Goal: Task Accomplishment & Management: Use online tool/utility

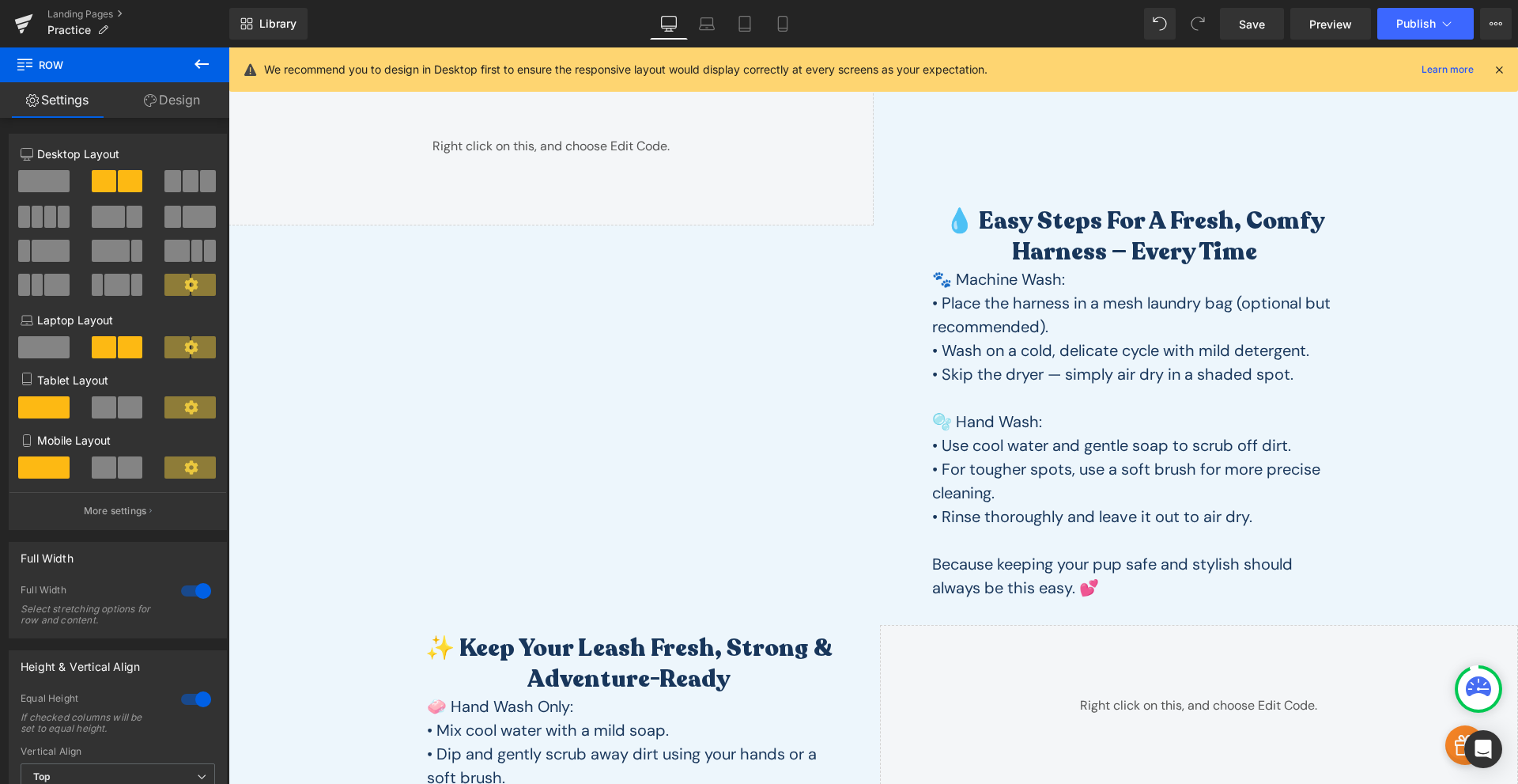
scroll to position [369, 0]
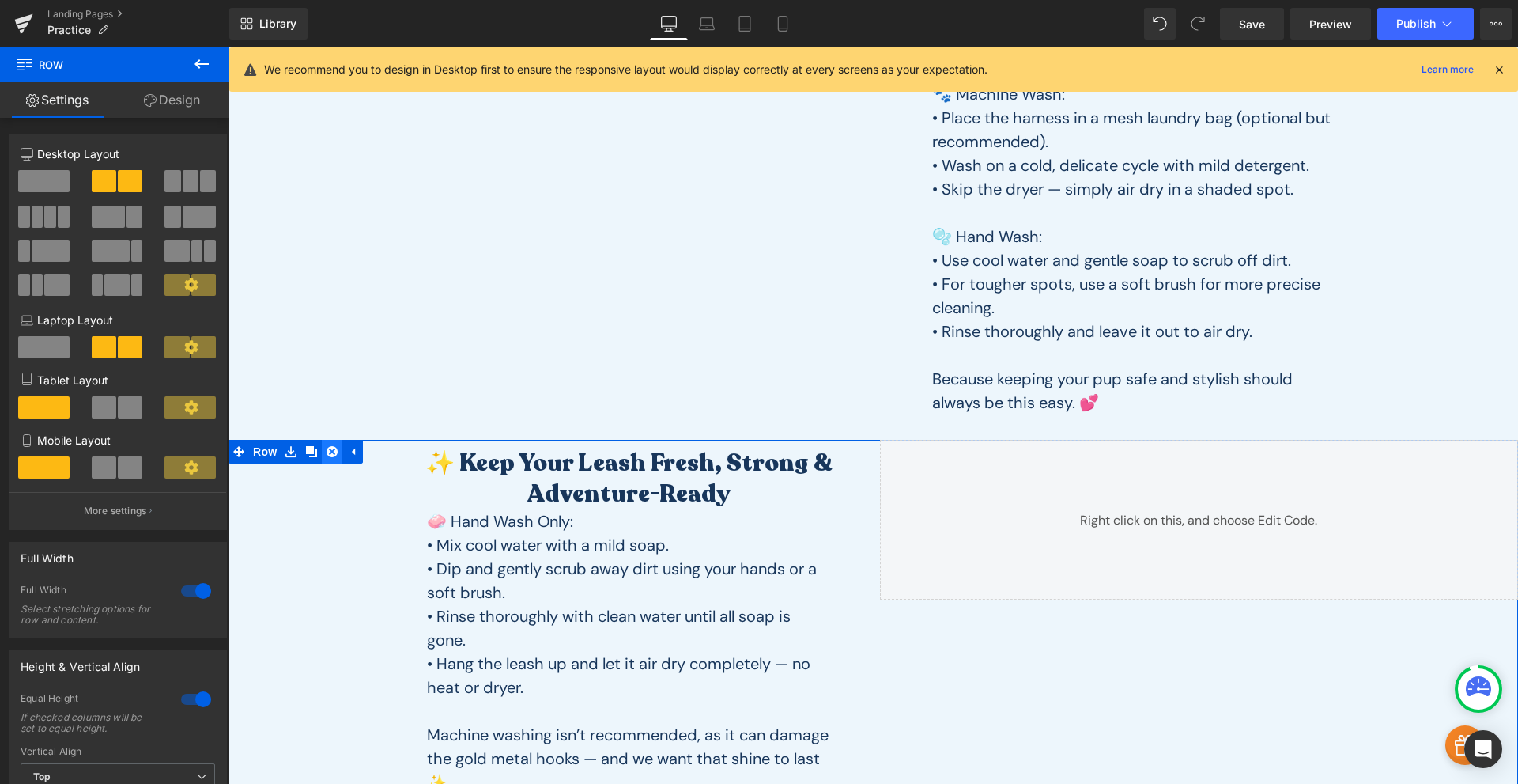
click at [326, 454] on icon at bounding box center [332, 452] width 11 height 11
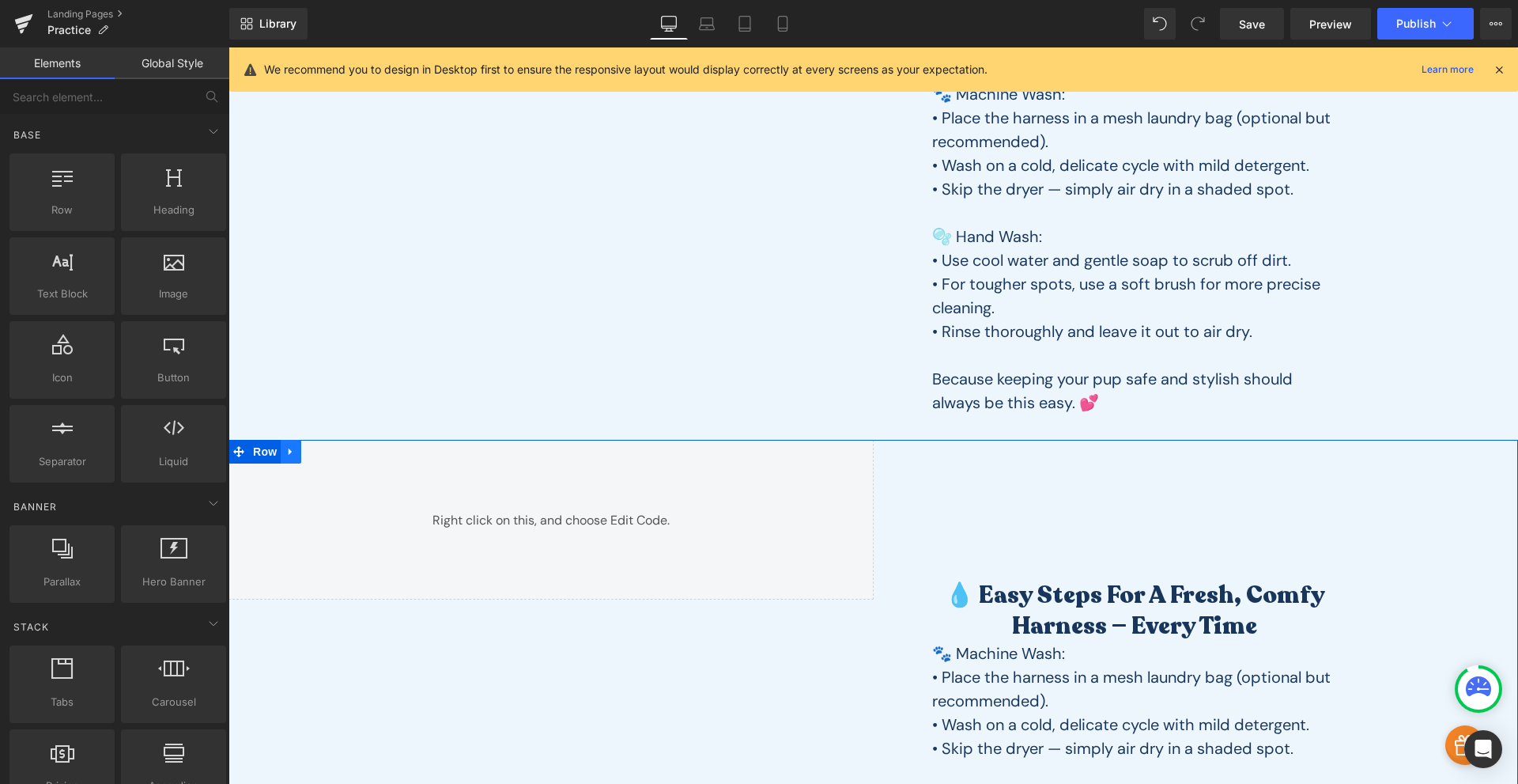
click at [293, 452] on link at bounding box center [290, 452] width 21 height 23
click at [326, 445] on icon at bounding box center [332, 451] width 11 height 12
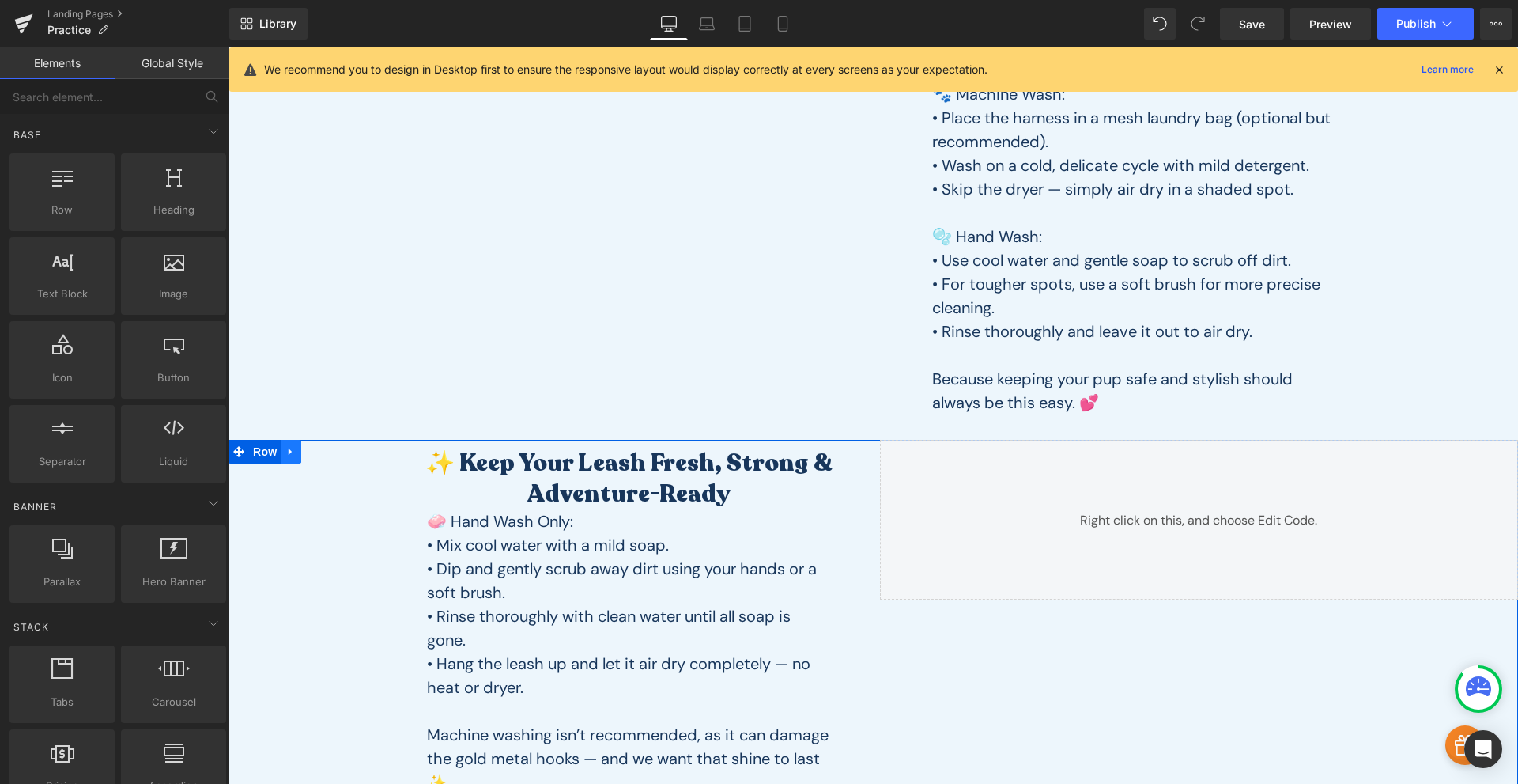
click at [293, 454] on link at bounding box center [290, 452] width 21 height 23
click at [326, 452] on icon at bounding box center [332, 452] width 11 height 11
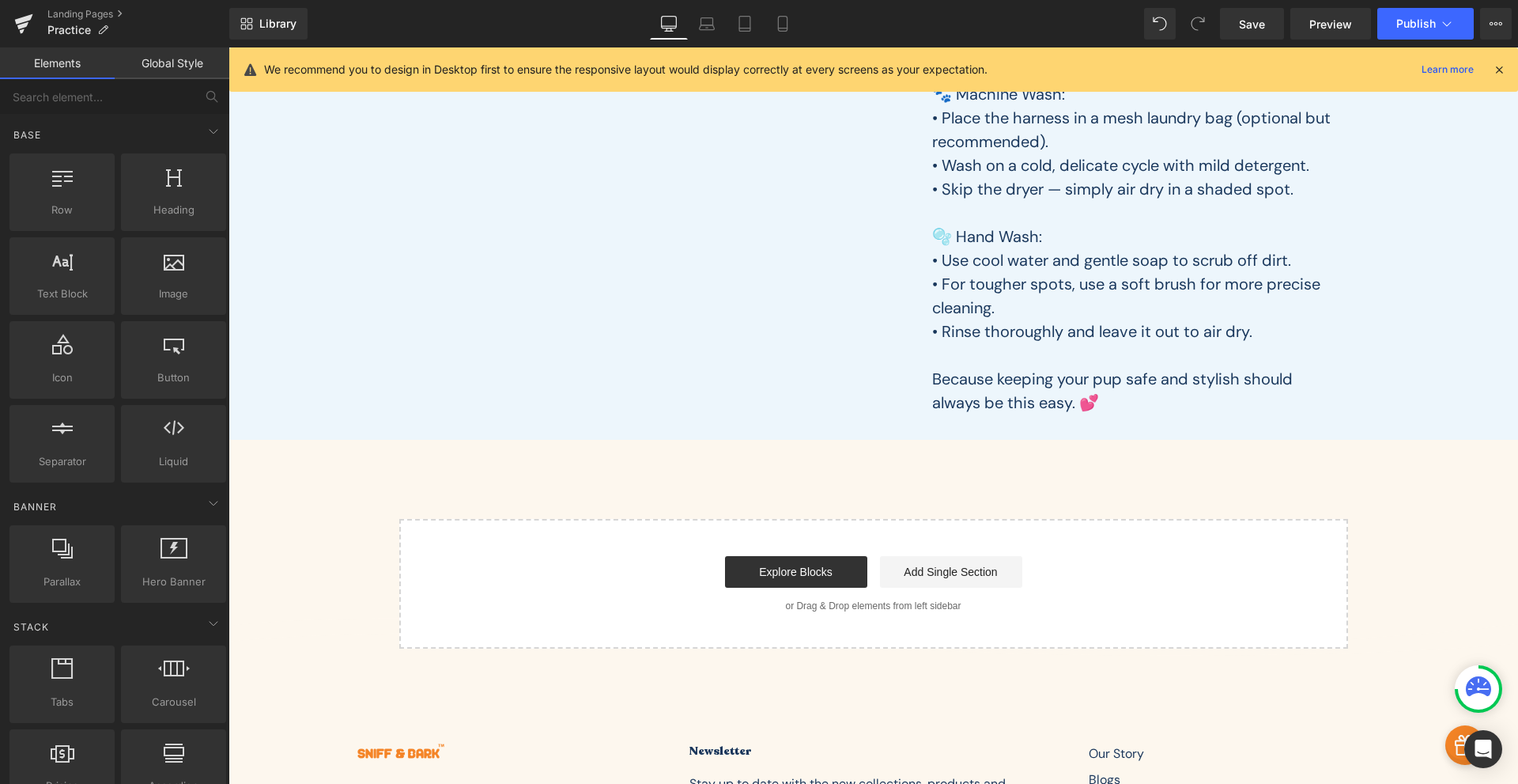
click at [306, 454] on div "Keep Their Gear Fresh, Safe & Always Ready to Shine Heading Because taking care…" at bounding box center [873, 202] width 1289 height 891
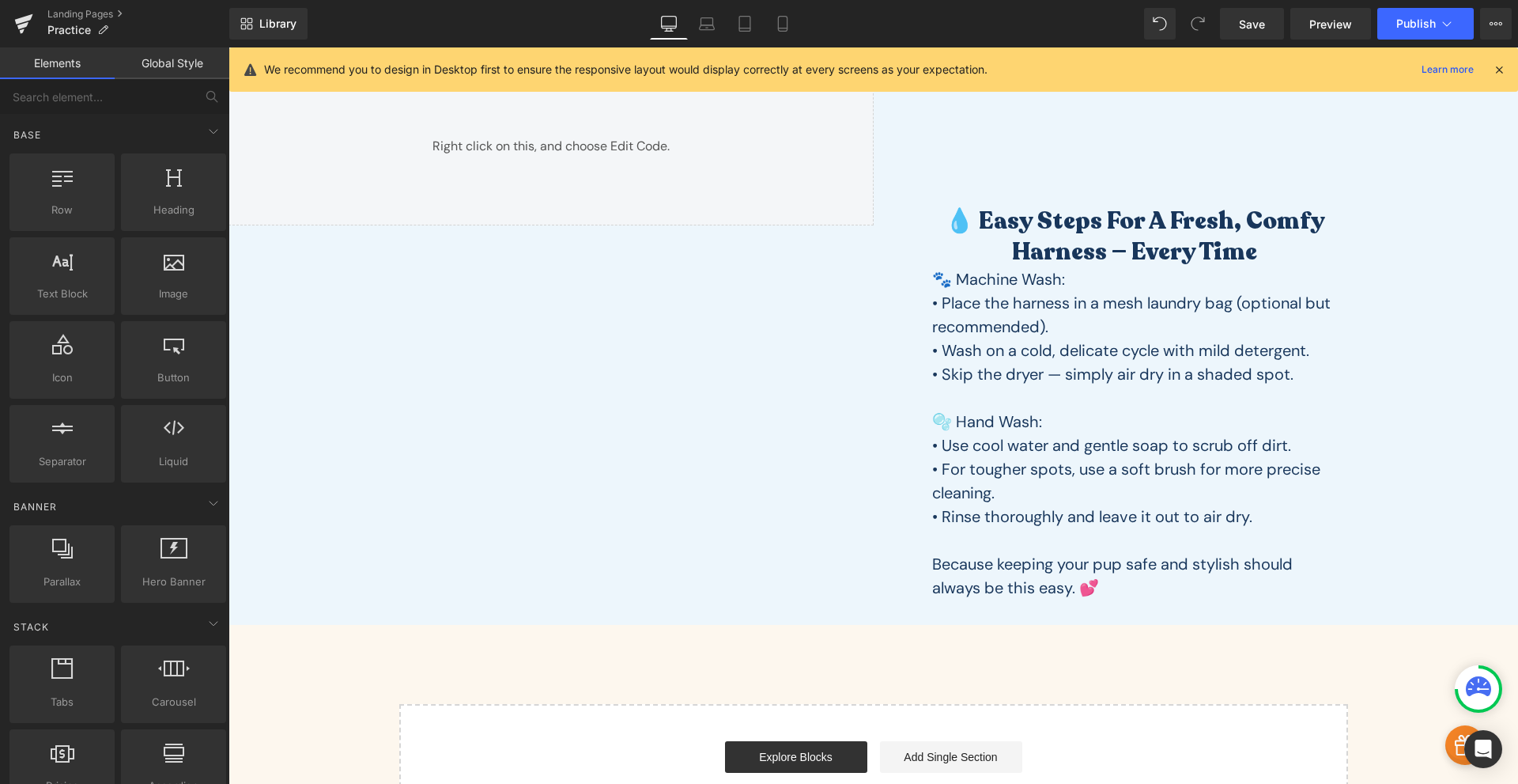
scroll to position [554, 0]
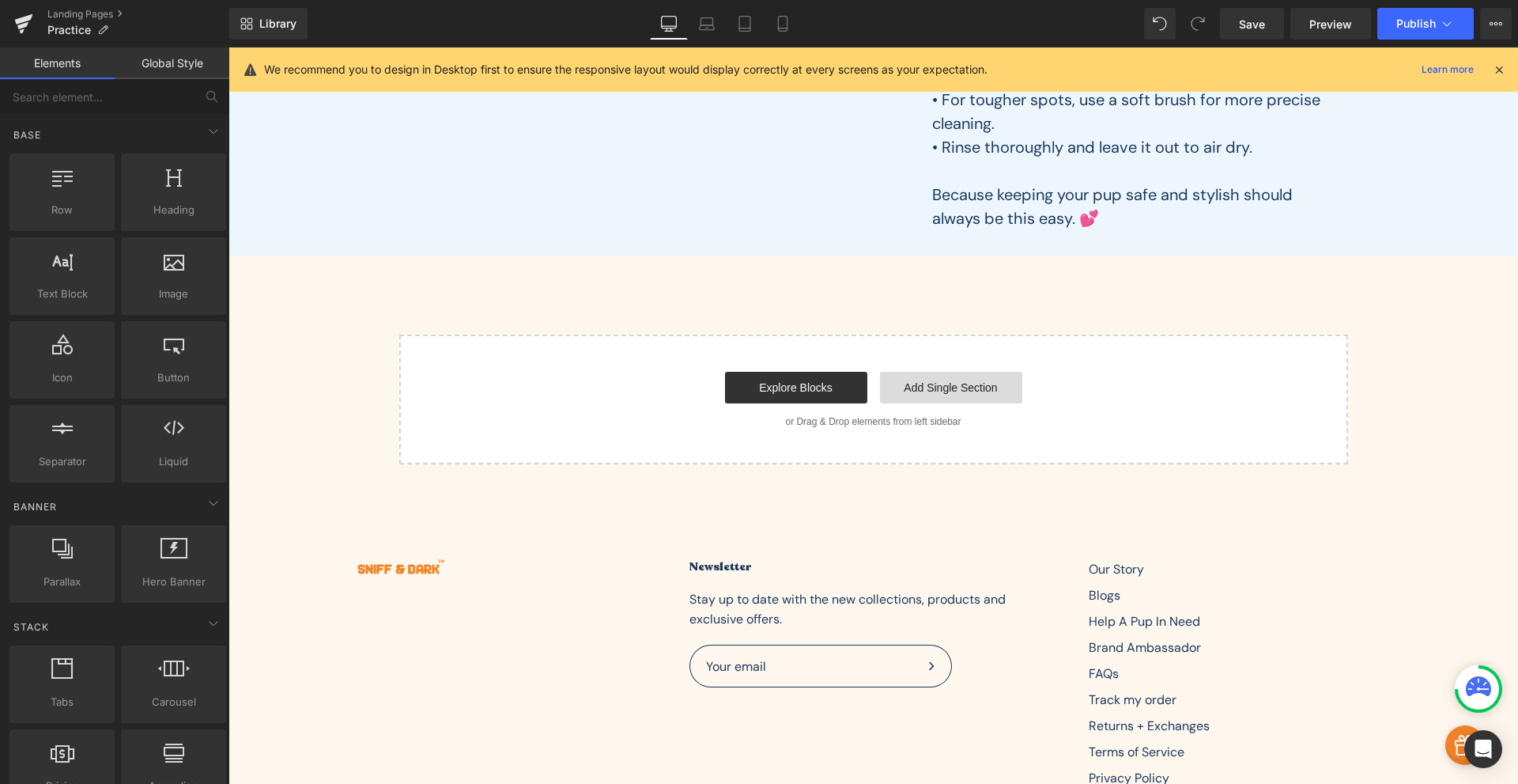
click at [913, 390] on link "Add Single Section" at bounding box center [951, 387] width 142 height 31
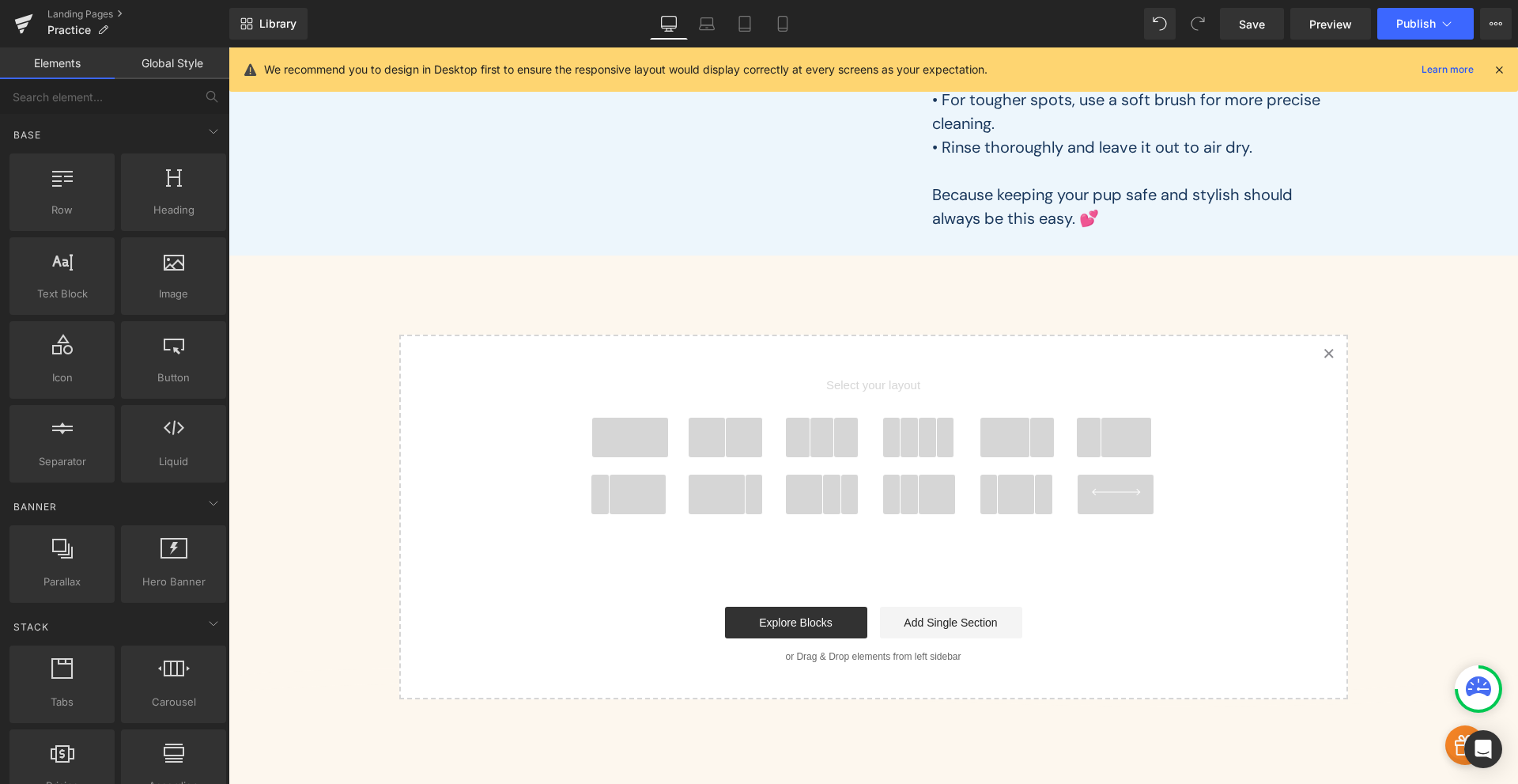
click at [610, 443] on span at bounding box center [630, 437] width 76 height 39
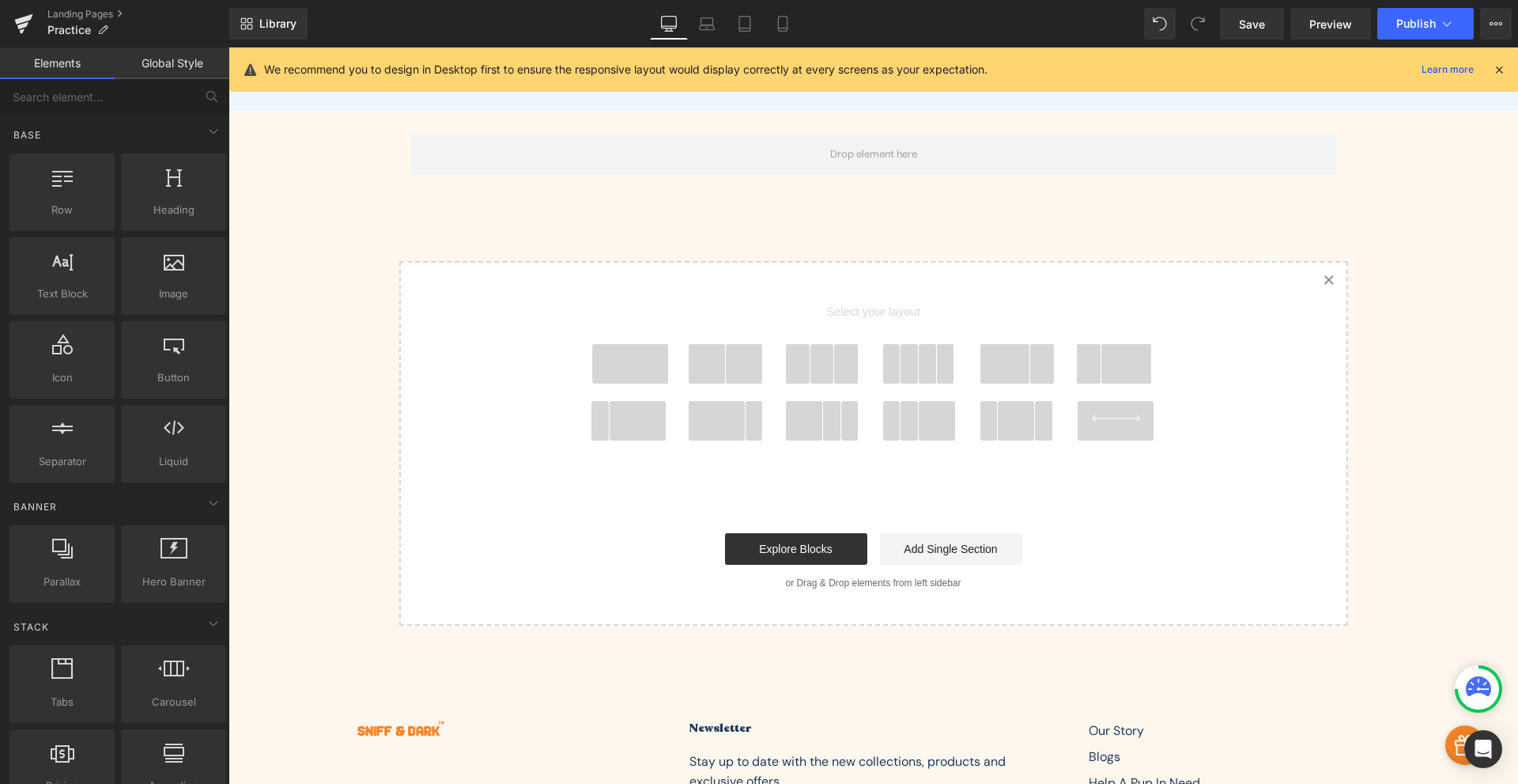
scroll to position [514, 0]
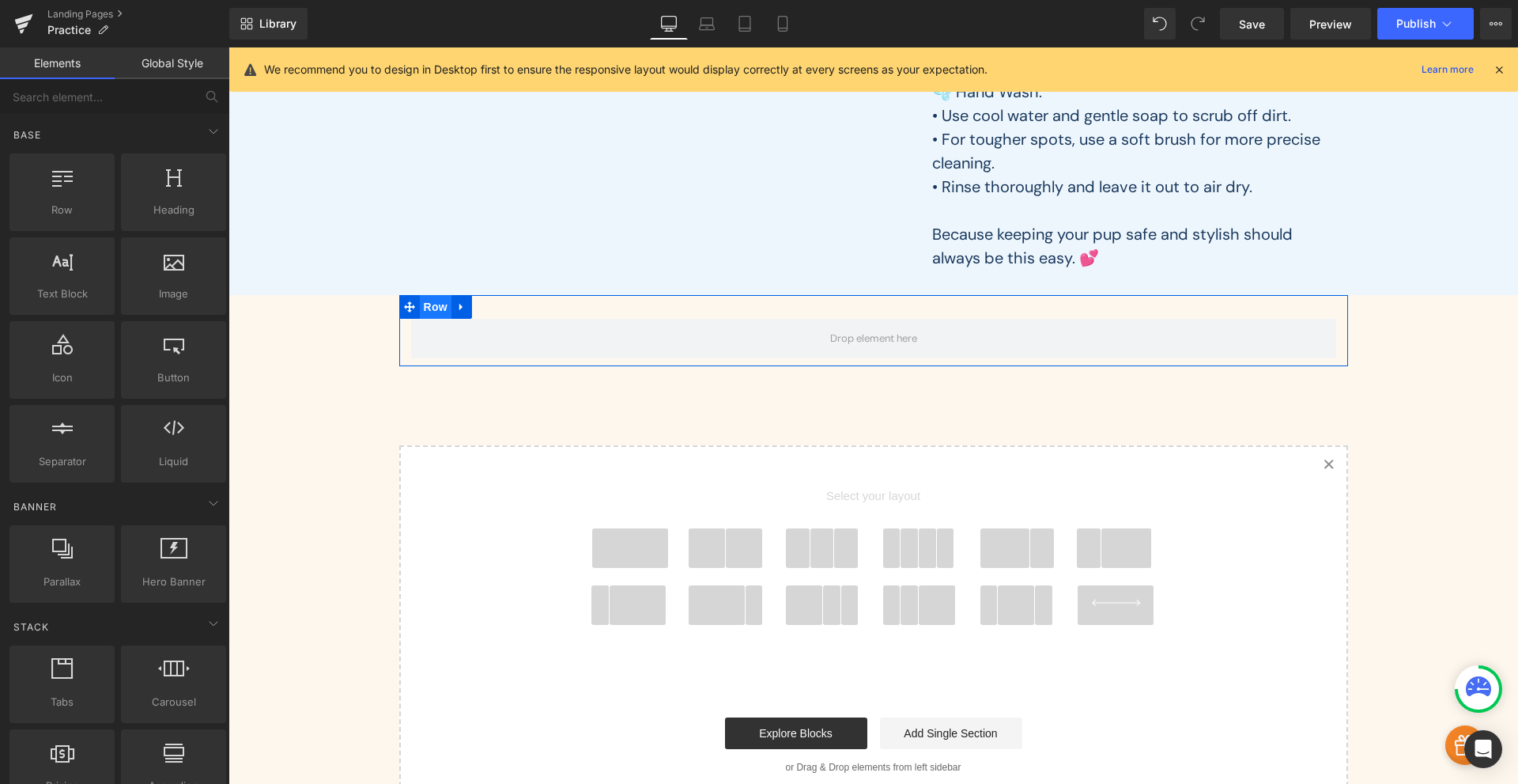
click at [423, 307] on span "Row" at bounding box center [436, 306] width 31 height 23
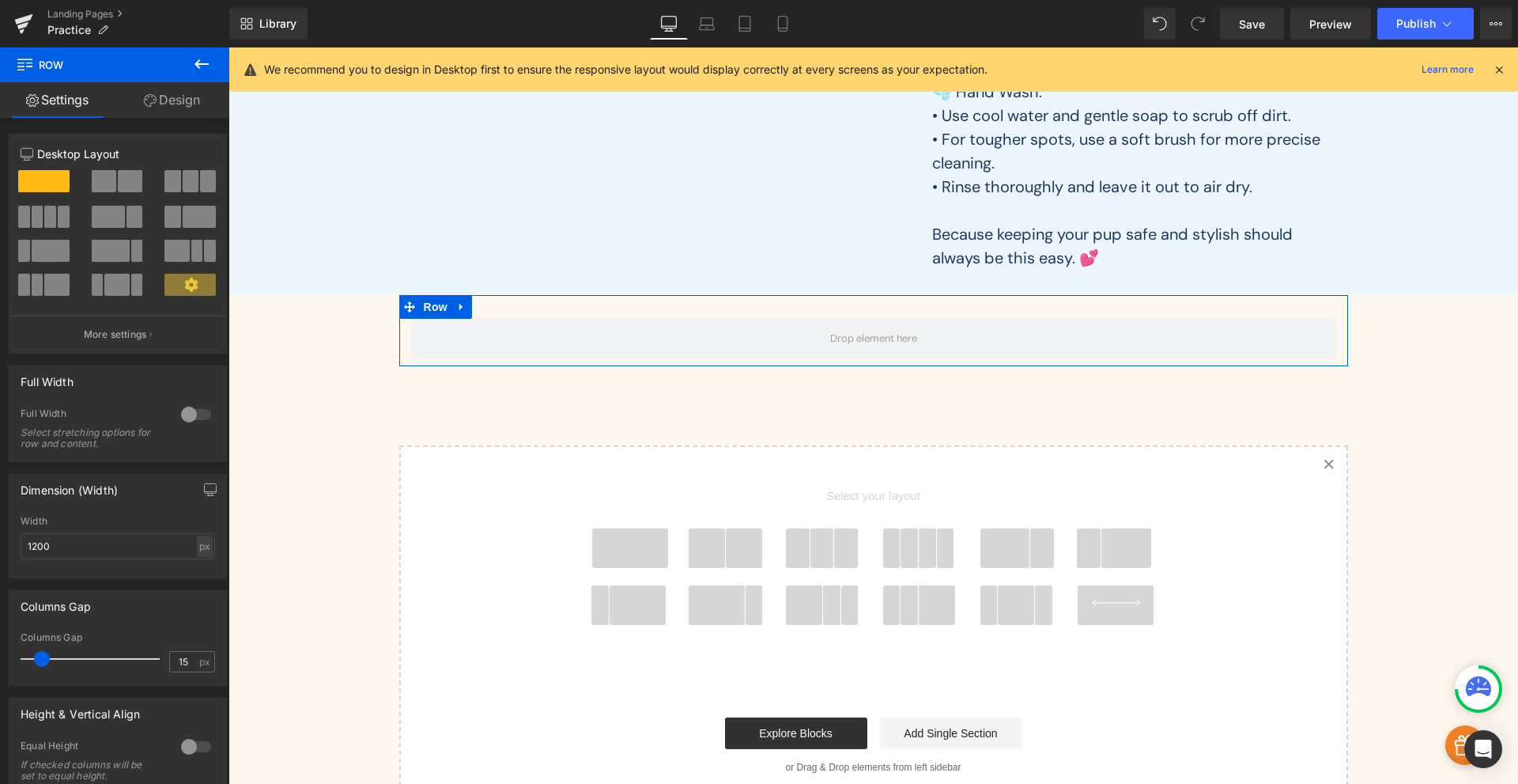
click at [198, 415] on div at bounding box center [196, 414] width 38 height 25
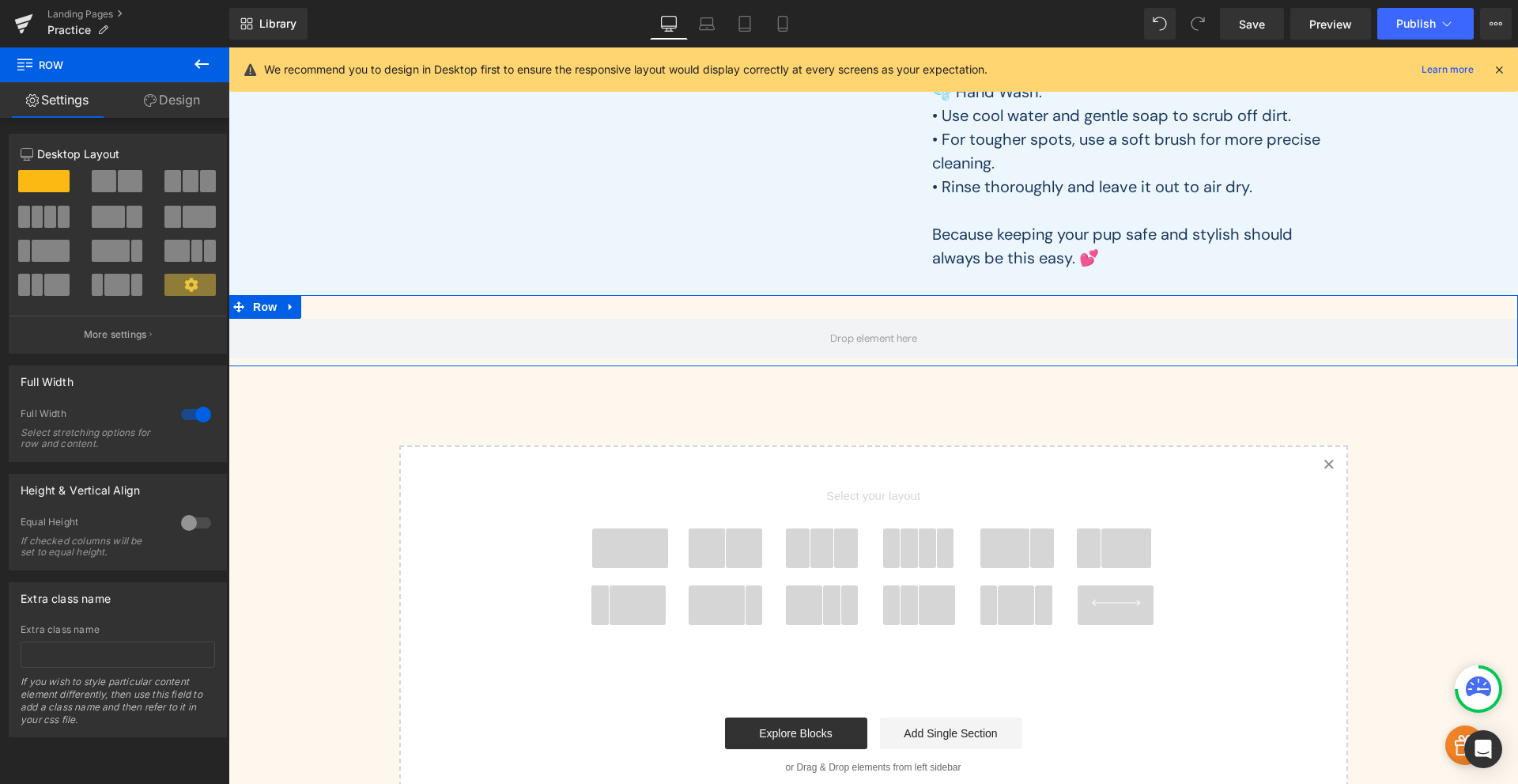
click at [187, 518] on div at bounding box center [196, 522] width 38 height 25
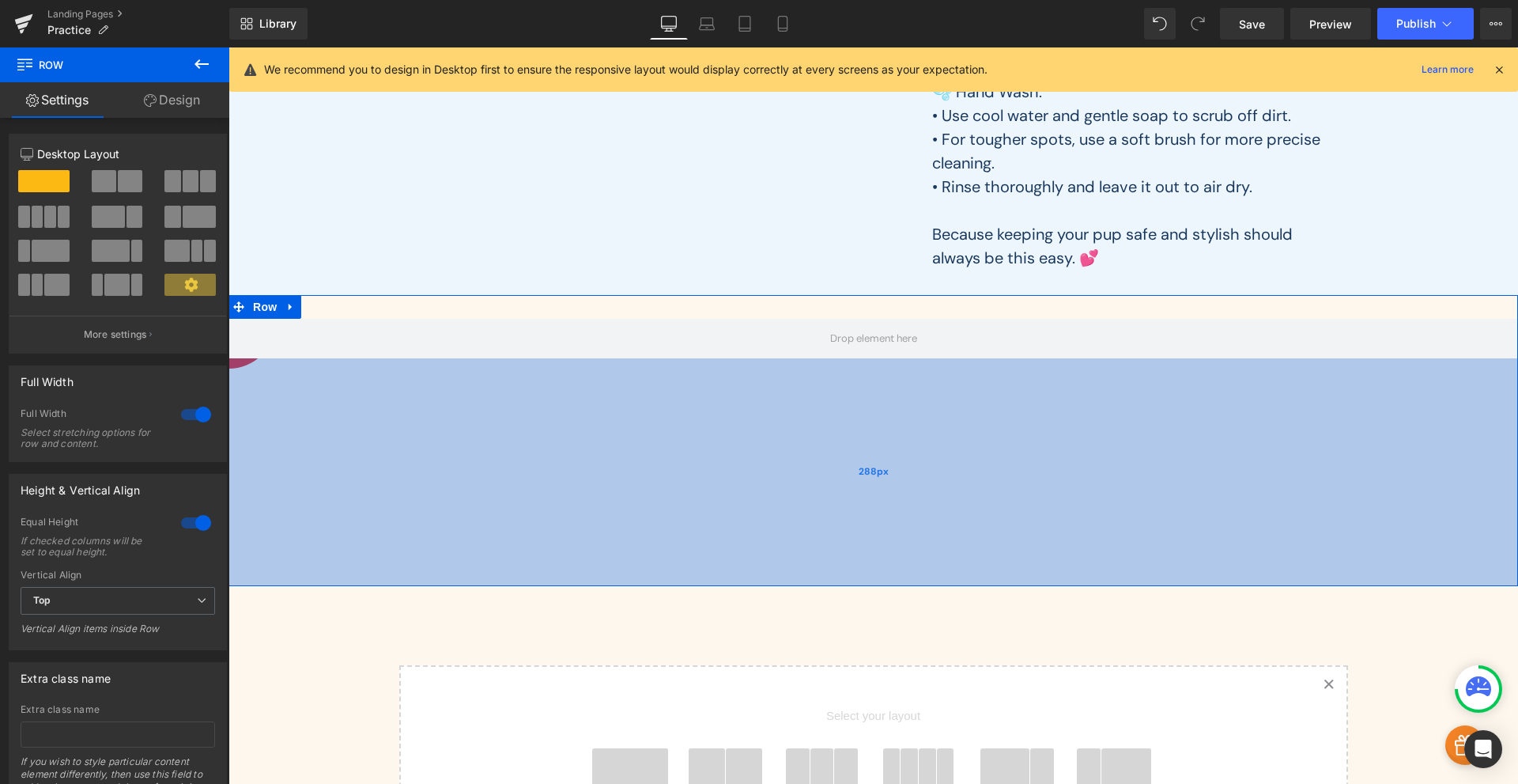
drag, startPoint x: 502, startPoint y: 362, endPoint x: 497, endPoint y: 599, distance: 237.1
click at [497, 586] on div "288px" at bounding box center [873, 472] width 1289 height 228
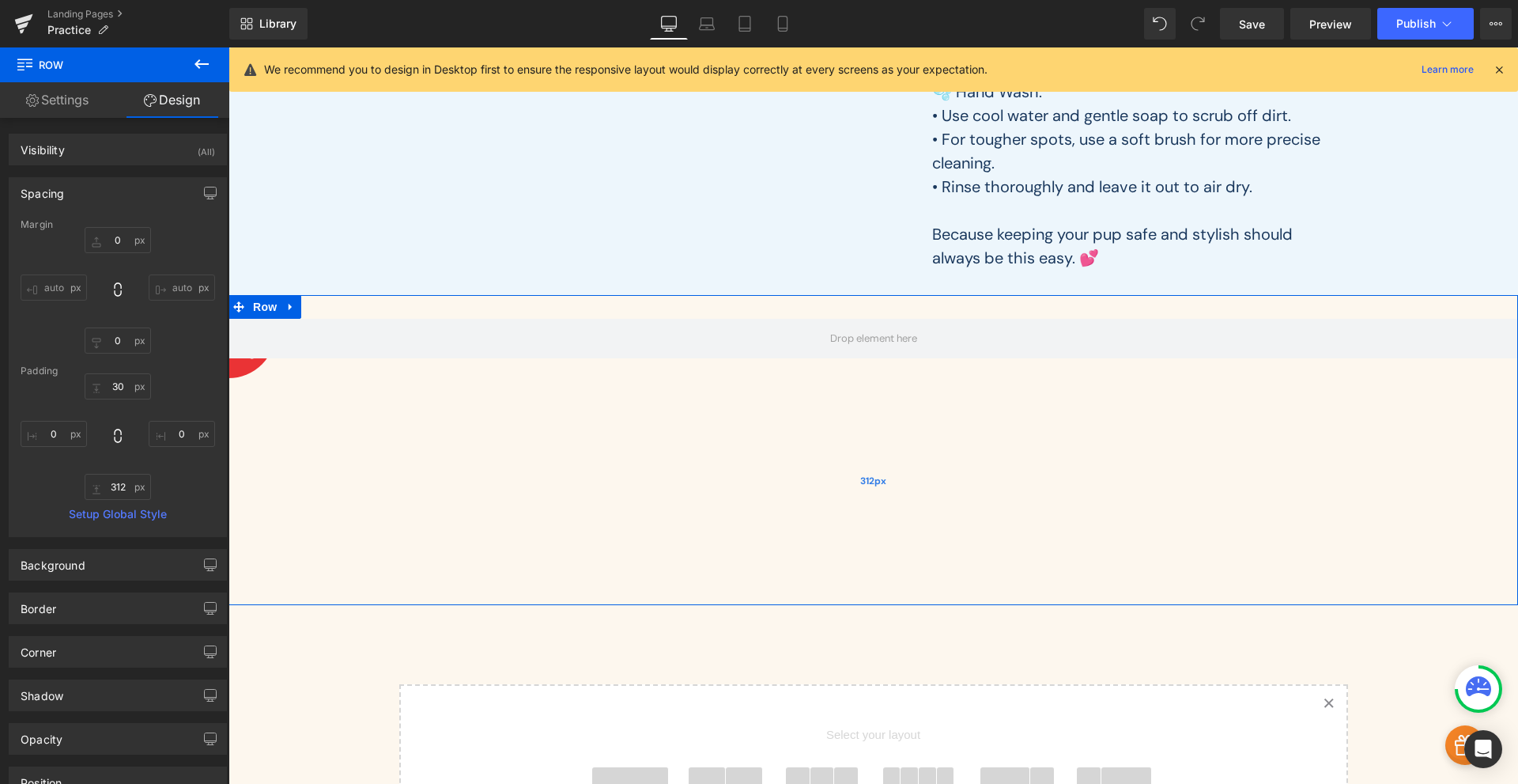
click at [246, 364] on div "312px" at bounding box center [873, 481] width 1289 height 246
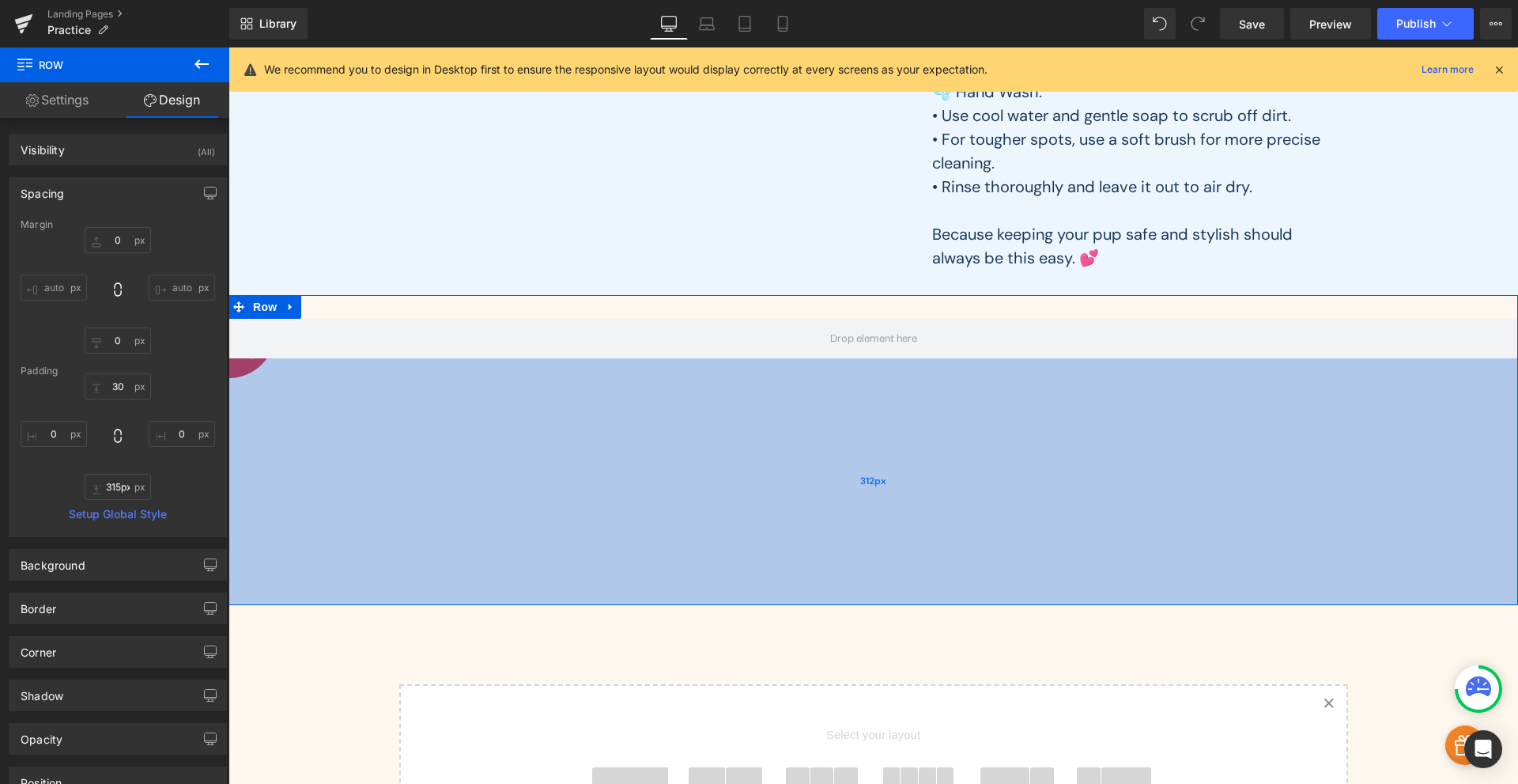
drag, startPoint x: 246, startPoint y: 364, endPoint x: 247, endPoint y: 372, distance: 8.1
click at [246, 368] on div "312px" at bounding box center [873, 481] width 1289 height 246
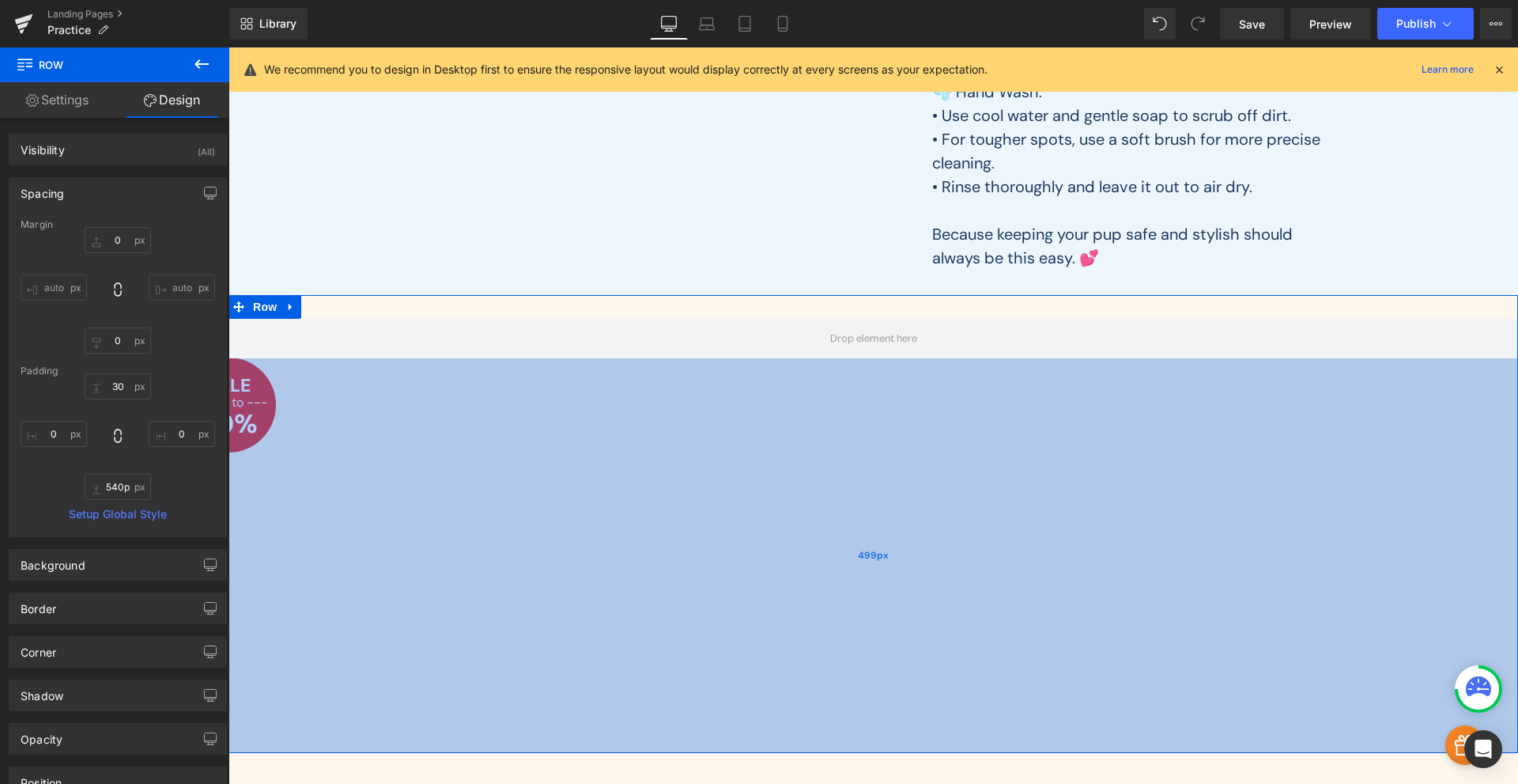
drag, startPoint x: 279, startPoint y: 394, endPoint x: 288, endPoint y: 563, distance: 169.2
click at [288, 563] on div "499px" at bounding box center [873, 556] width 1289 height 394
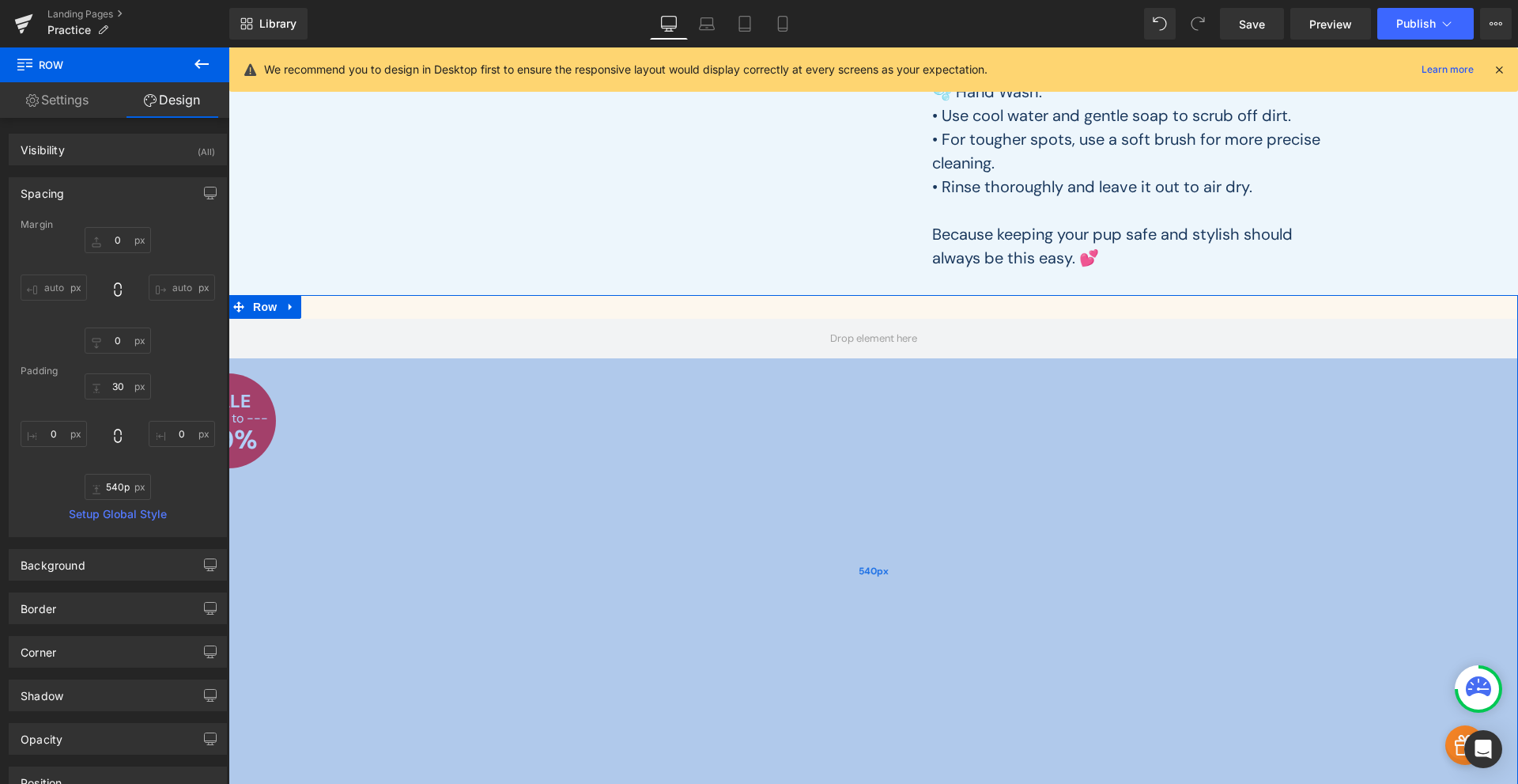
click at [258, 420] on div "540px" at bounding box center [873, 572] width 1289 height 427
drag, startPoint x: 246, startPoint y: 416, endPoint x: 306, endPoint y: 441, distance: 65.0
click at [306, 441] on div "568px" at bounding box center [873, 582] width 1289 height 449
drag, startPoint x: 254, startPoint y: 437, endPoint x: 274, endPoint y: 584, distance: 148.4
click at [276, 588] on div "773px" at bounding box center [873, 664] width 1289 height 611
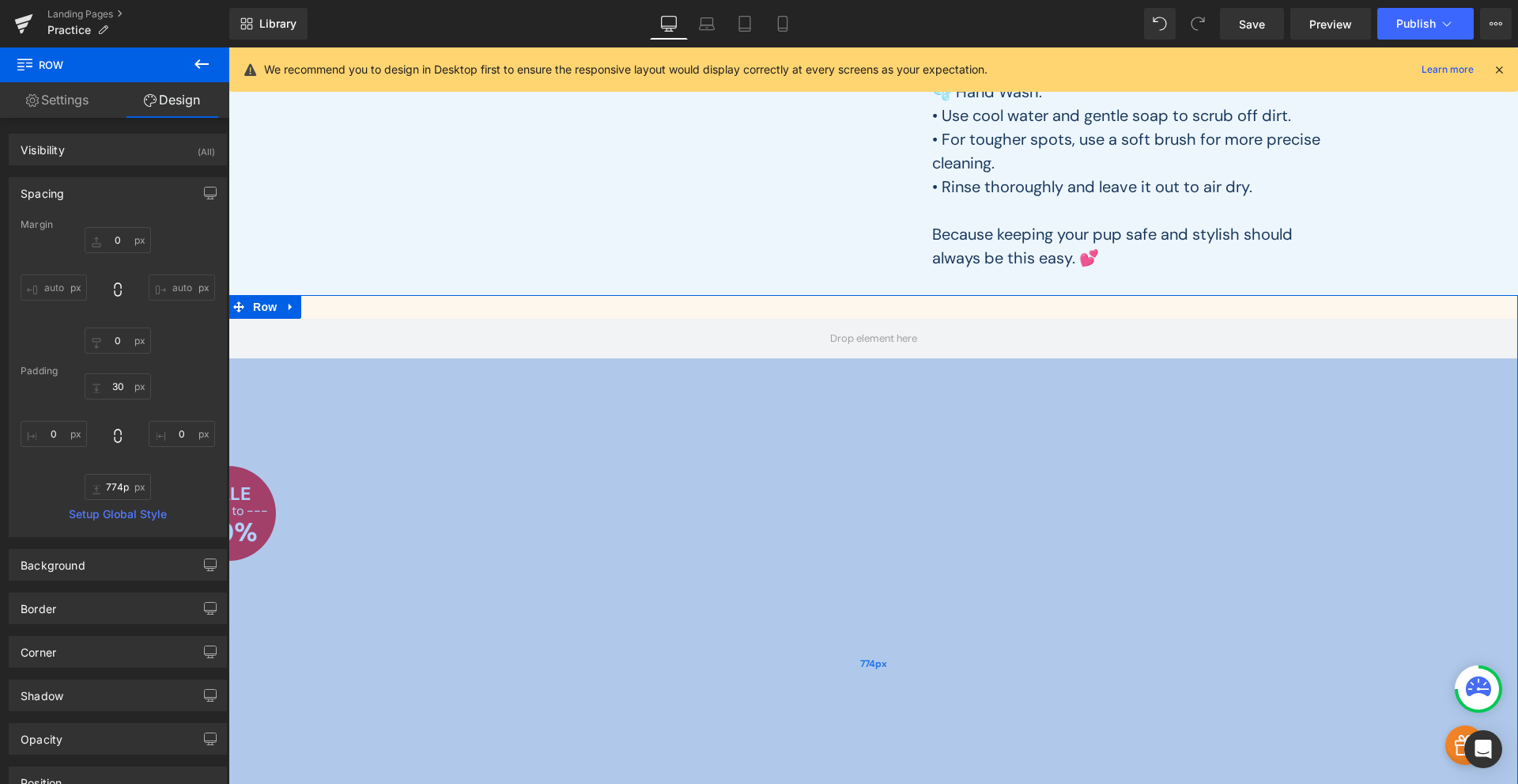
click at [259, 515] on div "774px" at bounding box center [873, 664] width 1289 height 612
drag, startPoint x: 259, startPoint y: 515, endPoint x: 286, endPoint y: 521, distance: 27.7
click at [286, 521] on div "782px" at bounding box center [873, 668] width 1289 height 618
click at [253, 513] on div "782px" at bounding box center [873, 668] width 1289 height 618
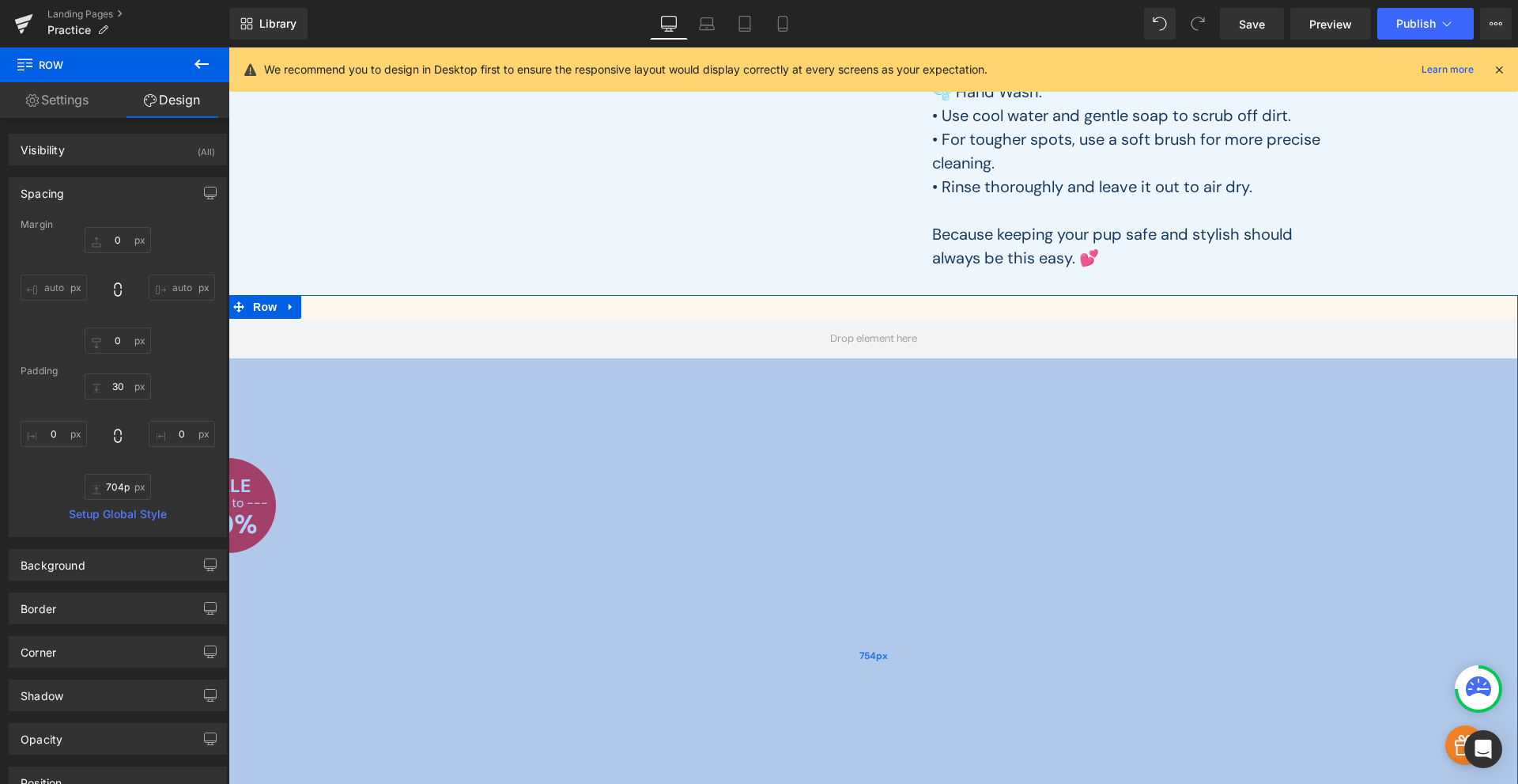
drag, startPoint x: 253, startPoint y: 513, endPoint x: 297, endPoint y: 443, distance: 82.7
click at [297, 443] on div "754px" at bounding box center [873, 656] width 1289 height 596
click at [253, 456] on div "696px" at bounding box center [873, 633] width 1289 height 550
drag, startPoint x: 457, startPoint y: 521, endPoint x: 264, endPoint y: 470, distance: 199.6
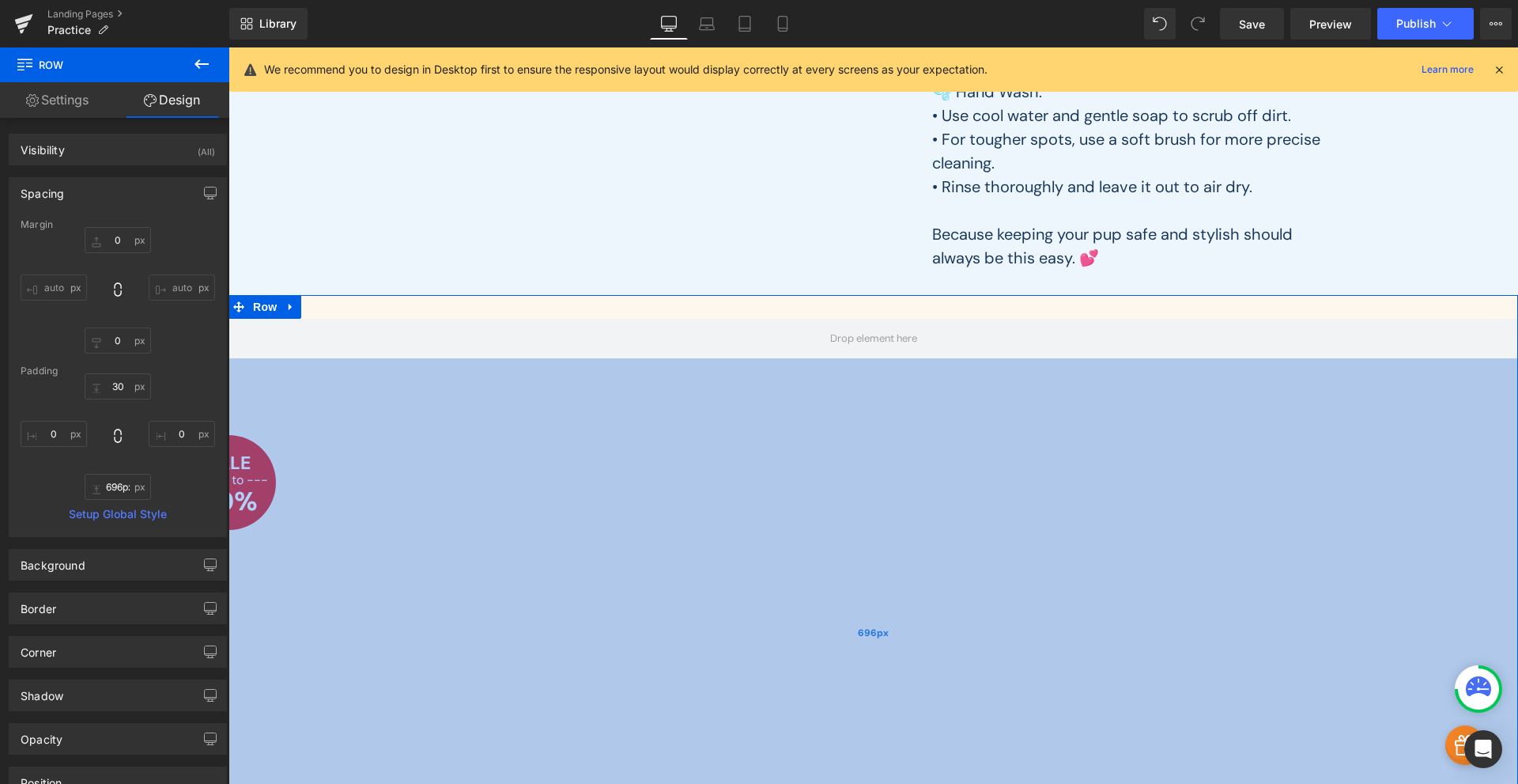
click at [289, 454] on div "696px" at bounding box center [873, 633] width 1289 height 550
click at [313, 438] on div "696px" at bounding box center [873, 633] width 1289 height 550
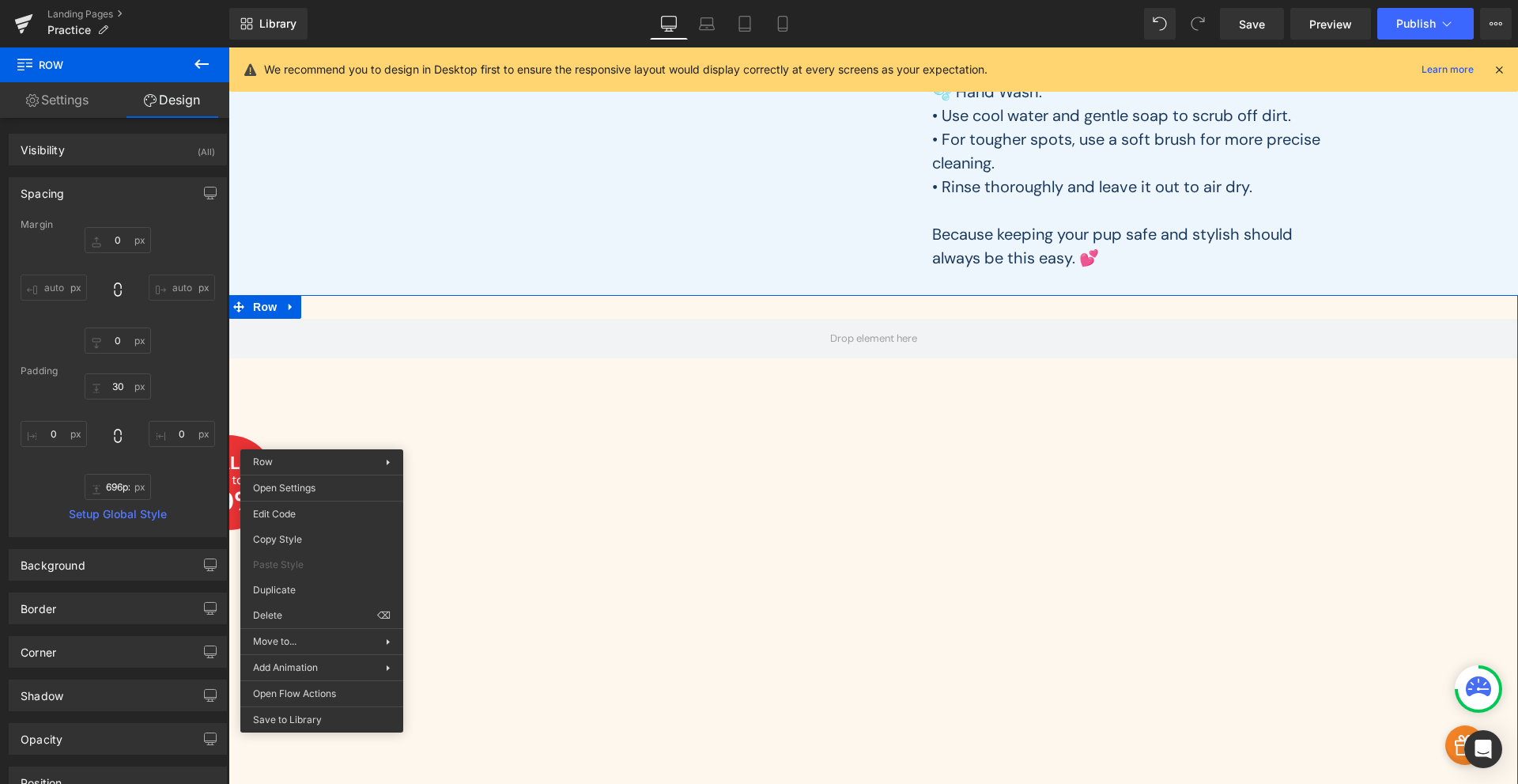
type input "695px"
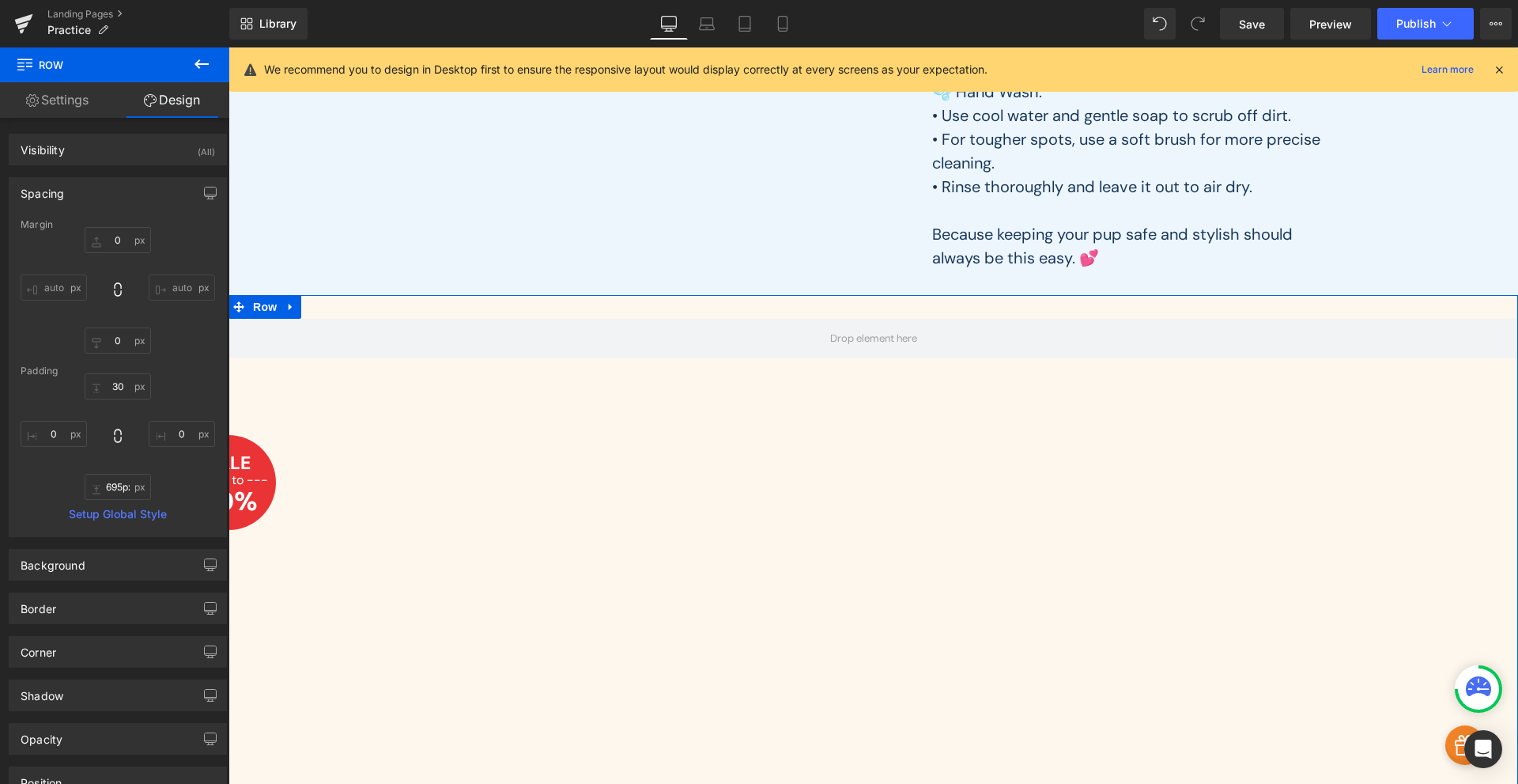
click at [324, 434] on div "Row 696px" at bounding box center [873, 601] width 1289 height 614
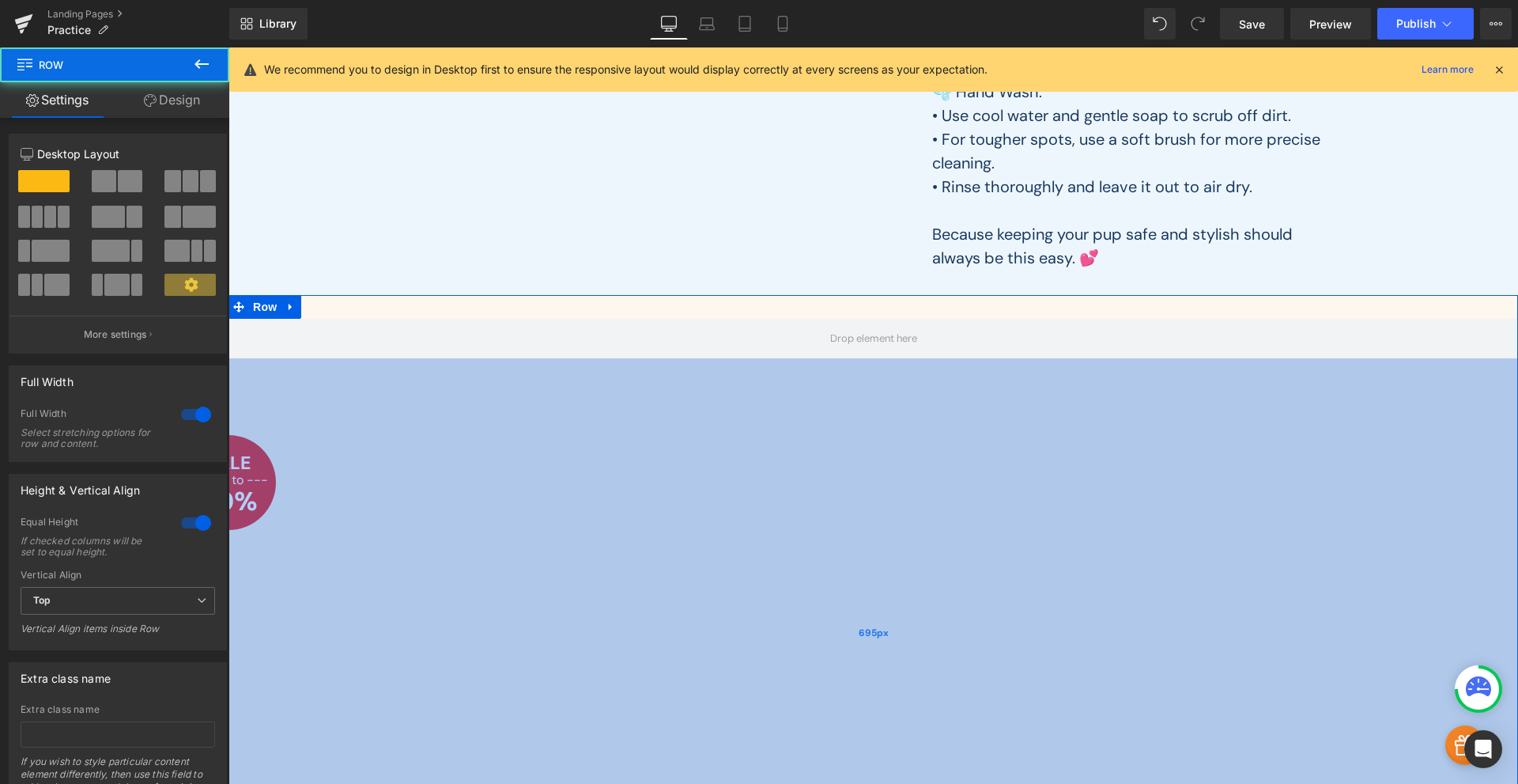
click at [266, 475] on div "Row 695px" at bounding box center [873, 601] width 1289 height 613
click at [266, 475] on div "695px" at bounding box center [873, 633] width 1289 height 549
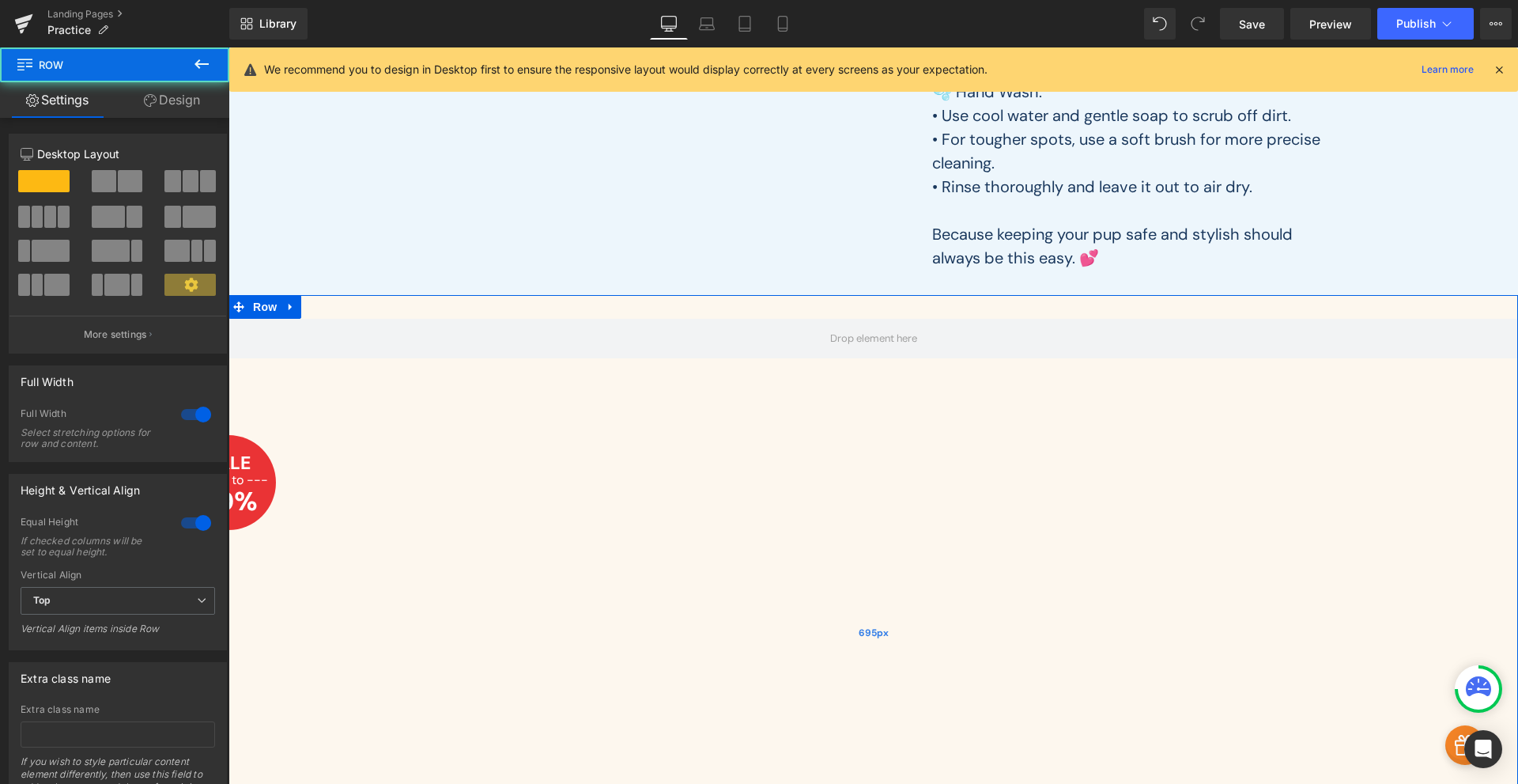
click at [266, 475] on div "695px" at bounding box center [873, 633] width 1289 height 549
click at [256, 479] on div "695px" at bounding box center [873, 633] width 1289 height 549
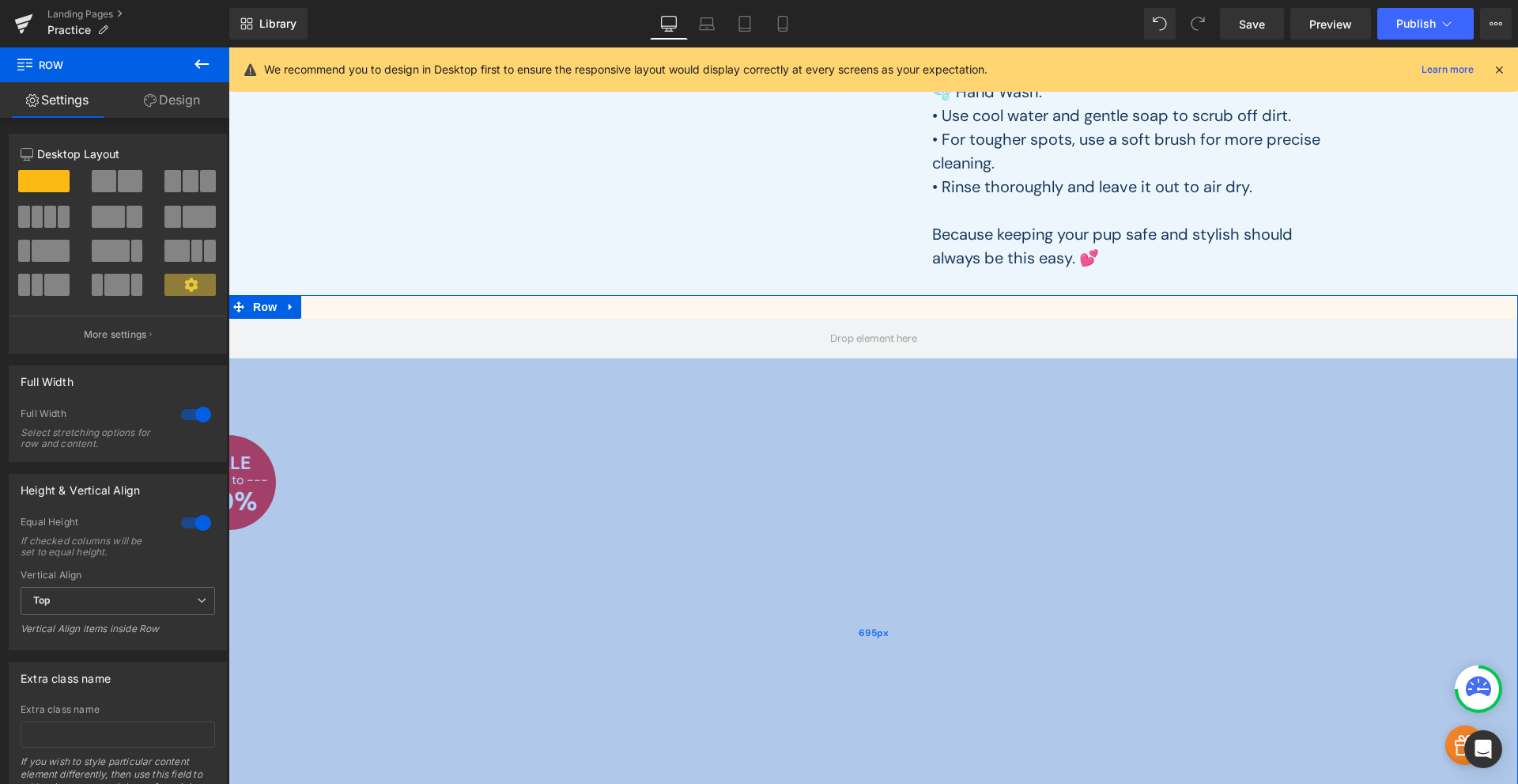
click at [256, 479] on div "695px" at bounding box center [873, 633] width 1289 height 549
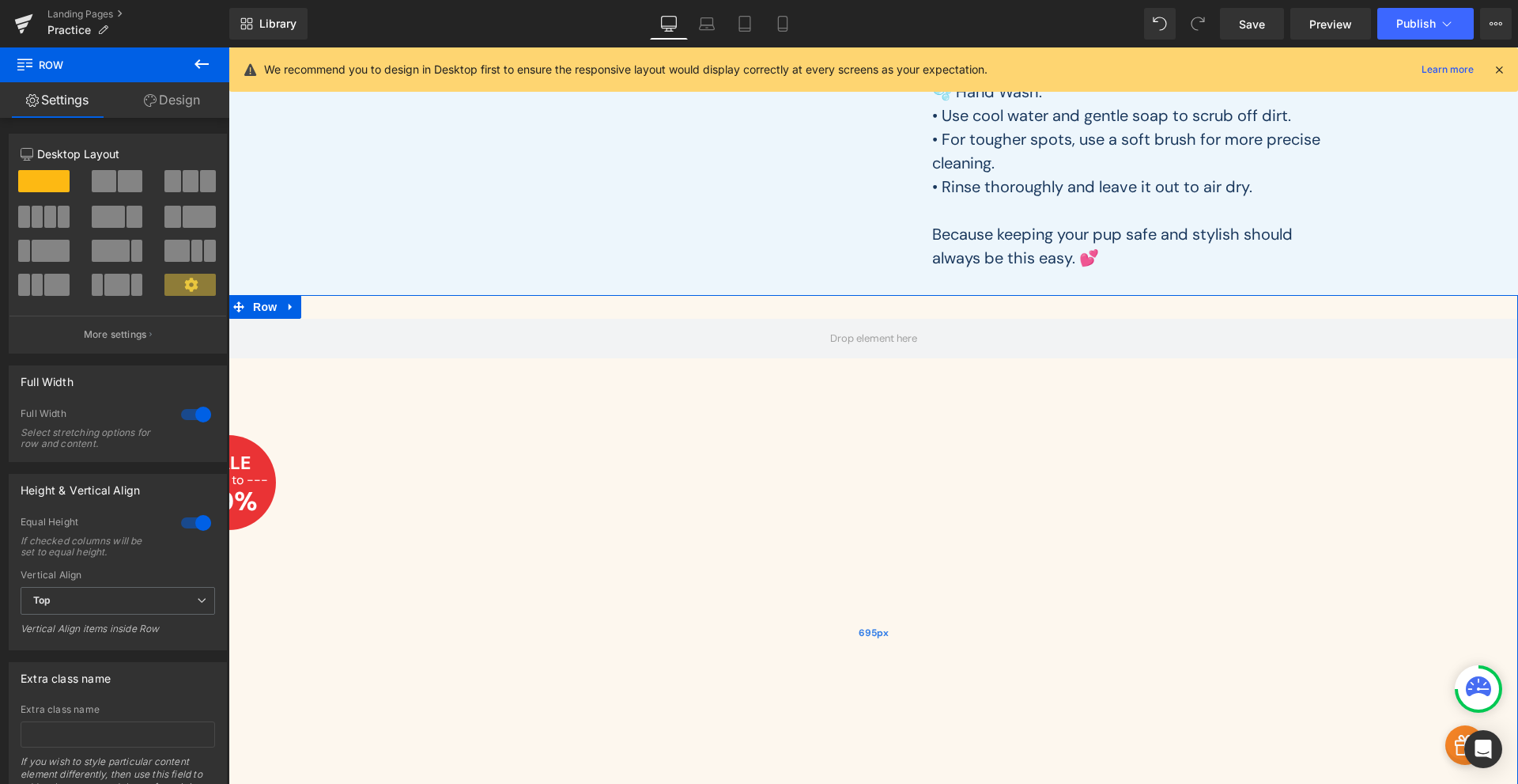
click at [256, 479] on div "695px" at bounding box center [873, 633] width 1289 height 549
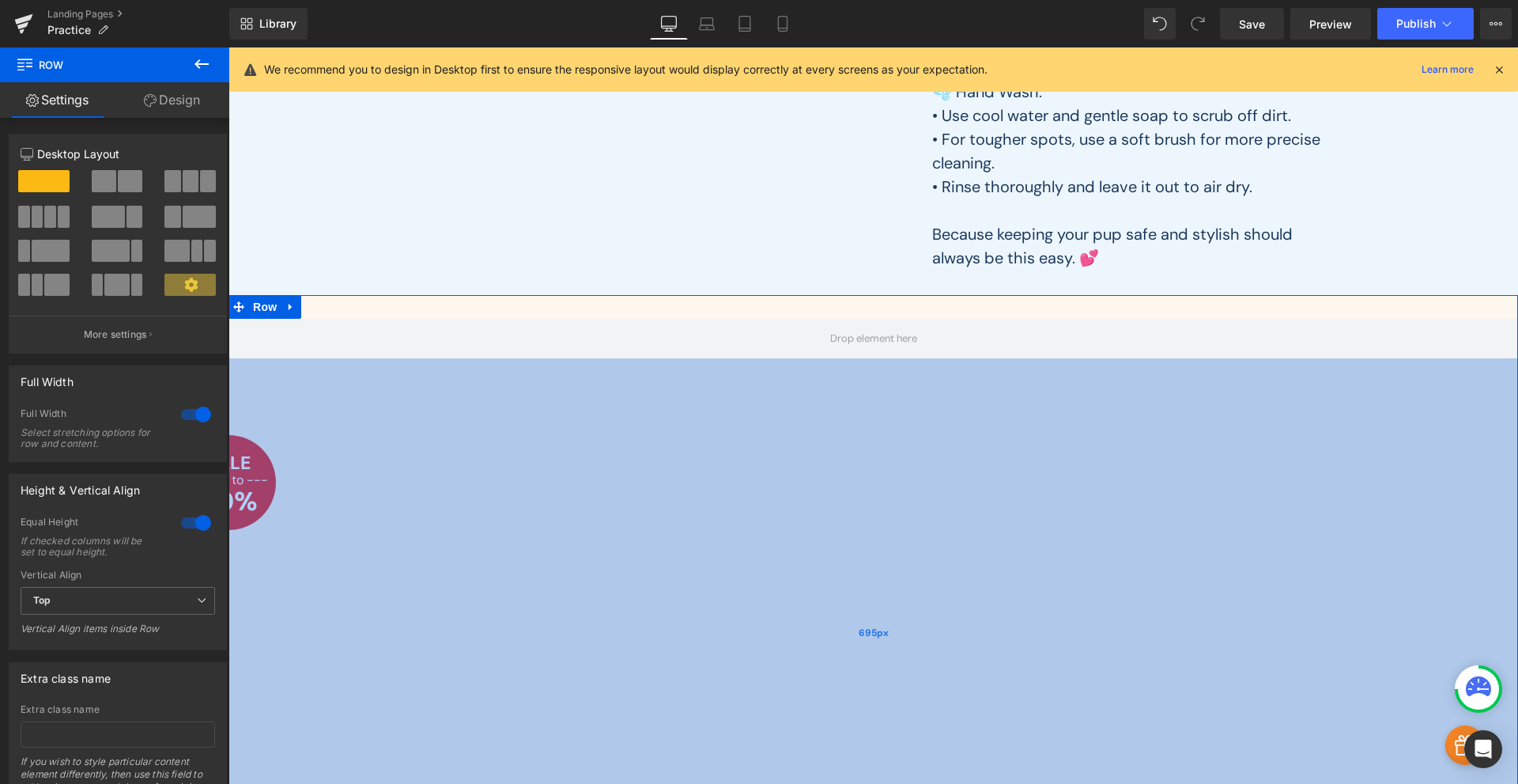
click at [256, 479] on div "695px" at bounding box center [873, 633] width 1289 height 549
drag, startPoint x: 256, startPoint y: 479, endPoint x: 276, endPoint y: 438, distance: 45.6
click at [276, 438] on div "643px" at bounding box center [873, 612] width 1289 height 508
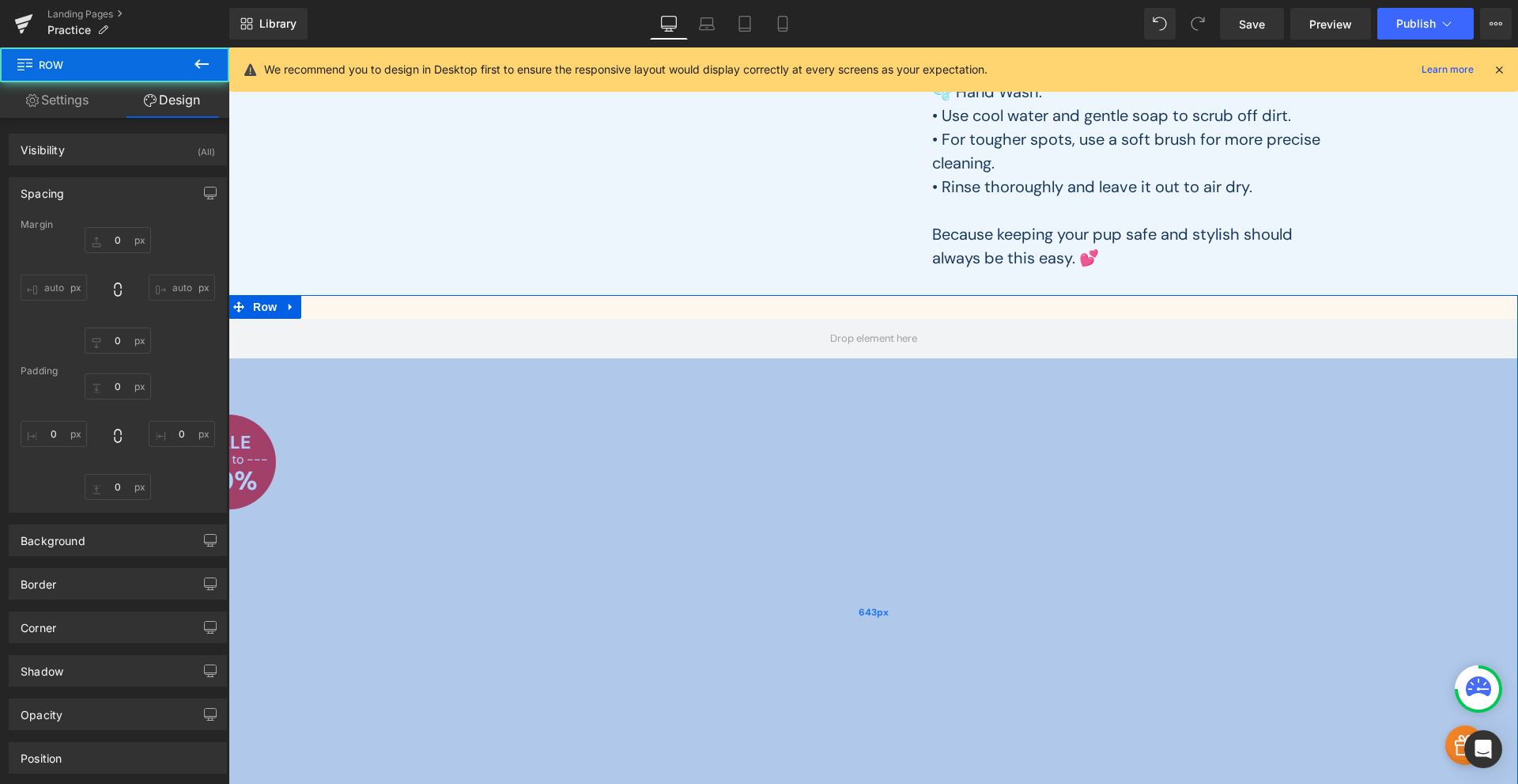
click at [344, 392] on div "643px" at bounding box center [873, 612] width 1289 height 508
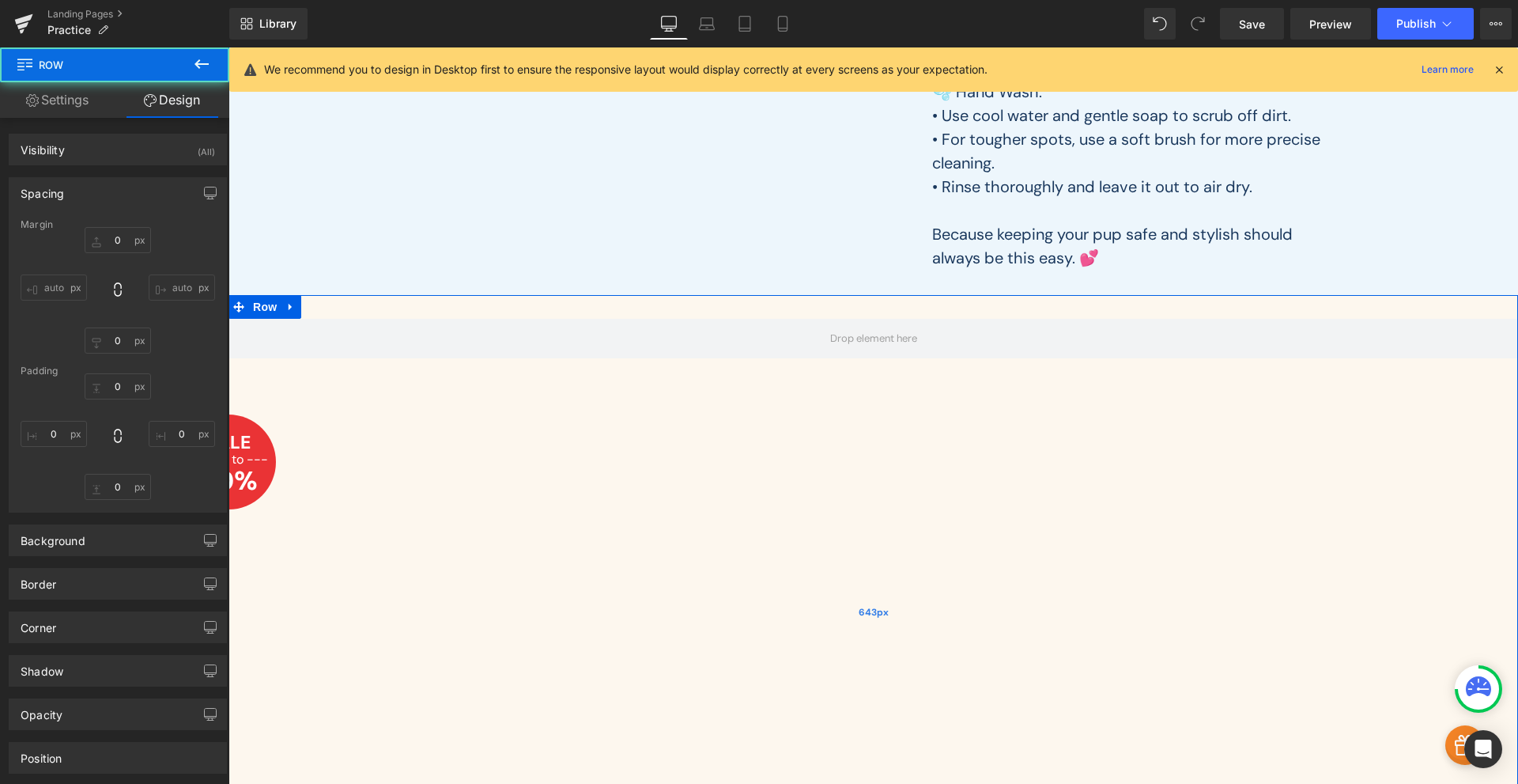
type input "0"
type input "30"
type input "0"
type input "643"
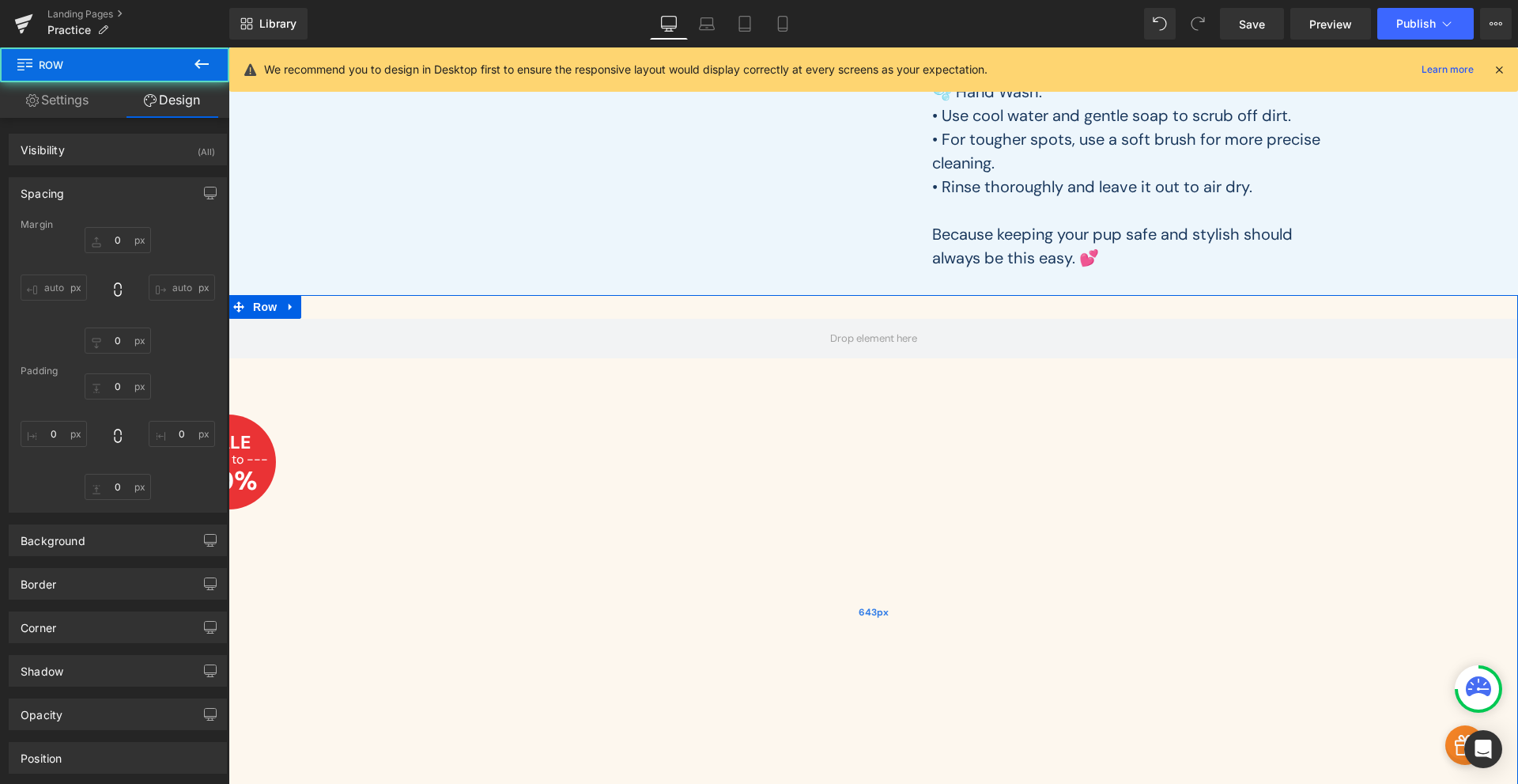
type input "0"
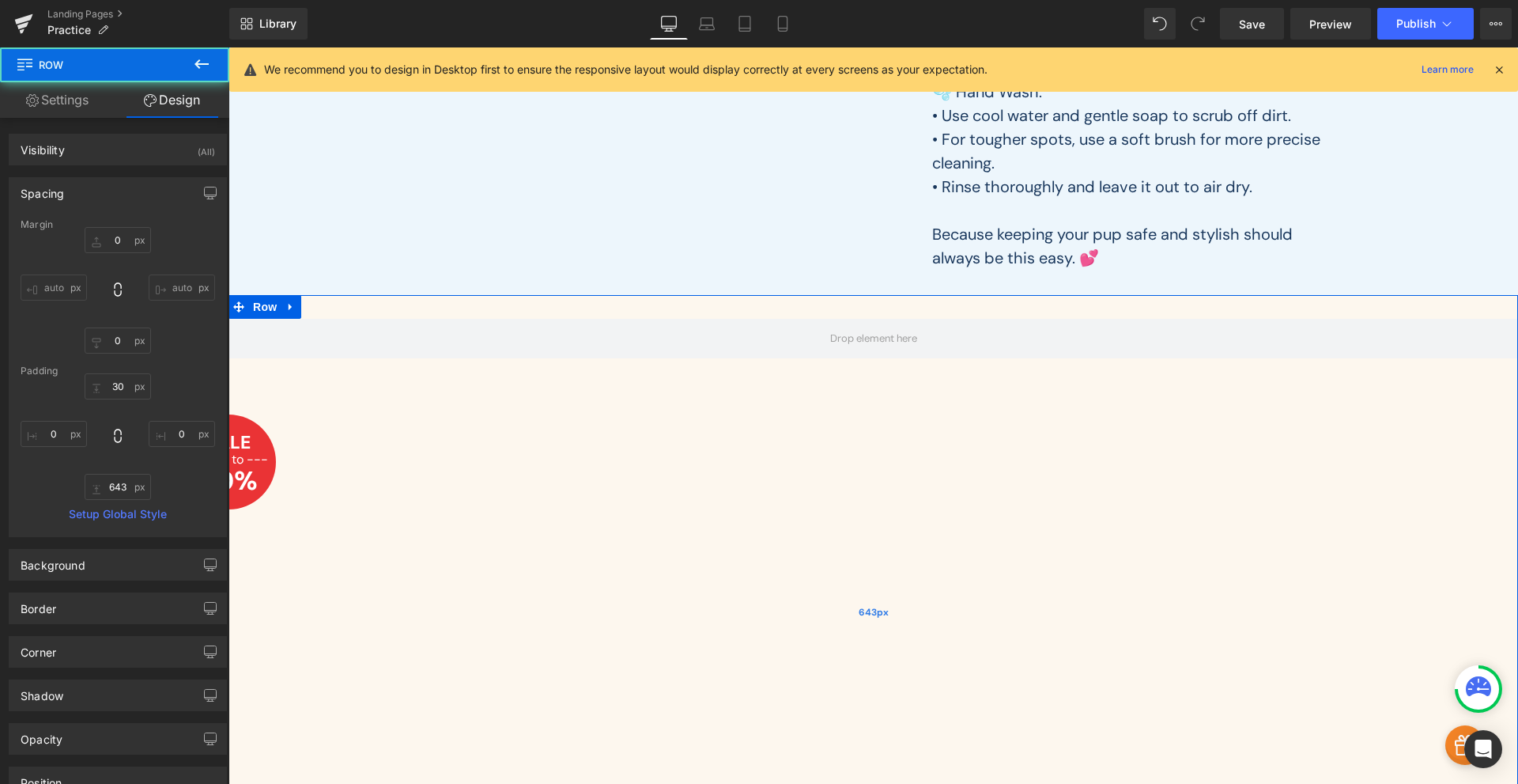
click at [344, 392] on div "643px" at bounding box center [873, 612] width 1289 height 508
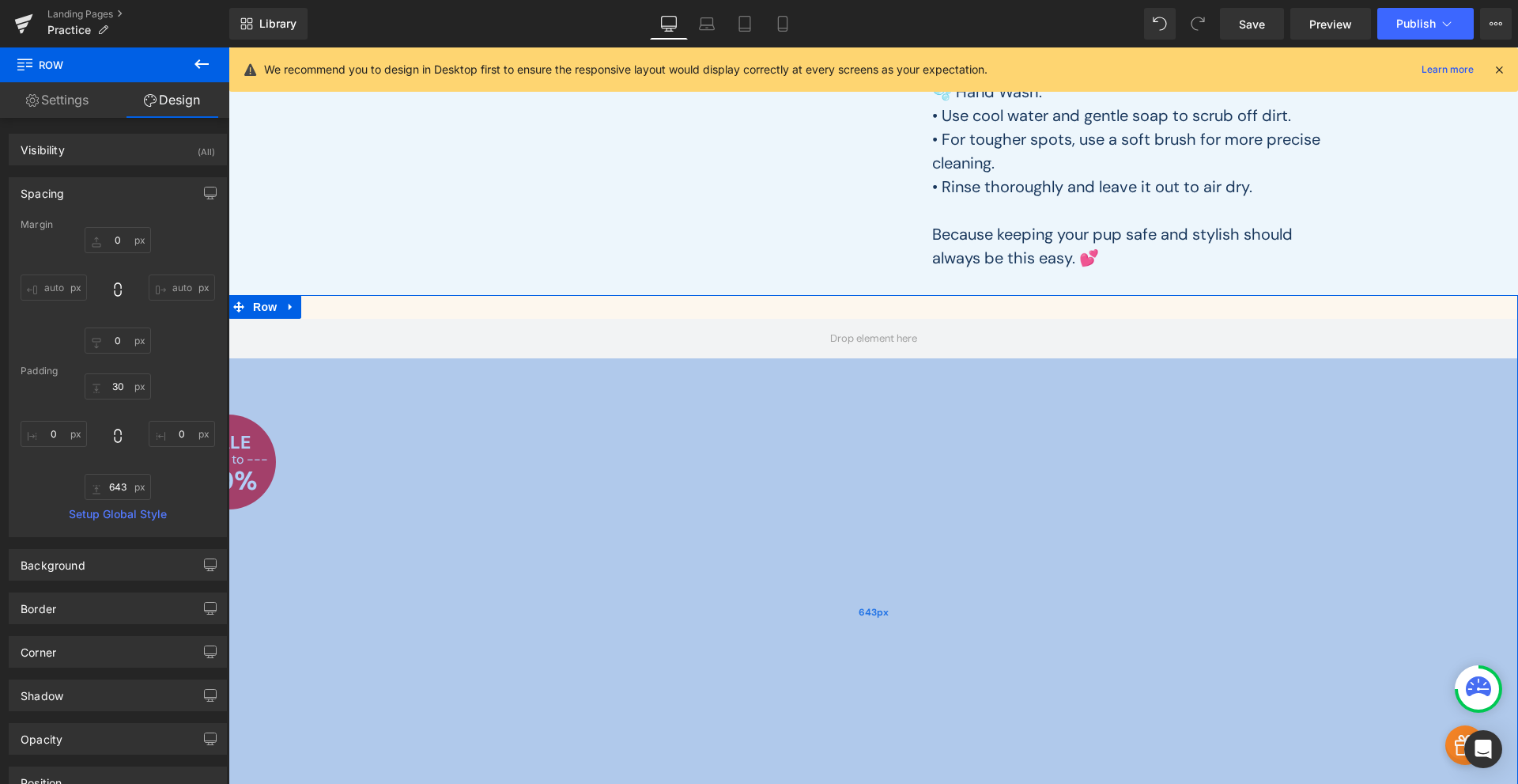
click at [261, 452] on div "643px" at bounding box center [873, 612] width 1289 height 508
click at [257, 464] on div "643px" at bounding box center [873, 612] width 1289 height 508
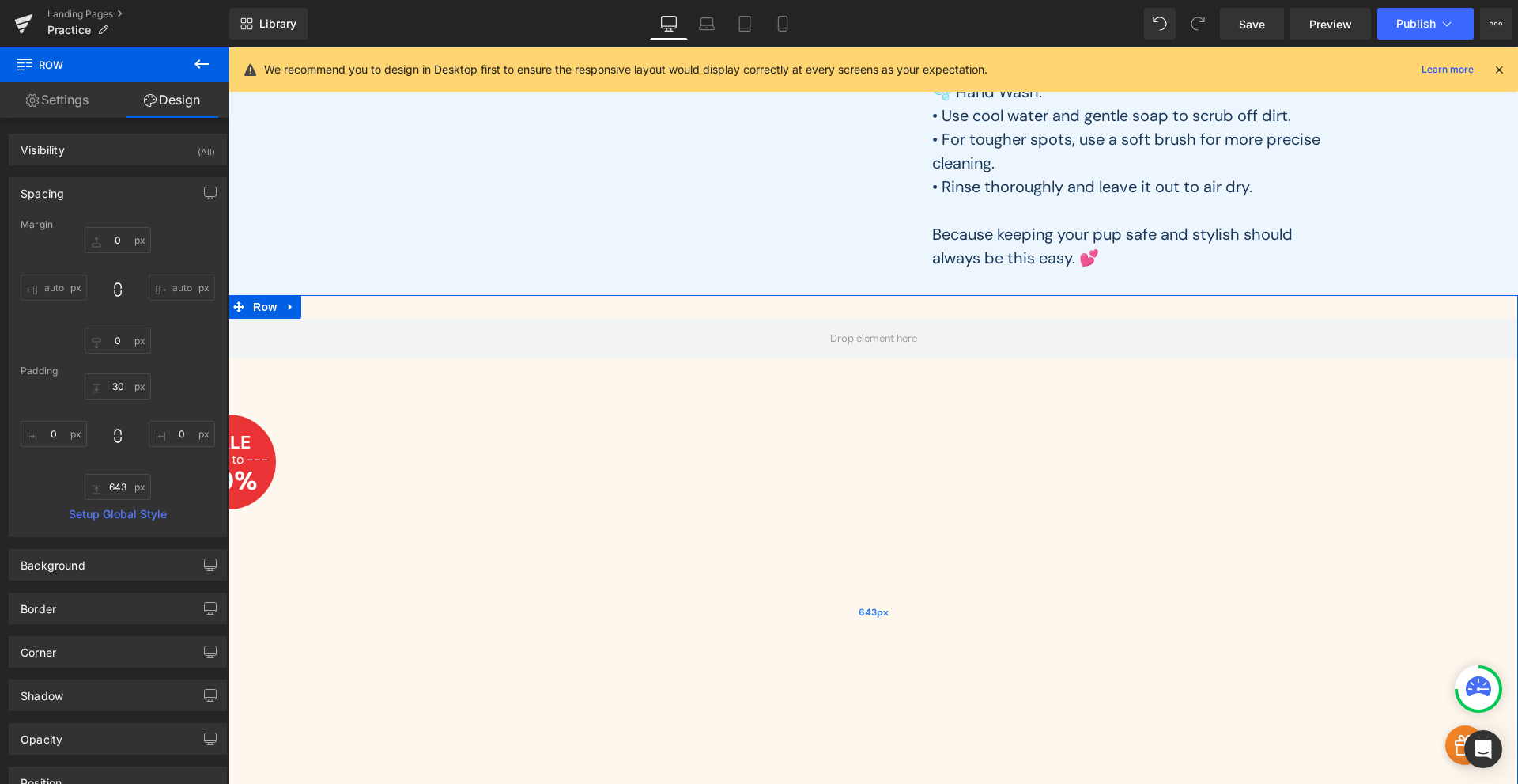
click at [257, 464] on div "643px" at bounding box center [873, 612] width 1289 height 508
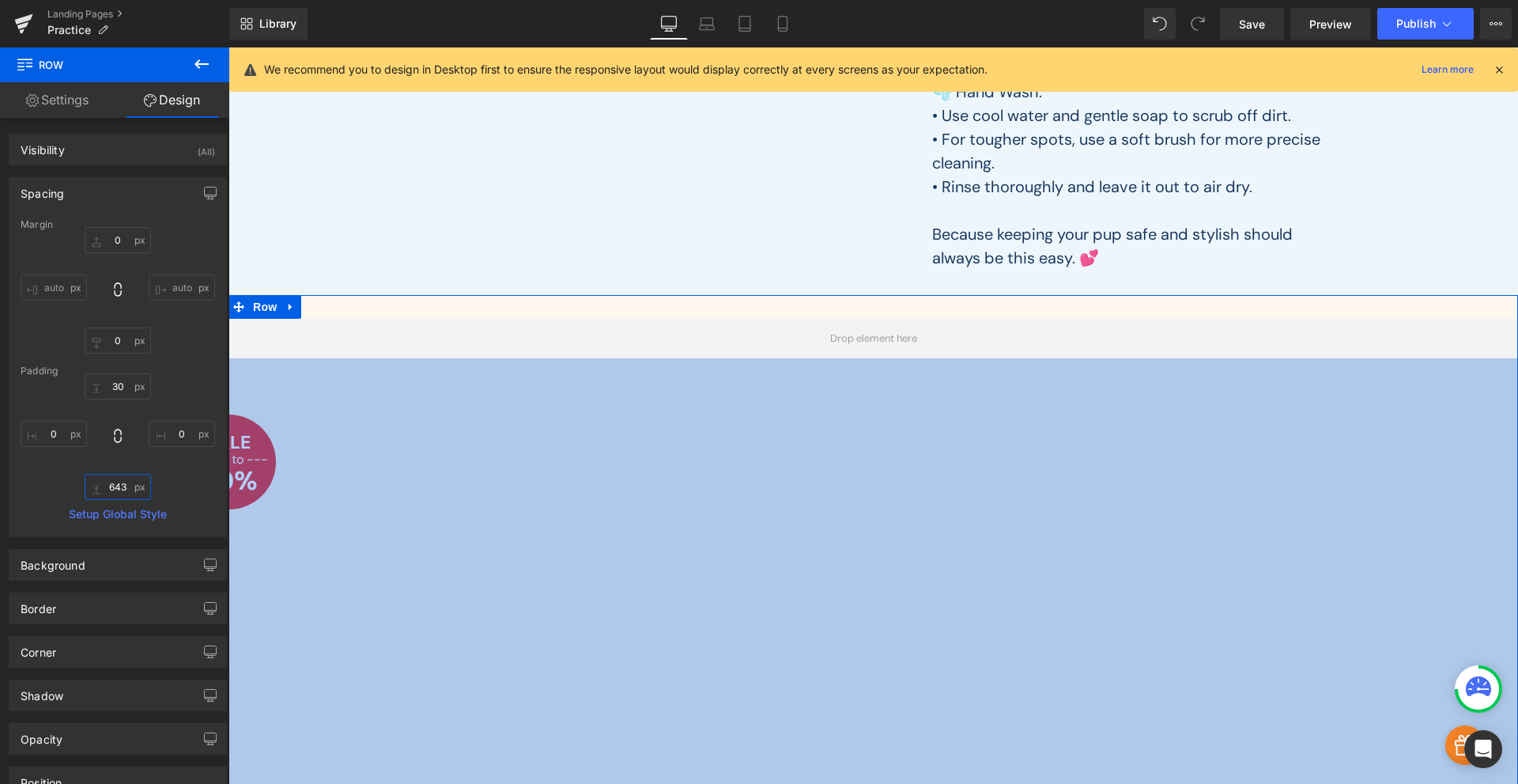
click at [108, 489] on input "643" at bounding box center [117, 487] width 66 height 26
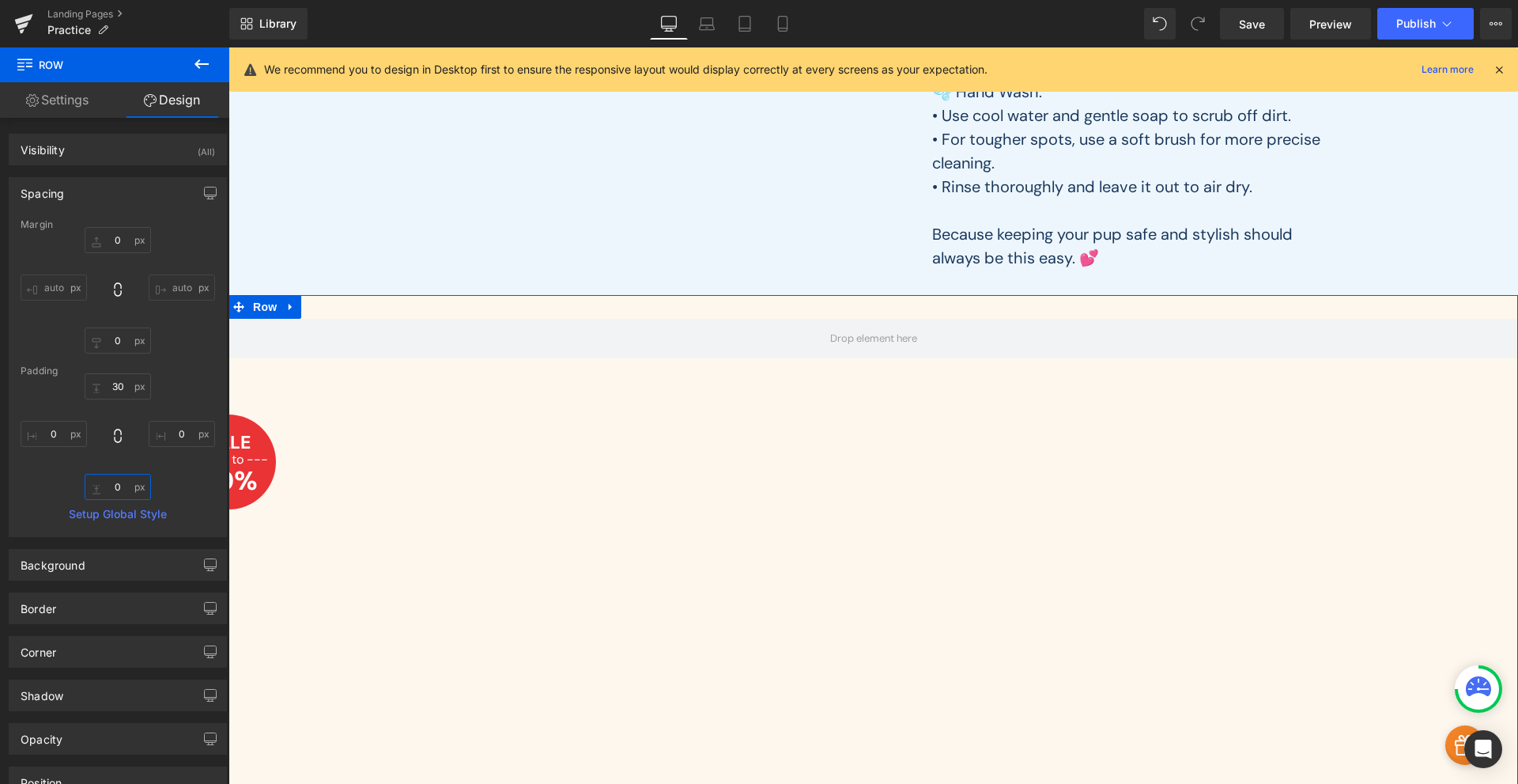
type input "0"
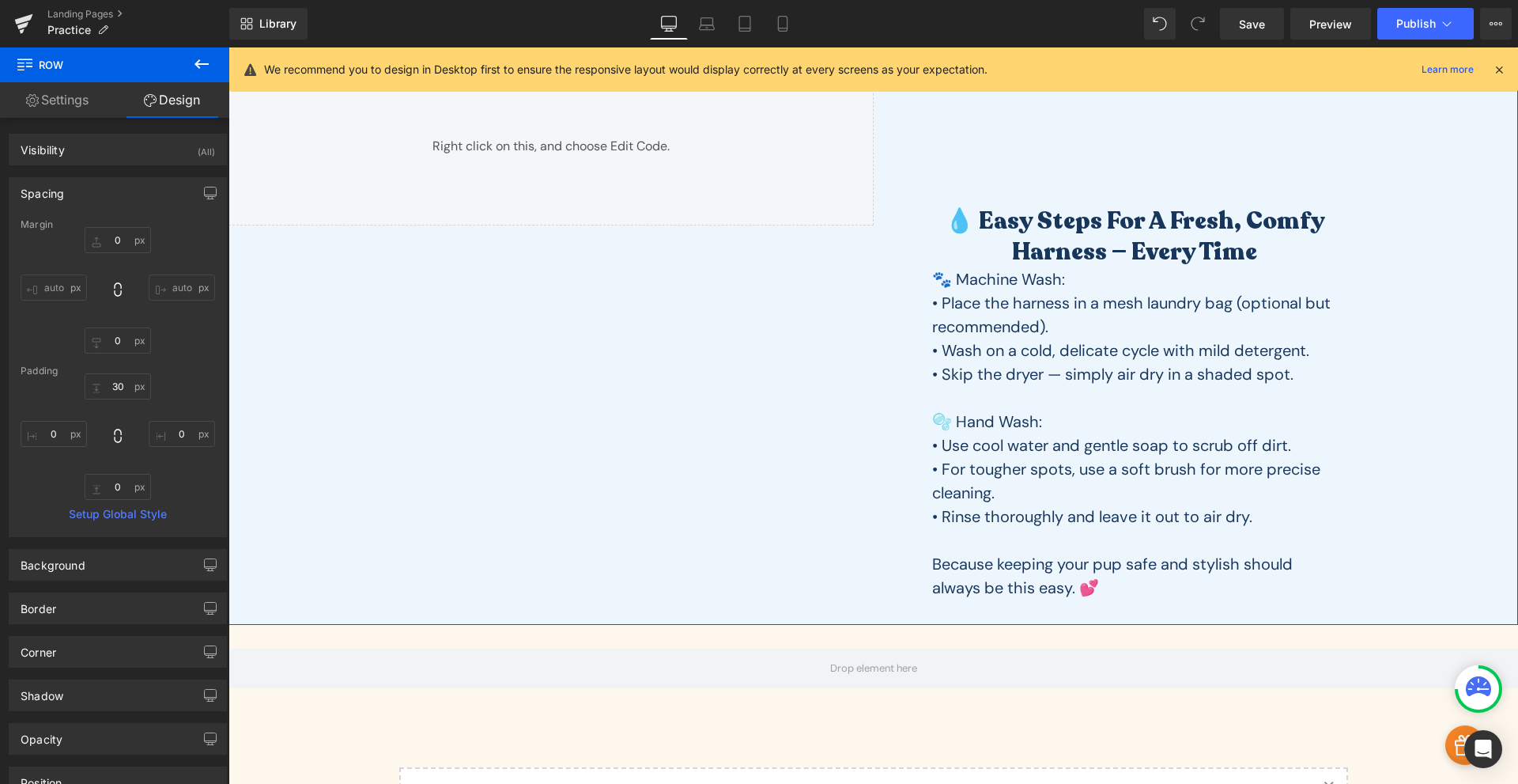
scroll to position [0, 0]
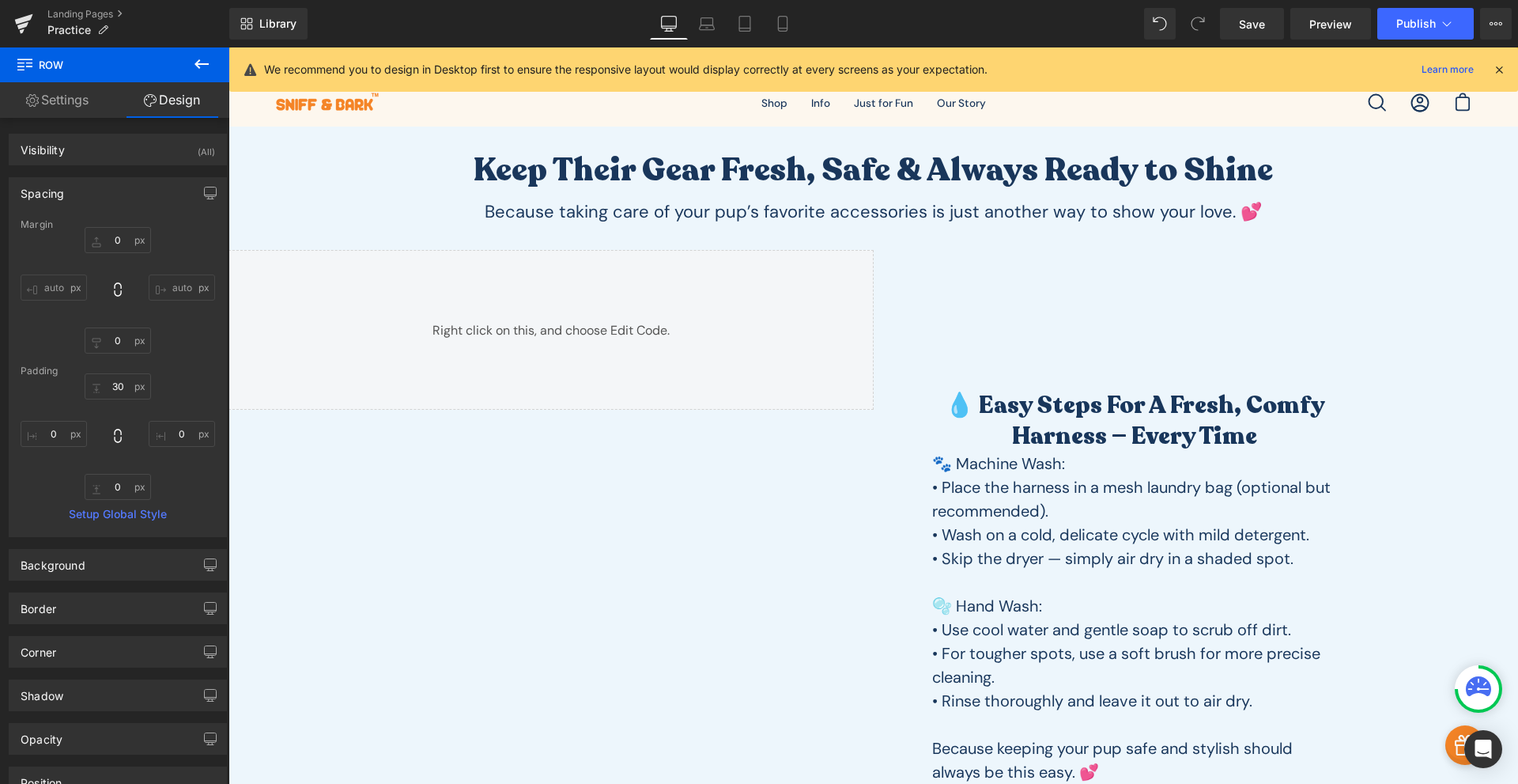
click at [790, 41] on div "Library Desktop Desktop Laptop Tablet Mobile Save Preview Publish Scheduled Vie…" at bounding box center [874, 23] width 1289 height 47
click at [789, 32] on link "Mobile" at bounding box center [783, 23] width 38 height 31
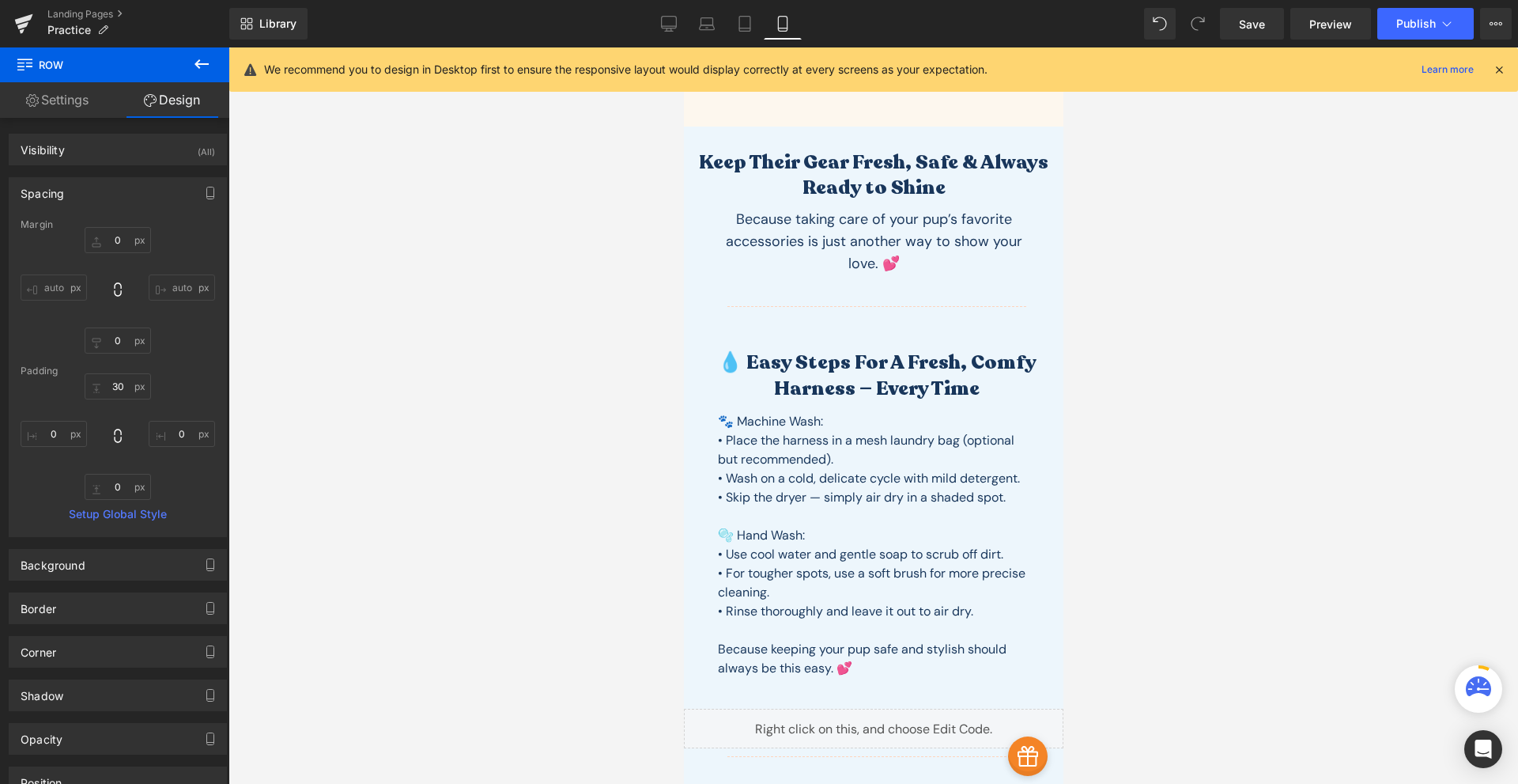
type input "0"
type input "30"
type input "0"
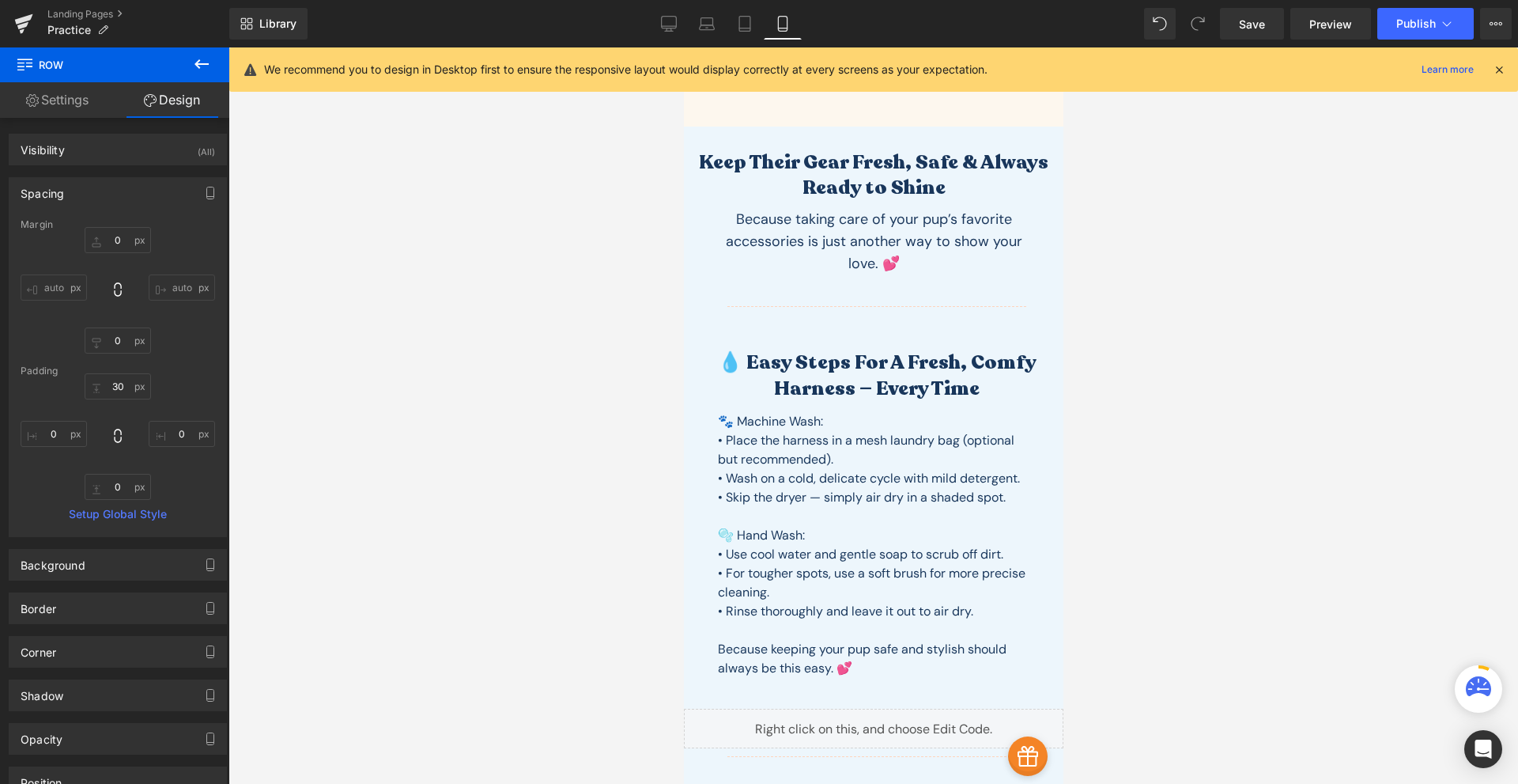
type input "0"
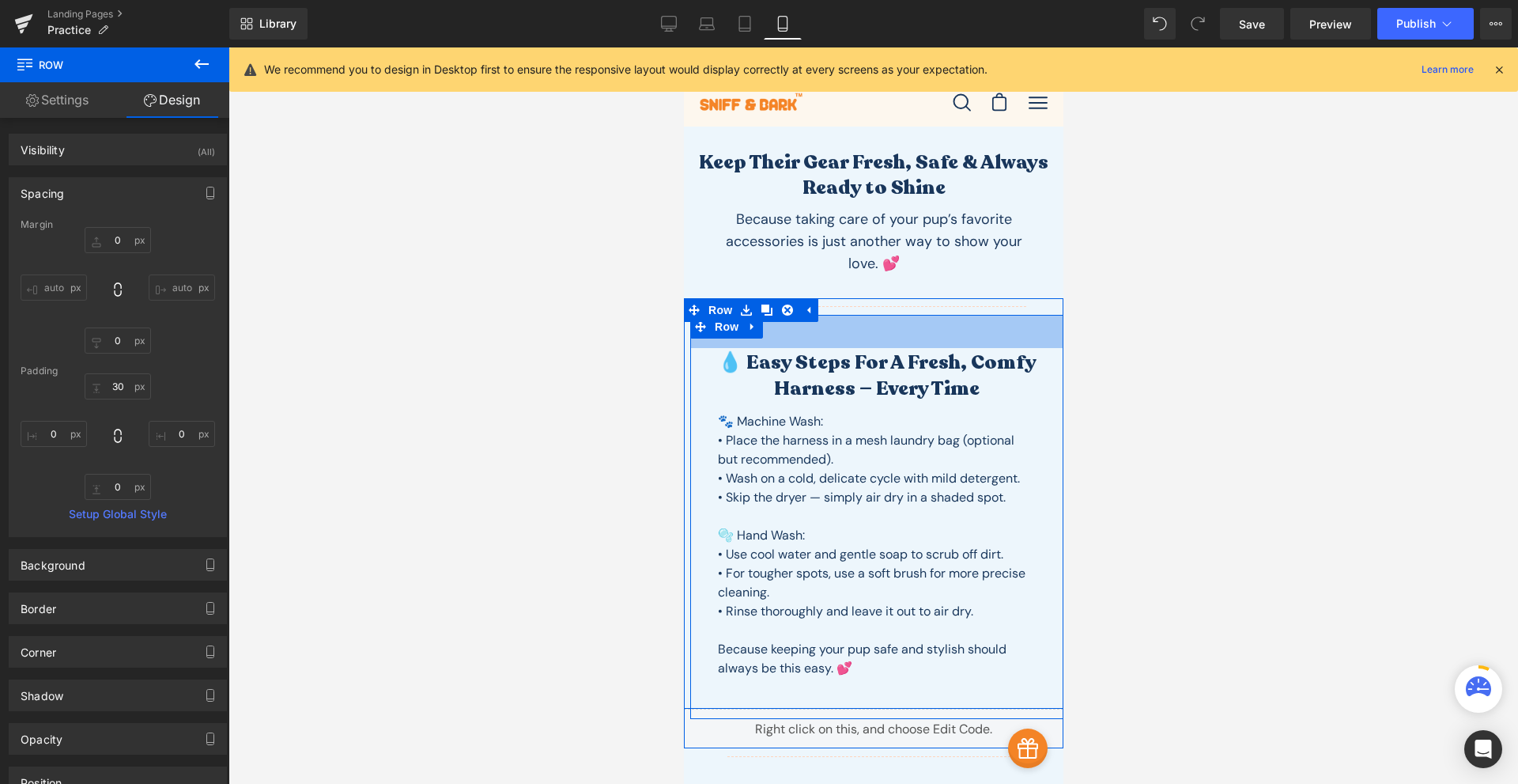
scroll to position [369, 0]
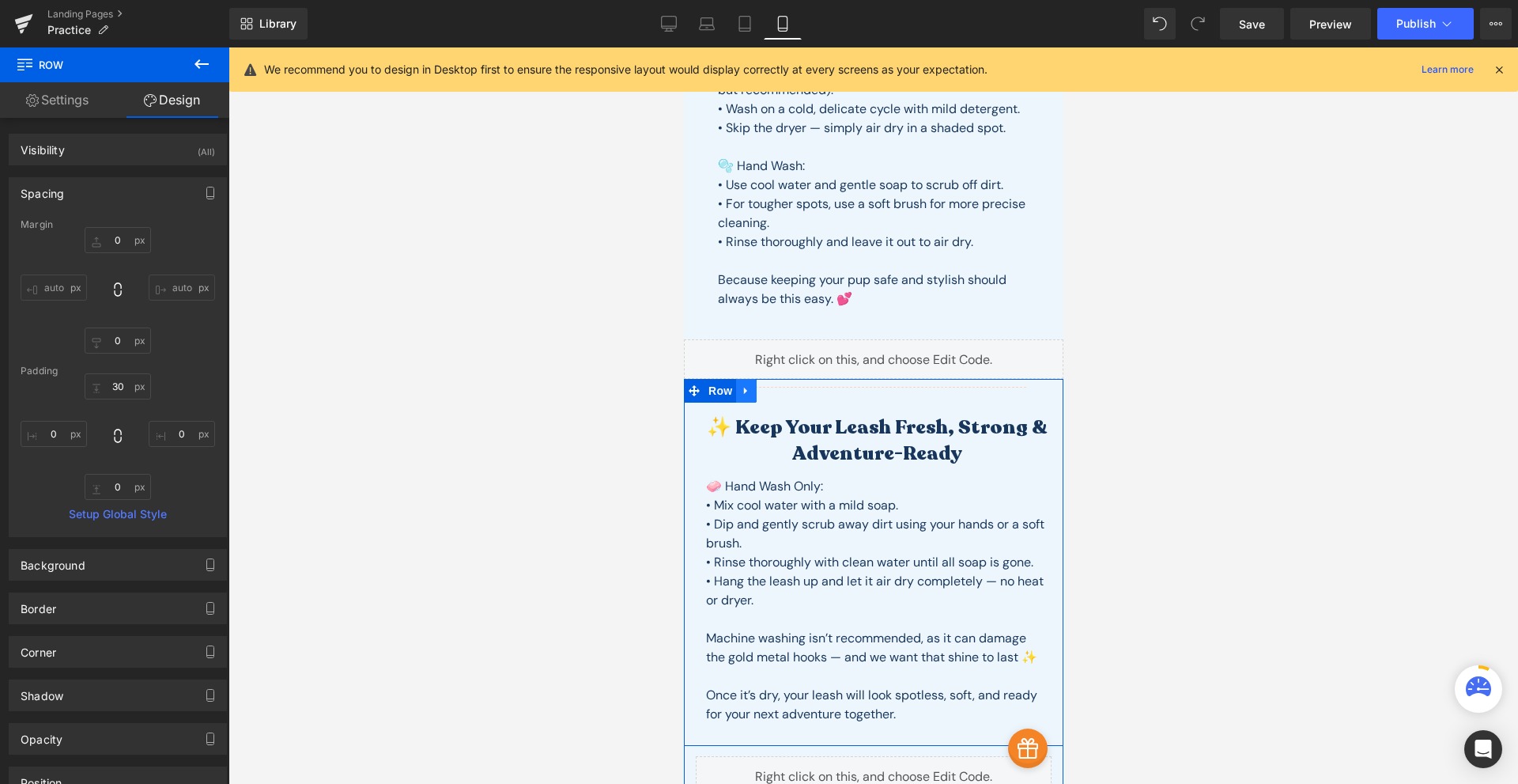
click at [742, 385] on icon at bounding box center [746, 391] width 11 height 12
click at [777, 401] on link at bounding box center [787, 391] width 21 height 23
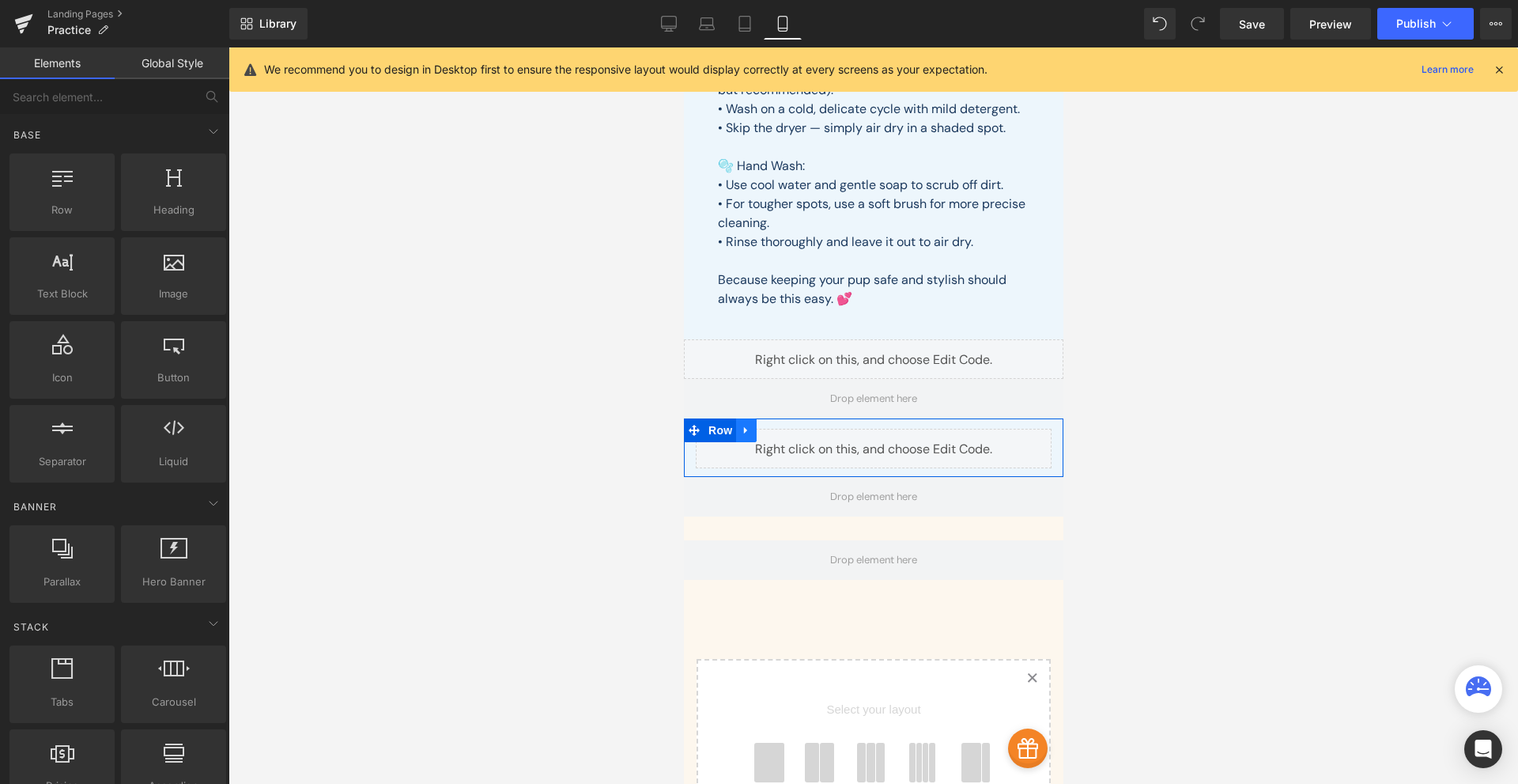
click at [742, 429] on icon at bounding box center [746, 430] width 11 height 12
click at [782, 435] on icon at bounding box center [787, 430] width 11 height 11
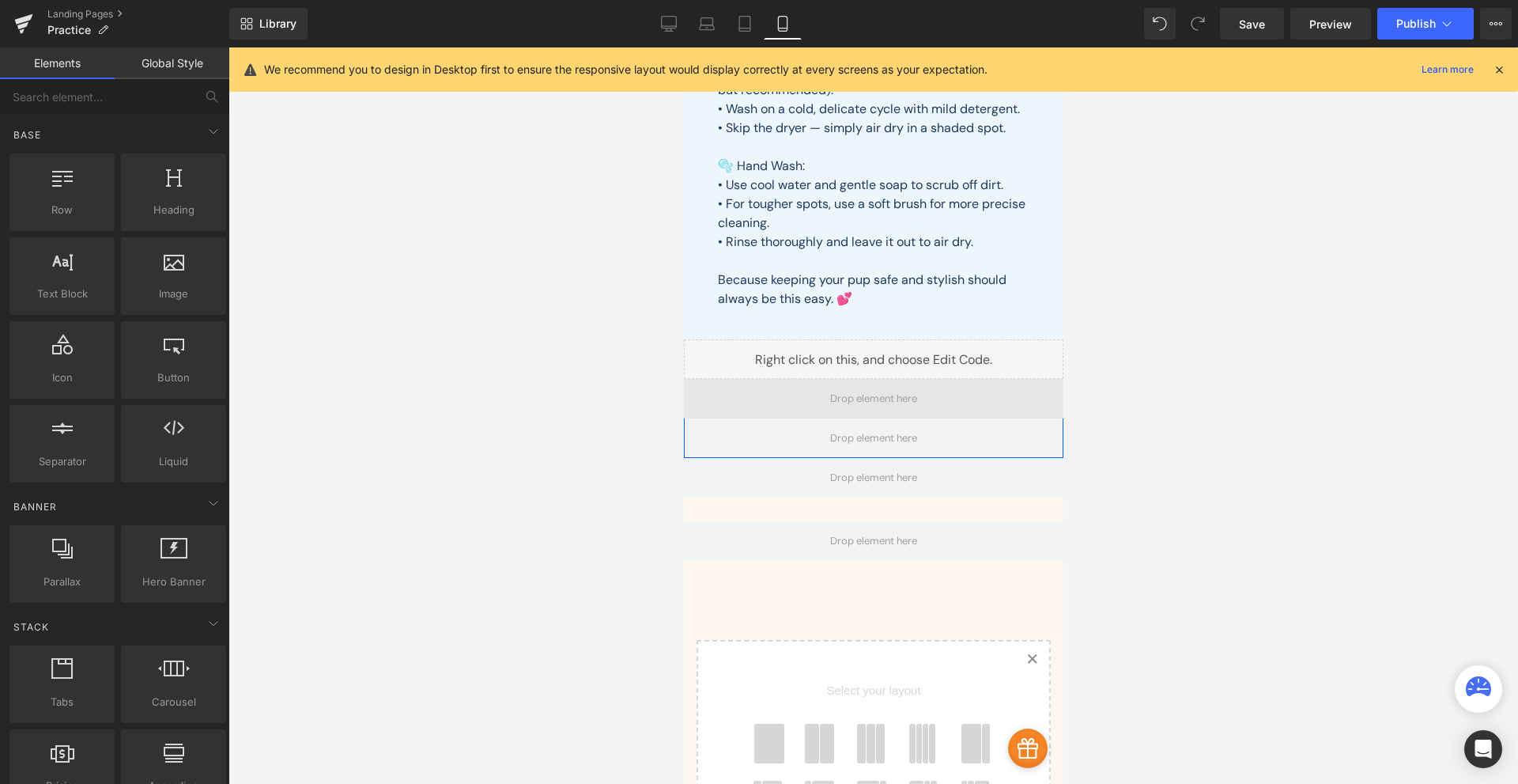
scroll to position [185, 0]
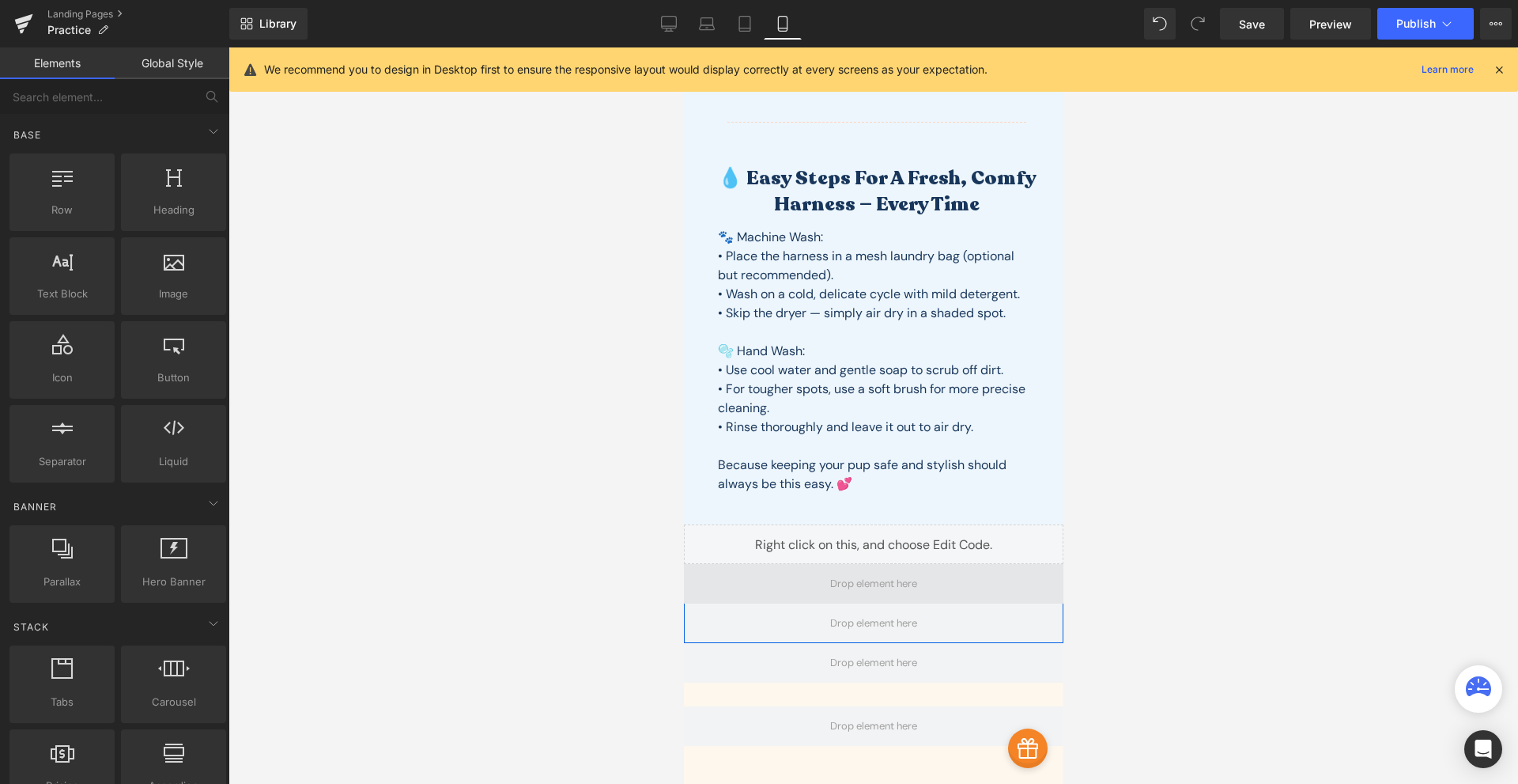
click at [855, 587] on span at bounding box center [873, 583] width 98 height 23
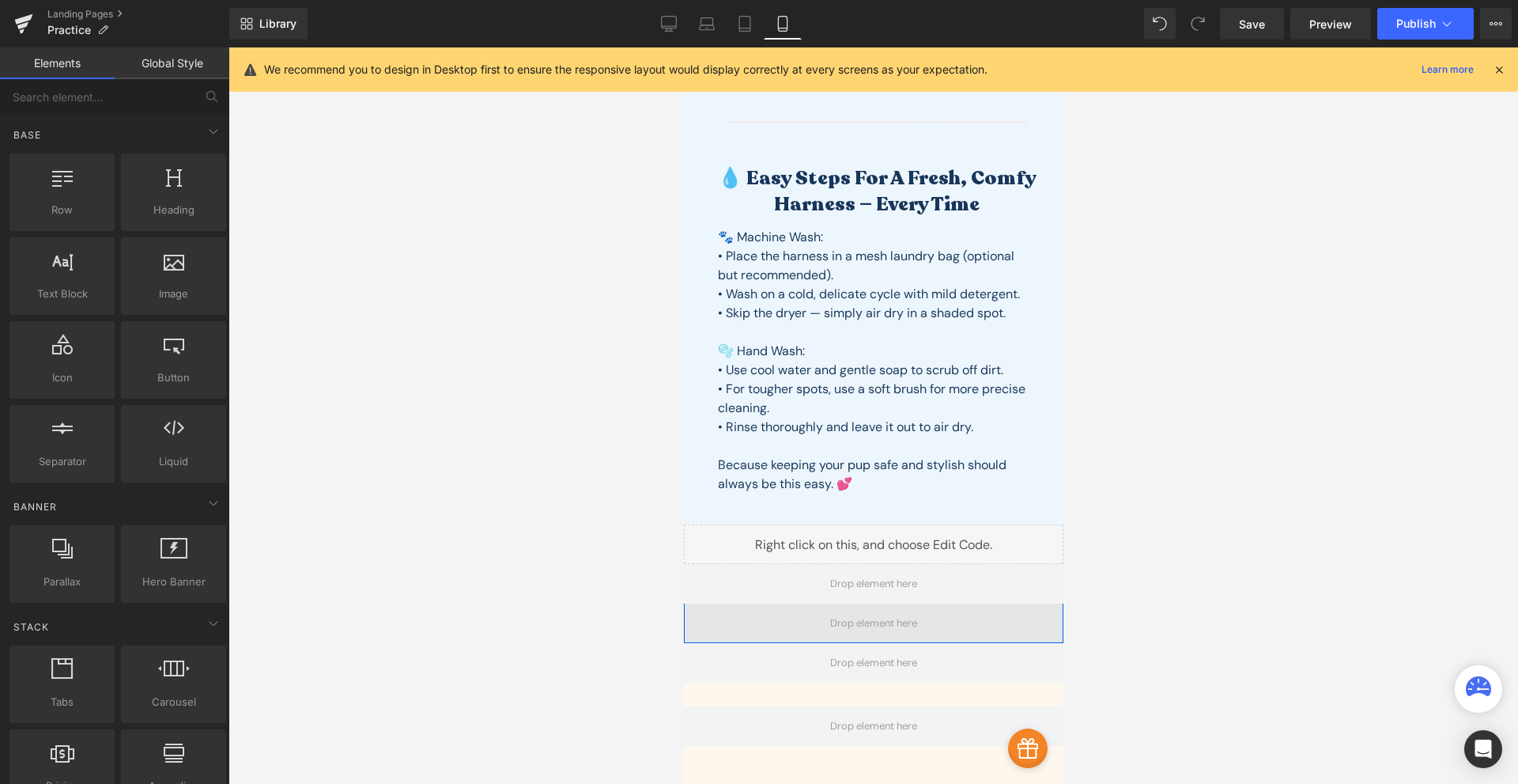
click at [838, 619] on span at bounding box center [873, 623] width 98 height 23
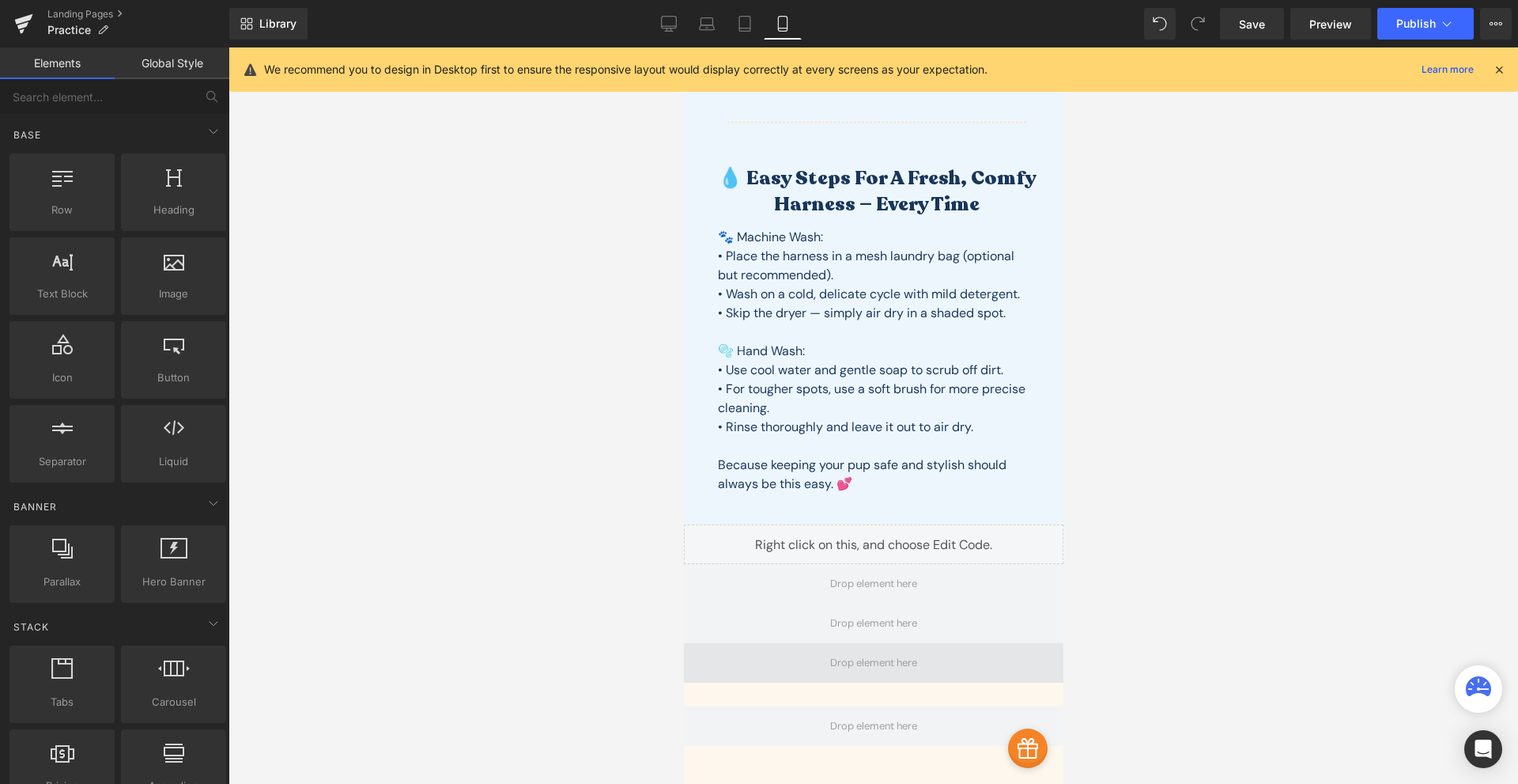
click at [838, 657] on span at bounding box center [873, 662] width 98 height 23
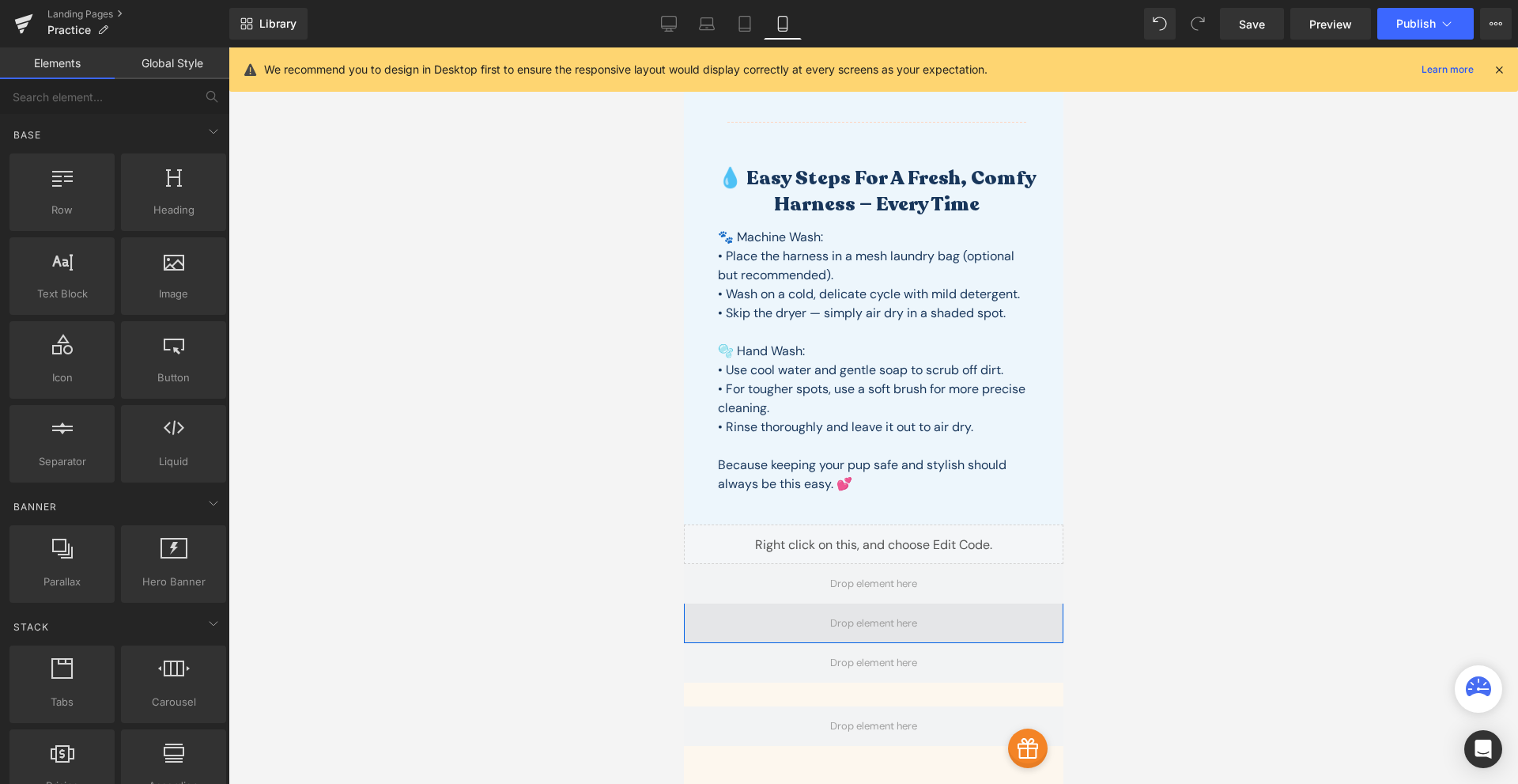
click at [855, 625] on span at bounding box center [873, 623] width 98 height 23
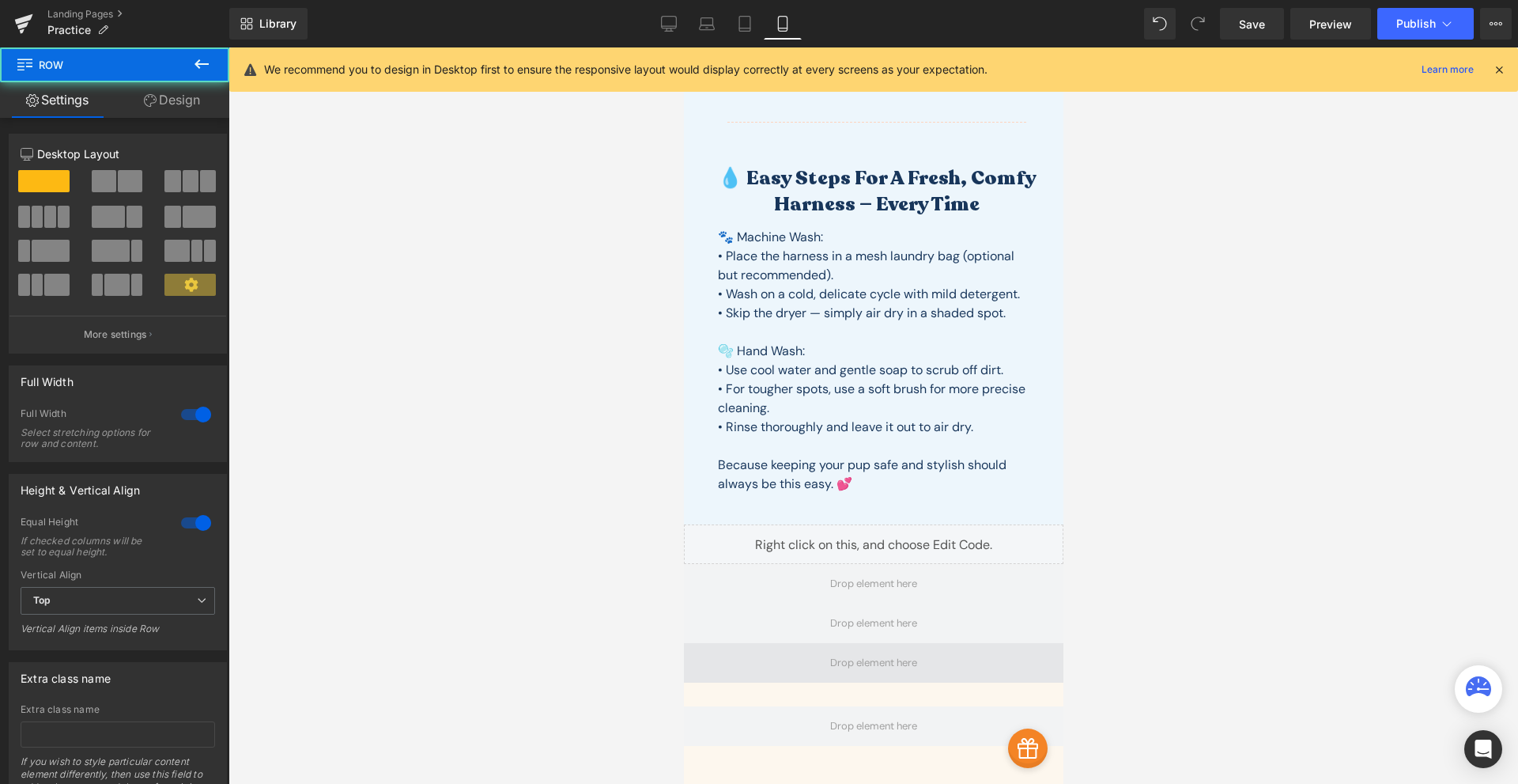
click at [814, 677] on span at bounding box center [874, 663] width 380 height 39
click at [806, 669] on span at bounding box center [874, 663] width 380 height 39
click at [798, 643] on span at bounding box center [874, 663] width 380 height 39
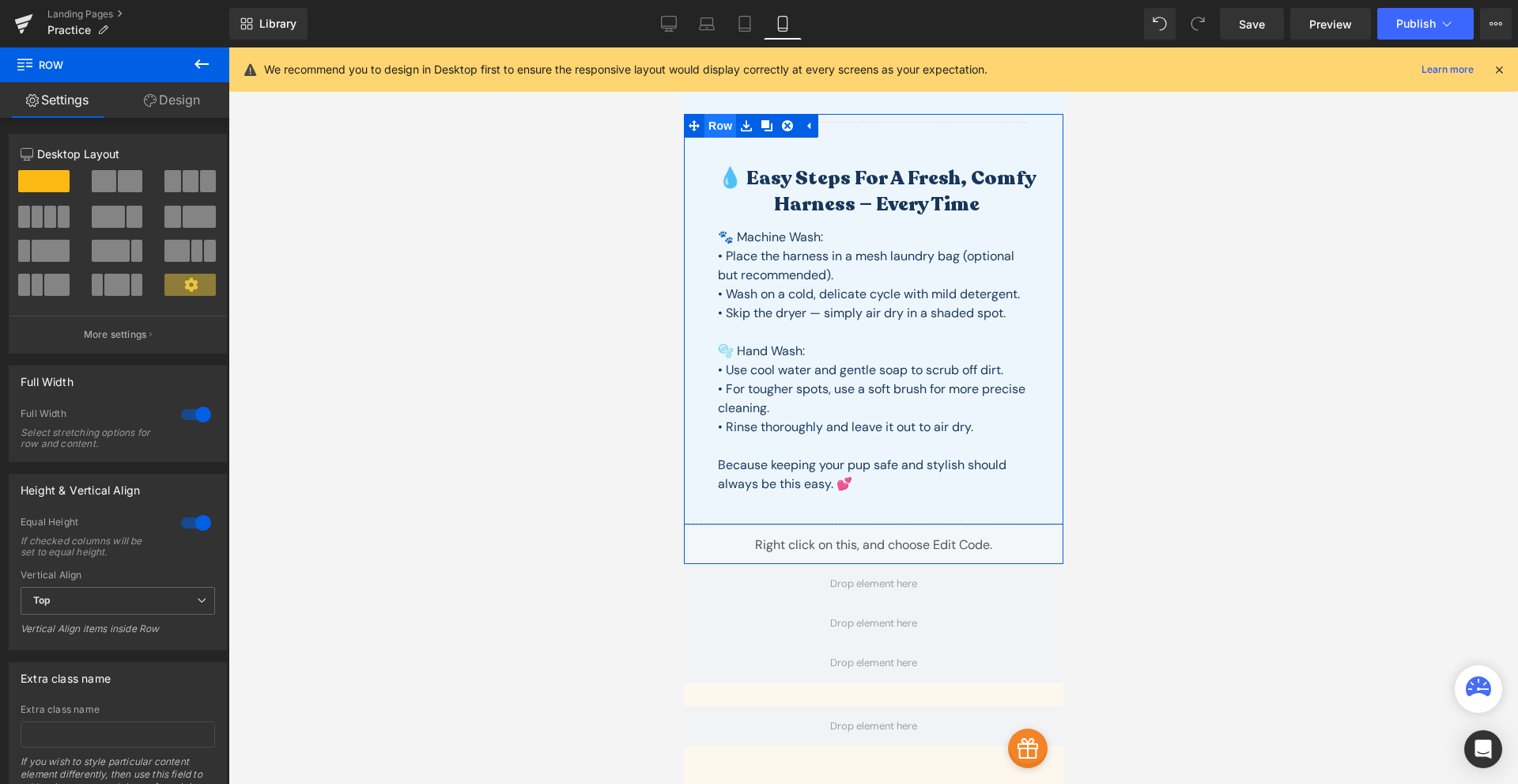
click at [719, 118] on span "Row" at bounding box center [719, 125] width 31 height 23
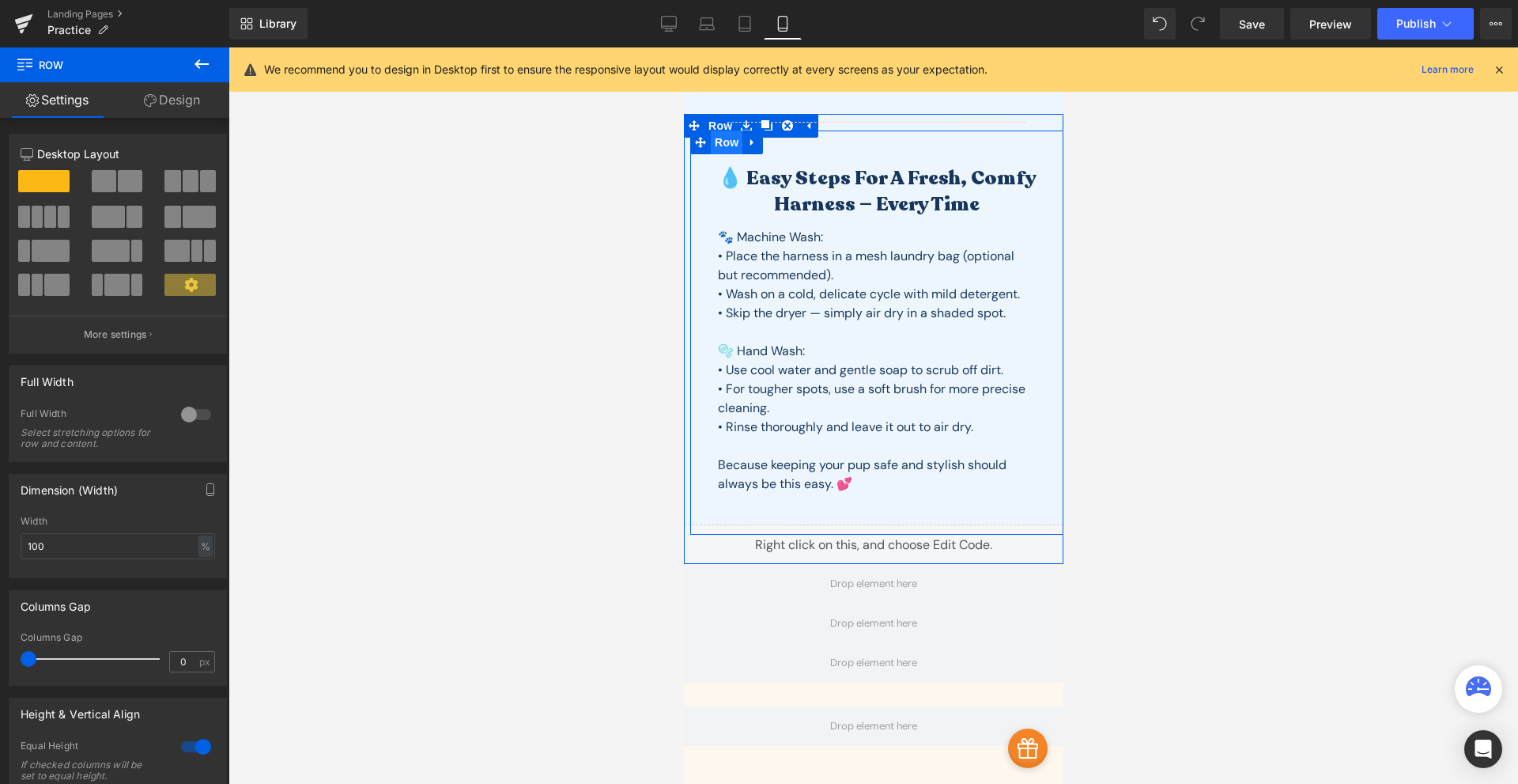
click at [724, 151] on span "Row" at bounding box center [726, 142] width 31 height 23
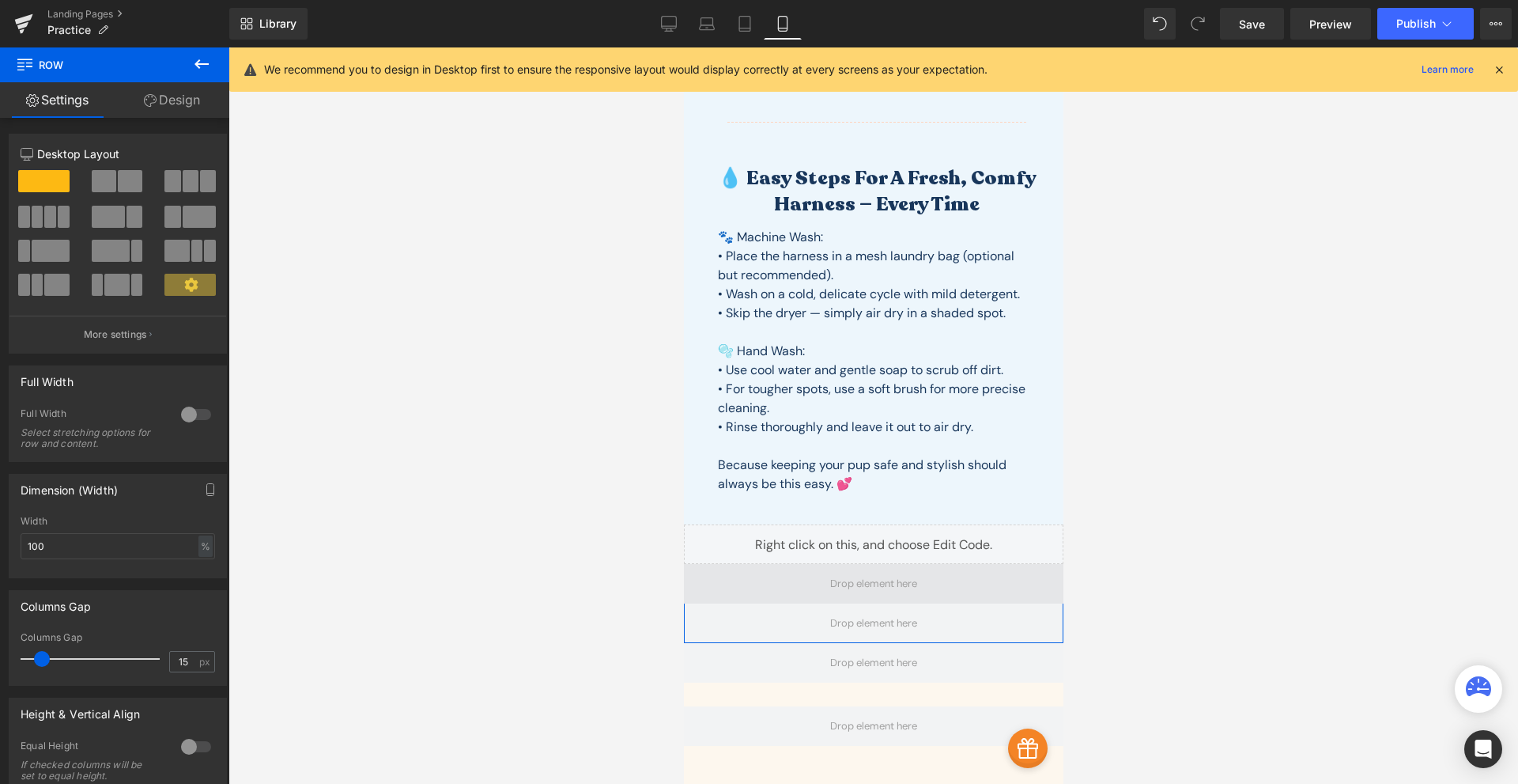
click at [770, 569] on span at bounding box center [874, 583] width 380 height 39
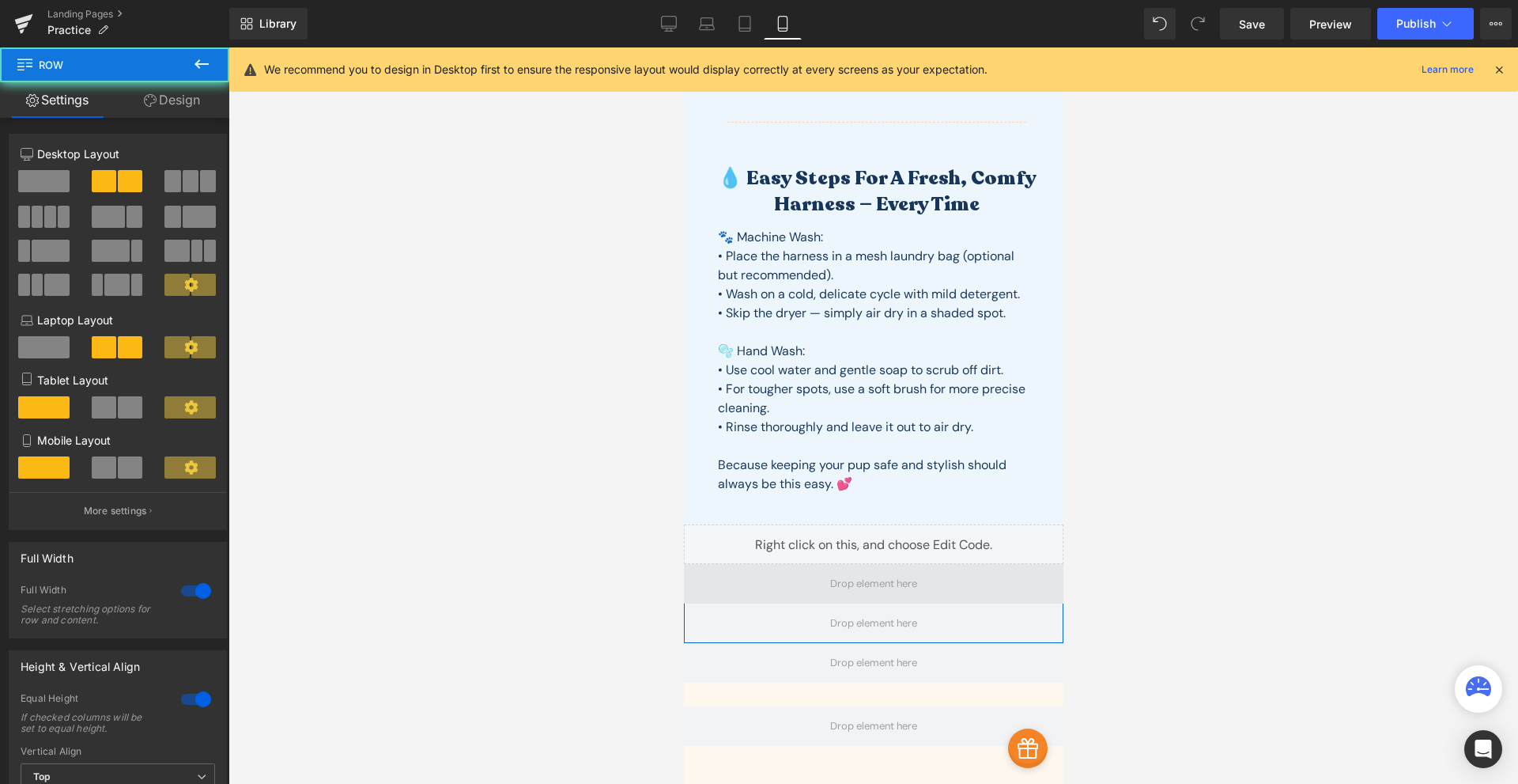
click at [759, 585] on span at bounding box center [874, 583] width 380 height 39
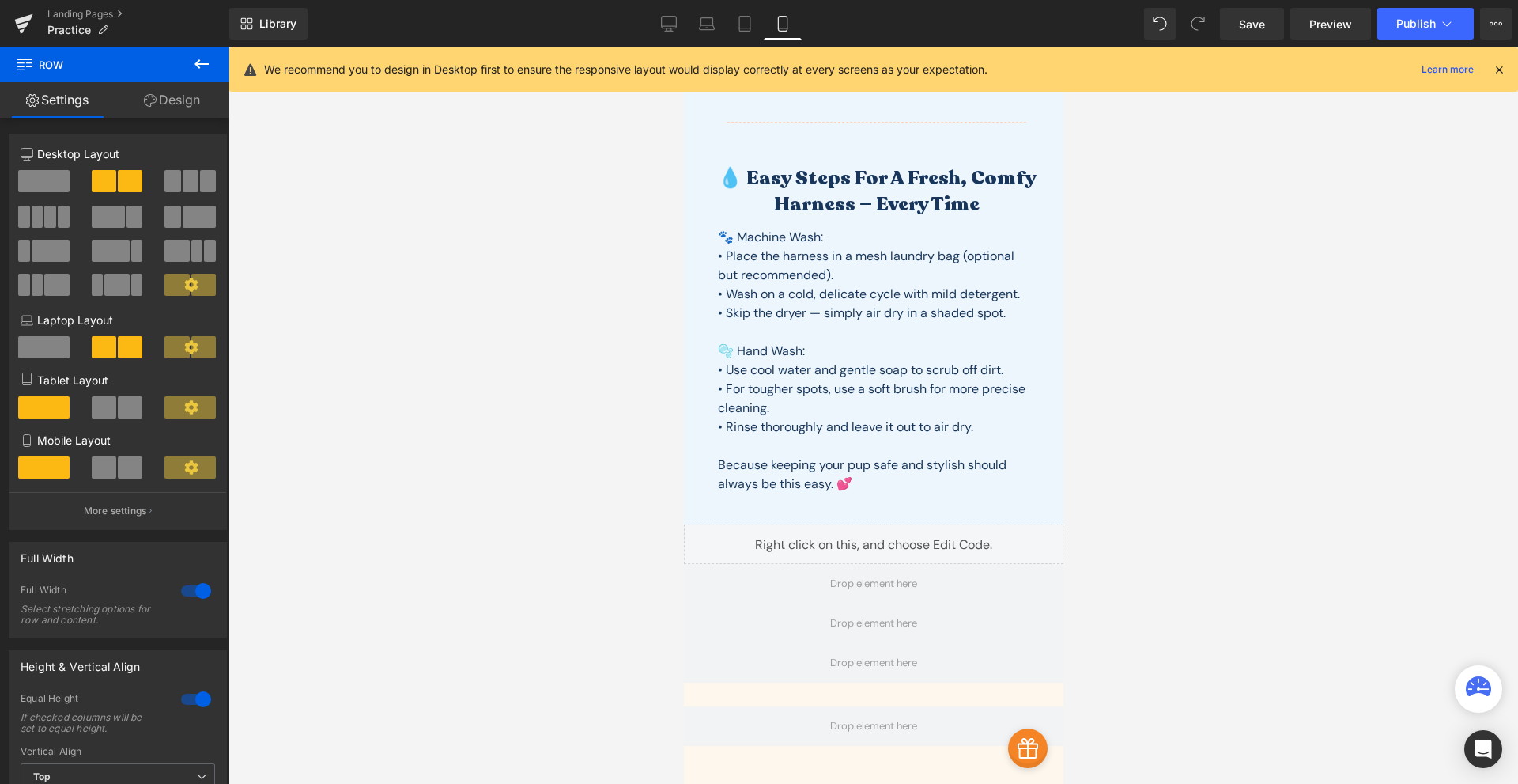
drag, startPoint x: 542, startPoint y: 650, endPoint x: 599, endPoint y: 694, distance: 72.0
click at [589, 690] on div at bounding box center [873, 416] width 1289 height 737
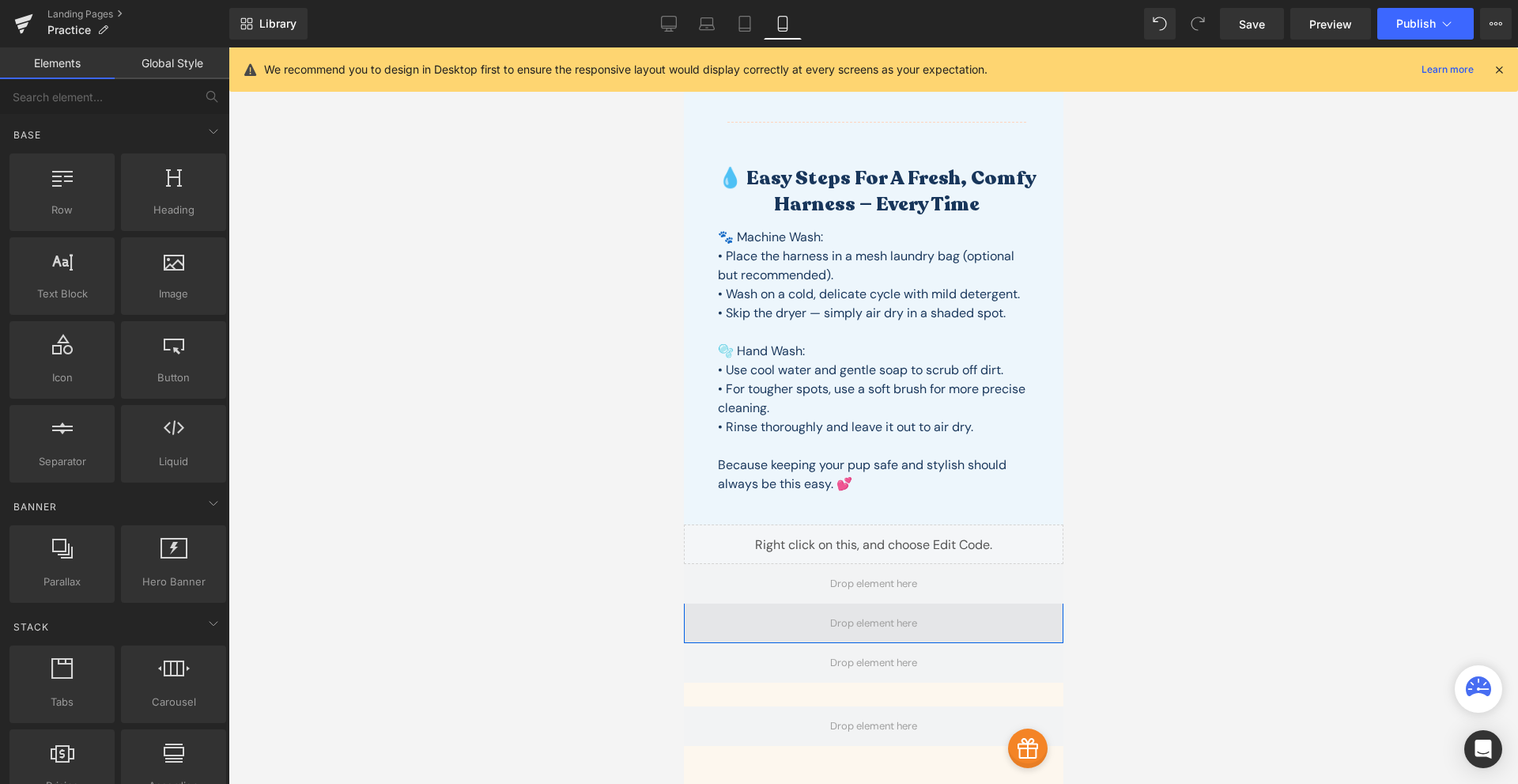
click at [783, 617] on span at bounding box center [874, 623] width 380 height 39
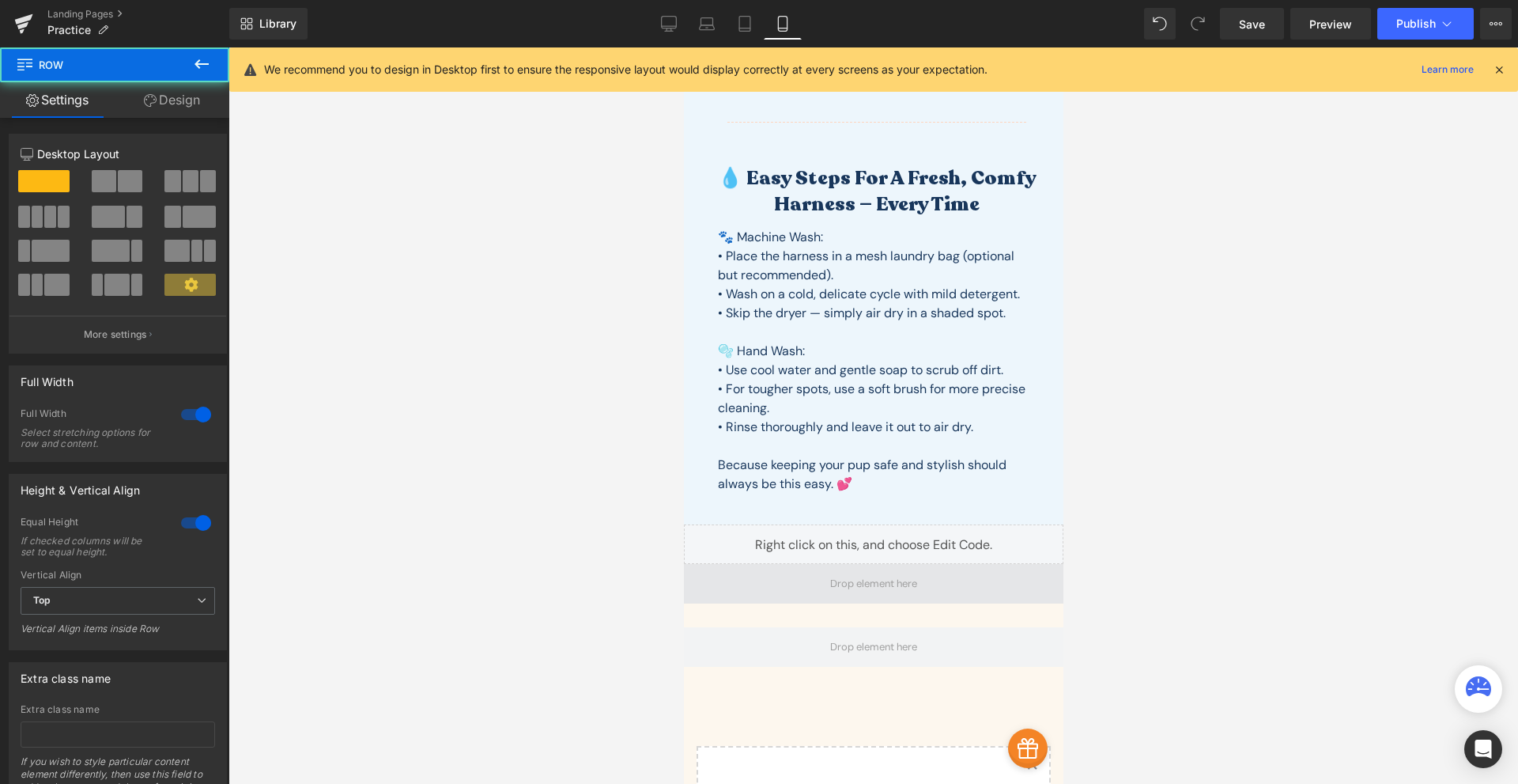
click at [807, 592] on span at bounding box center [874, 583] width 380 height 39
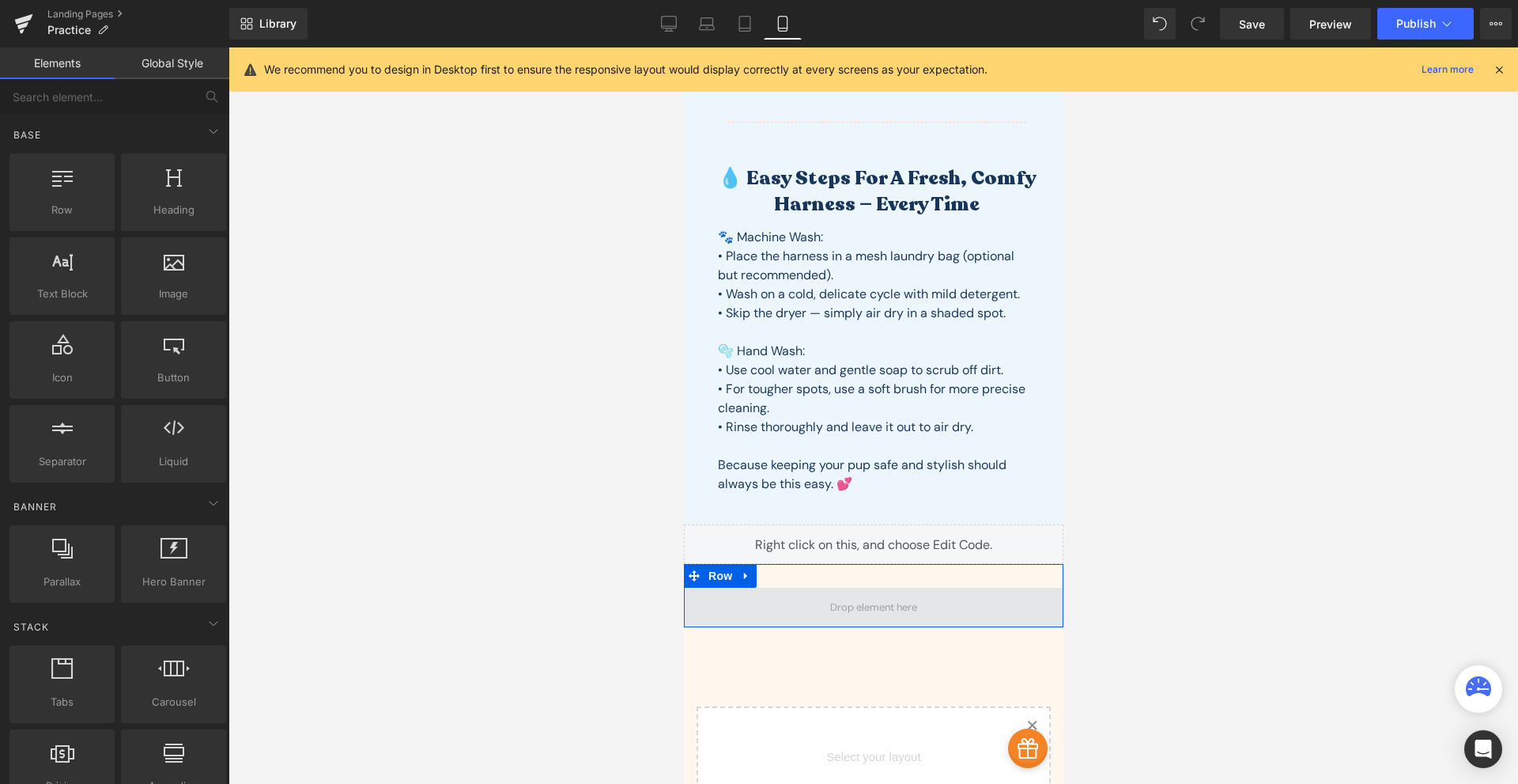
click at [801, 597] on span at bounding box center [874, 607] width 380 height 39
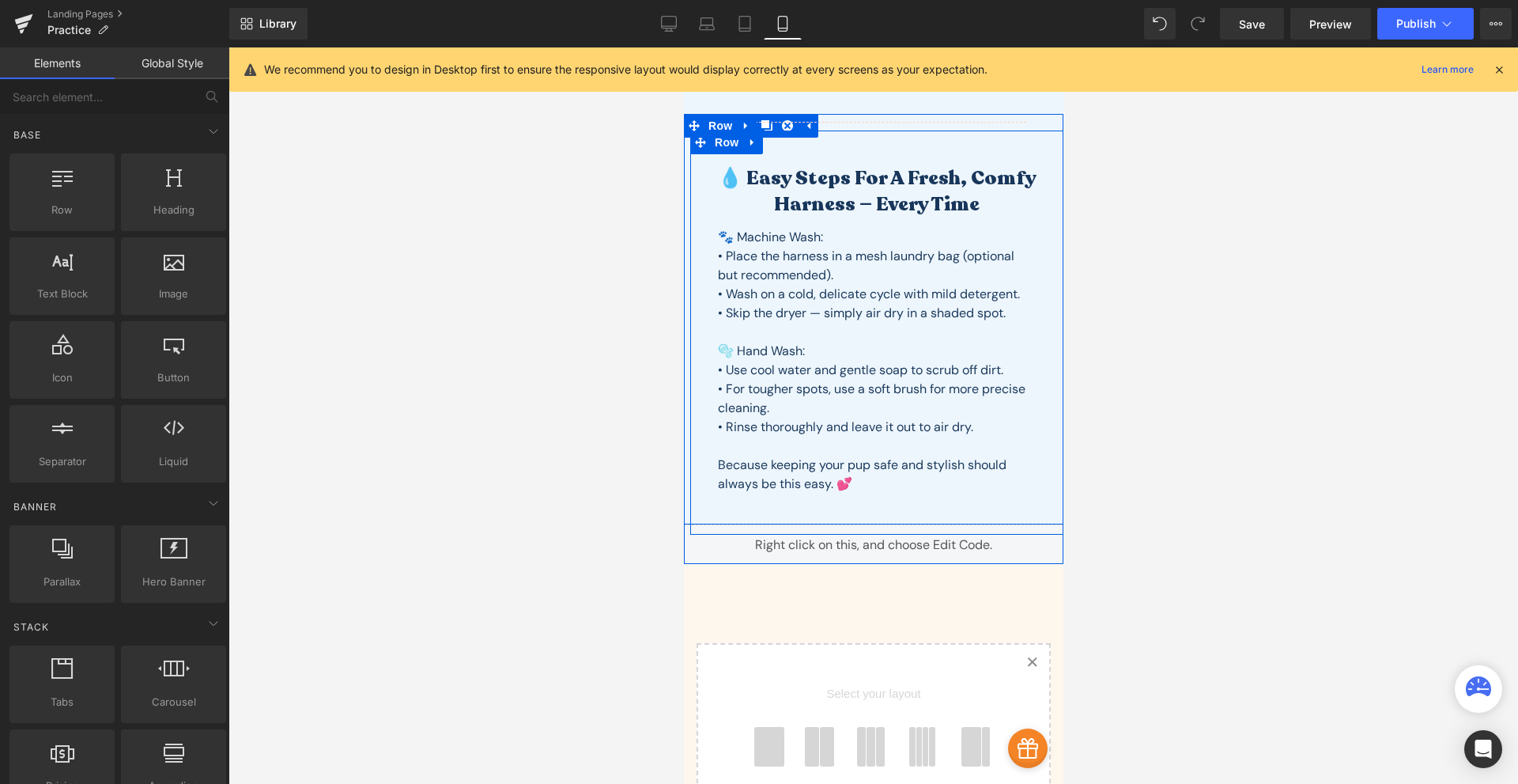
scroll to position [0, 0]
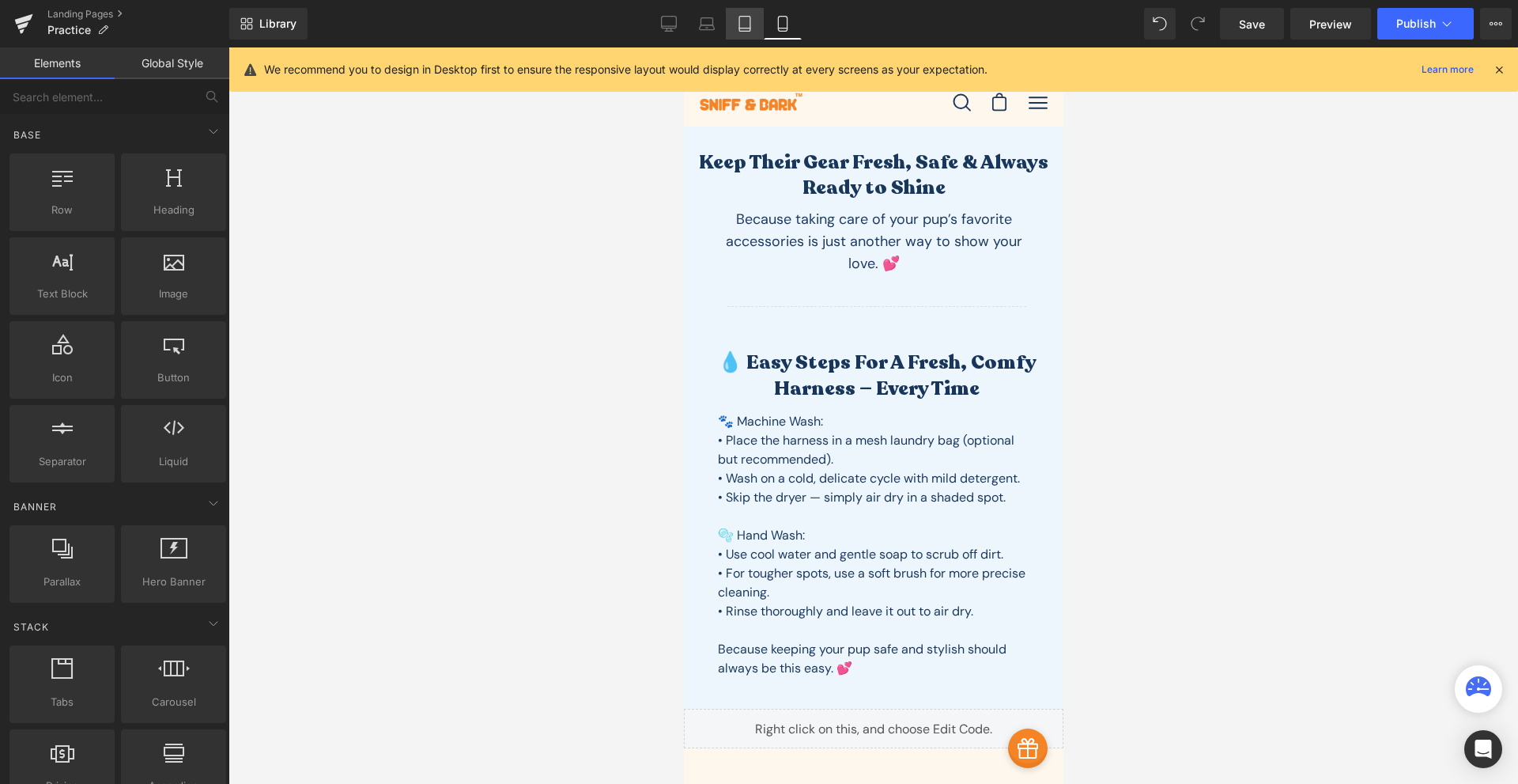
click at [737, 30] on icon at bounding box center [746, 24] width 16 height 16
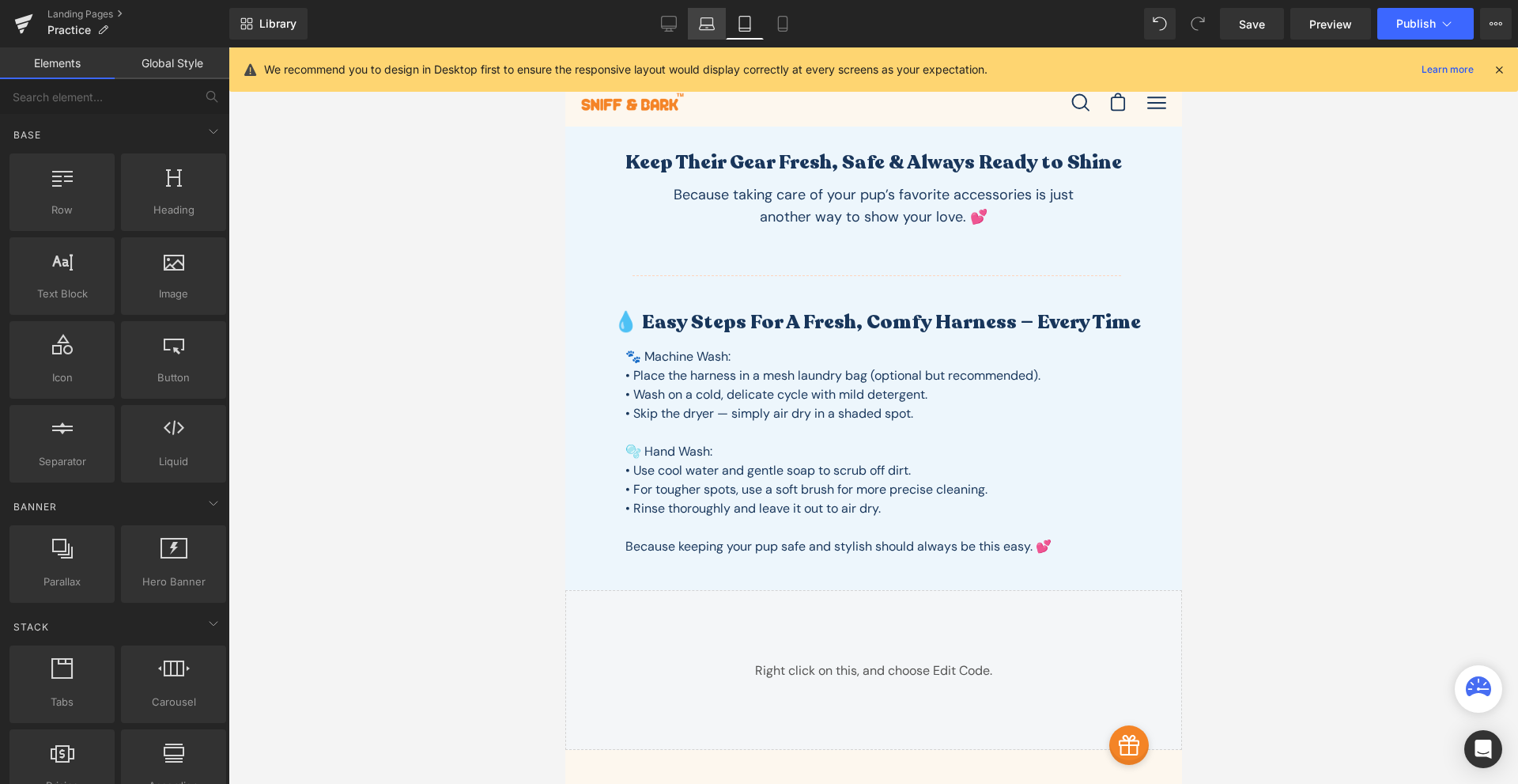
click at [712, 21] on icon at bounding box center [707, 24] width 16 height 16
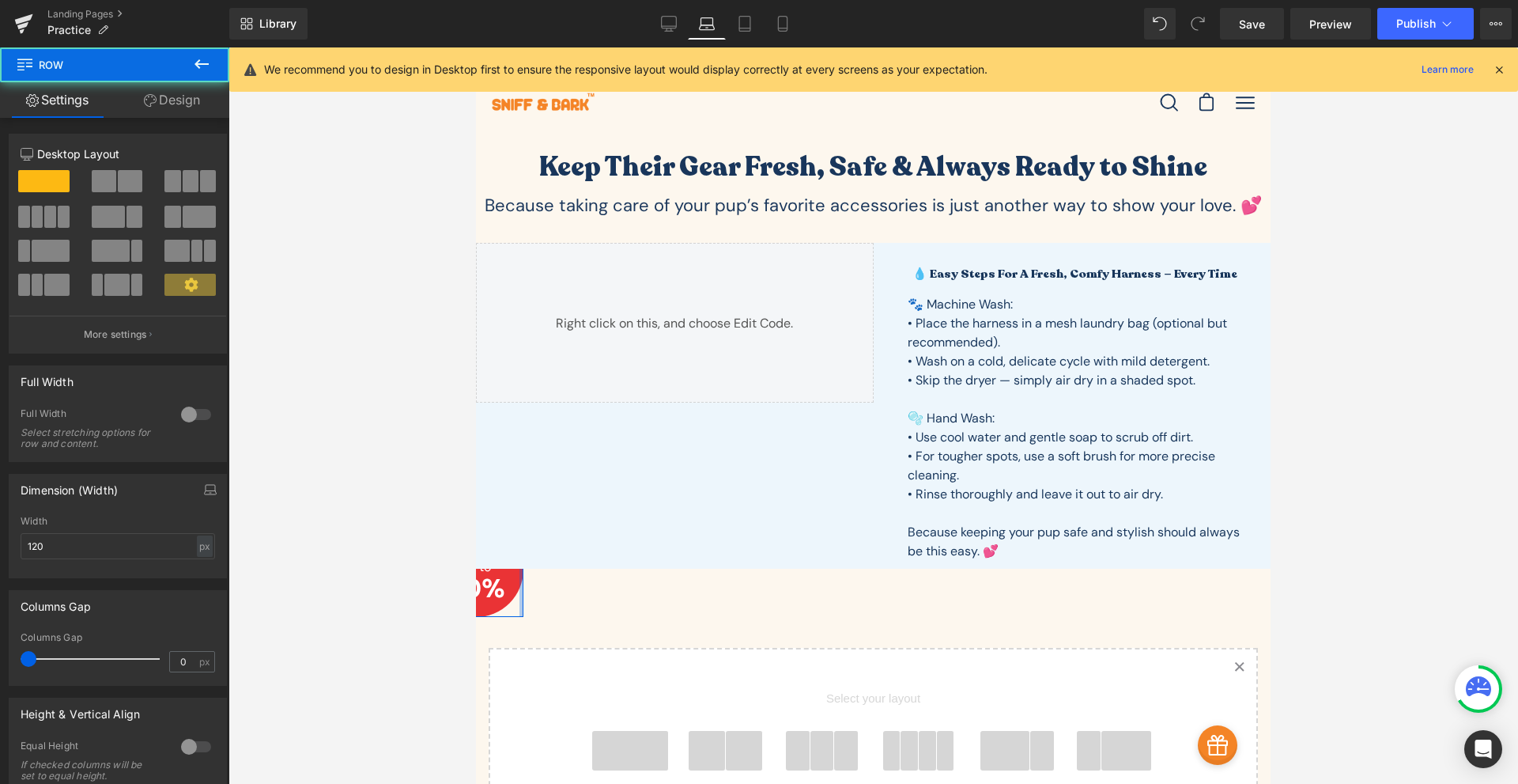
click at [522, 585] on div at bounding box center [522, 569] width 4 height 95
click at [515, 588] on icon at bounding box center [519, 587] width 9 height 10
click at [517, 586] on link at bounding box center [510, 587] width 17 height 19
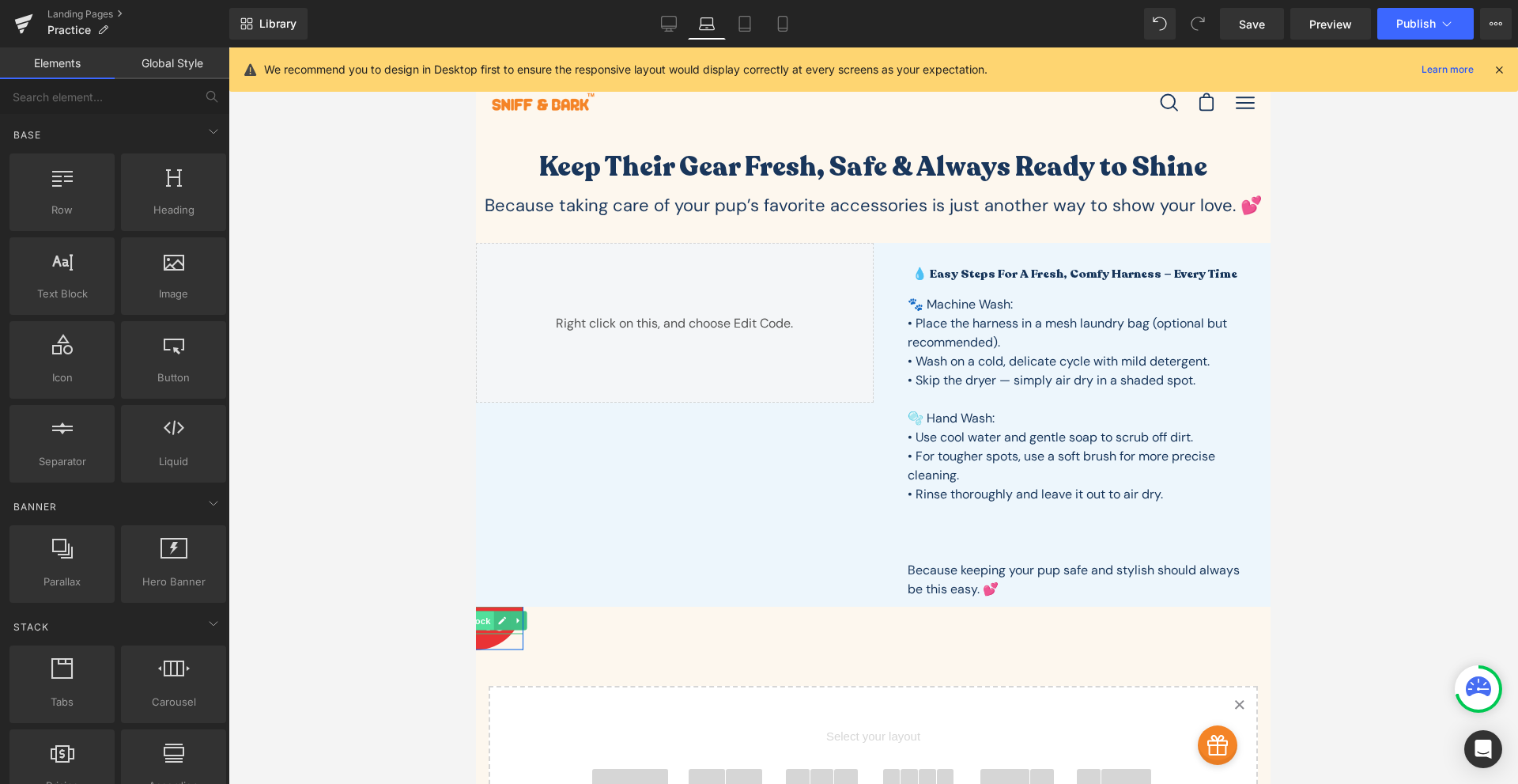
click at [481, 626] on span "Text Block" at bounding box center [467, 619] width 52 height 19
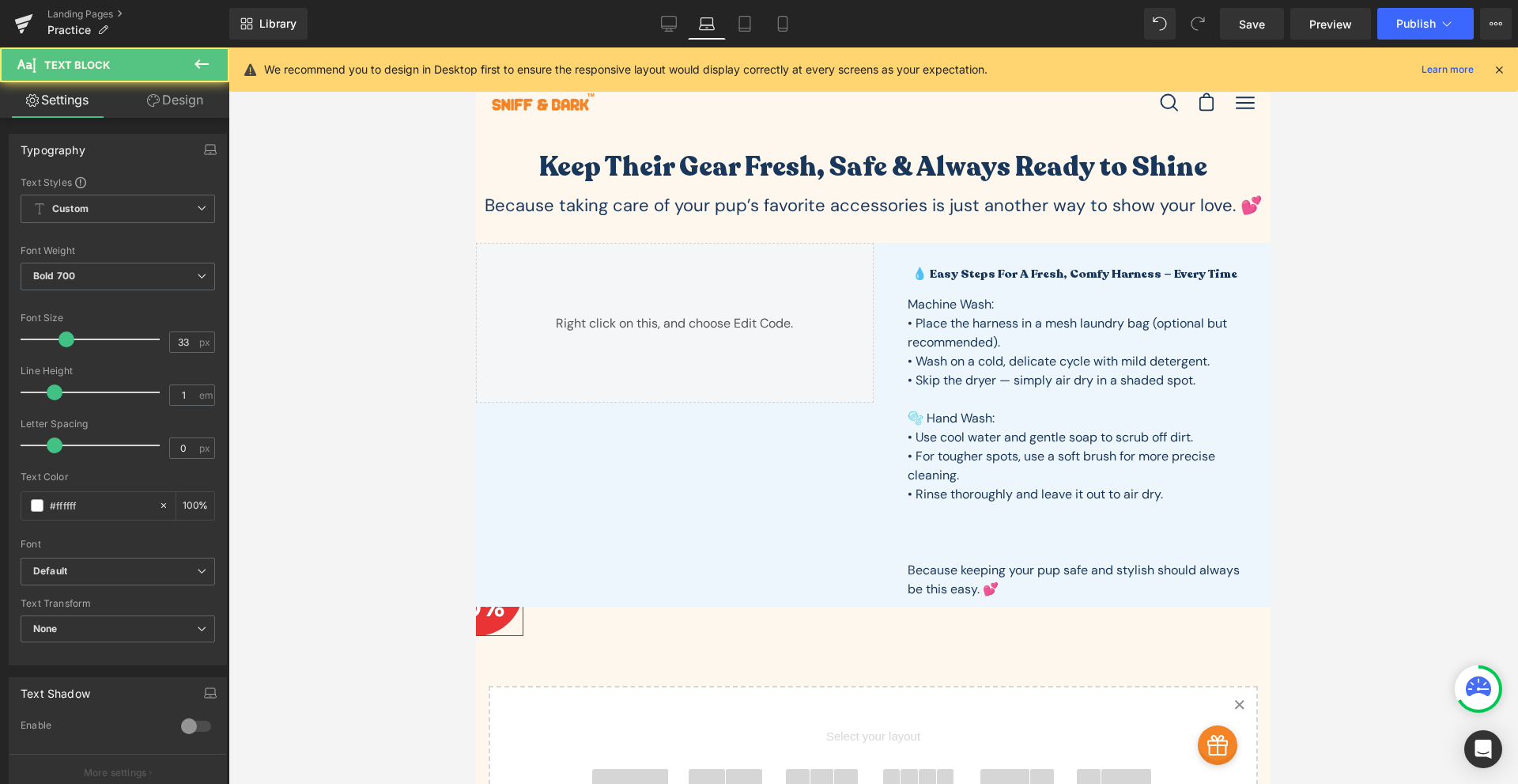
click at [495, 620] on p "30%" at bounding box center [476, 607] width 95 height 26
click at [492, 627] on div "SALE Text Block --- up to --- Text Block 30% Text Block Row" at bounding box center [476, 589] width 95 height 95
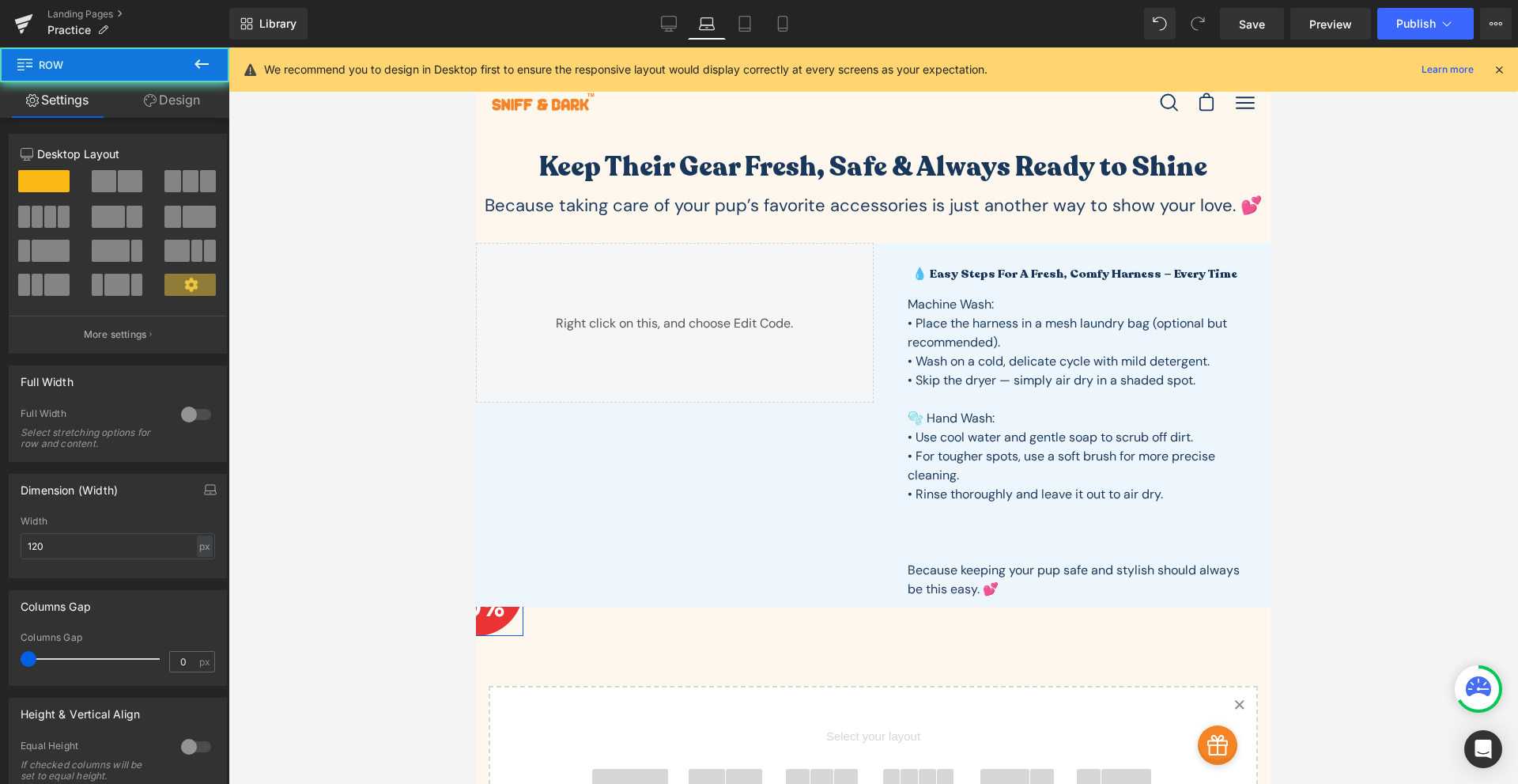
click at [485, 627] on div "SALE Text Block --- up to --- Text Block 30% Text Block Row" at bounding box center [476, 589] width 95 height 95
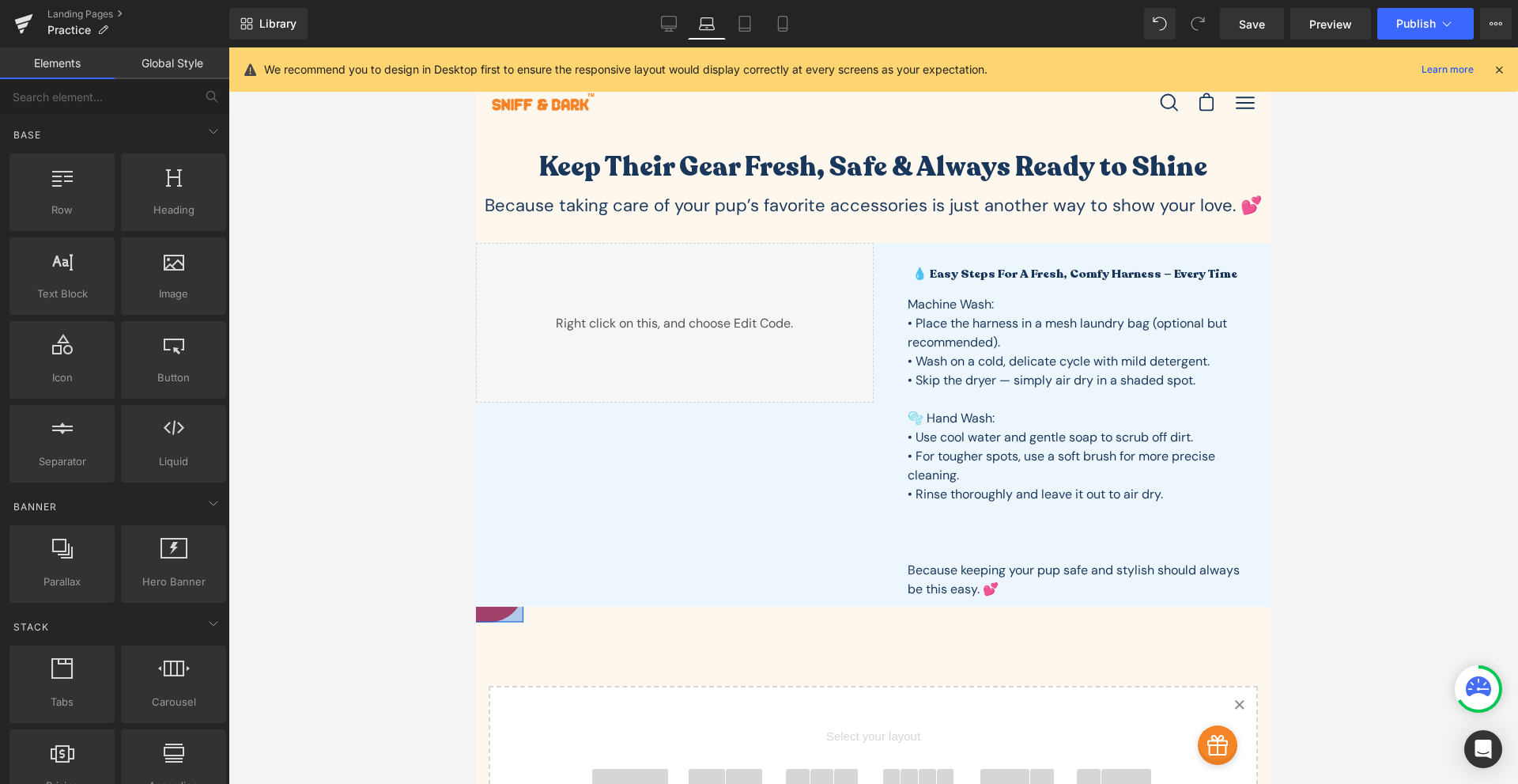
click at [493, 613] on div at bounding box center [476, 615] width 95 height 16
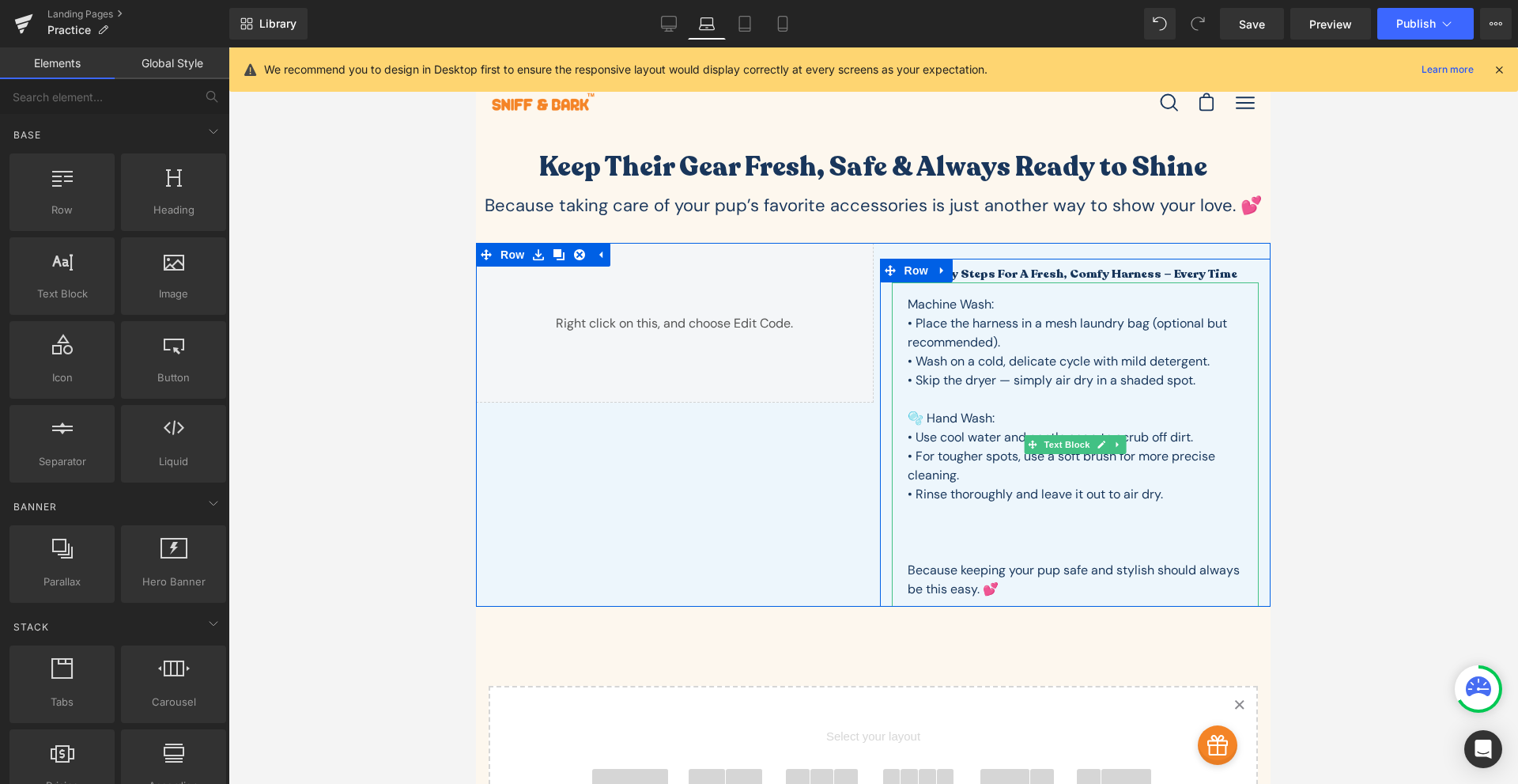
click at [966, 530] on p at bounding box center [1075, 531] width 336 height 19
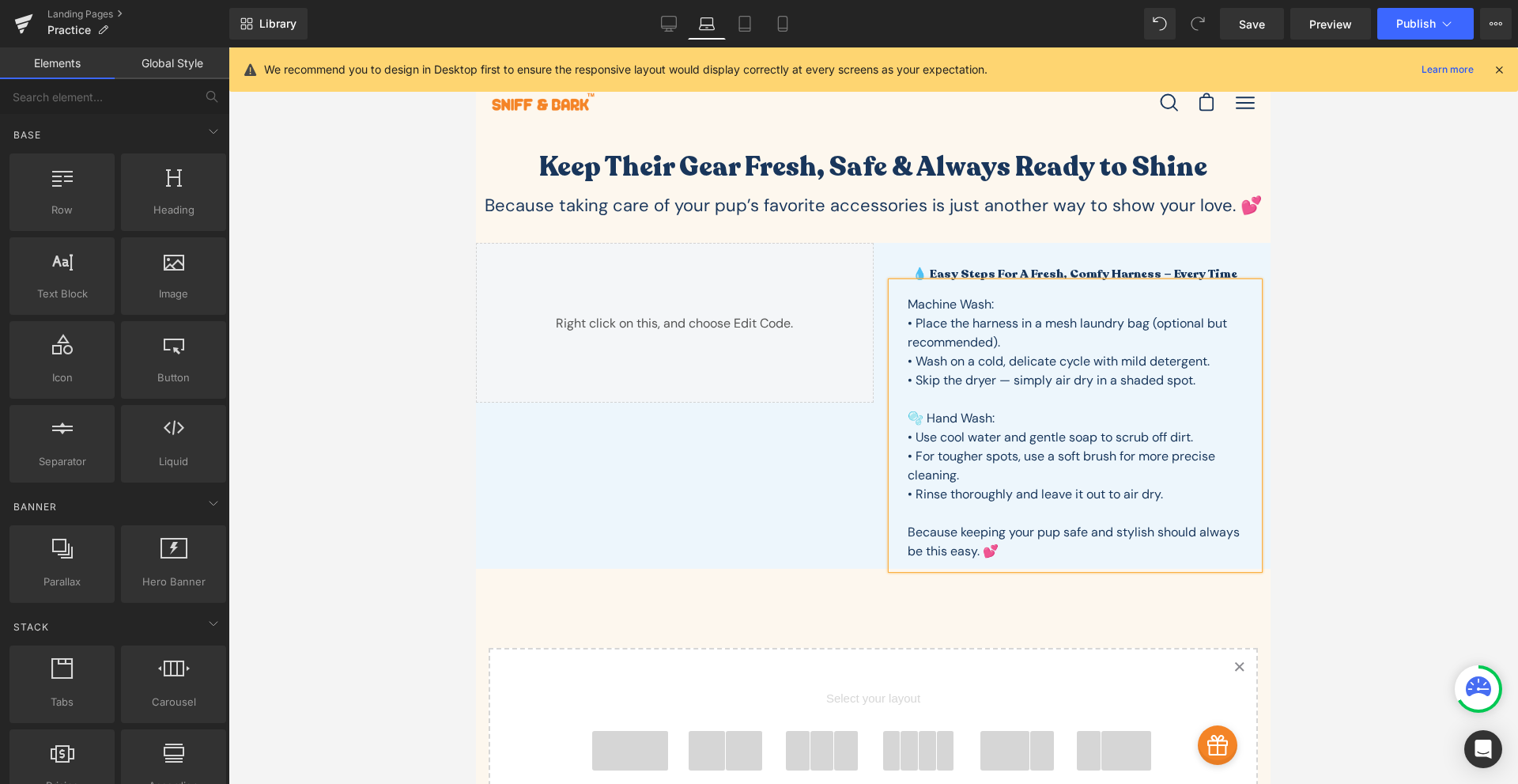
click at [789, 634] on div "Keep Their Gear Fresh, Safe & Always Ready to Shine Heading Because taking care…" at bounding box center [873, 569] width 795 height 885
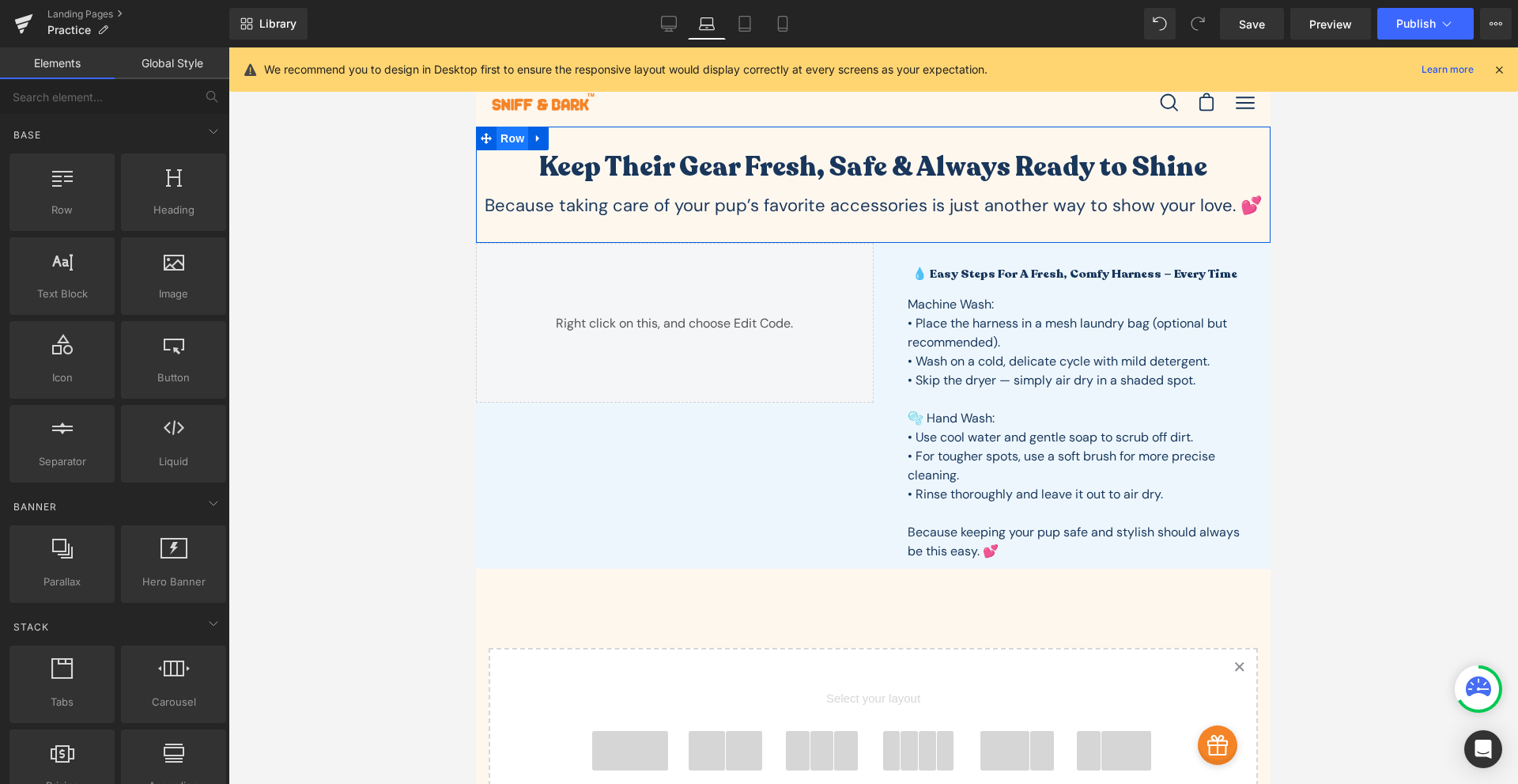
click at [503, 132] on span "Row" at bounding box center [512, 138] width 31 height 23
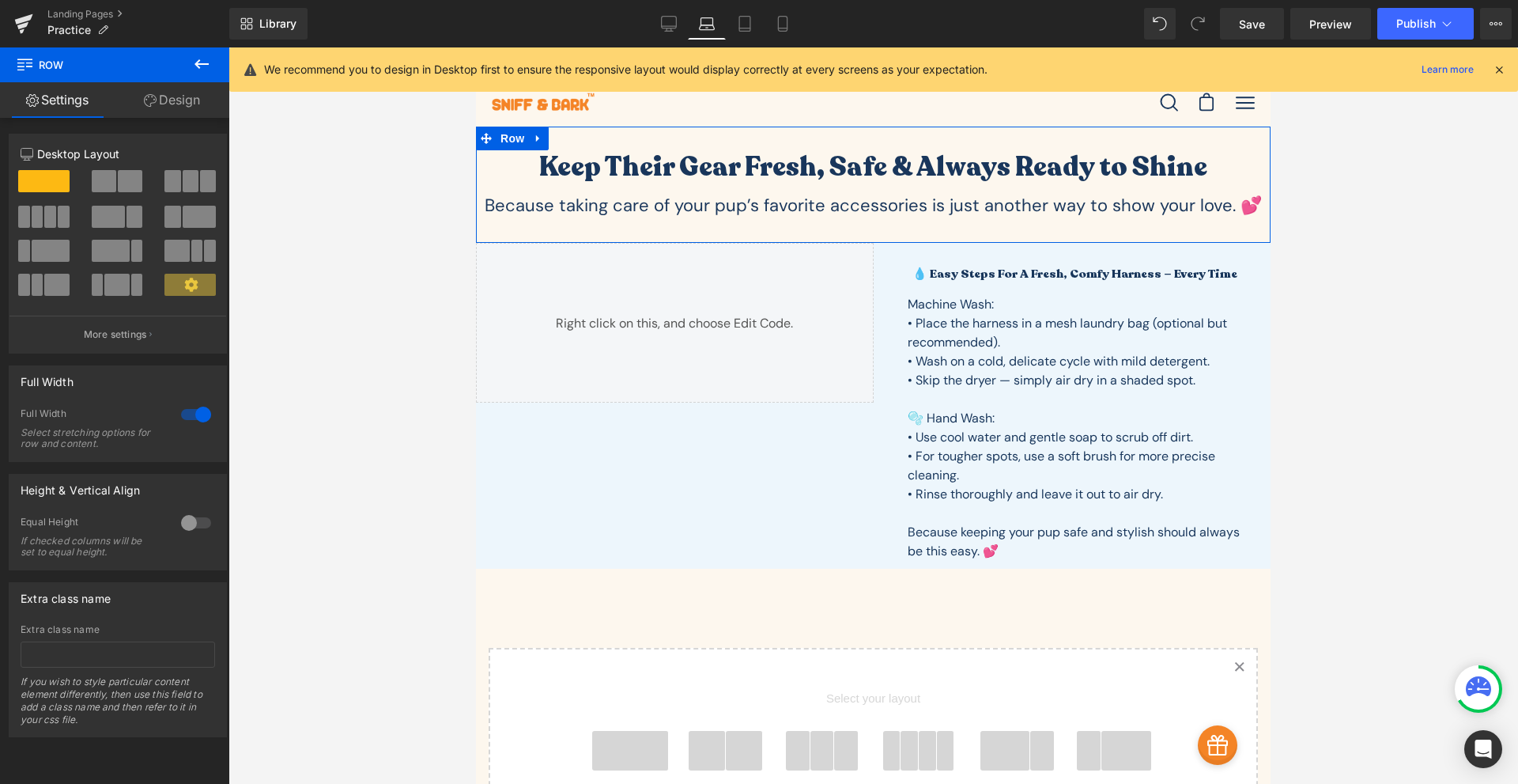
click at [168, 86] on link "Design" at bounding box center [172, 100] width 115 height 36
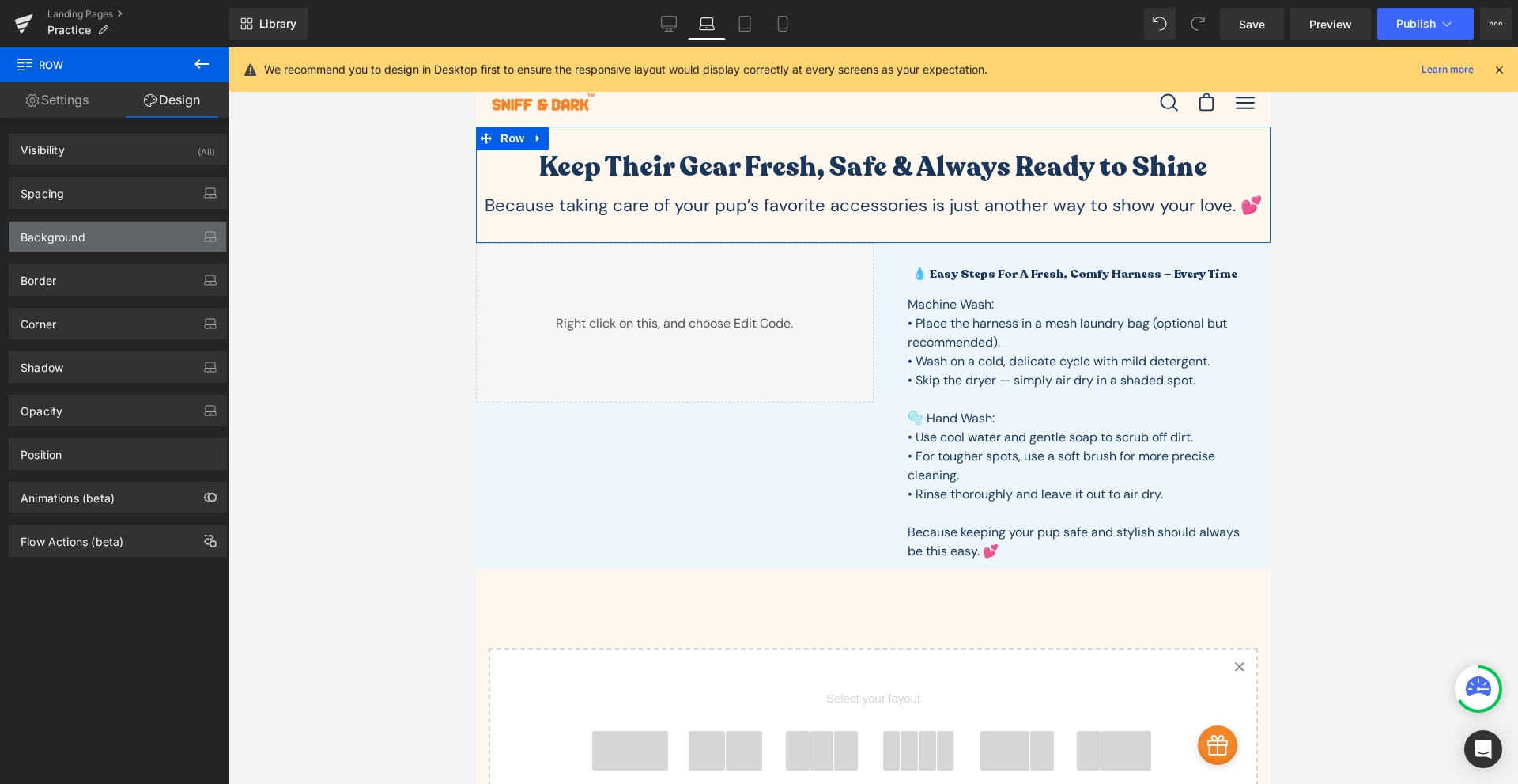
click at [150, 238] on div "Background" at bounding box center [118, 237] width 217 height 30
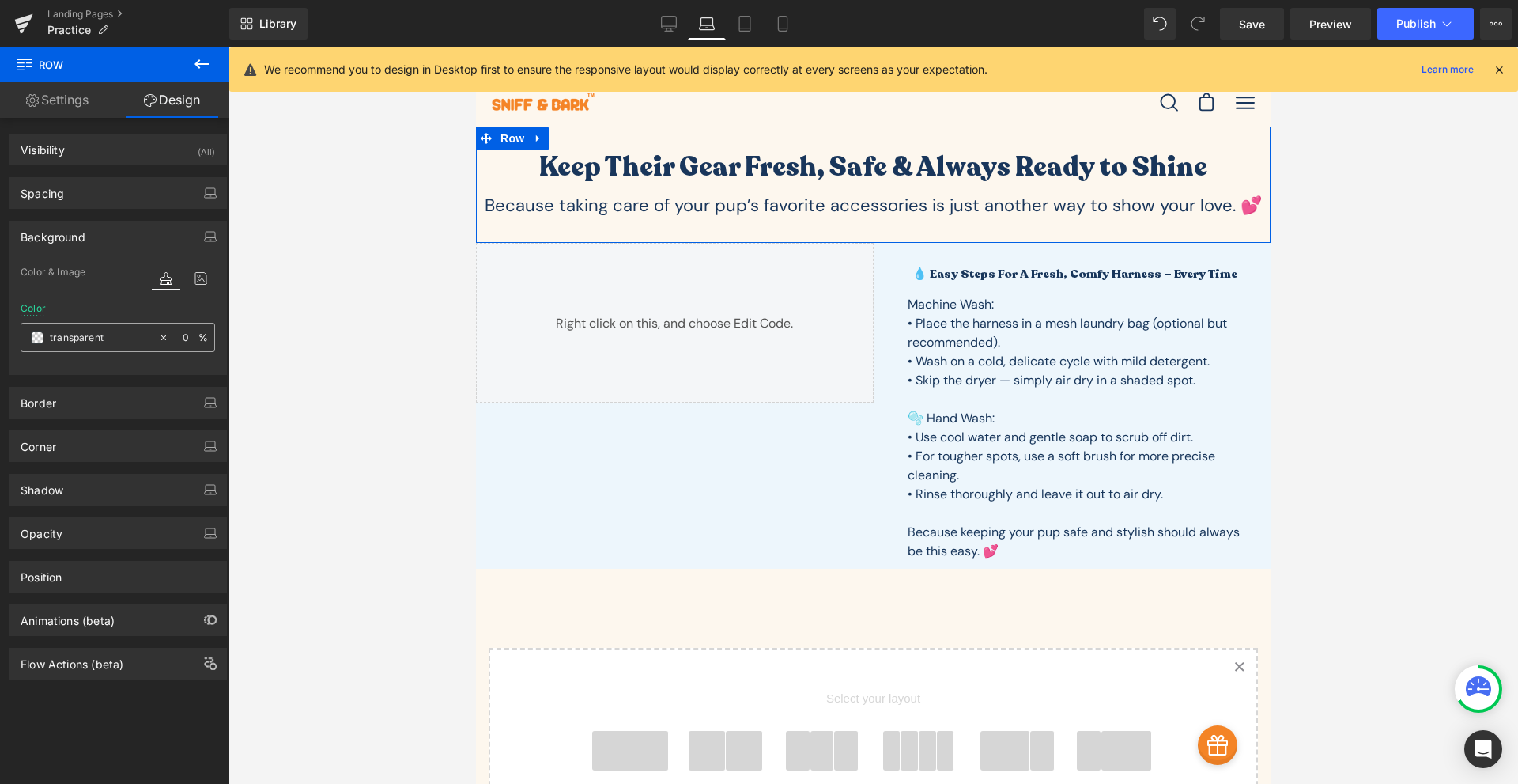
click at [88, 327] on div "transparent" at bounding box center [90, 337] width 137 height 28
click at [89, 327] on div "transparent" at bounding box center [90, 337] width 137 height 28
click at [91, 336] on input "transparent" at bounding box center [100, 337] width 101 height 17
paste input "edf6fc"
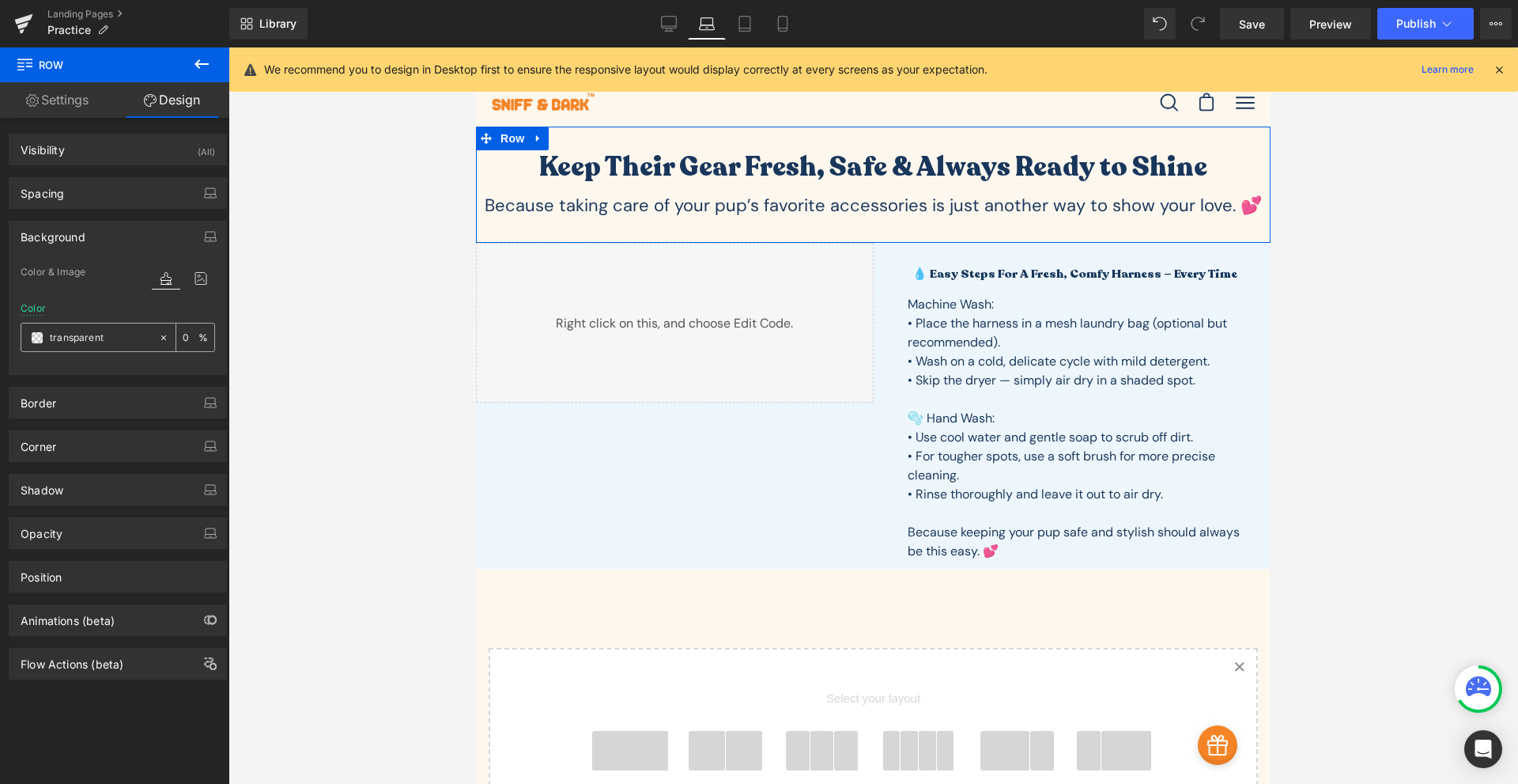
type input "edf6fc"
type input "100"
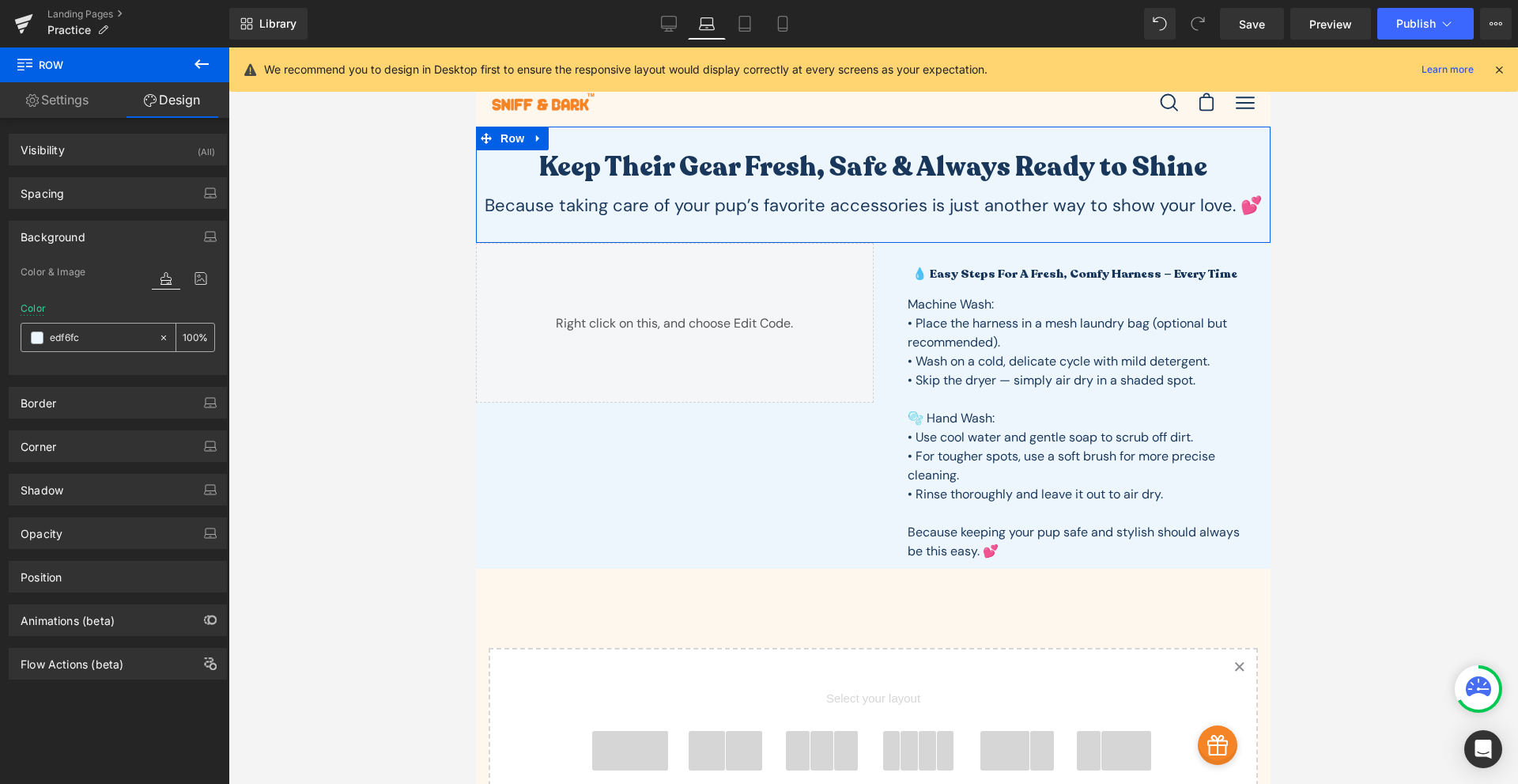
type input "edf6fc"
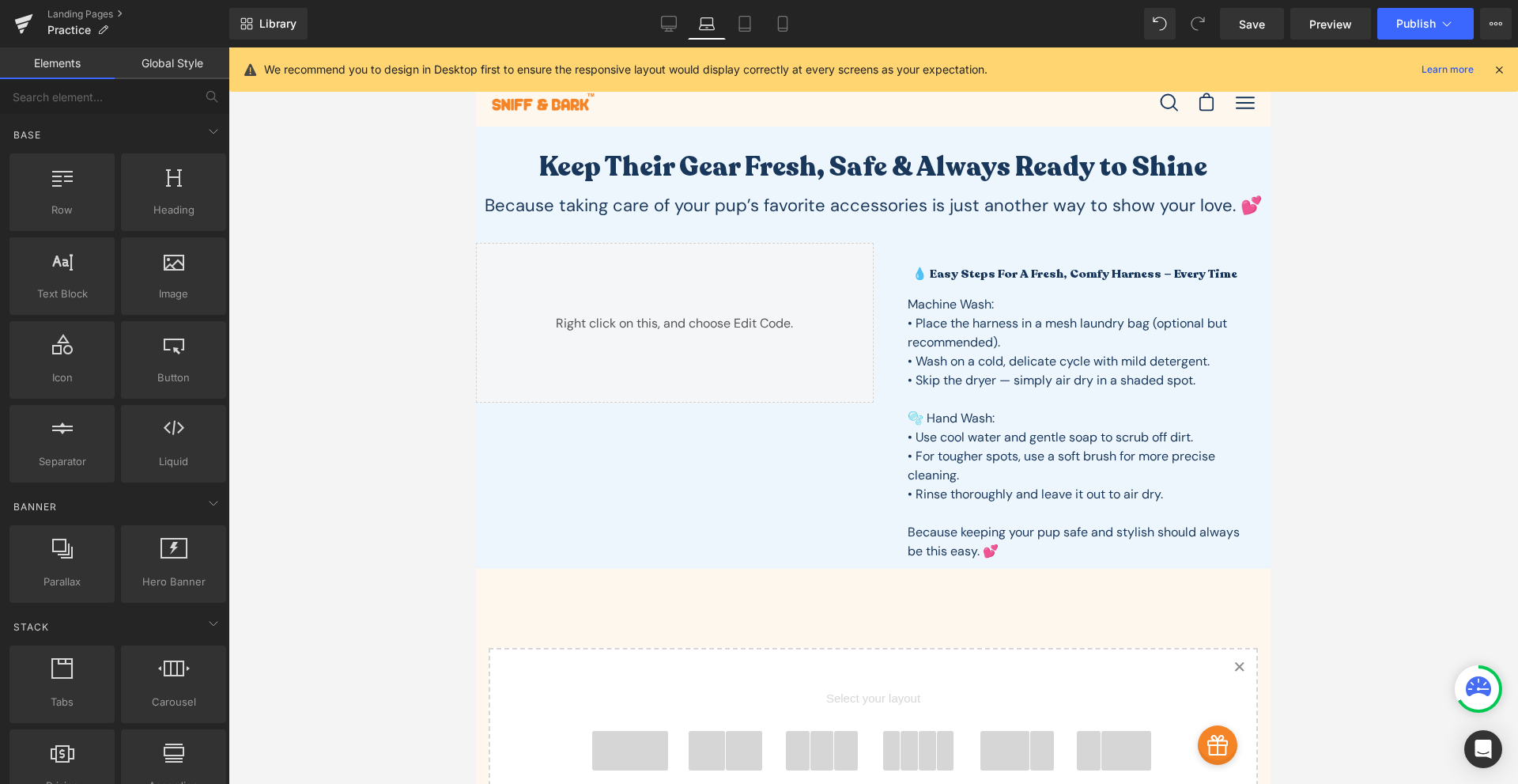
click at [438, 314] on div at bounding box center [873, 416] width 1289 height 737
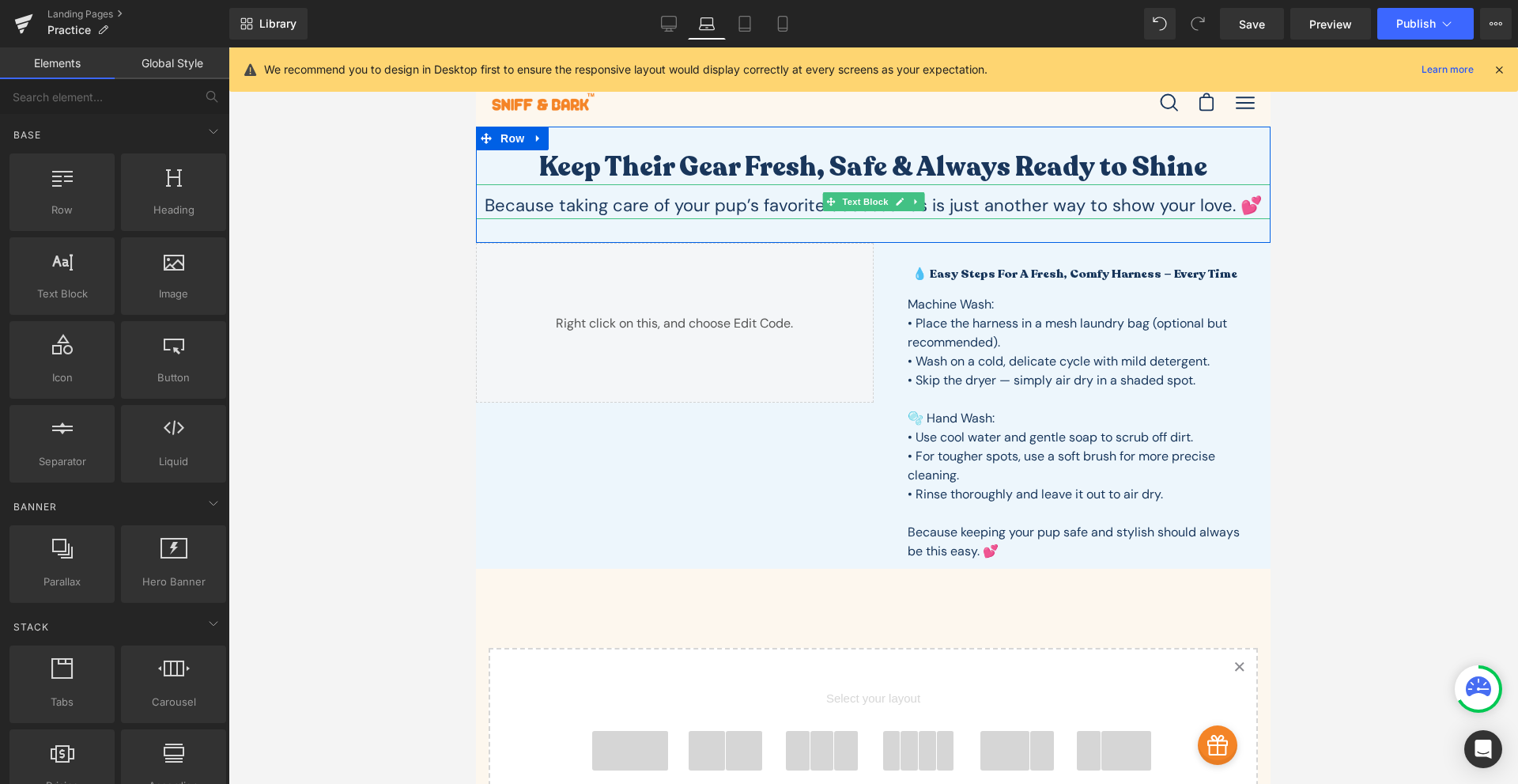
click at [749, 210] on p "Because taking care of your pup’s favorite accessories is just another way to s…" at bounding box center [873, 205] width 795 height 27
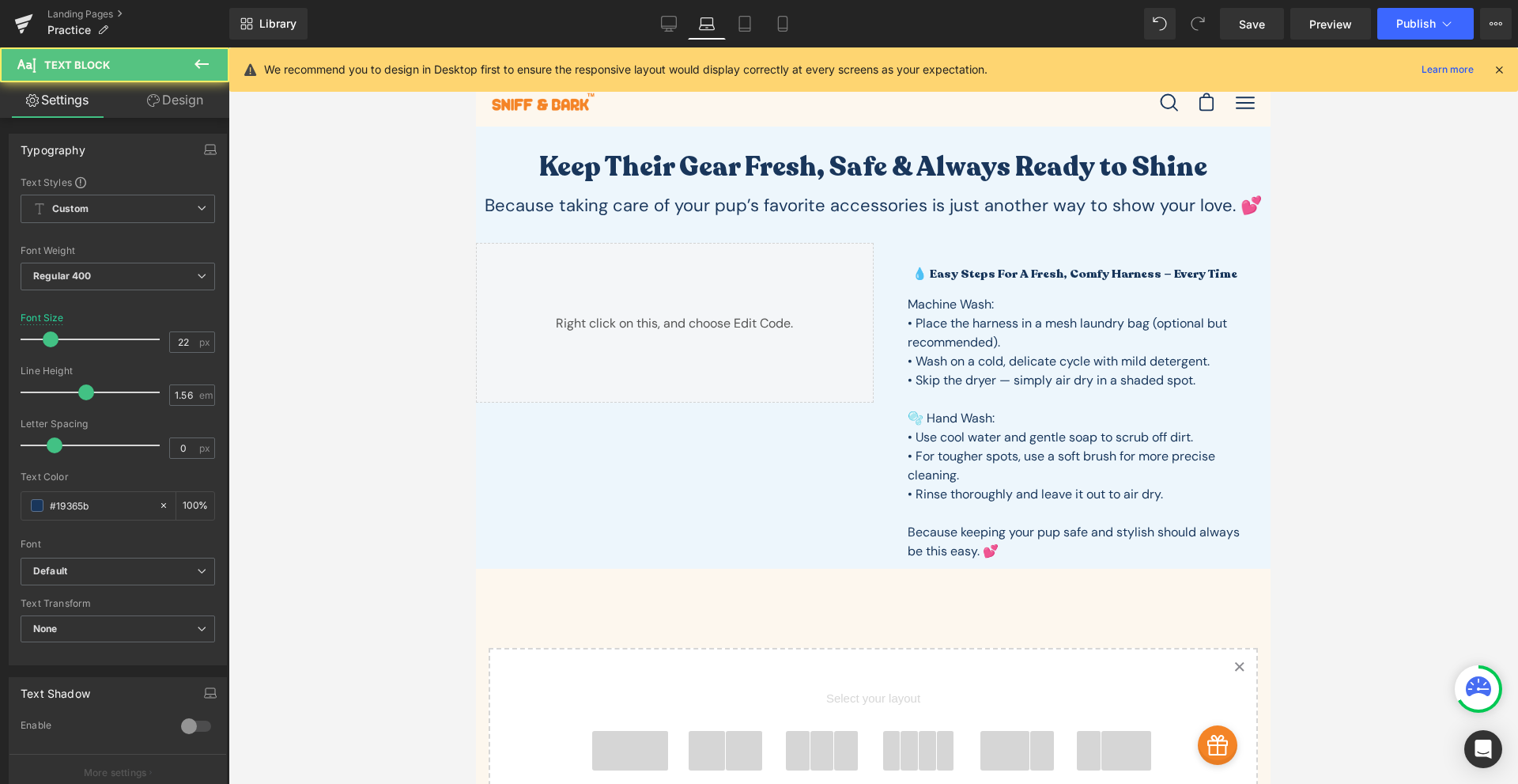
click at [177, 99] on link "Design" at bounding box center [175, 100] width 115 height 36
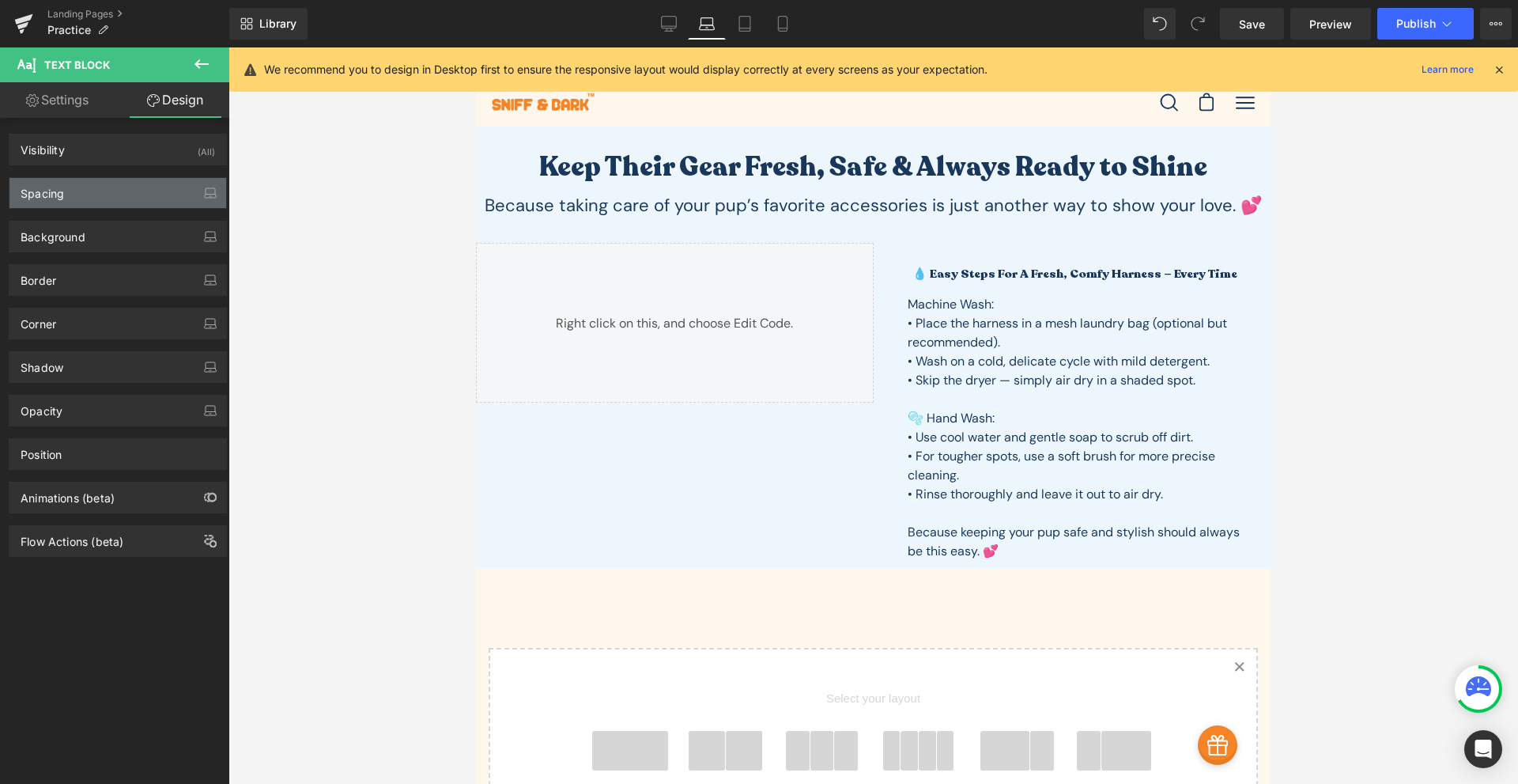
click at [37, 192] on div "Spacing" at bounding box center [42, 189] width 44 height 22
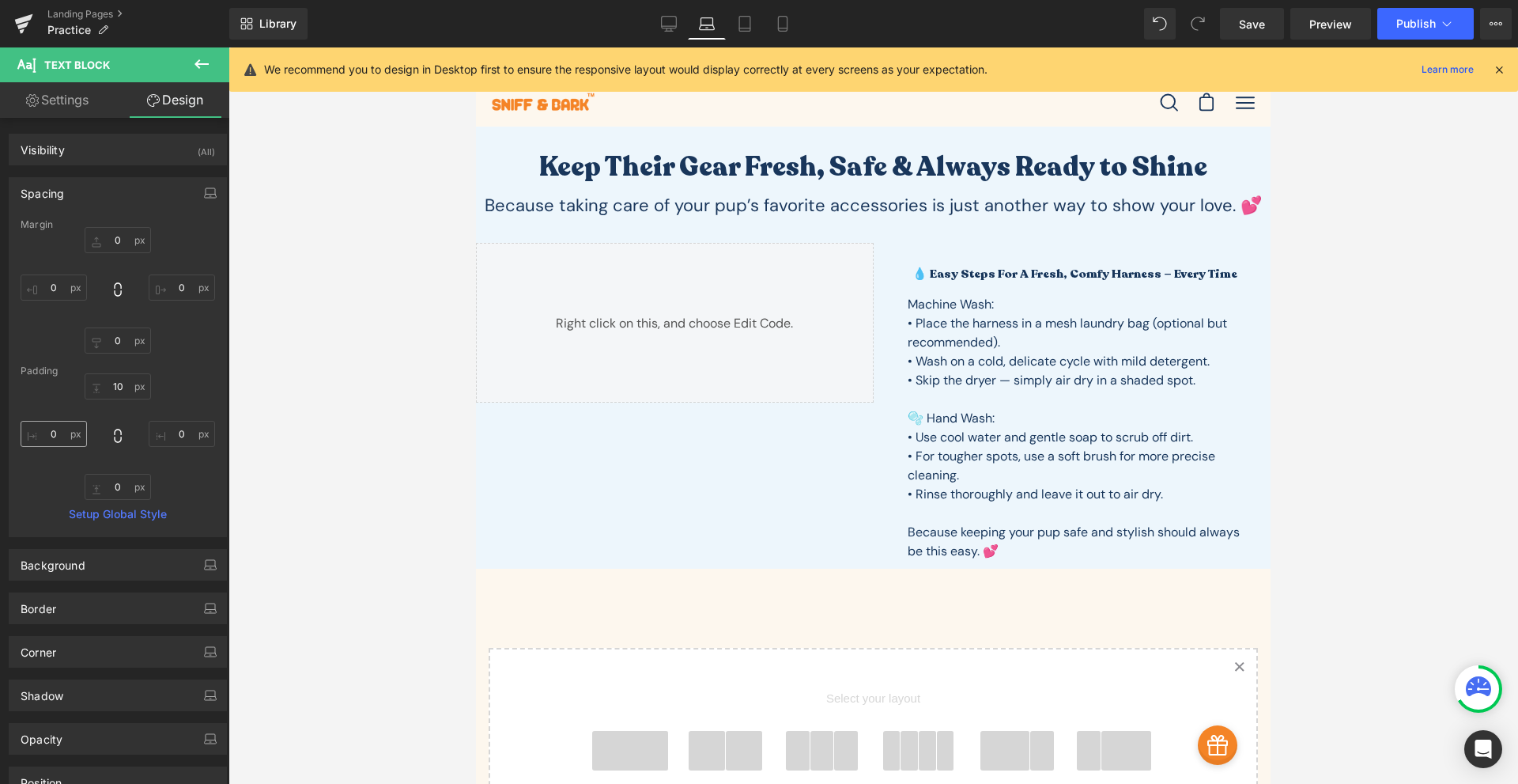
click at [59, 423] on div "10px 10 0px 0 0px 0 0px 0" at bounding box center [117, 436] width 194 height 126
click at [59, 423] on input "0" at bounding box center [54, 434] width 66 height 26
click at [56, 433] on input "0" at bounding box center [54, 434] width 66 height 26
drag, startPoint x: 56, startPoint y: 433, endPoint x: 41, endPoint y: 441, distance: 17.0
click at [41, 441] on input "0" at bounding box center [54, 434] width 66 height 26
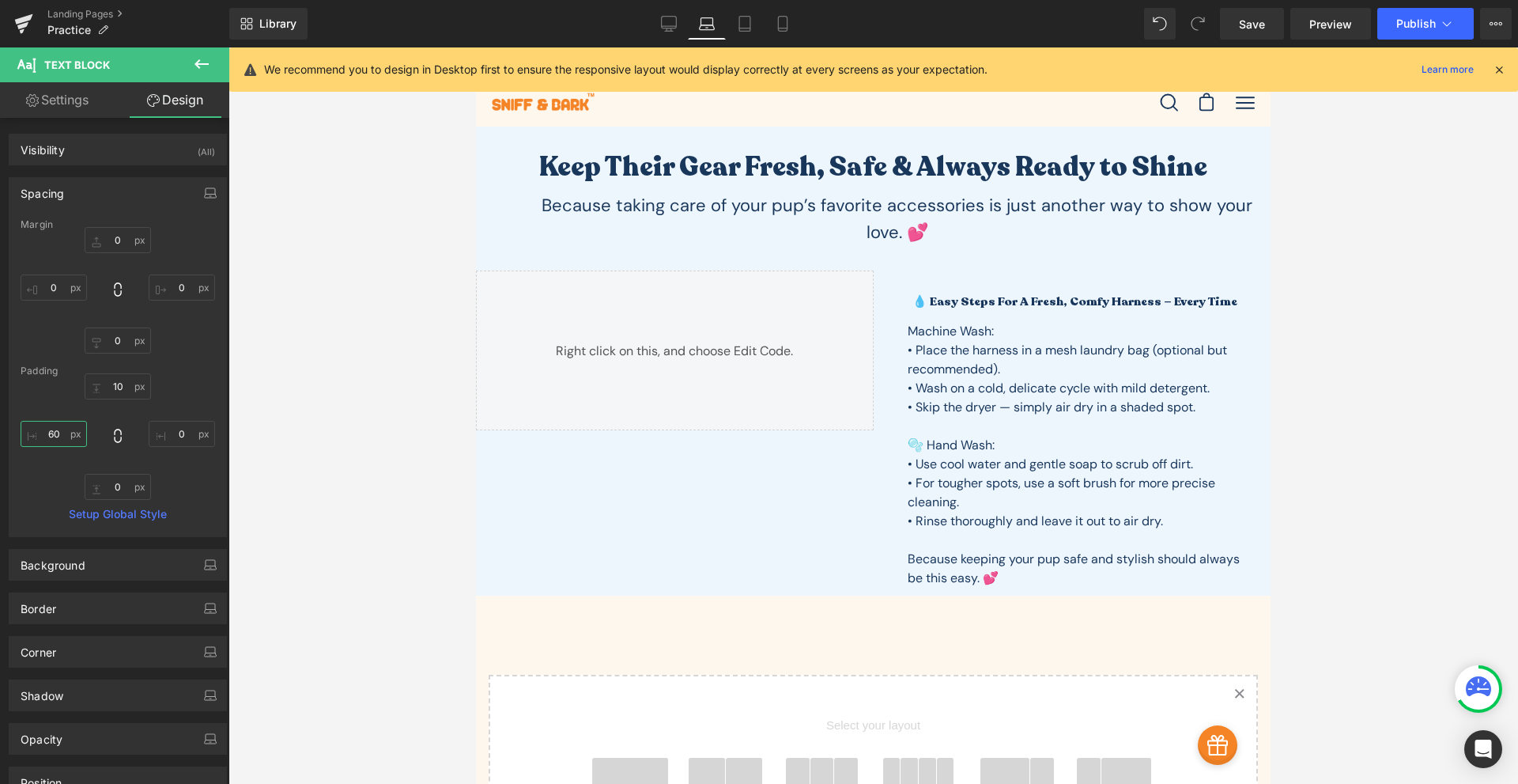
type input "60"
click at [183, 427] on input "0" at bounding box center [182, 434] width 66 height 26
type input "60"
click at [214, 363] on div "Margin 0px 0 0px 0 0px 0 0px 0 [GEOGRAPHIC_DATA] 10px 10 60 60 0px 0 60 60 Setu…" at bounding box center [118, 377] width 217 height 317
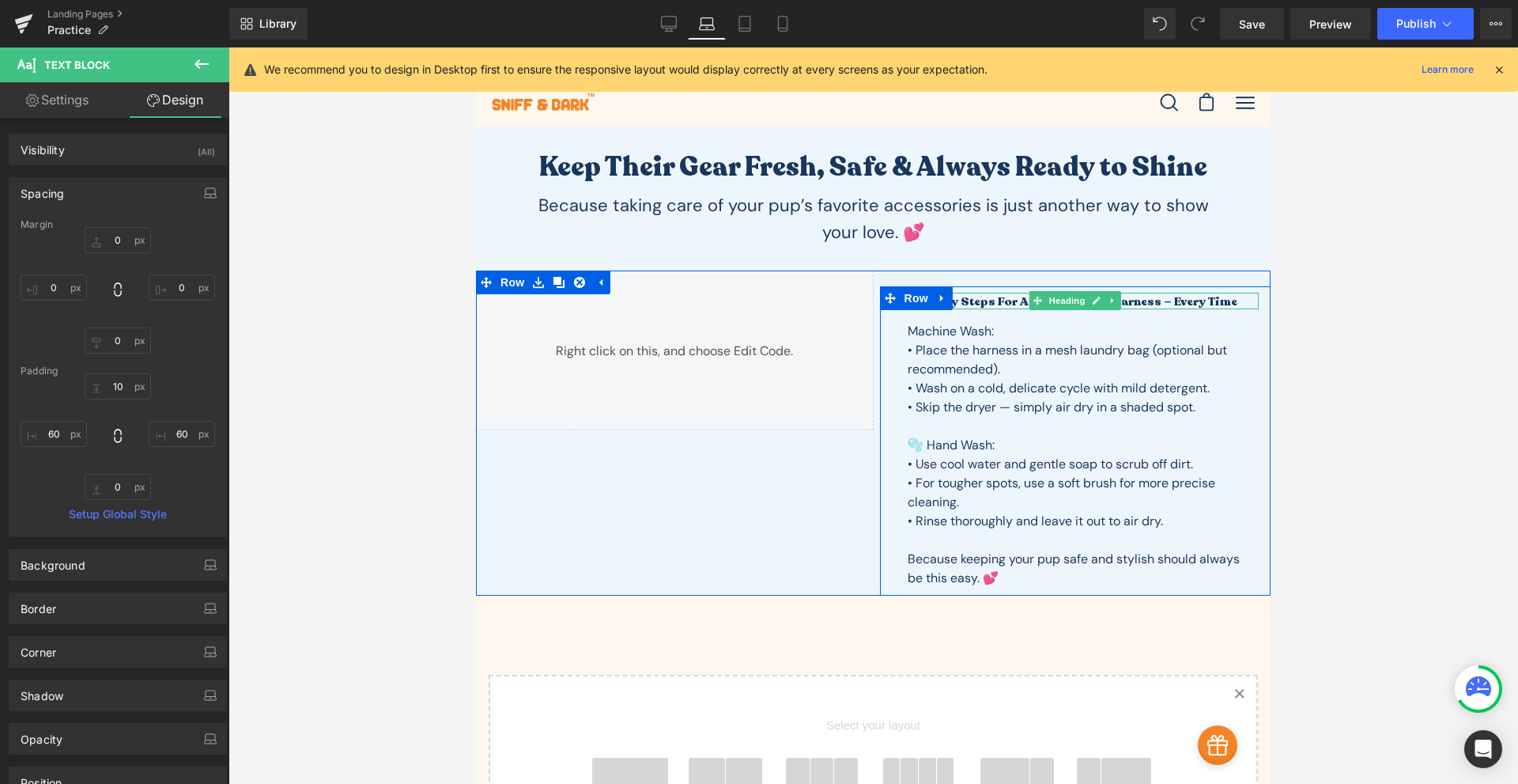
click at [983, 299] on h2 "💧 Easy Steps for a Fresh, Comfy Harness — Every Time" at bounding box center [1076, 302] width 367 height 16
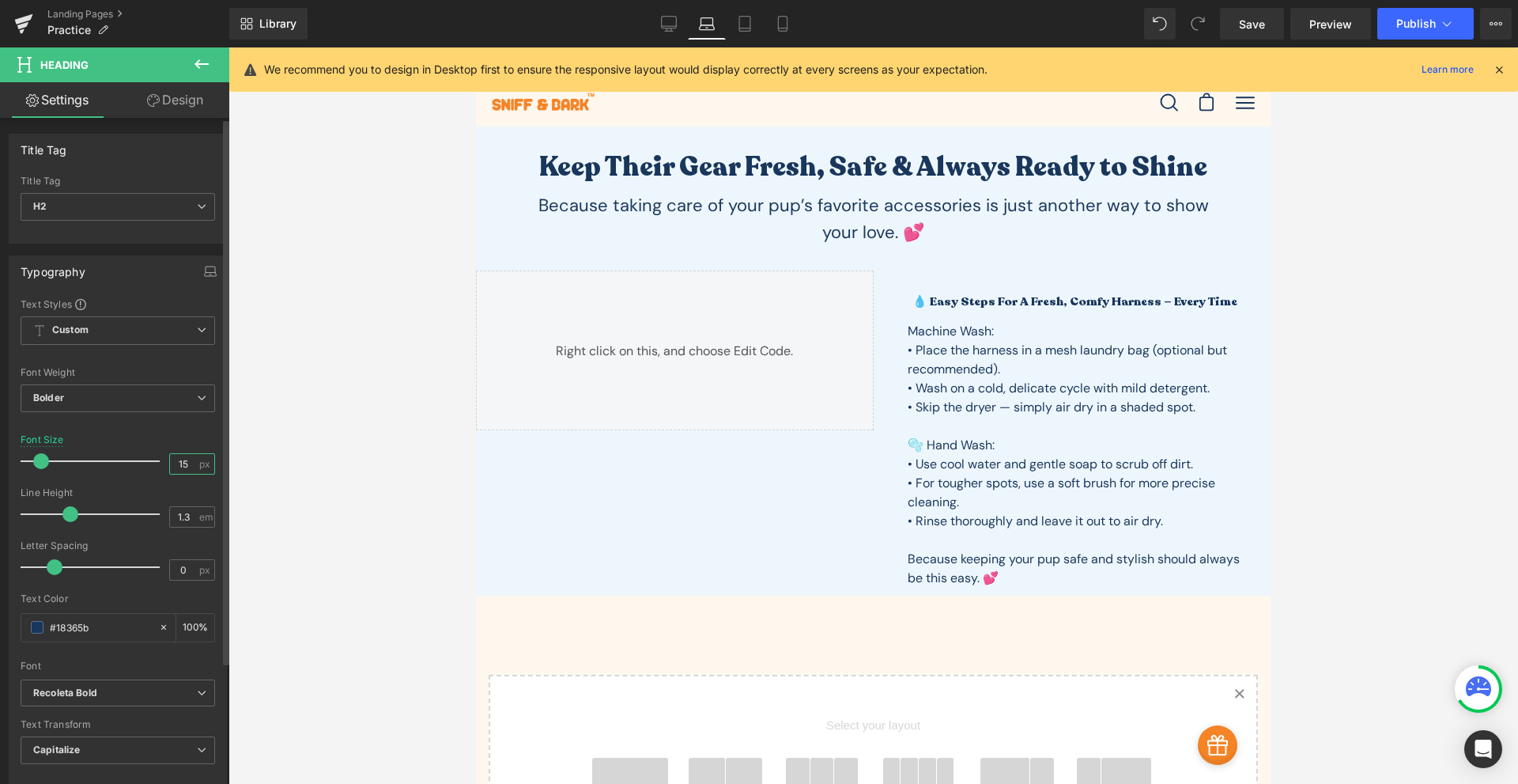
click at [172, 464] on input "15" at bounding box center [184, 464] width 28 height 20
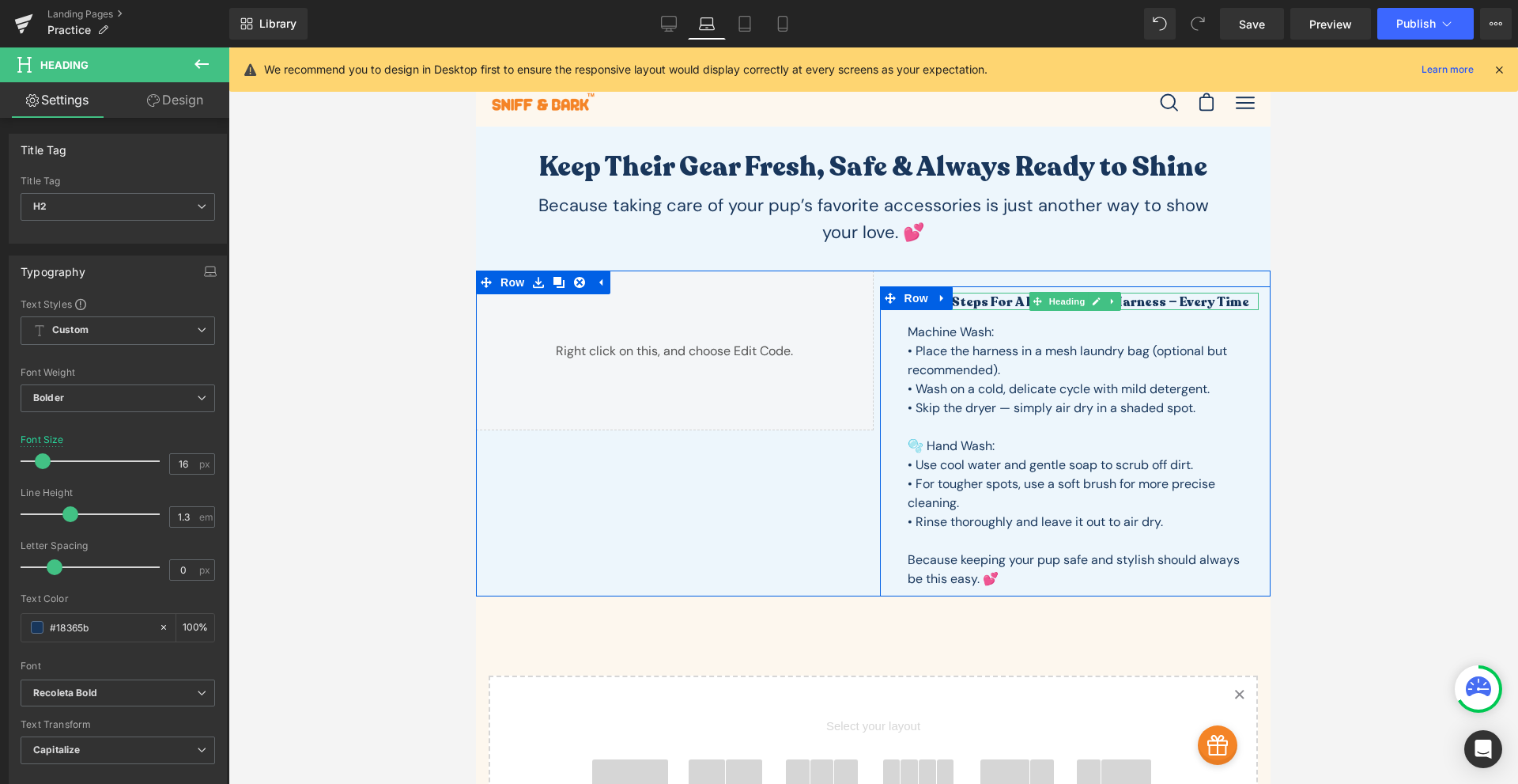
click at [1006, 301] on h2 "💧 Easy Steps for a Fresh, Comfy Harness — Every Time" at bounding box center [1076, 302] width 367 height 17
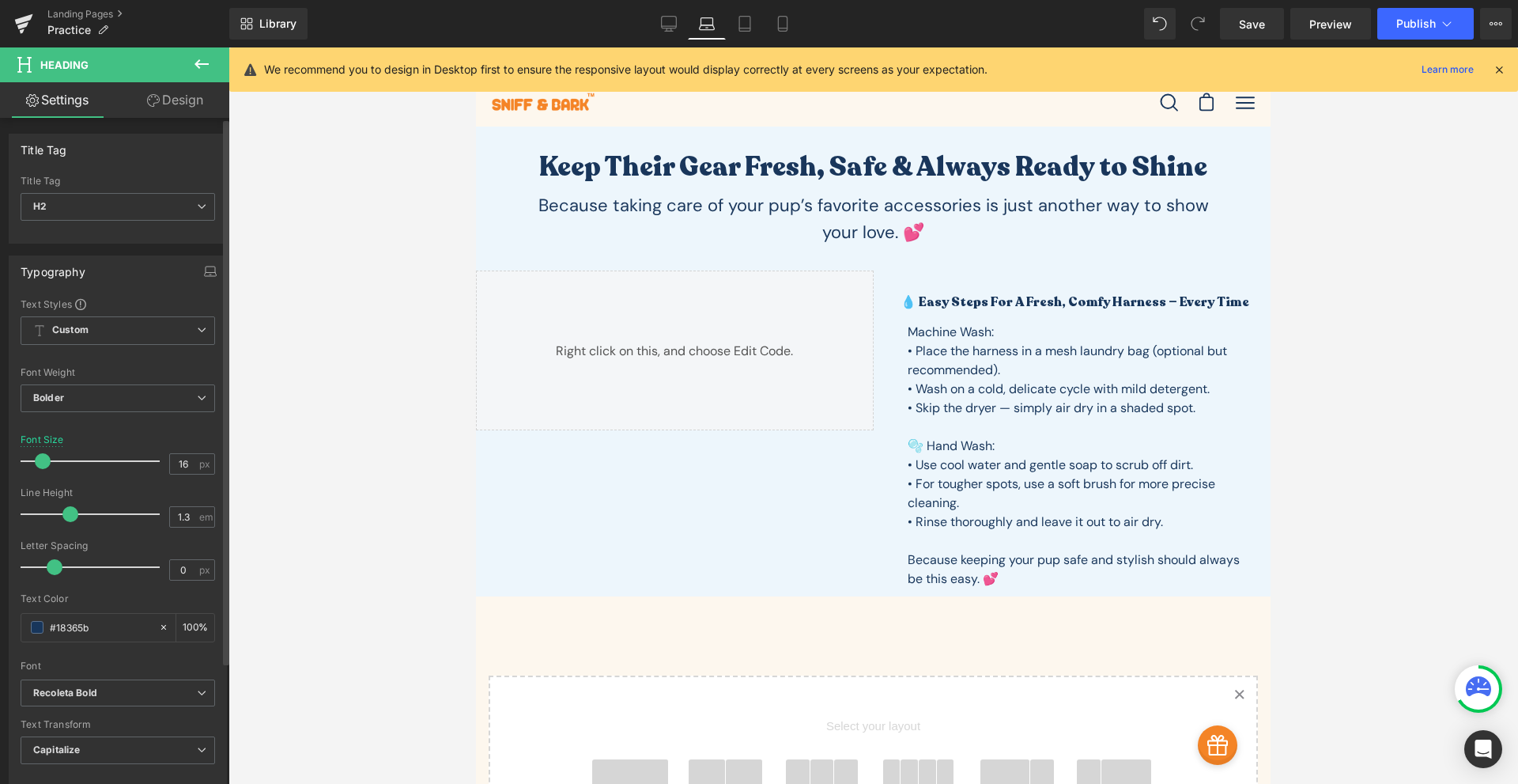
click at [162, 460] on div "Font Size 16 px" at bounding box center [117, 461] width 194 height 53
click at [178, 467] on input "16" at bounding box center [184, 464] width 28 height 20
type input "24"
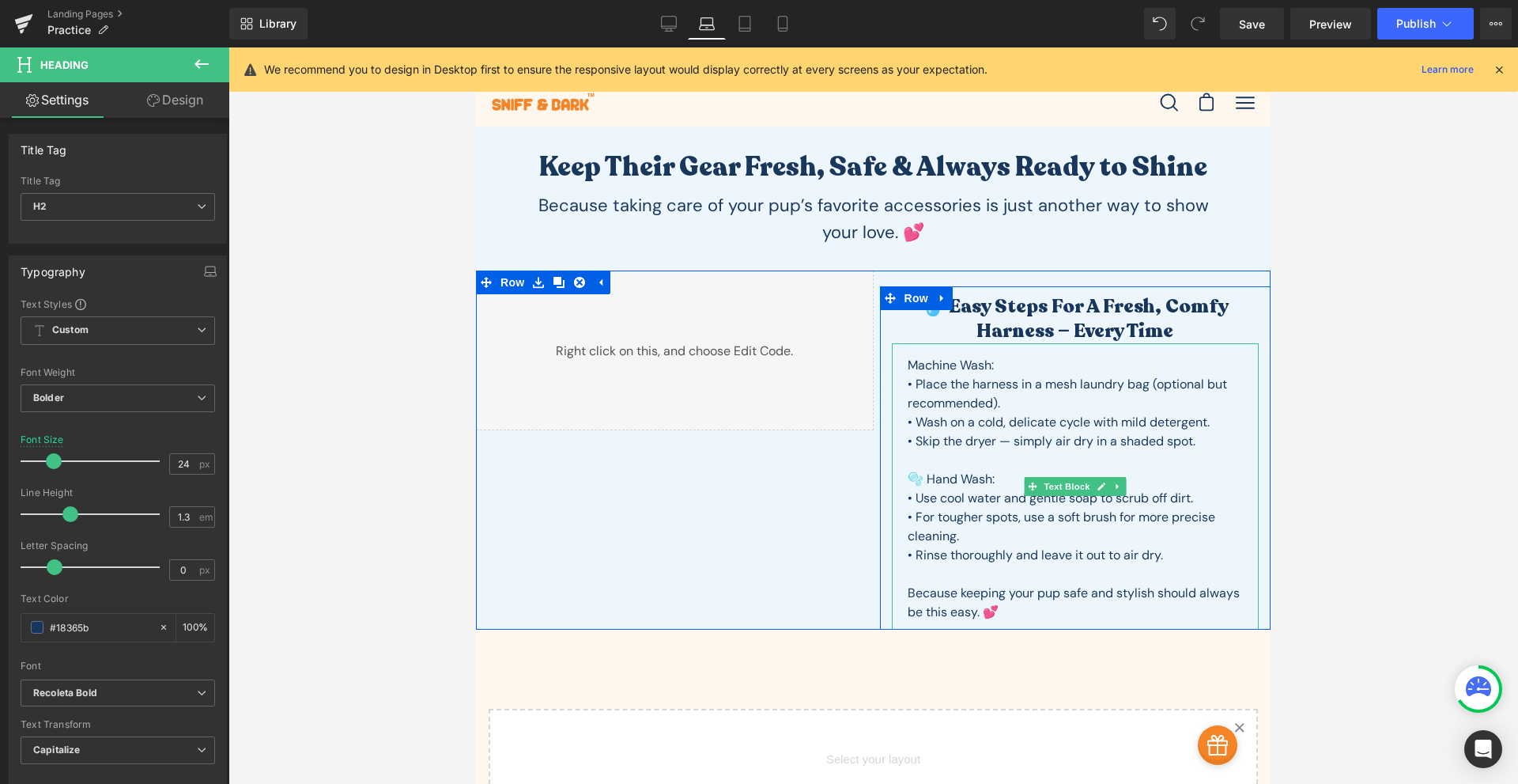
click at [993, 399] on p "• Place the harness in a mesh laundry bag (optional but recommended)." at bounding box center [1075, 393] width 336 height 38
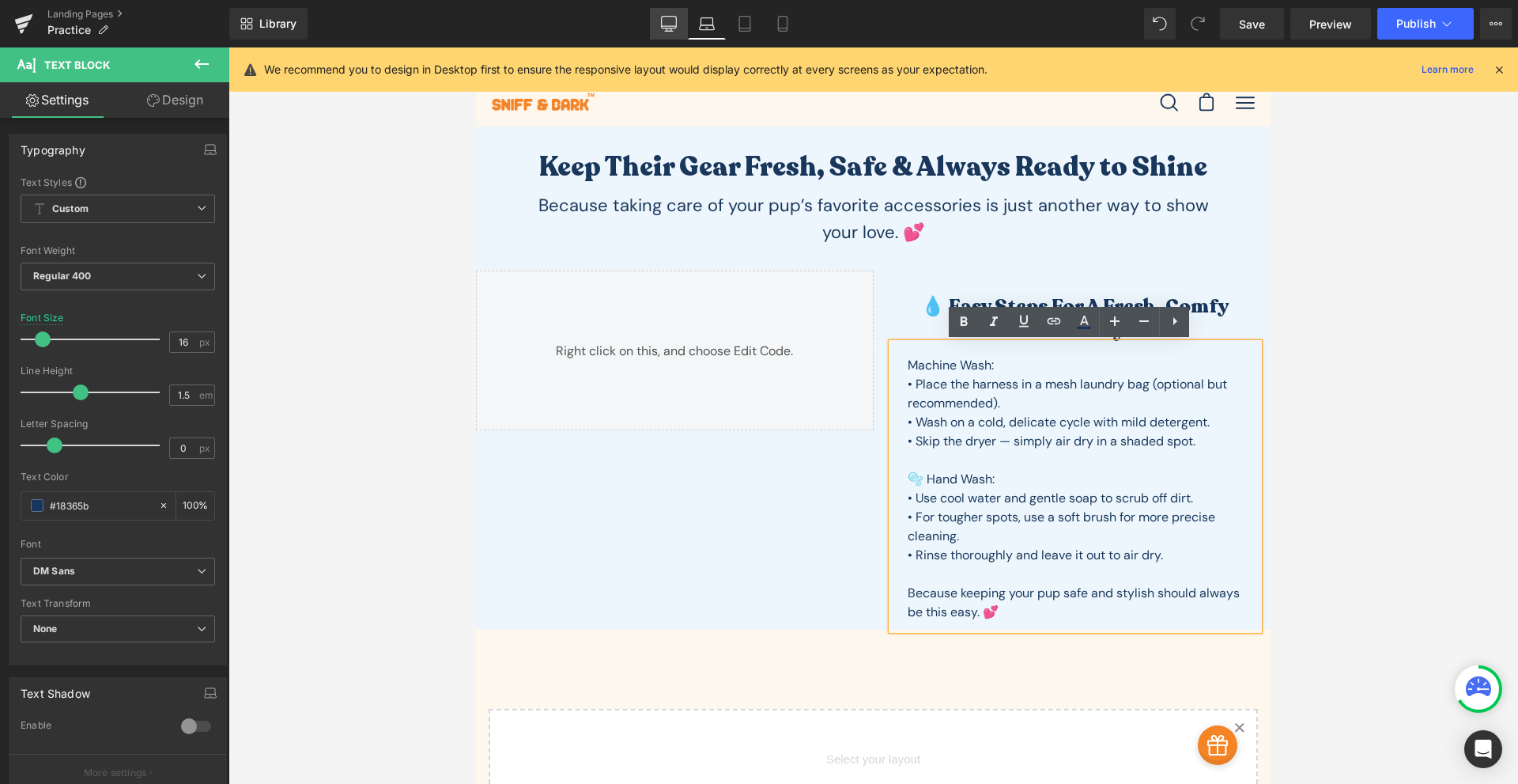
click at [664, 24] on icon at bounding box center [669, 24] width 16 height 16
type input "20"
type input "100"
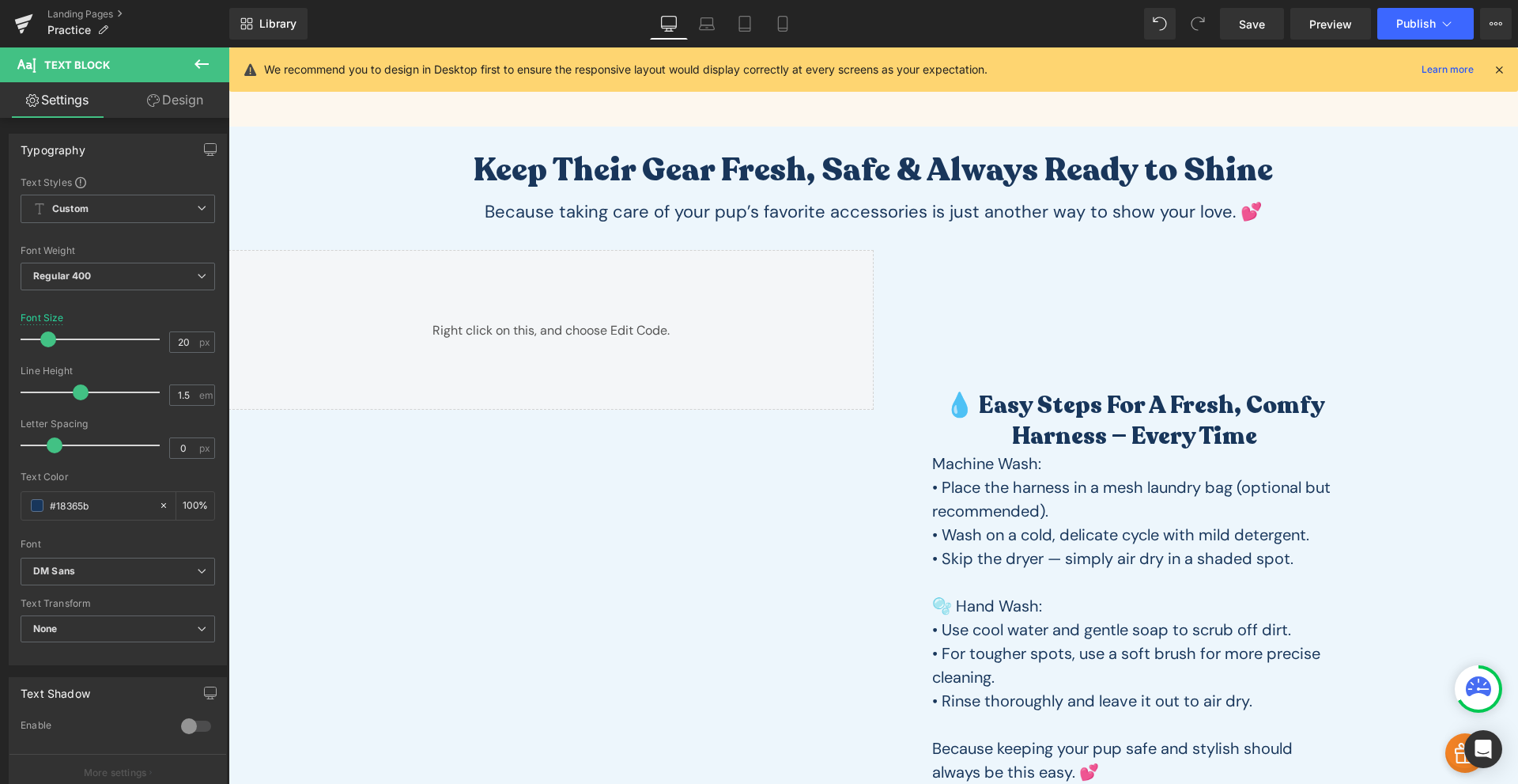
scroll to position [108, 0]
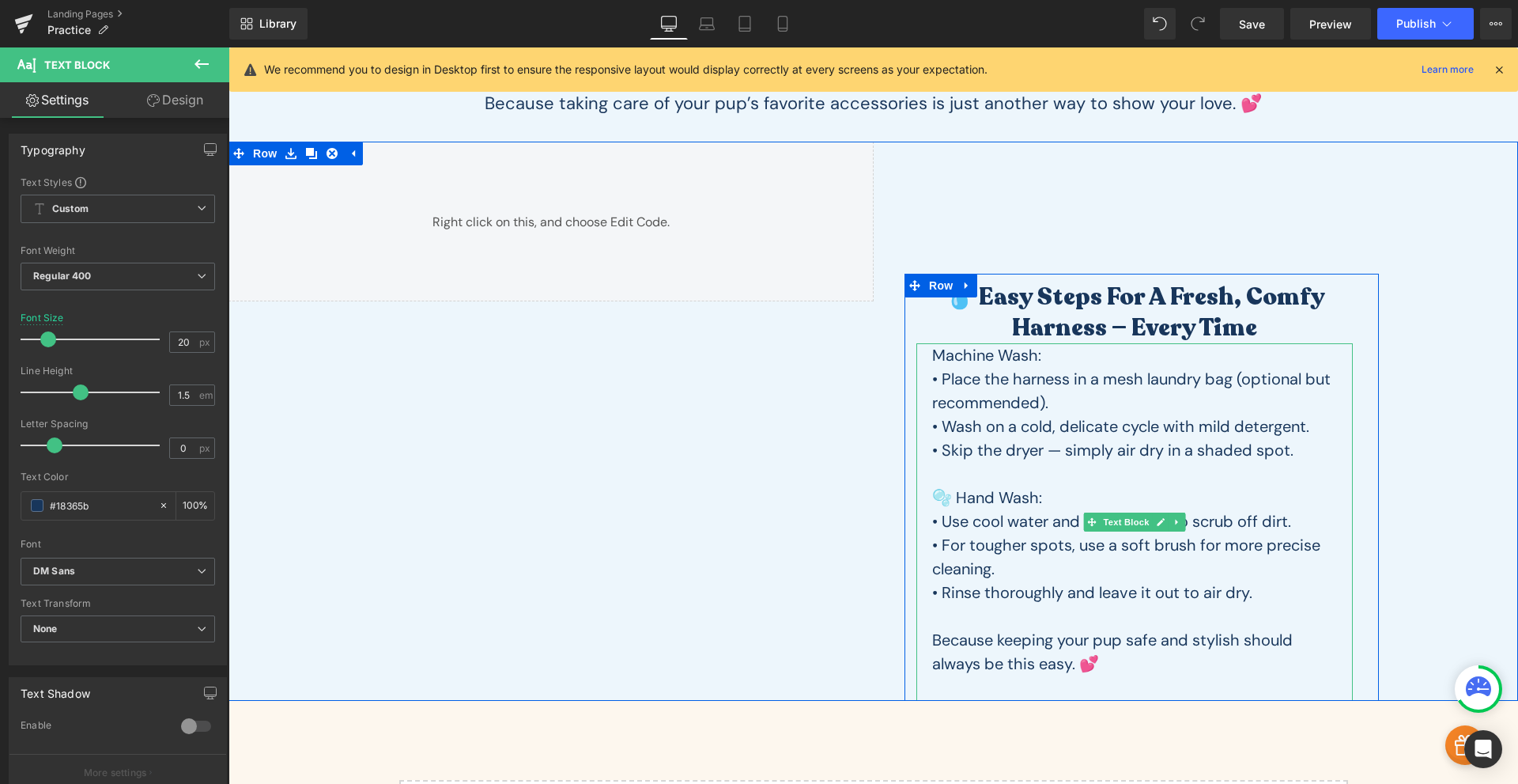
click at [1052, 439] on p "• Skip the dryer — simply air dry in a shaded spot." at bounding box center [1135, 450] width 405 height 23
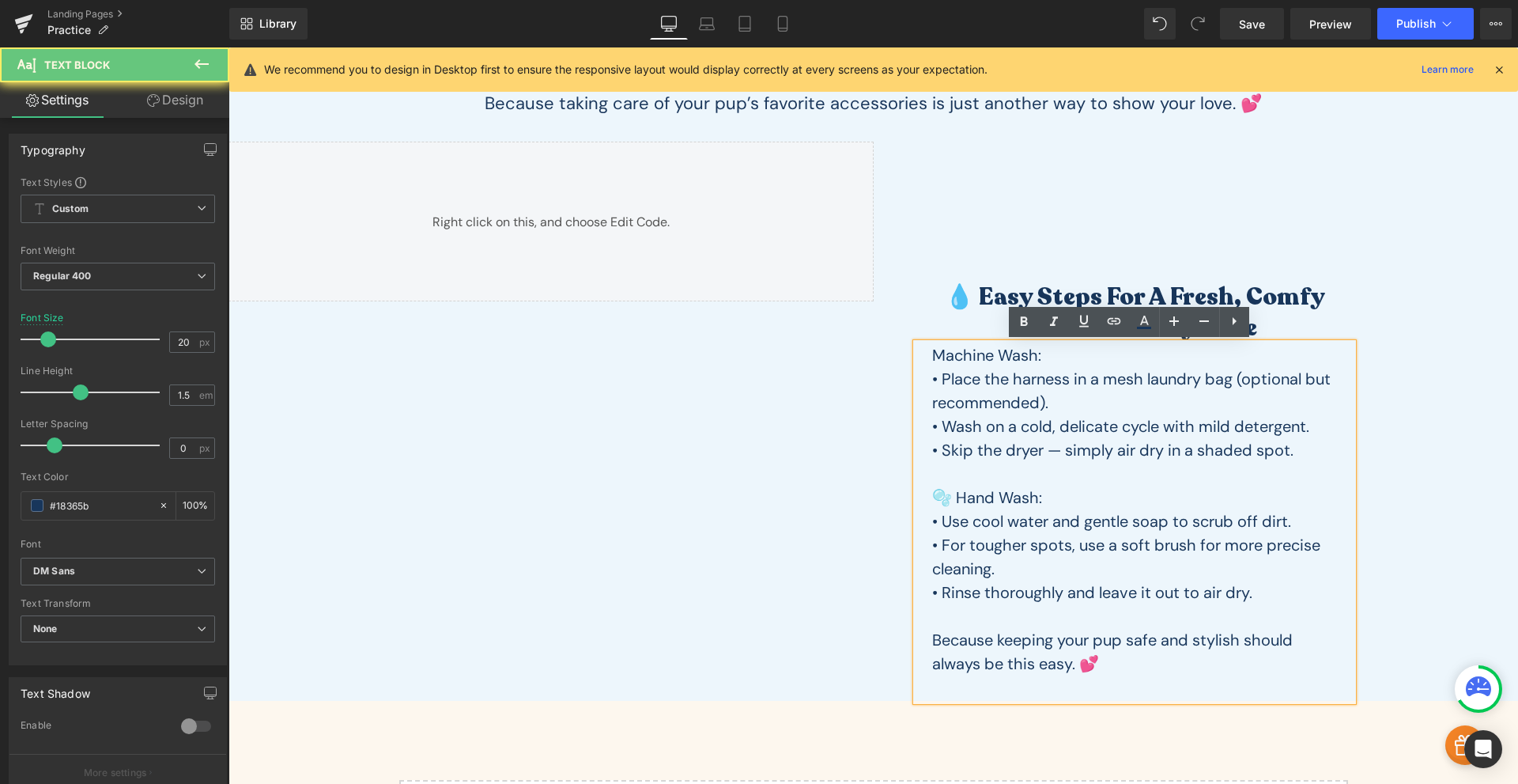
click at [1052, 439] on p "• Skip the dryer — simply air dry in a shaded spot." at bounding box center [1135, 450] width 405 height 23
click at [1042, 299] on h2 "💧 Easy Steps for a Fresh, Comfy Harness — Every Time" at bounding box center [1134, 312] width 436 height 62
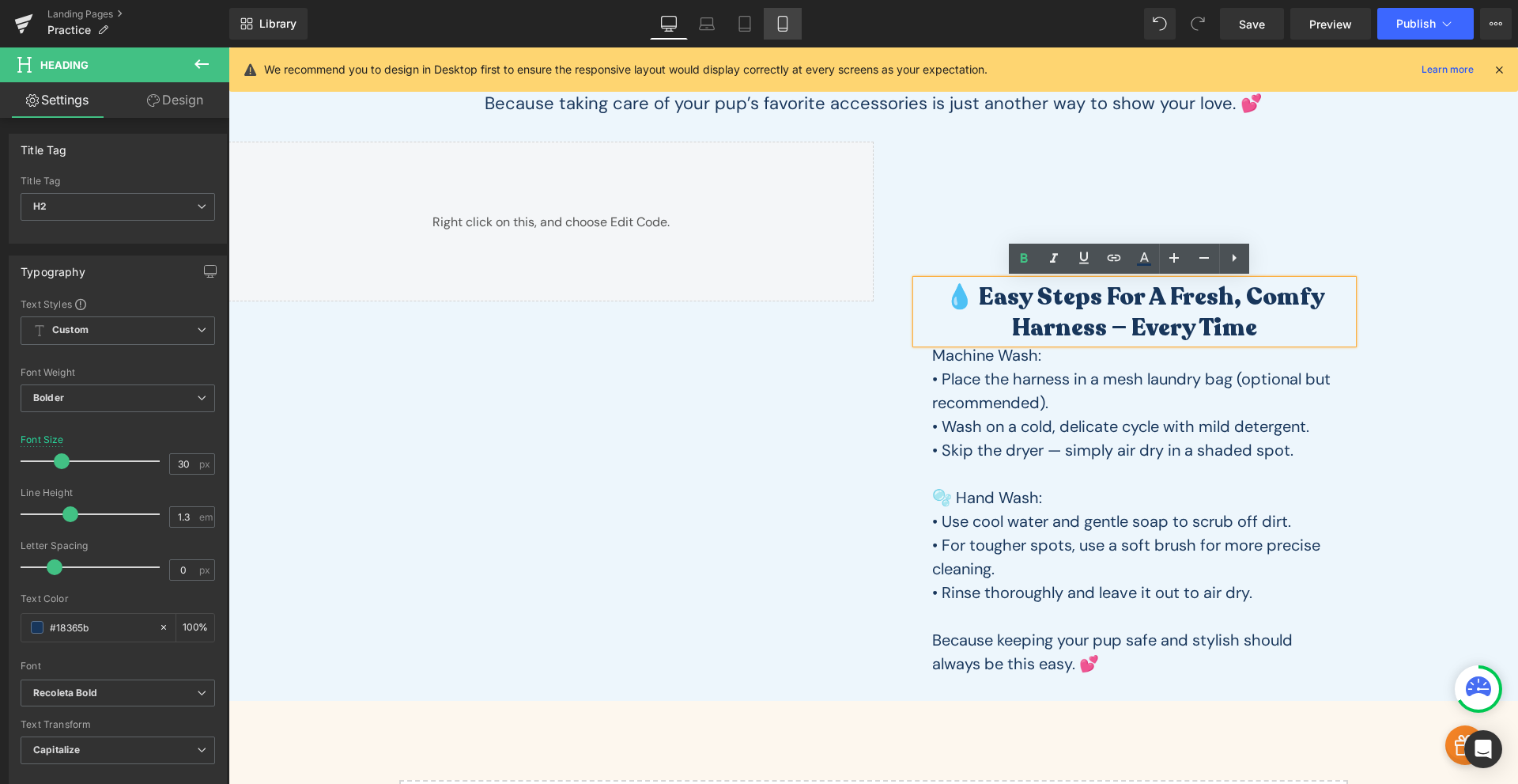
click at [787, 23] on icon at bounding box center [782, 24] width 9 height 15
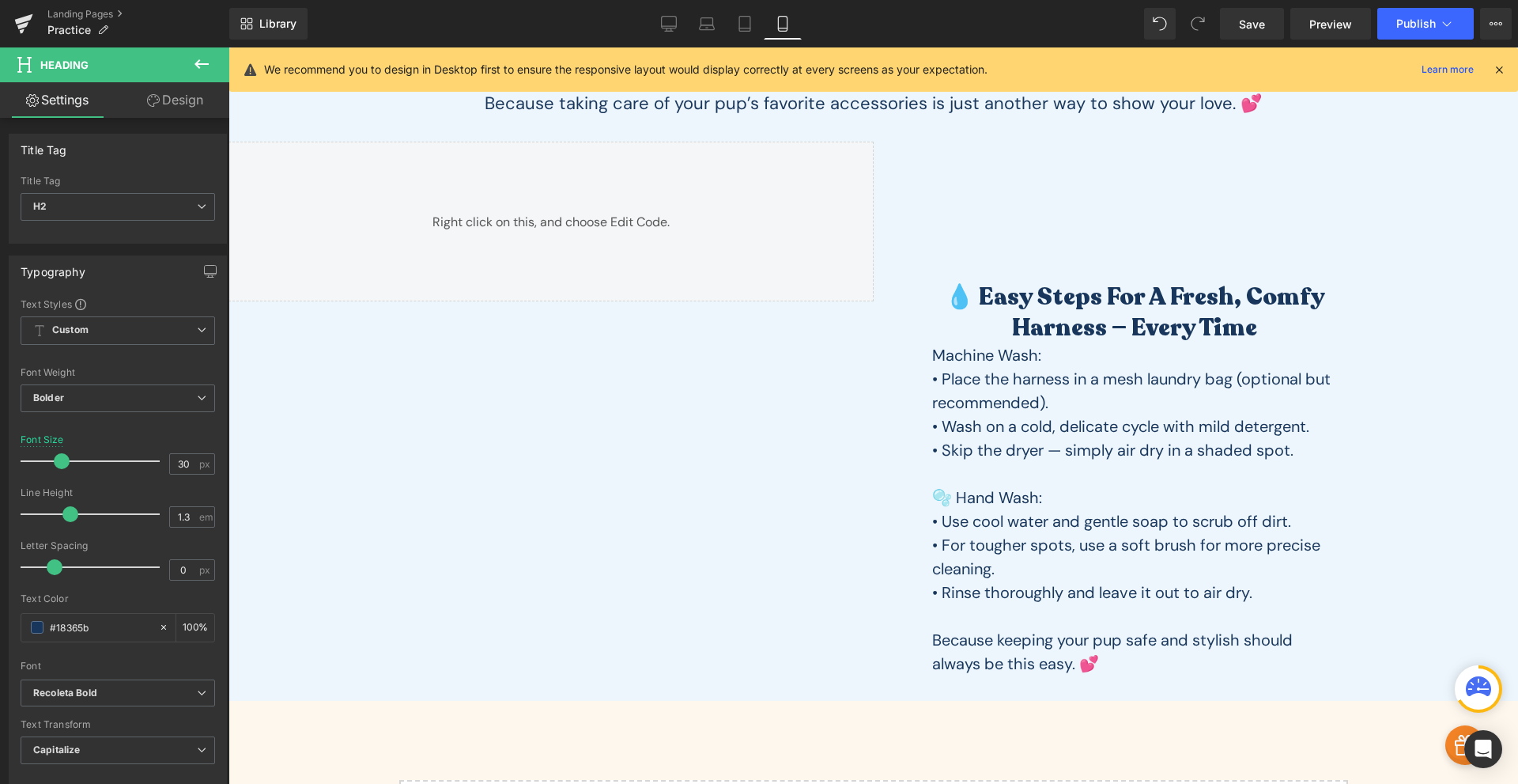
type input "25"
type input "100"
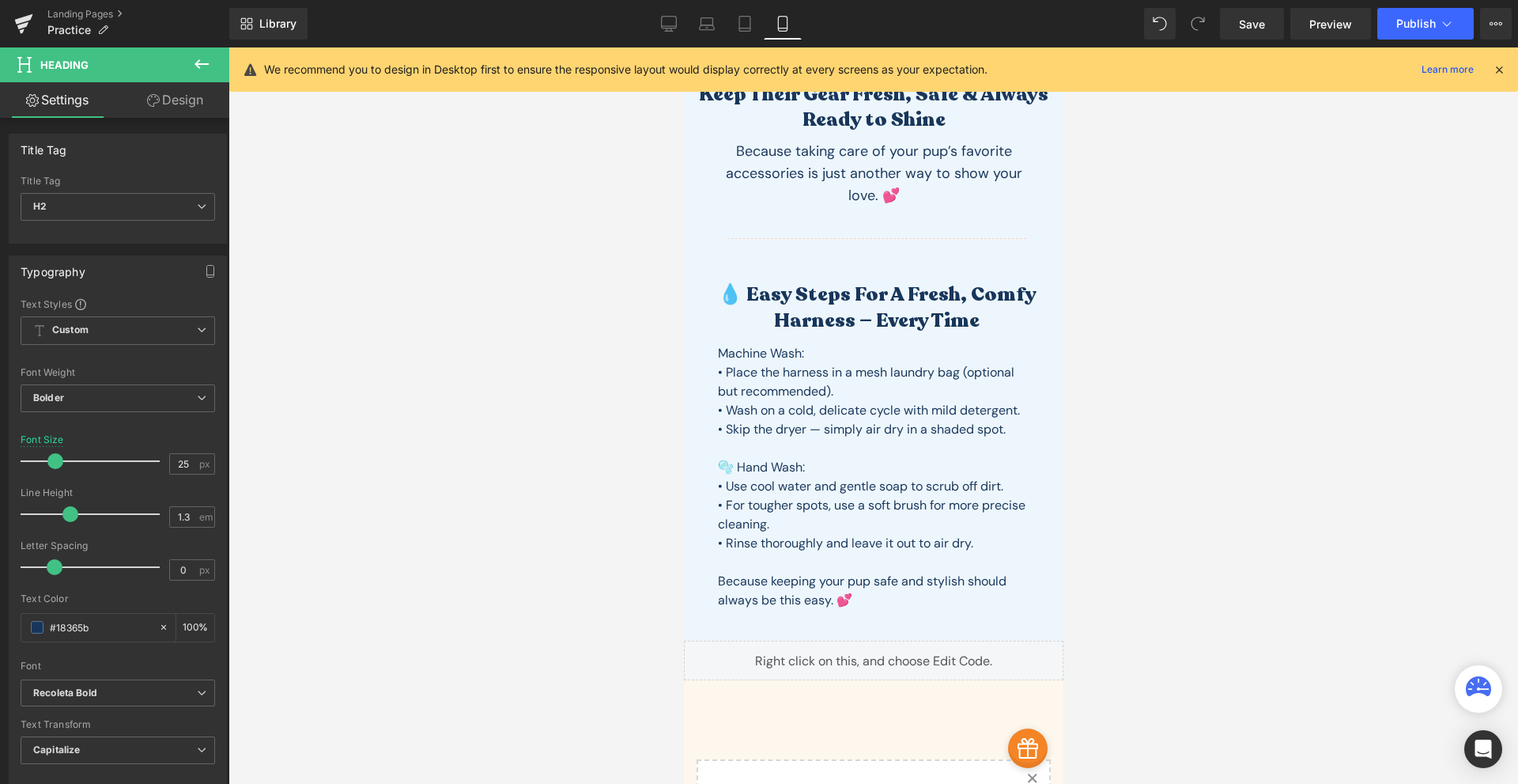
scroll to position [0, 0]
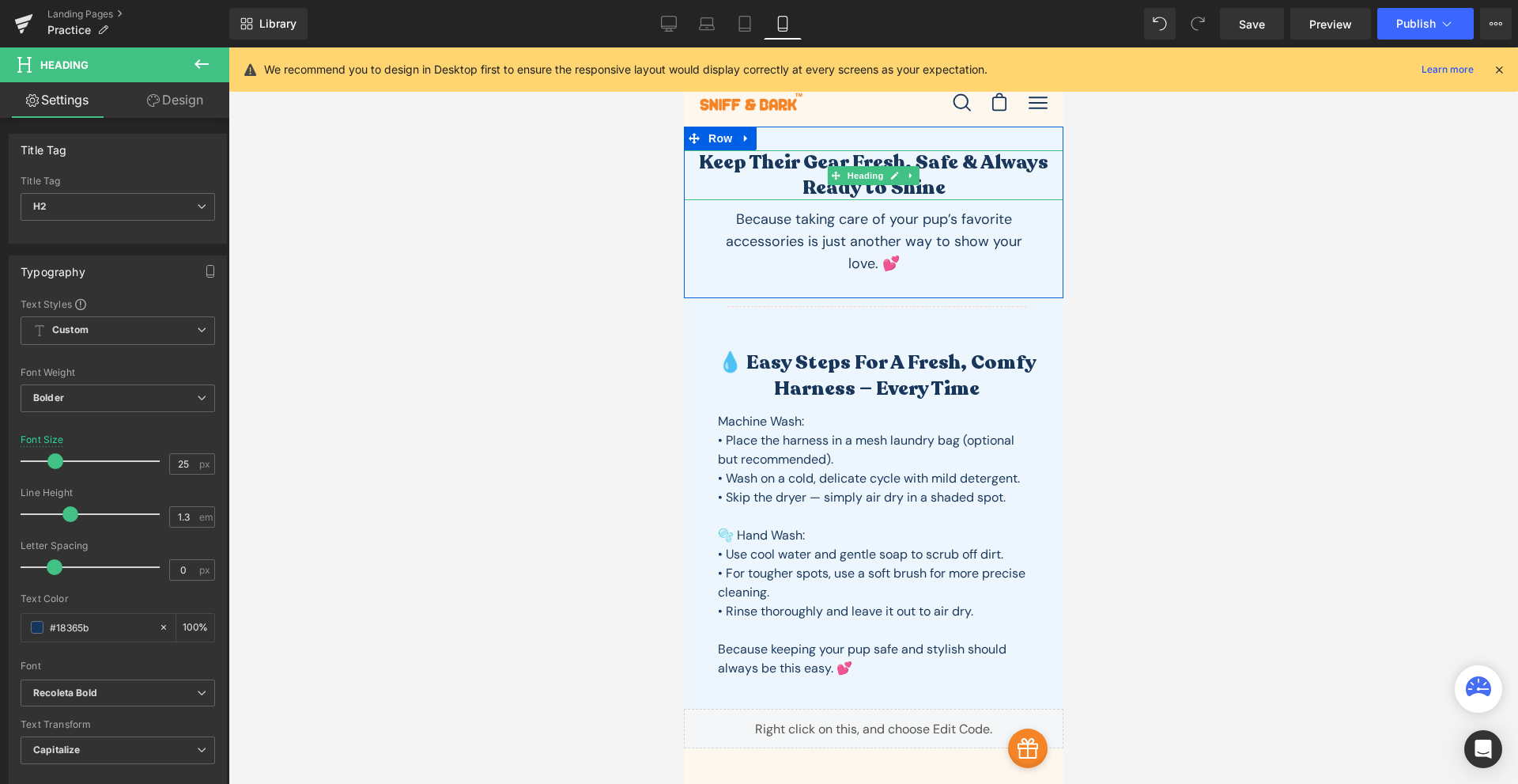
click at [924, 160] on h1 "Keep Their Gear Fresh, Safe & Always Ready to Shine" at bounding box center [874, 176] width 380 height 50
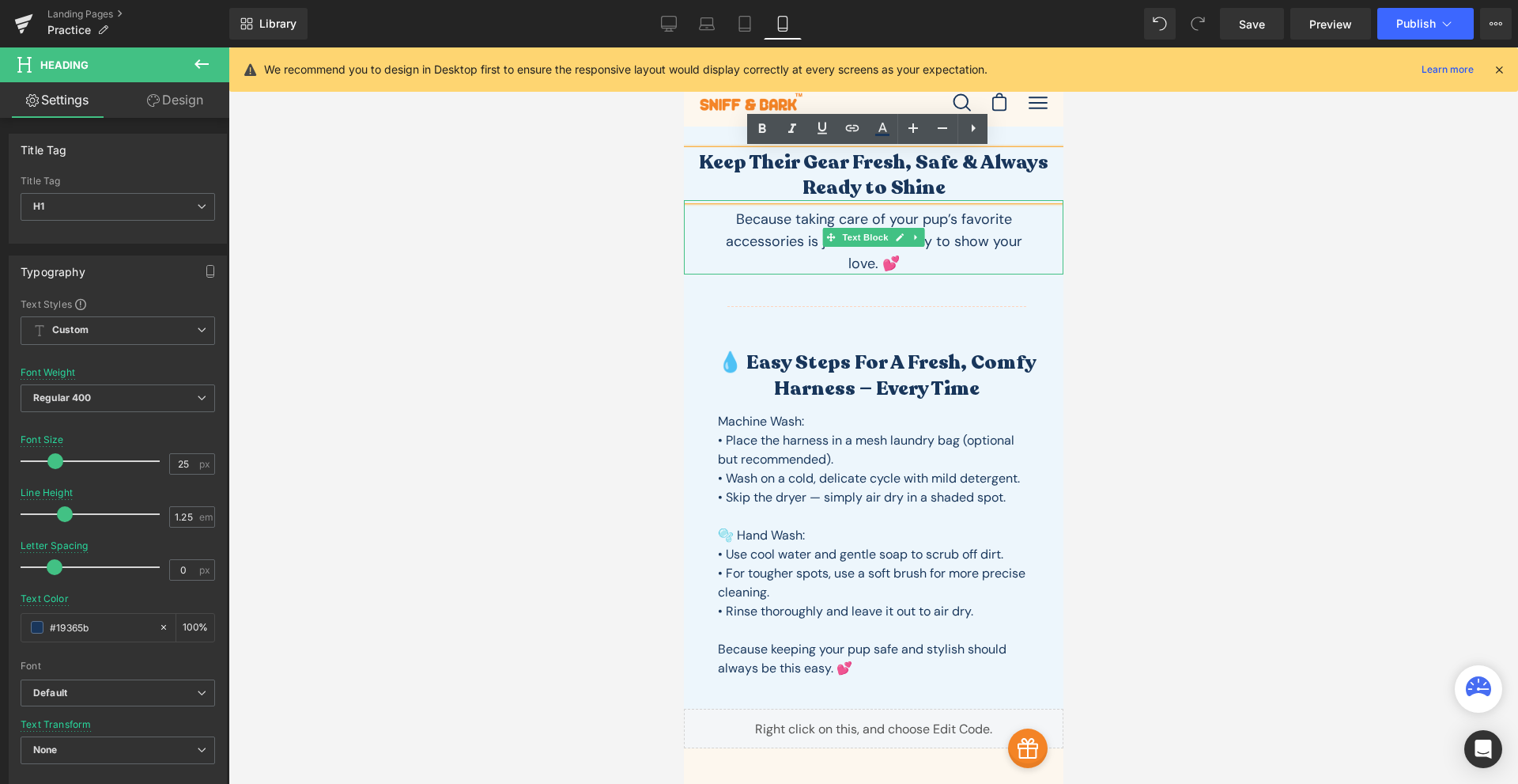
click at [934, 226] on p "Because taking care of your pup’s favorite accessories is just another way to s…" at bounding box center [873, 241] width 300 height 66
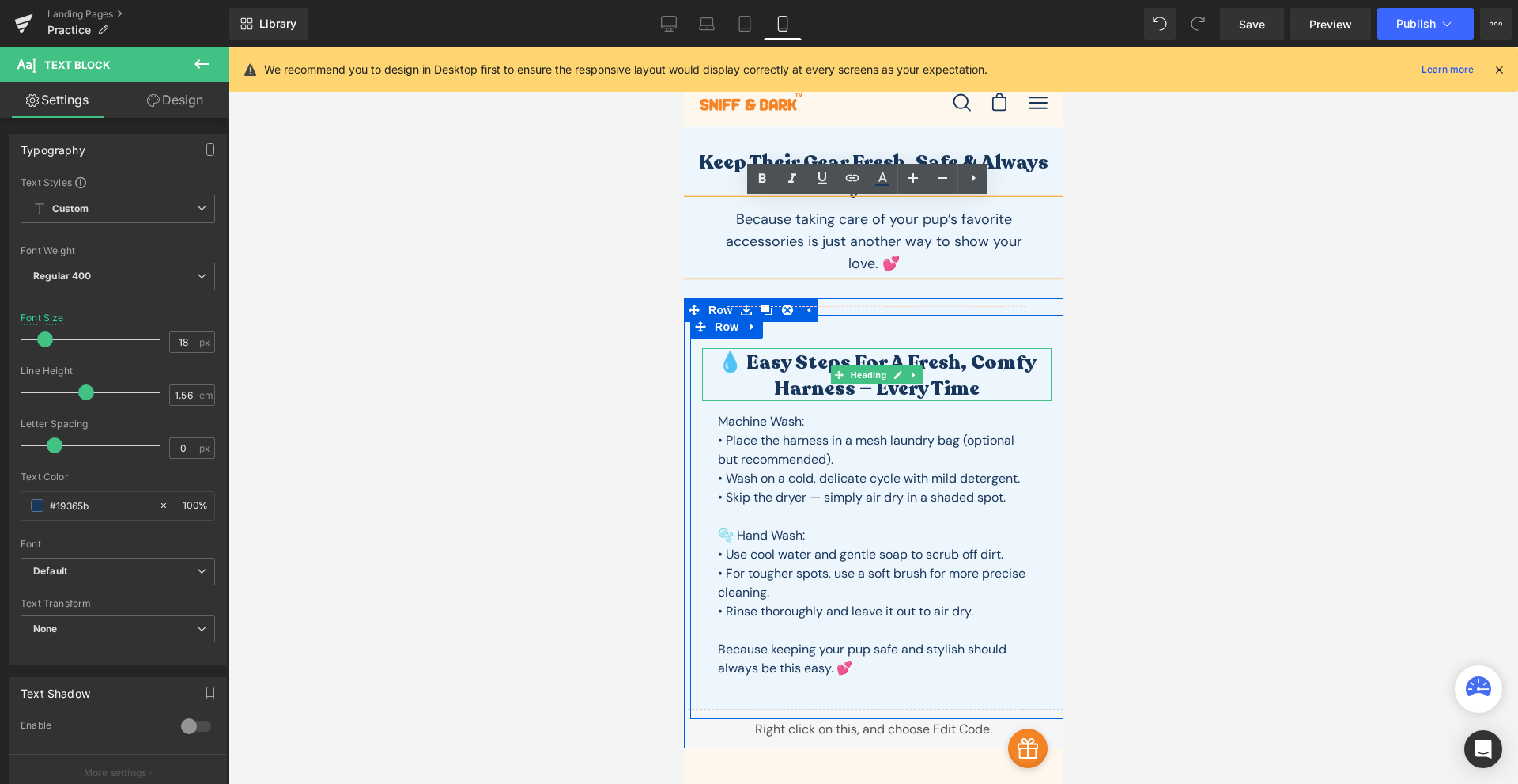
click at [904, 390] on h2 "💧 Easy Steps for a Fresh, Comfy Harness — Every Time" at bounding box center [876, 375] width 349 height 51
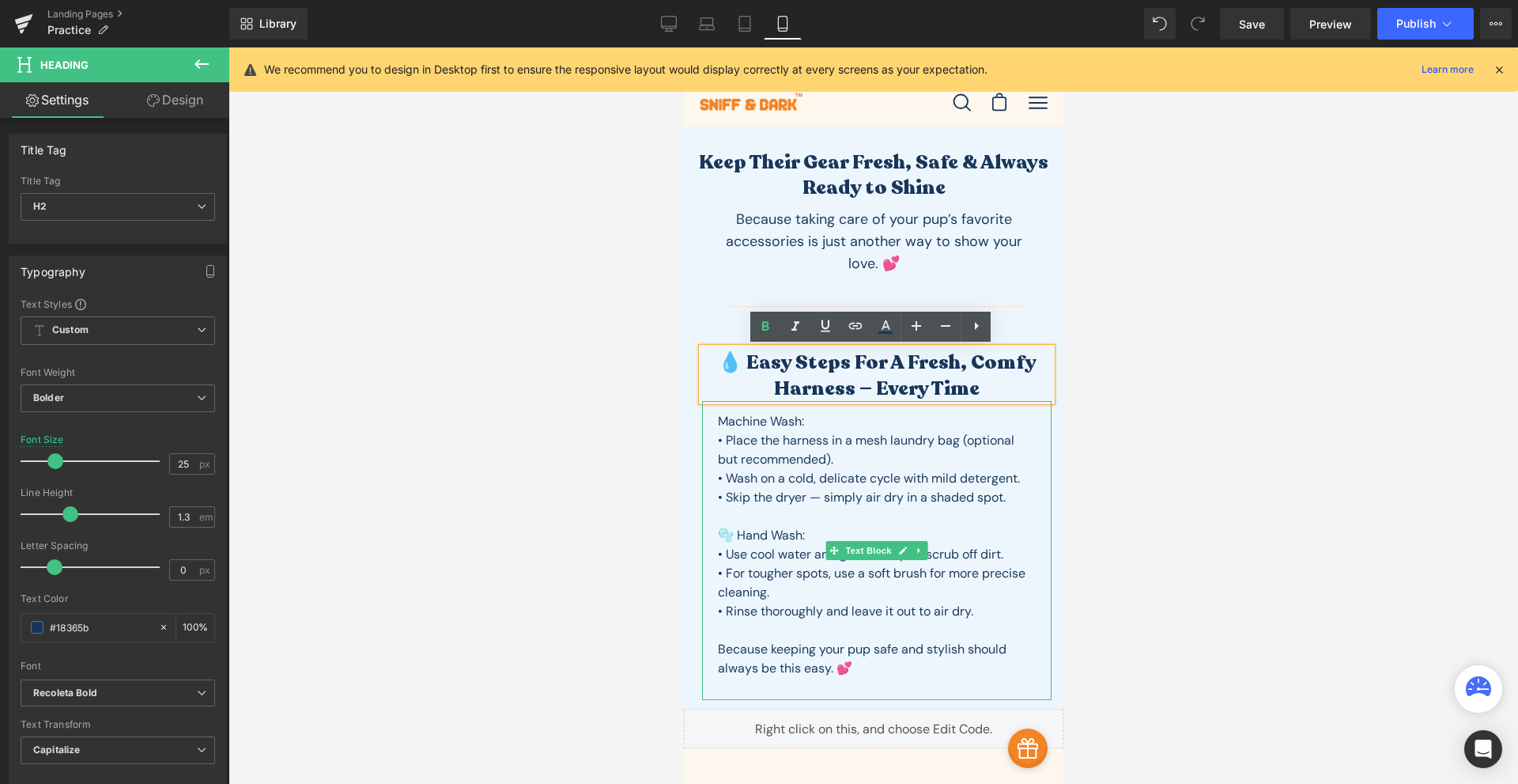
click at [861, 508] on p at bounding box center [875, 516] width 318 height 19
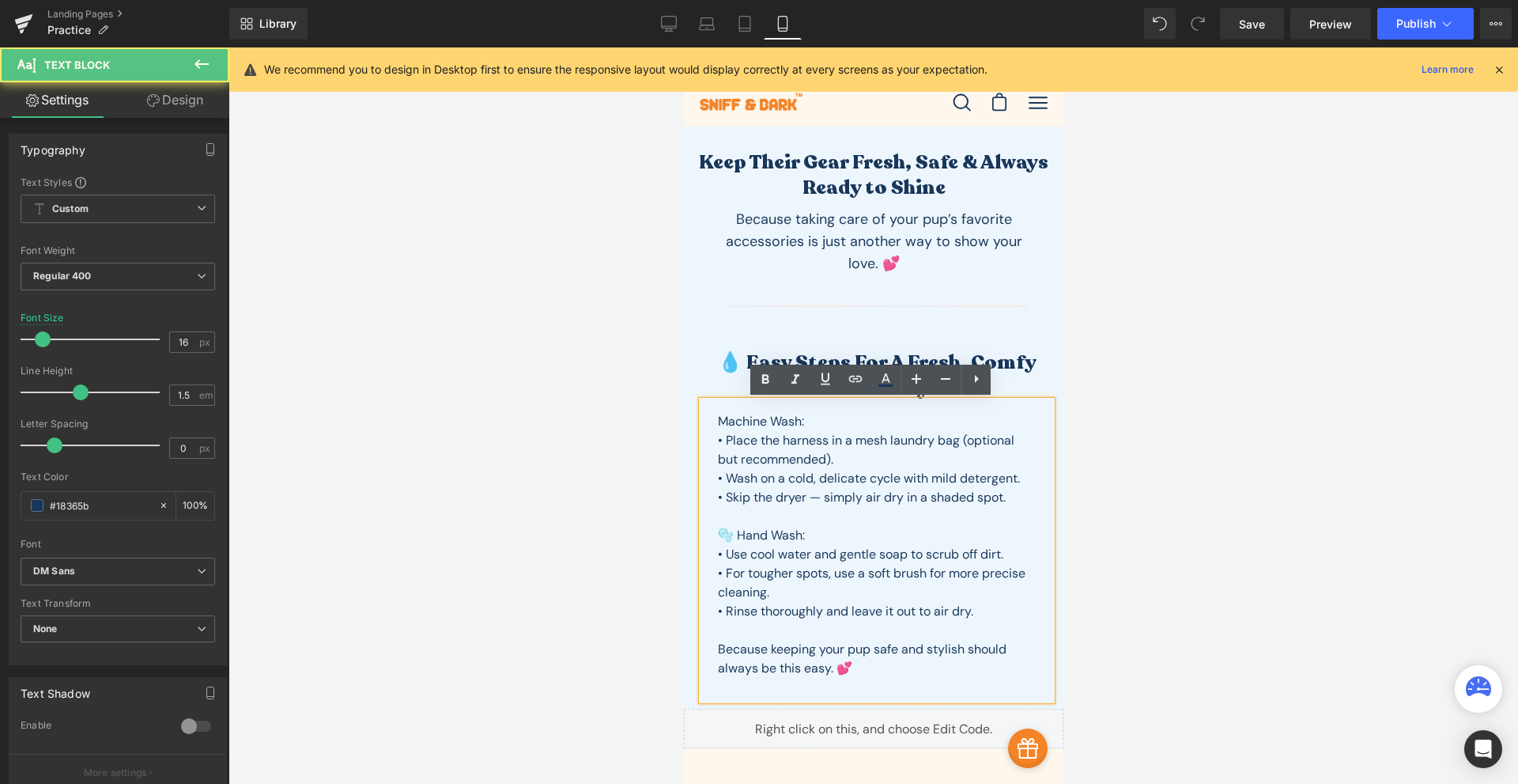
click at [861, 507] on p "• Skip the dryer — simply air dry in a shaded spot." at bounding box center [875, 497] width 318 height 19
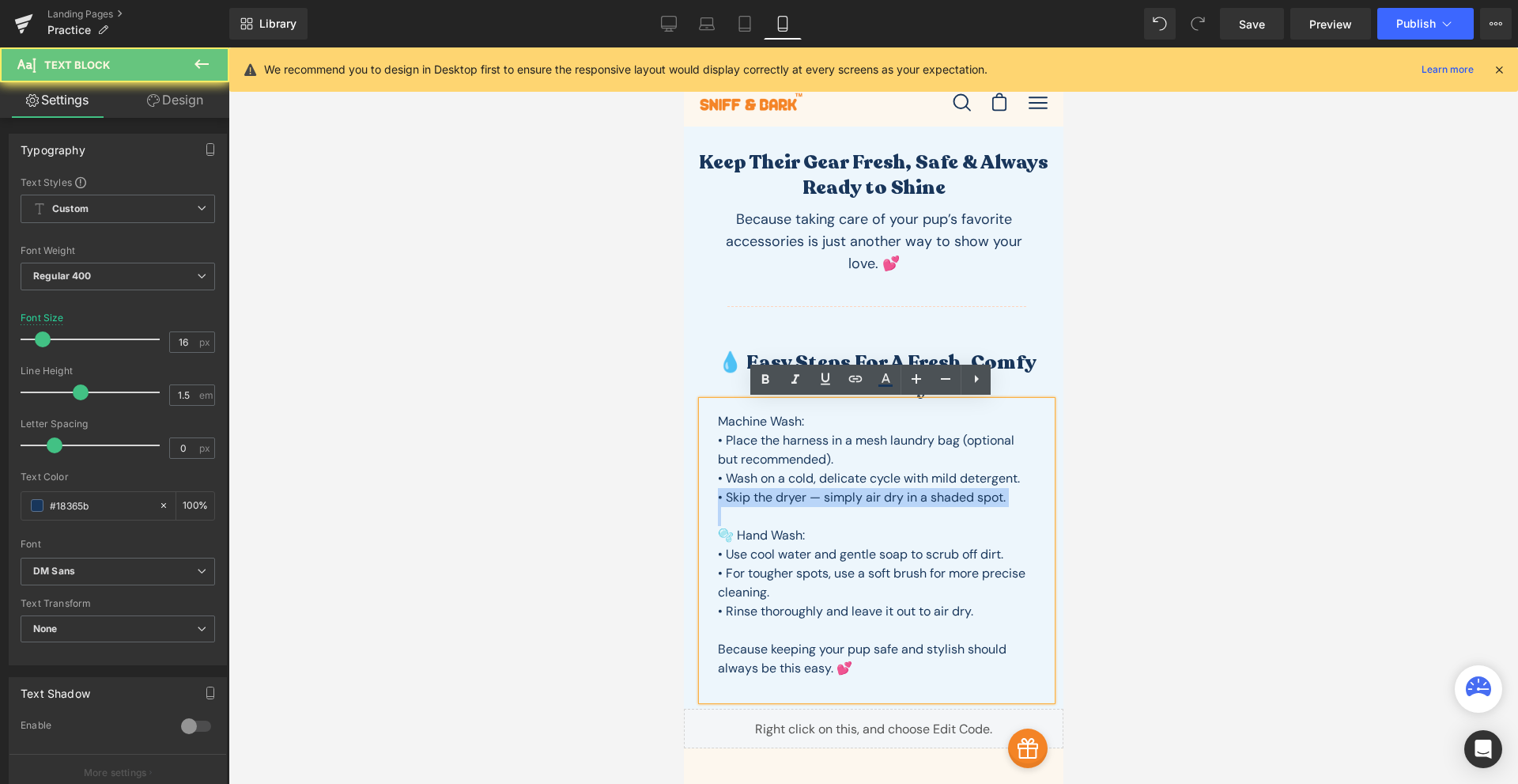
click at [861, 507] on p "• Skip the dryer — simply air dry in a shaded spot." at bounding box center [875, 497] width 318 height 19
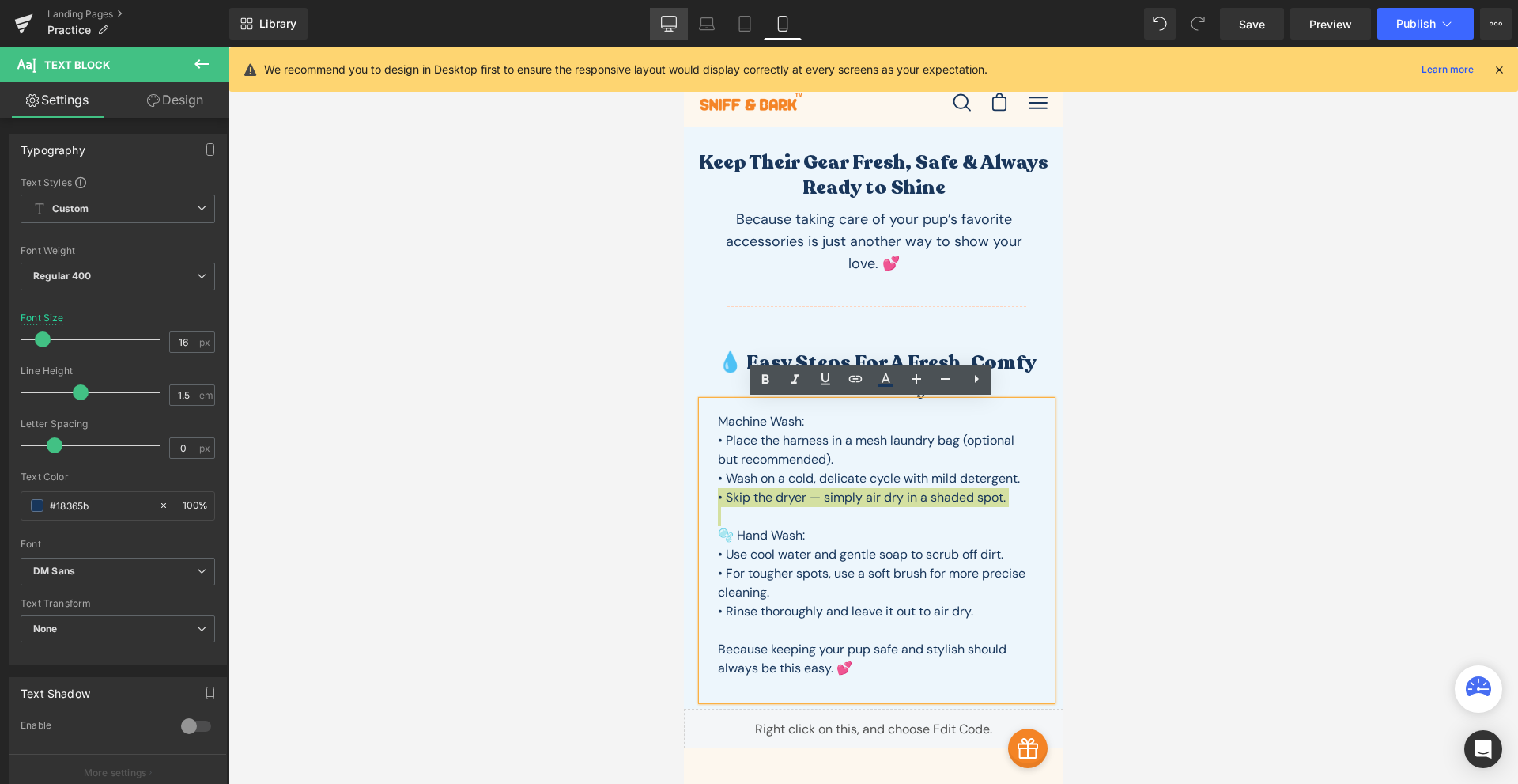
click at [663, 25] on icon at bounding box center [669, 24] width 16 height 16
type input "20"
type input "100"
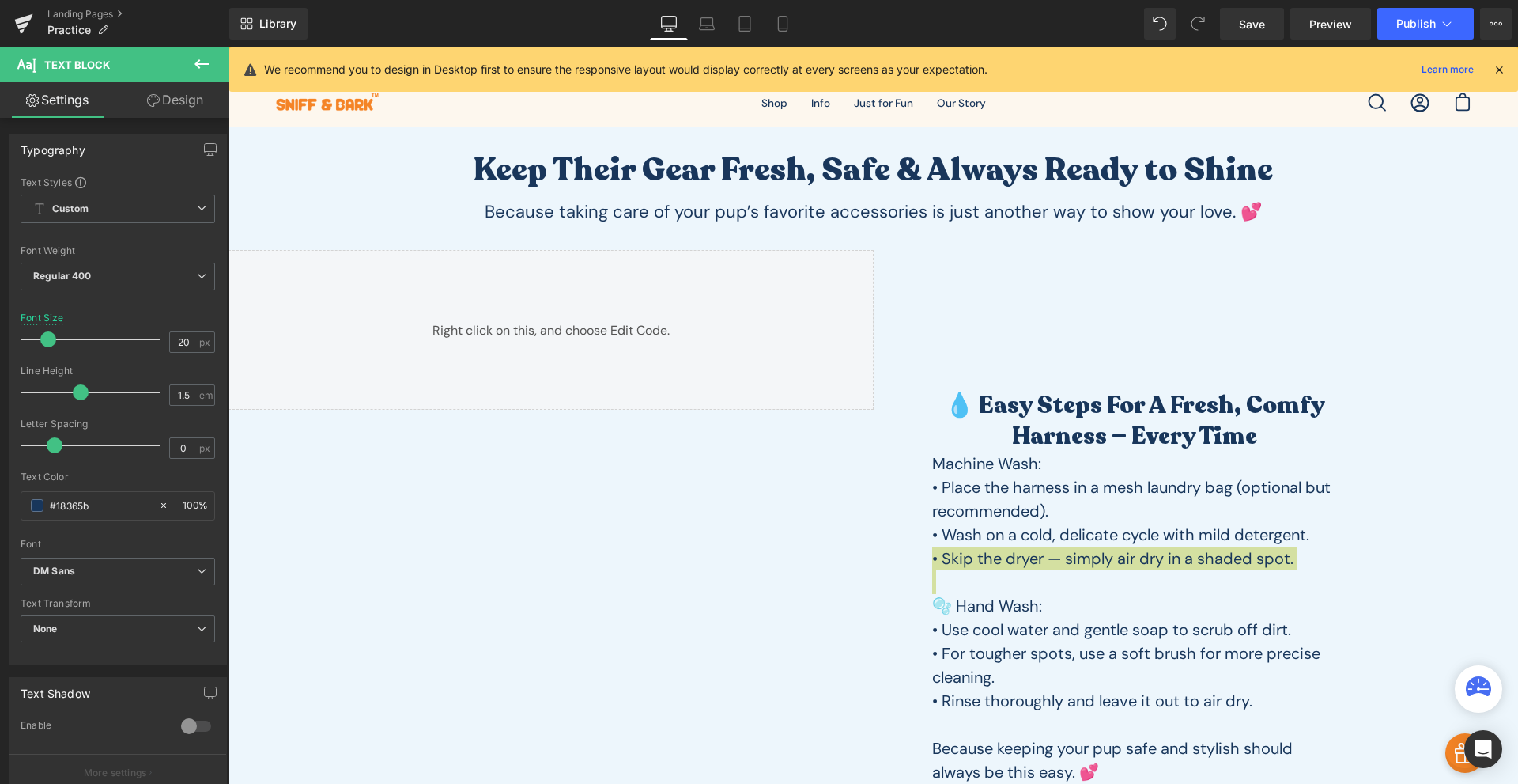
scroll to position [50, 0]
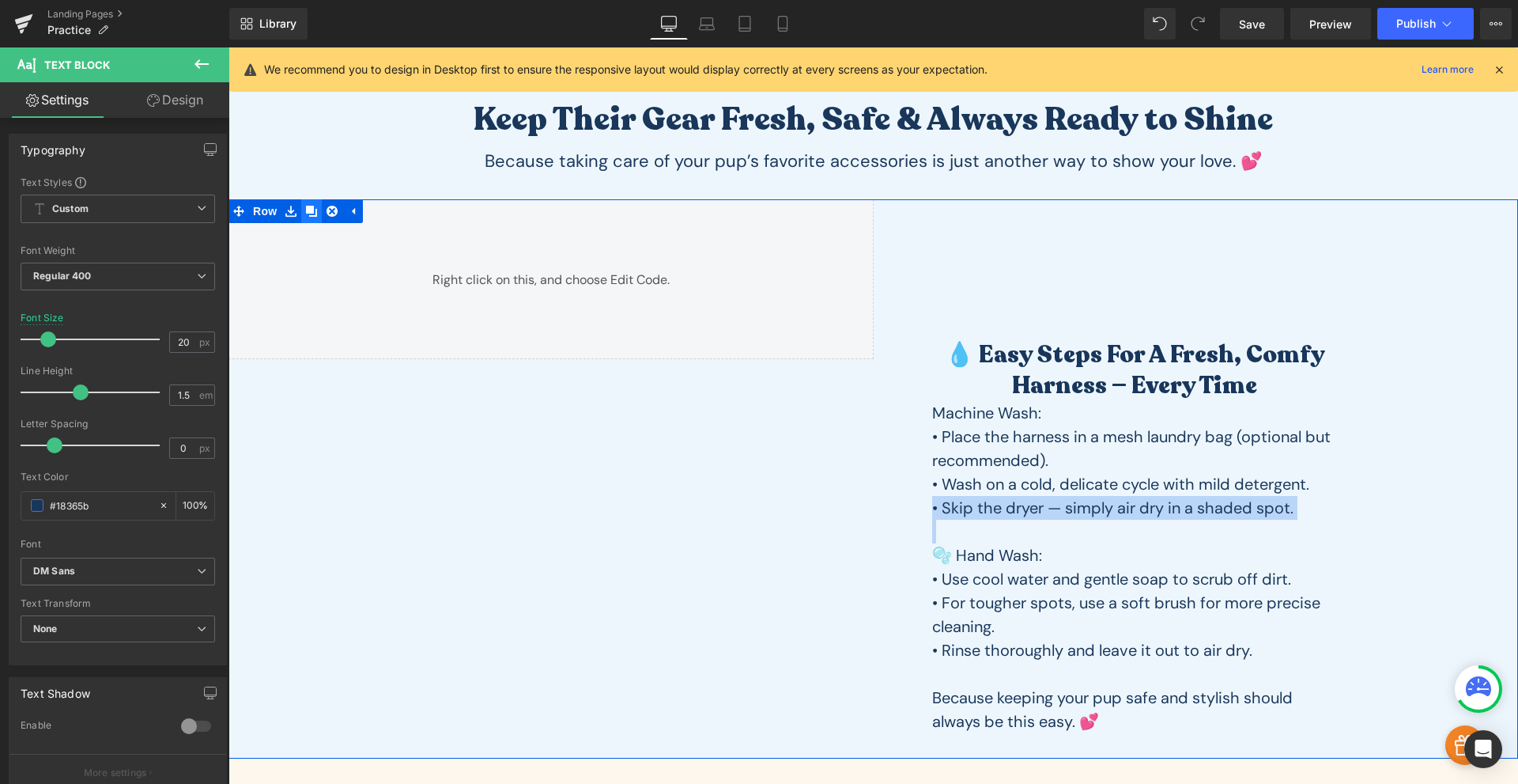
click at [309, 220] on link at bounding box center [311, 211] width 21 height 23
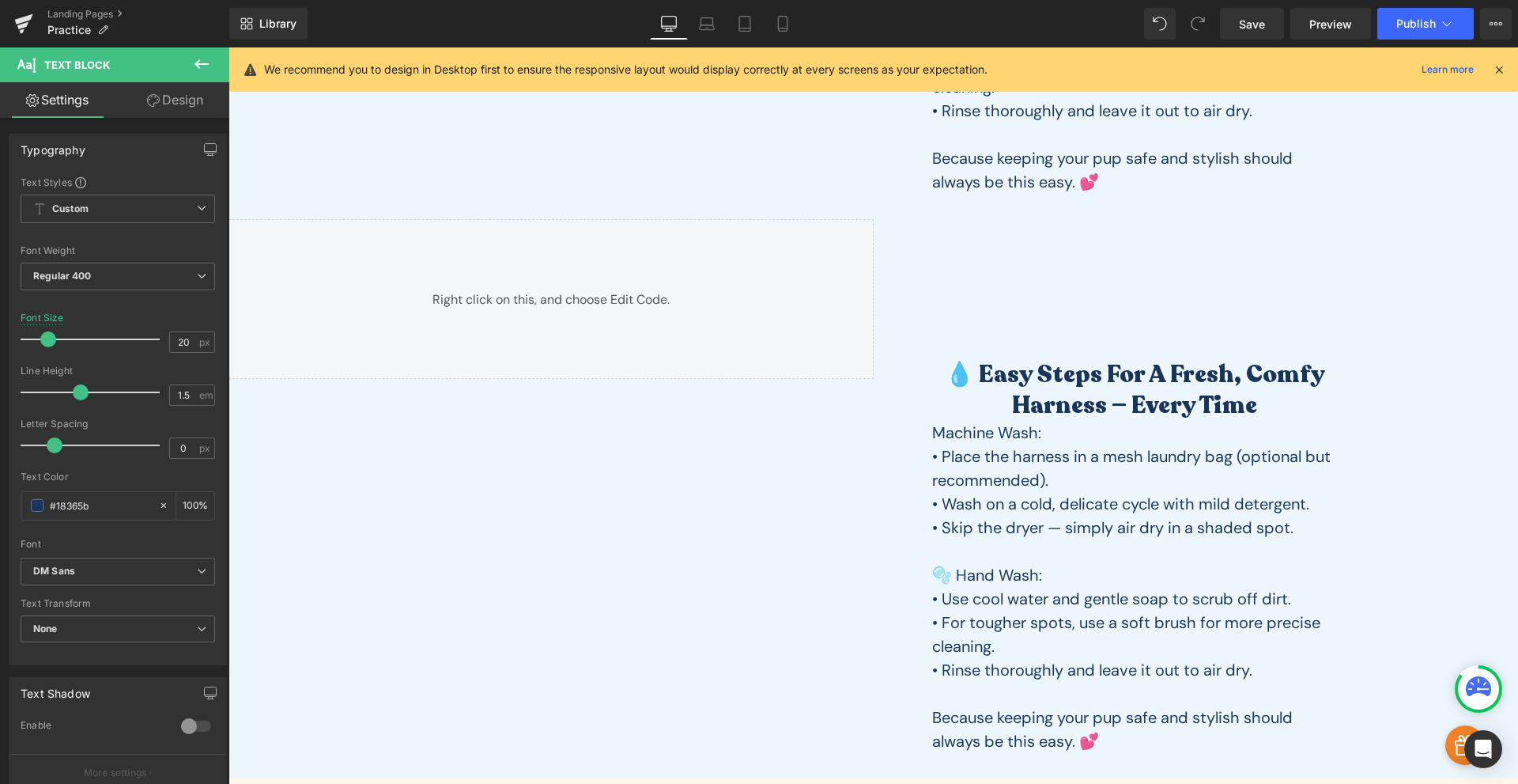
scroll to position [698, 0]
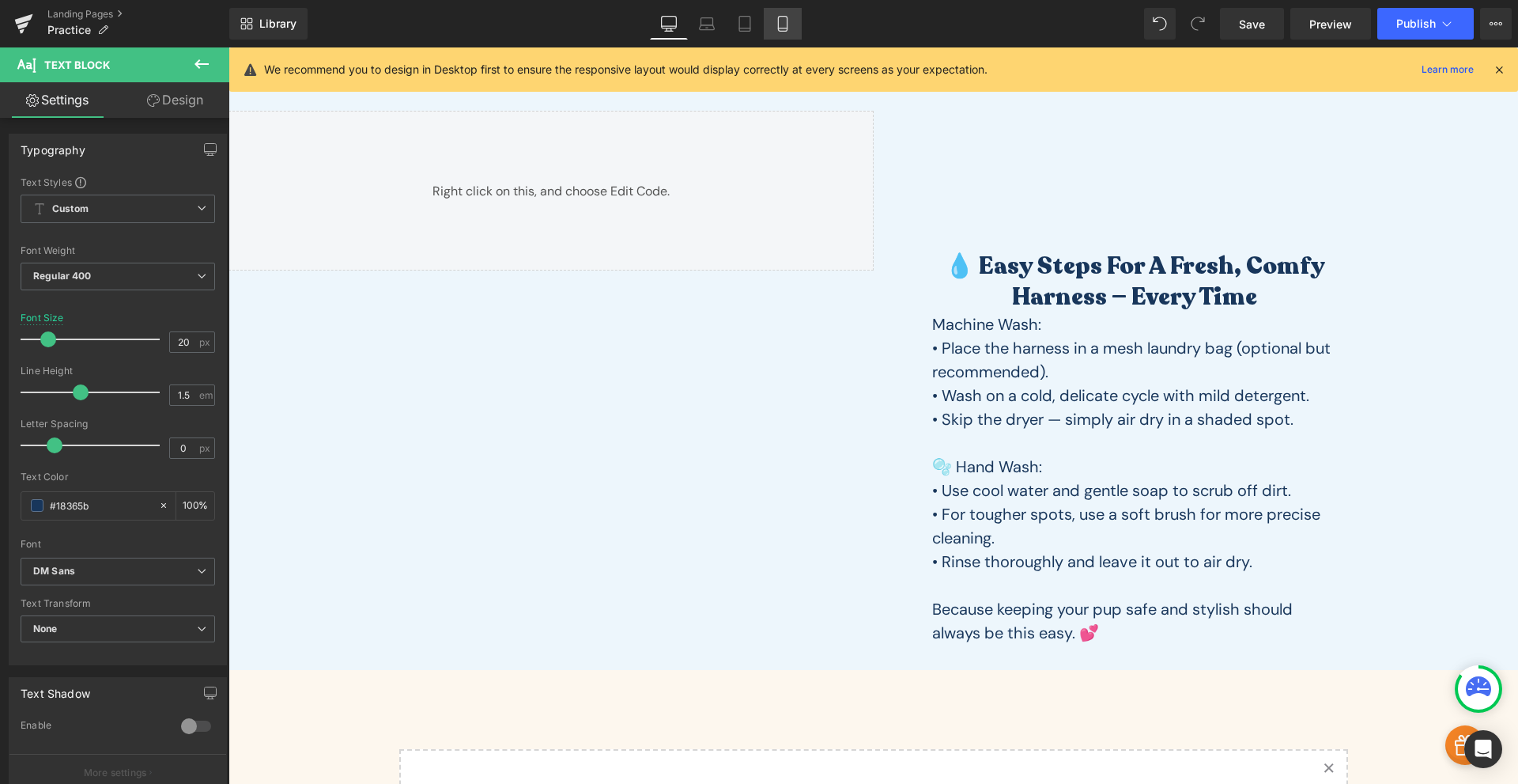
click at [774, 21] on link "Mobile" at bounding box center [783, 23] width 38 height 31
type input "16"
type input "100"
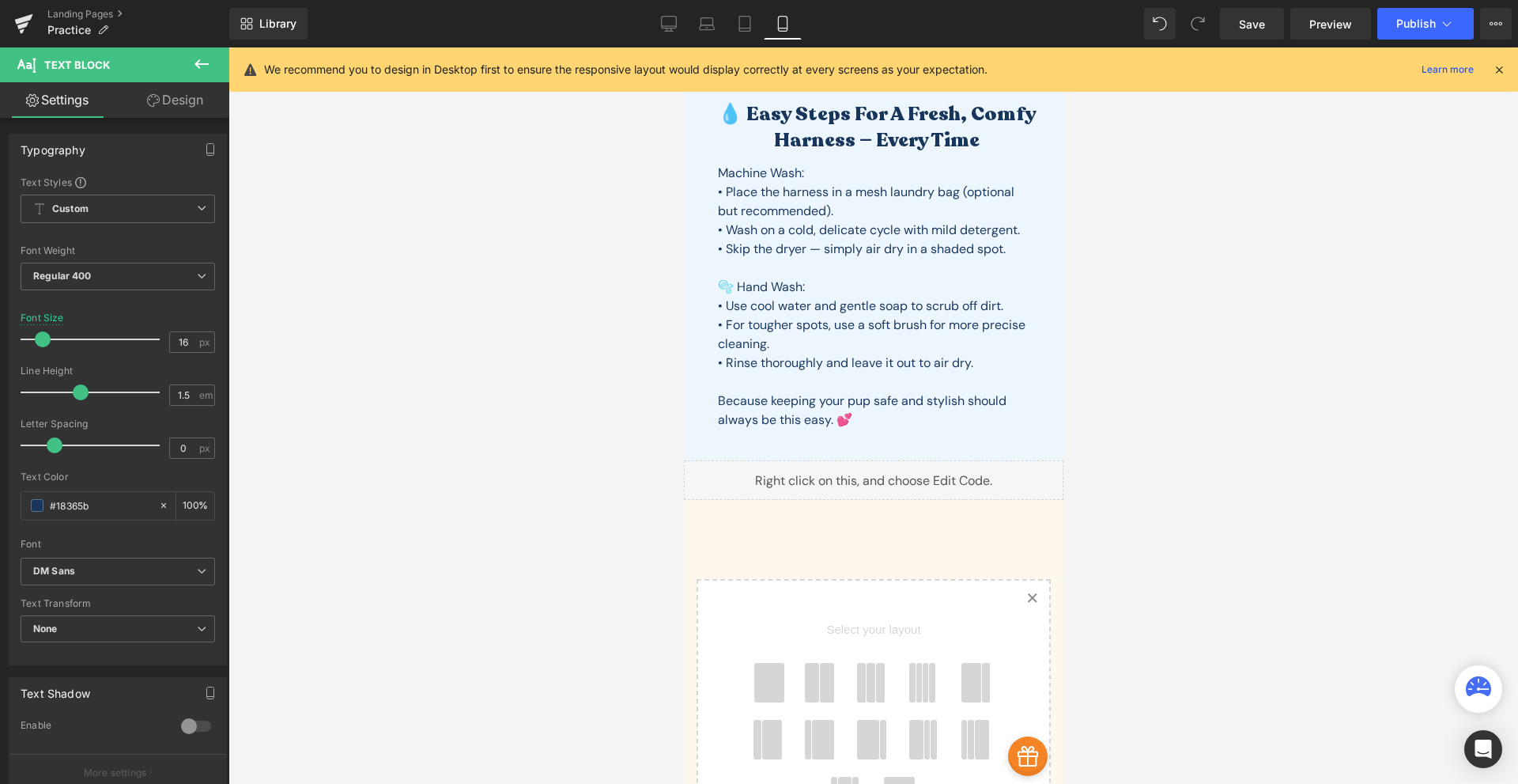
scroll to position [105, 0]
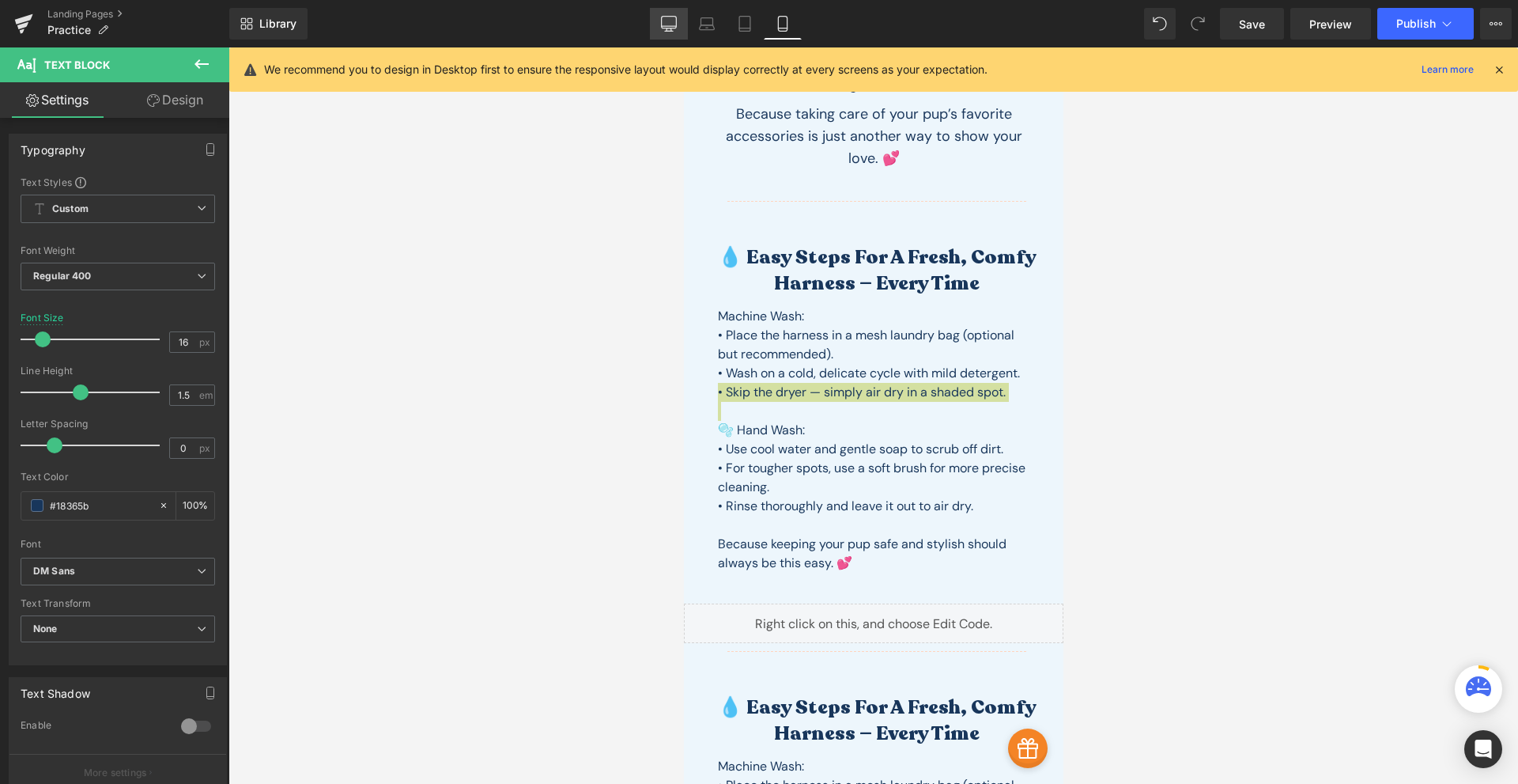
click at [656, 20] on link "Desktop" at bounding box center [668, 23] width 38 height 31
type input "20"
type input "100"
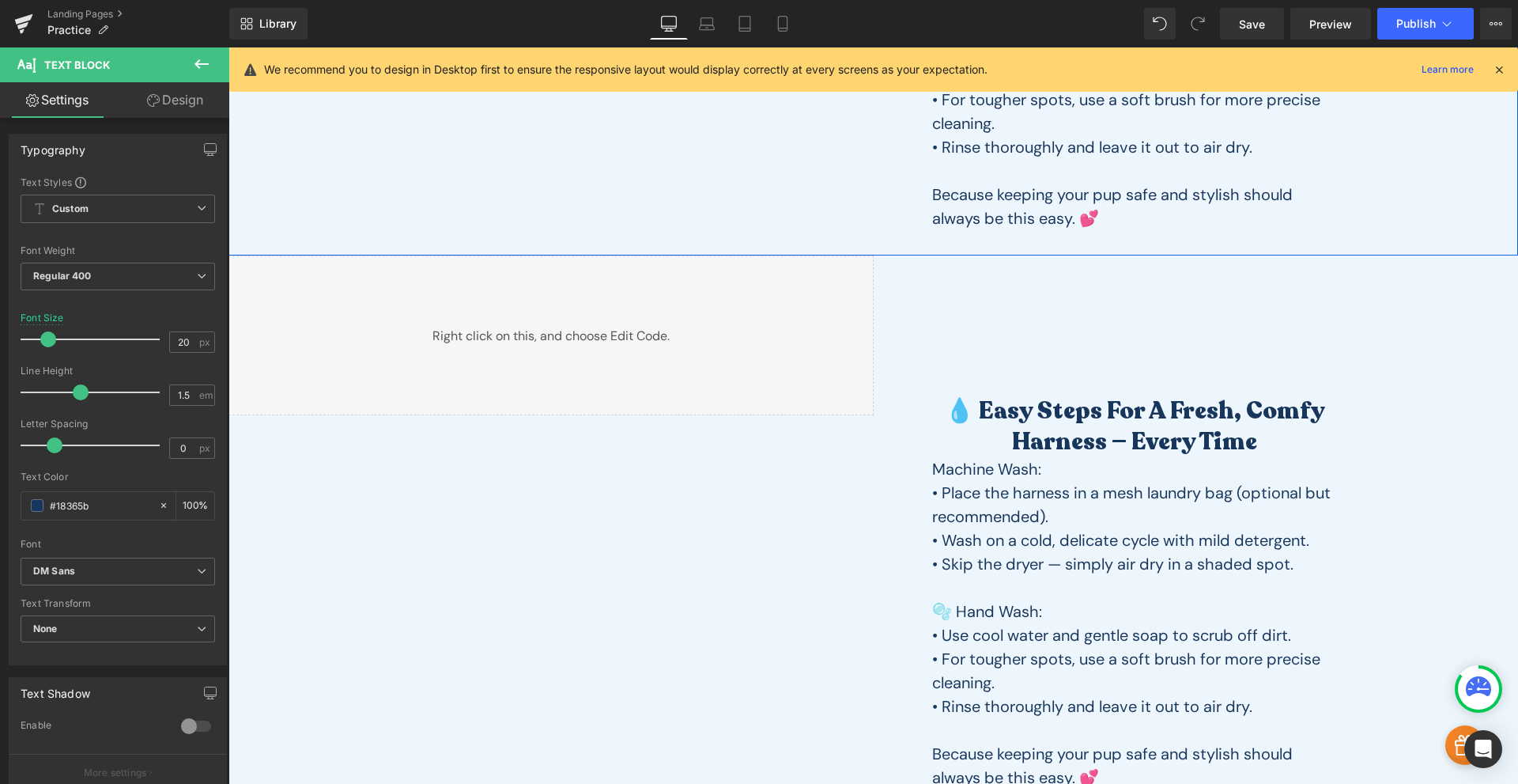
scroll to position [737, 0]
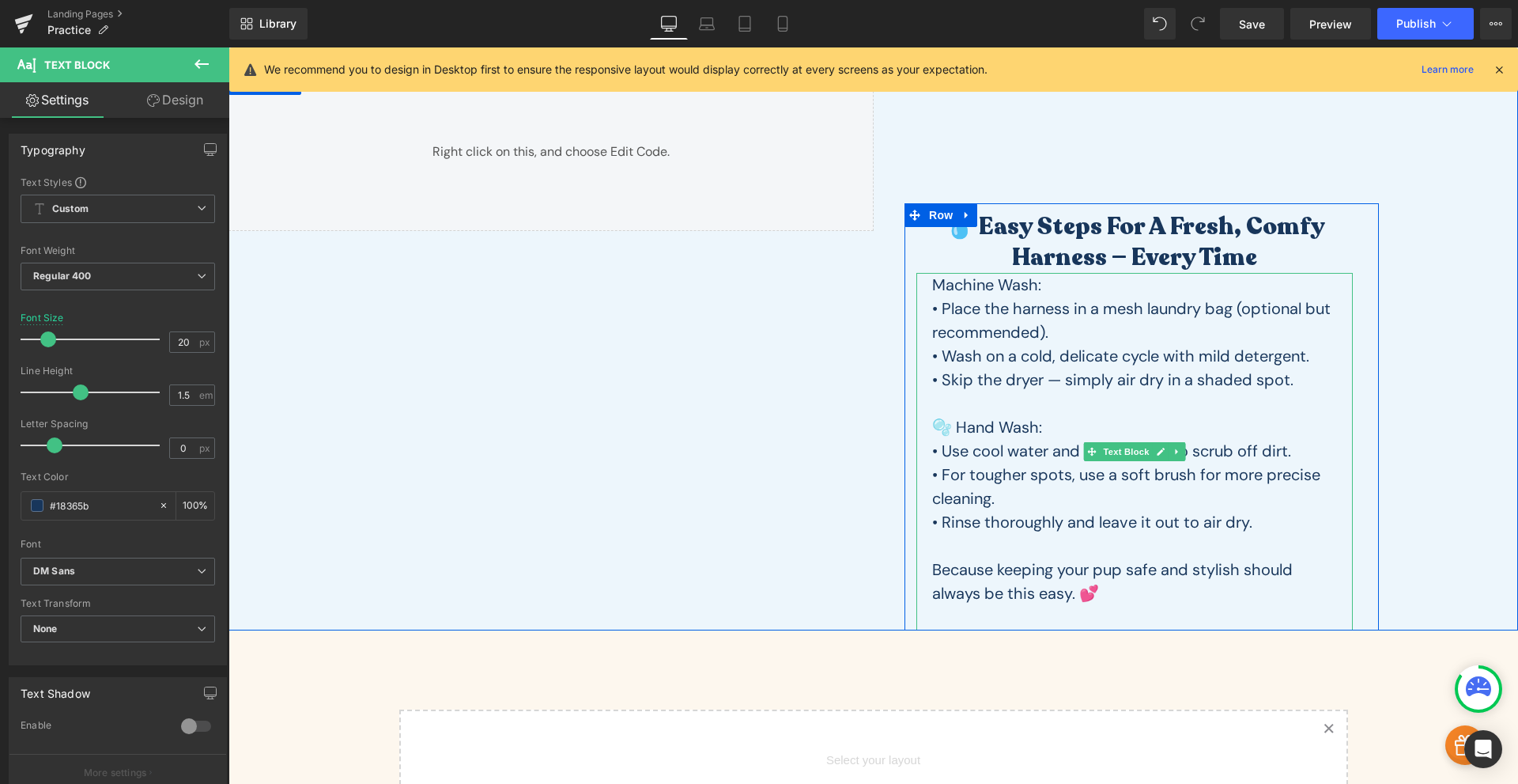
click at [1069, 398] on p at bounding box center [1135, 403] width 405 height 23
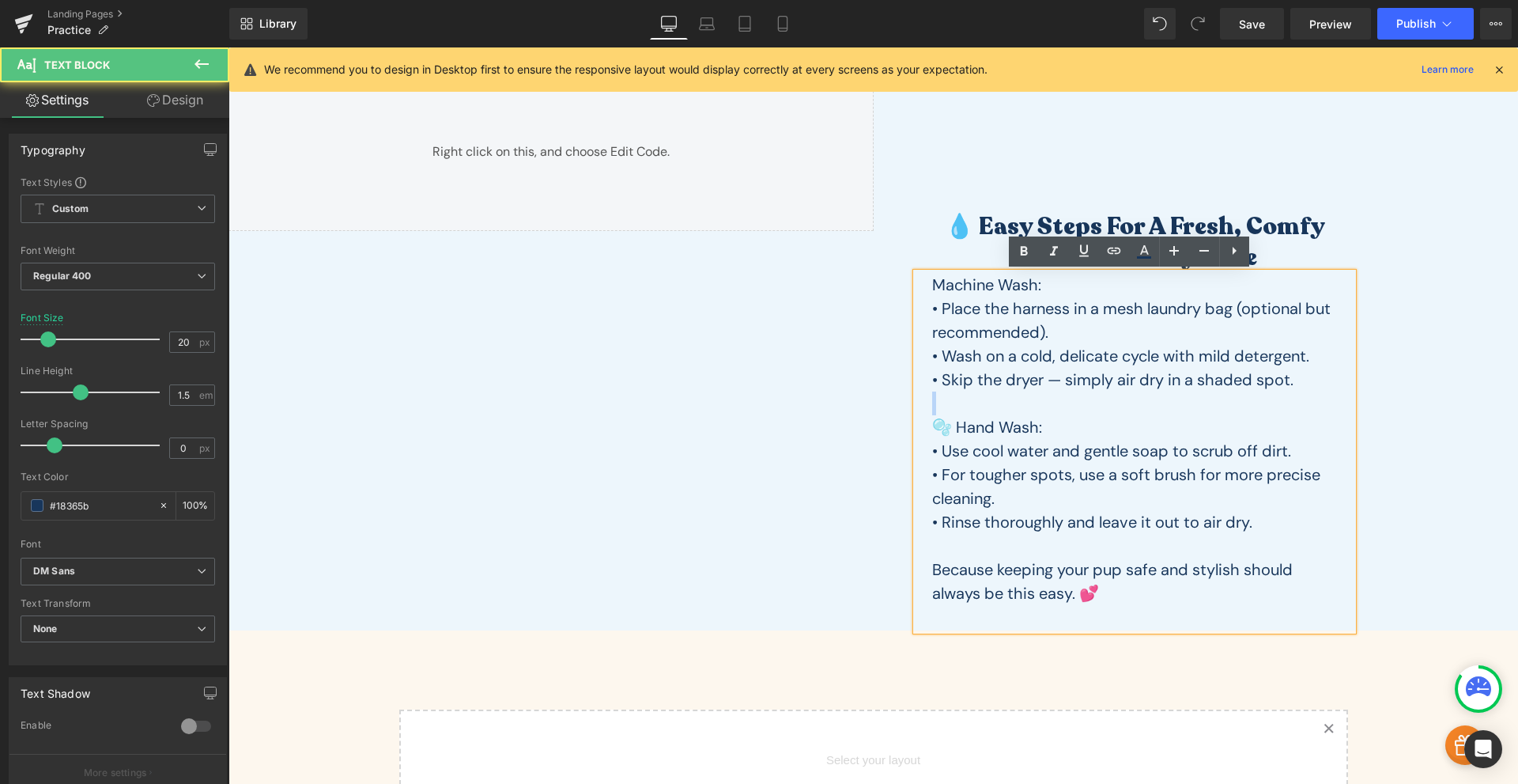
click at [1069, 398] on p at bounding box center [1135, 403] width 405 height 23
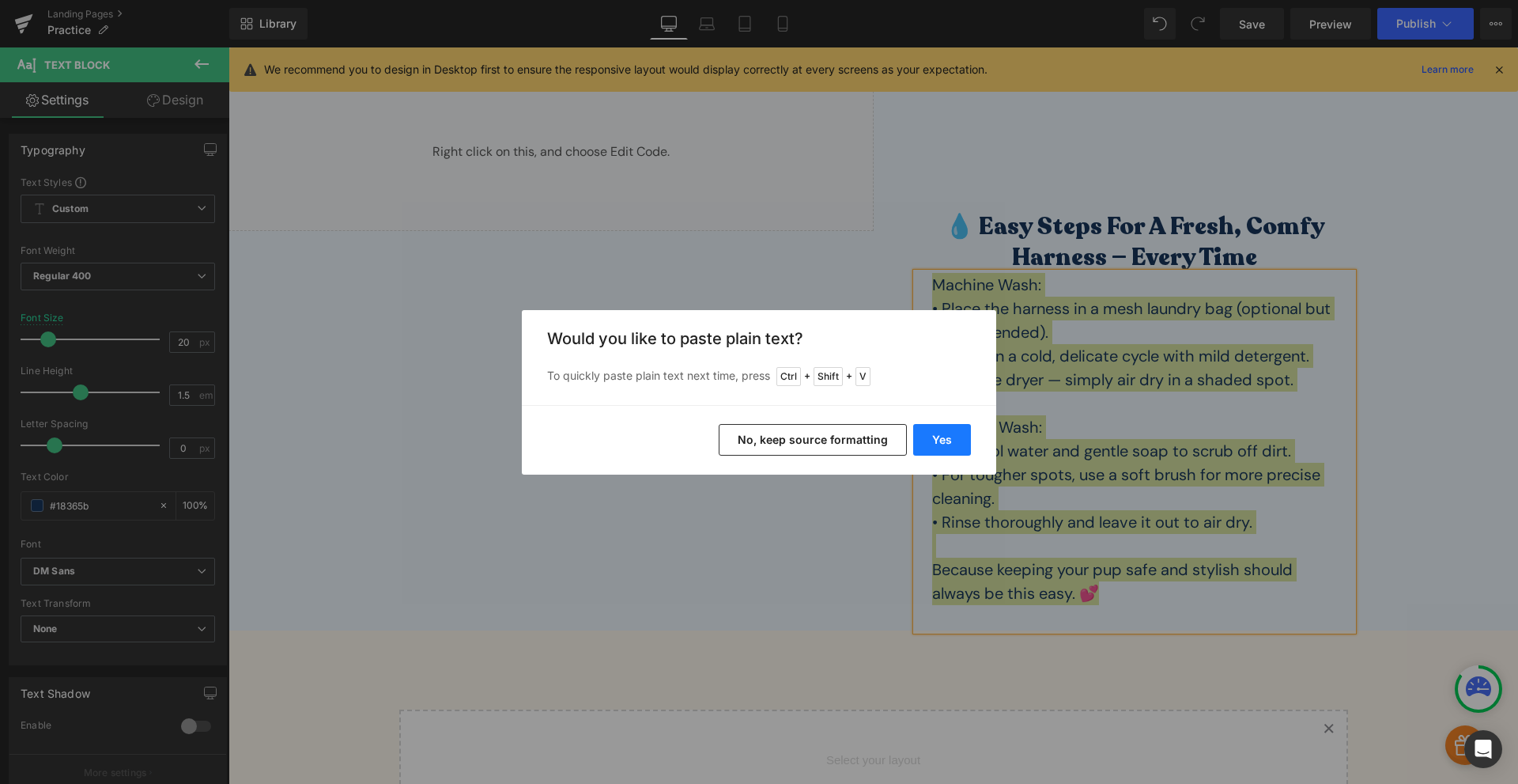
click at [959, 443] on button "Yes" at bounding box center [942, 439] width 57 height 31
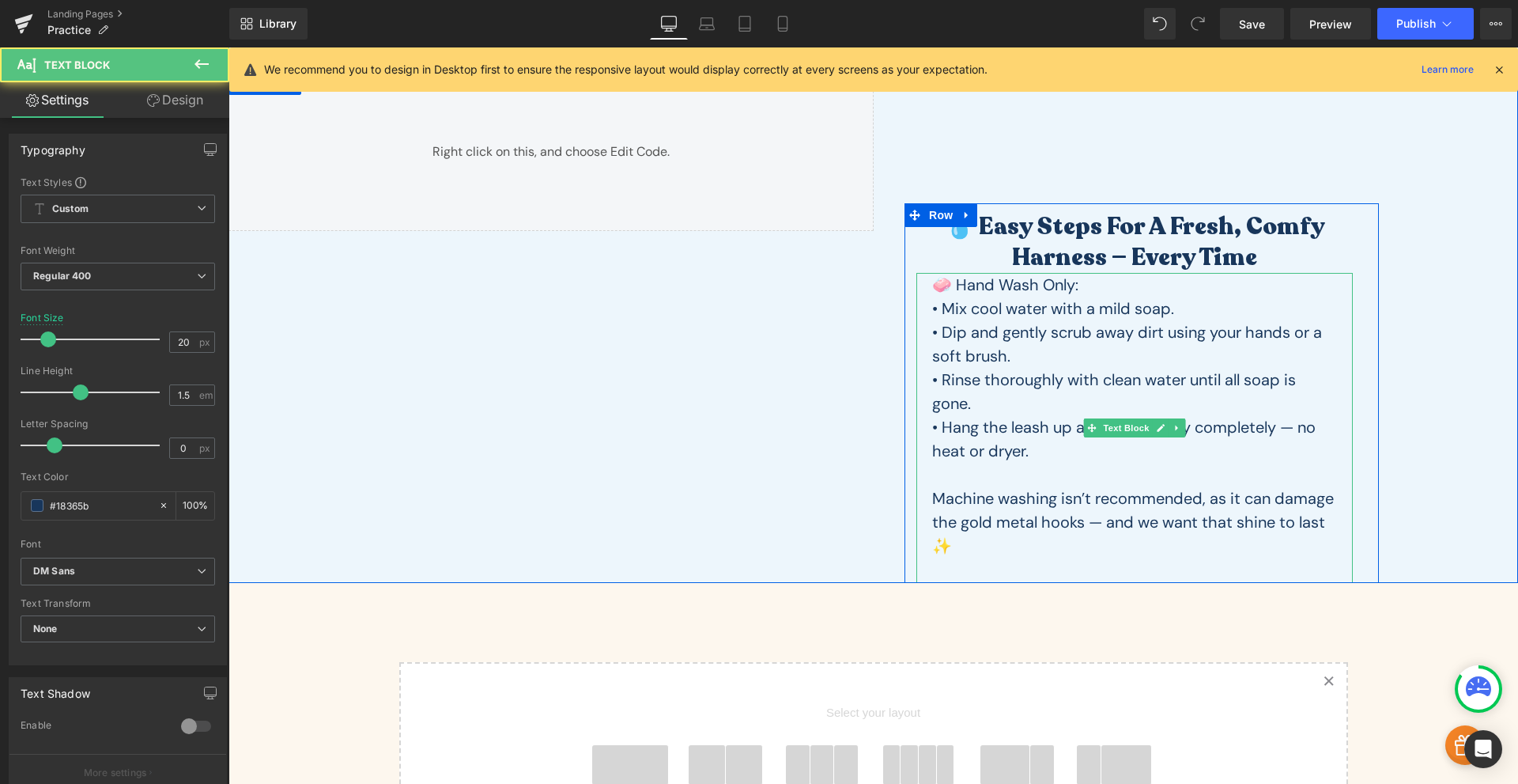
click at [1025, 550] on p "Machine washing isn’t recommended, as it can damage the gold metal hooks — and …" at bounding box center [1135, 521] width 405 height 71
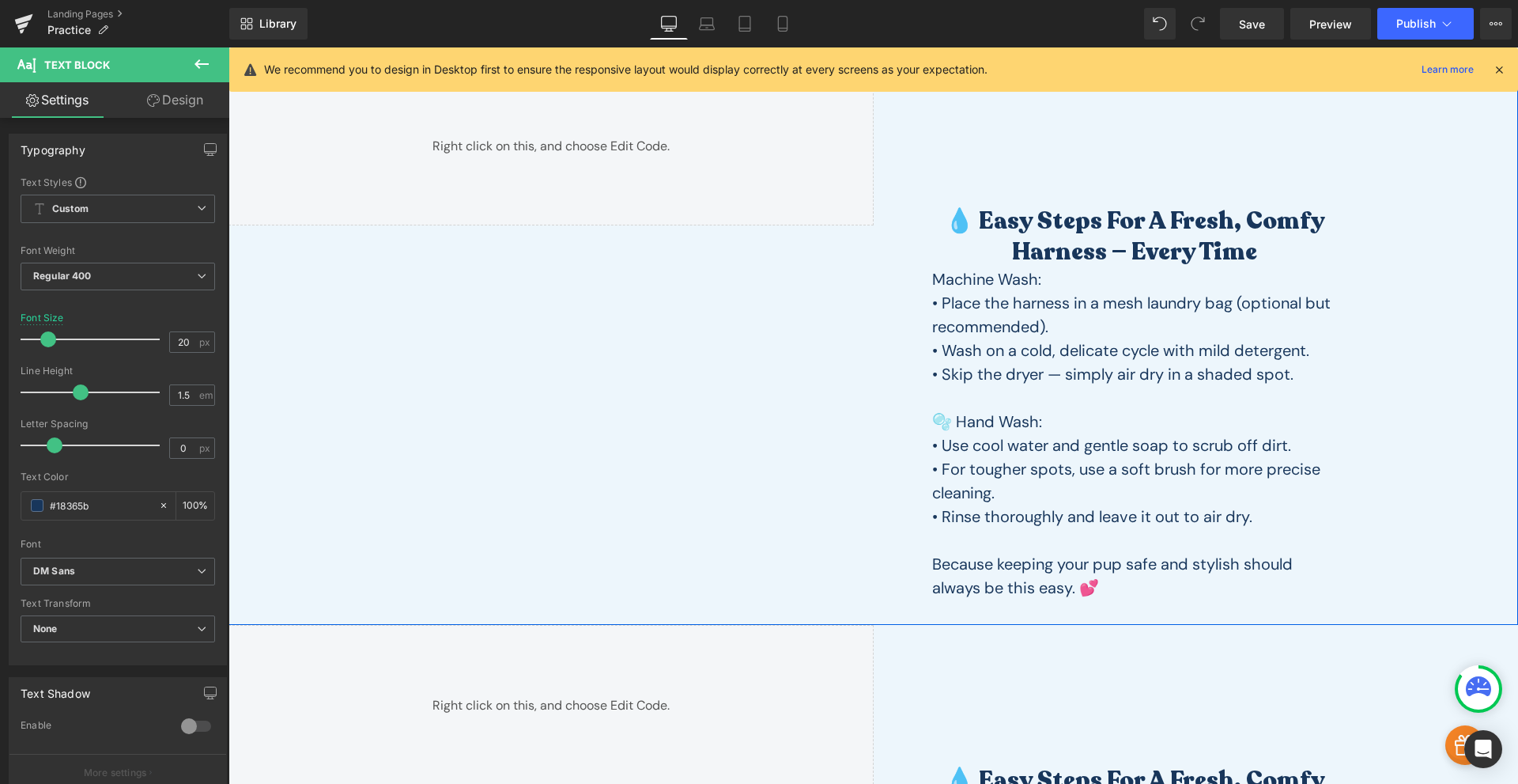
scroll to position [554, 0]
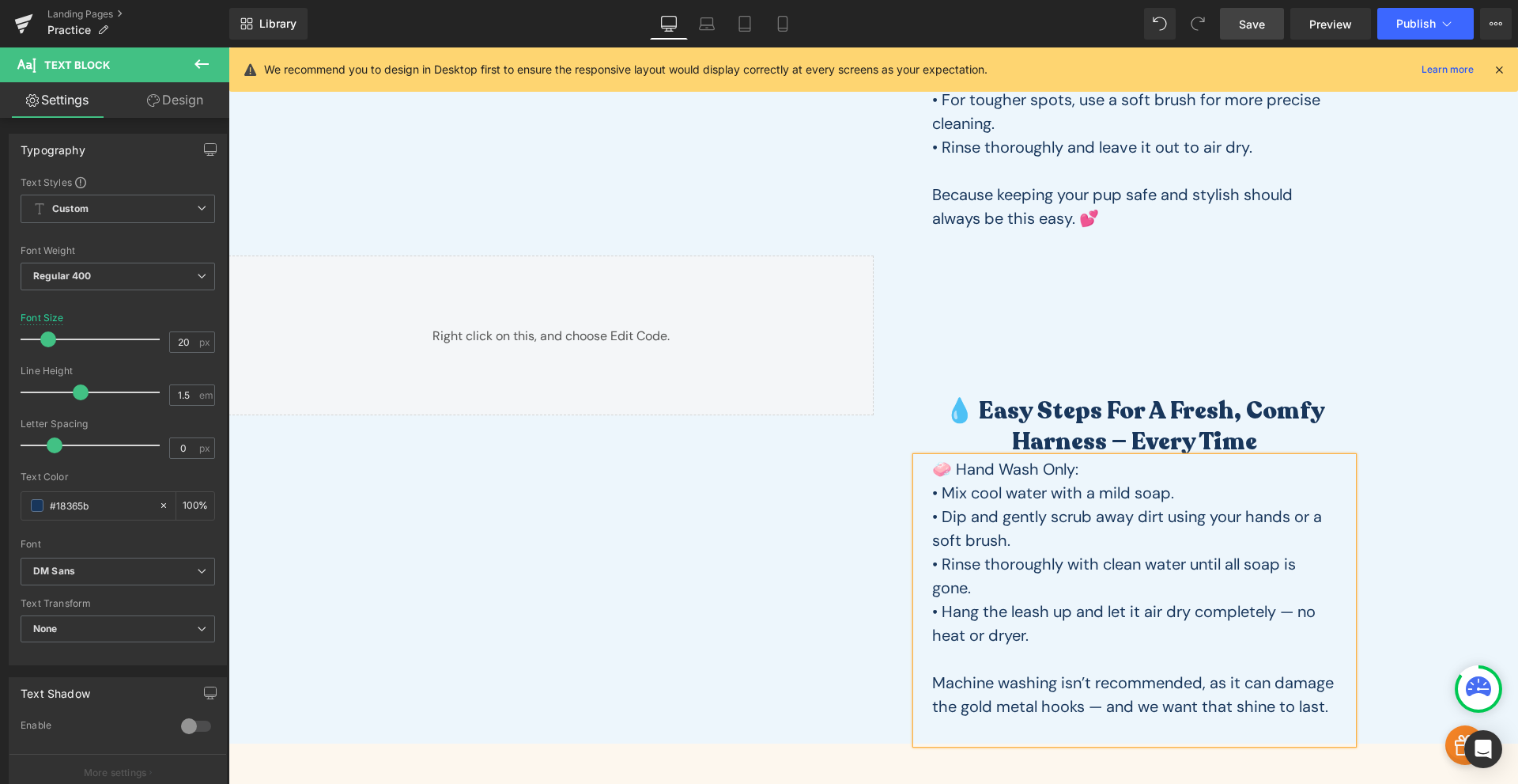
click at [1247, 20] on span "Save" at bounding box center [1252, 24] width 26 height 17
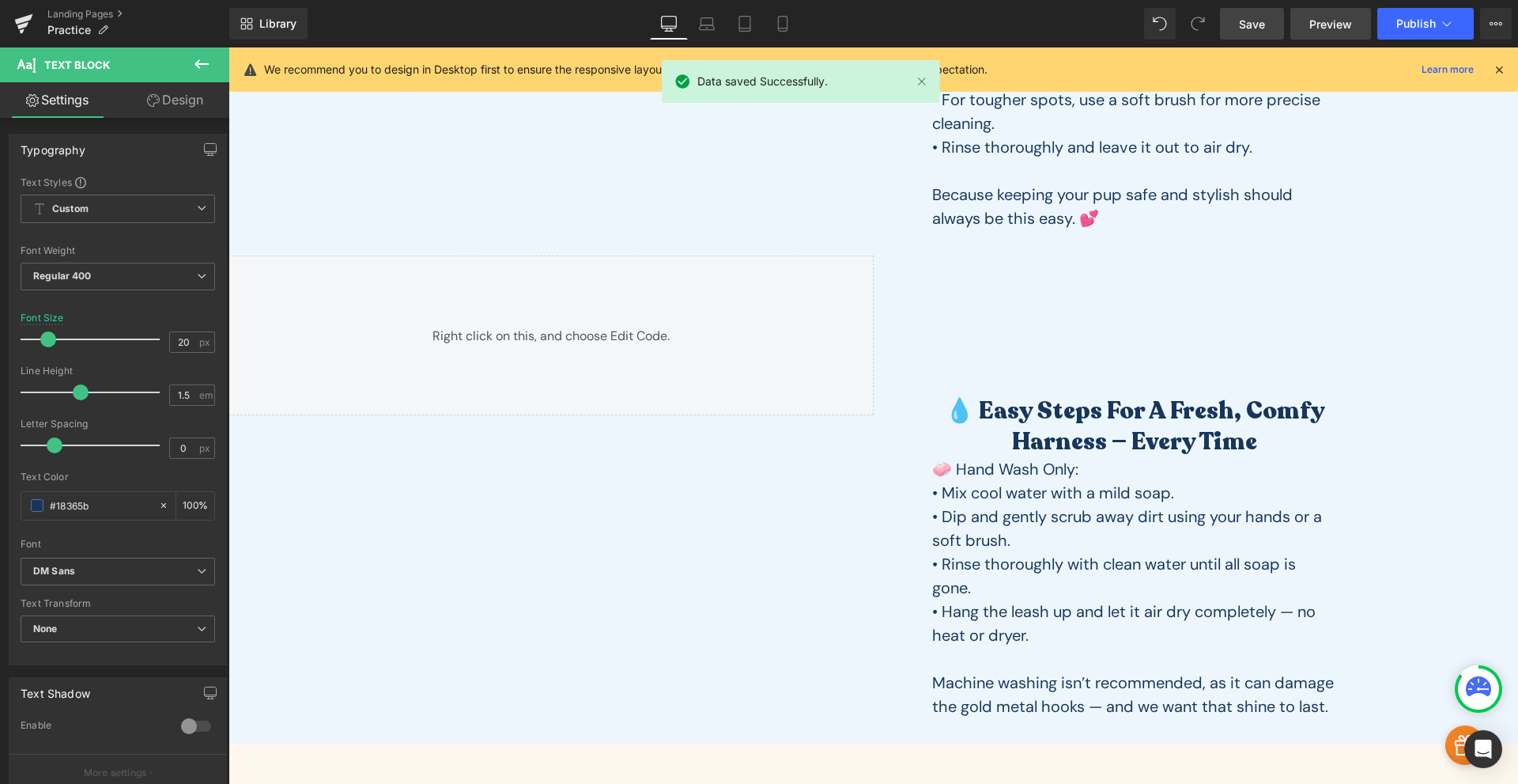
click at [1326, 18] on span "Preview" at bounding box center [1331, 24] width 43 height 17
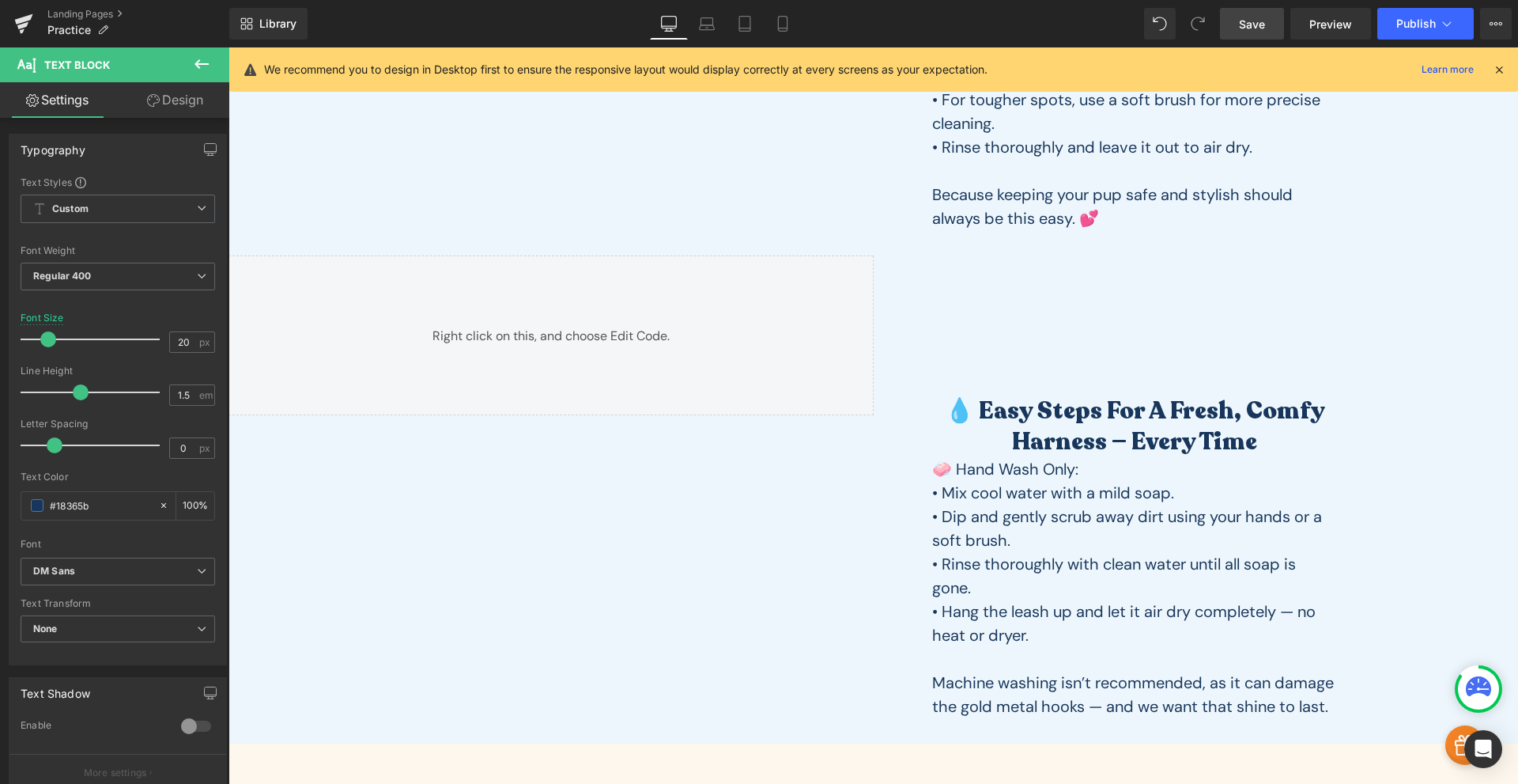
scroll to position [0, 0]
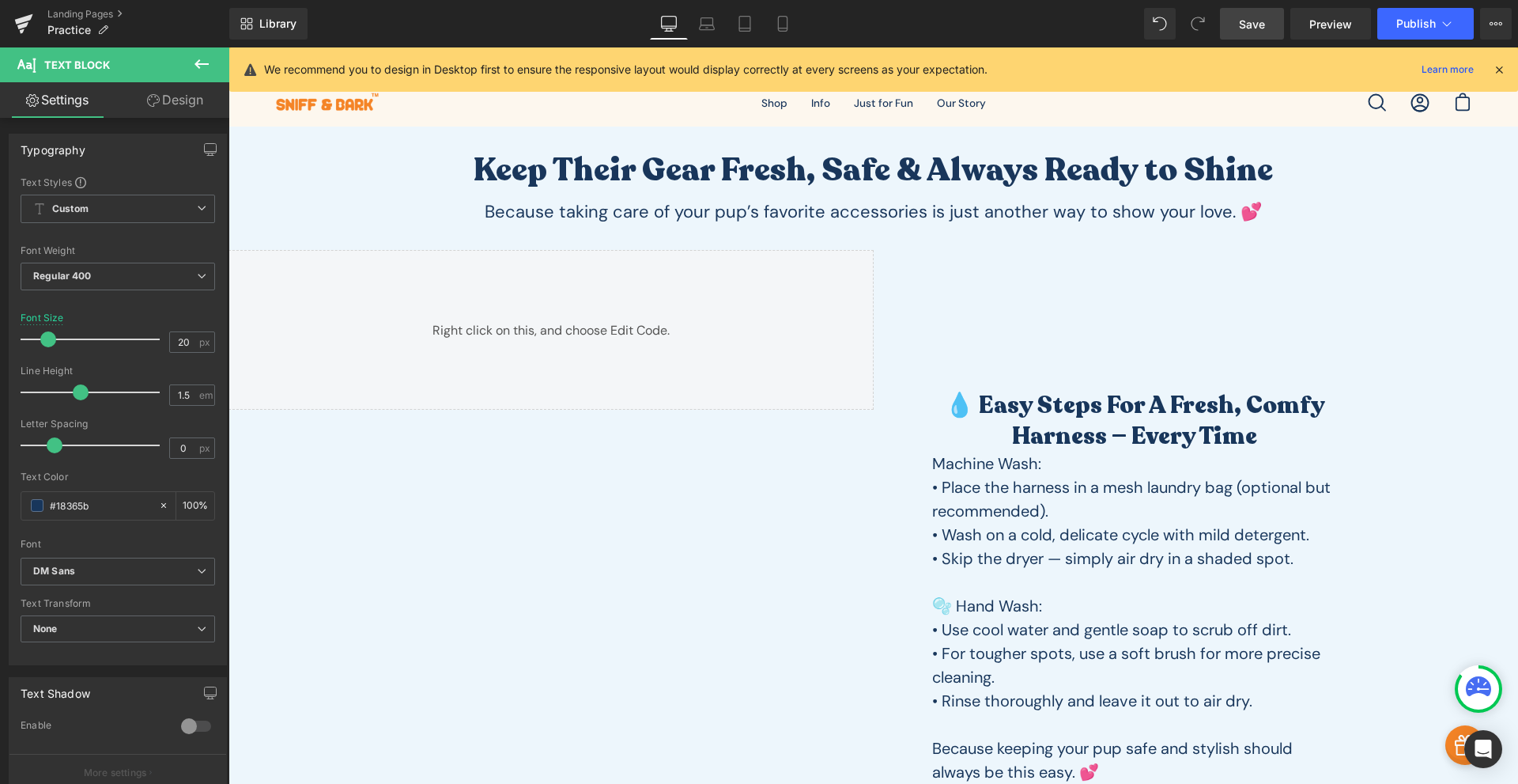
click at [209, 65] on icon at bounding box center [202, 64] width 14 height 10
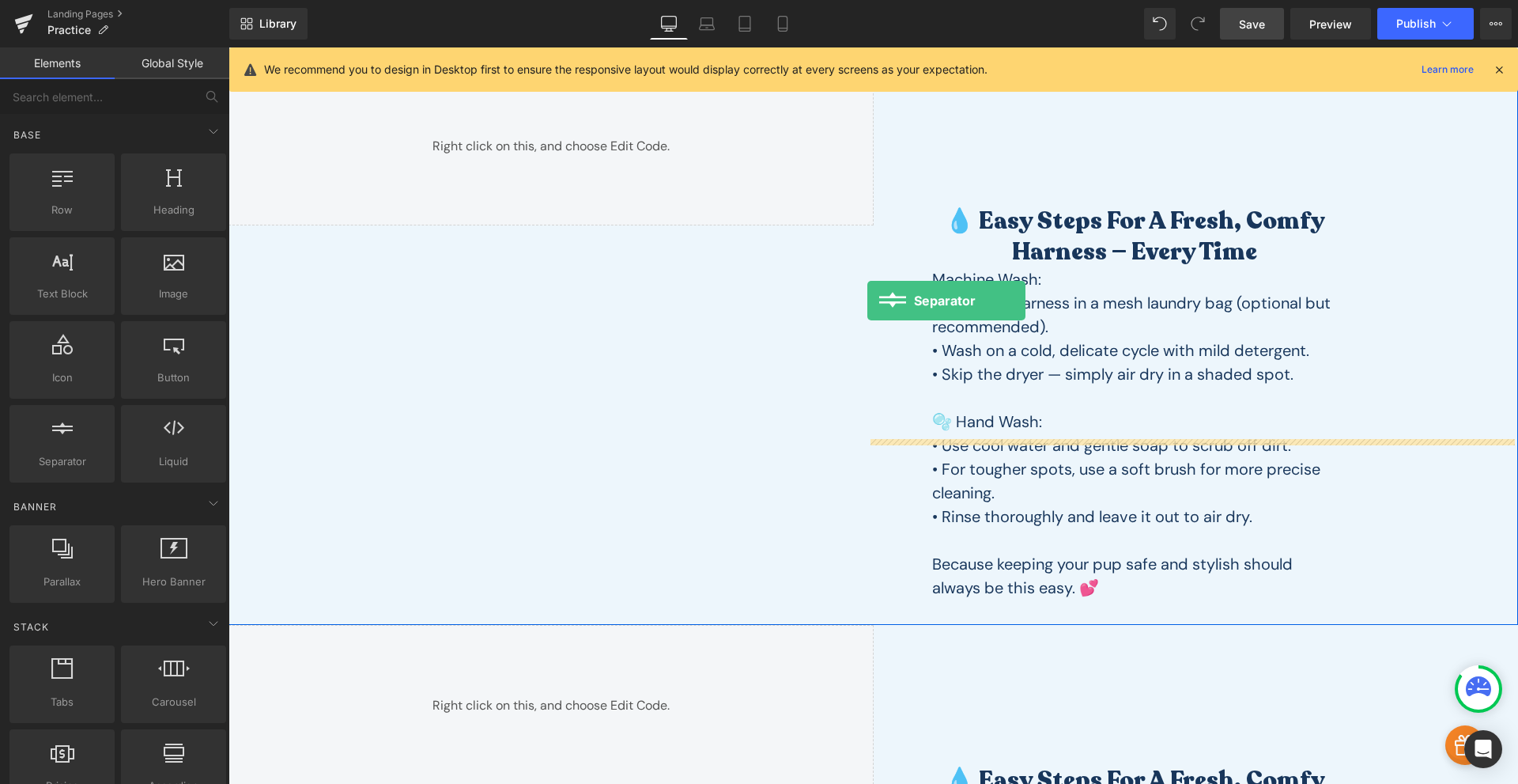
scroll to position [369, 0]
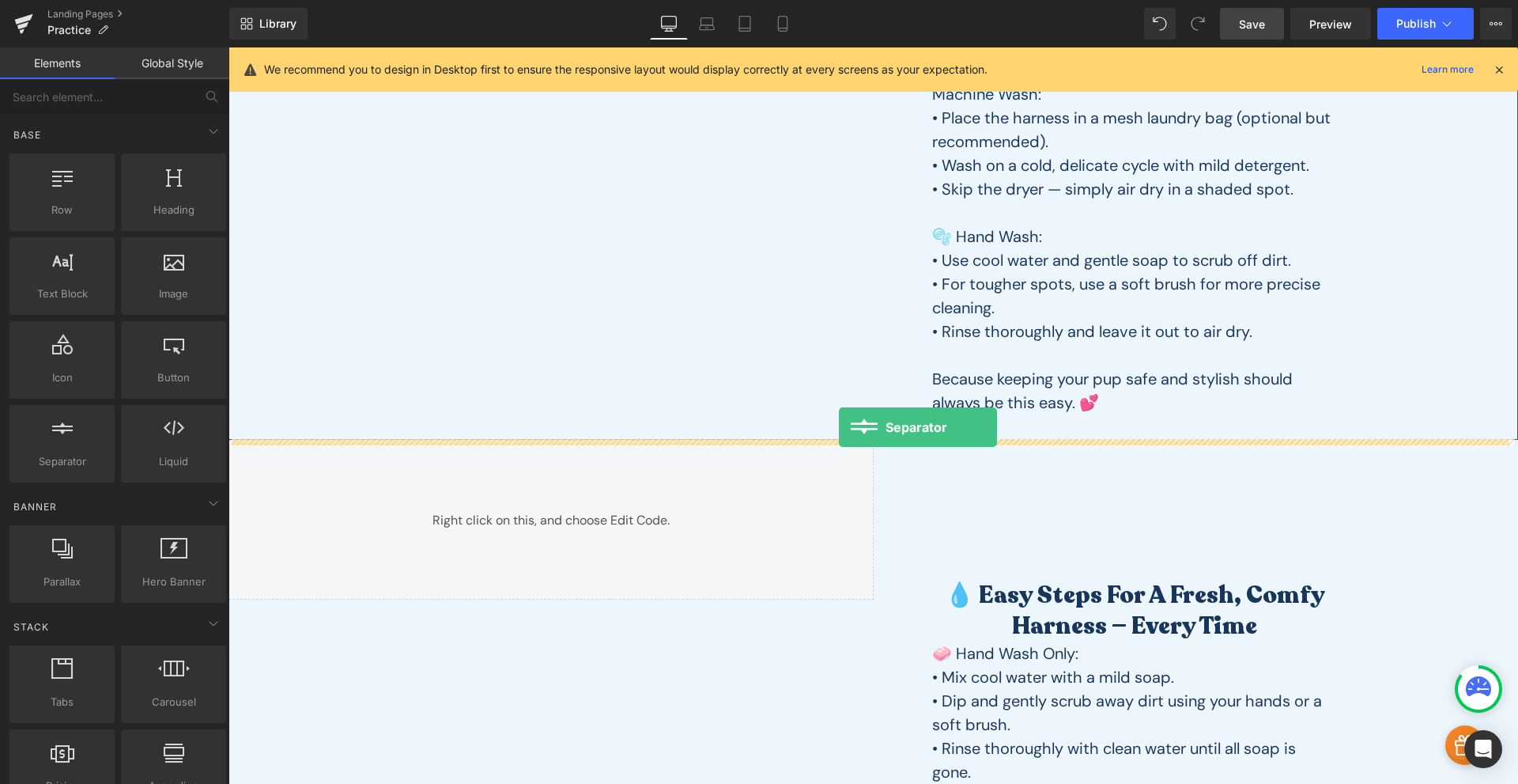
drag, startPoint x: 298, startPoint y: 476, endPoint x: 839, endPoint y: 427, distance: 543.2
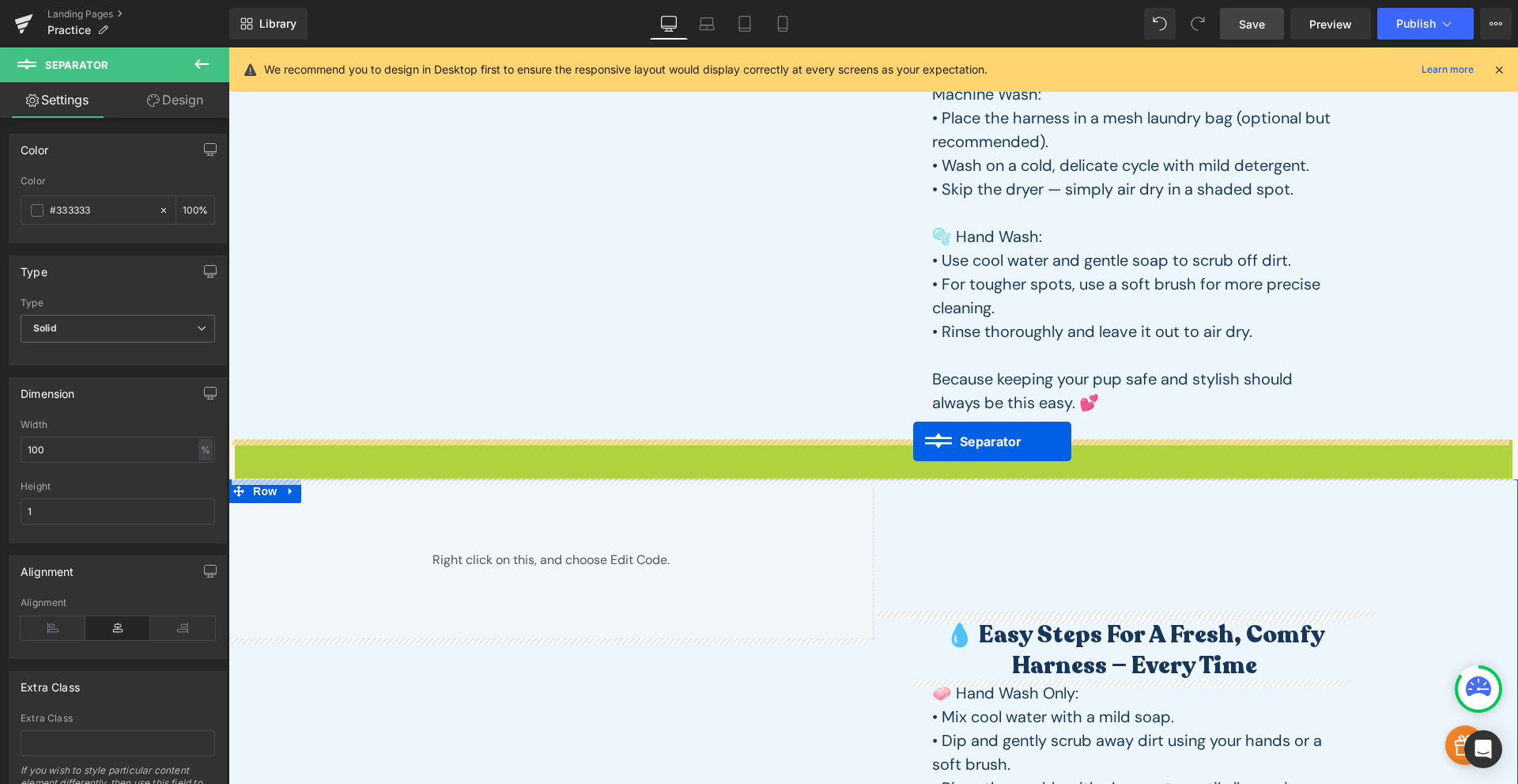
drag, startPoint x: 833, startPoint y: 453, endPoint x: 913, endPoint y: 441, distance: 80.9
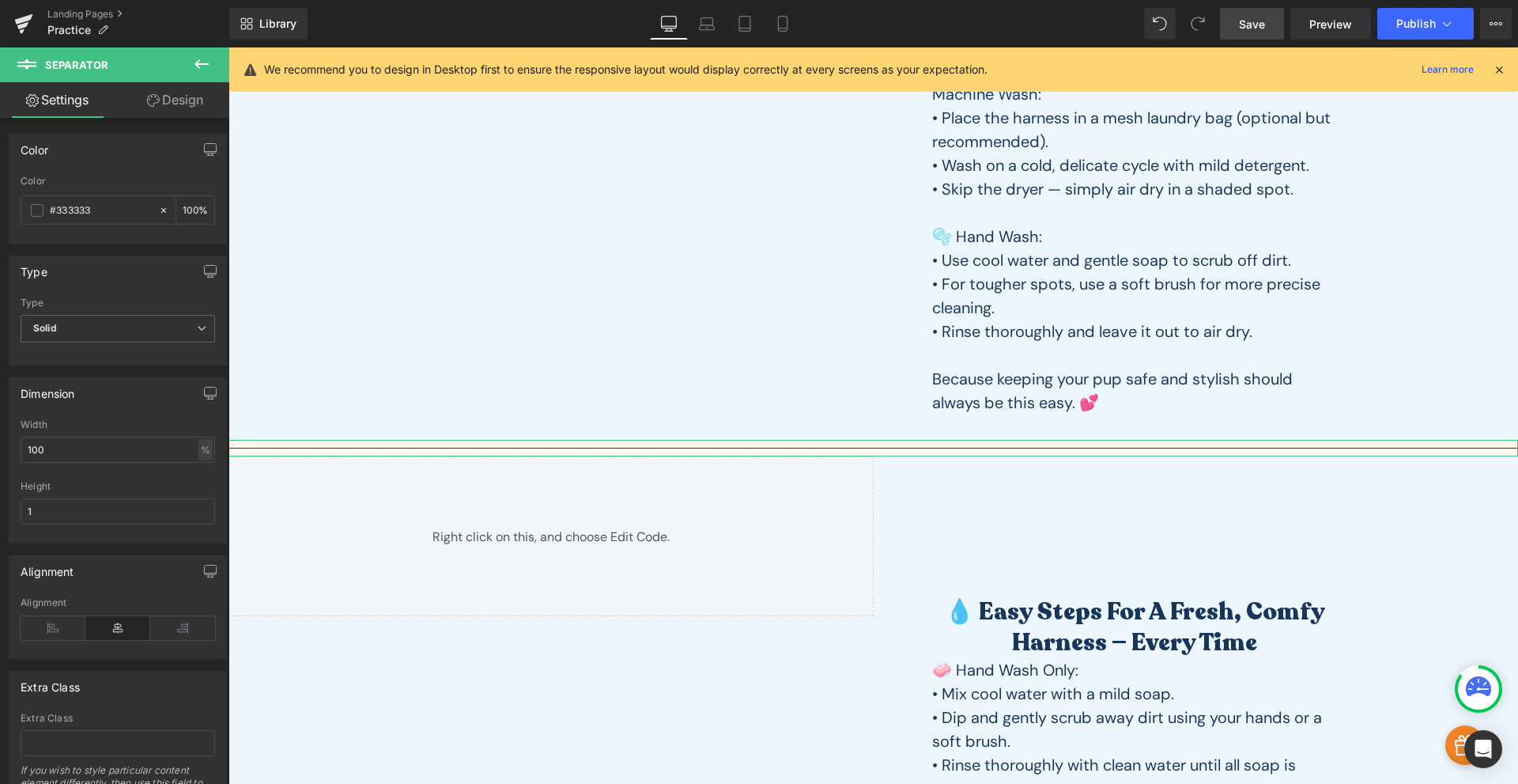
click at [185, 107] on link "Design" at bounding box center [175, 100] width 115 height 36
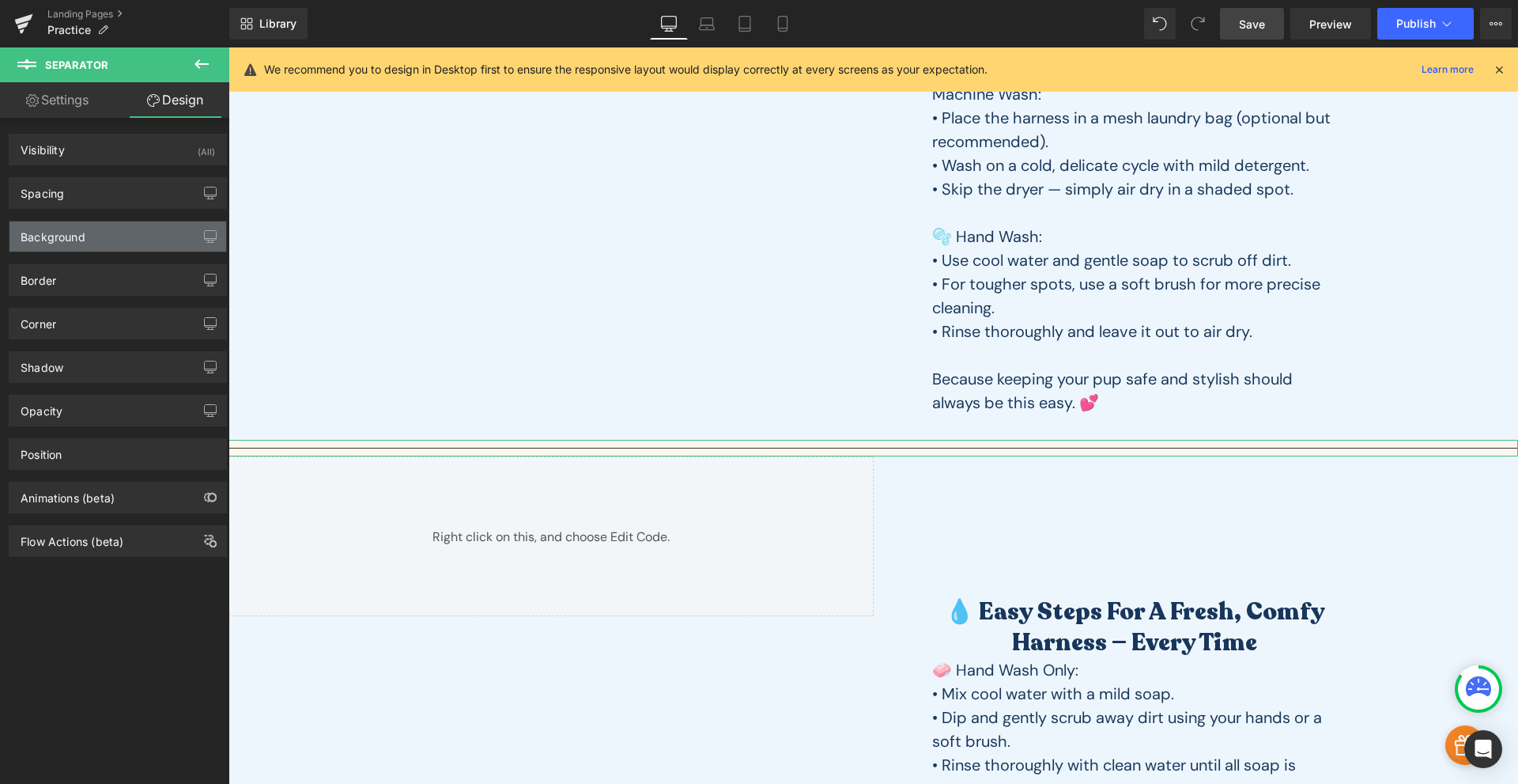
click at [97, 232] on div "Background" at bounding box center [118, 237] width 217 height 30
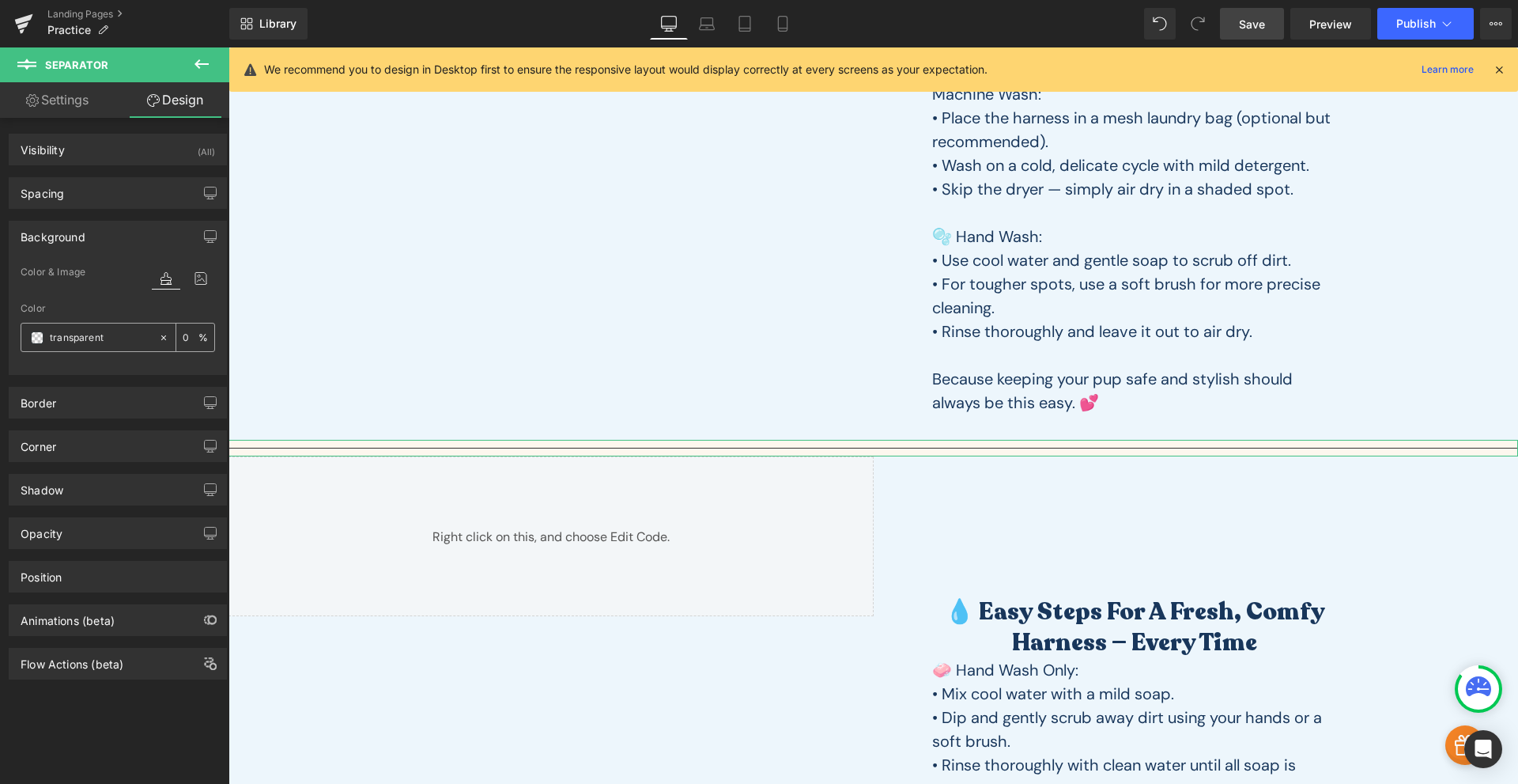
click at [165, 337] on div at bounding box center [168, 337] width 18 height 28
type input "none"
click at [206, 297] on div at bounding box center [183, 293] width 64 height 10
click at [676, 448] on hr at bounding box center [873, 452] width 1289 height 9
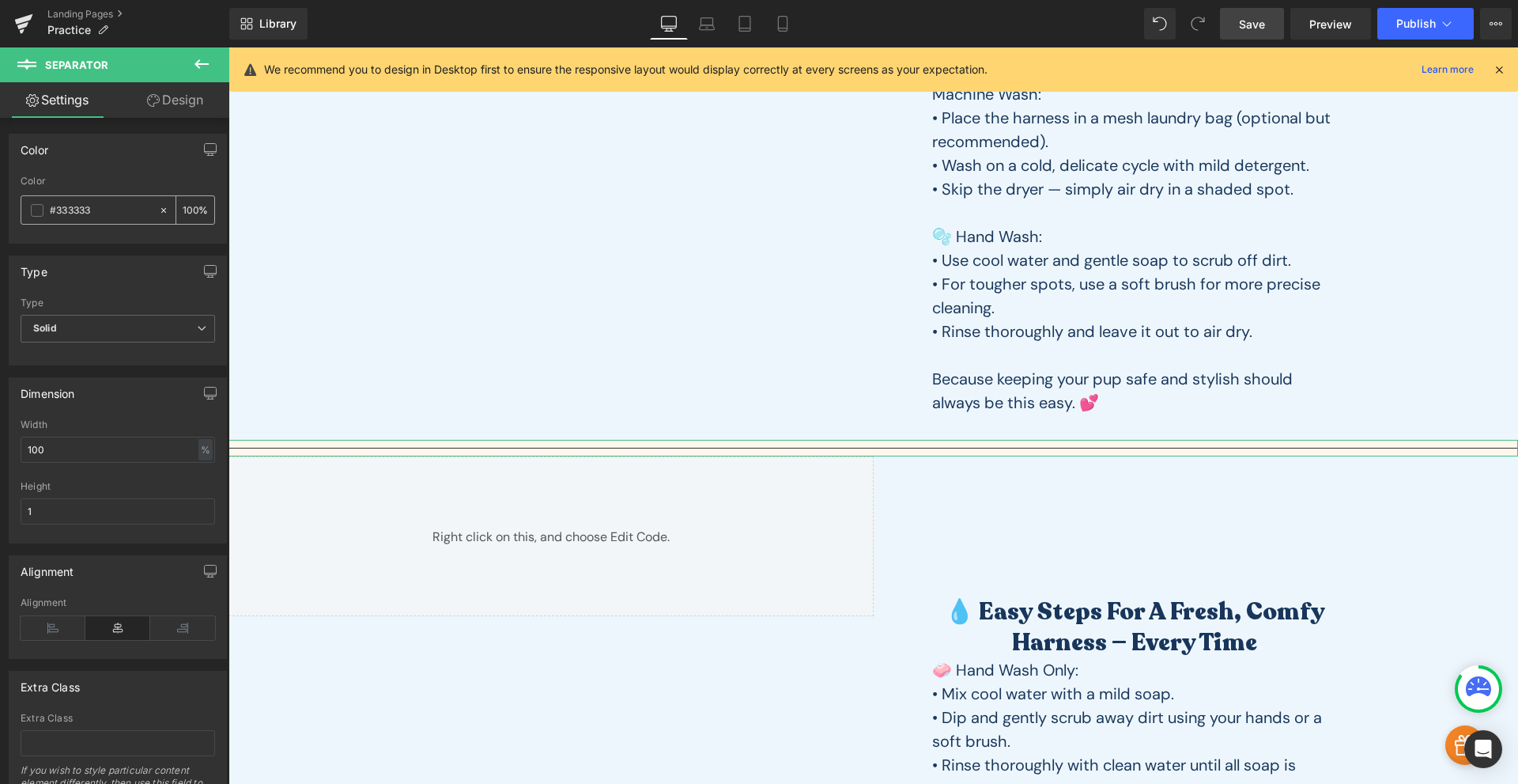
click at [98, 216] on input "#333333" at bounding box center [100, 210] width 101 height 17
drag, startPoint x: 108, startPoint y: 360, endPoint x: 125, endPoint y: 332, distance: 32.8
click at [108, 360] on div "Solid Dashed Dotted Type Solid Solid Dashed Dotted" at bounding box center [118, 331] width 217 height 67
click at [126, 332] on span "Solid" at bounding box center [117, 328] width 194 height 28
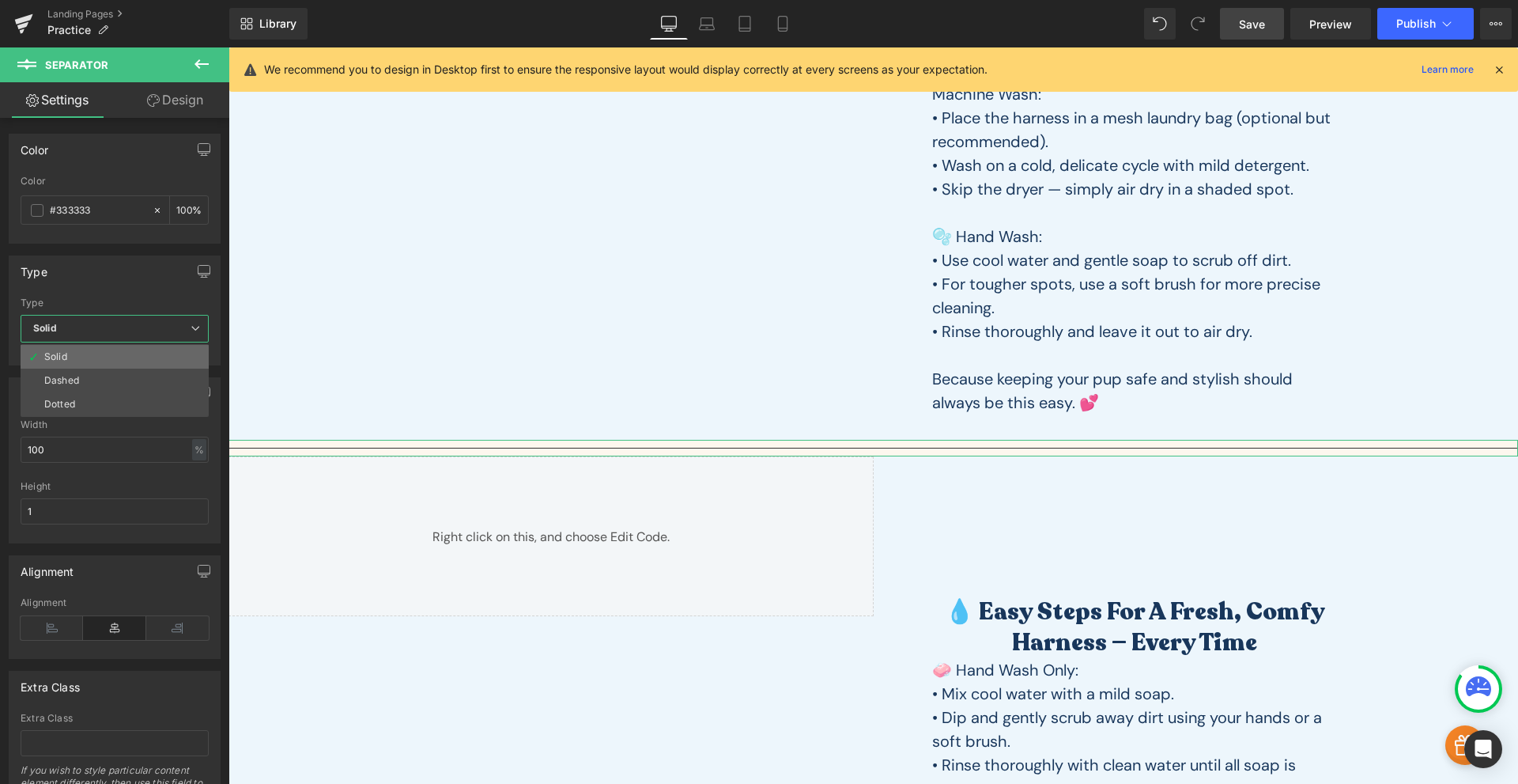
click at [117, 352] on li "Solid" at bounding box center [115, 357] width 188 height 23
drag, startPoint x: 177, startPoint y: 103, endPoint x: 105, endPoint y: 188, distance: 111.4
click at [177, 104] on link "Design" at bounding box center [175, 100] width 115 height 36
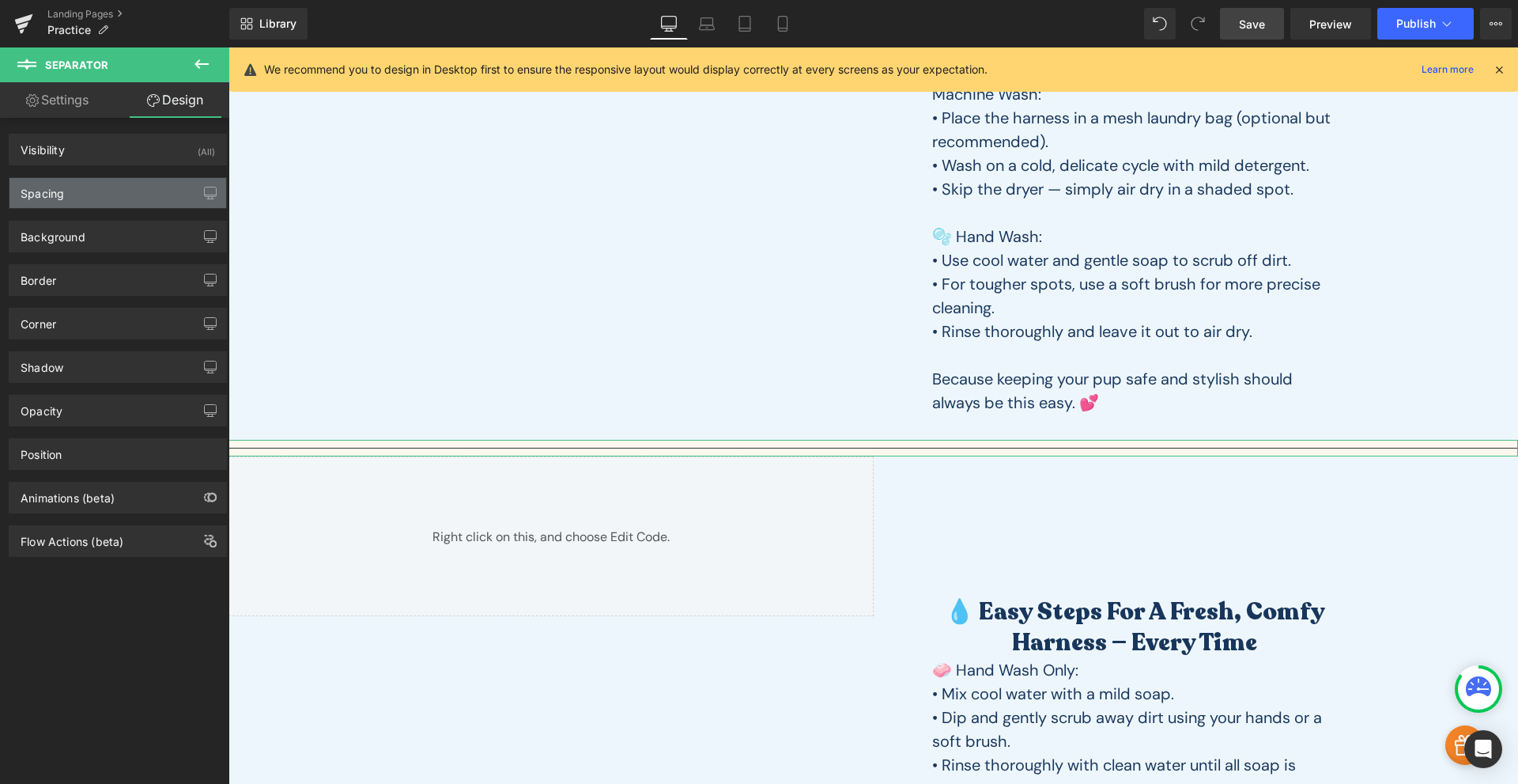
type input "none"
type input "0"
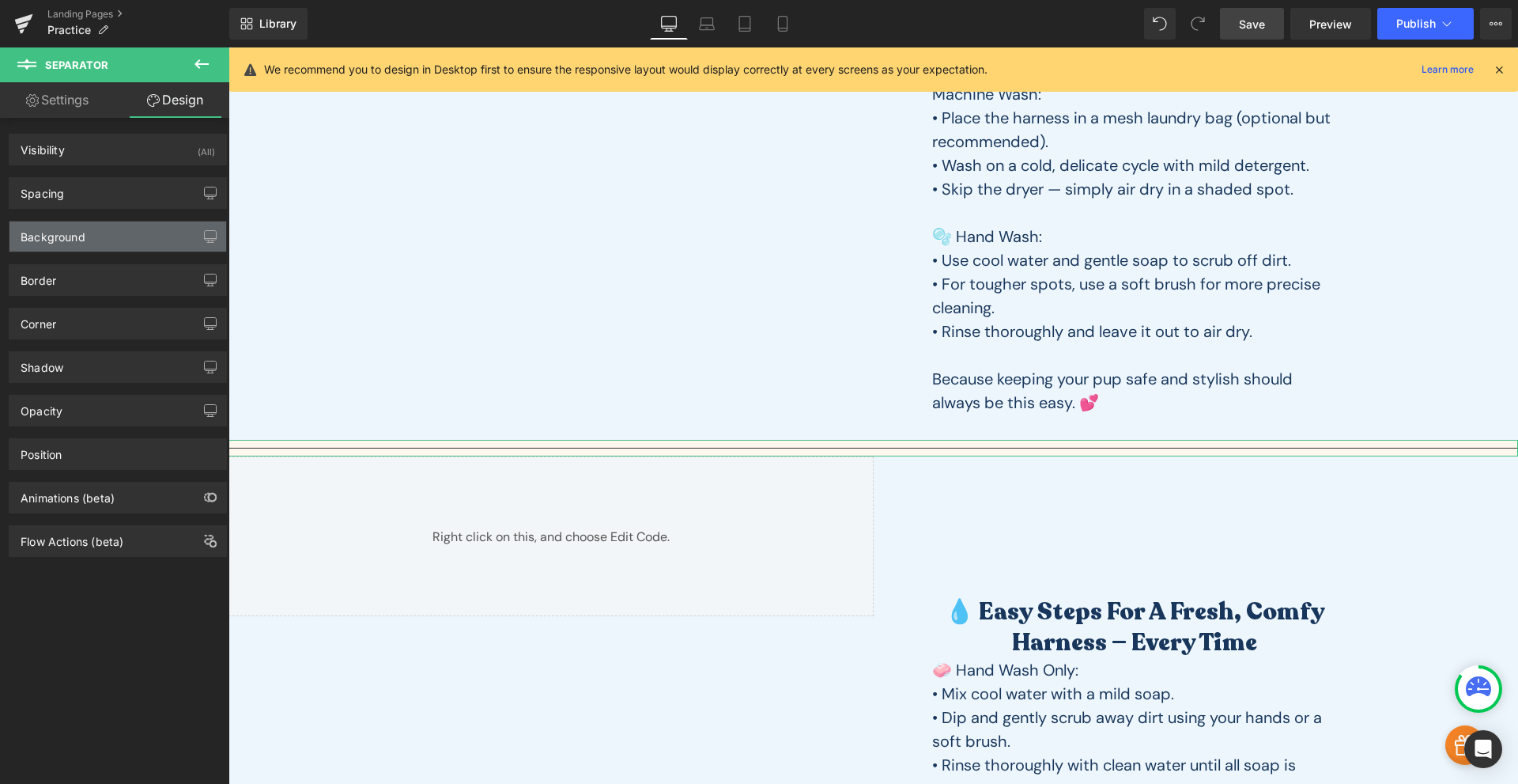
click at [75, 246] on div "Background" at bounding box center [118, 237] width 217 height 30
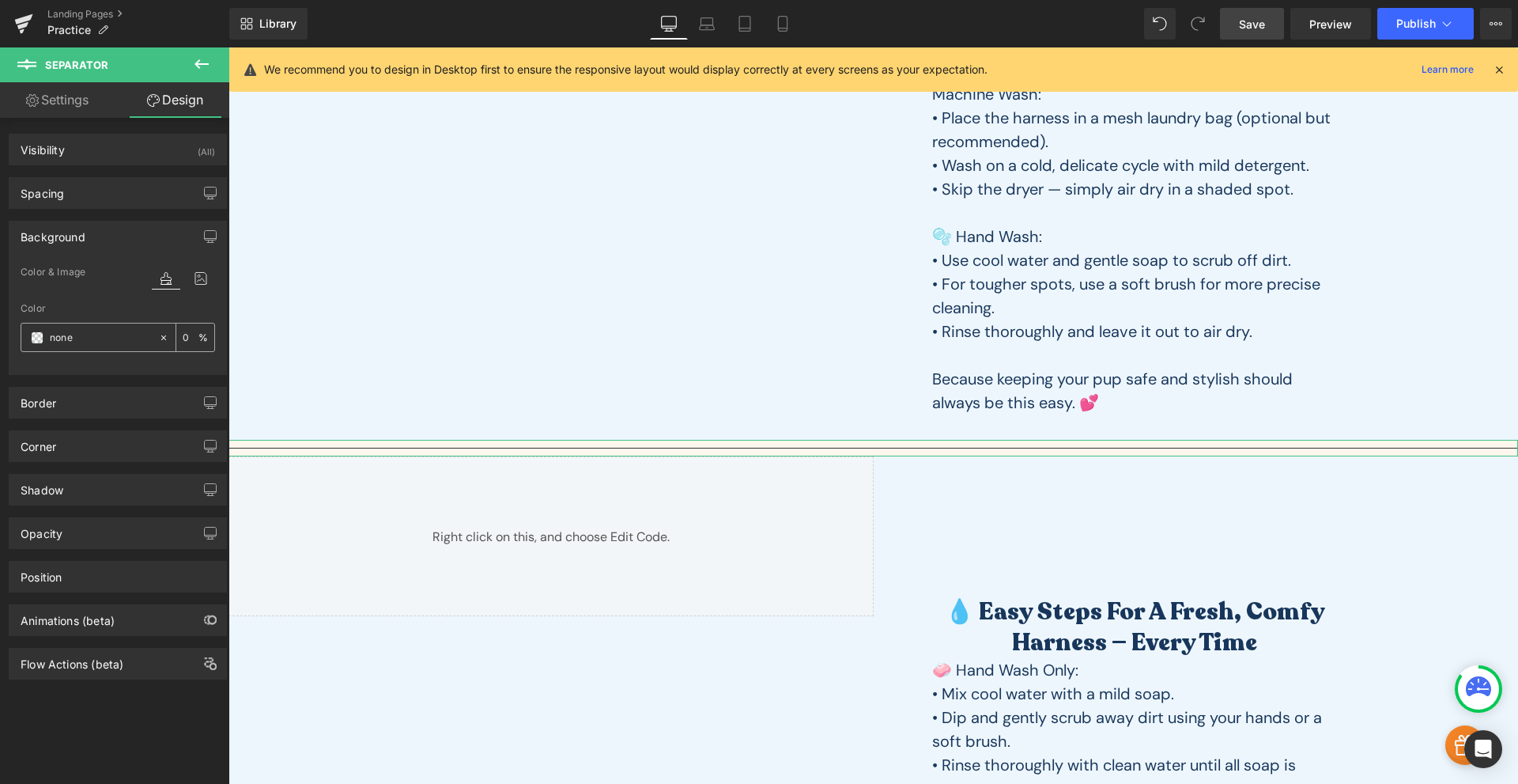
click at [74, 337] on input "none" at bounding box center [100, 337] width 101 height 17
paste input "🧼 Hand Wash Only: • Mix cool water with a mild soap. • Dip and gently scrub awa…"
click at [81, 337] on input "🧼 Hand Wash Only: • Mix cool water with a mild soap. • Dip and gently scrub awa…" at bounding box center [100, 337] width 101 height 17
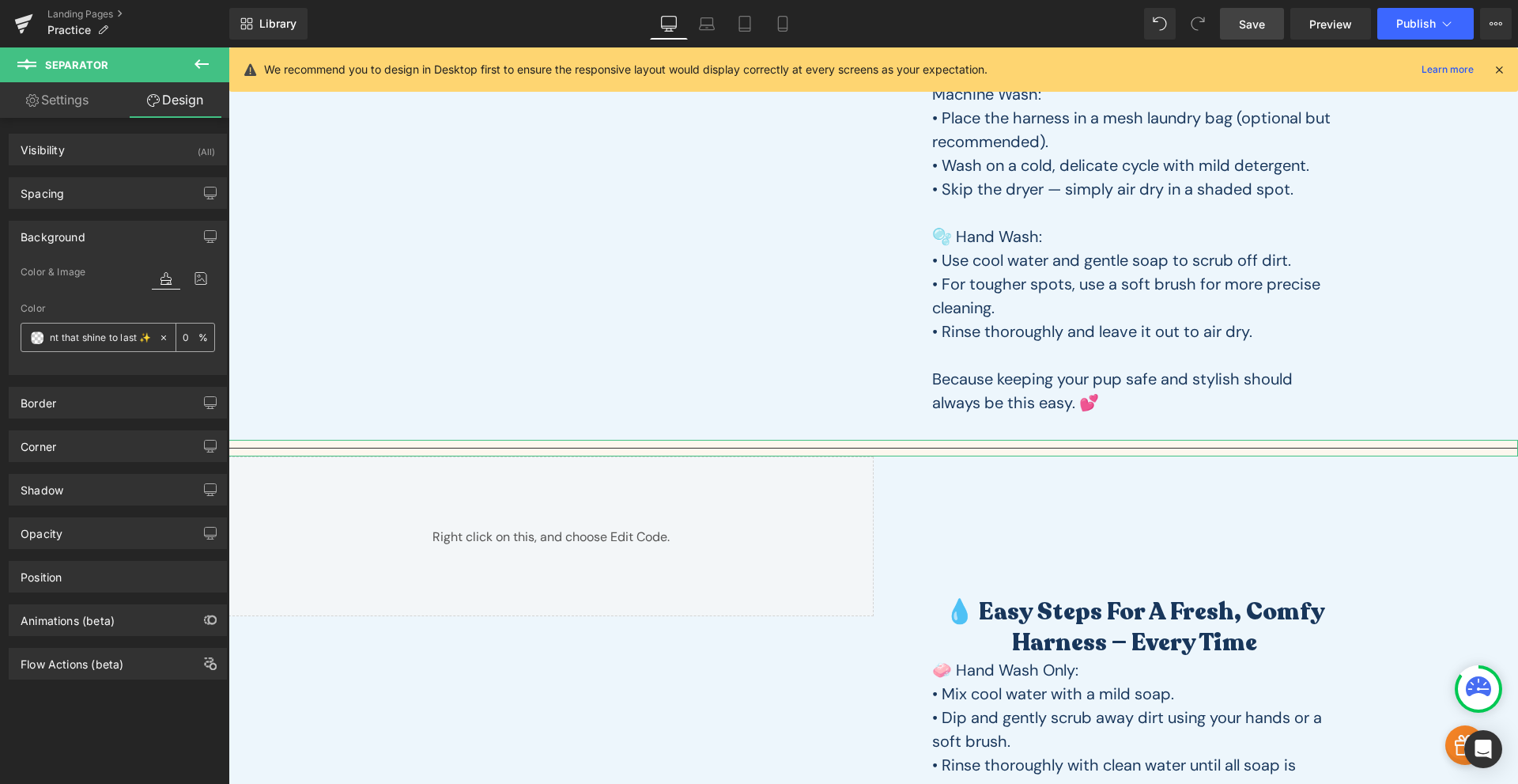
click at [81, 337] on input "🧼 Hand Wash Only: • Mix cool water with a mild soap. • Dip and gently scrub awa…" at bounding box center [100, 337] width 101 height 17
type input "656"
type input "100"
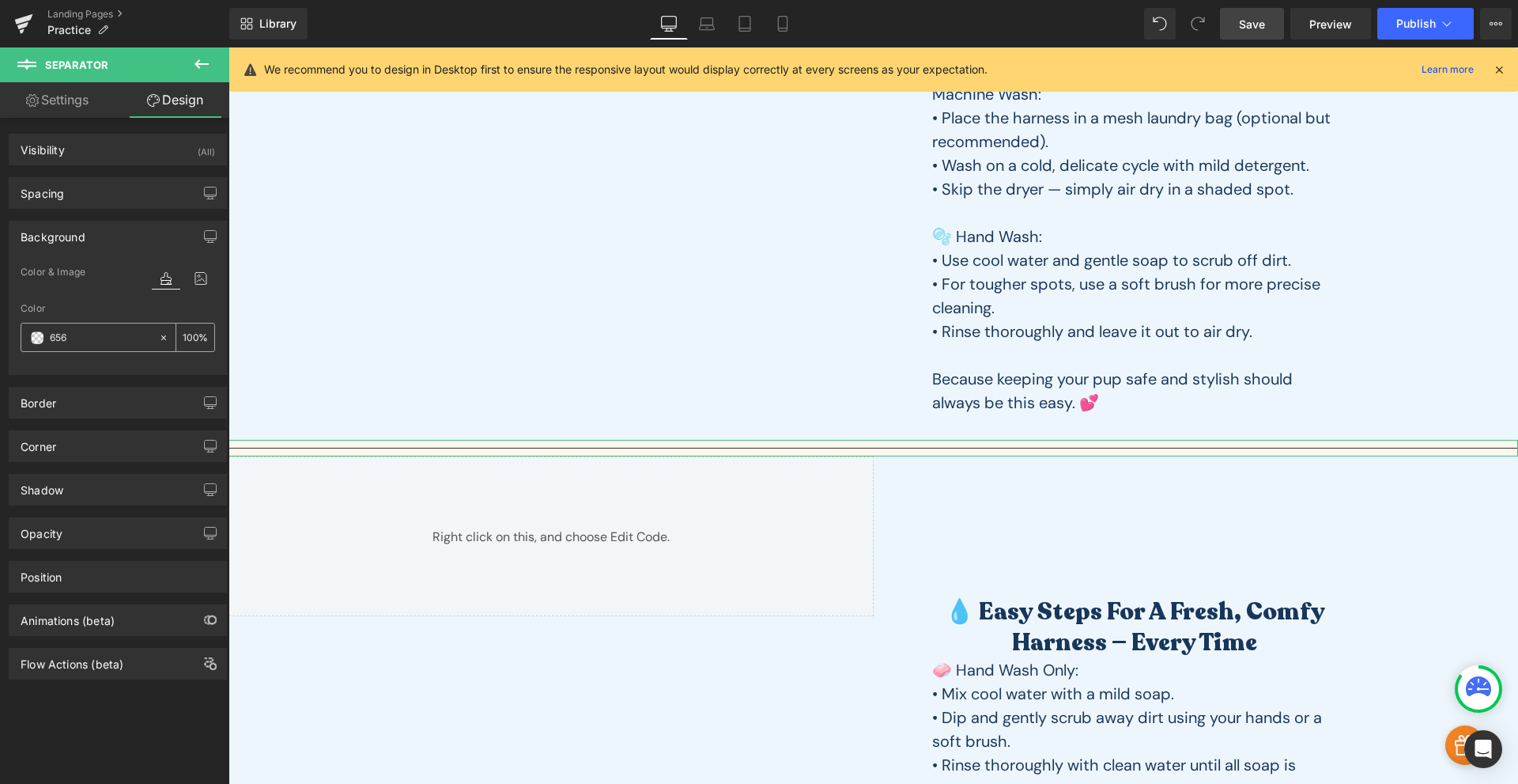
type input "6564"
type input "27"
type input "656456"
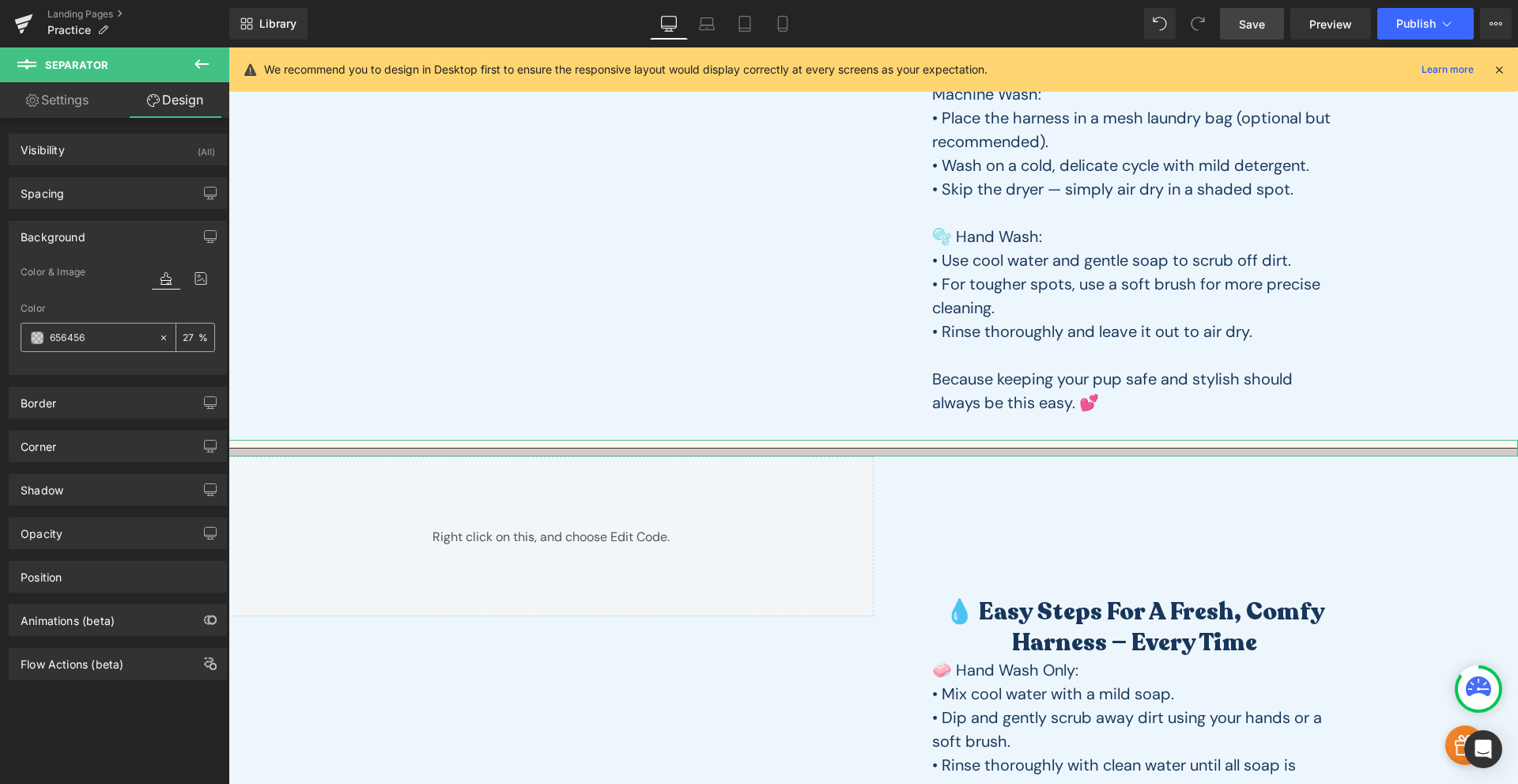
type input "100"
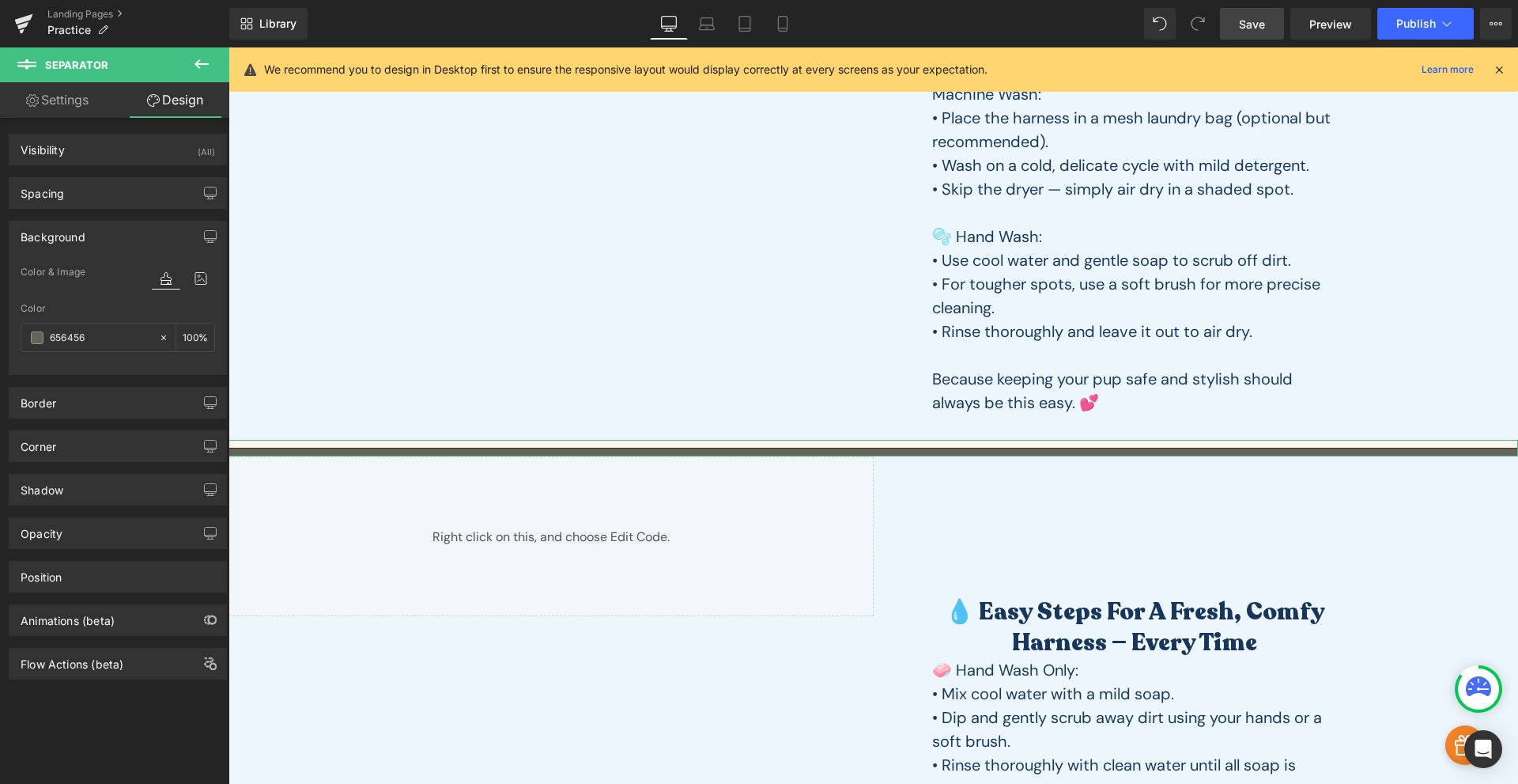
type input "#656456"
click at [128, 299] on div "Color & Image color" at bounding box center [117, 282] width 194 height 40
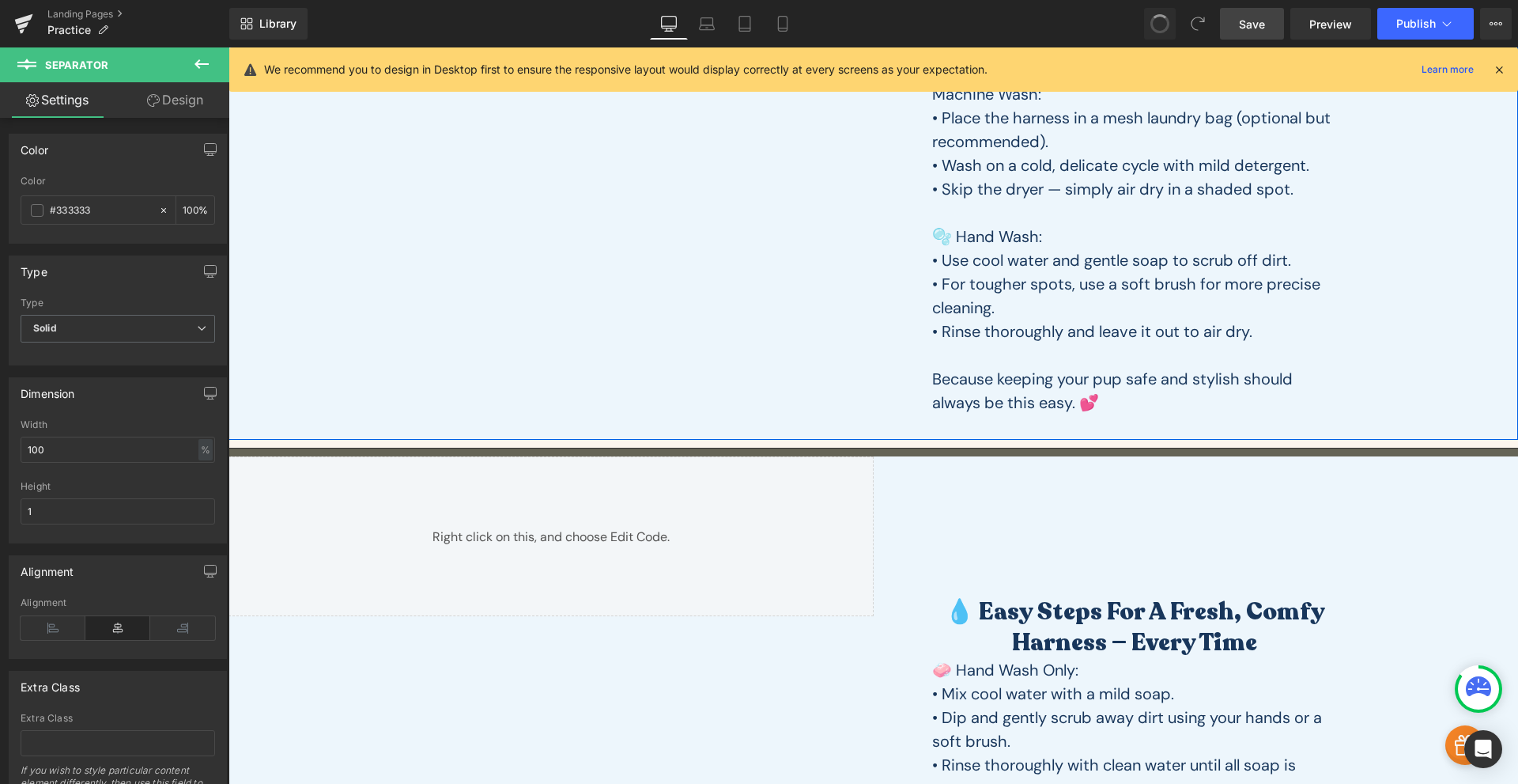
type input "100"
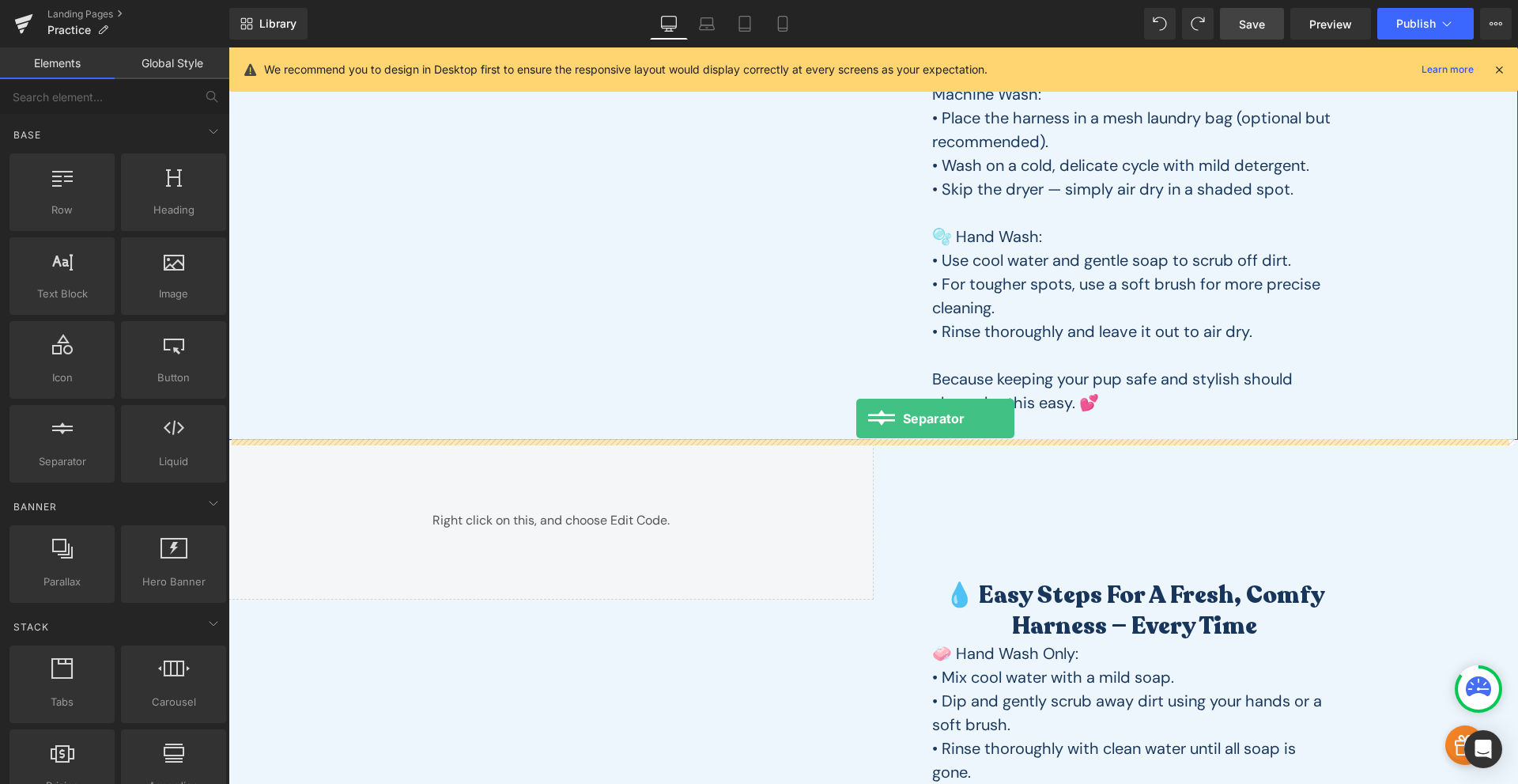
drag, startPoint x: 289, startPoint y: 483, endPoint x: 857, endPoint y: 418, distance: 571.7
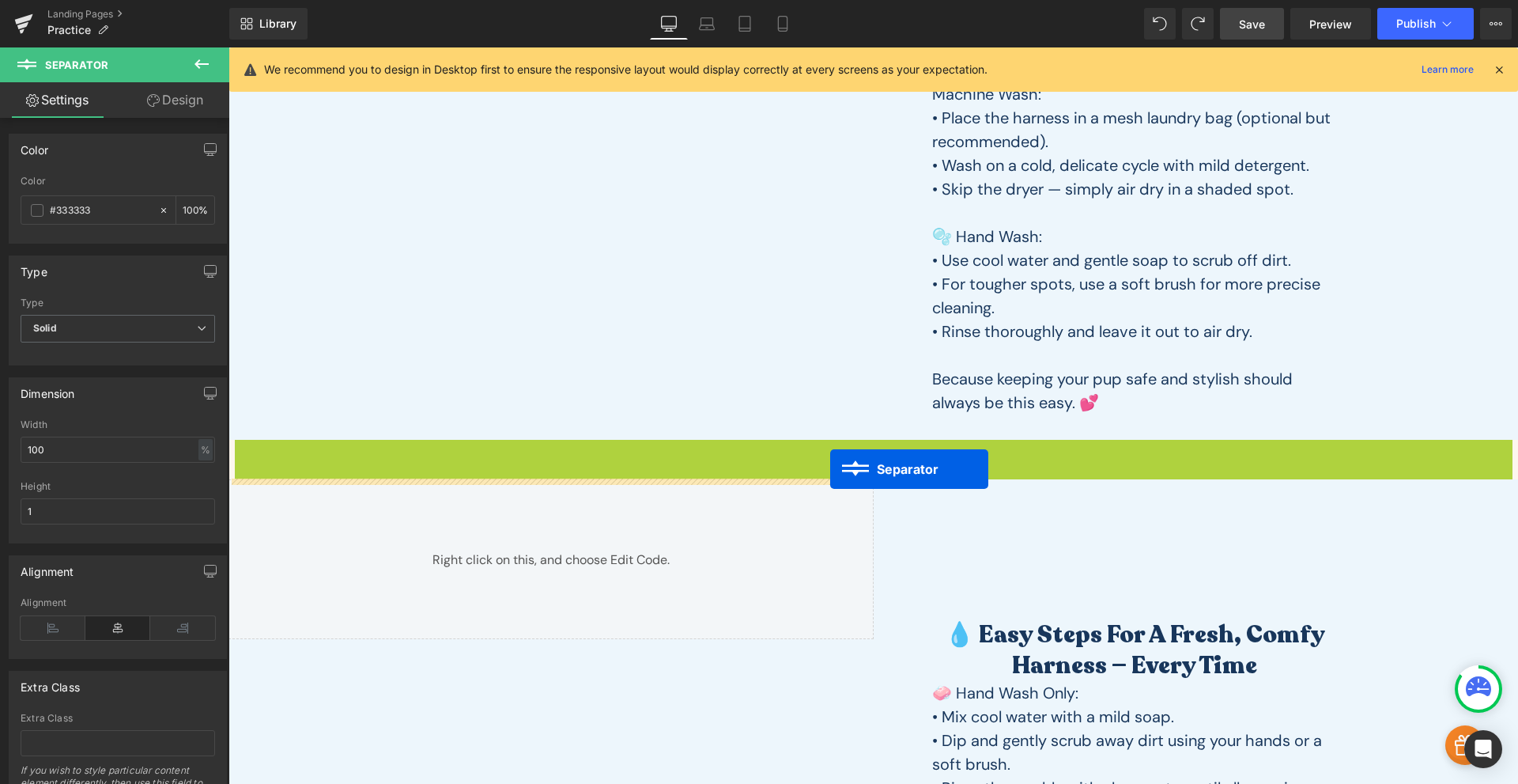
drag, startPoint x: 833, startPoint y: 448, endPoint x: 831, endPoint y: 469, distance: 21.1
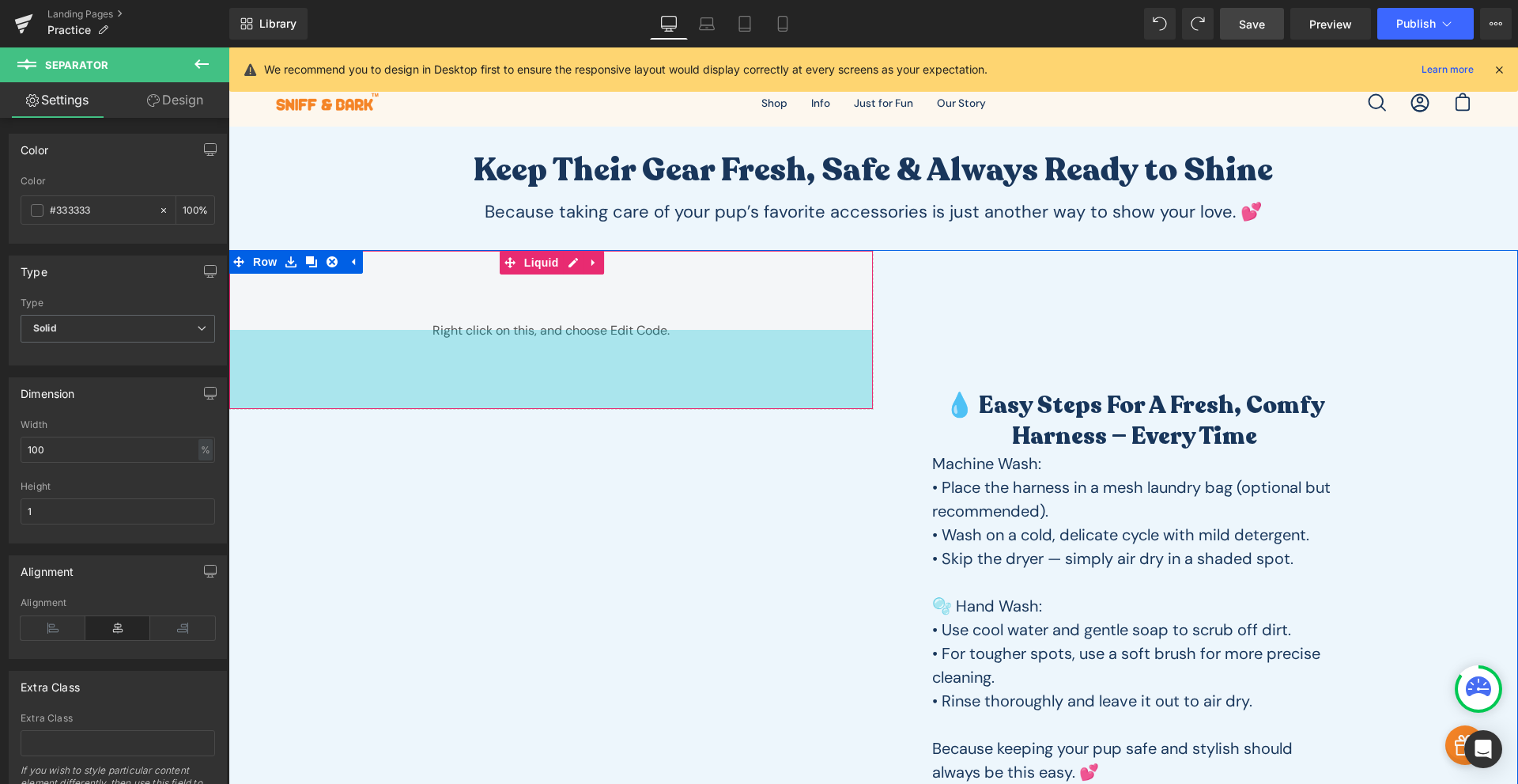
scroll to position [369, 0]
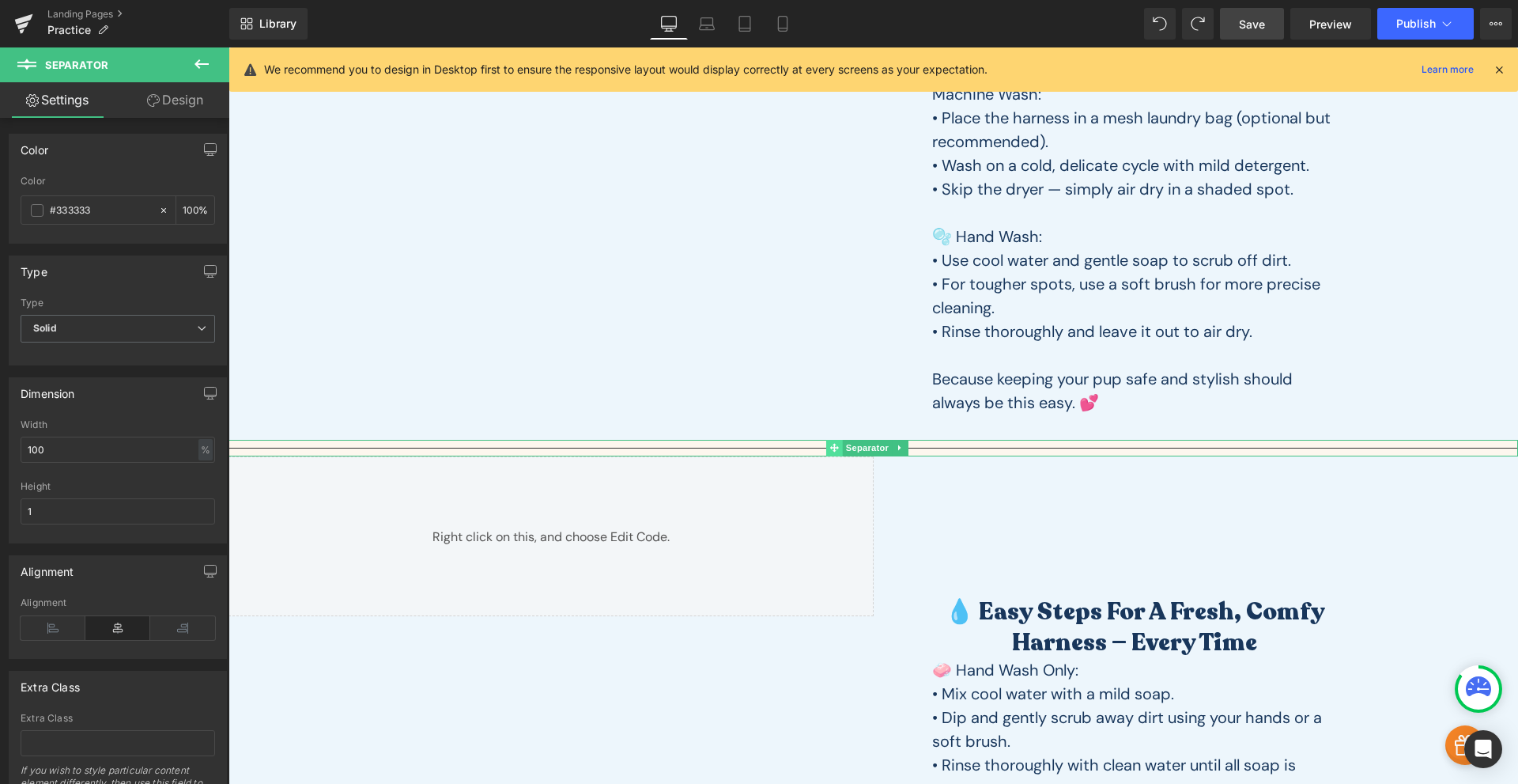
click at [831, 448] on icon at bounding box center [835, 448] width 9 height 9
click at [68, 218] on input "#333333" at bounding box center [100, 210] width 101 height 17
click at [160, 340] on span "Solid" at bounding box center [117, 328] width 194 height 28
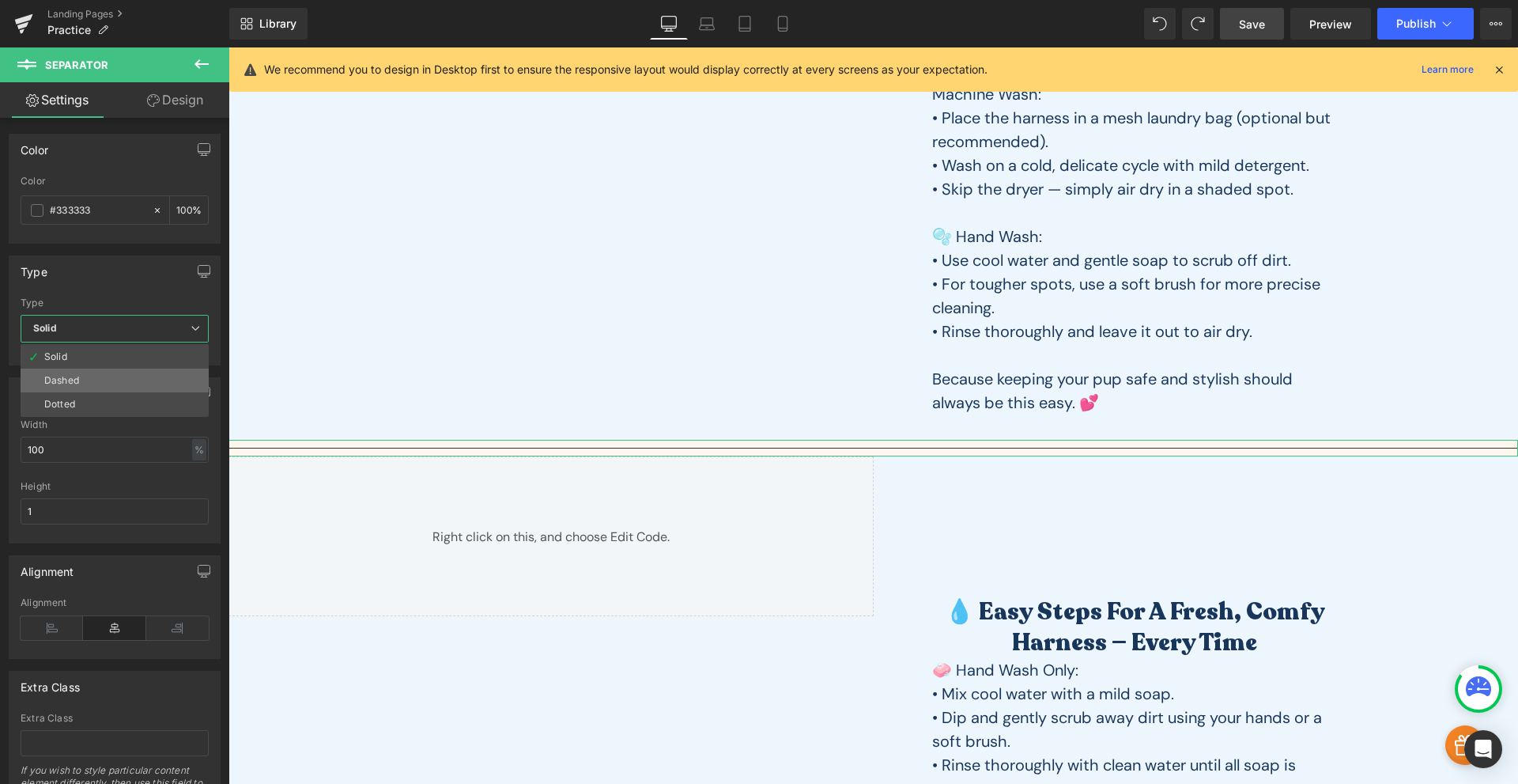
click at [142, 381] on li "Dashed" at bounding box center [115, 380] width 188 height 23
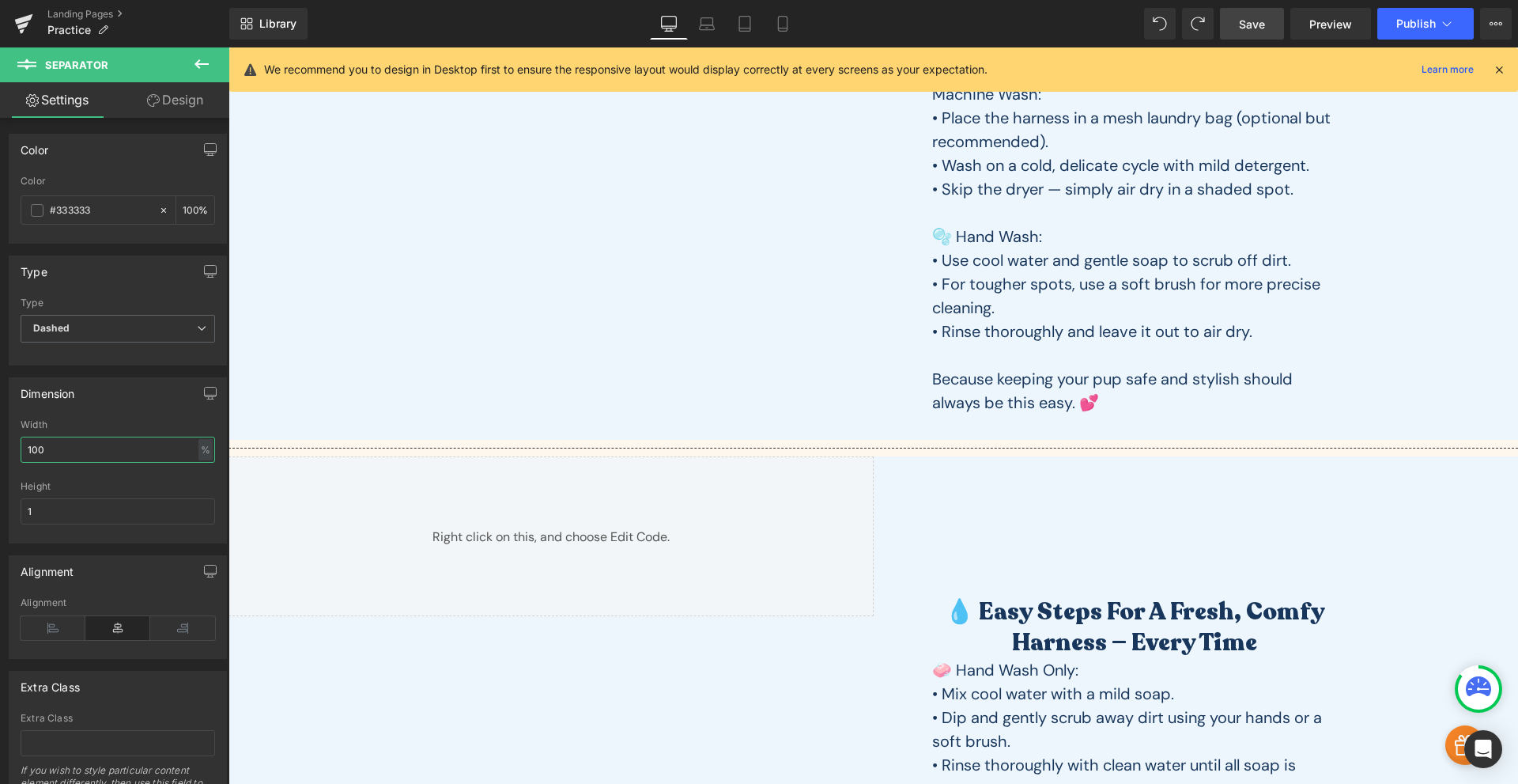
drag, startPoint x: 79, startPoint y: 457, endPoint x: -23, endPoint y: 454, distance: 102.0
click at [0, 454] on html "Separator You are previewing how the will restyle your page. You can not edit E…" at bounding box center [759, 392] width 1518 height 784
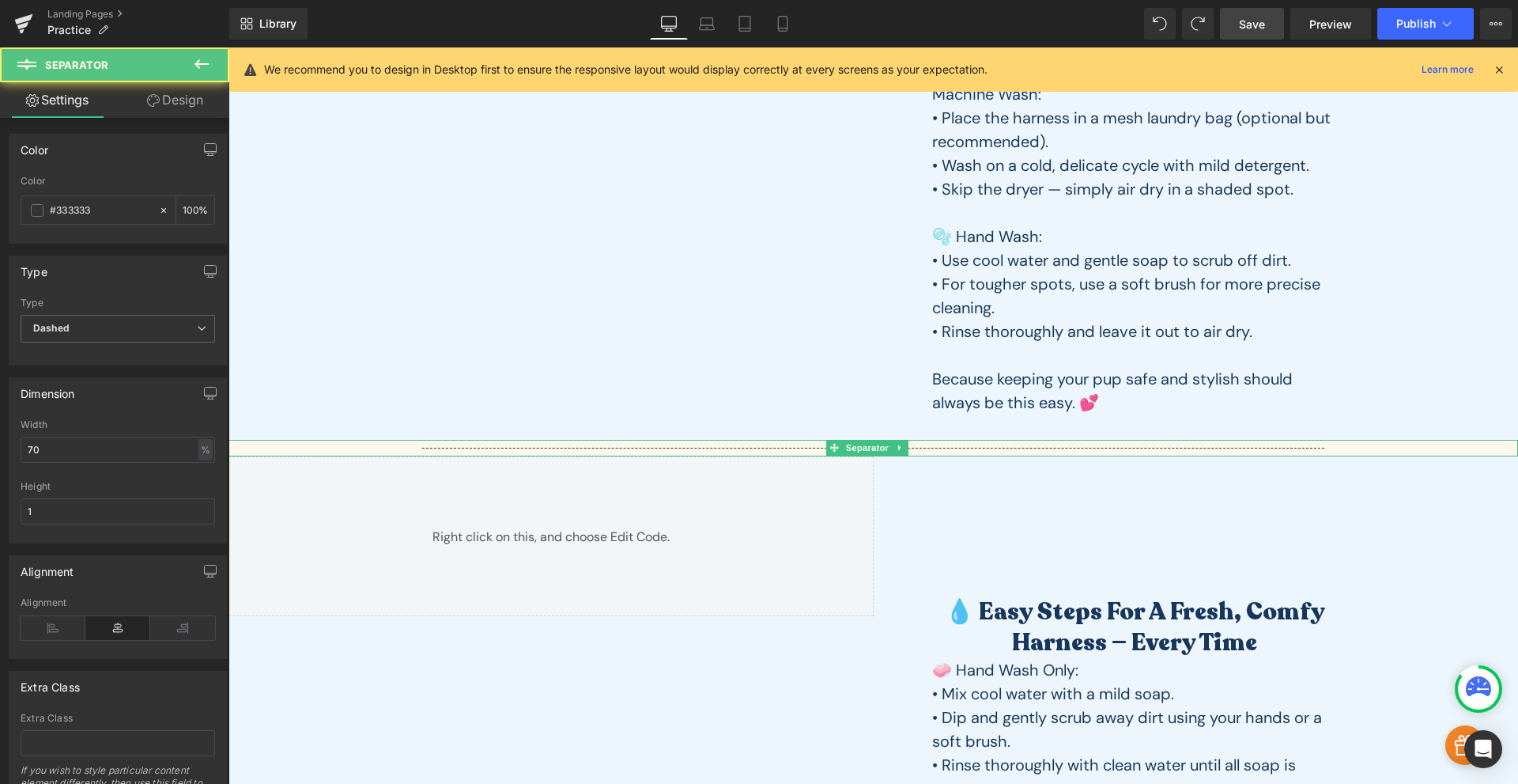
click at [481, 448] on hr at bounding box center [874, 452] width 903 height 9
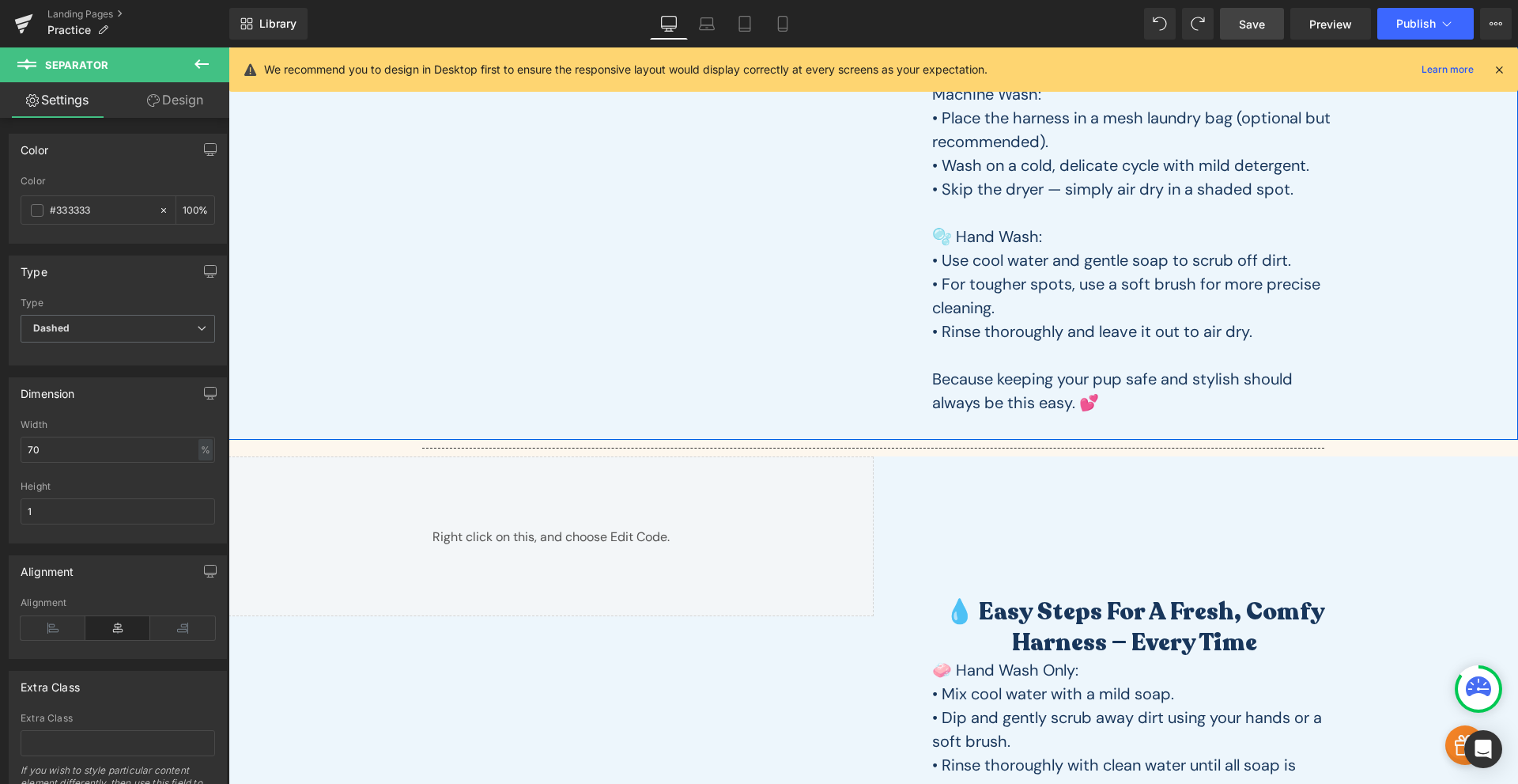
type input "100"
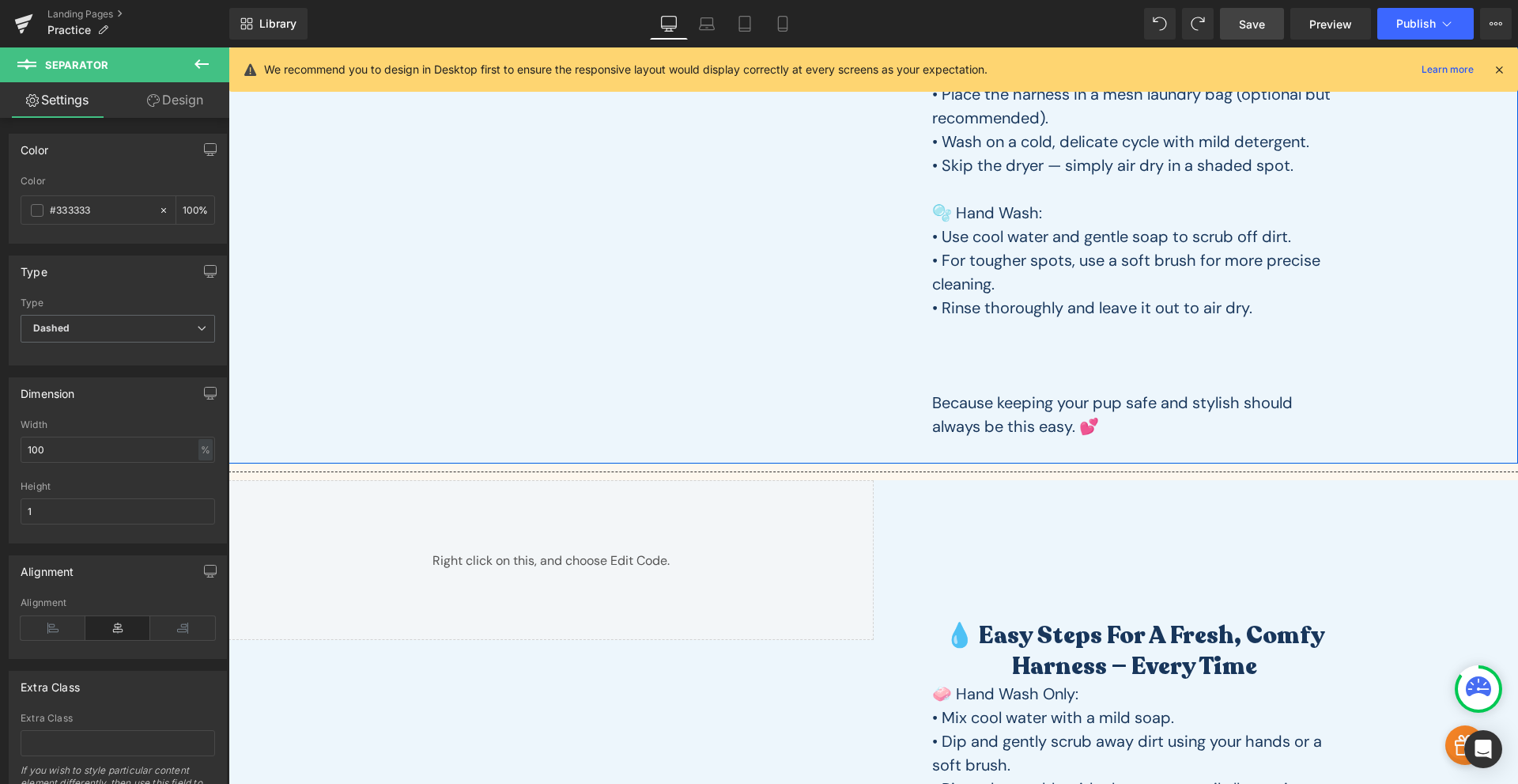
type input "70"
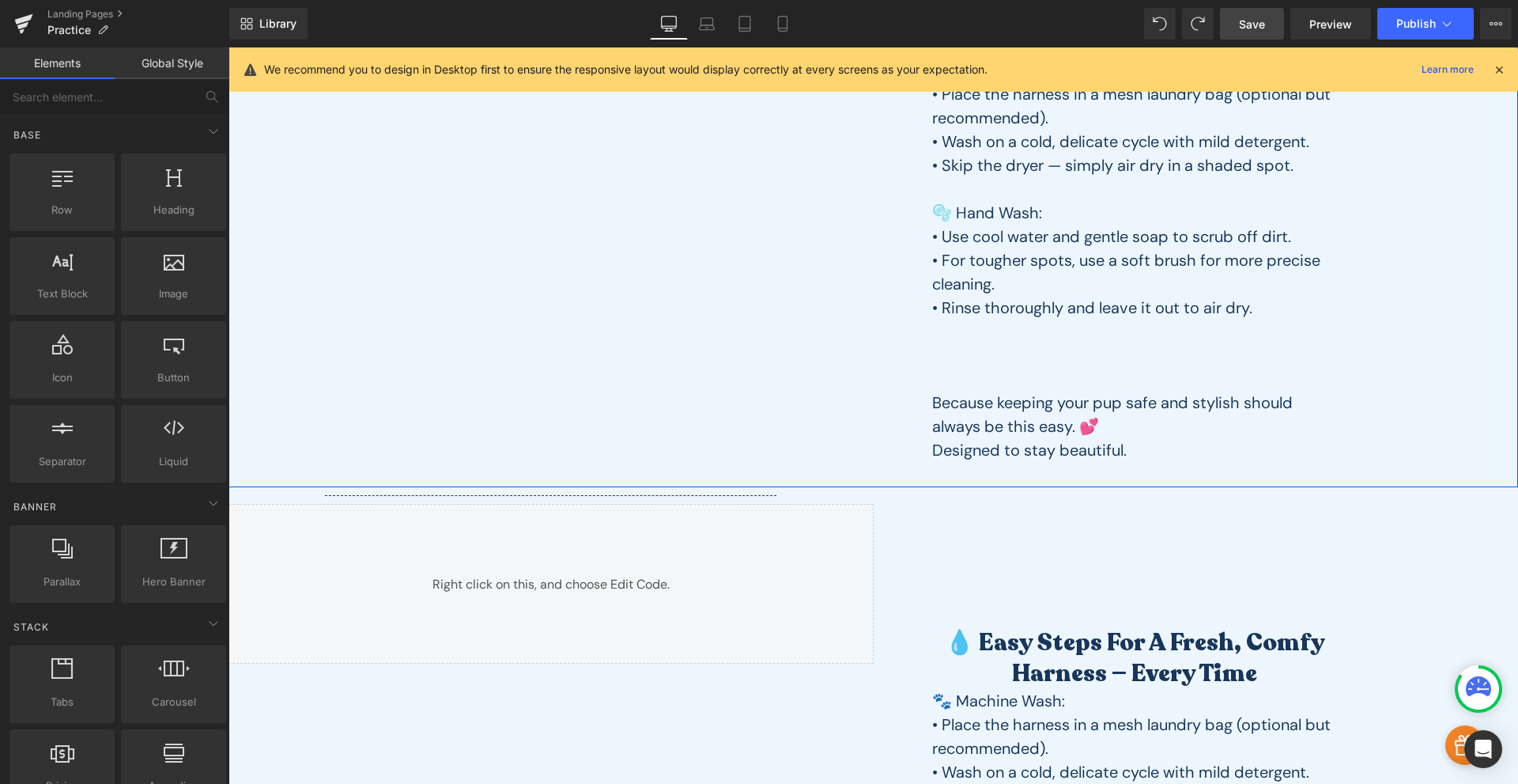
scroll to position [447, 0]
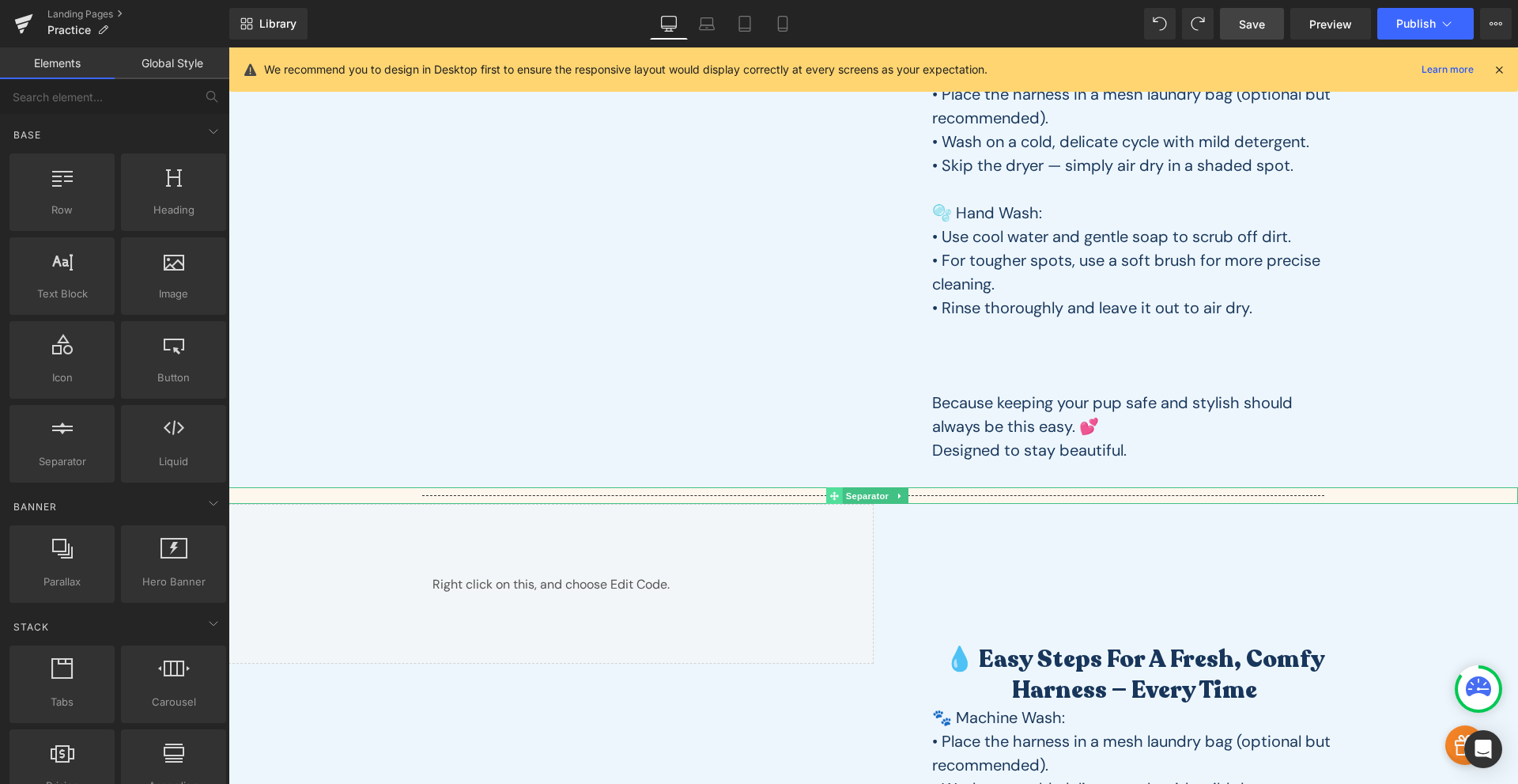
click at [836, 499] on icon at bounding box center [835, 495] width 9 height 10
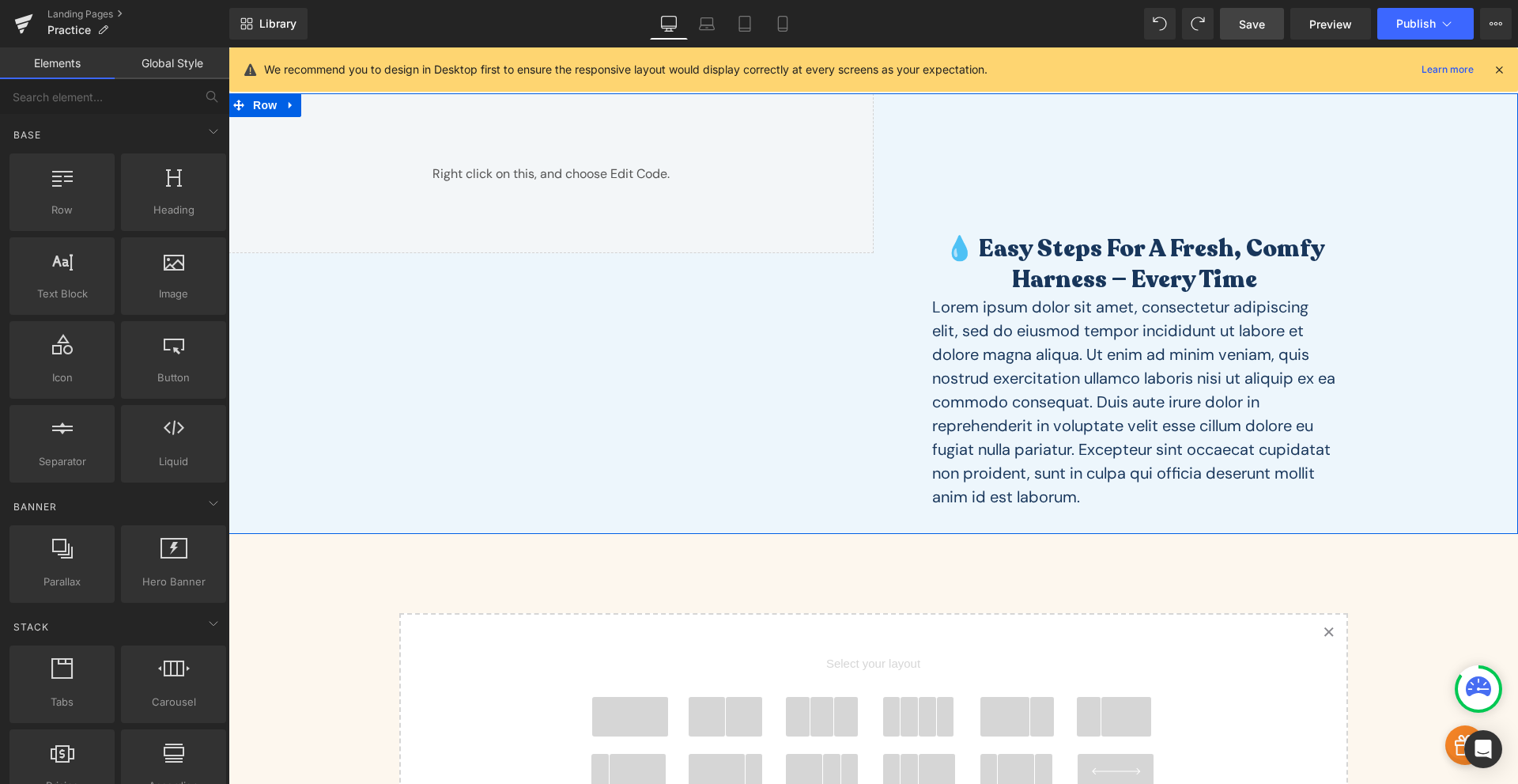
scroll to position [0, 0]
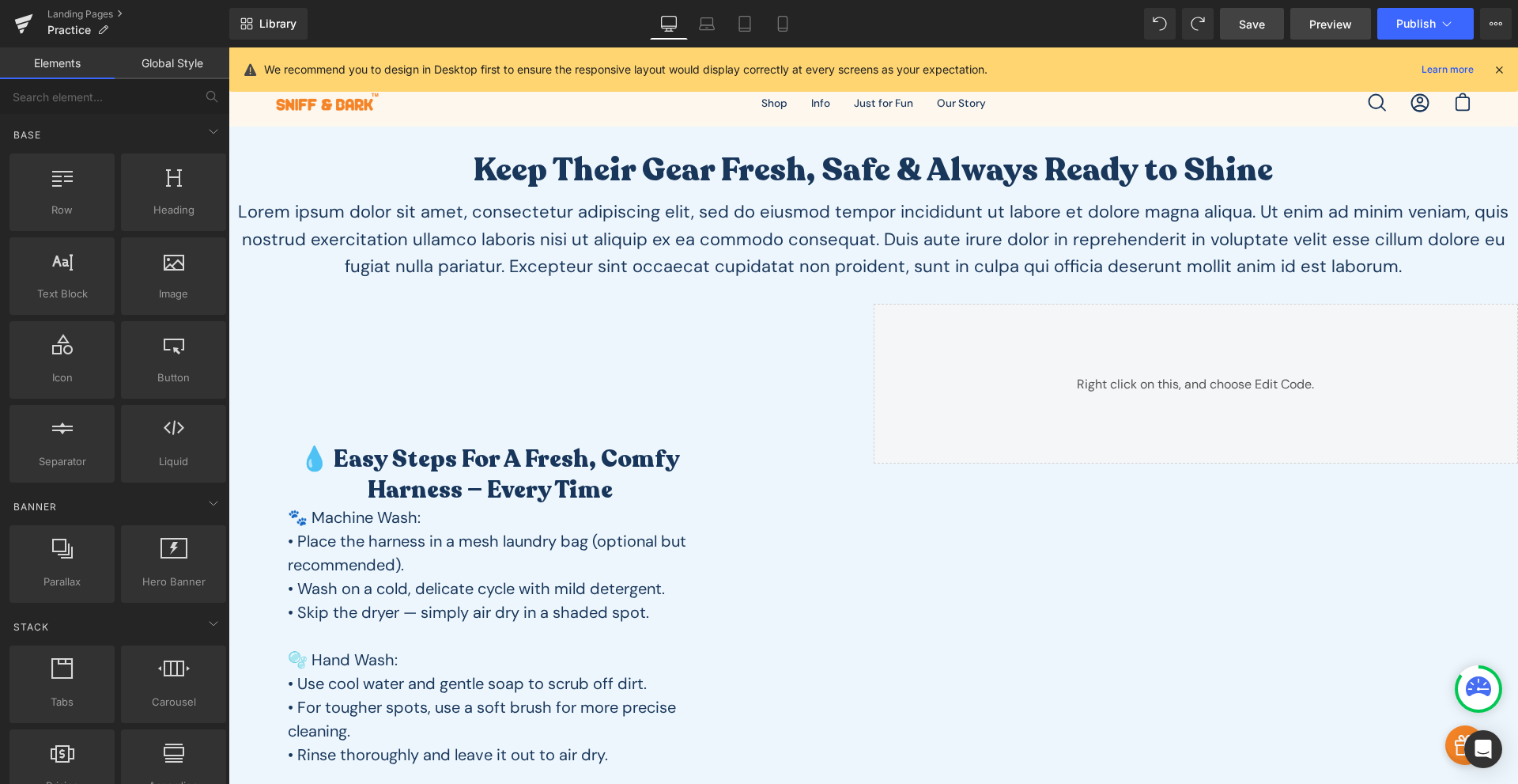
click at [1325, 30] on span "Preview" at bounding box center [1331, 24] width 43 height 17
click at [716, 231] on p "Lorem ipsum dolor sit amet, consectetur adipiscing elit, sed do eiusmod tempor …" at bounding box center [873, 239] width 1289 height 82
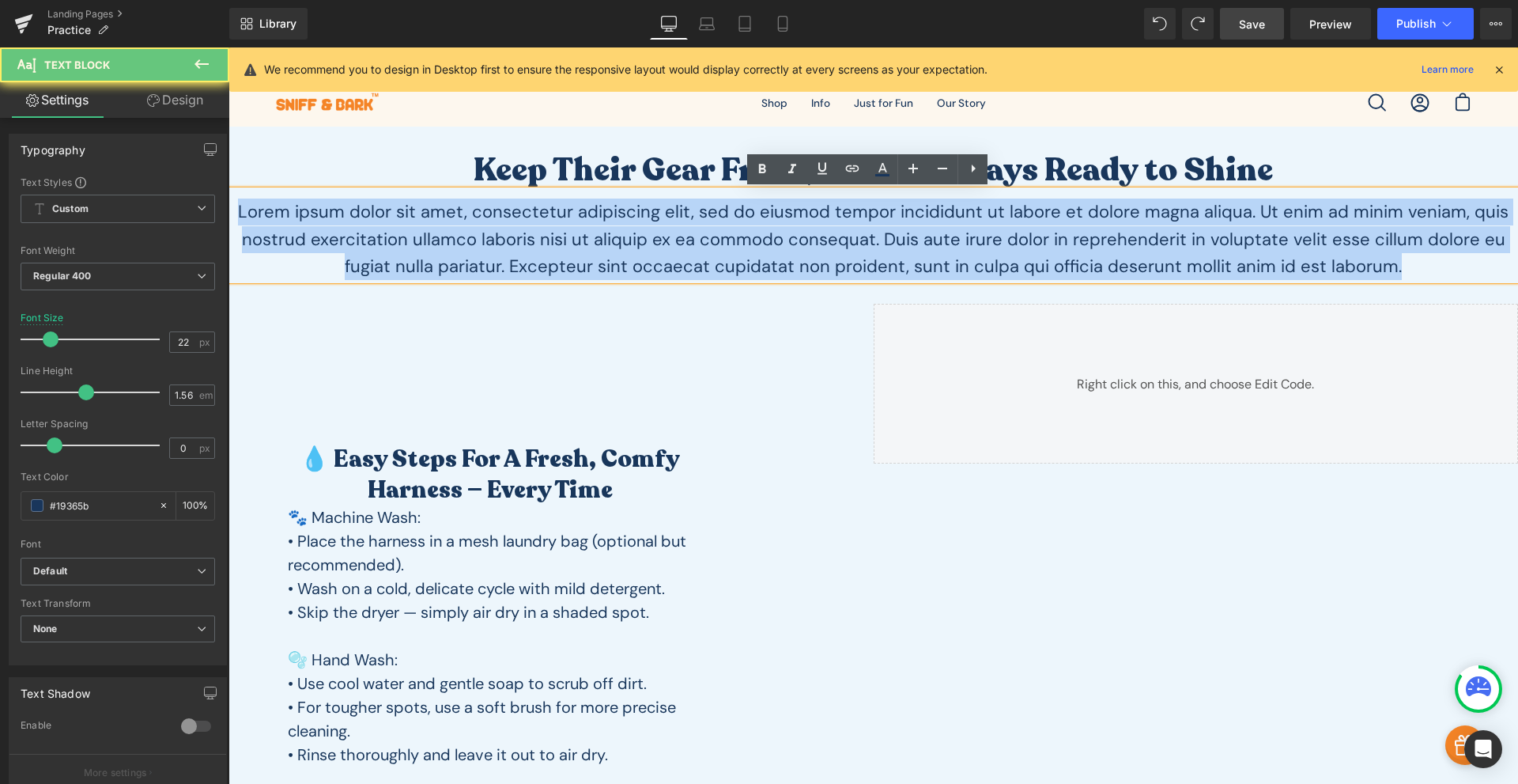
click at [716, 231] on p "Lorem ipsum dolor sit amet, consectetur adipiscing elit, sed do eiusmod tempor …" at bounding box center [873, 239] width 1289 height 82
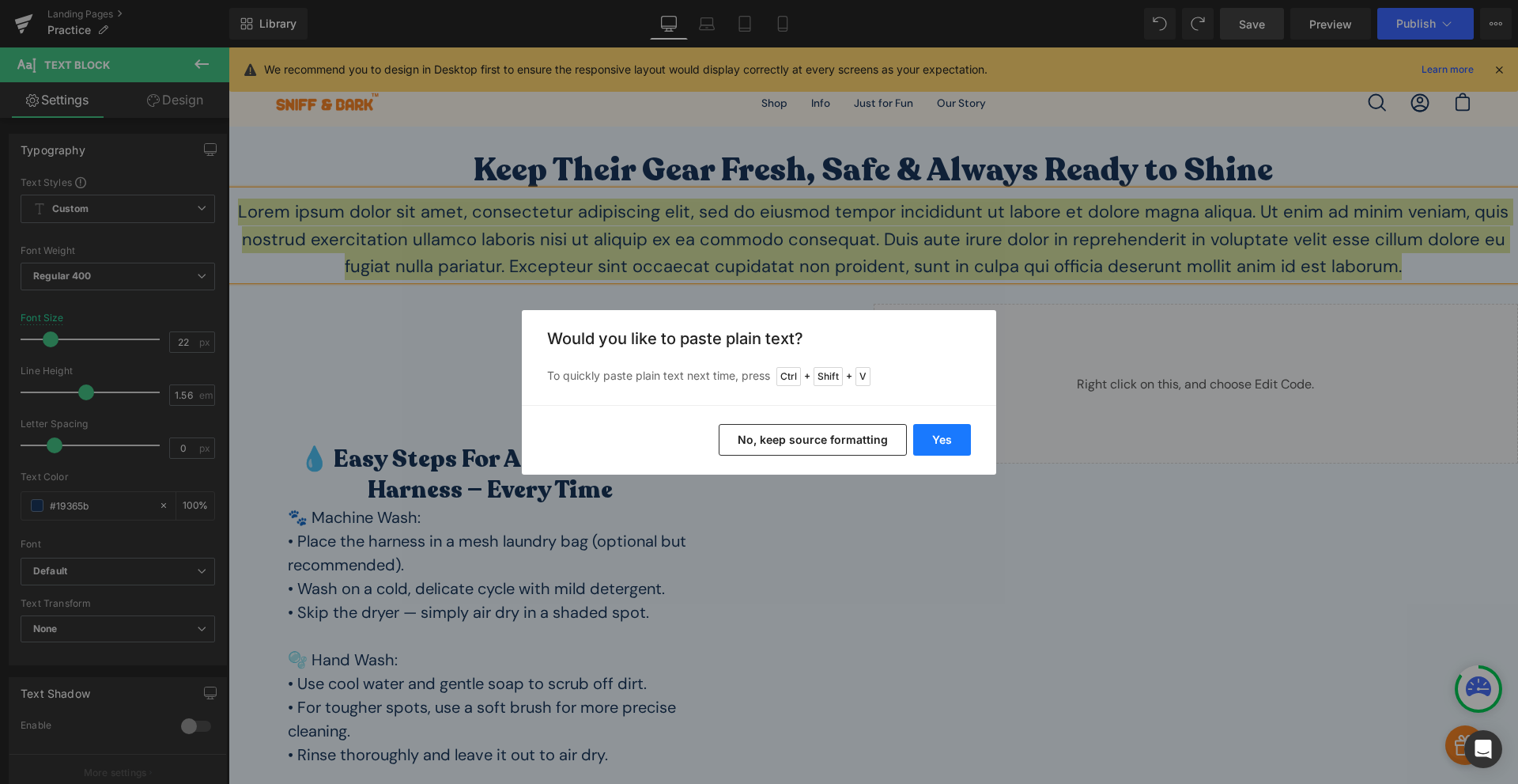
click at [951, 436] on button "Yes" at bounding box center [942, 439] width 57 height 31
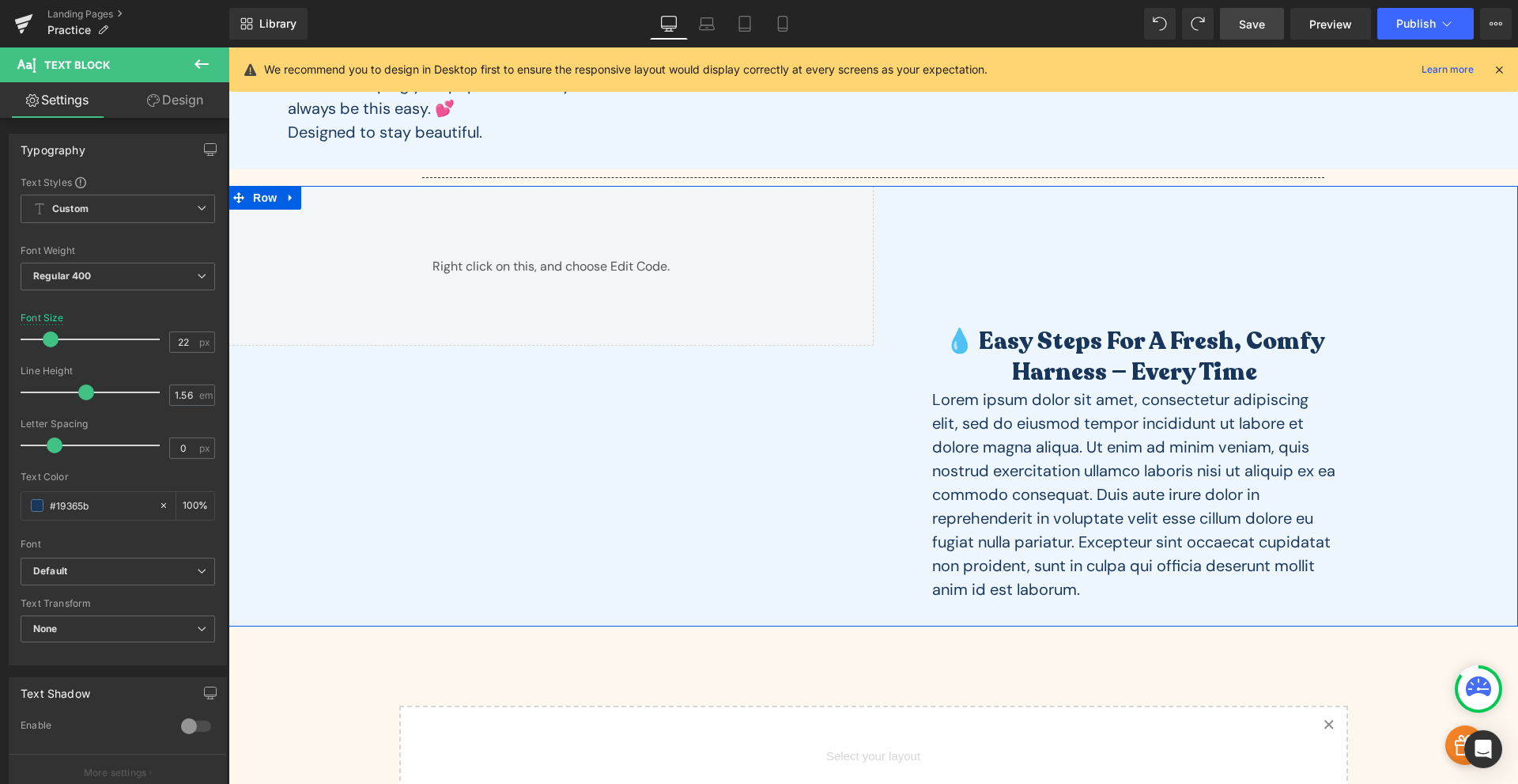
scroll to position [554, 0]
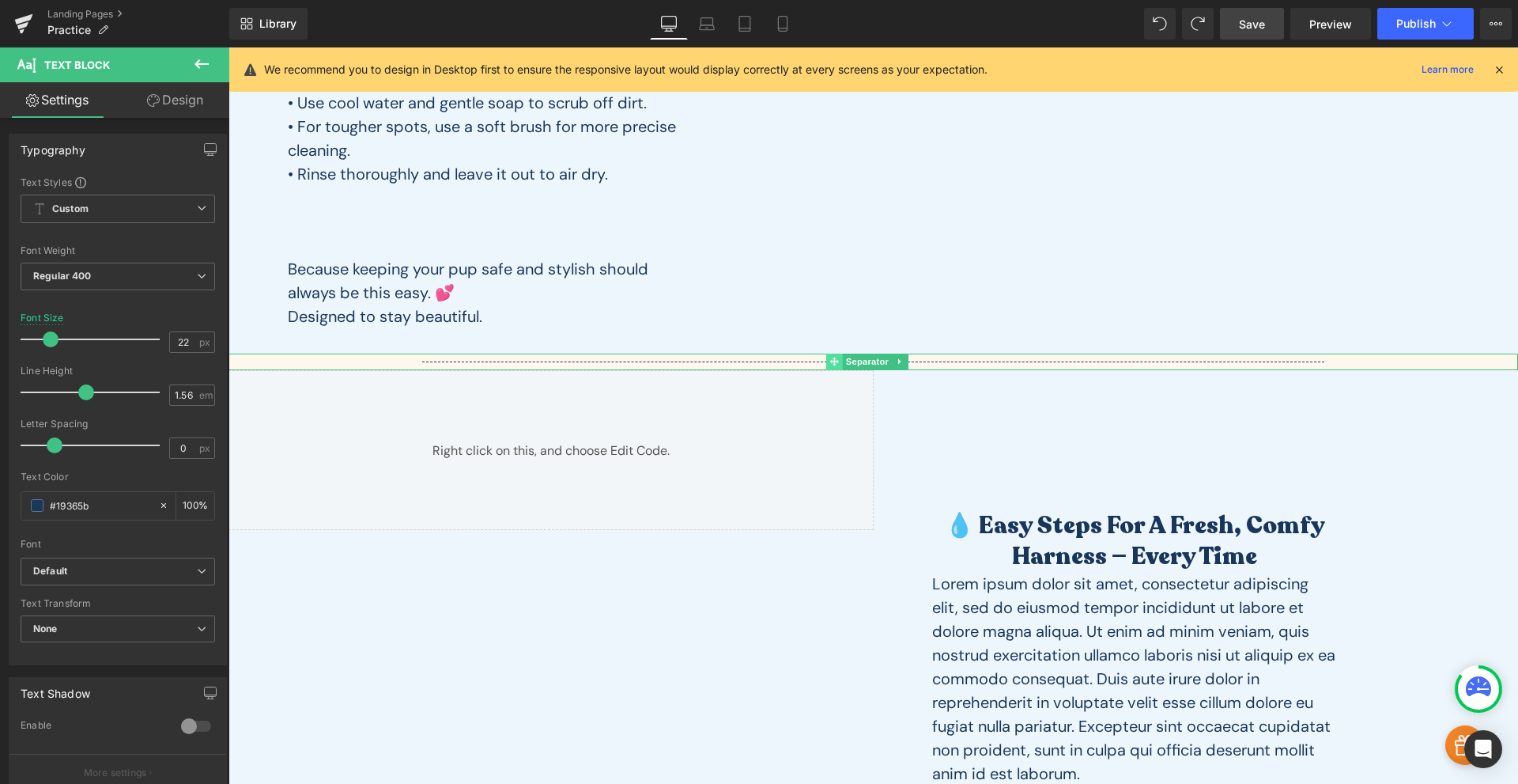
click at [831, 360] on icon at bounding box center [835, 361] width 9 height 10
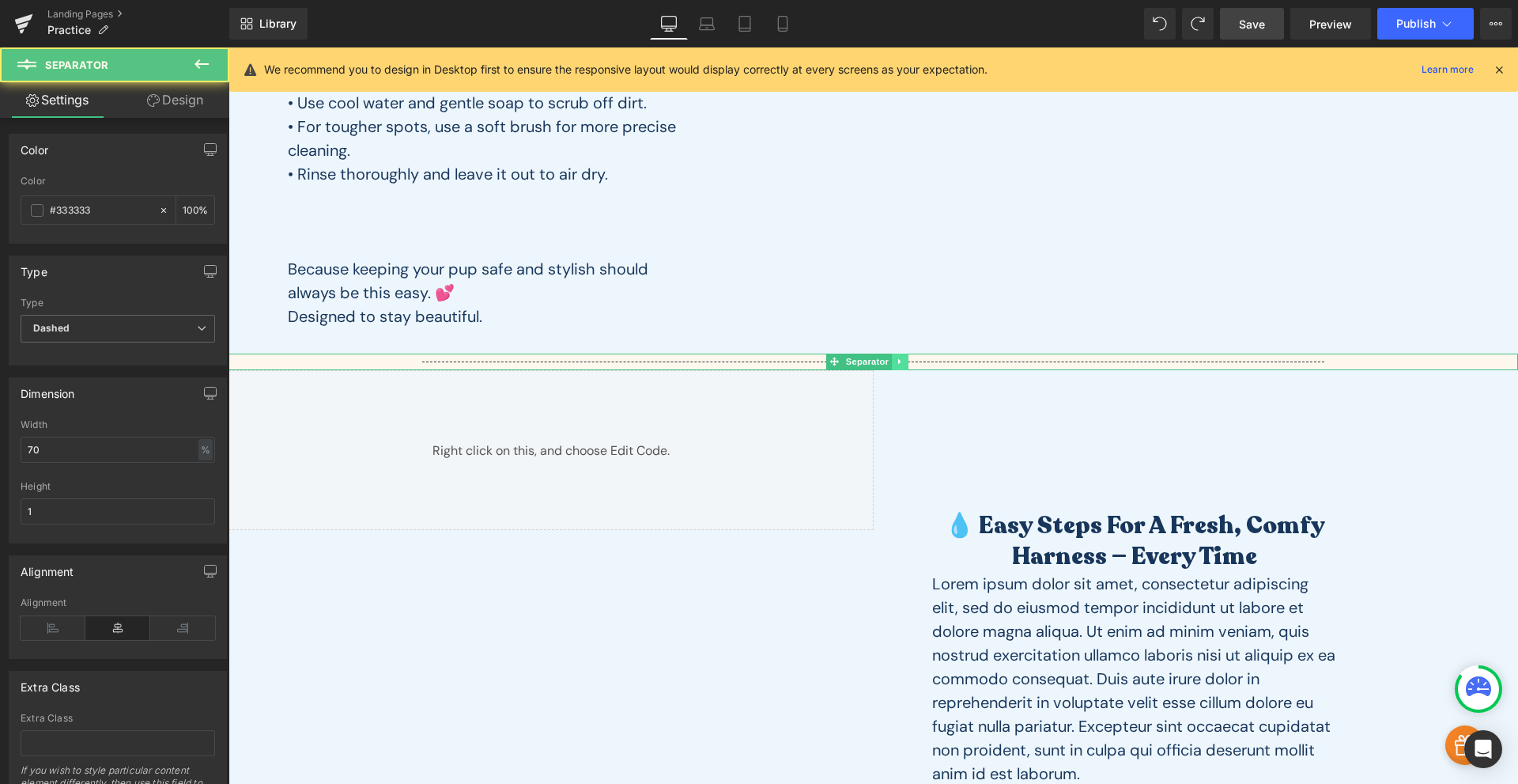
click at [898, 360] on icon at bounding box center [901, 361] width 9 height 10
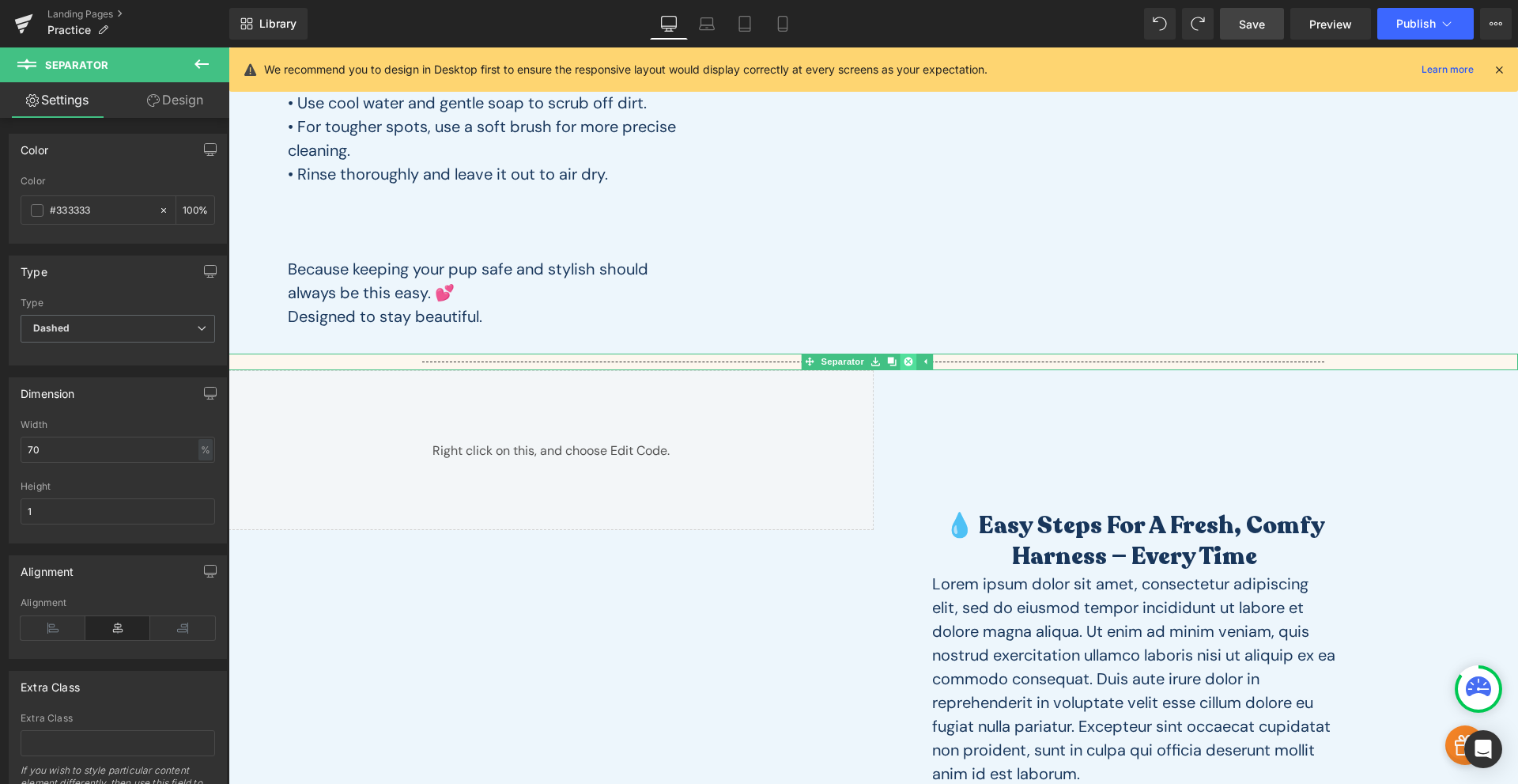
click at [905, 363] on icon at bounding box center [909, 361] width 9 height 10
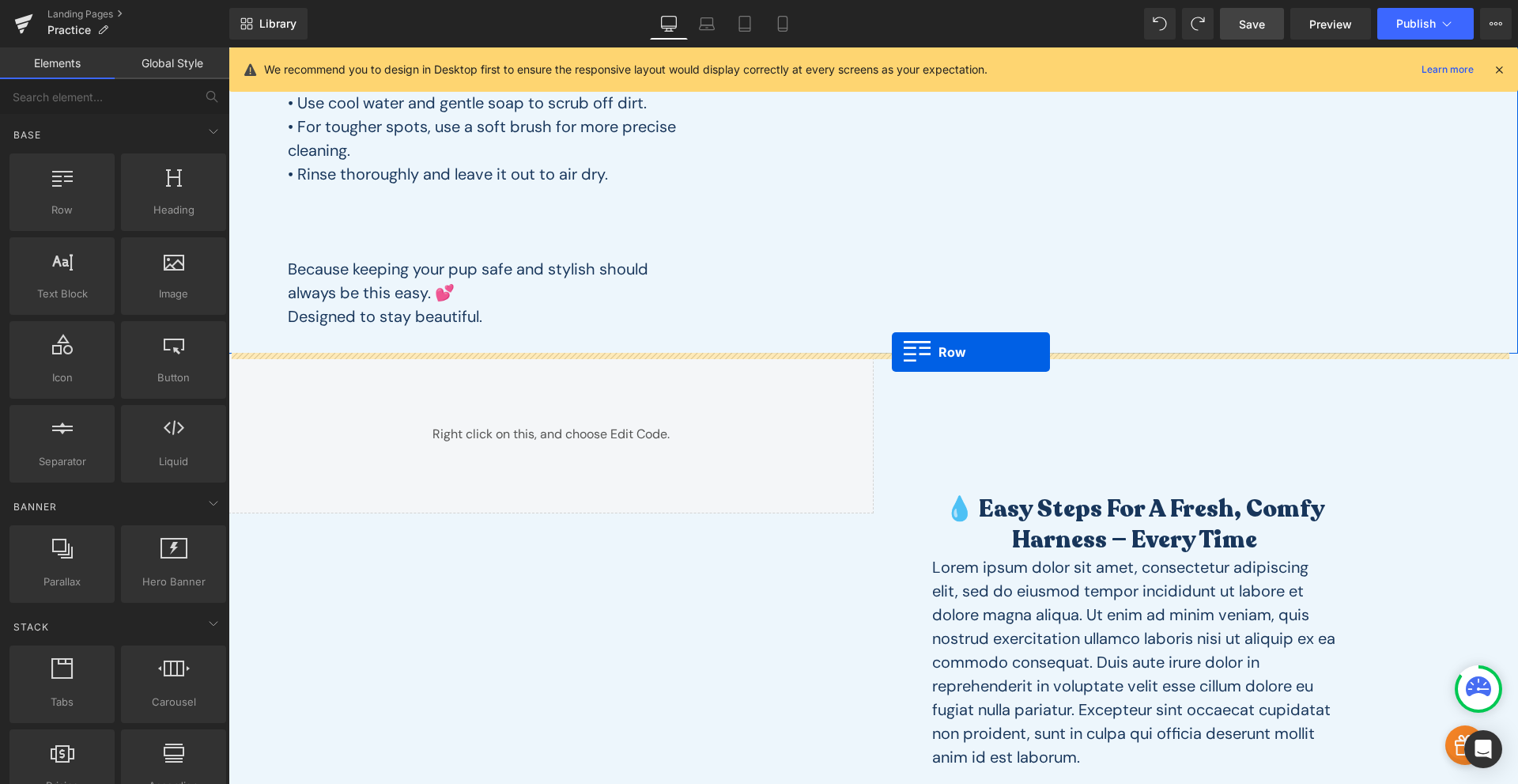
drag, startPoint x: 280, startPoint y: 239, endPoint x: 893, endPoint y: 352, distance: 623.3
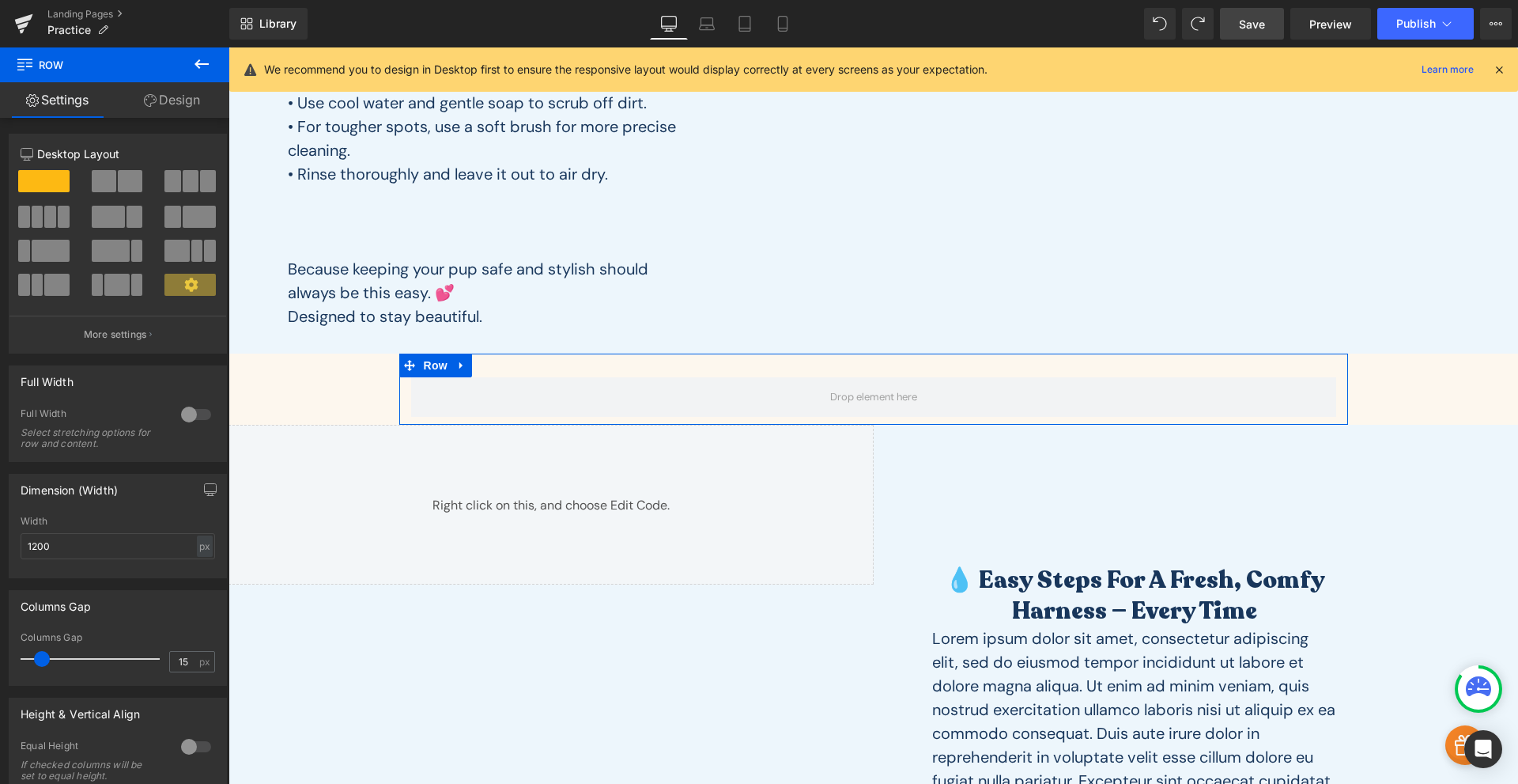
click at [189, 410] on div at bounding box center [196, 414] width 38 height 25
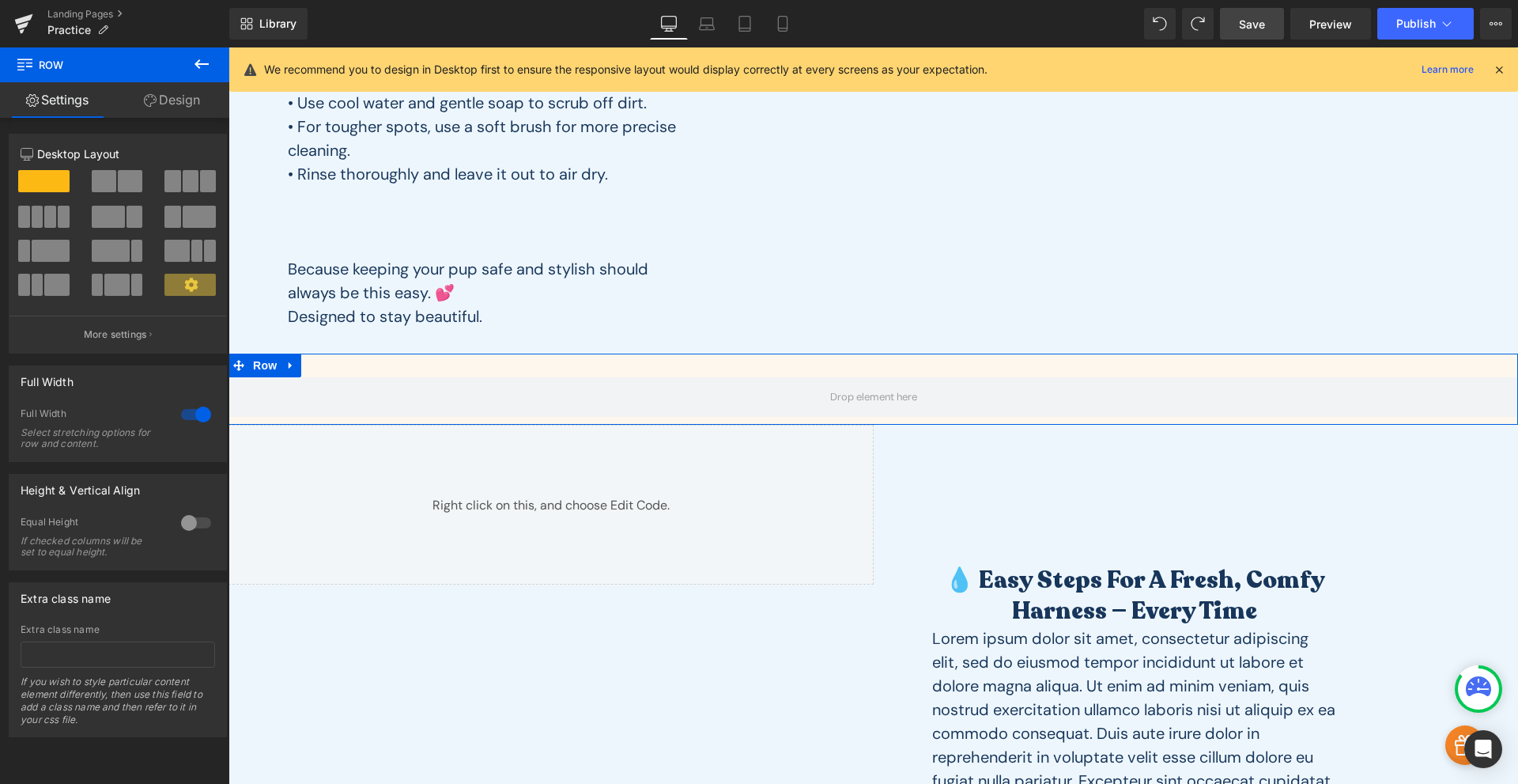
click at [189, 95] on link "Design" at bounding box center [172, 100] width 115 height 36
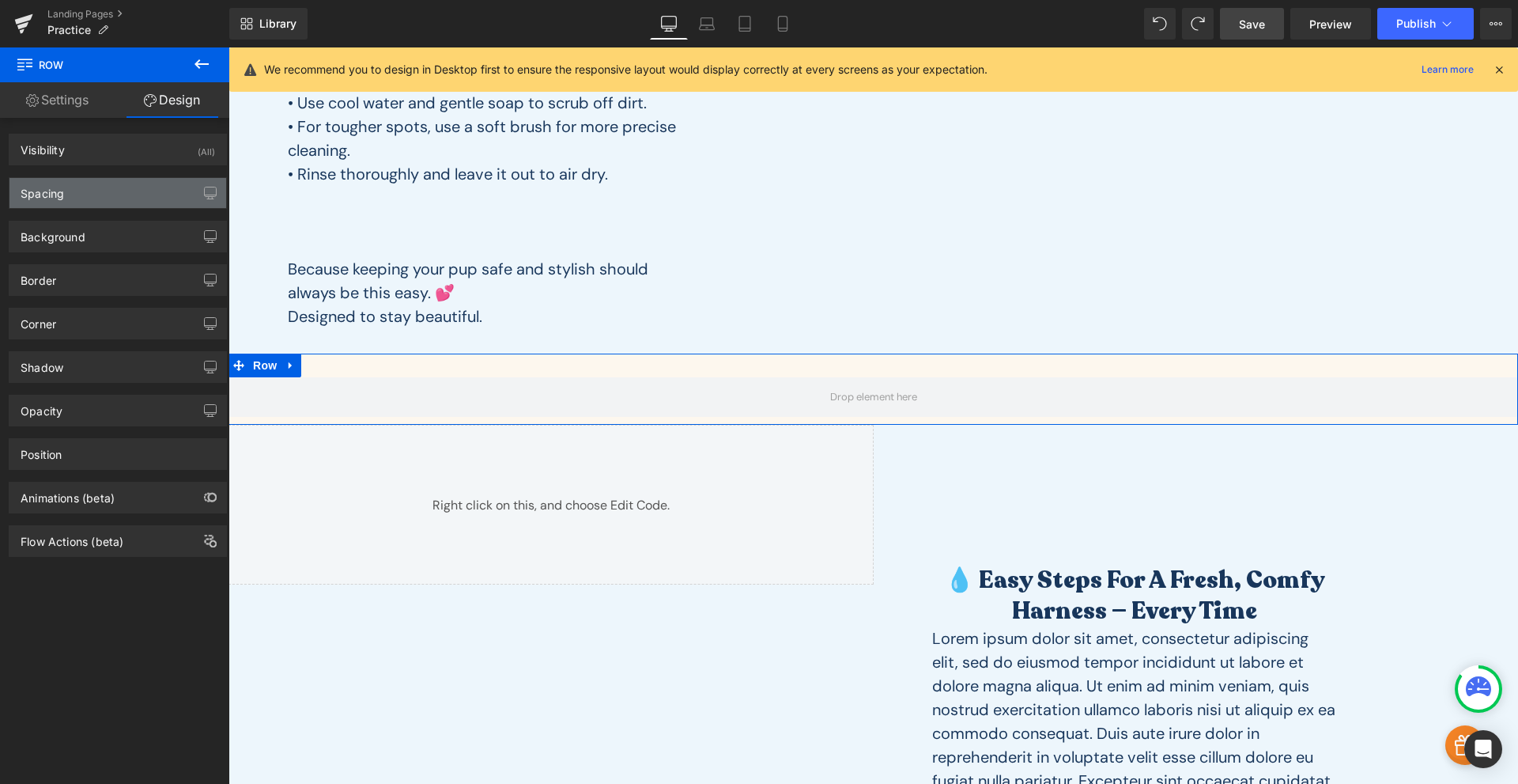
click at [68, 204] on div "Spacing" at bounding box center [118, 194] width 217 height 30
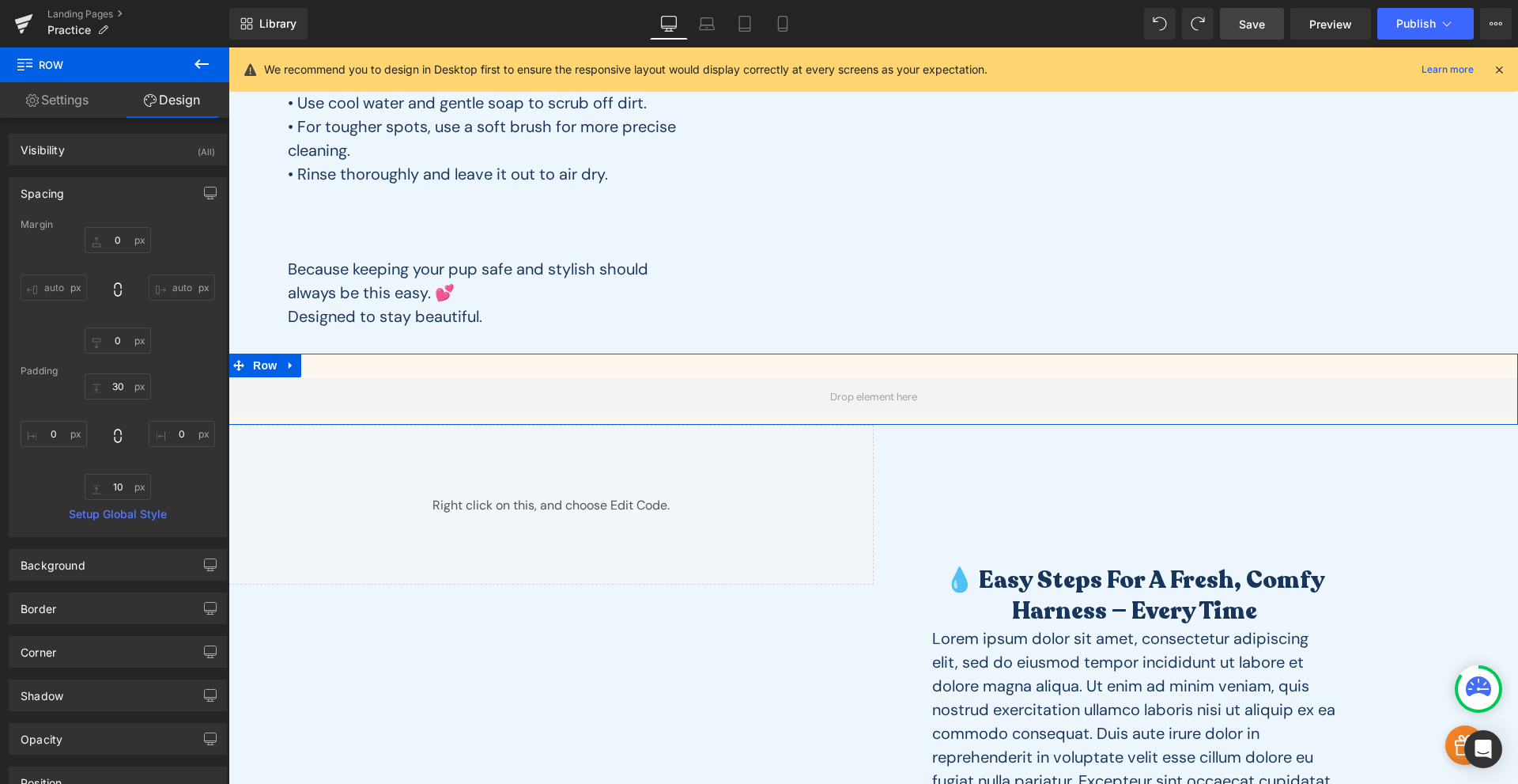
drag, startPoint x: 71, startPoint y: 92, endPoint x: 103, endPoint y: 90, distance: 32.1
click at [71, 93] on link "Settings" at bounding box center [57, 100] width 115 height 36
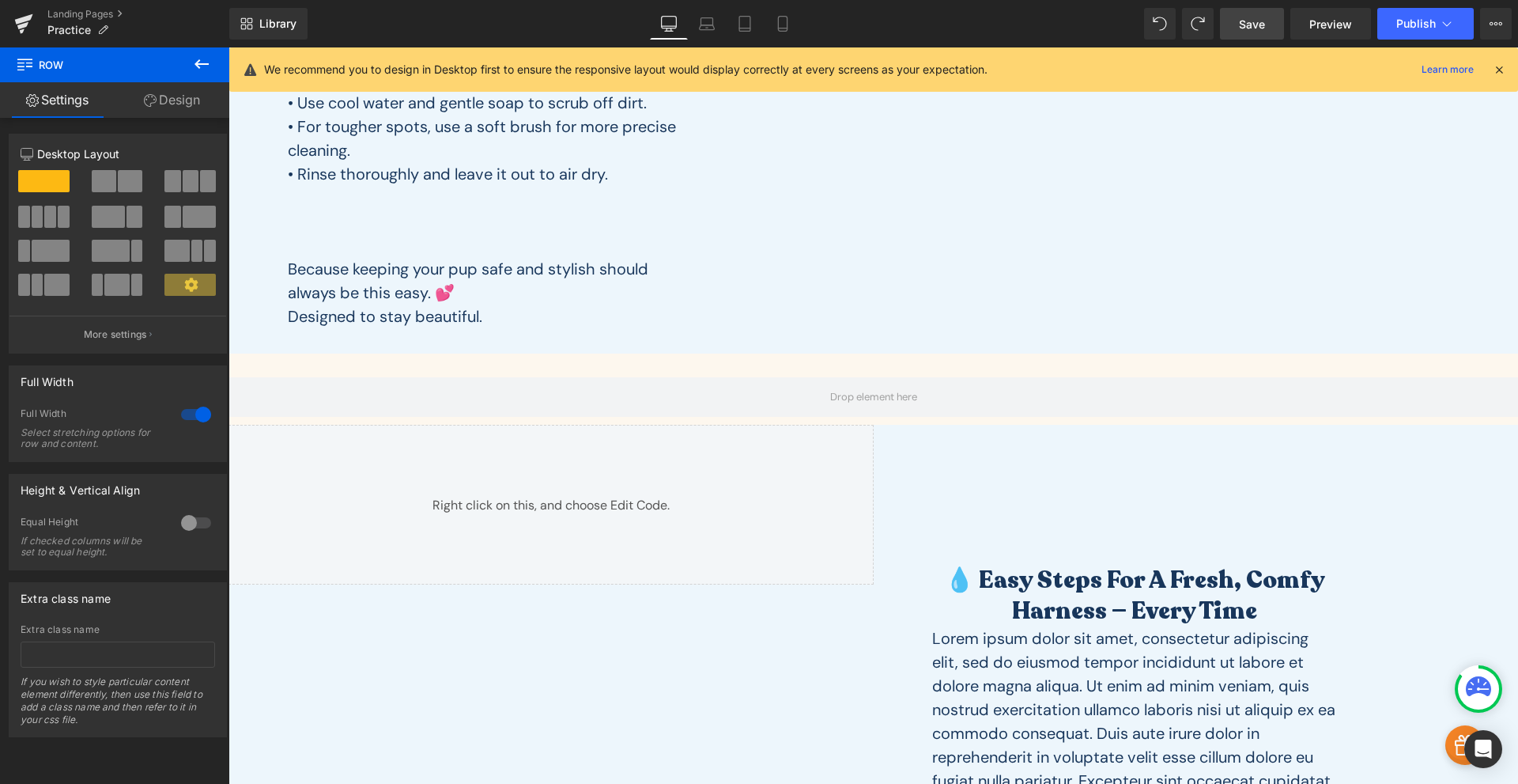
click at [203, 73] on button at bounding box center [202, 65] width 56 height 35
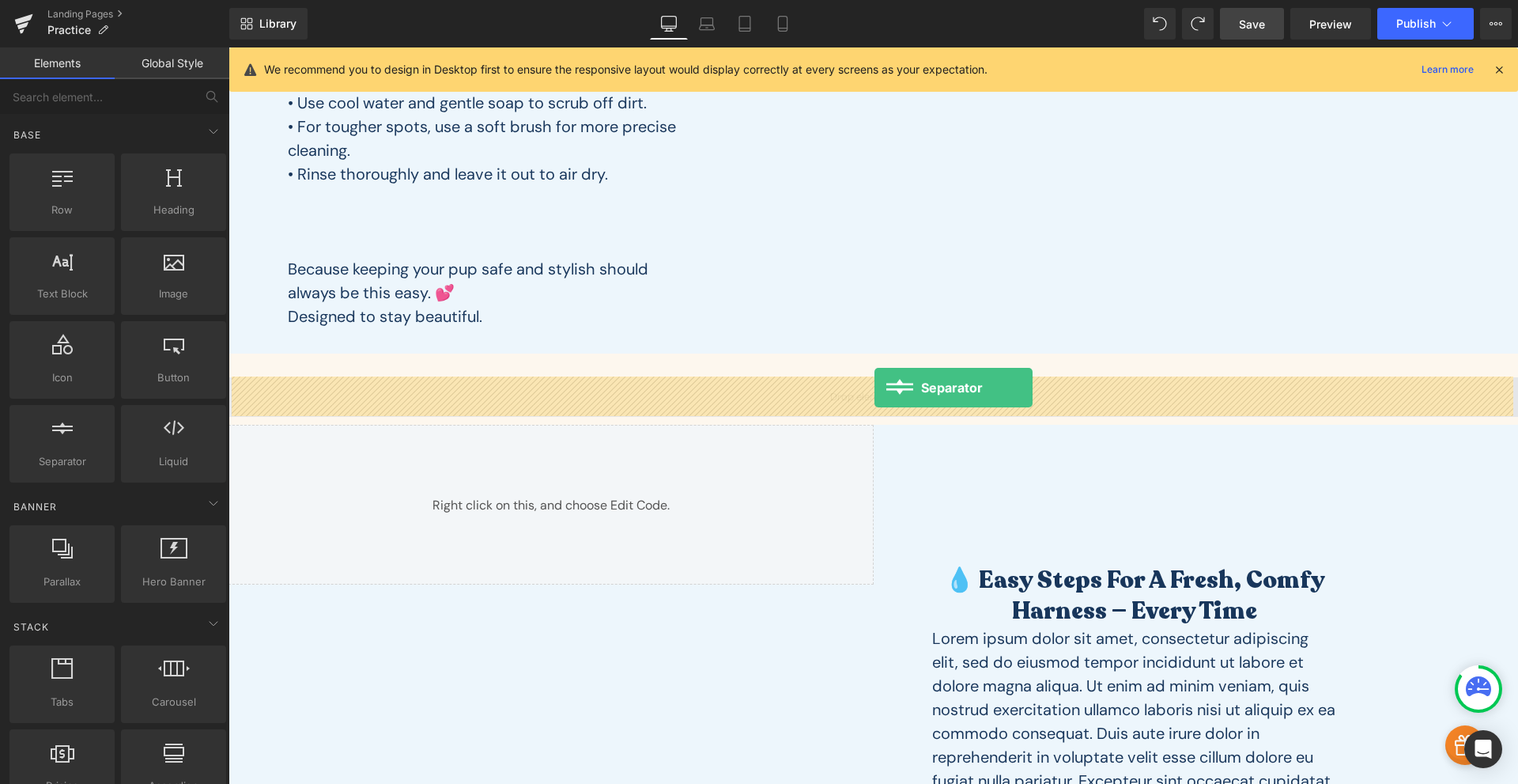
drag, startPoint x: 283, startPoint y: 505, endPoint x: 875, endPoint y: 387, distance: 603.6
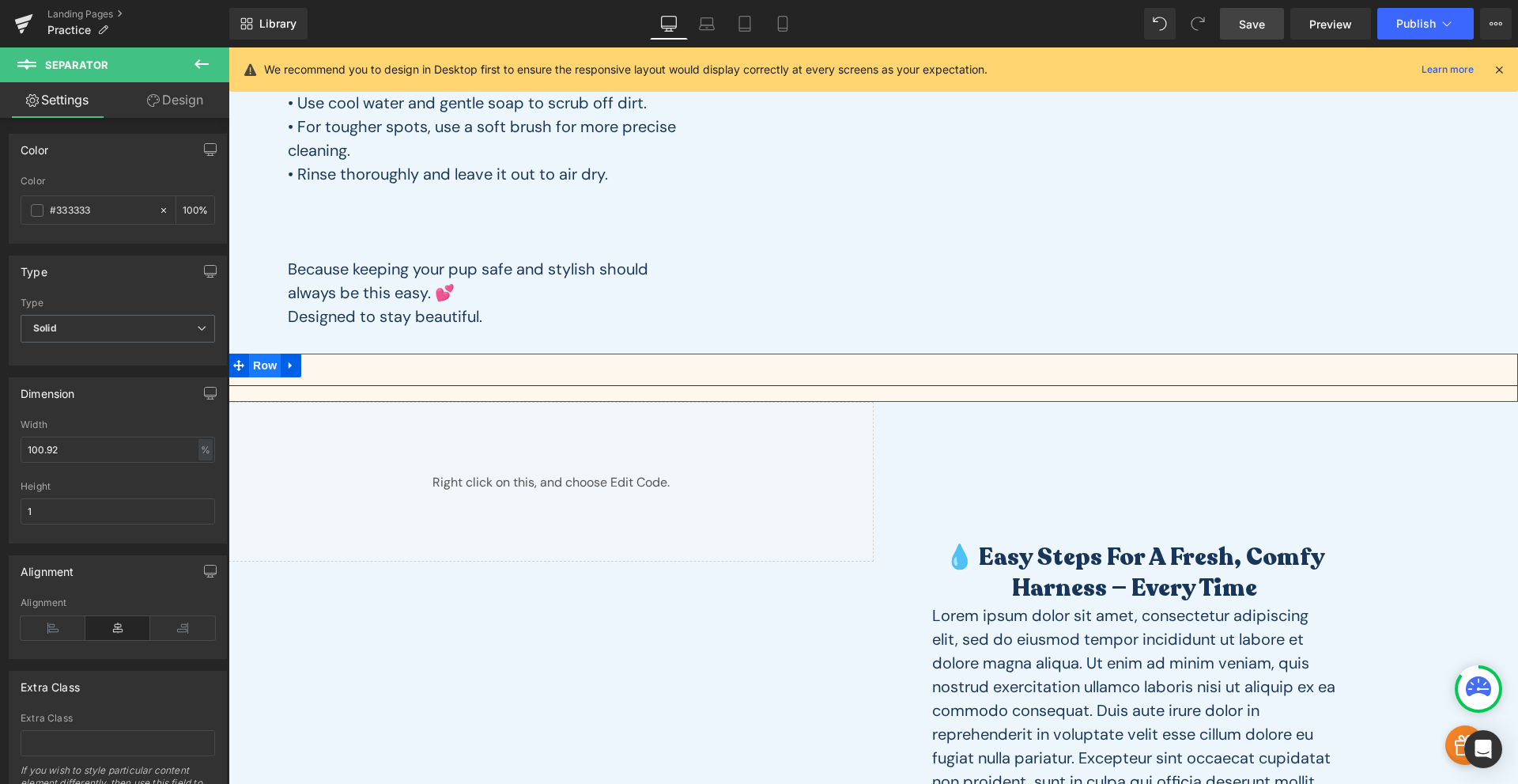
click at [252, 366] on span "Row" at bounding box center [264, 365] width 31 height 23
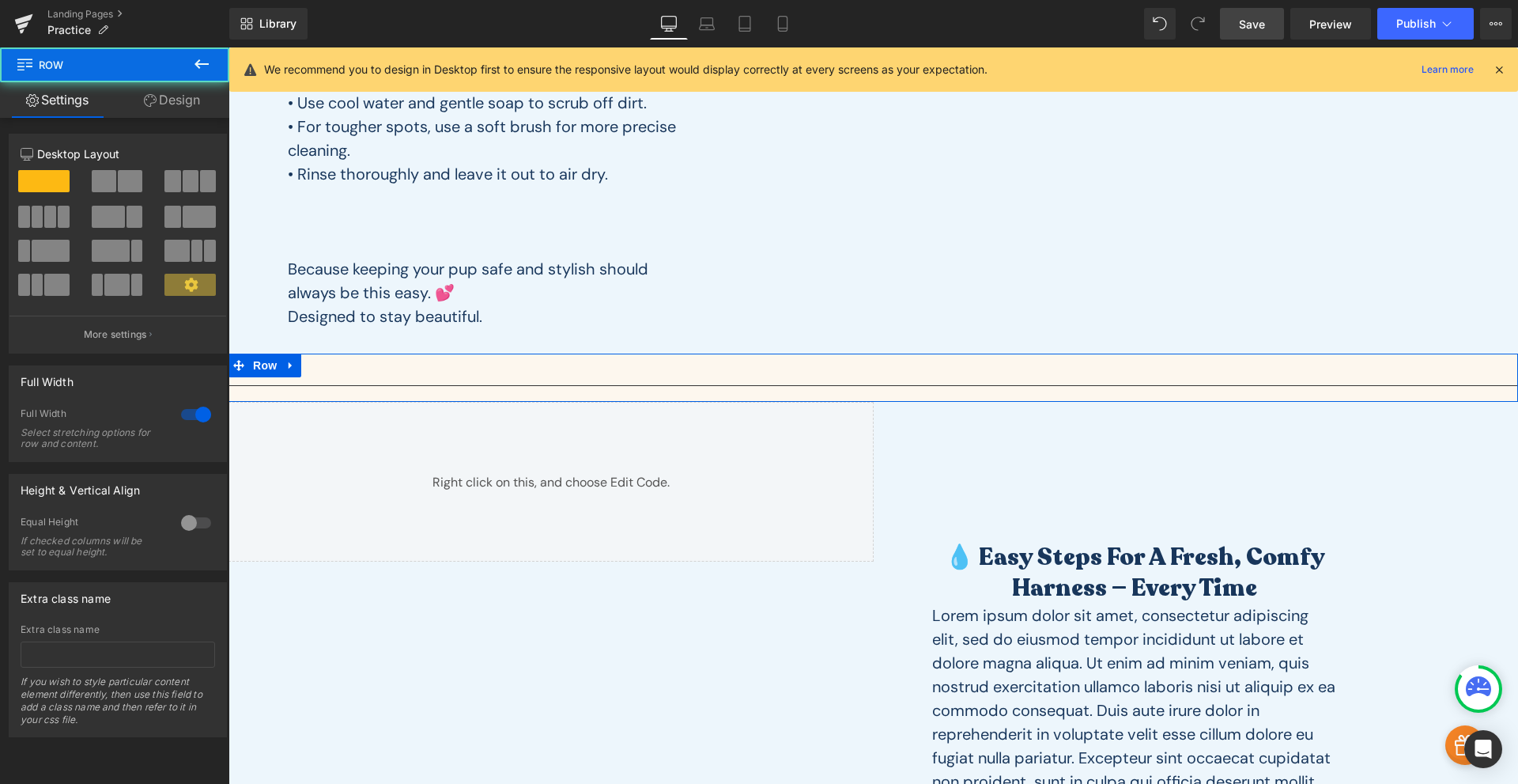
click at [150, 96] on icon at bounding box center [151, 100] width 13 height 13
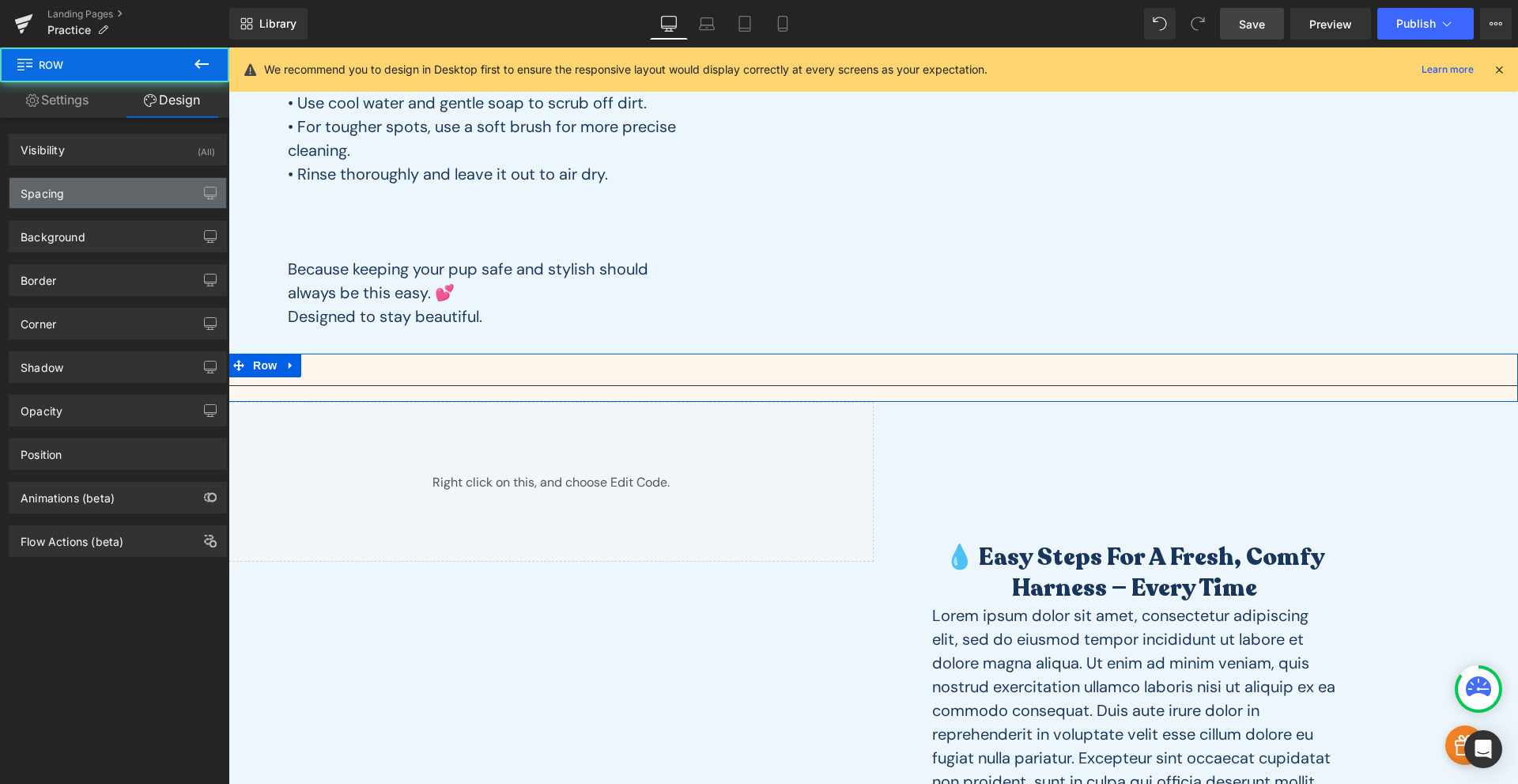
type input "0"
type input "30"
type input "0"
type input "10"
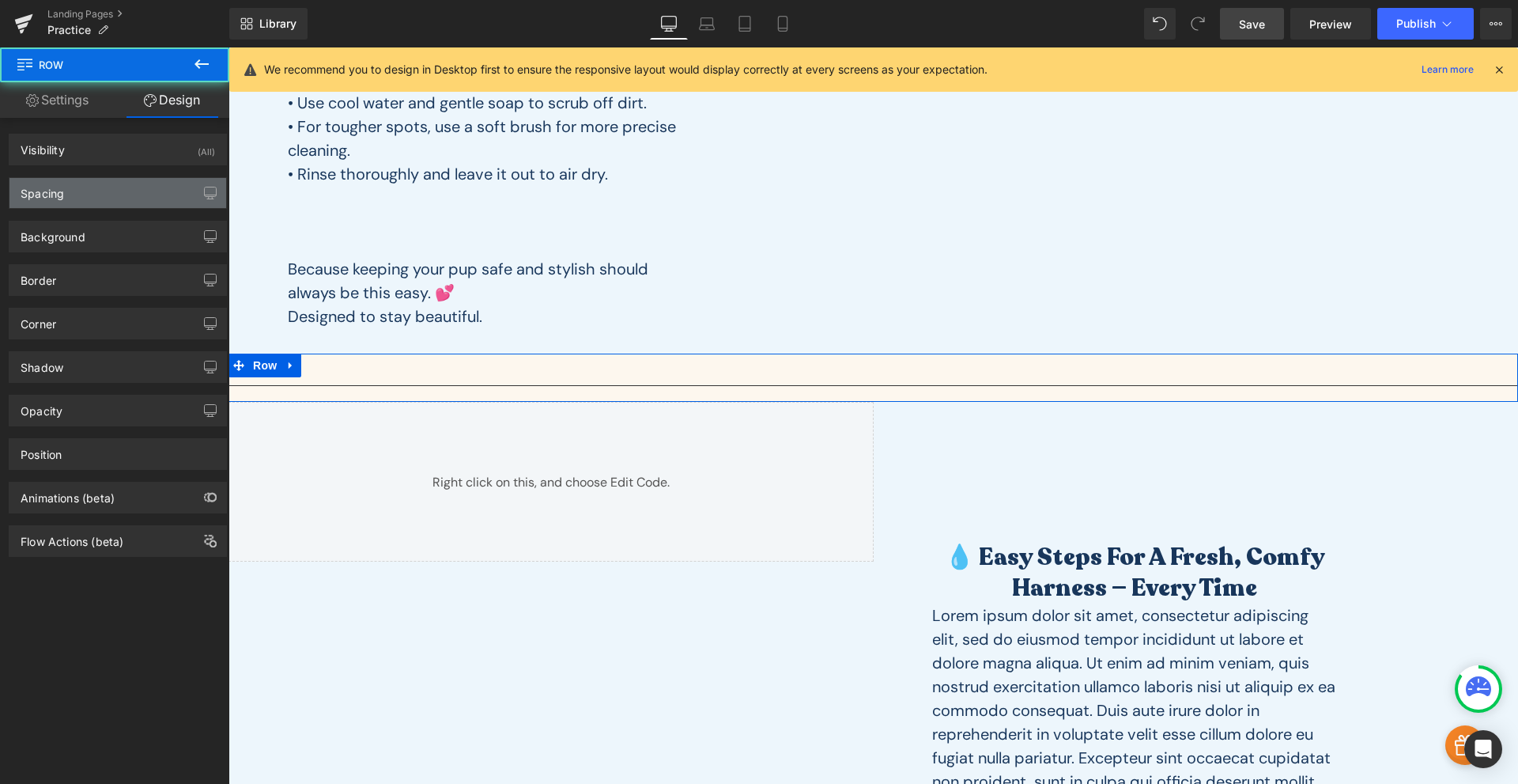
type input "0"
click at [117, 192] on div "Spacing" at bounding box center [118, 194] width 217 height 30
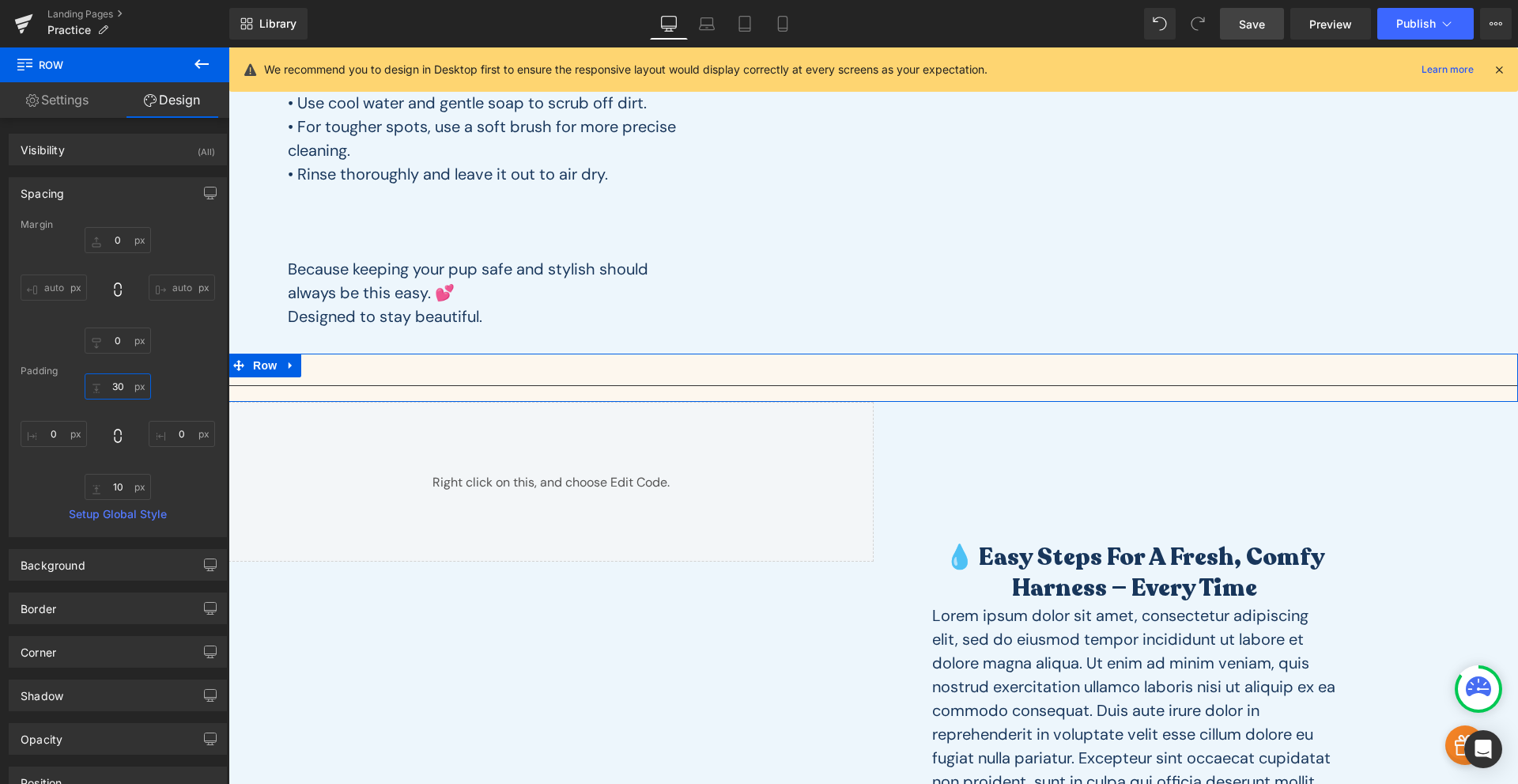
click at [116, 385] on input "30" at bounding box center [117, 386] width 66 height 26
type input "0"
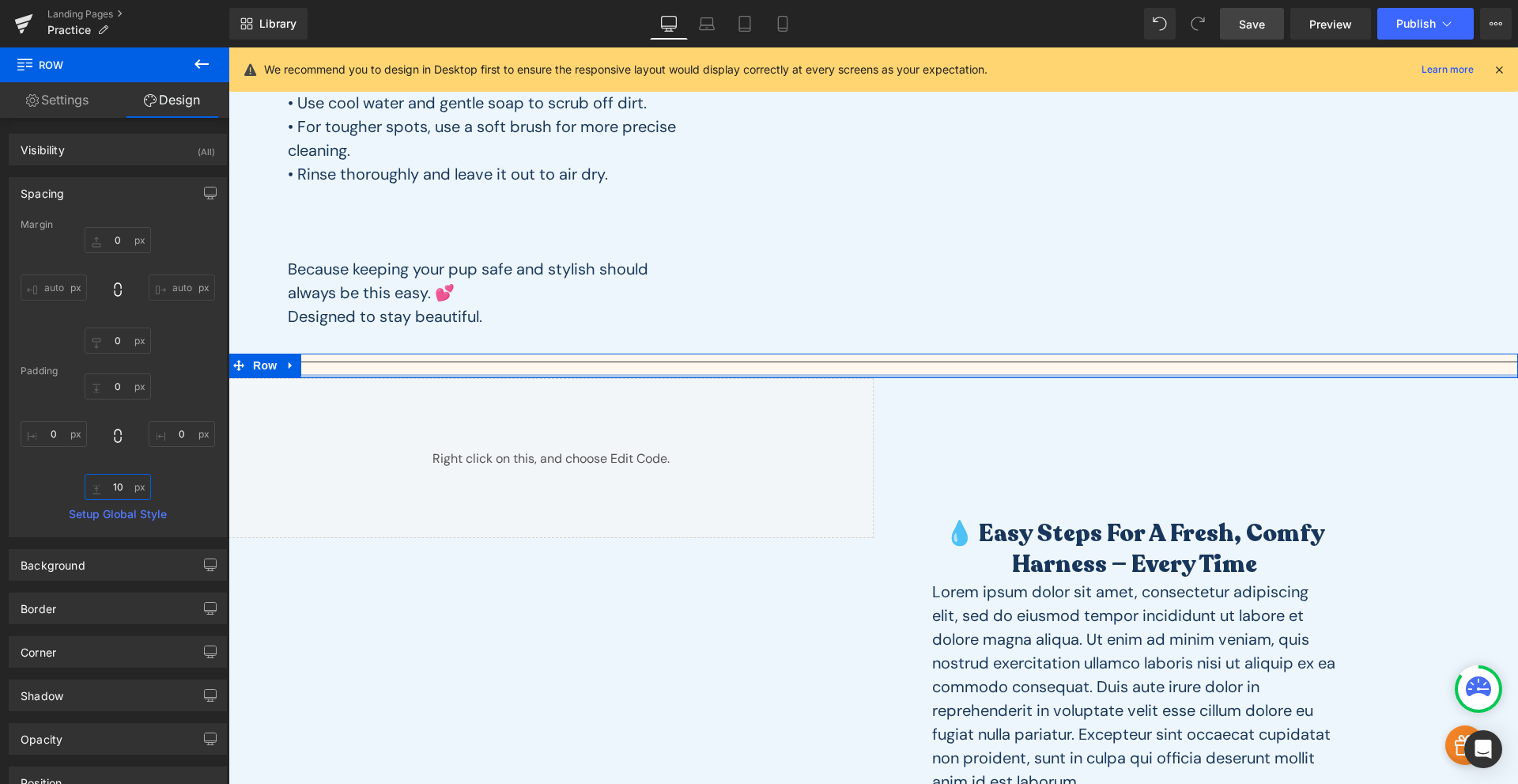
click at [100, 493] on input "10" at bounding box center [117, 487] width 66 height 26
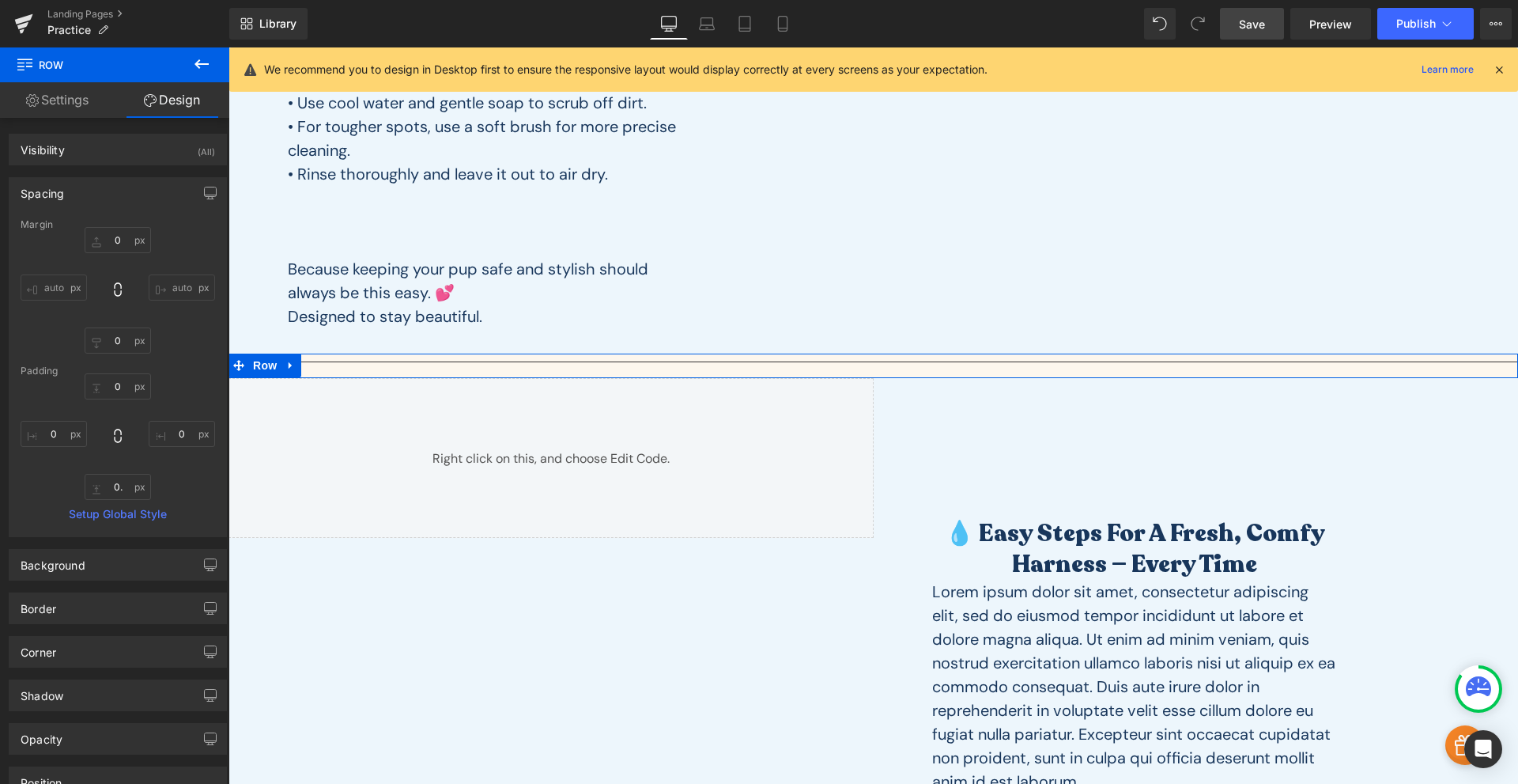
click at [117, 504] on div "Margin 0px 0 auto auto 0px 0 auto auto [GEOGRAPHIC_DATA] 0 0 0px 0 0. 0. 0px 0 …" at bounding box center [118, 377] width 217 height 317
click at [116, 488] on input "0." at bounding box center [117, 487] width 66 height 26
type input "0"
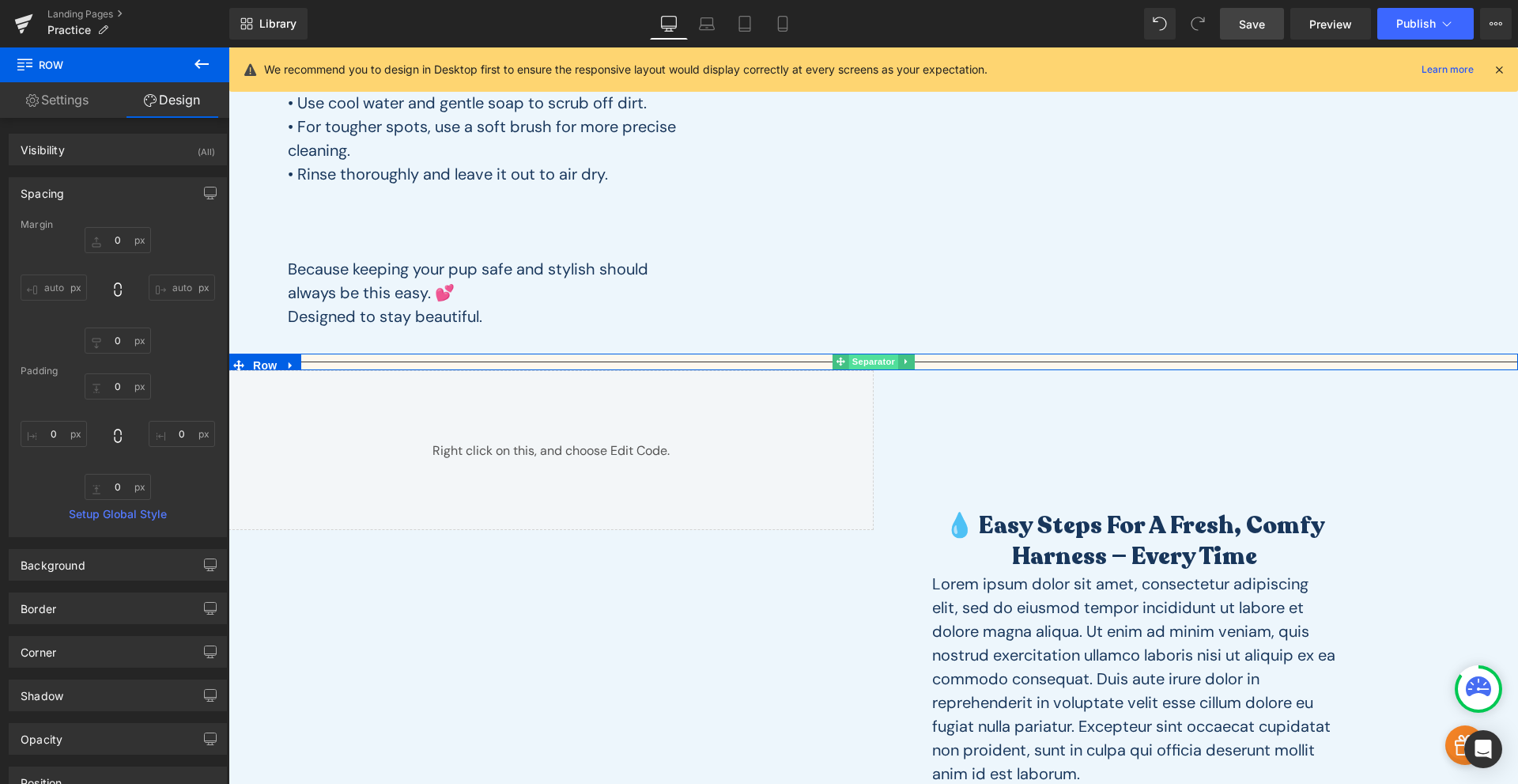
click at [850, 364] on span "Separator" at bounding box center [873, 361] width 49 height 19
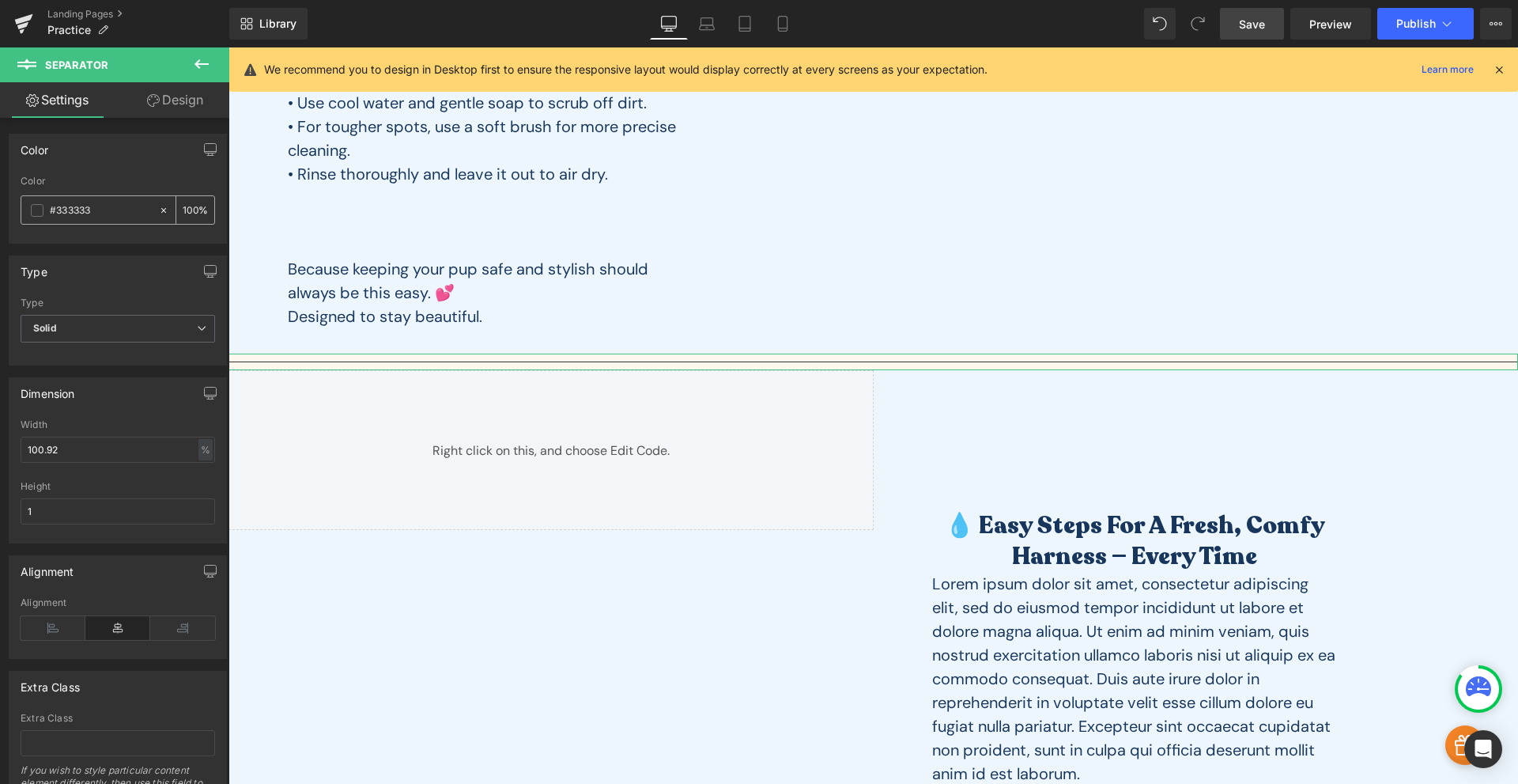
click at [81, 206] on input "#333333" at bounding box center [100, 210] width 101 height 17
paste input "fed4be"
type input "#fed4be"
click at [107, 241] on div at bounding box center [117, 237] width 194 height 10
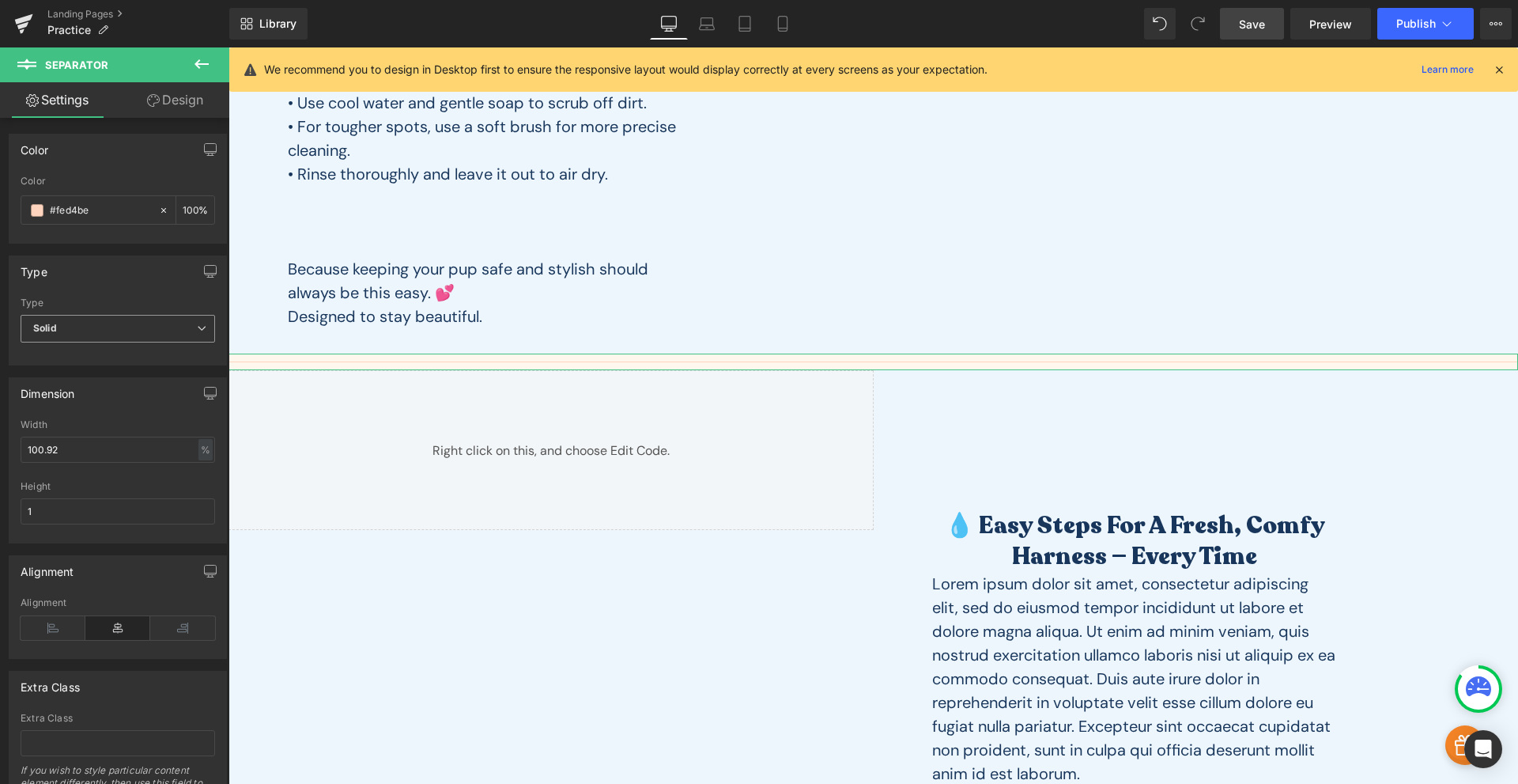
click at [102, 320] on span "Solid" at bounding box center [117, 328] width 194 height 28
click at [81, 383] on li "Dashed" at bounding box center [115, 380] width 188 height 23
drag, startPoint x: 68, startPoint y: 447, endPoint x: -35, endPoint y: 453, distance: 103.2
click at [0, 453] on html "Separator You are previewing how the will restyle your page. You can not edit E…" at bounding box center [759, 392] width 1518 height 784
click at [132, 438] on input "80" at bounding box center [117, 449] width 194 height 26
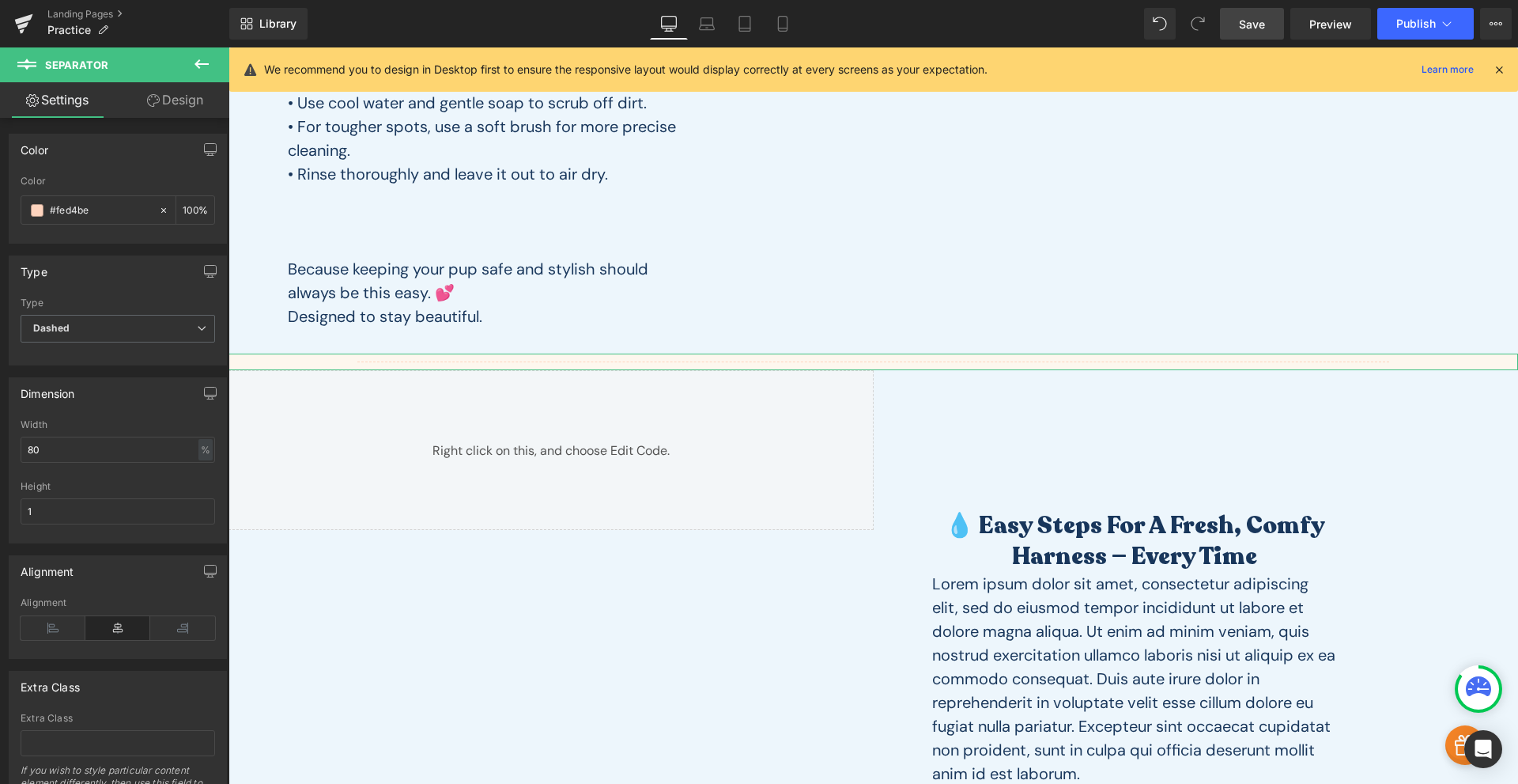
click at [132, 410] on div "Dimension 80% Width 80 % % px 1px Height 1" at bounding box center [118, 460] width 219 height 166
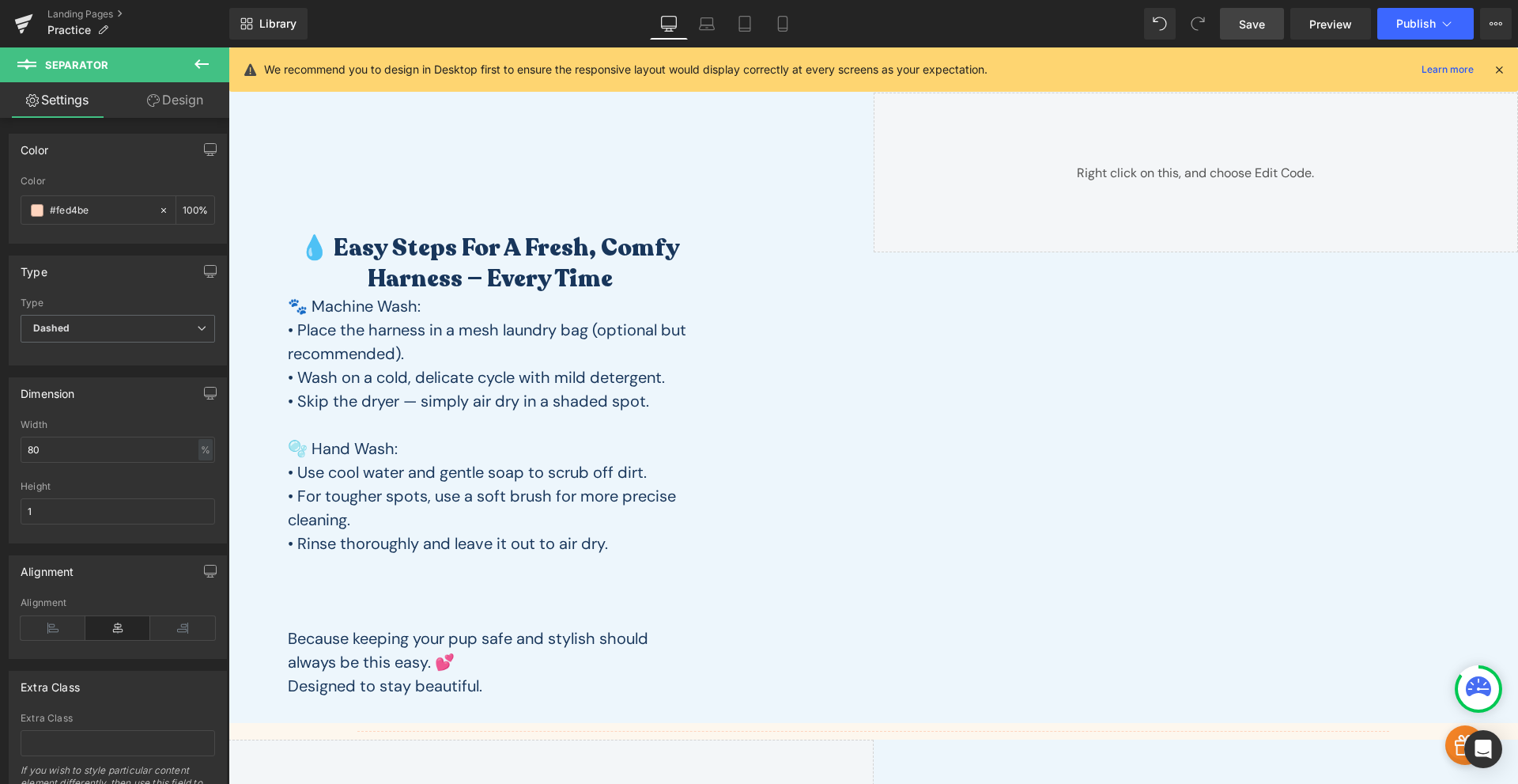
scroll to position [0, 0]
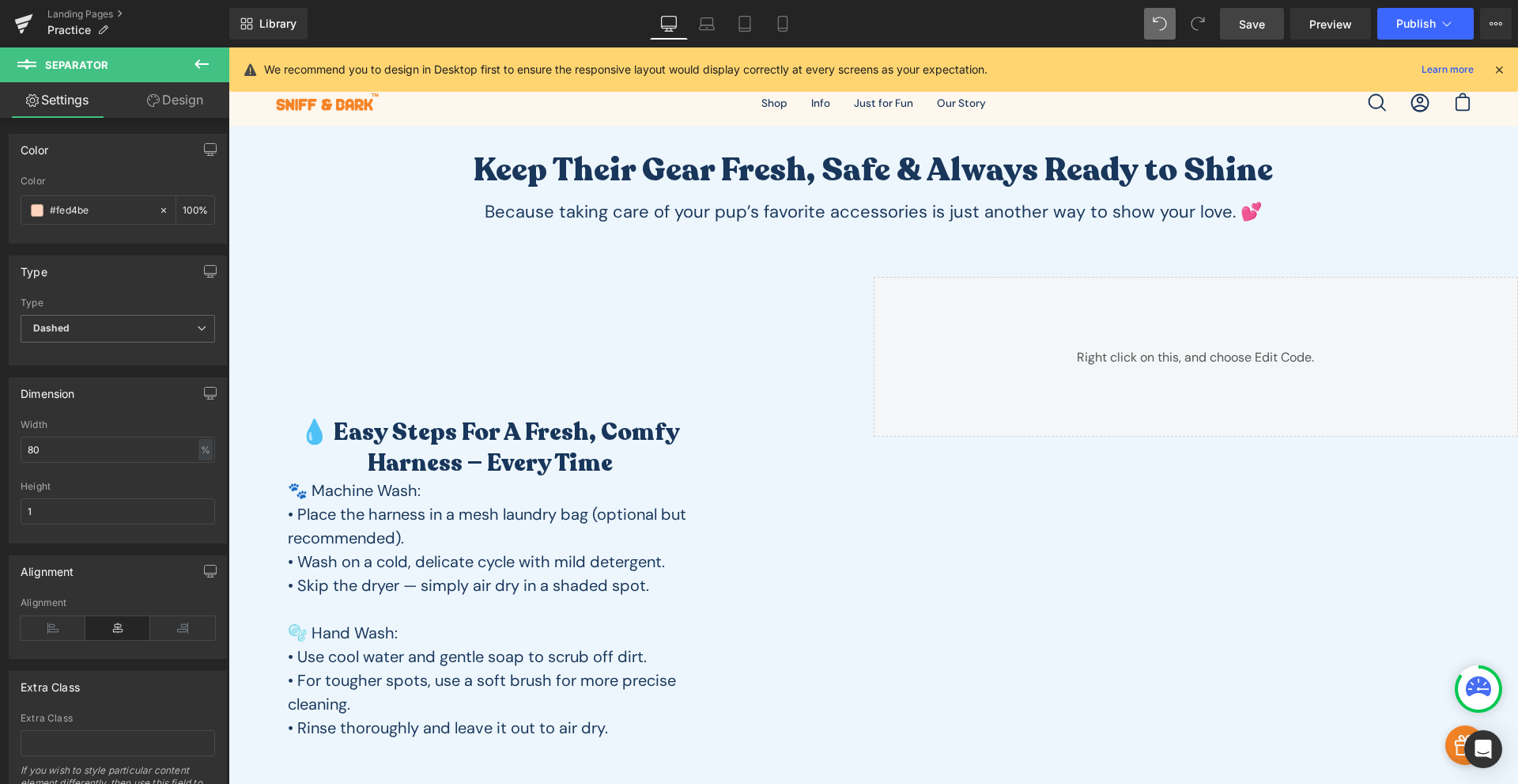
type input "100.92"
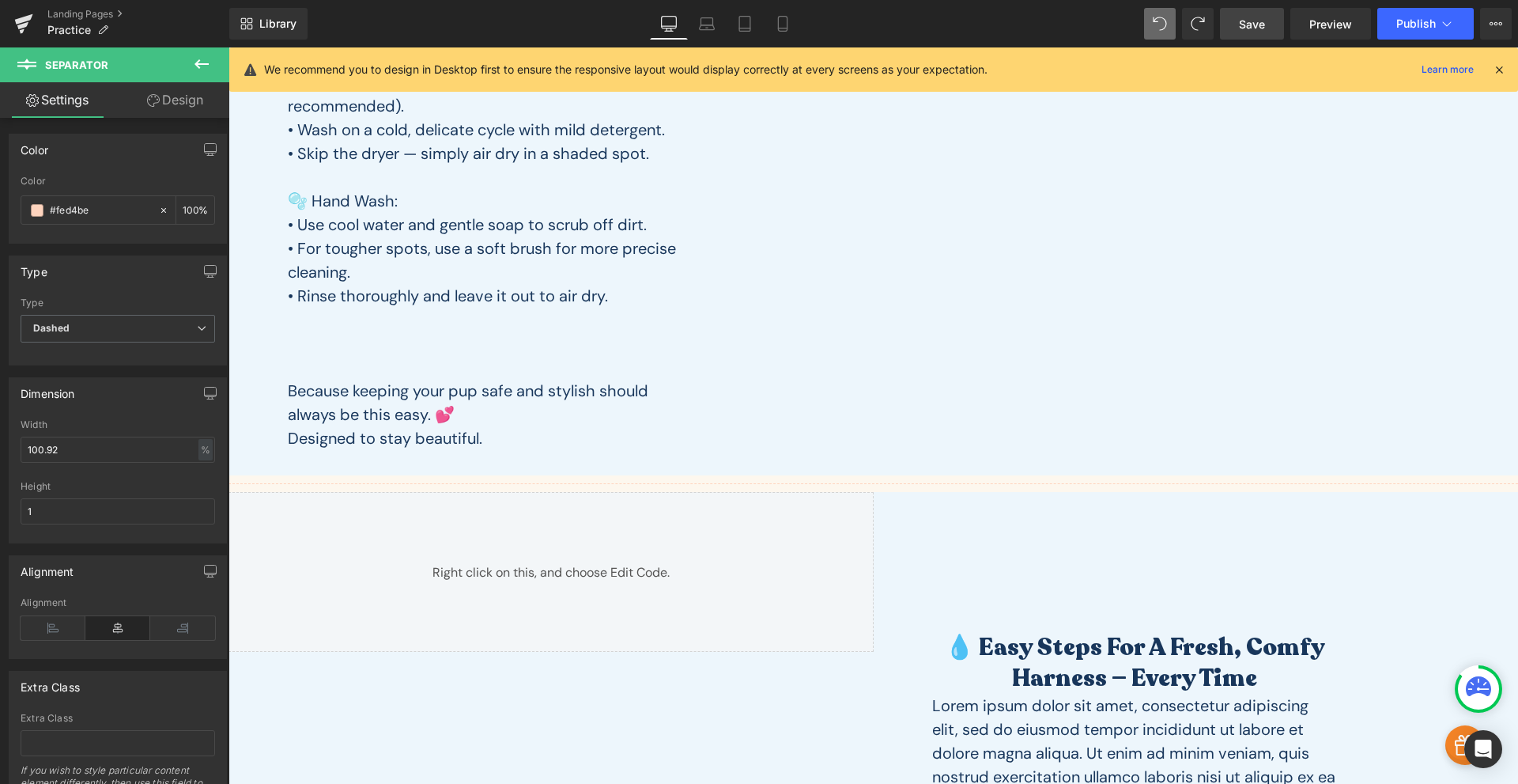
type input "#333333"
type input "100"
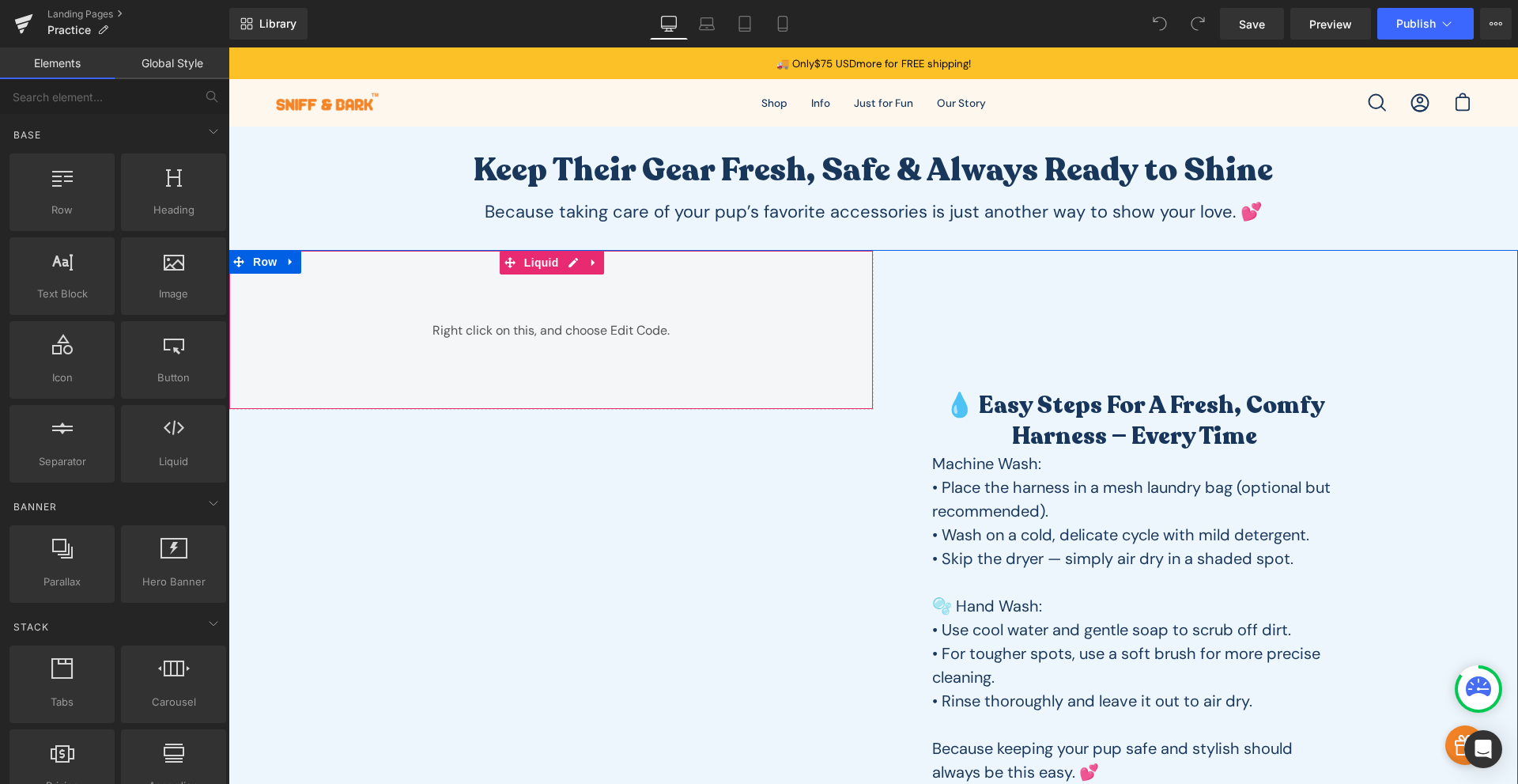
scroll to position [369, 0]
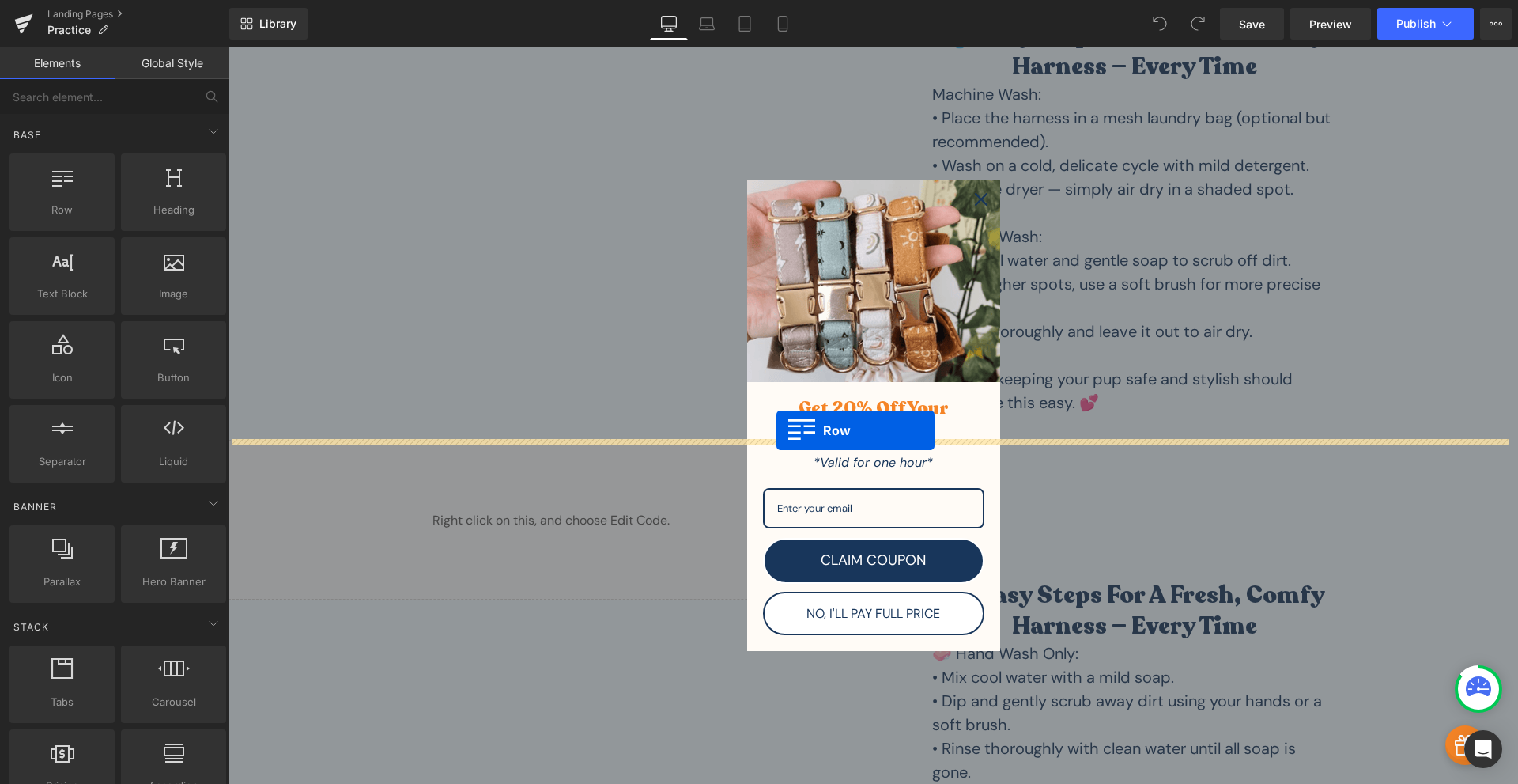
drag, startPoint x: 310, startPoint y: 303, endPoint x: 777, endPoint y: 430, distance: 484.0
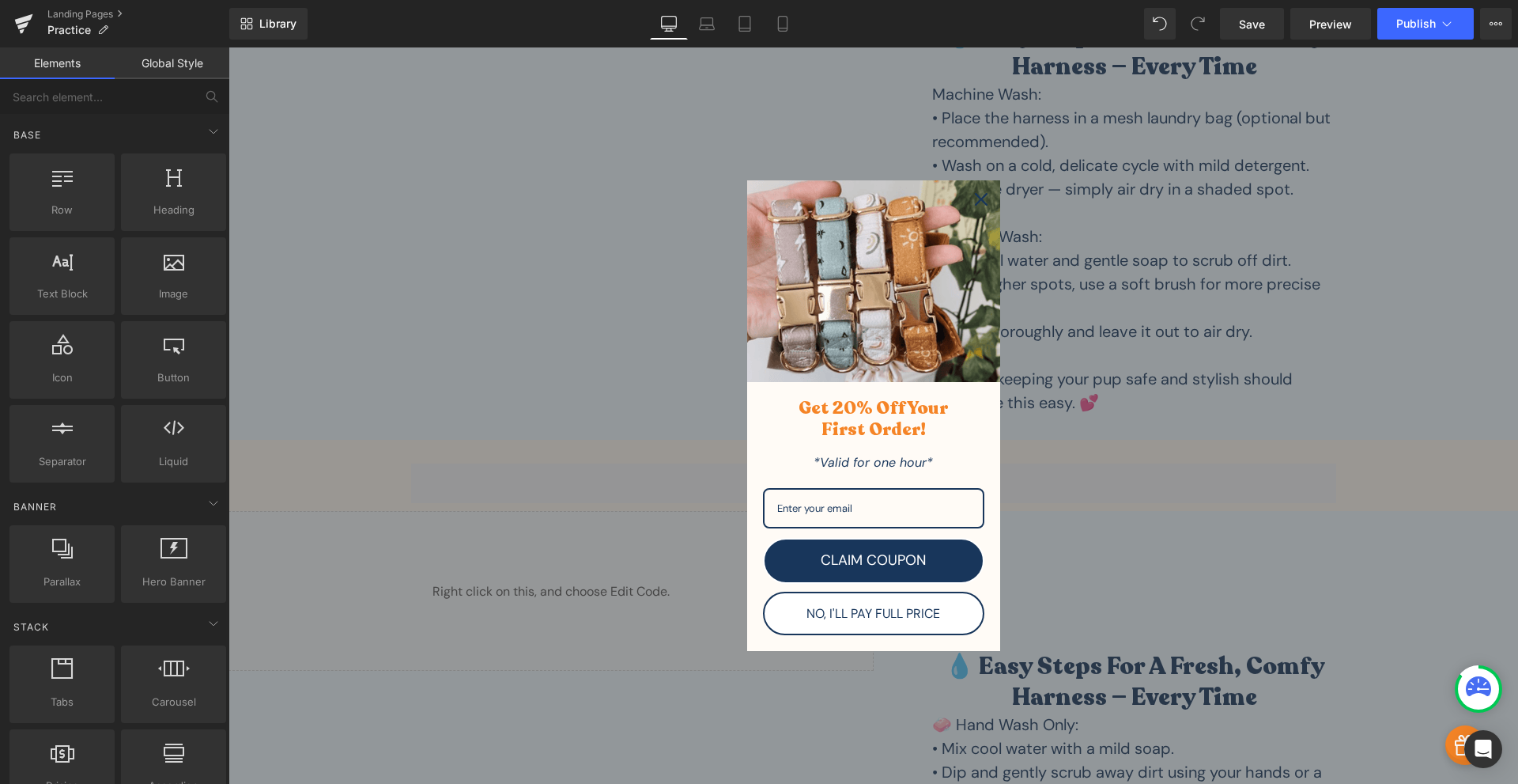
click at [975, 197] on icon "close icon" at bounding box center [981, 199] width 13 height 13
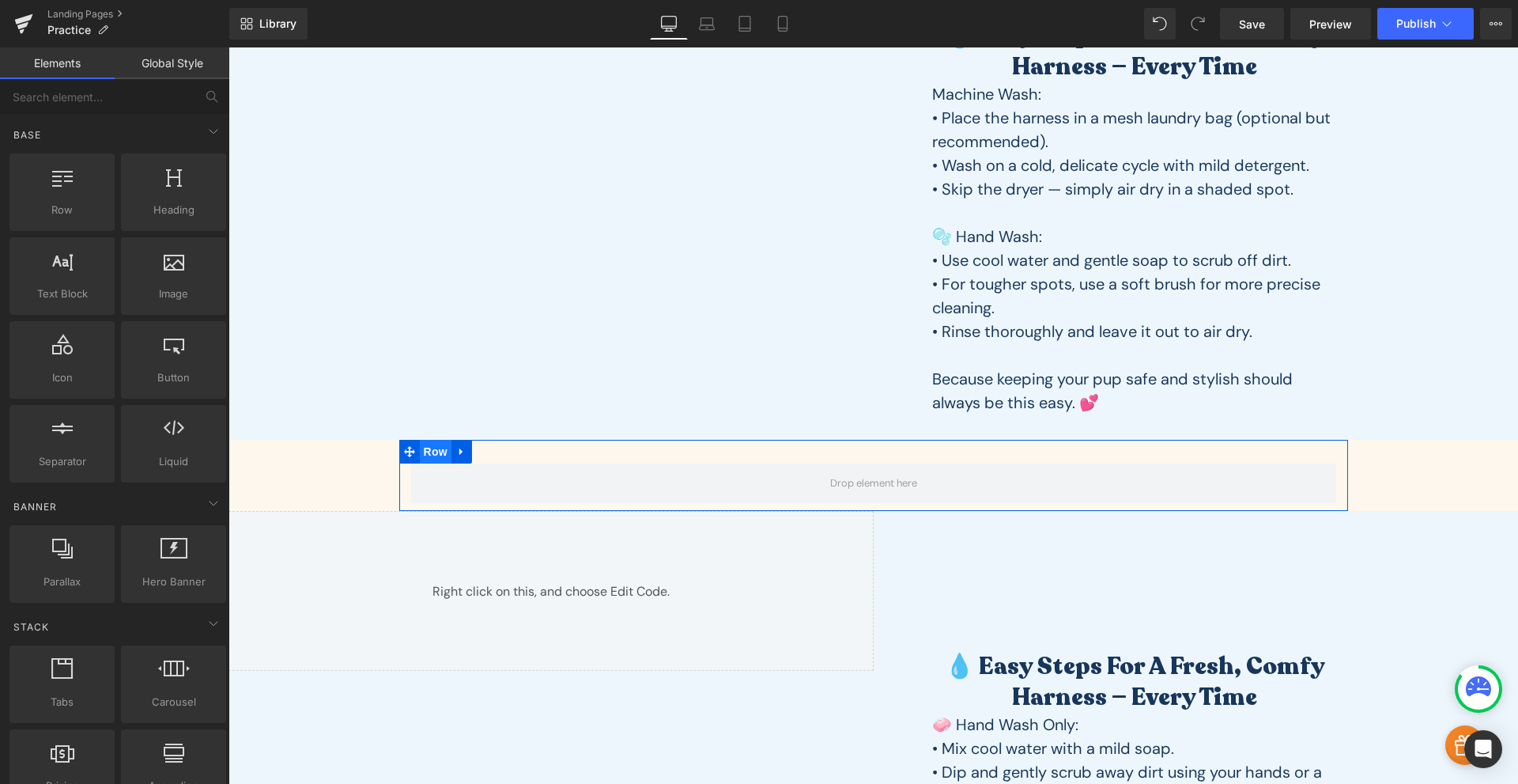
click at [434, 458] on span "Row" at bounding box center [436, 452] width 31 height 23
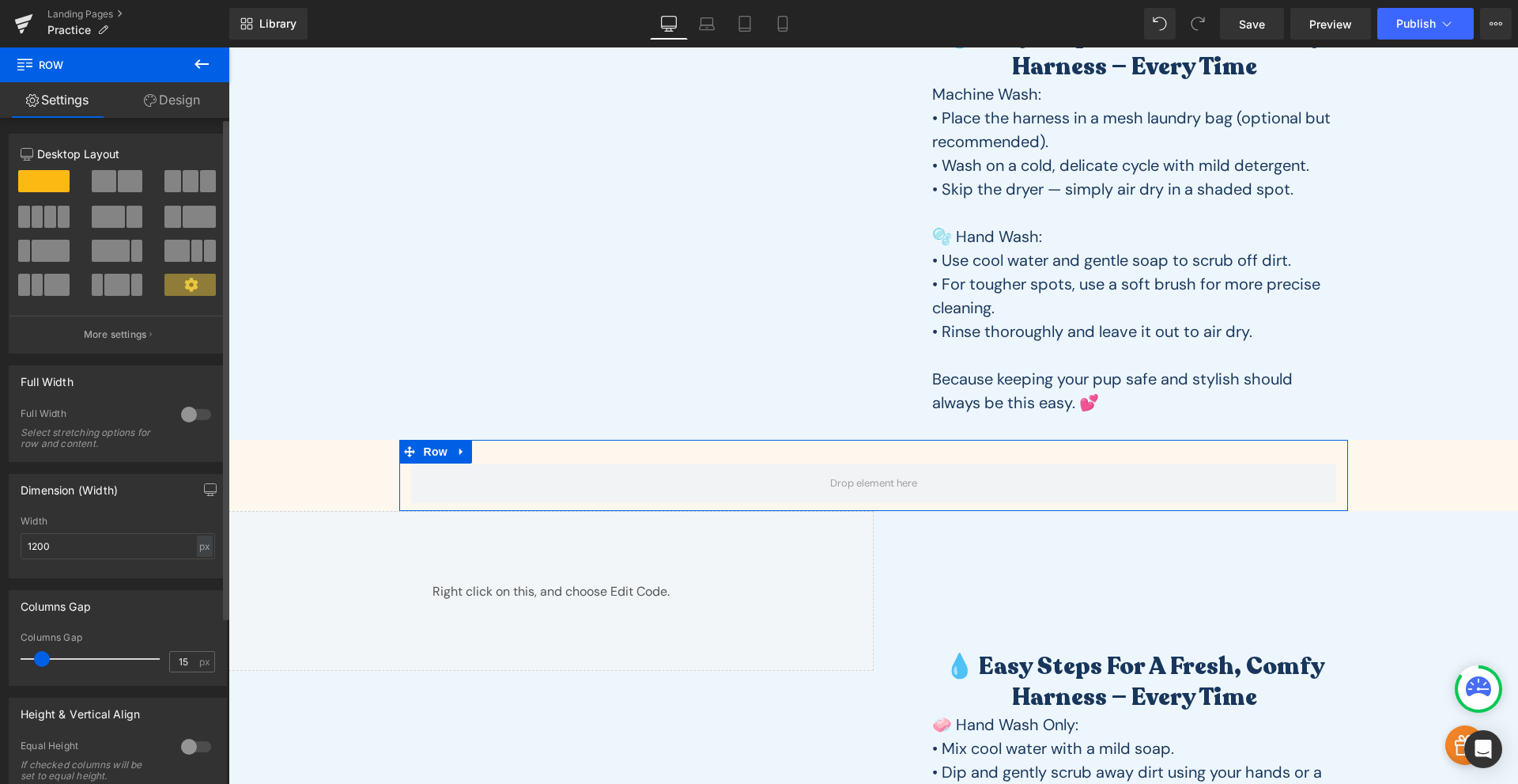
click at [200, 411] on div at bounding box center [196, 414] width 38 height 25
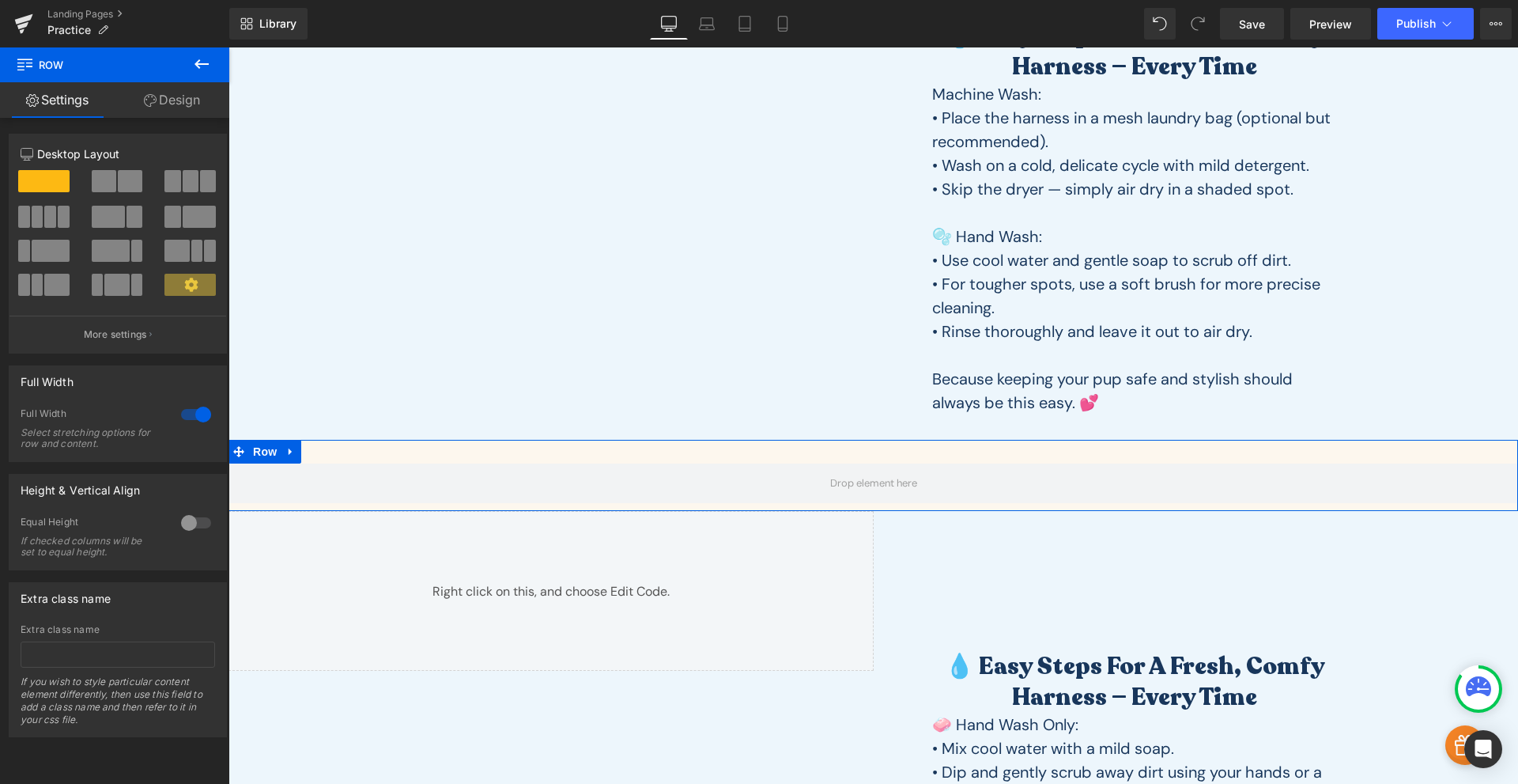
click at [189, 96] on link "Design" at bounding box center [172, 100] width 115 height 36
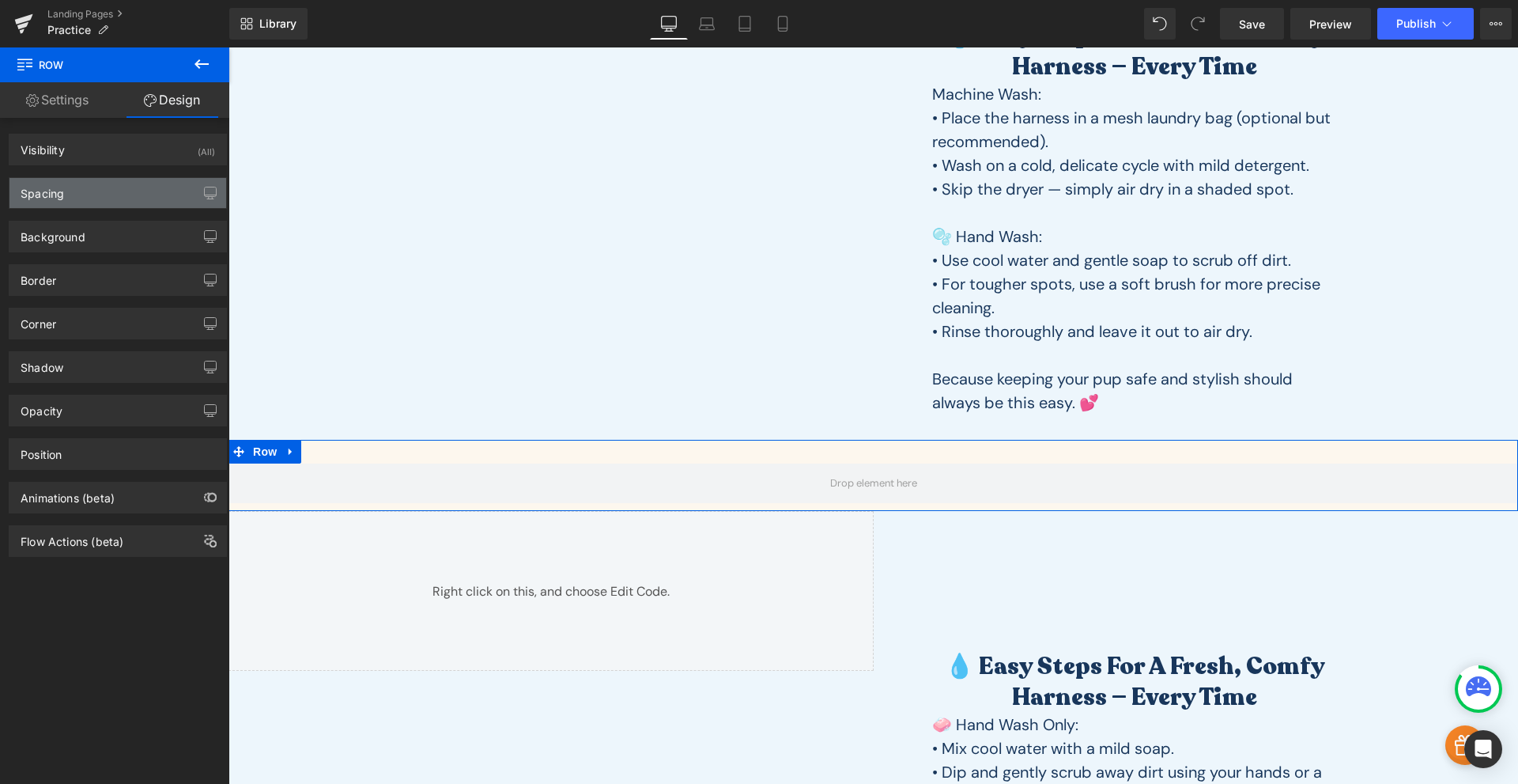
click at [115, 199] on div "Spacing" at bounding box center [118, 194] width 217 height 30
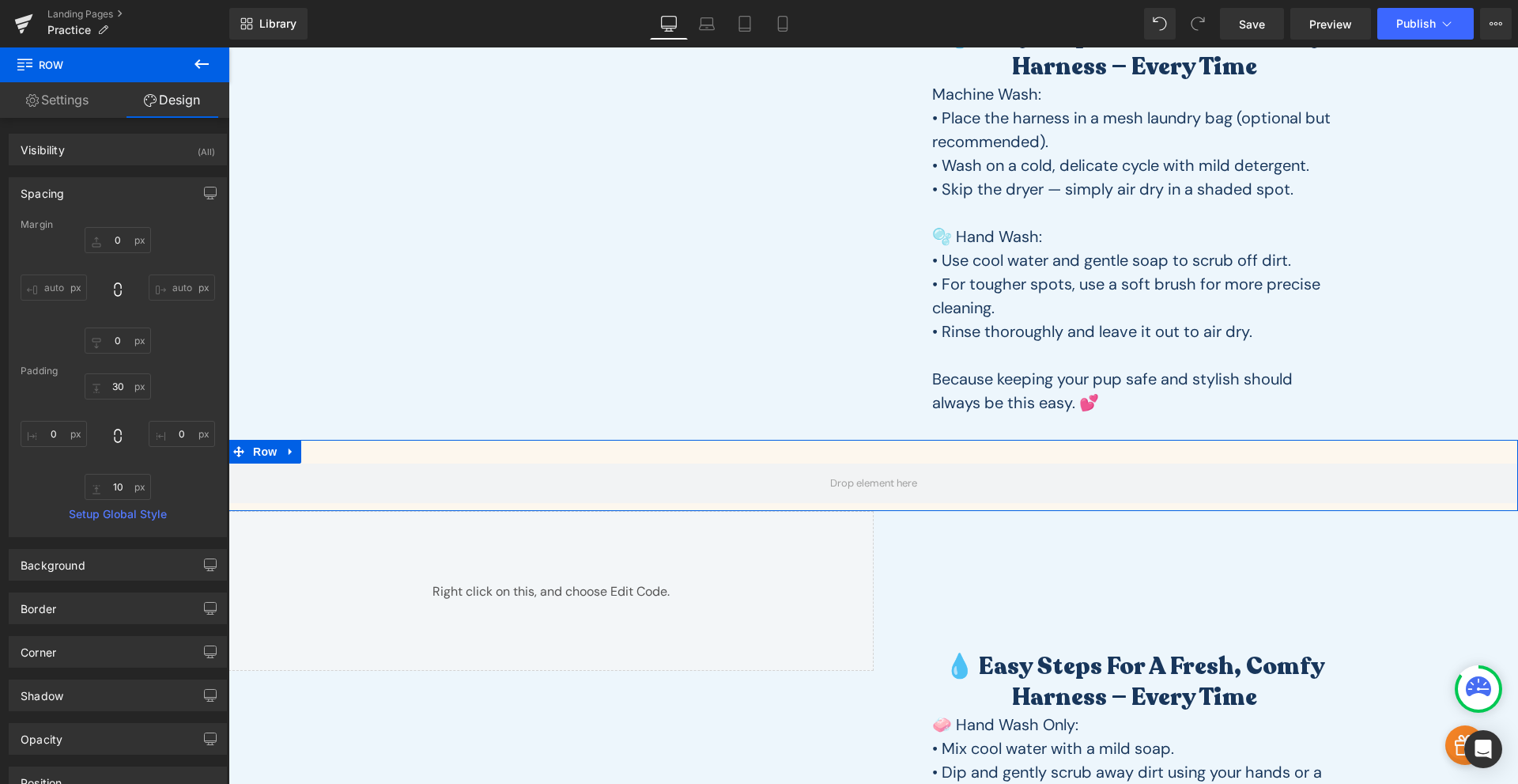
click at [115, 199] on div "Spacing" at bounding box center [118, 194] width 217 height 30
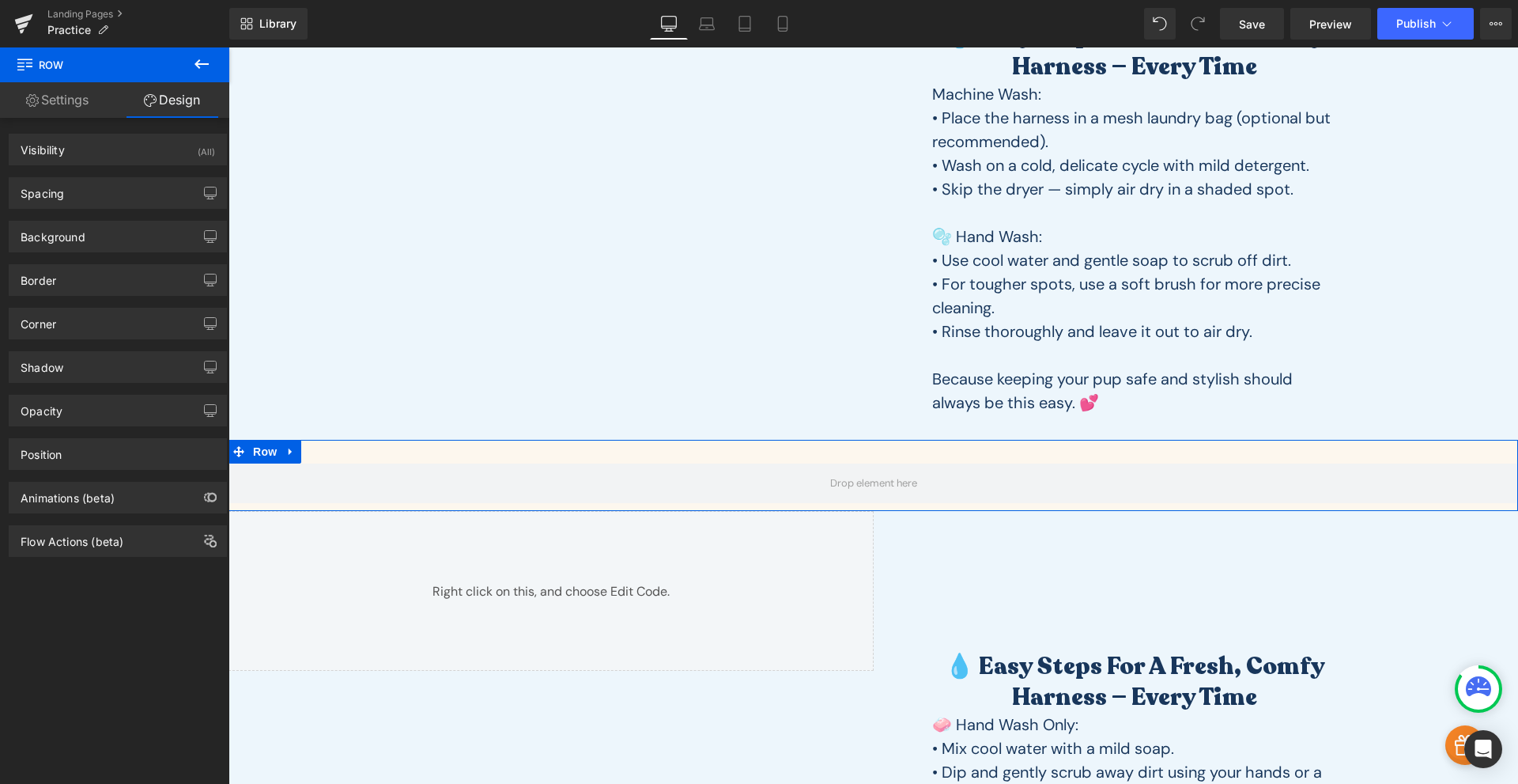
click at [180, 108] on link "Design" at bounding box center [172, 100] width 115 height 36
click at [109, 138] on div "Visibility (All)" at bounding box center [118, 150] width 217 height 30
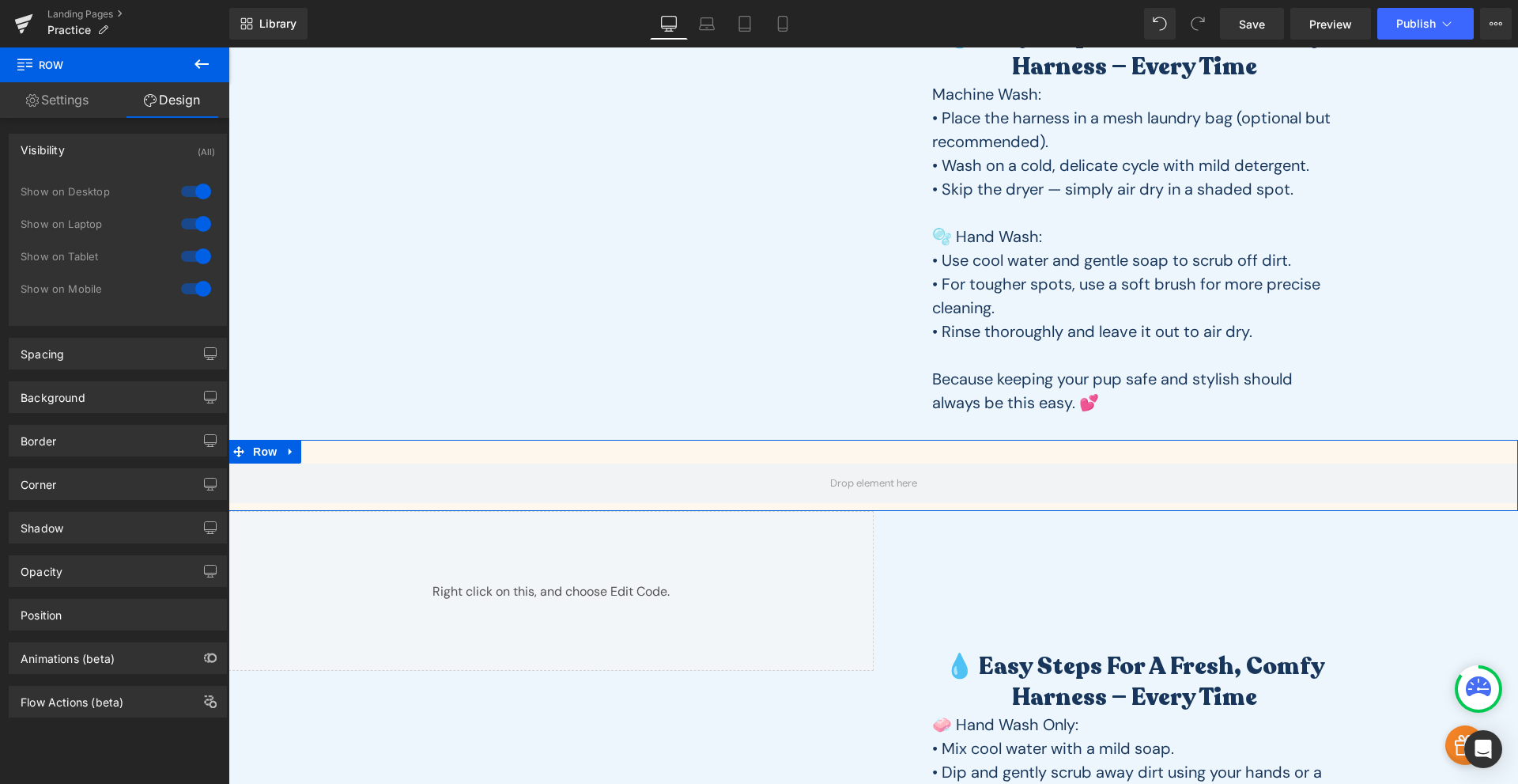
click at [110, 150] on div "Visibility (All)" at bounding box center [118, 150] width 217 height 30
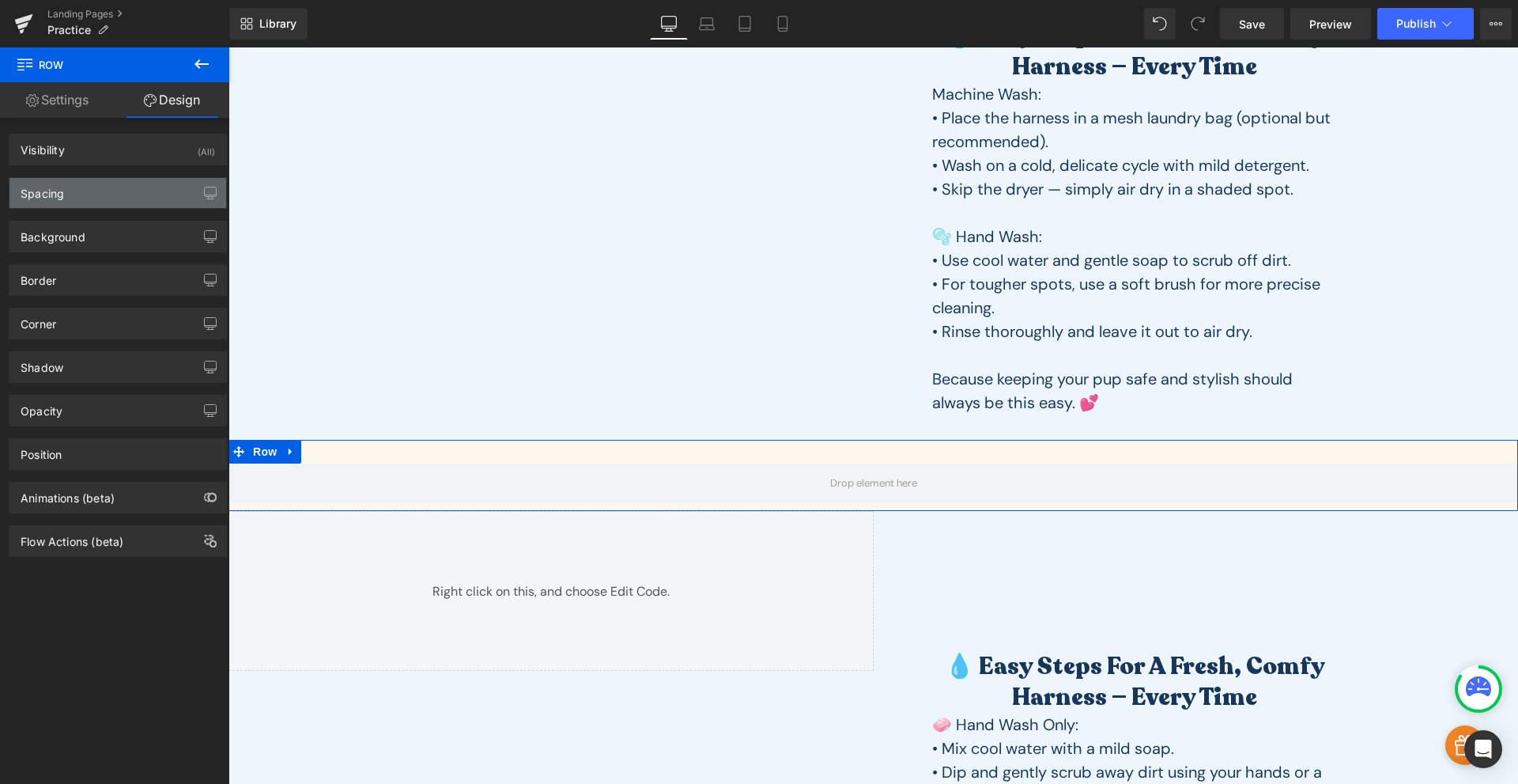
click at [93, 205] on div "Spacing" at bounding box center [118, 194] width 217 height 30
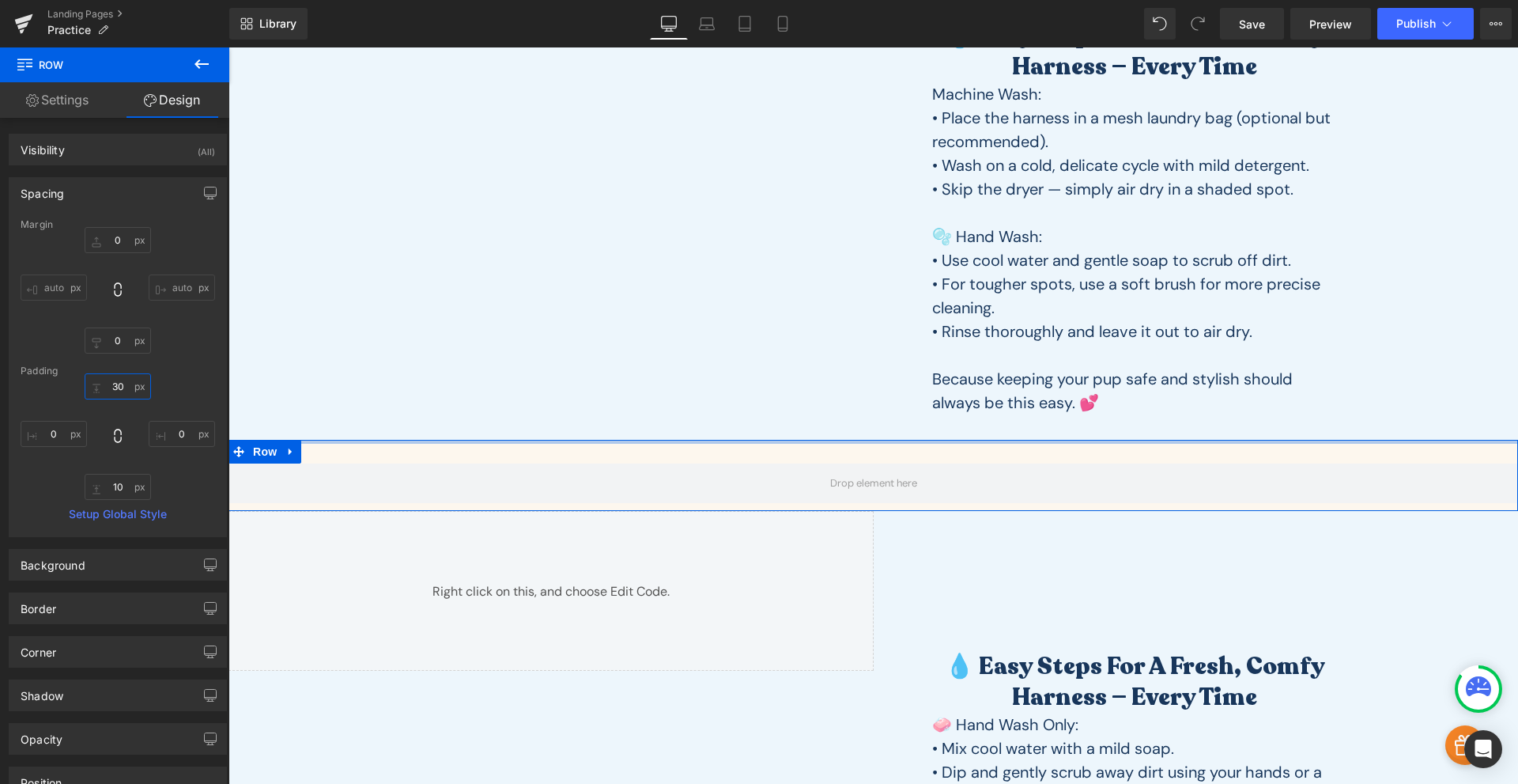
click at [117, 392] on input "30" at bounding box center [117, 386] width 66 height 26
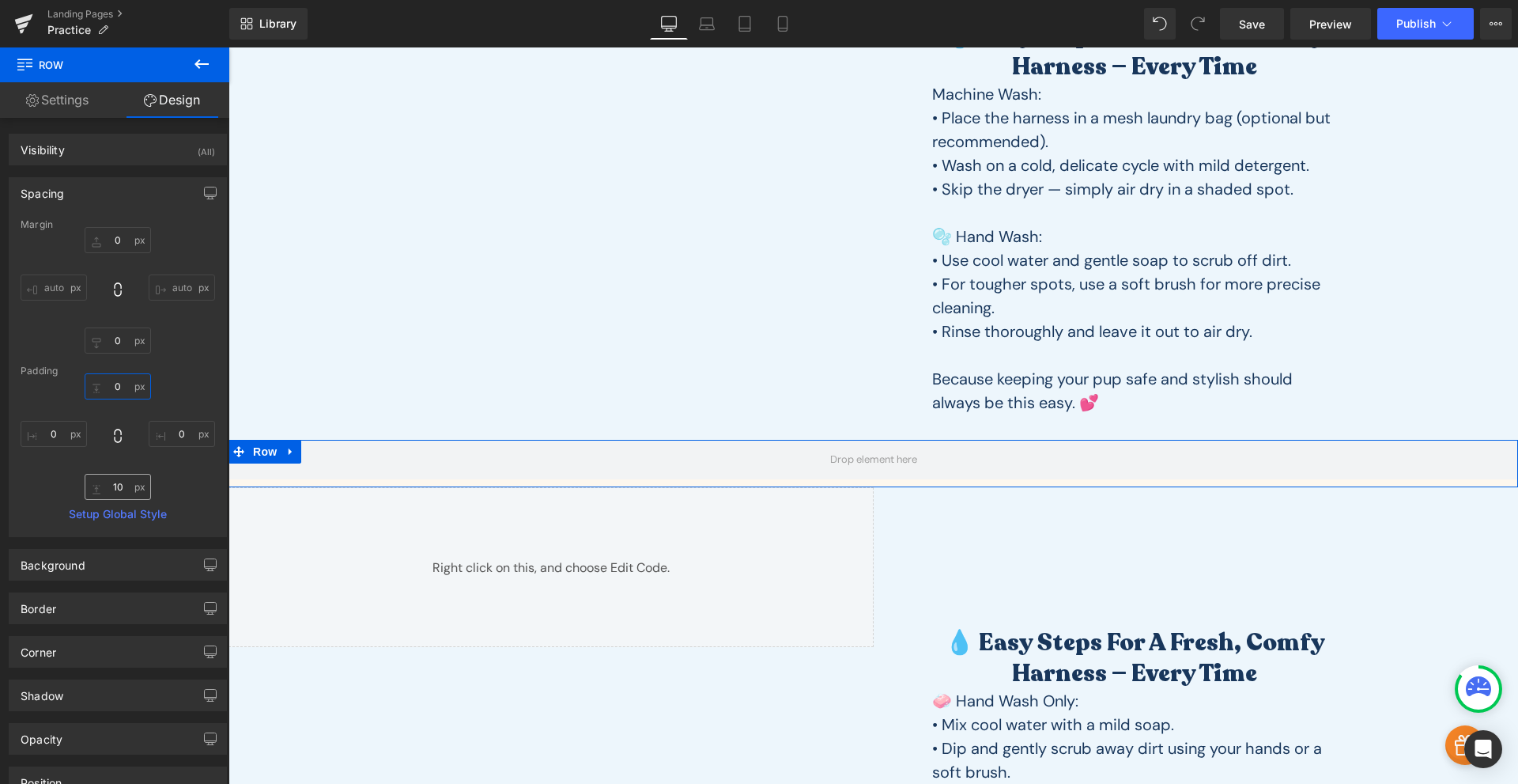
type input "0"
click at [118, 481] on input "10" at bounding box center [117, 487] width 66 height 26
type input "0"
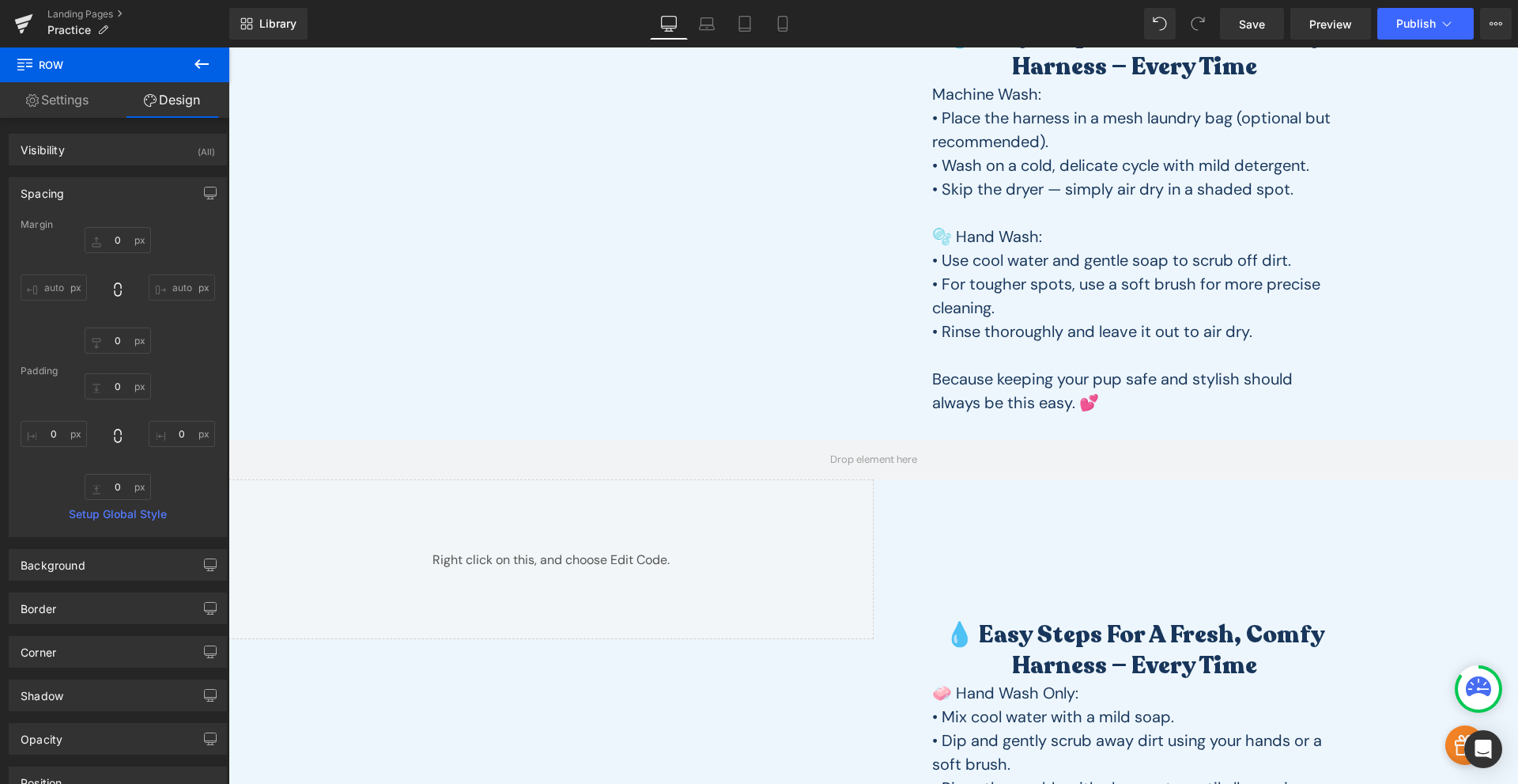
click at [200, 61] on button at bounding box center [202, 65] width 56 height 35
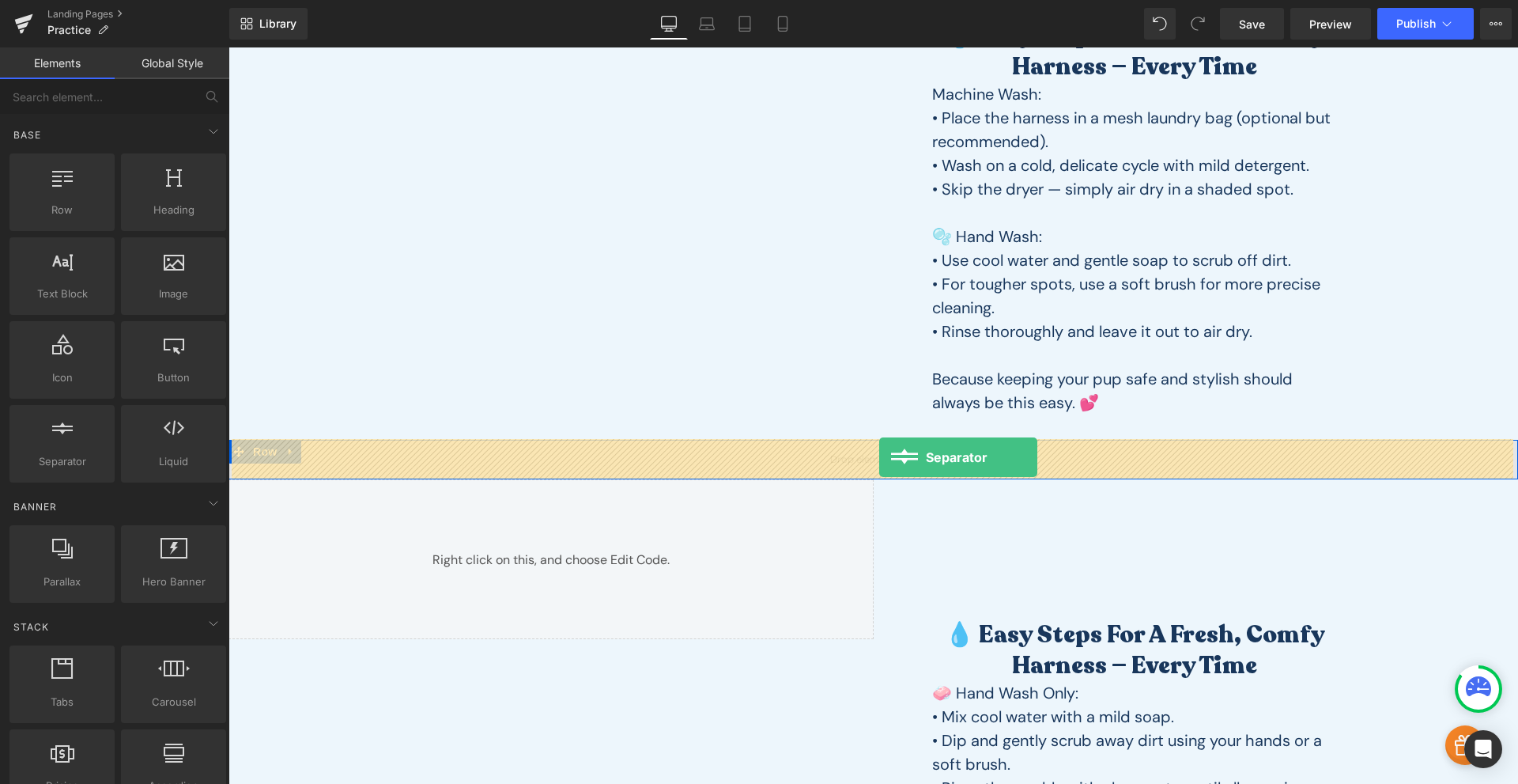
drag, startPoint x: 299, startPoint y: 491, endPoint x: 879, endPoint y: 456, distance: 581.1
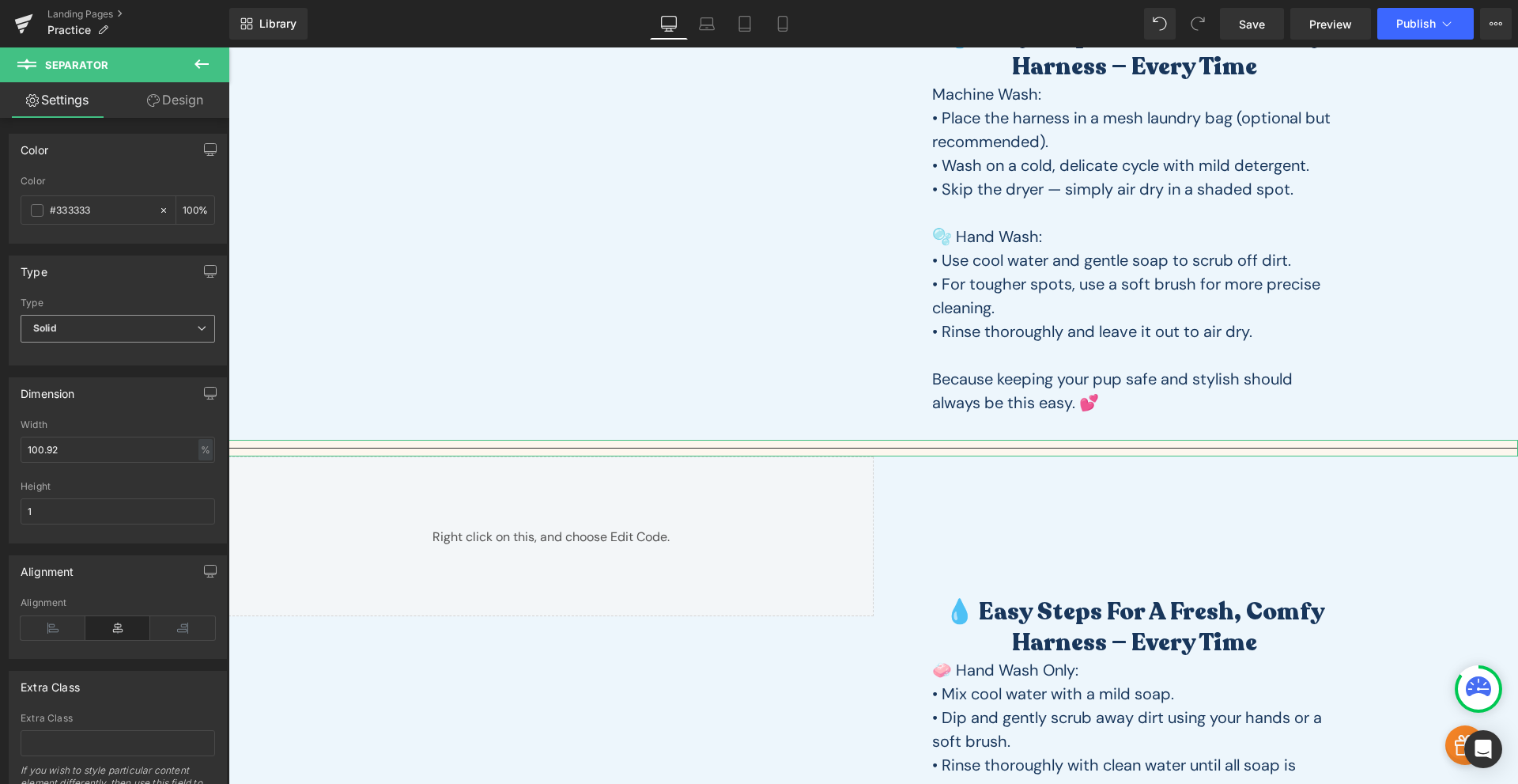
click at [65, 320] on span "Solid" at bounding box center [117, 328] width 194 height 28
click at [71, 375] on div "Dashed" at bounding box center [61, 380] width 35 height 11
click at [75, 205] on input "#333333" at bounding box center [100, 210] width 101 height 17
paste input "fed4be"
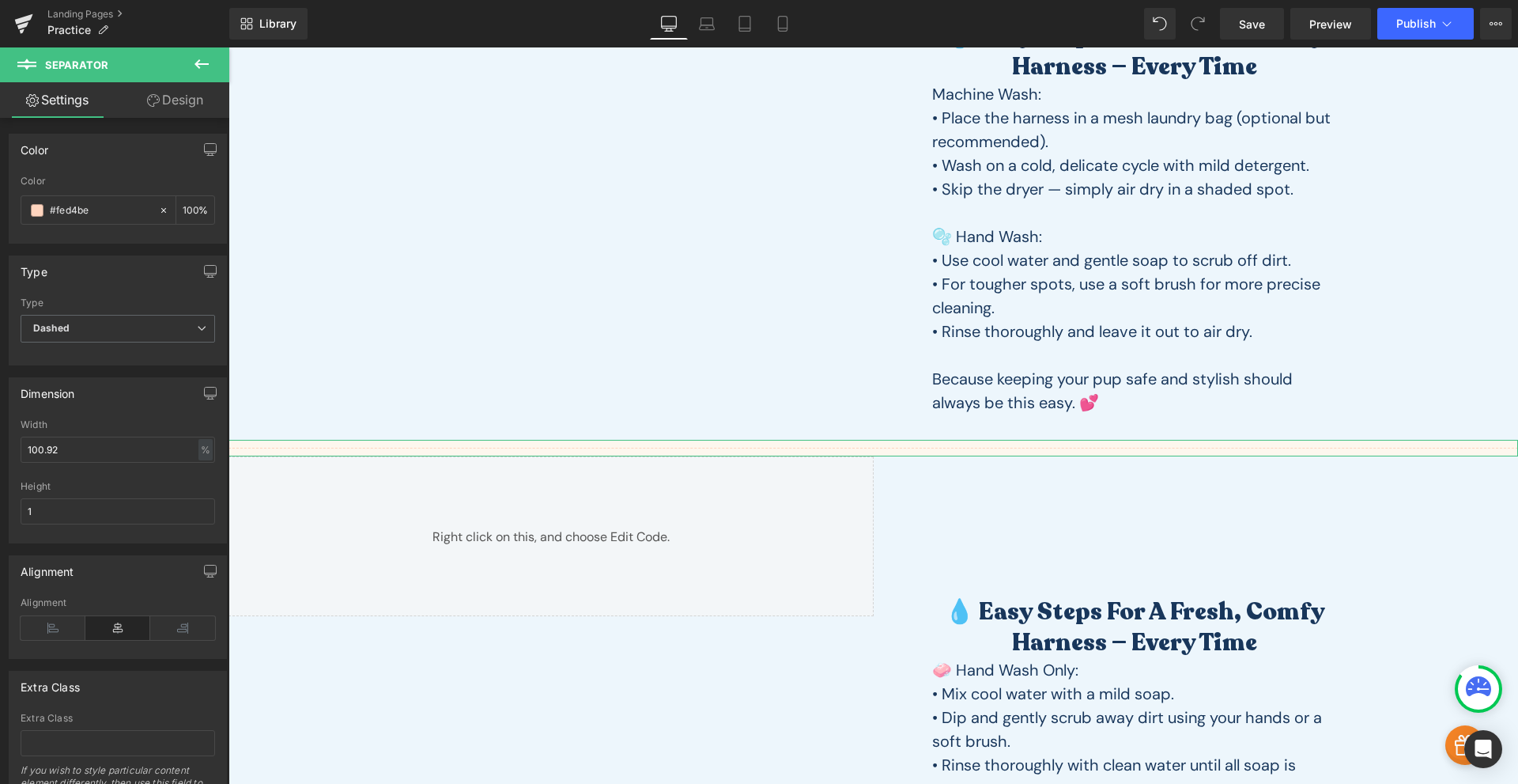
type input "#fed4be"
click at [118, 264] on div "Type" at bounding box center [118, 271] width 217 height 30
drag, startPoint x: 83, startPoint y: 441, endPoint x: -65, endPoint y: 455, distance: 148.7
click at [0, 455] on html "Separator You are previewing how the will restyle your page. You can not edit E…" at bounding box center [759, 392] width 1518 height 784
type input "80"
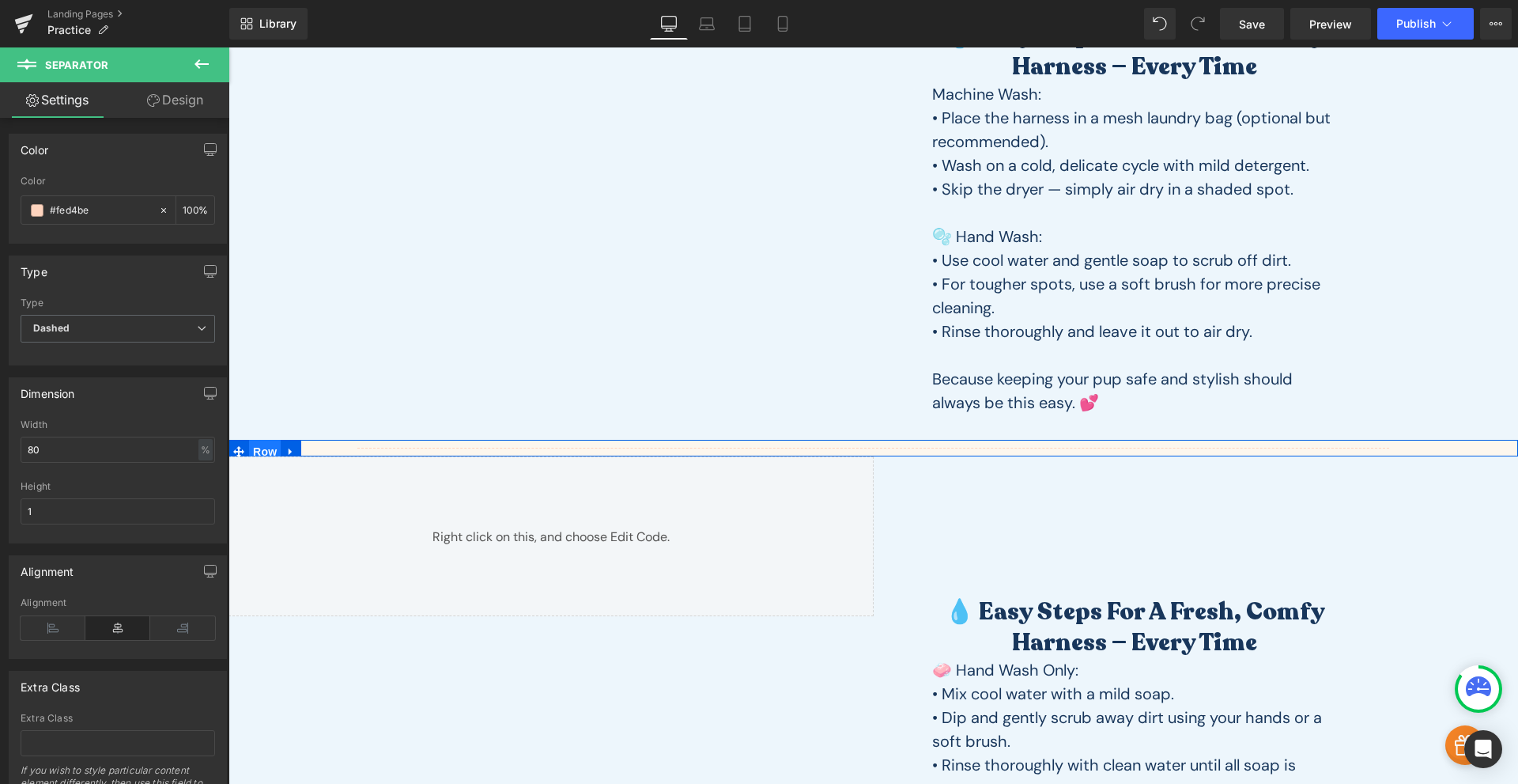
click at [262, 452] on span "Row" at bounding box center [264, 452] width 31 height 23
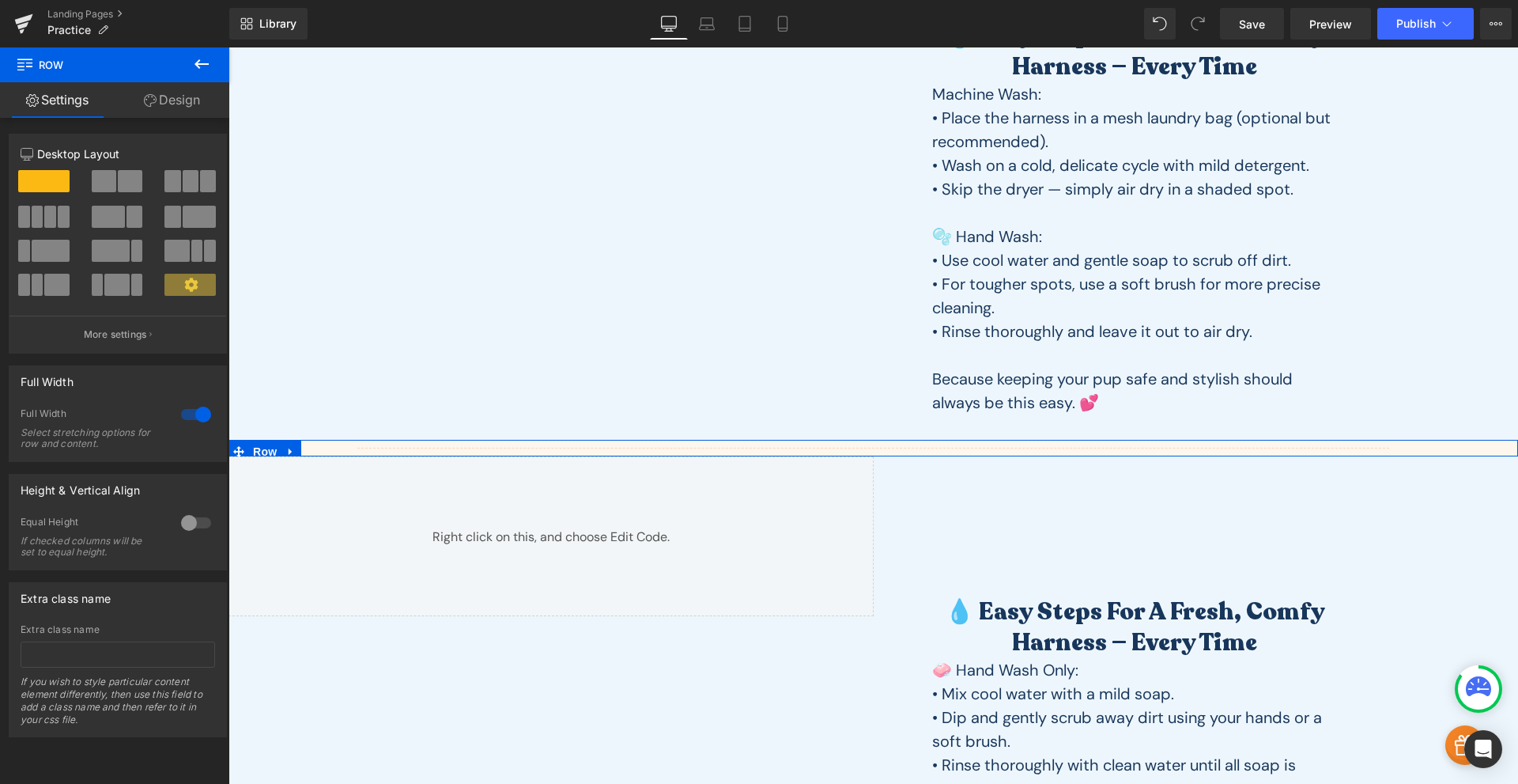
click at [174, 90] on link "Design" at bounding box center [172, 100] width 115 height 36
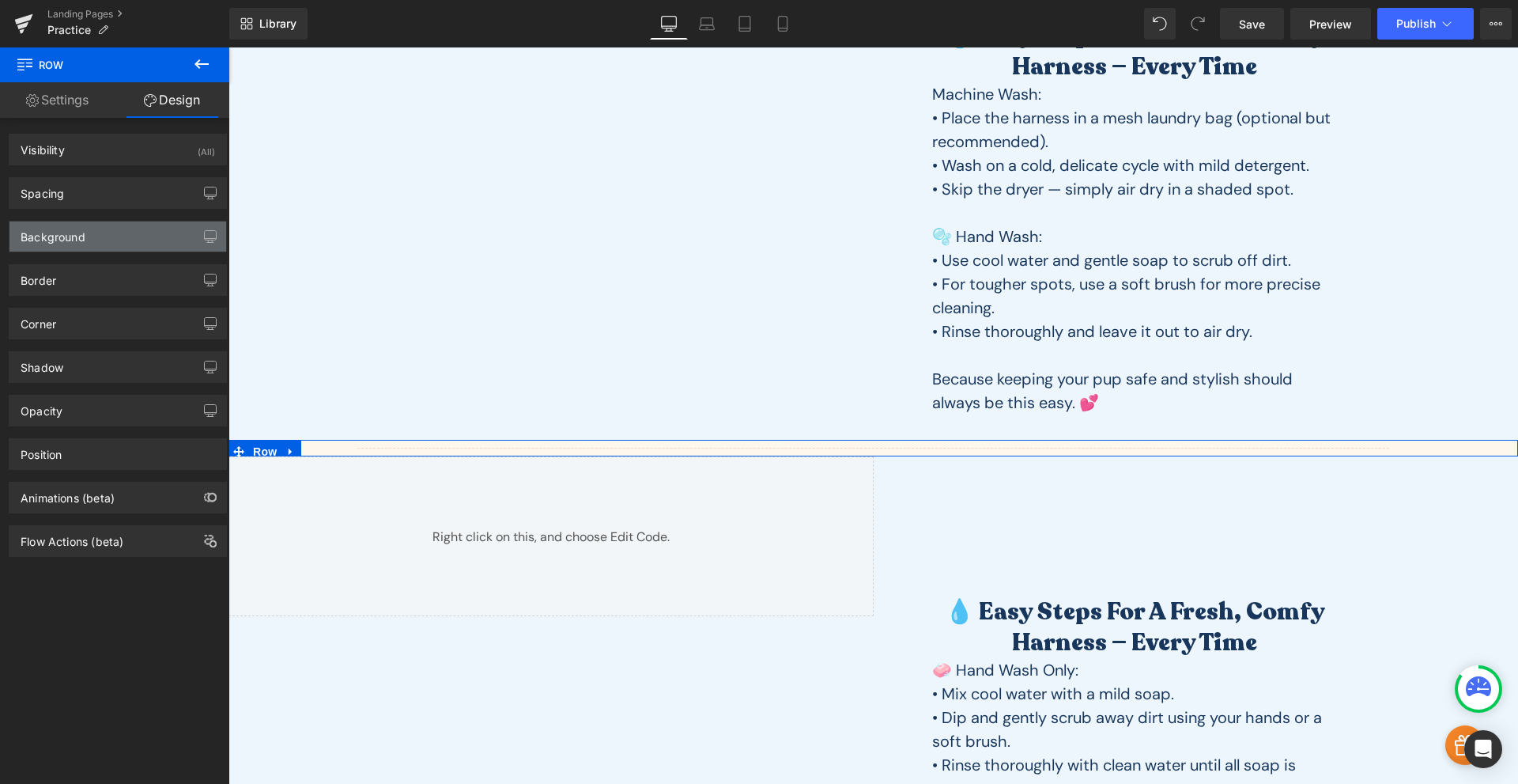
click at [110, 239] on div "Background" at bounding box center [118, 237] width 217 height 30
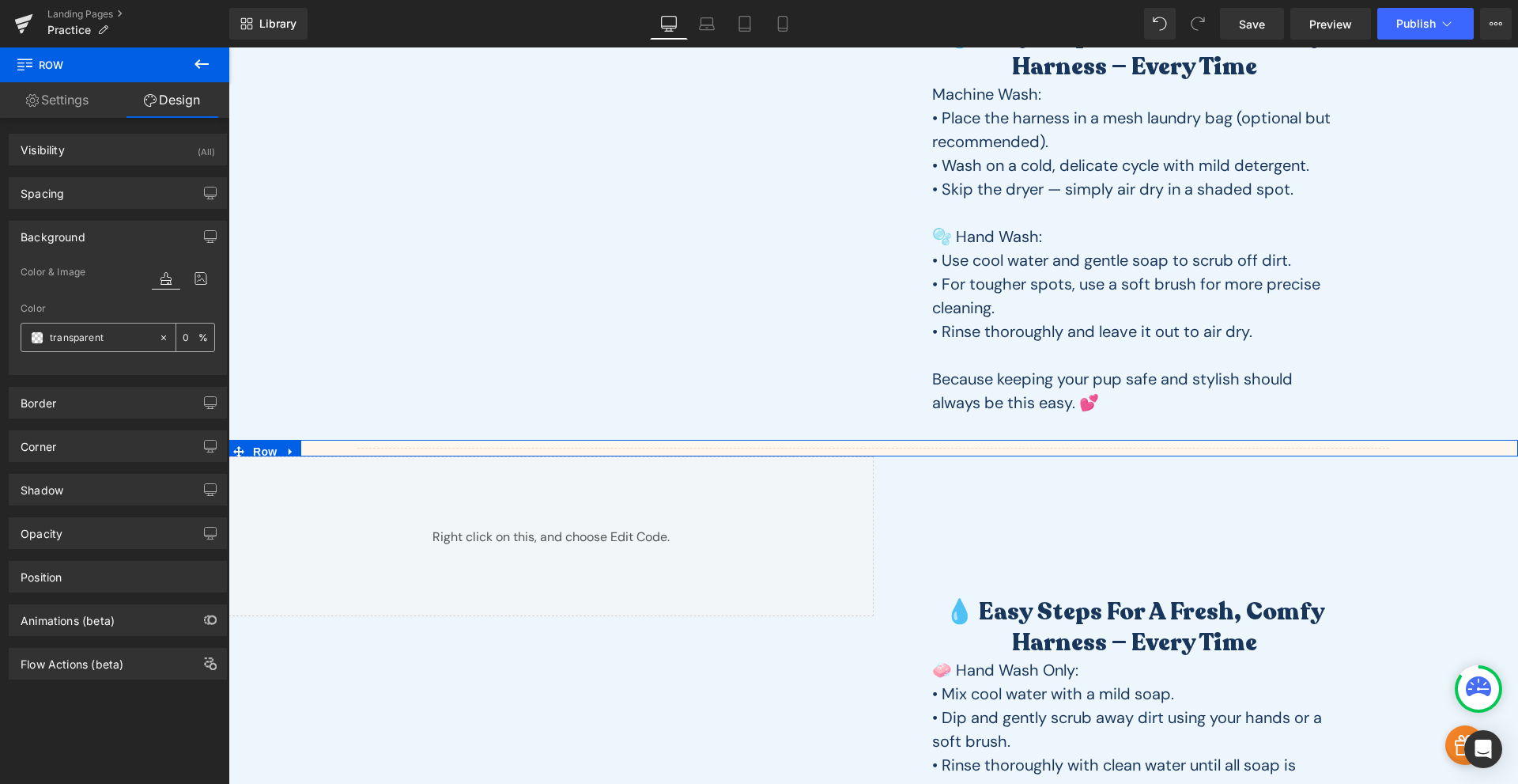
click at [73, 329] on input "transparent" at bounding box center [100, 337] width 101 height 17
click at [73, 329] on input "transparent" at bounding box center [100, 337] width 101 height 17
paste input "edf6fc"
paste input "text"
type input "edf6fc"
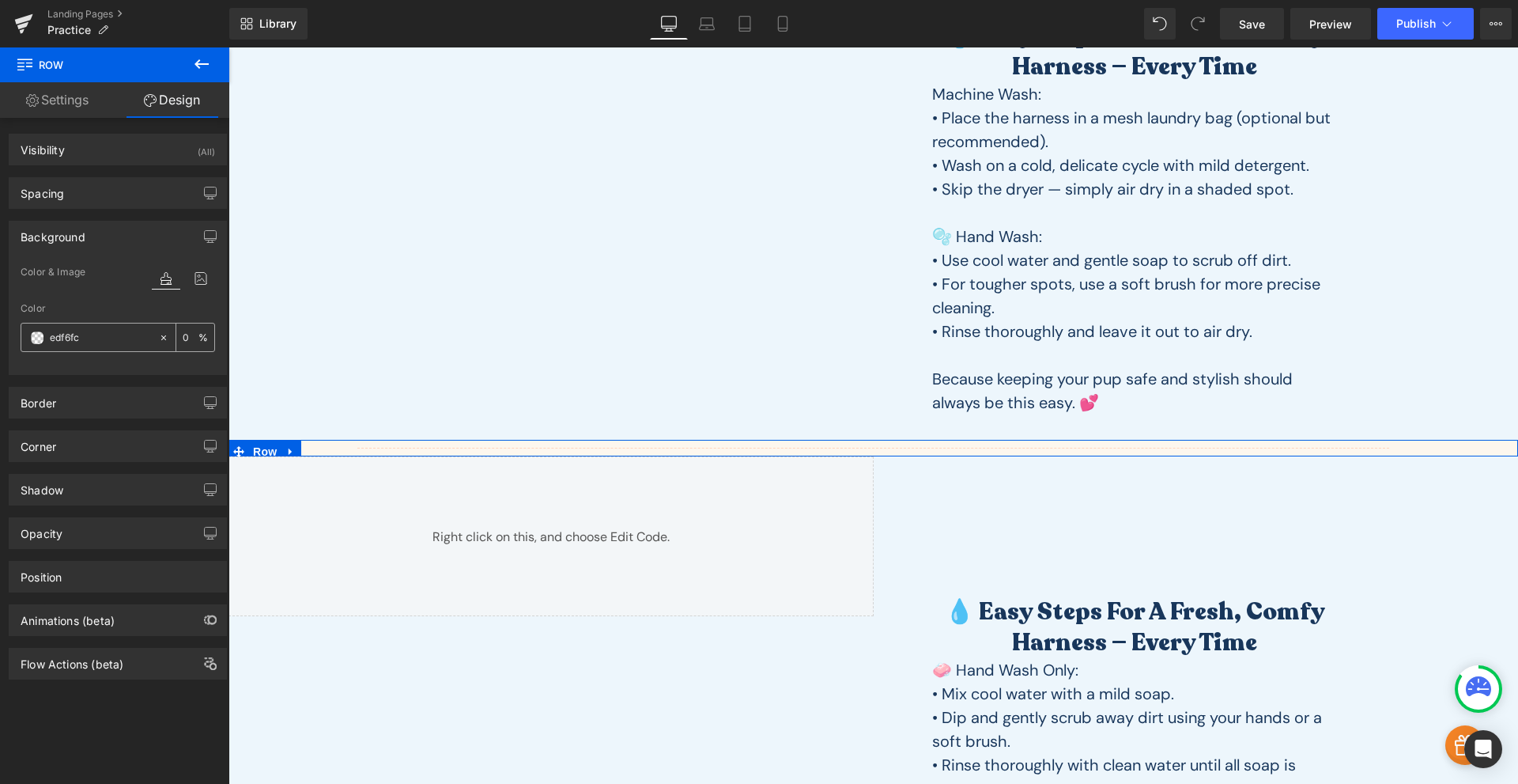
type input "100"
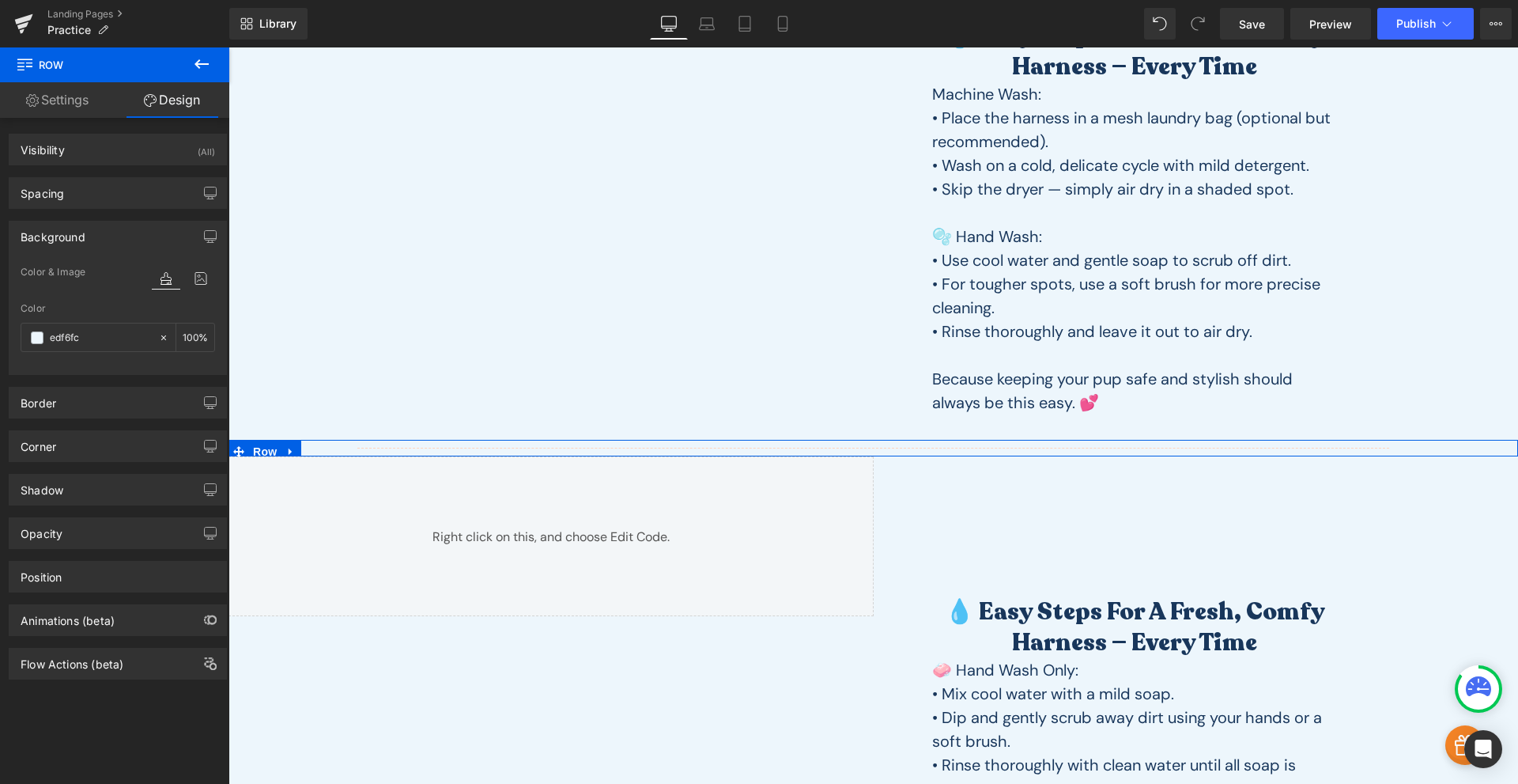
type input "#edf6fc"
click at [107, 366] on div at bounding box center [117, 365] width 194 height 10
click at [294, 446] on link at bounding box center [290, 452] width 21 height 23
click at [308, 448] on icon at bounding box center [312, 452] width 11 height 11
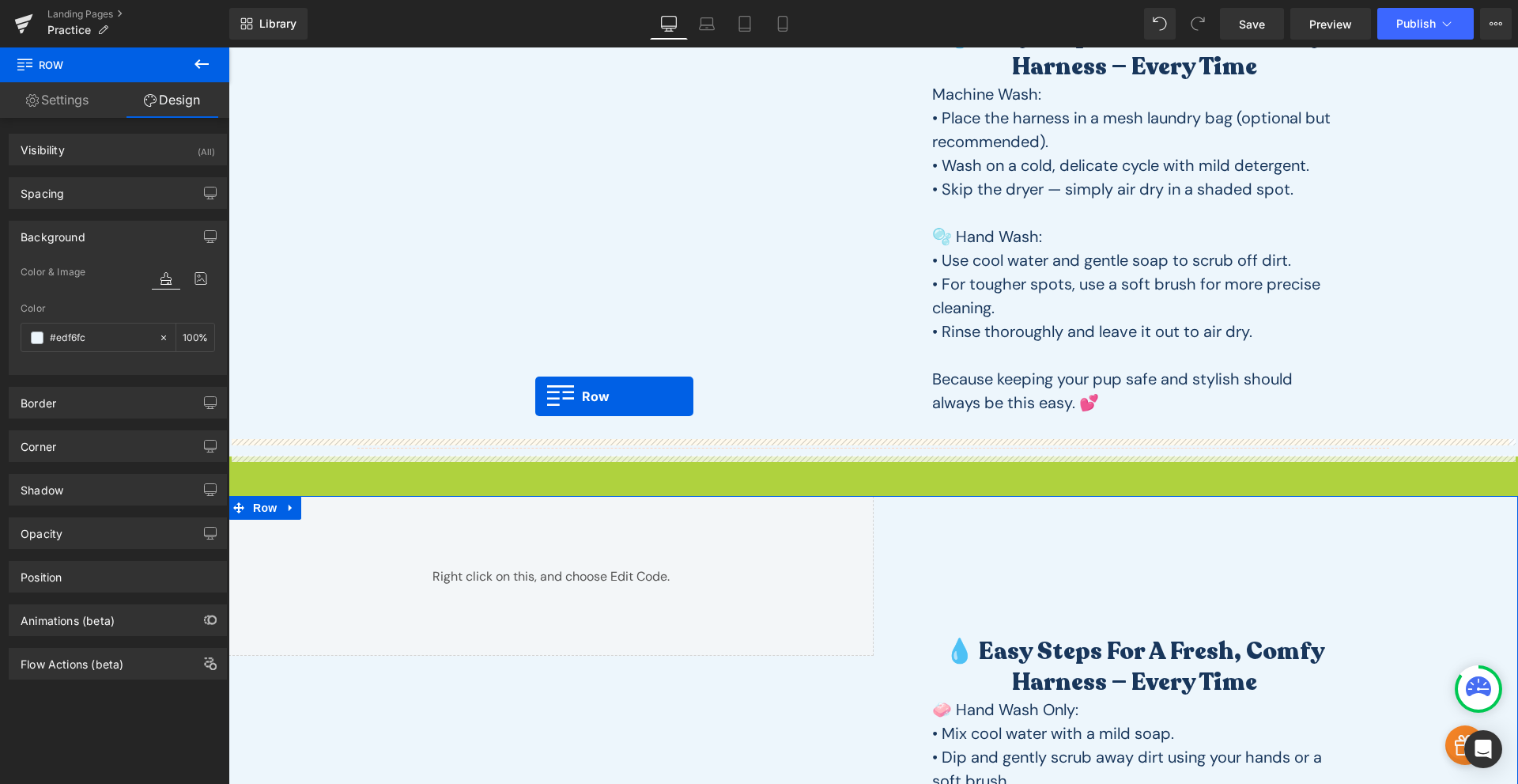
scroll to position [923, 0]
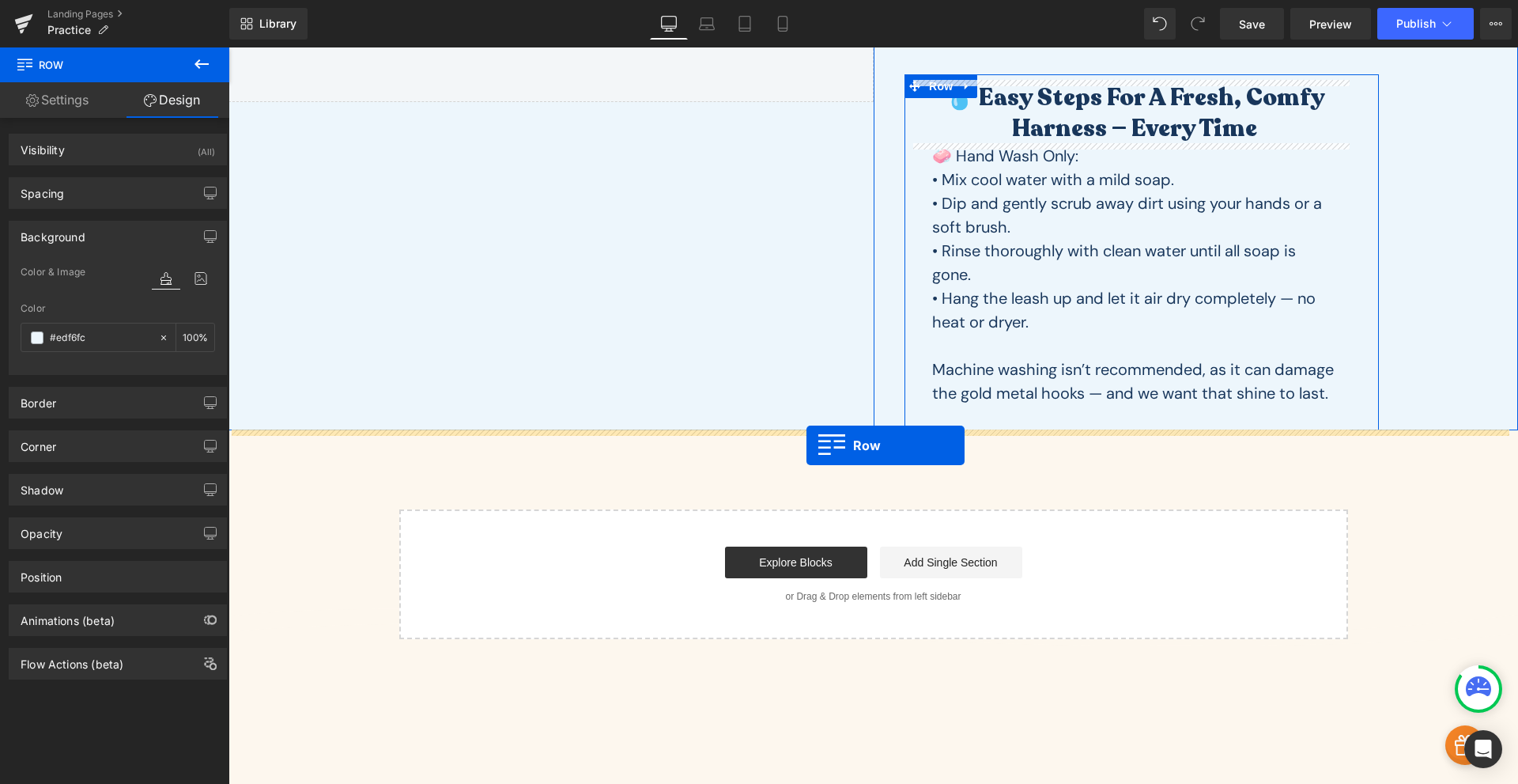
drag, startPoint x: 237, startPoint y: 462, endPoint x: 806, endPoint y: 444, distance: 569.3
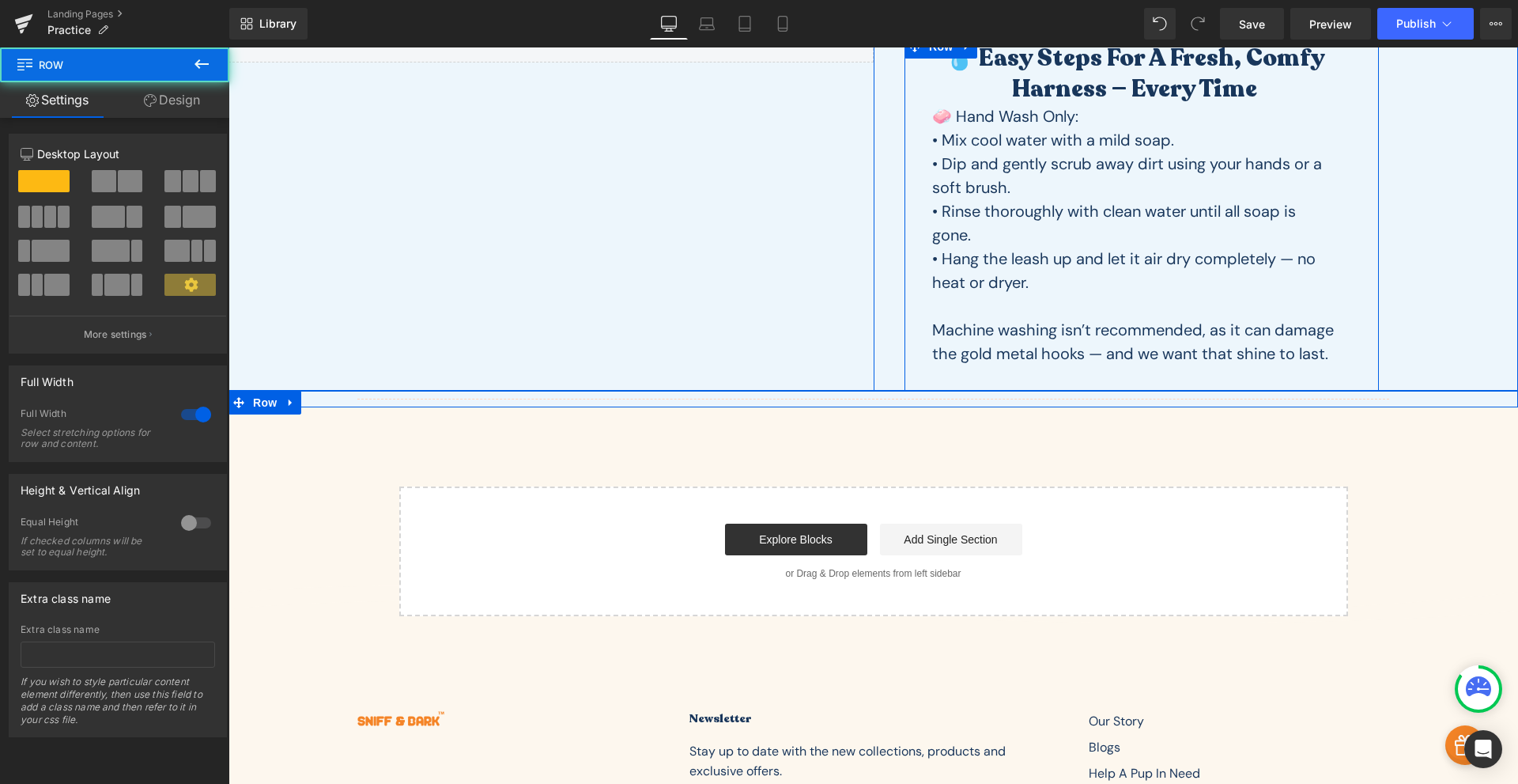
scroll to position [883, 0]
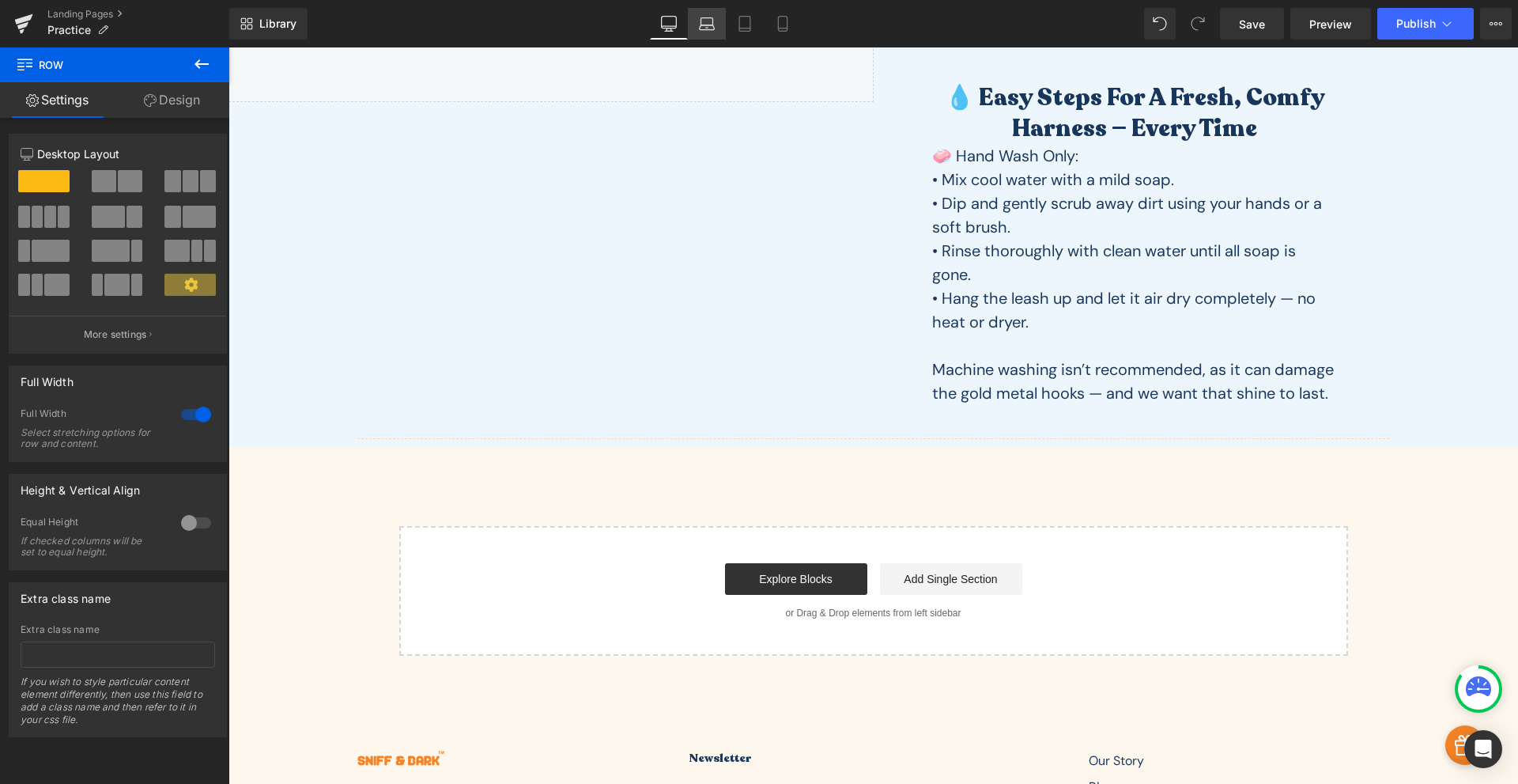
click at [722, 22] on link "Laptop" at bounding box center [707, 23] width 38 height 31
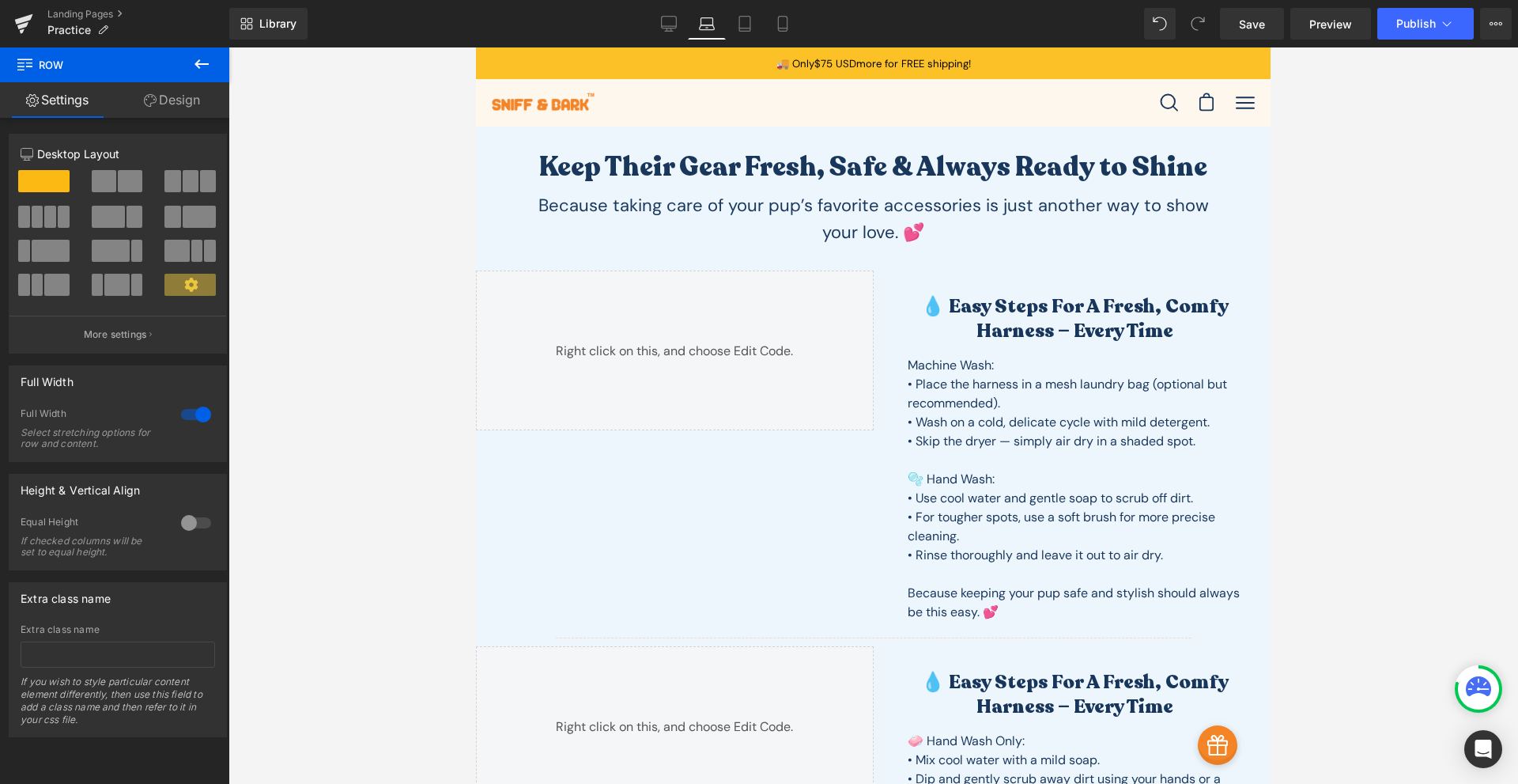
scroll to position [185, 0]
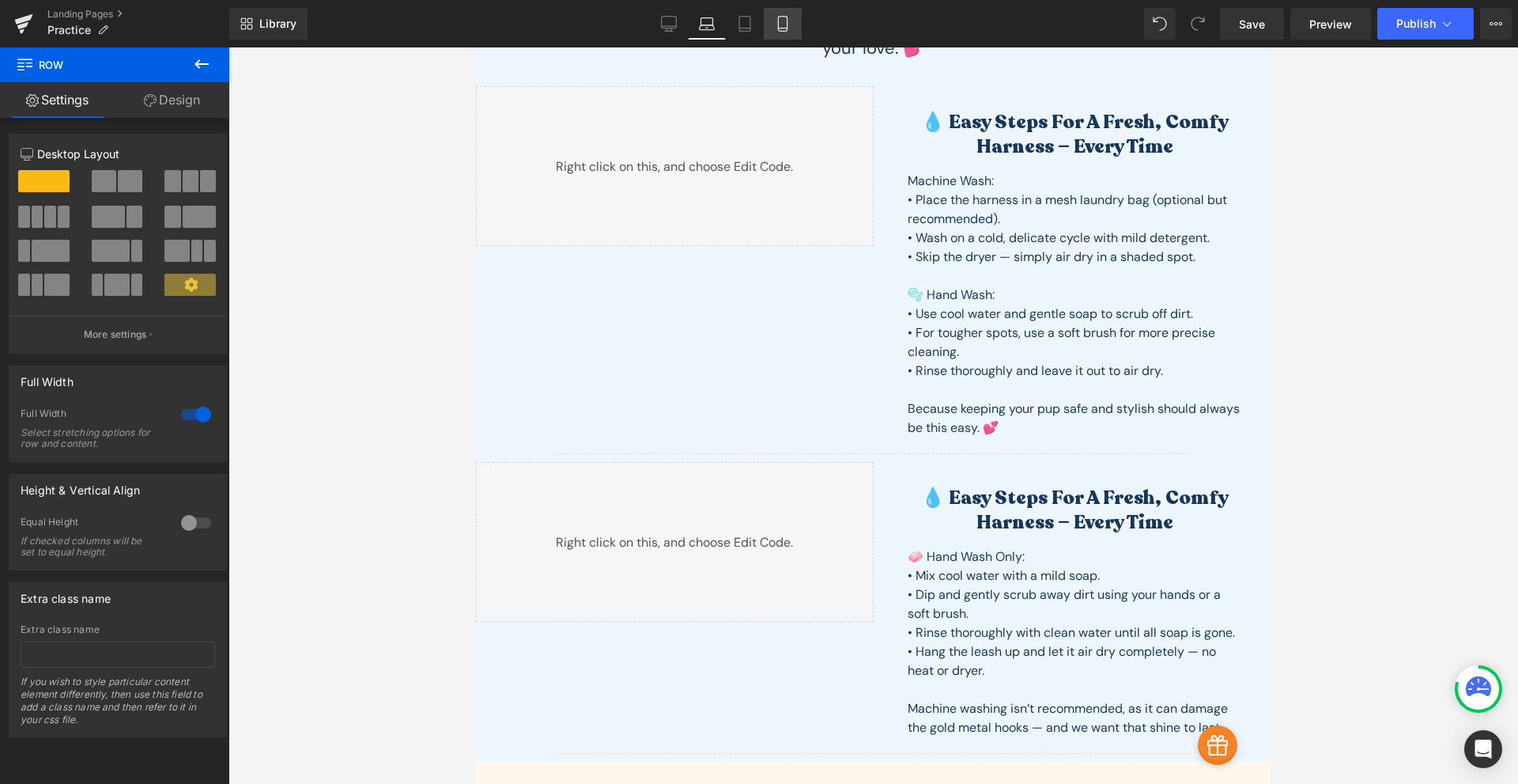
click at [784, 21] on icon at bounding box center [783, 24] width 16 height 16
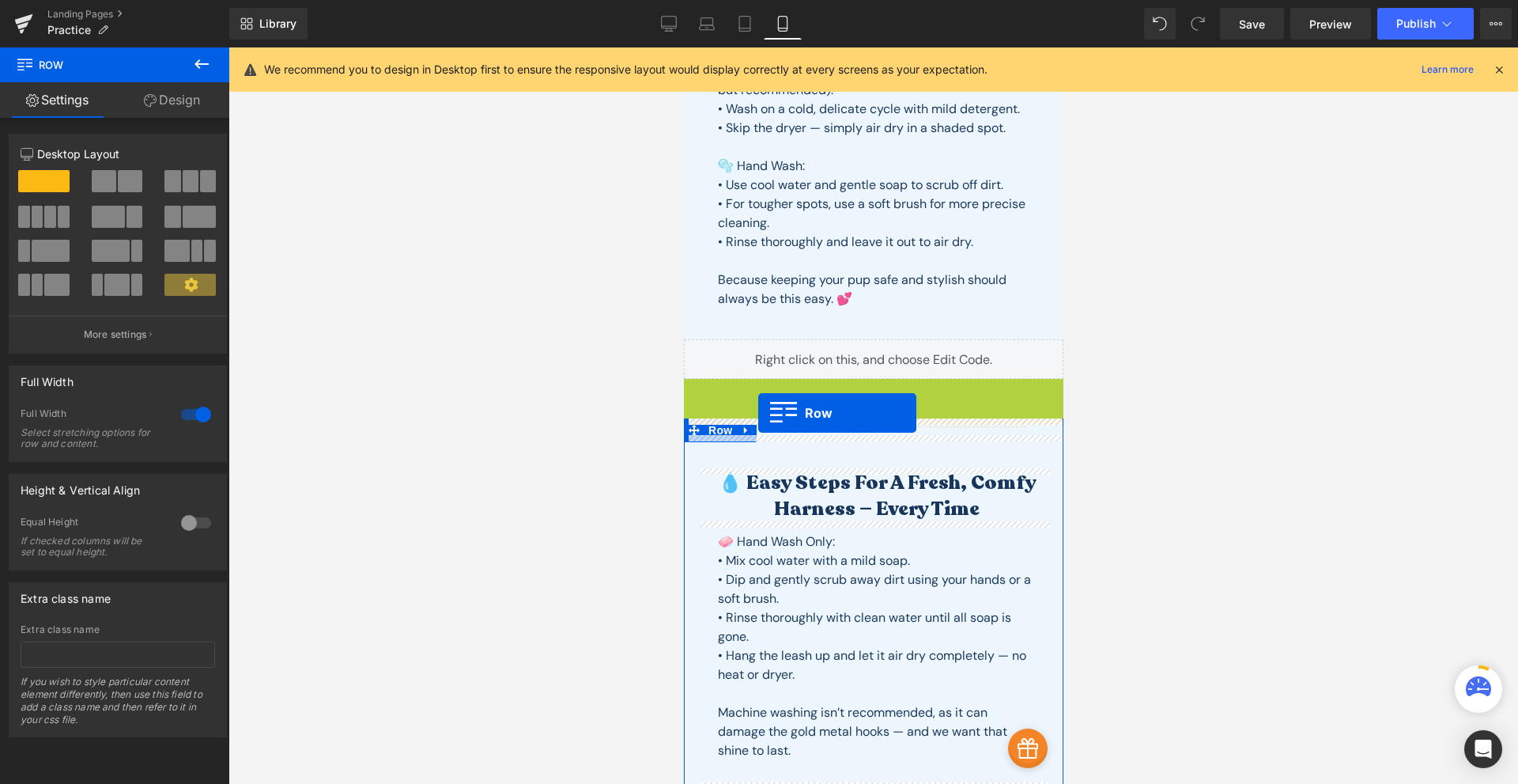
scroll to position [737, 0]
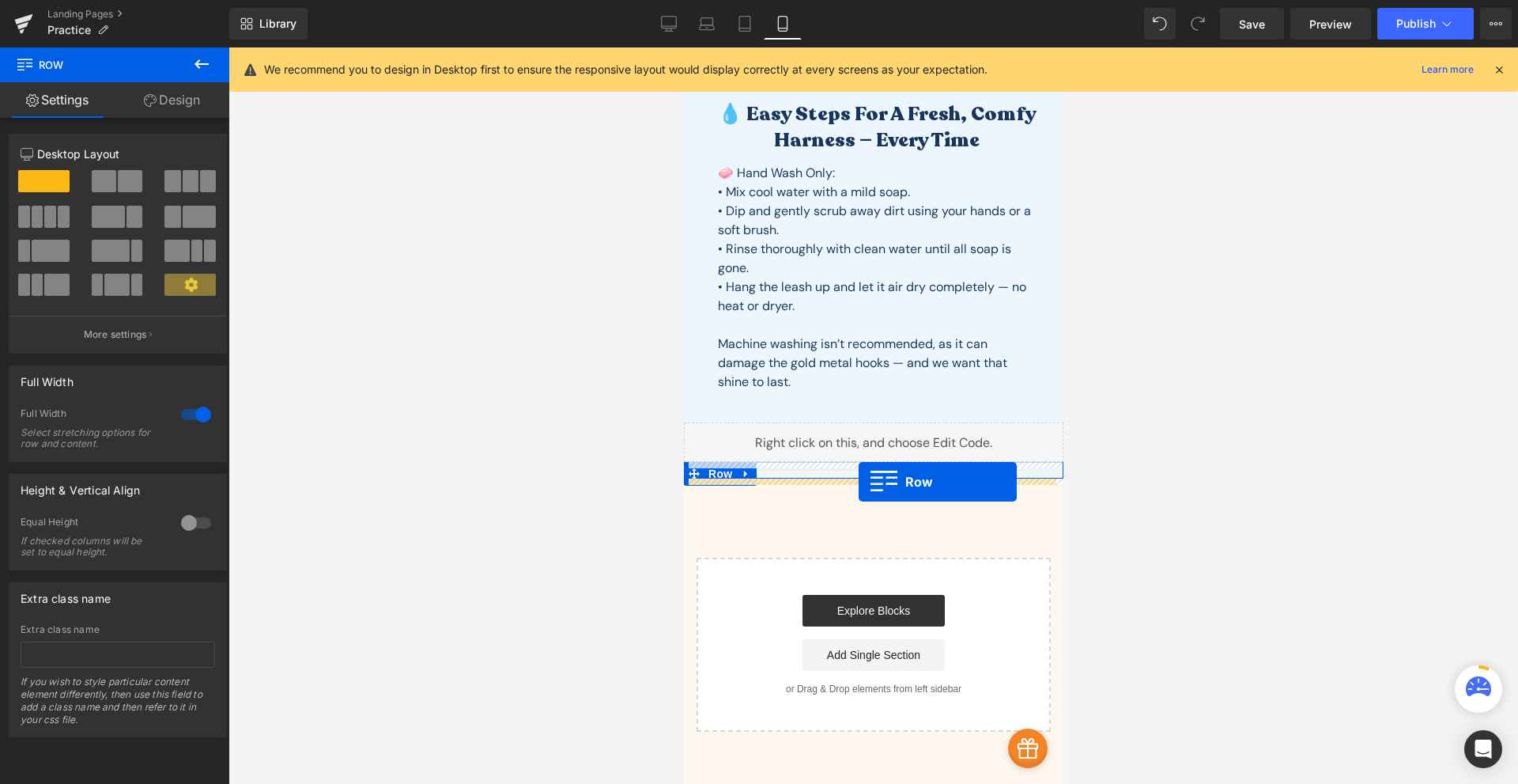
drag, startPoint x: 694, startPoint y: 386, endPoint x: 858, endPoint y: 481, distance: 189.5
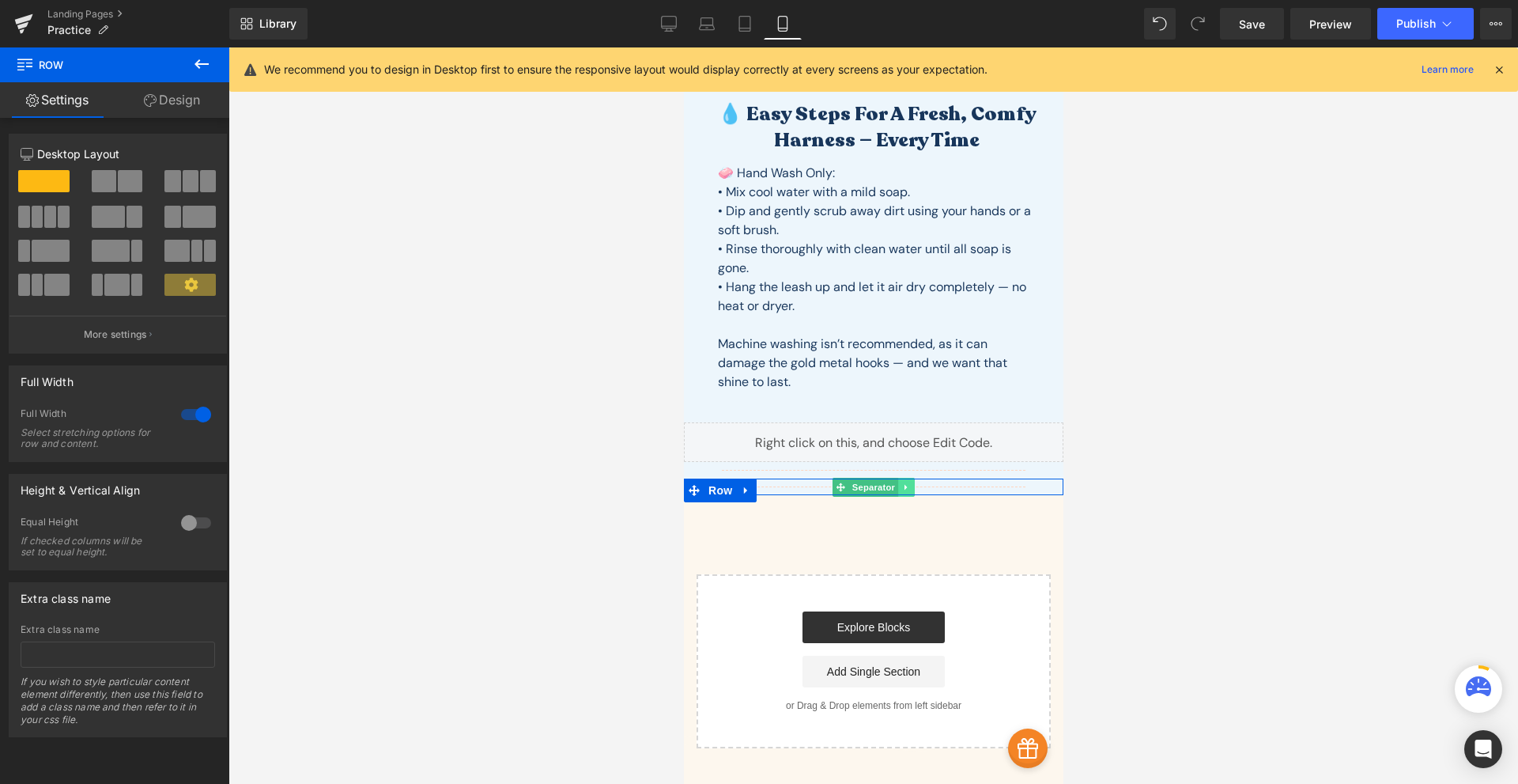
click at [904, 487] on icon at bounding box center [906, 487] width 9 height 10
click at [911, 488] on icon at bounding box center [914, 487] width 9 height 9
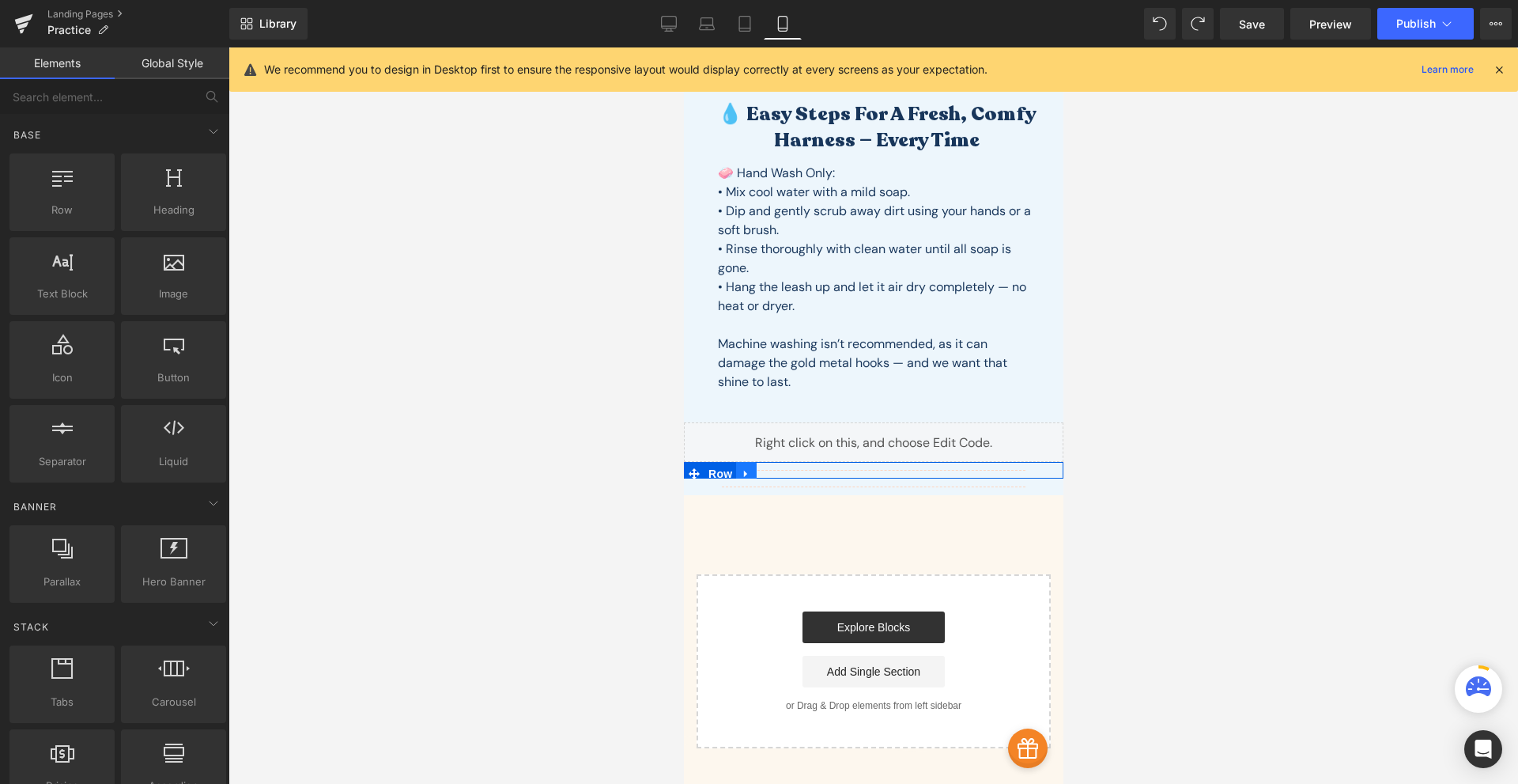
click at [744, 473] on icon at bounding box center [746, 474] width 4 height 7
click at [781, 468] on icon at bounding box center [787, 473] width 11 height 12
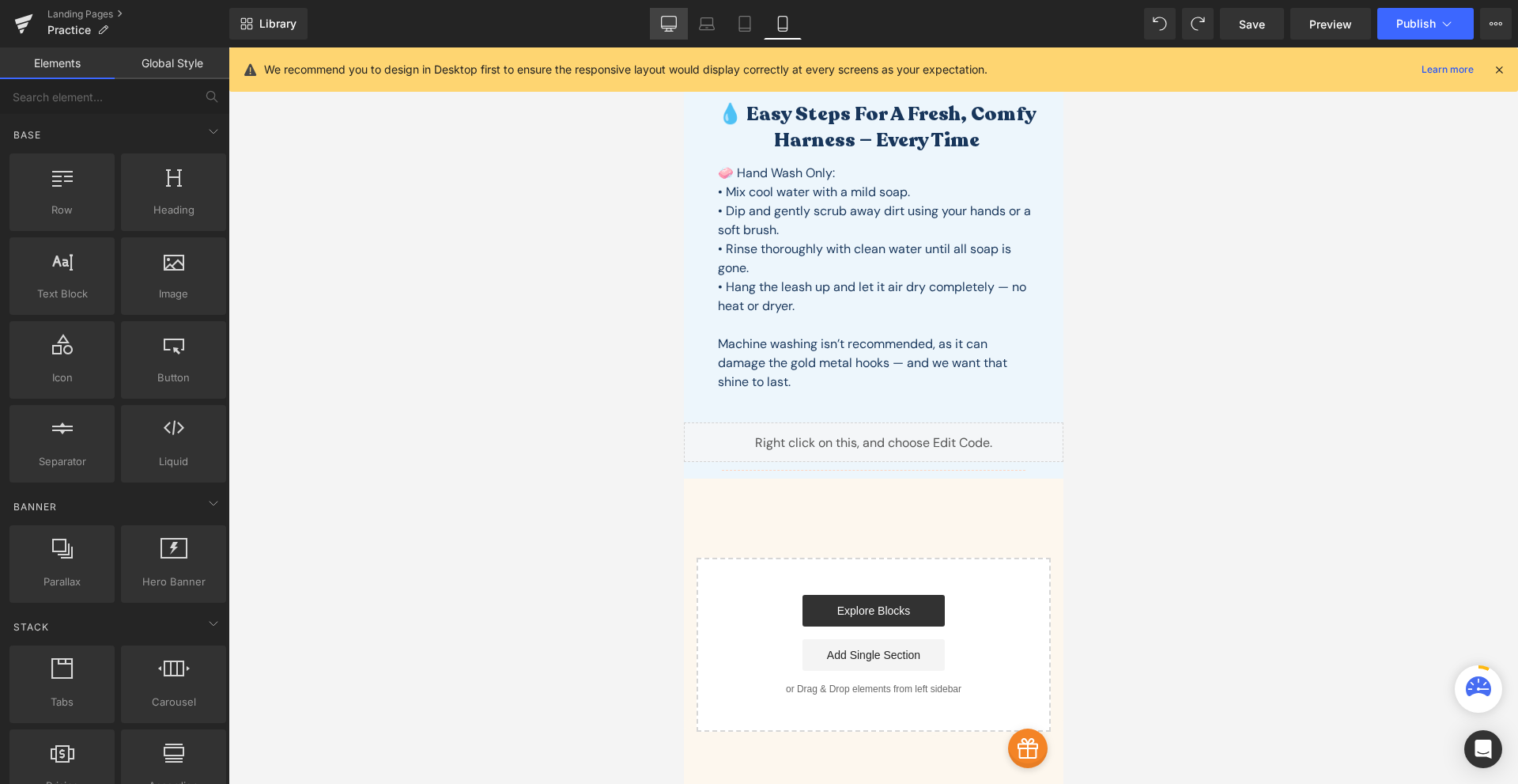
click at [670, 21] on icon at bounding box center [669, 24] width 16 height 16
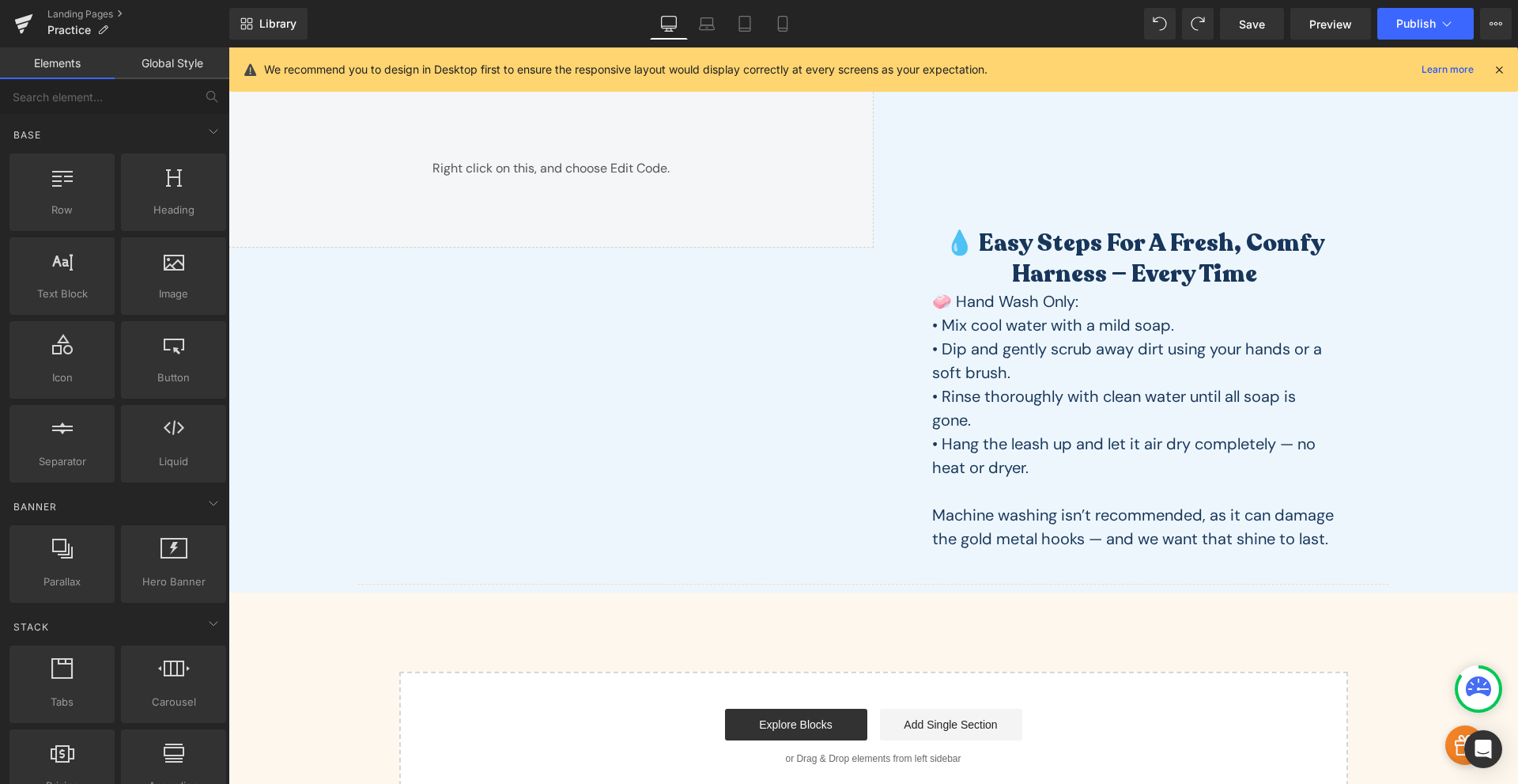
scroll to position [923, 0]
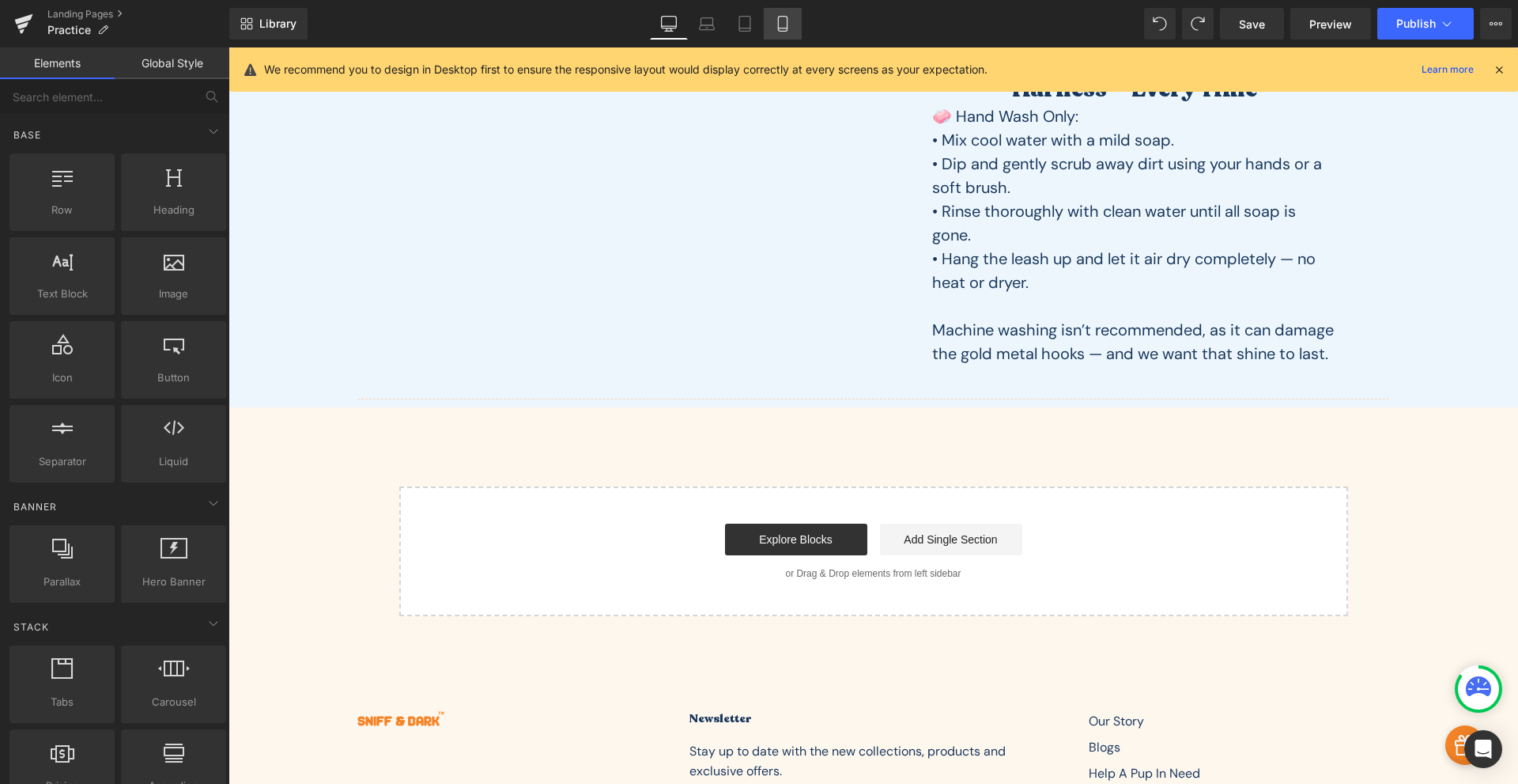
click at [792, 30] on link "Mobile" at bounding box center [783, 23] width 38 height 31
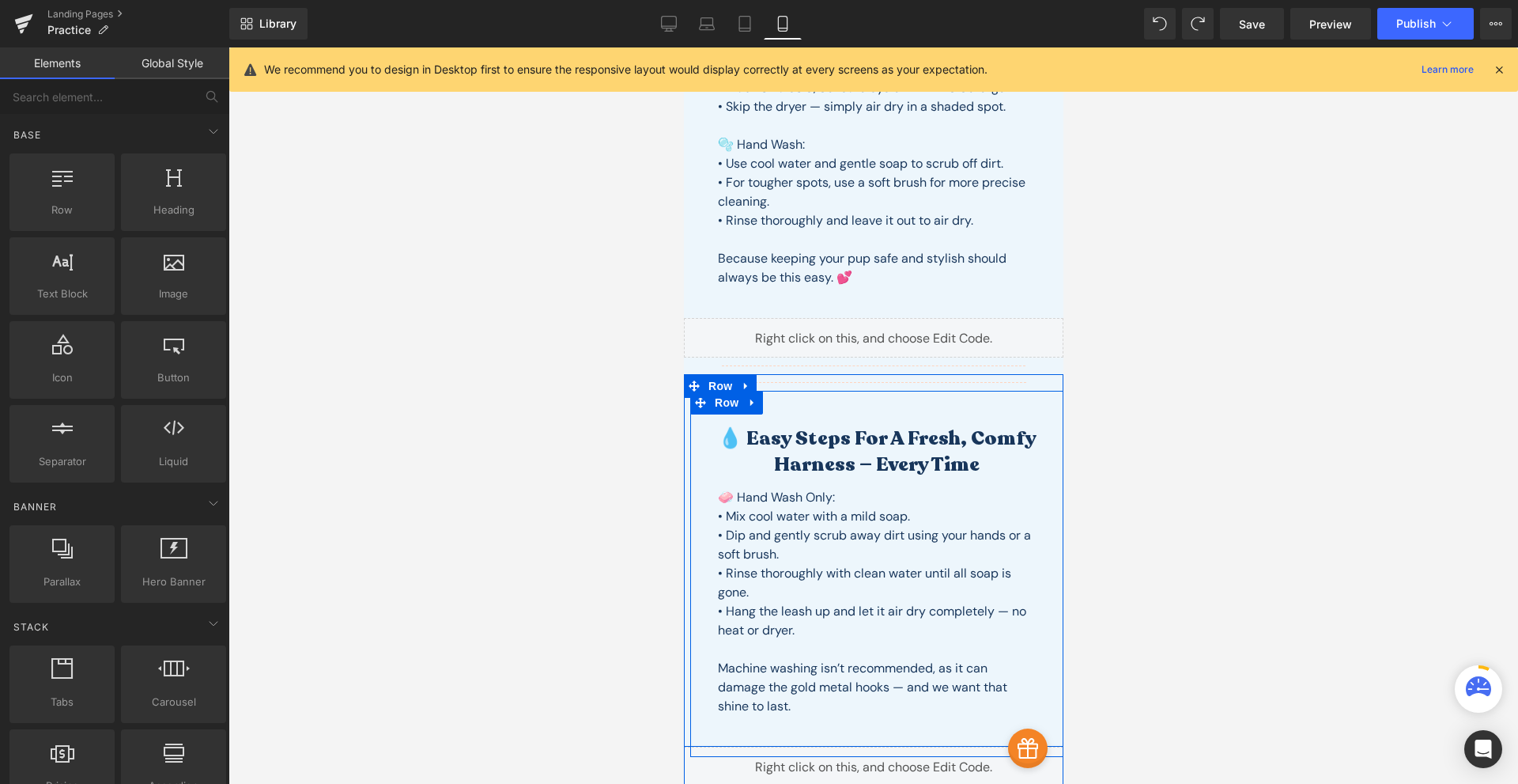
scroll to position [760, 0]
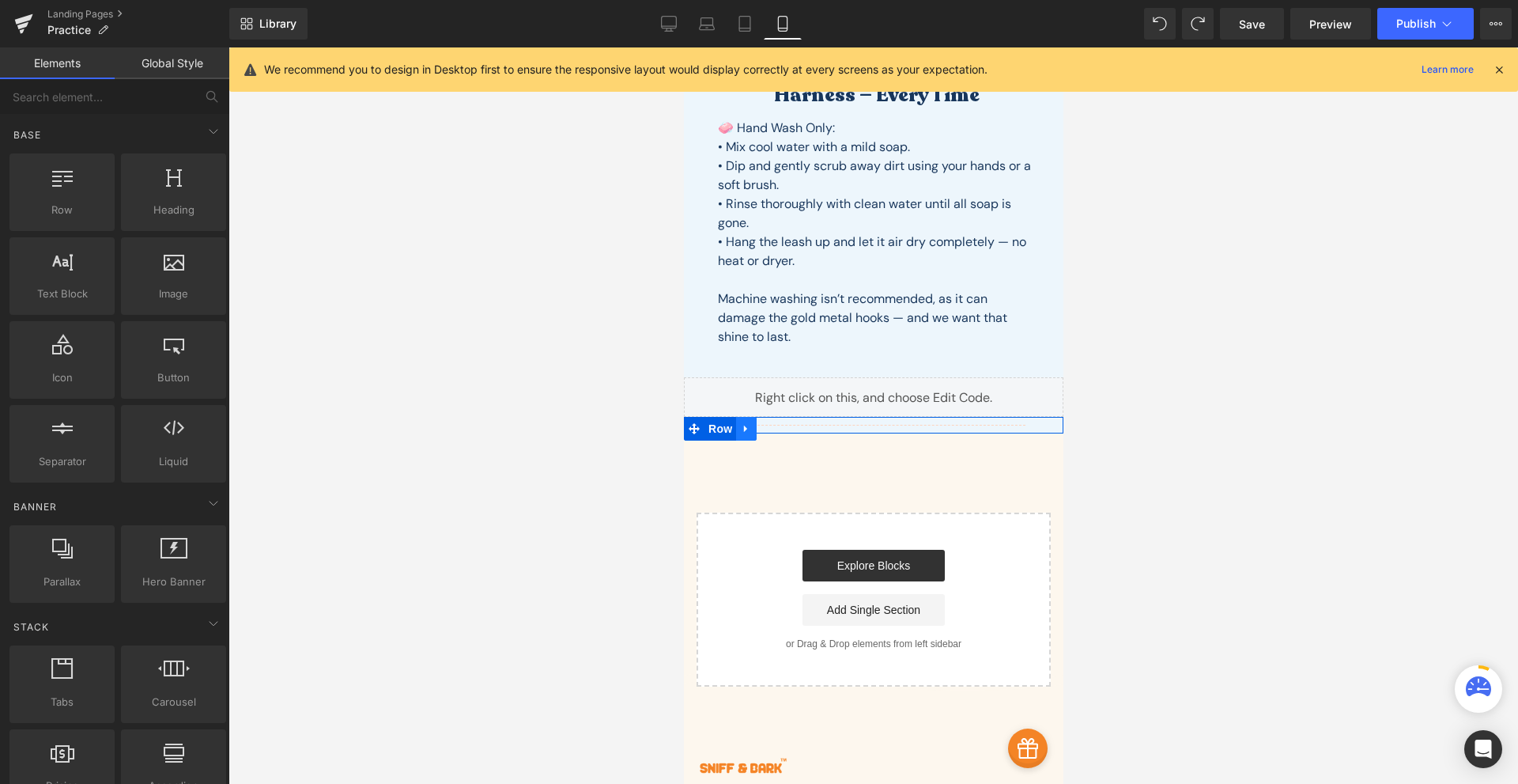
click at [743, 433] on icon at bounding box center [746, 428] width 11 height 12
click at [781, 427] on icon at bounding box center [787, 428] width 11 height 12
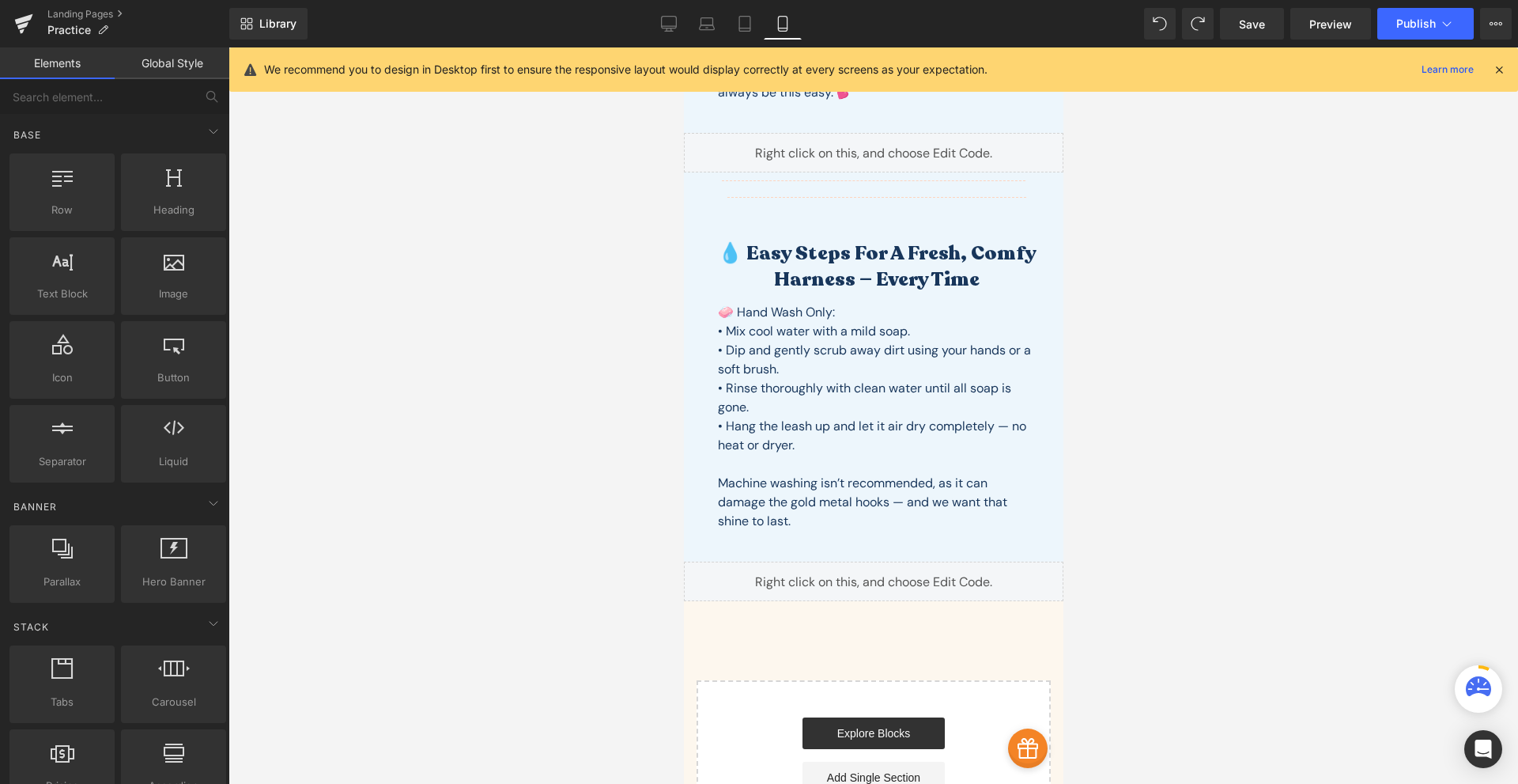
scroll to position [391, 0]
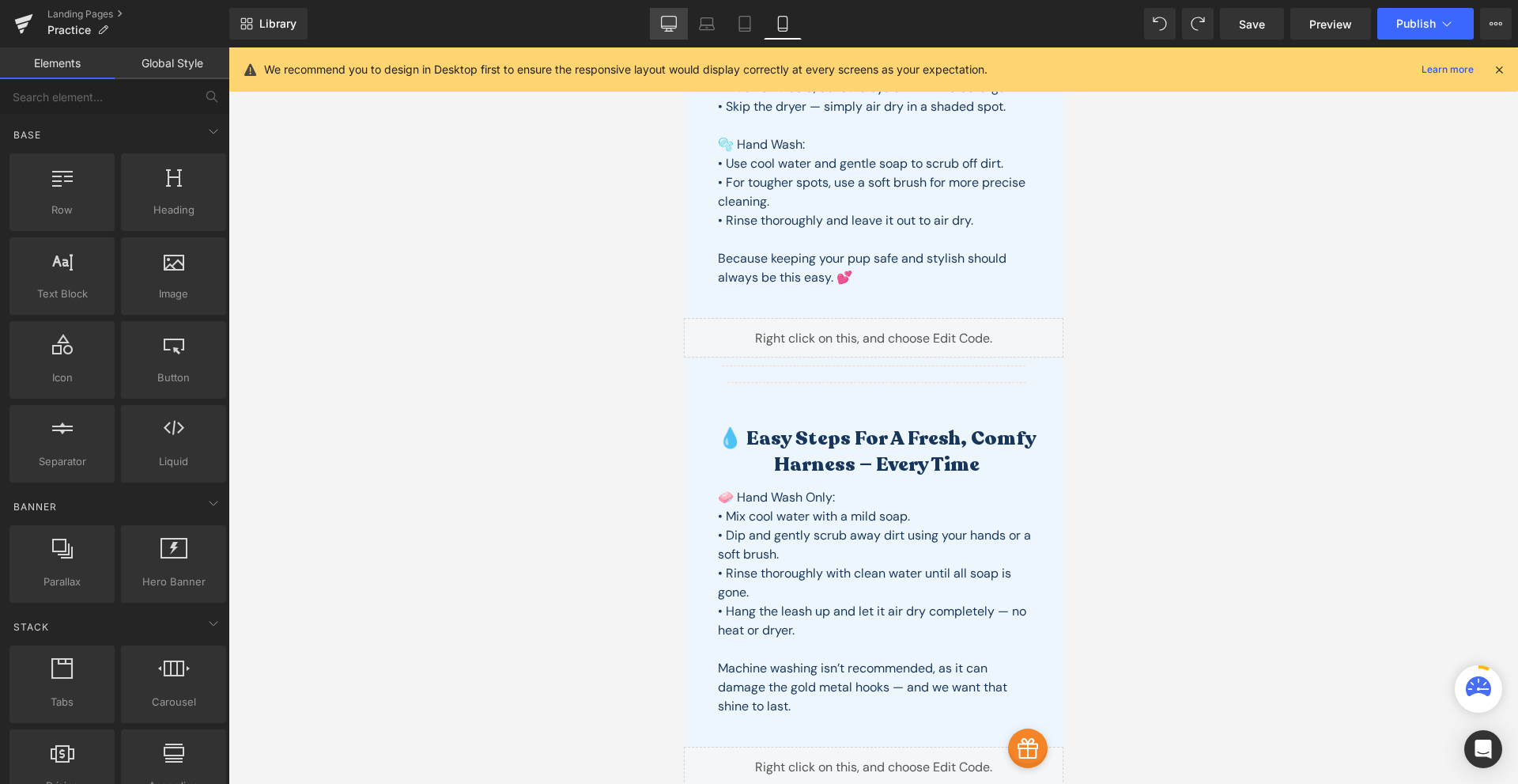
click at [670, 30] on icon at bounding box center [669, 24] width 16 height 16
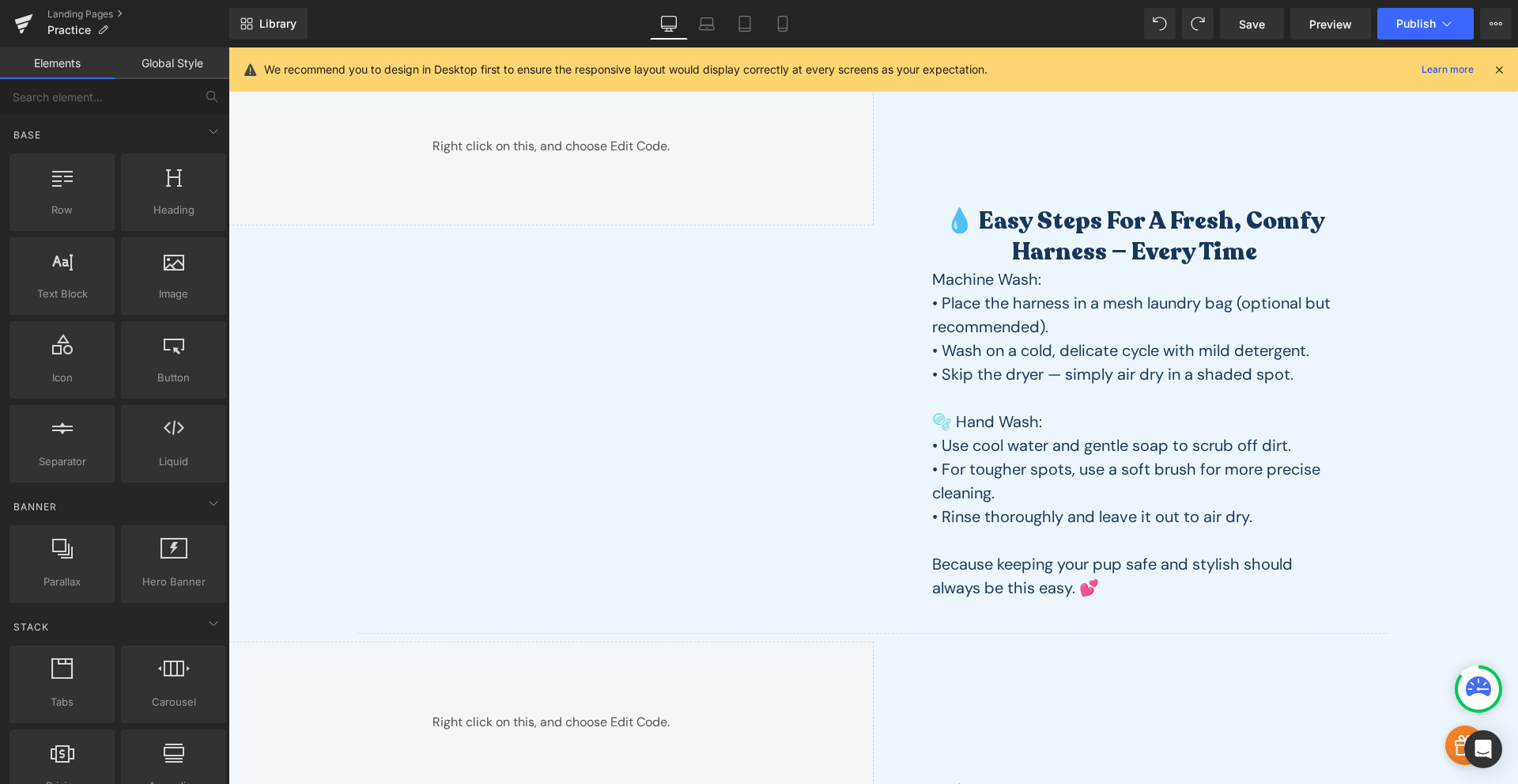
scroll to position [0, 0]
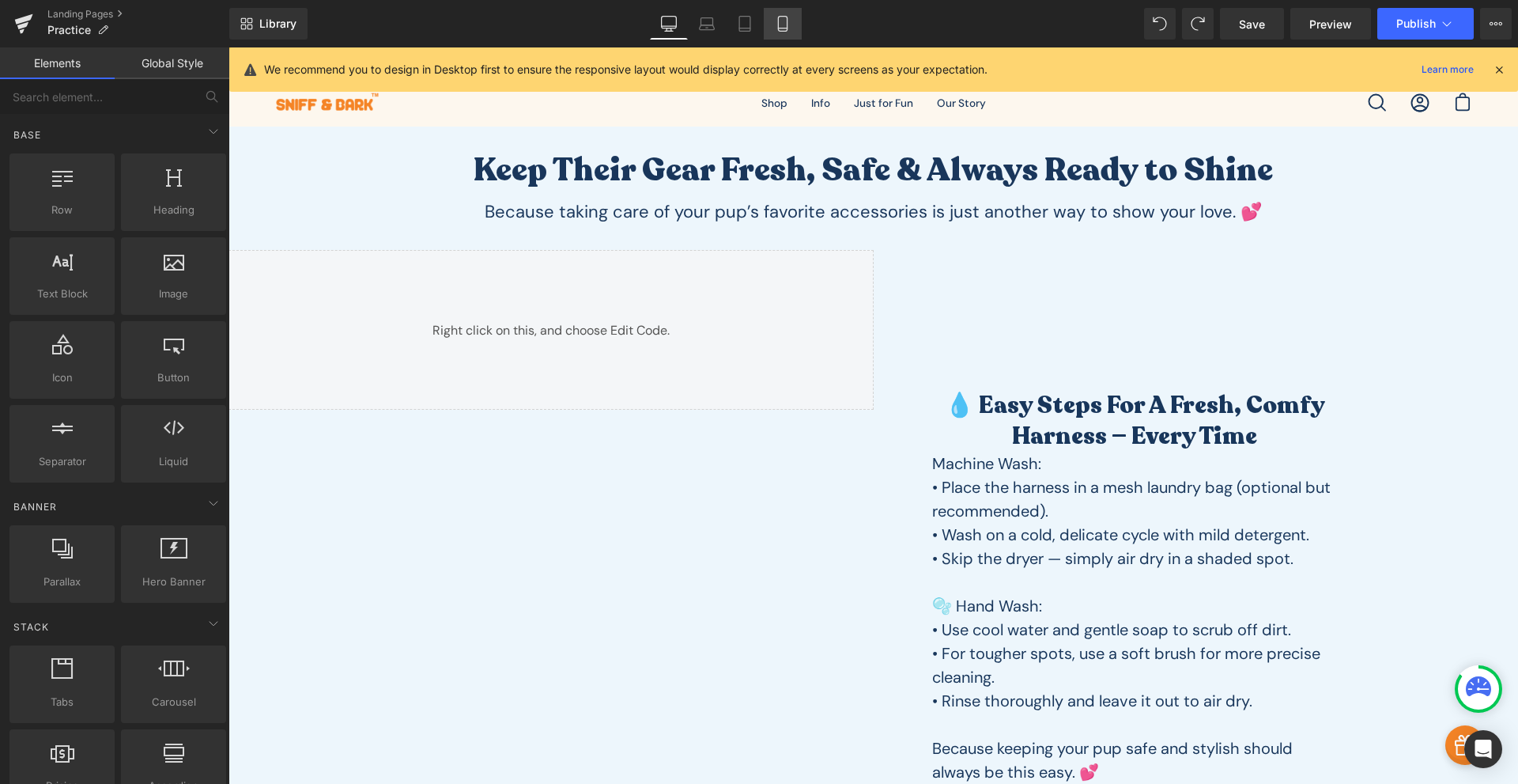
click at [788, 37] on link "Mobile" at bounding box center [783, 23] width 38 height 31
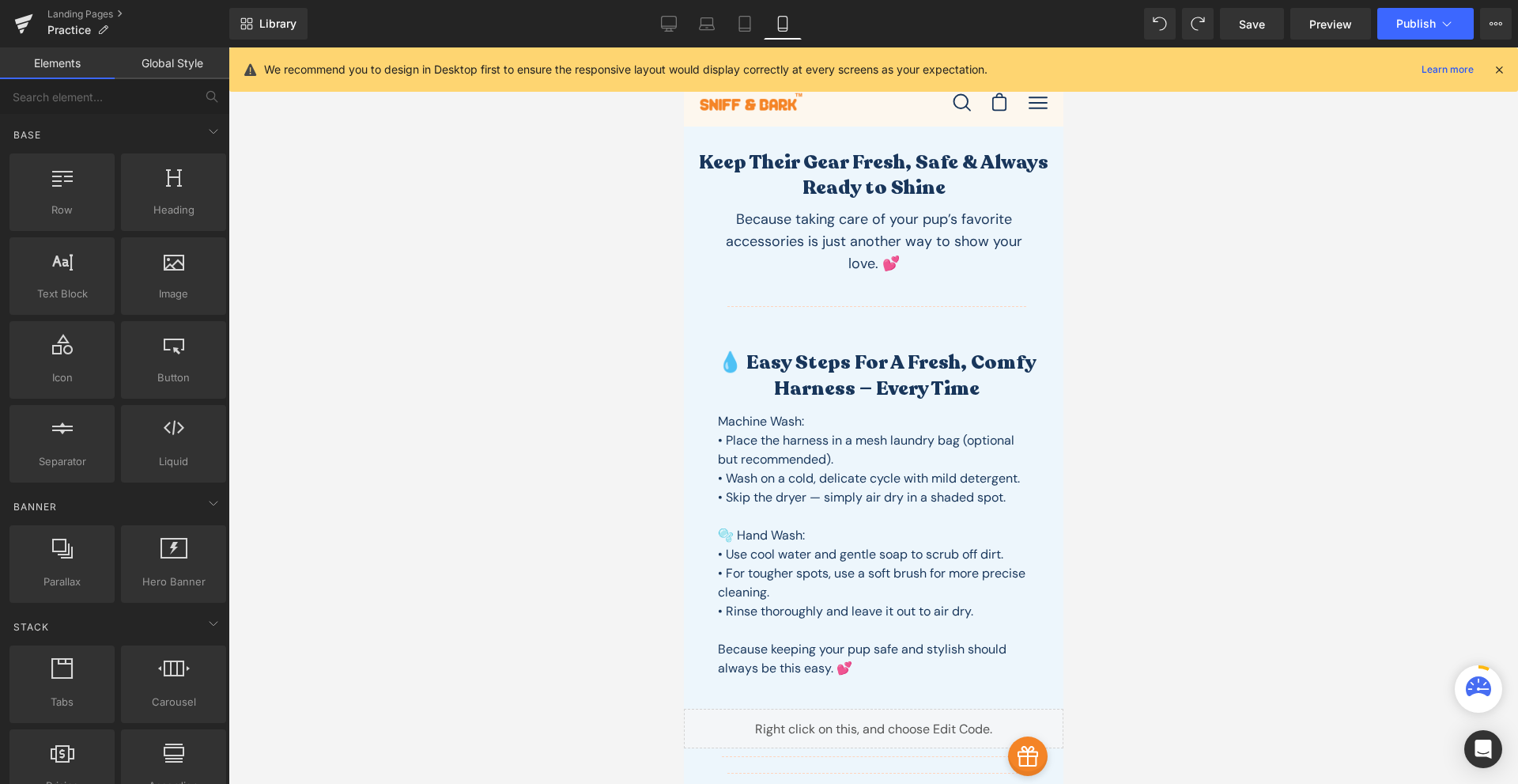
scroll to position [79, 0]
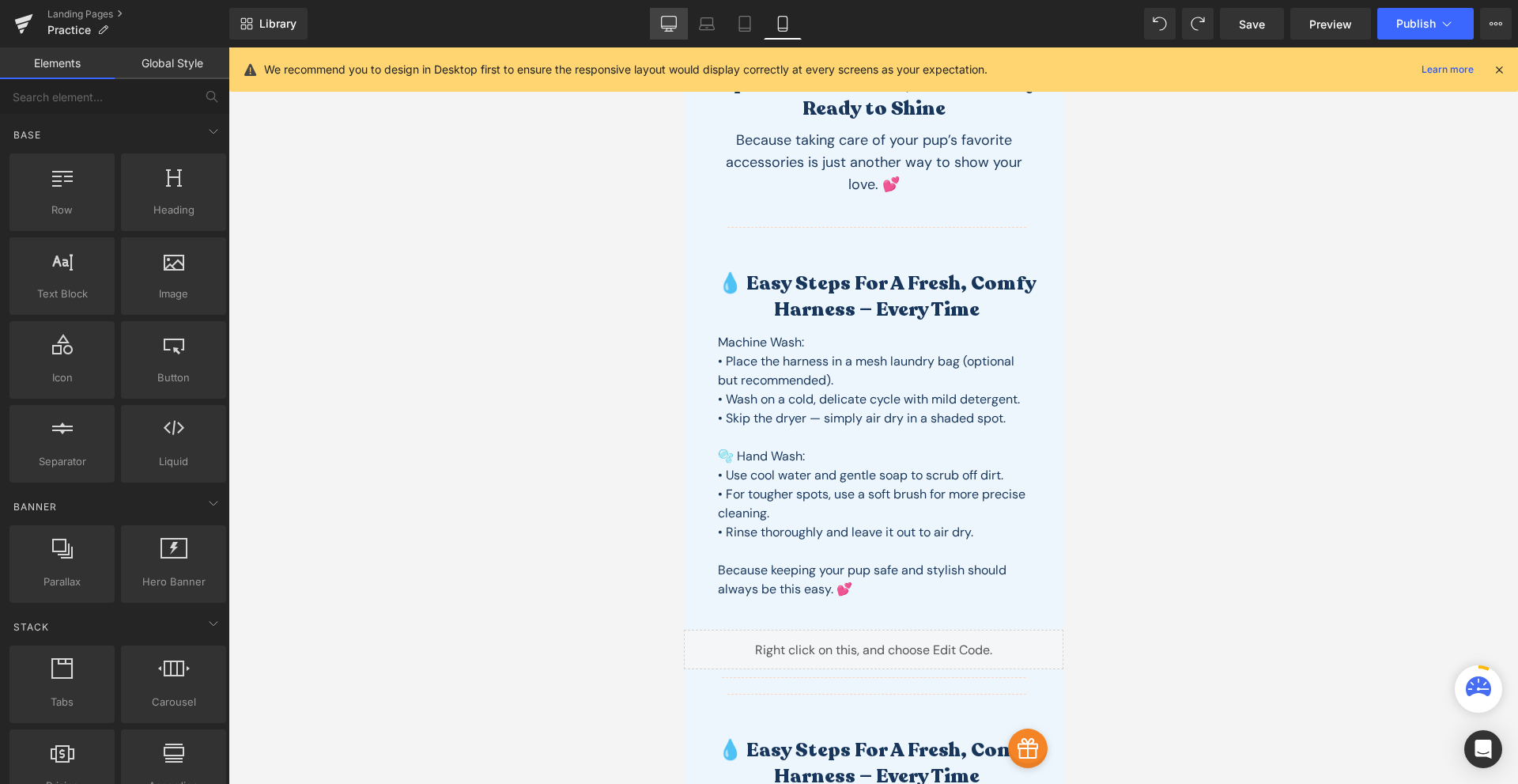
click at [670, 31] on link "Desktop" at bounding box center [668, 23] width 38 height 31
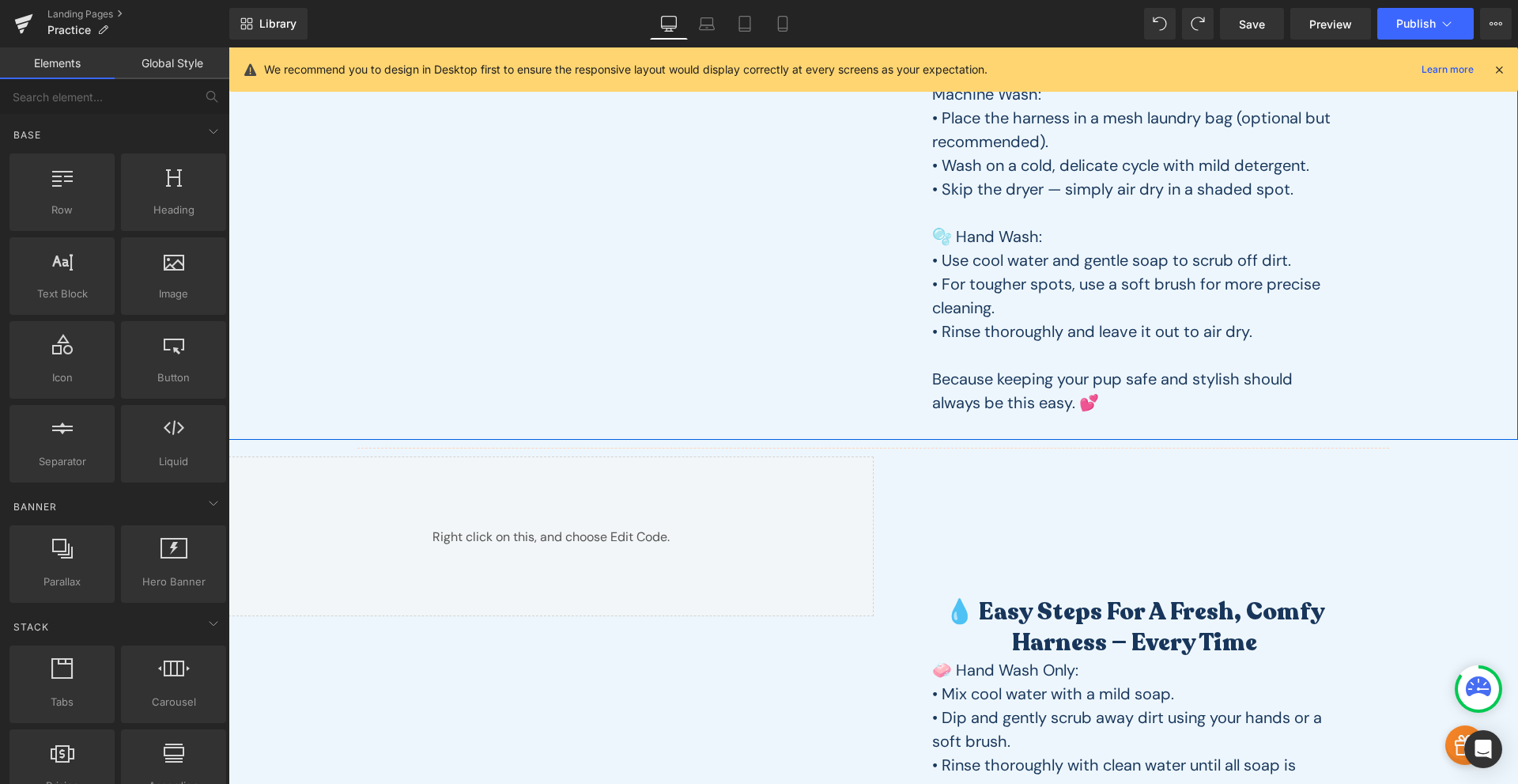
scroll to position [737, 0]
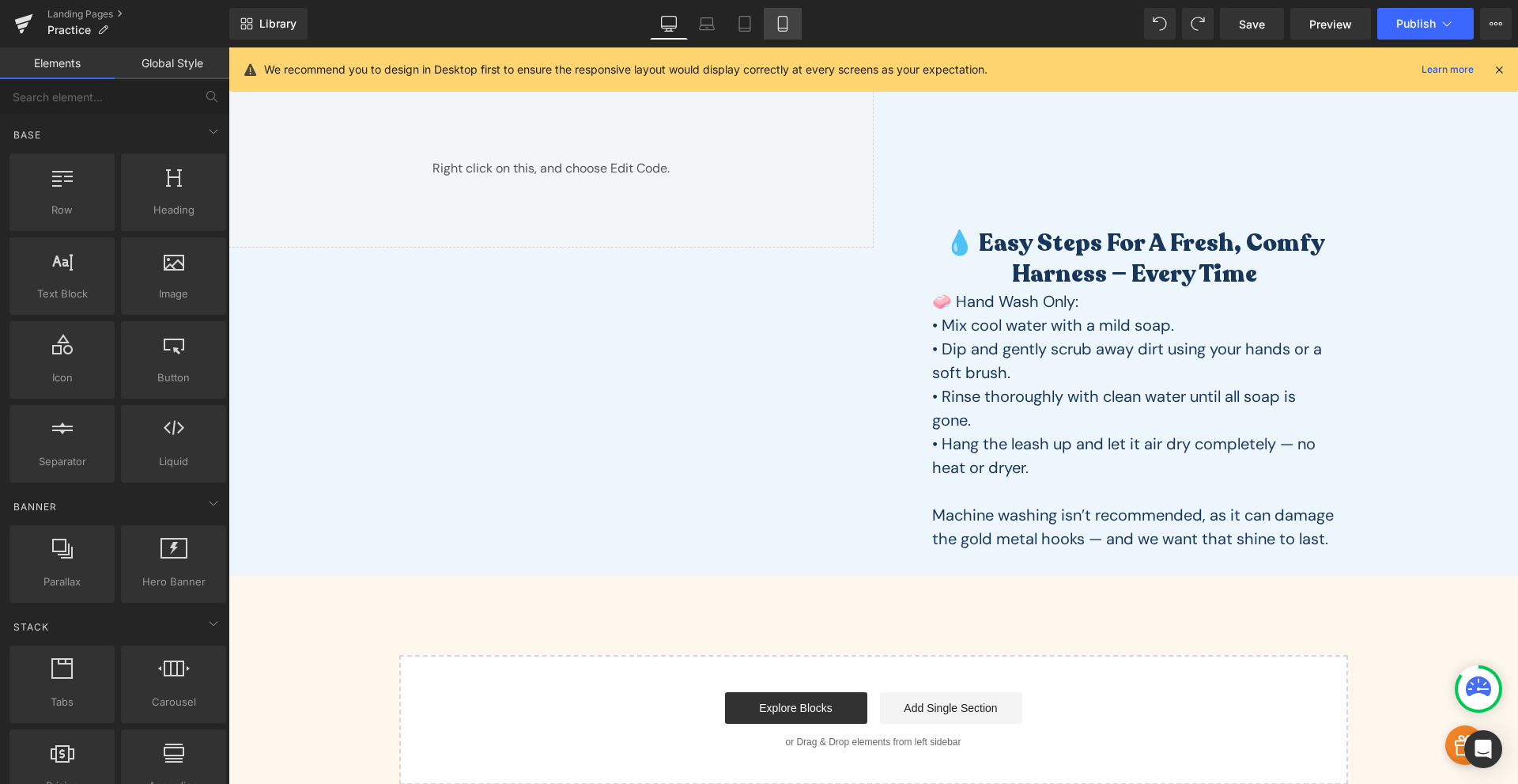
click at [781, 17] on icon at bounding box center [782, 24] width 9 height 15
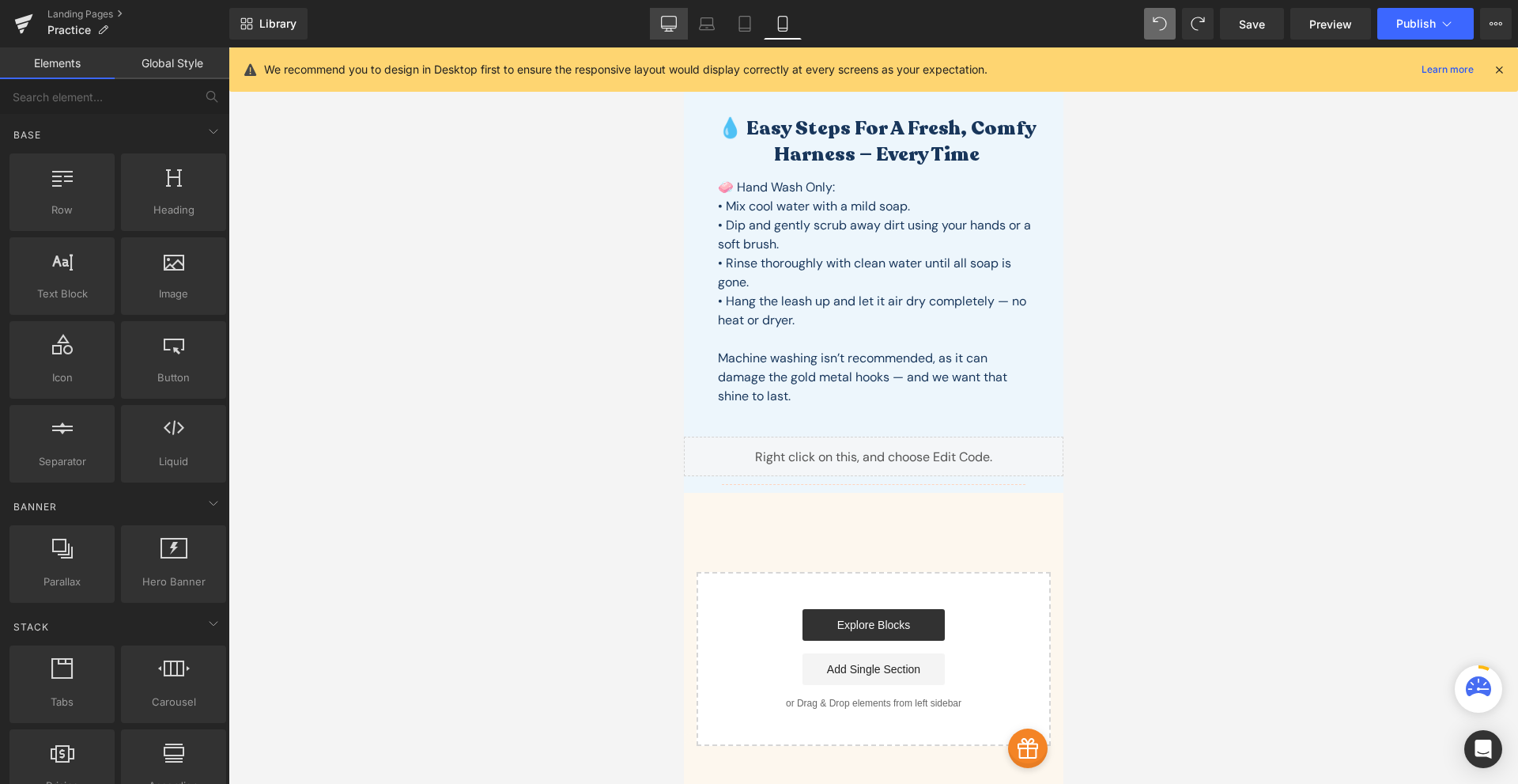
click at [677, 30] on icon at bounding box center [669, 24] width 16 height 16
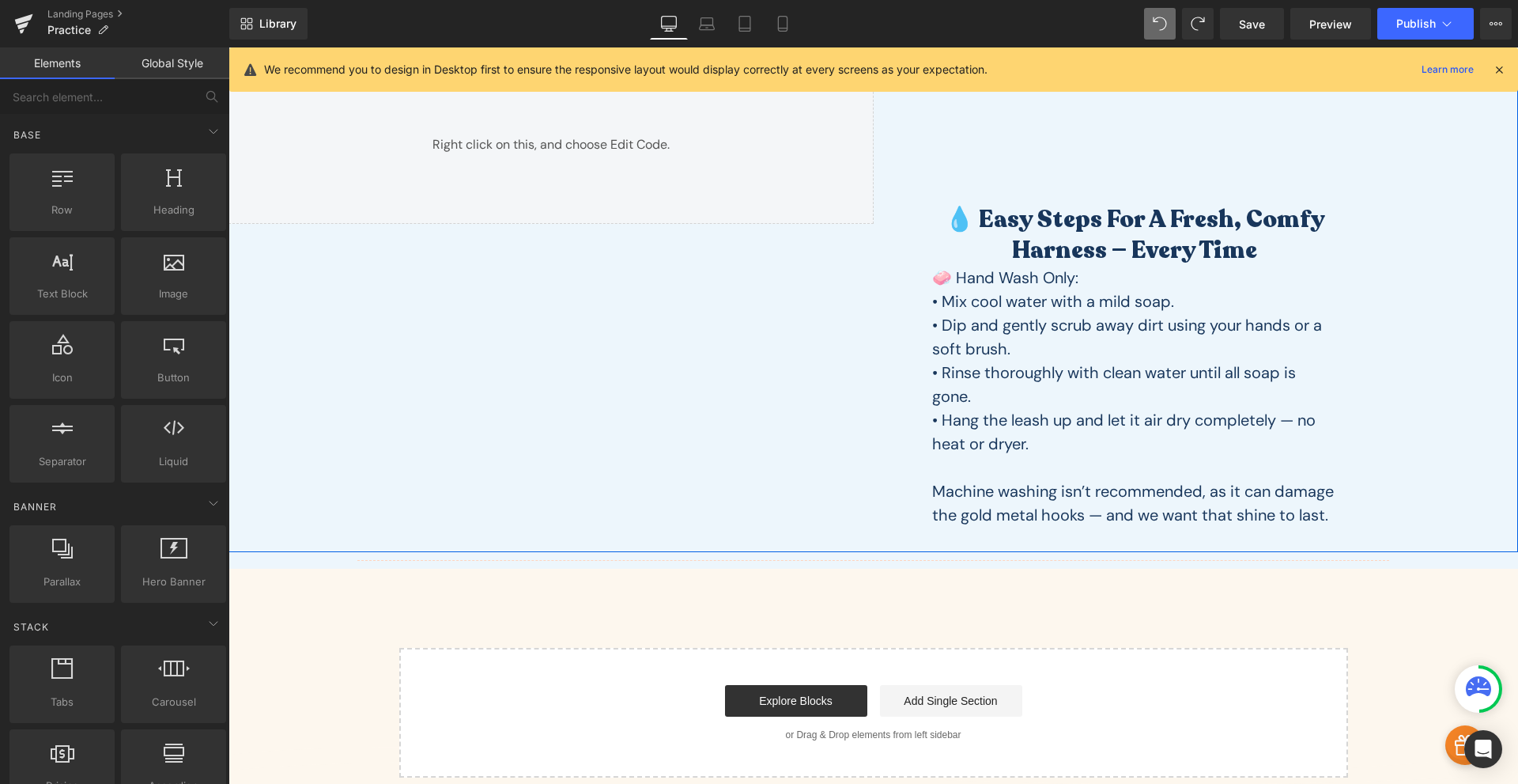
scroll to position [393, 0]
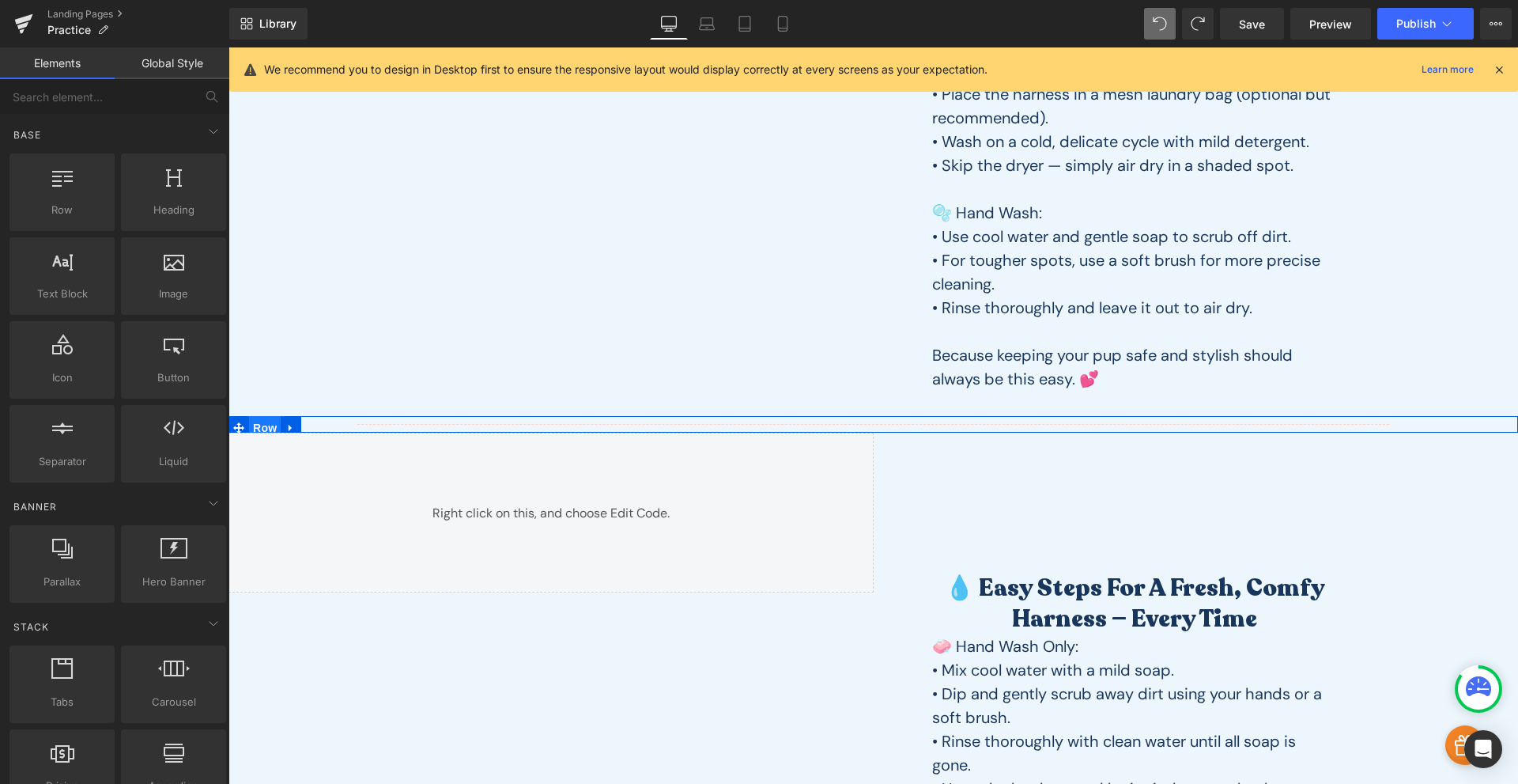
click at [260, 425] on span "Row" at bounding box center [264, 427] width 31 height 23
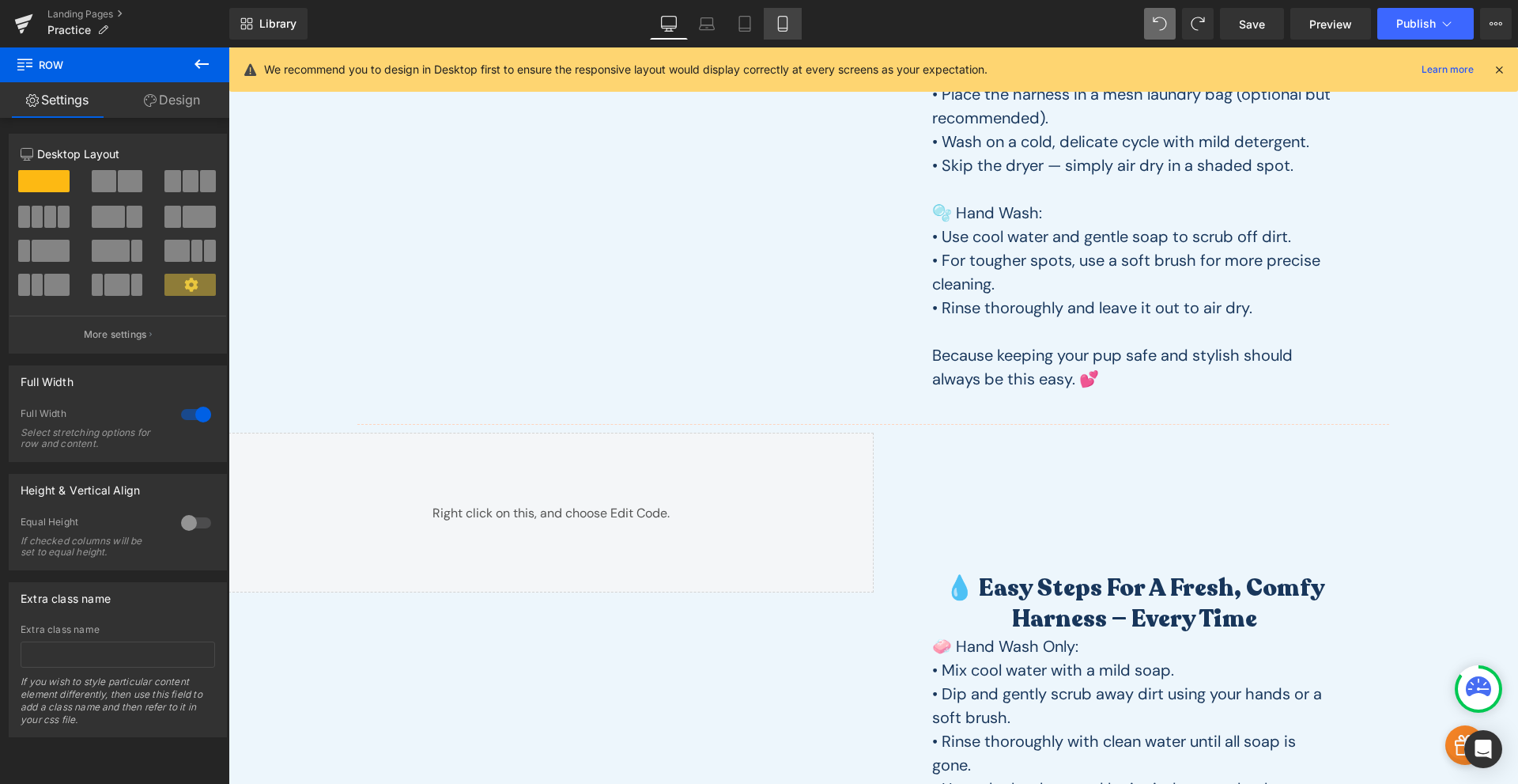
click at [783, 35] on link "Mobile" at bounding box center [783, 23] width 38 height 31
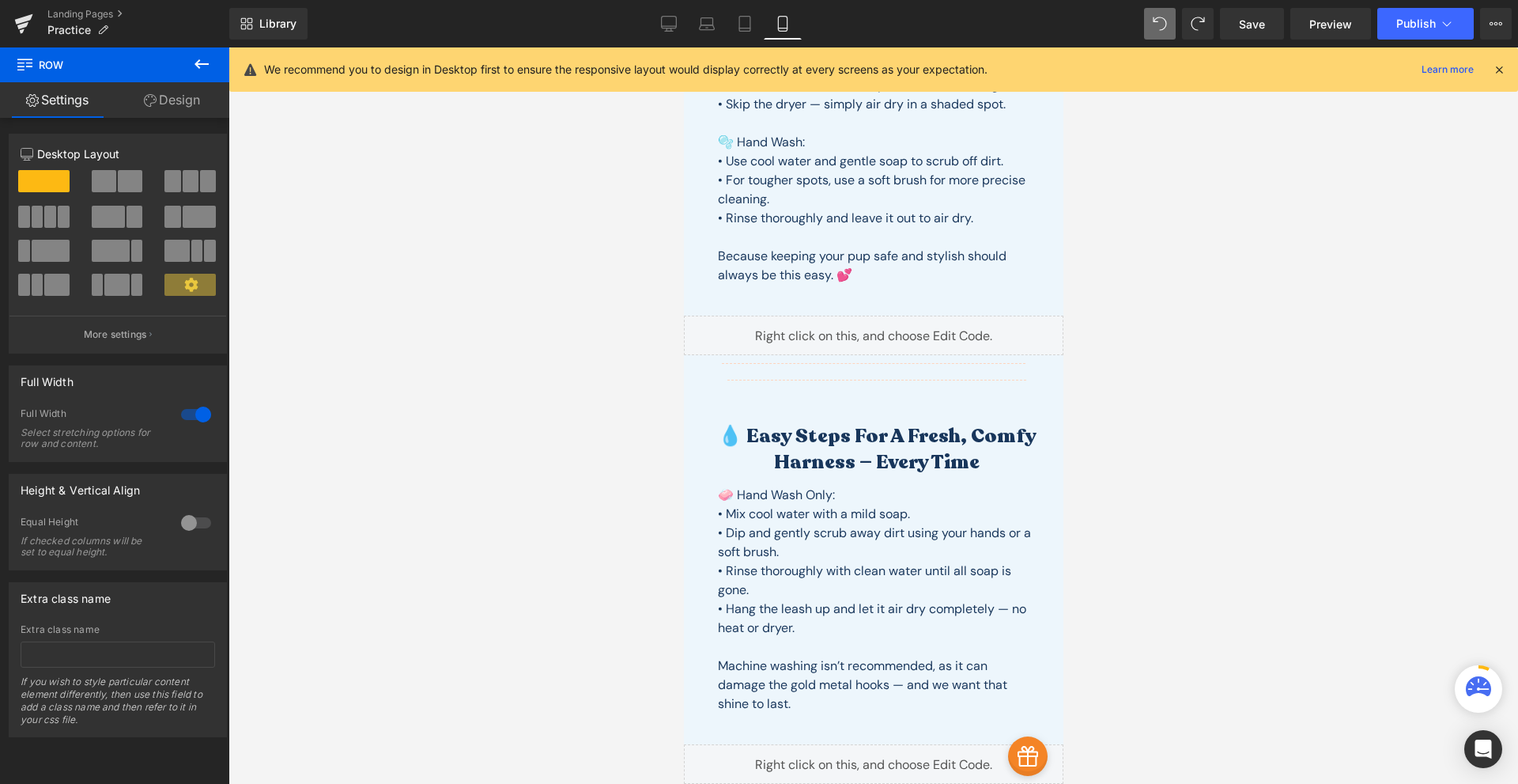
scroll to position [332, 0]
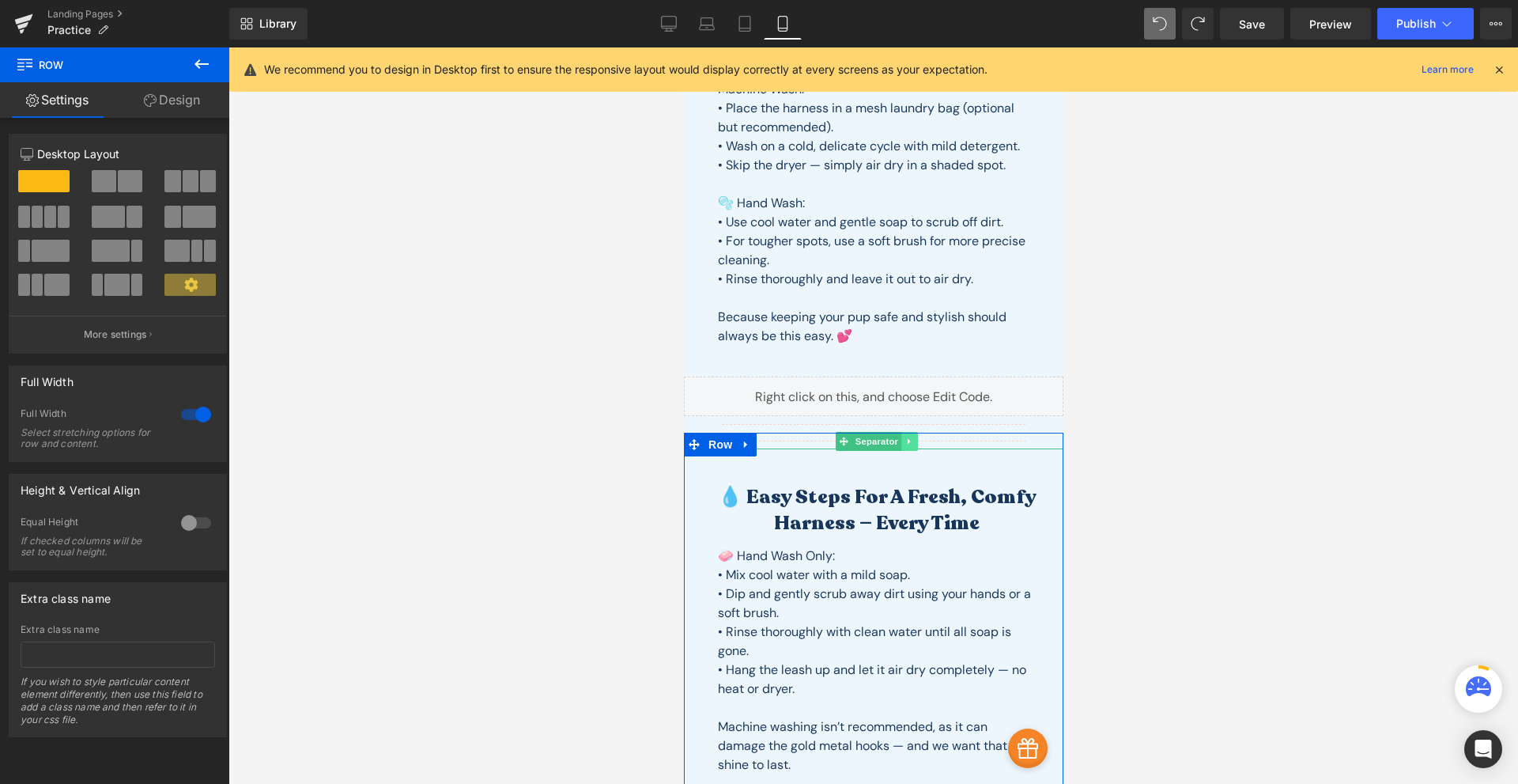
click at [909, 443] on icon at bounding box center [910, 441] width 9 height 10
click at [912, 443] on icon at bounding box center [917, 441] width 9 height 9
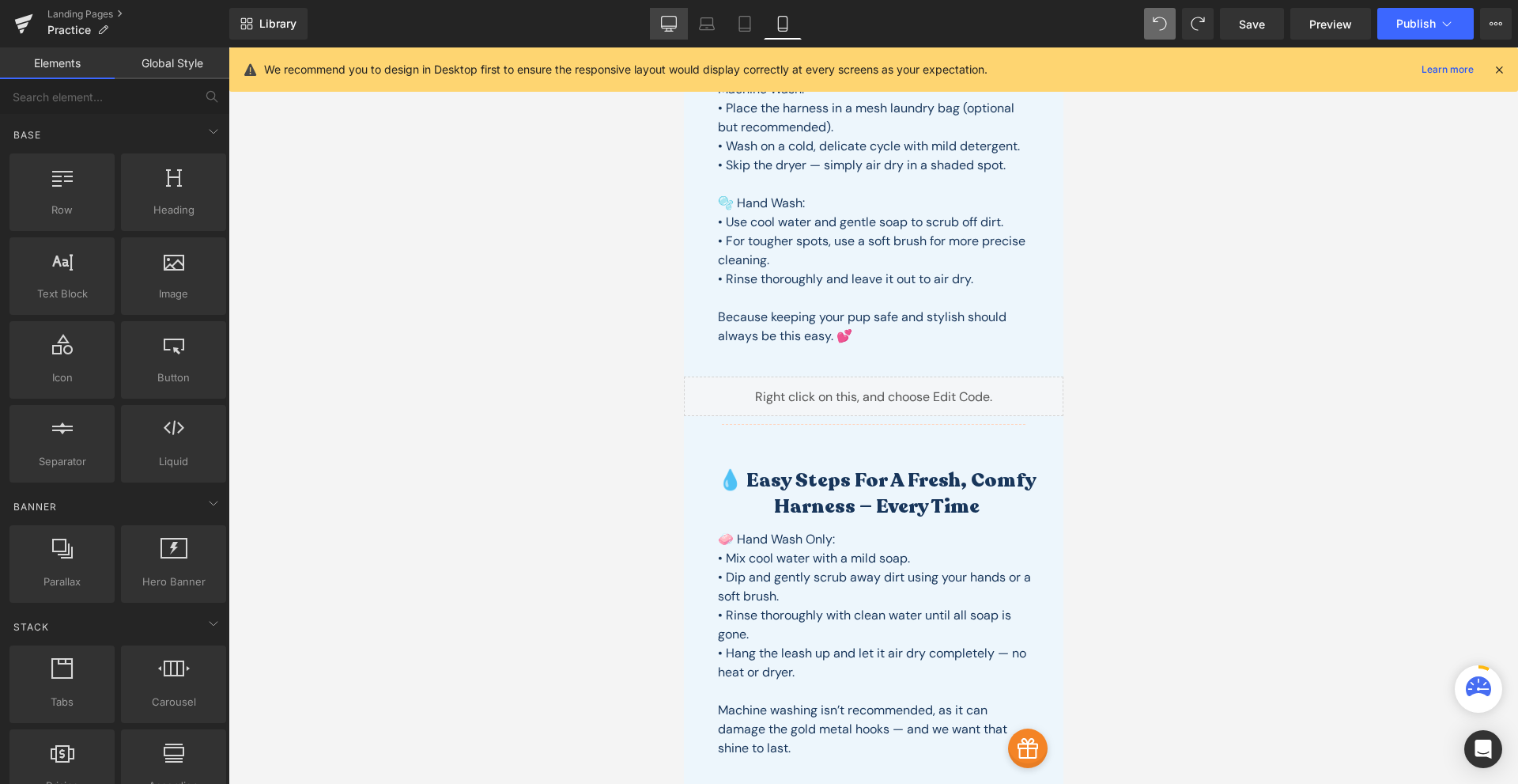
click at [670, 30] on icon at bounding box center [669, 24] width 16 height 16
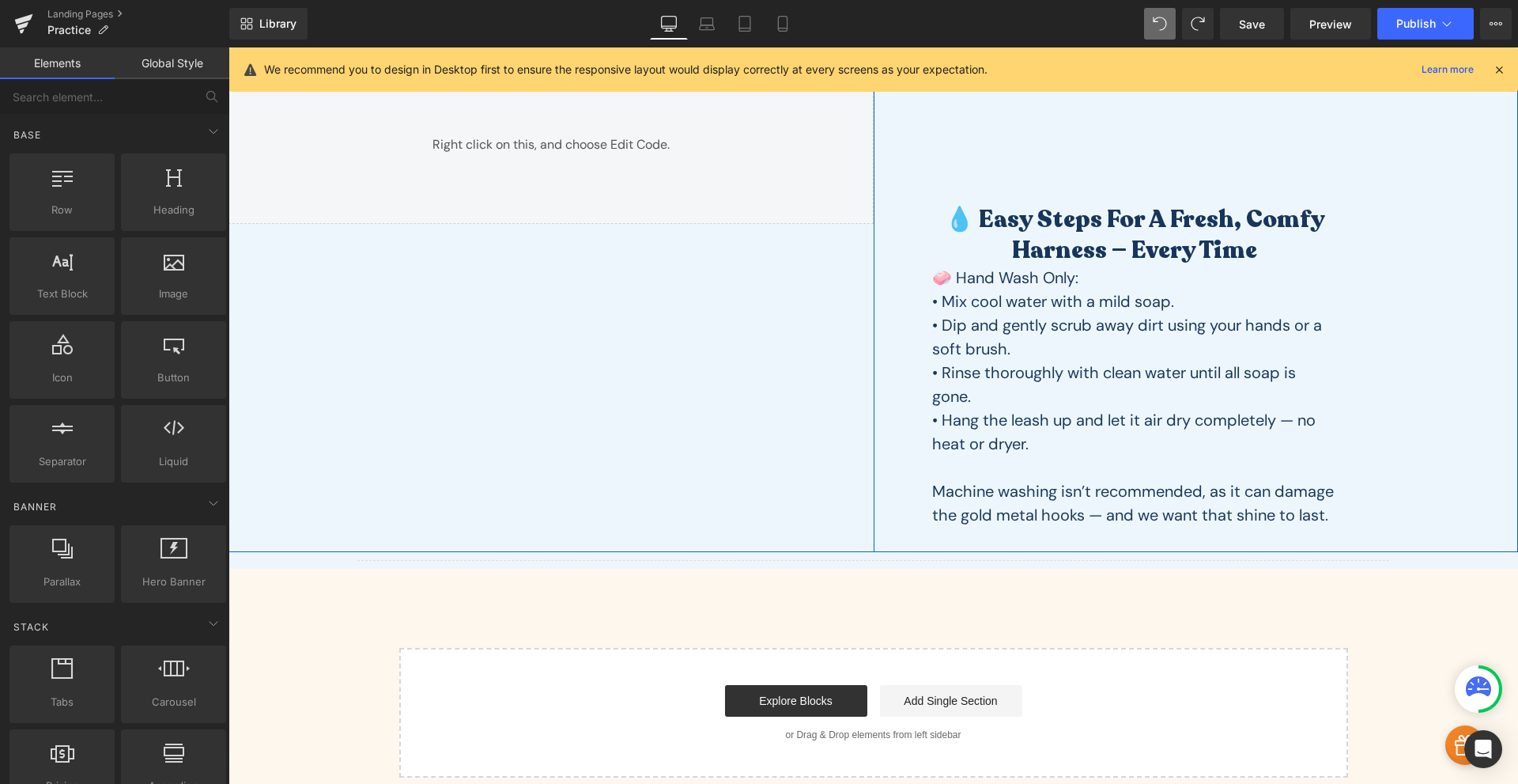
scroll to position [392, 0]
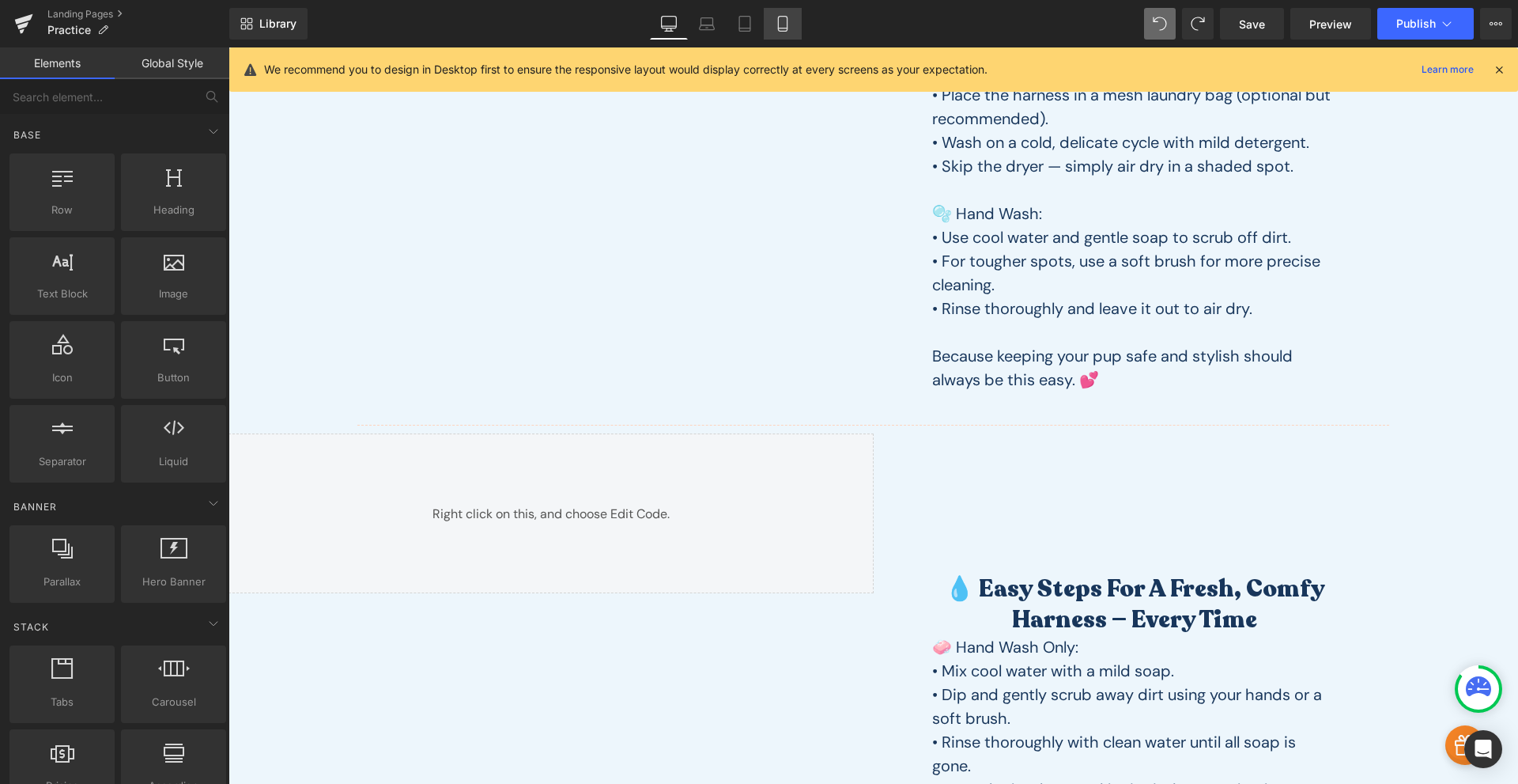
click at [786, 23] on icon at bounding box center [783, 24] width 16 height 16
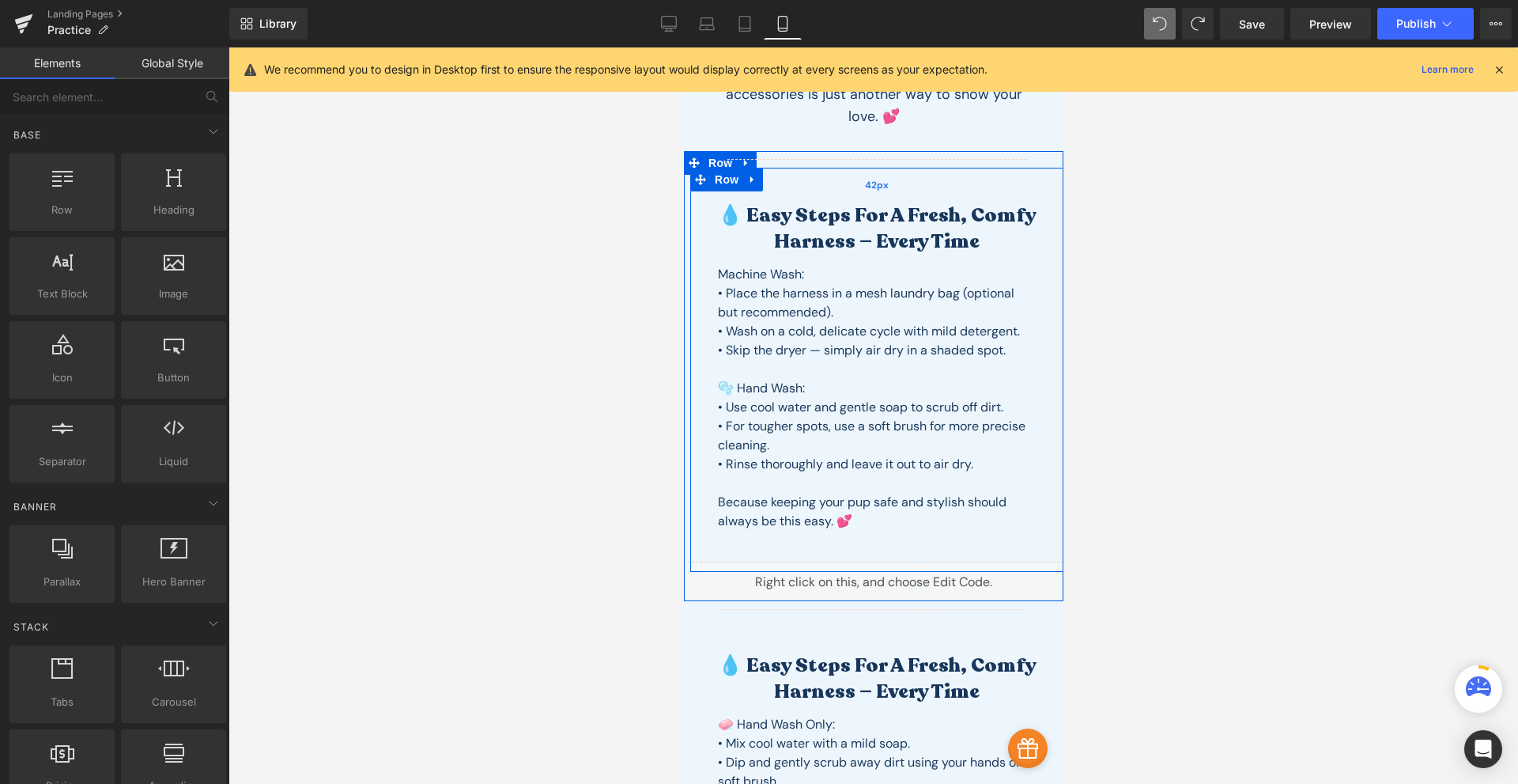
scroll to position [0, 0]
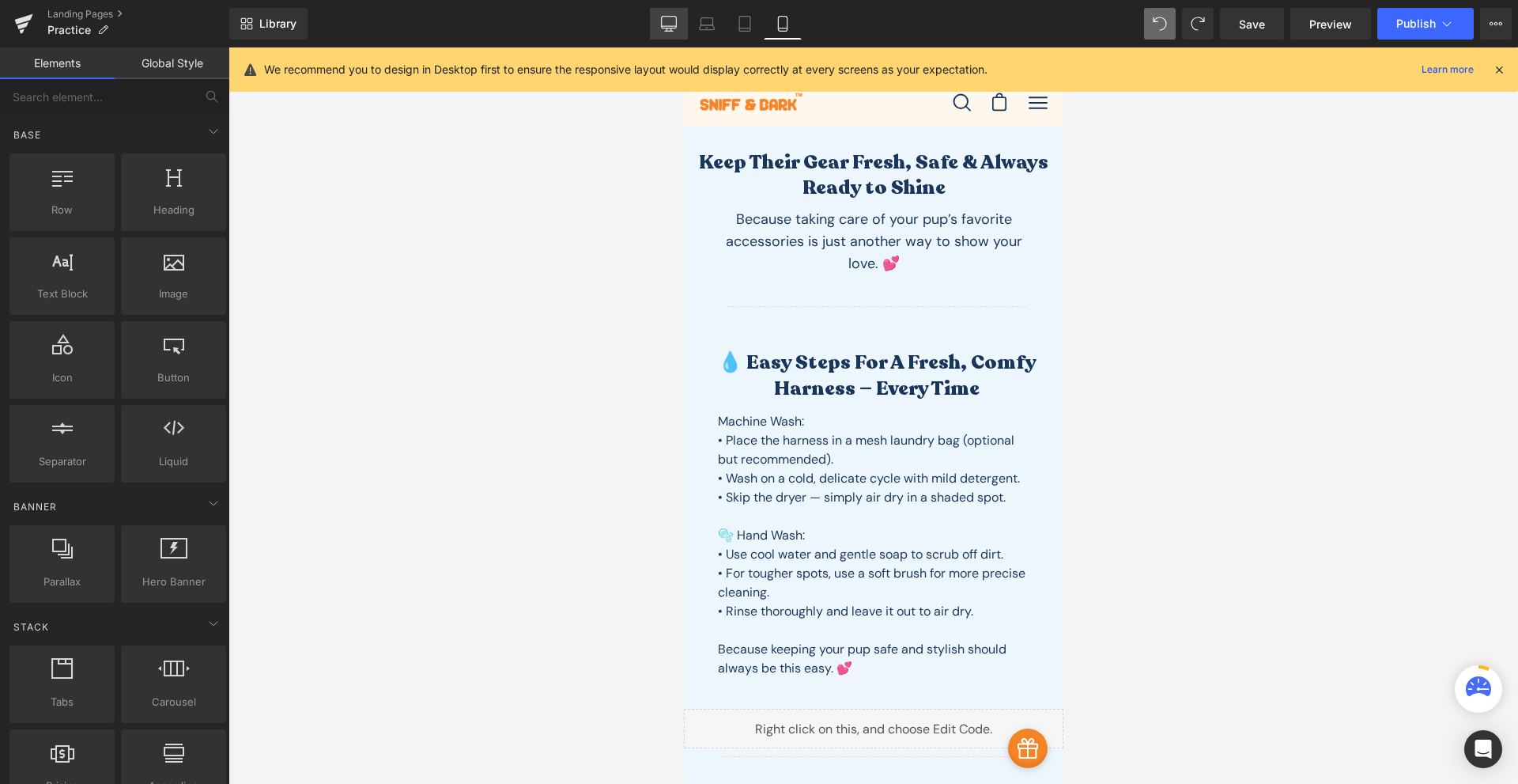
click at [668, 27] on icon at bounding box center [669, 24] width 16 height 16
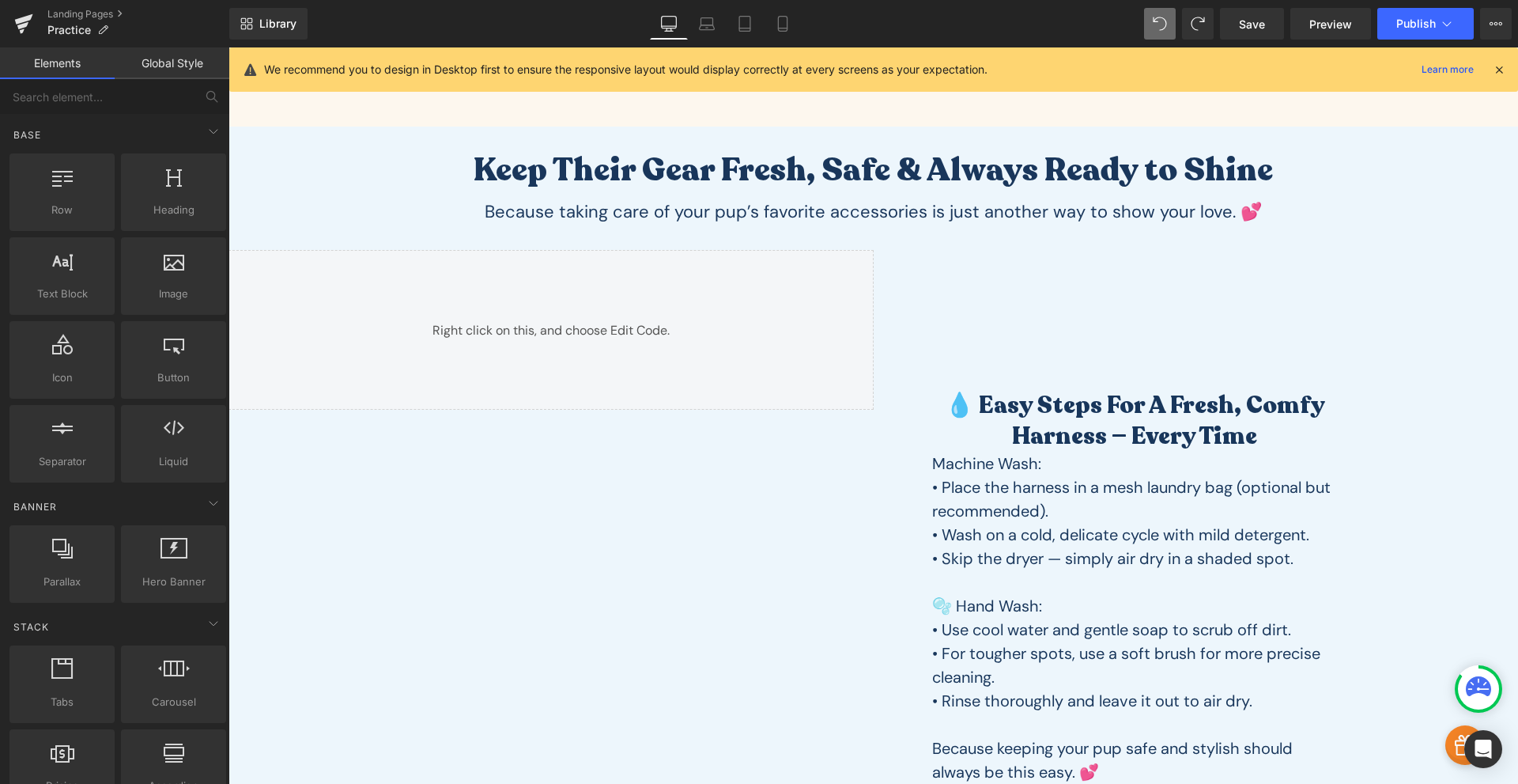
scroll to position [554, 0]
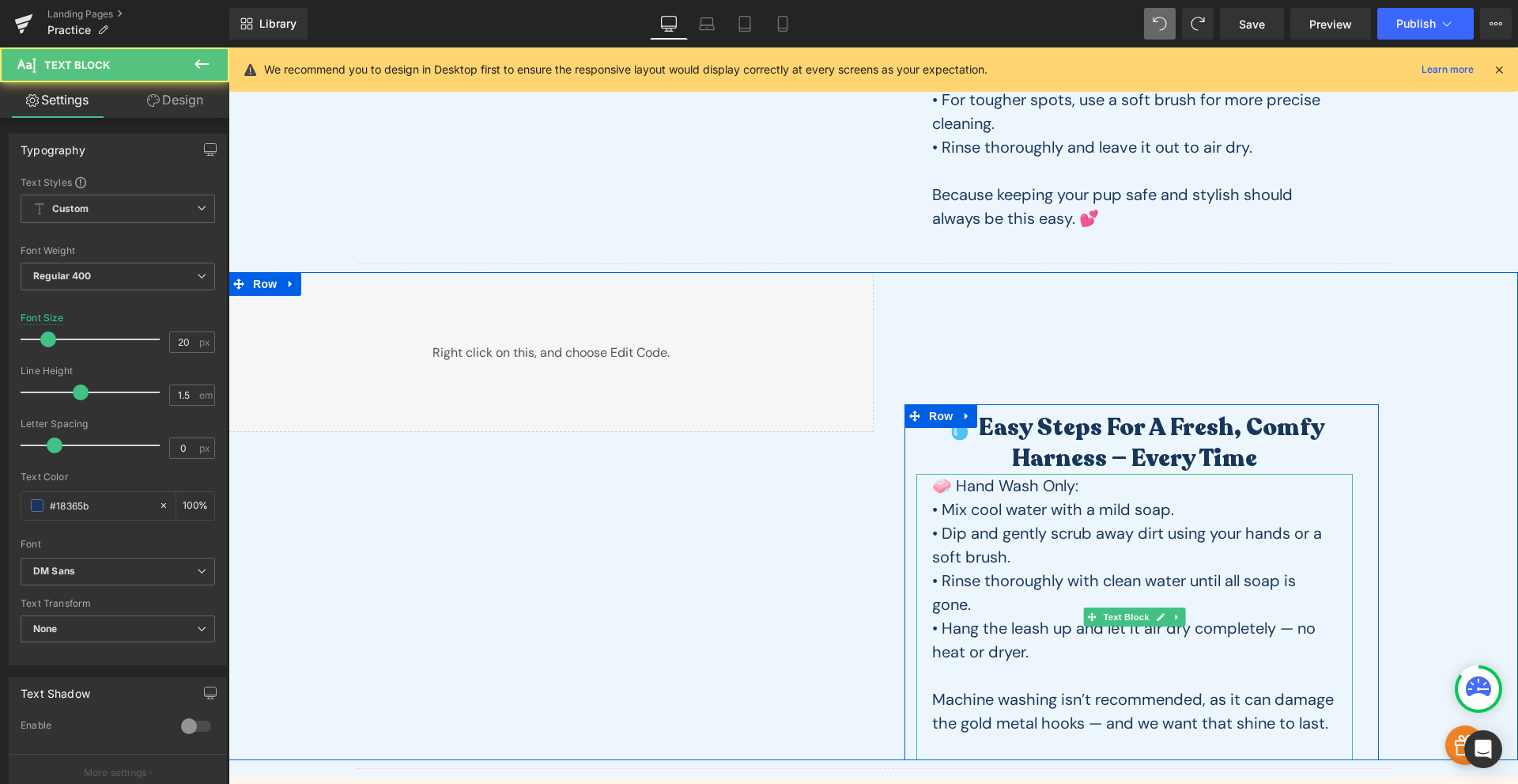
click at [1027, 569] on p "• Rinse thoroughly with clean water until all soap is gone." at bounding box center [1135, 592] width 405 height 47
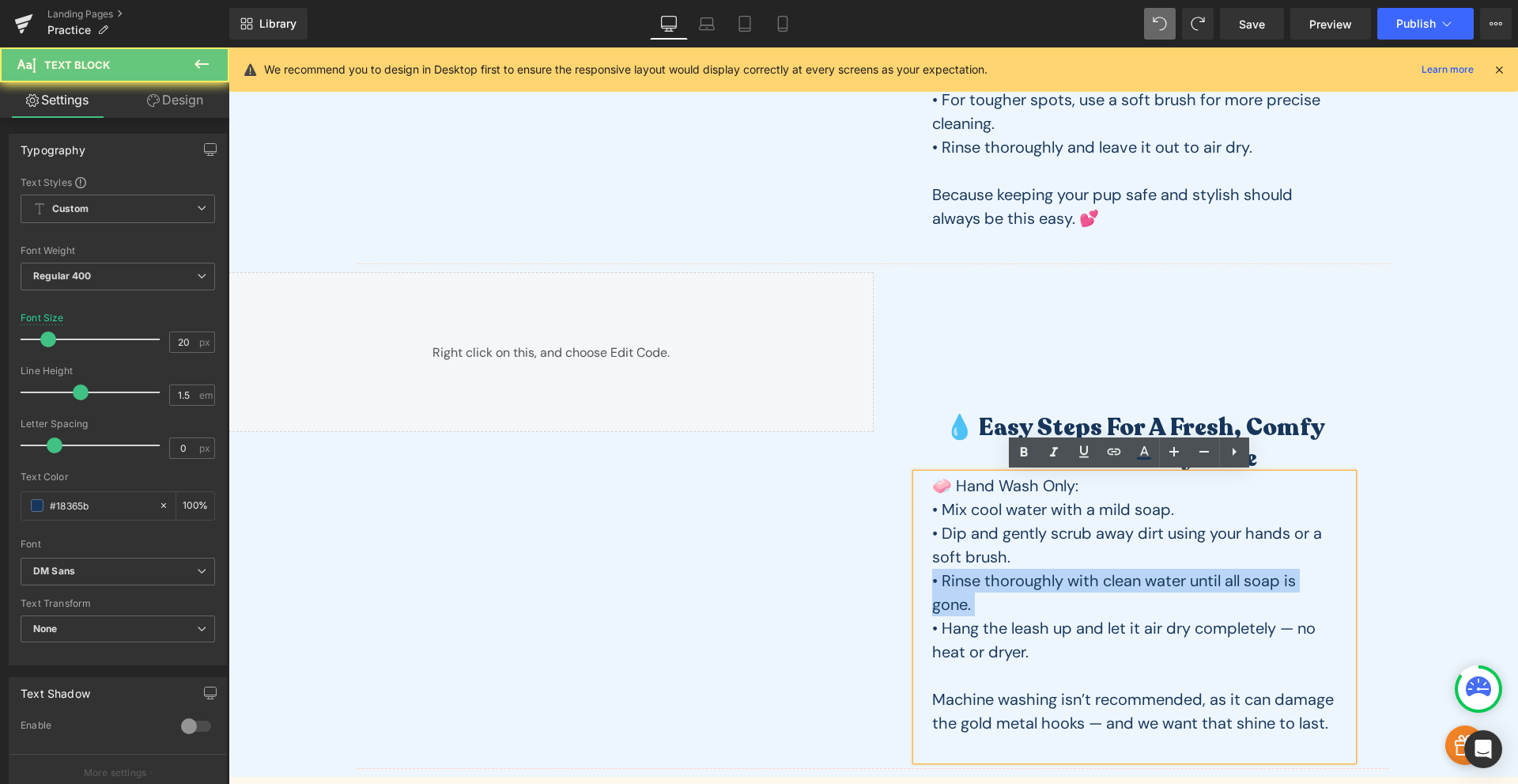
click at [1027, 569] on p "• Rinse thoroughly with clean water until all soap is gone." at bounding box center [1135, 592] width 405 height 47
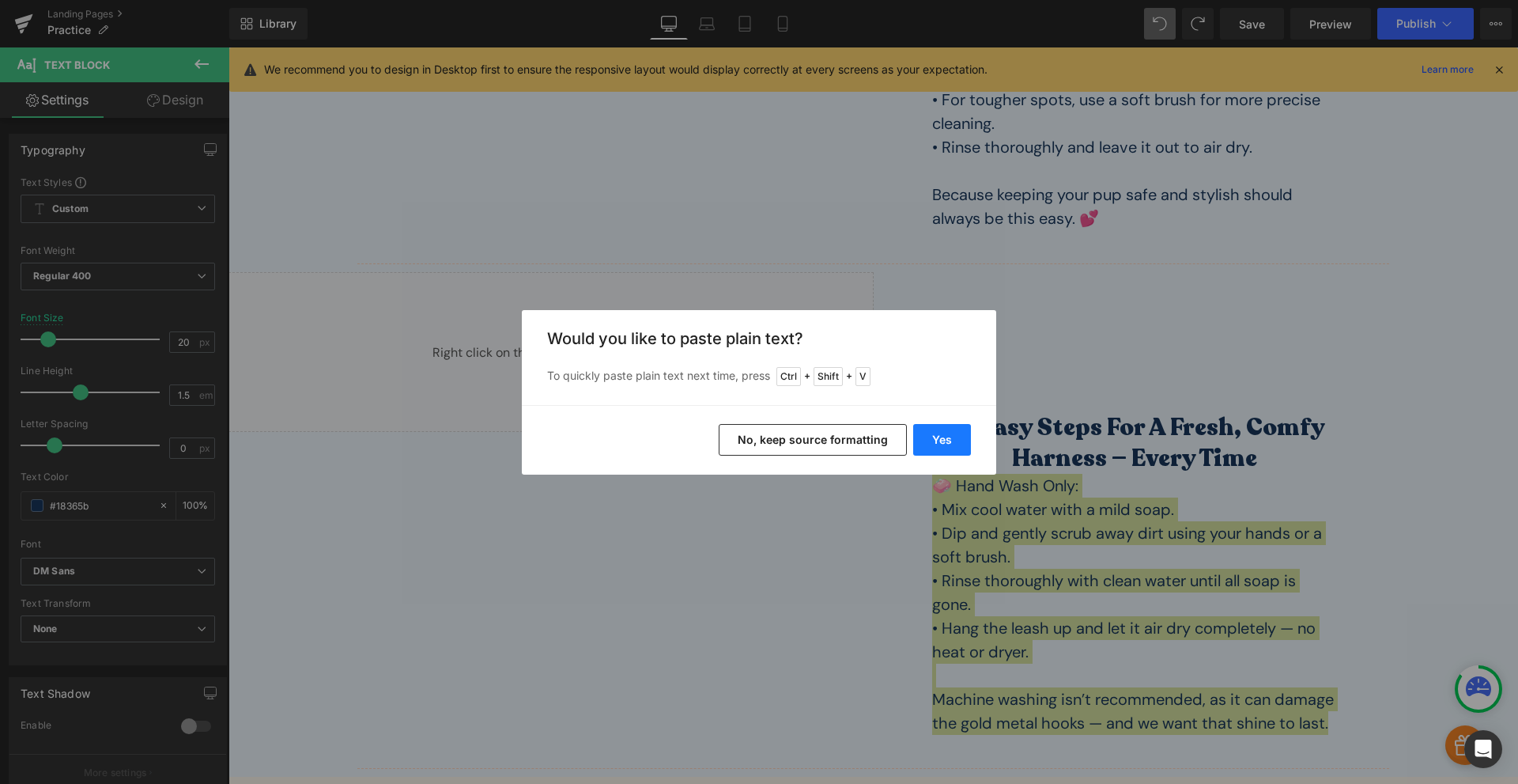
click at [958, 435] on button "Yes" at bounding box center [942, 439] width 57 height 31
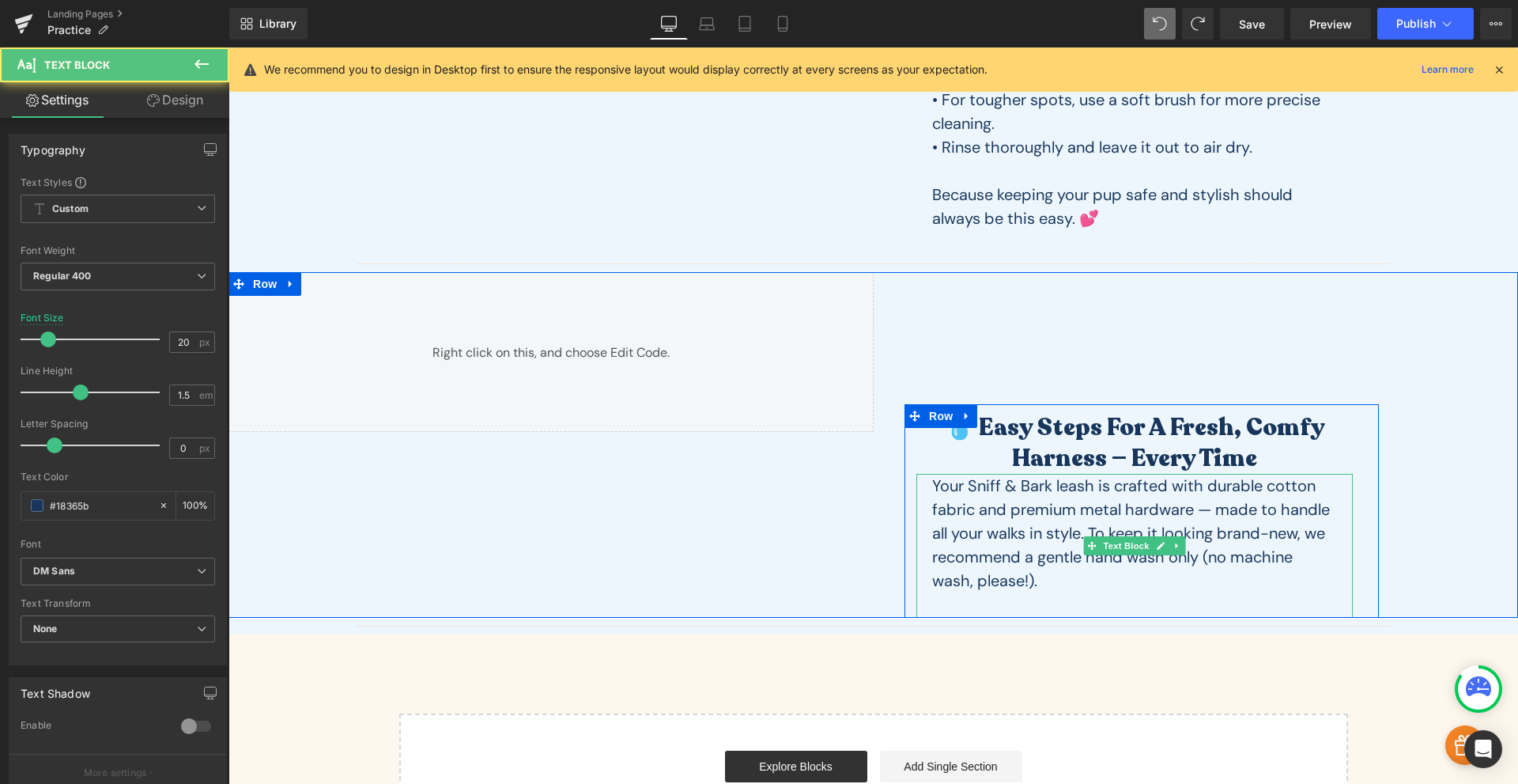
click at [967, 488] on p "Your Sniff & Bark leash is crafted with durable cotton fabric and premium metal…" at bounding box center [1135, 533] width 405 height 118
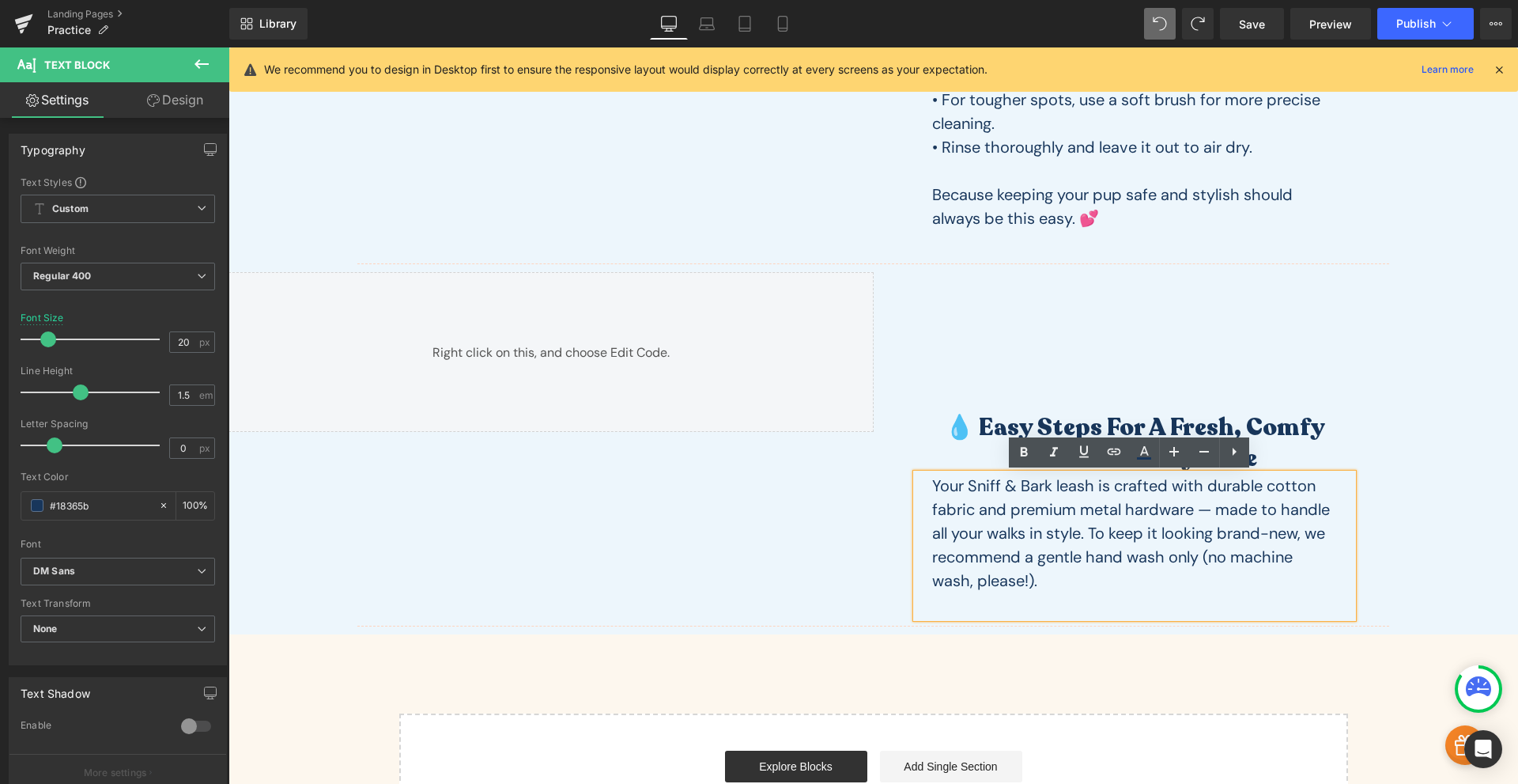
click at [1134, 487] on p "Your Sniff & Bark leash is crafted with durable cotton fabric and premium metal…" at bounding box center [1135, 533] width 405 height 118
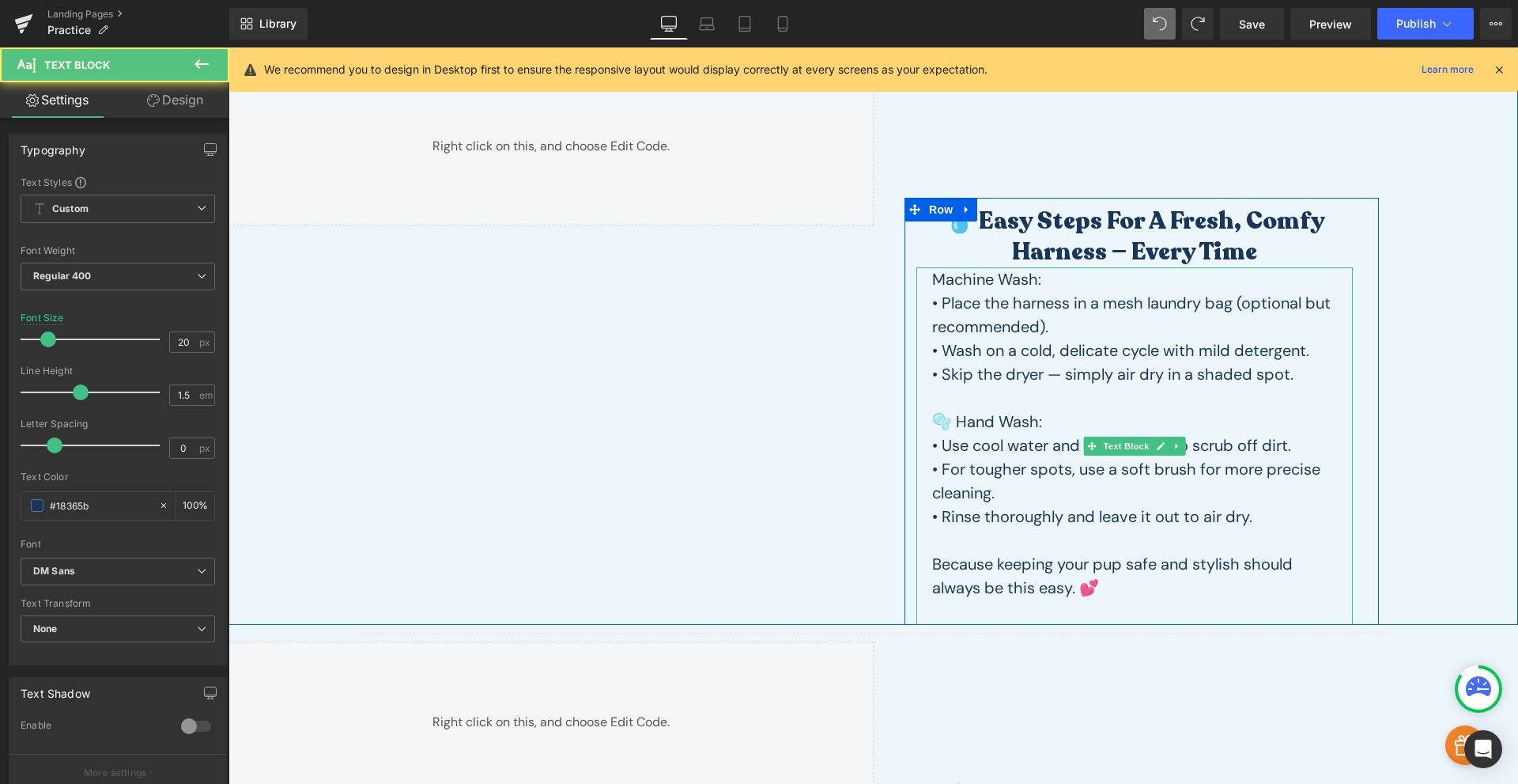
click at [1033, 289] on p "Machine Wash:" at bounding box center [1135, 279] width 405 height 23
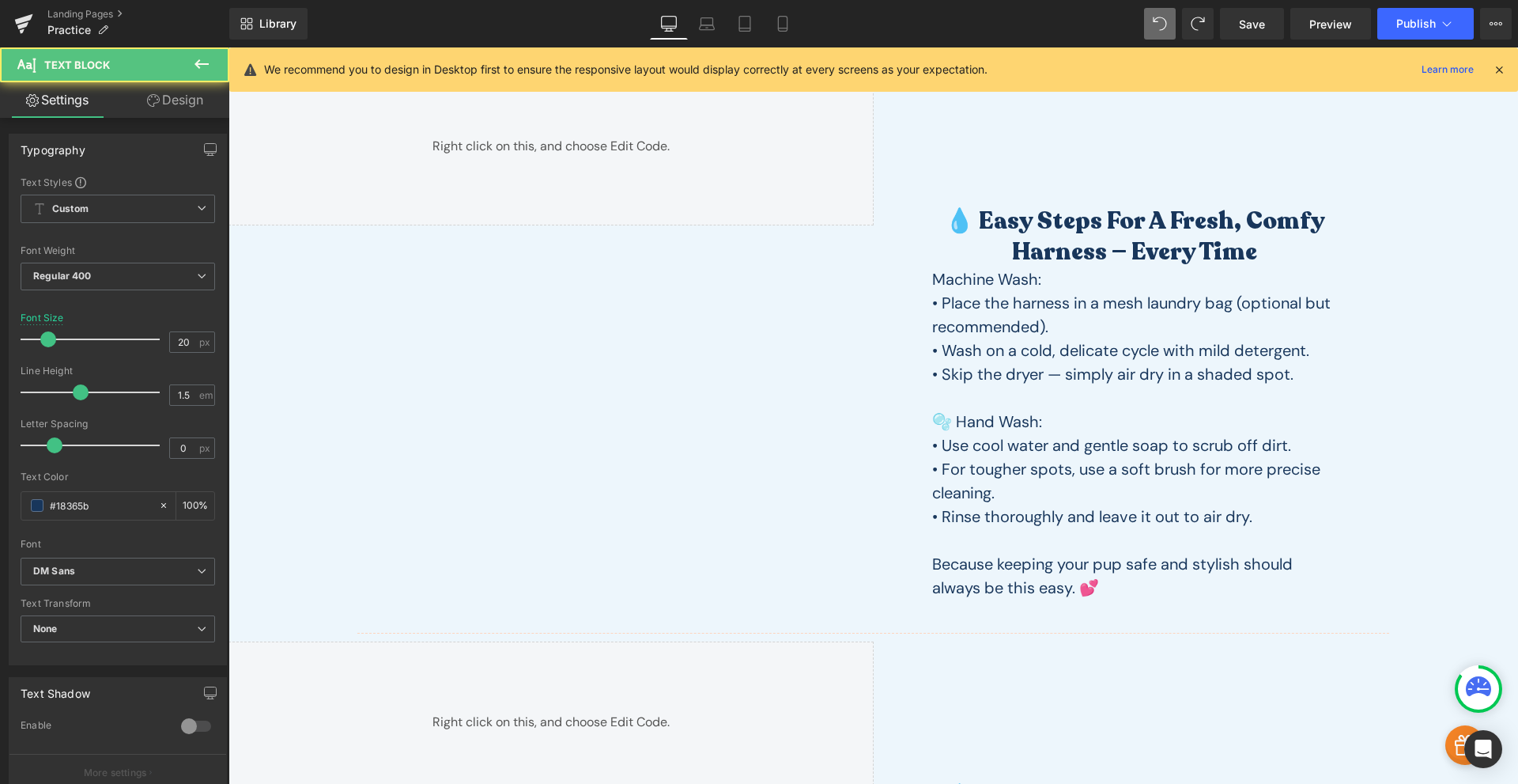
click at [205, 115] on link "Design" at bounding box center [175, 100] width 115 height 36
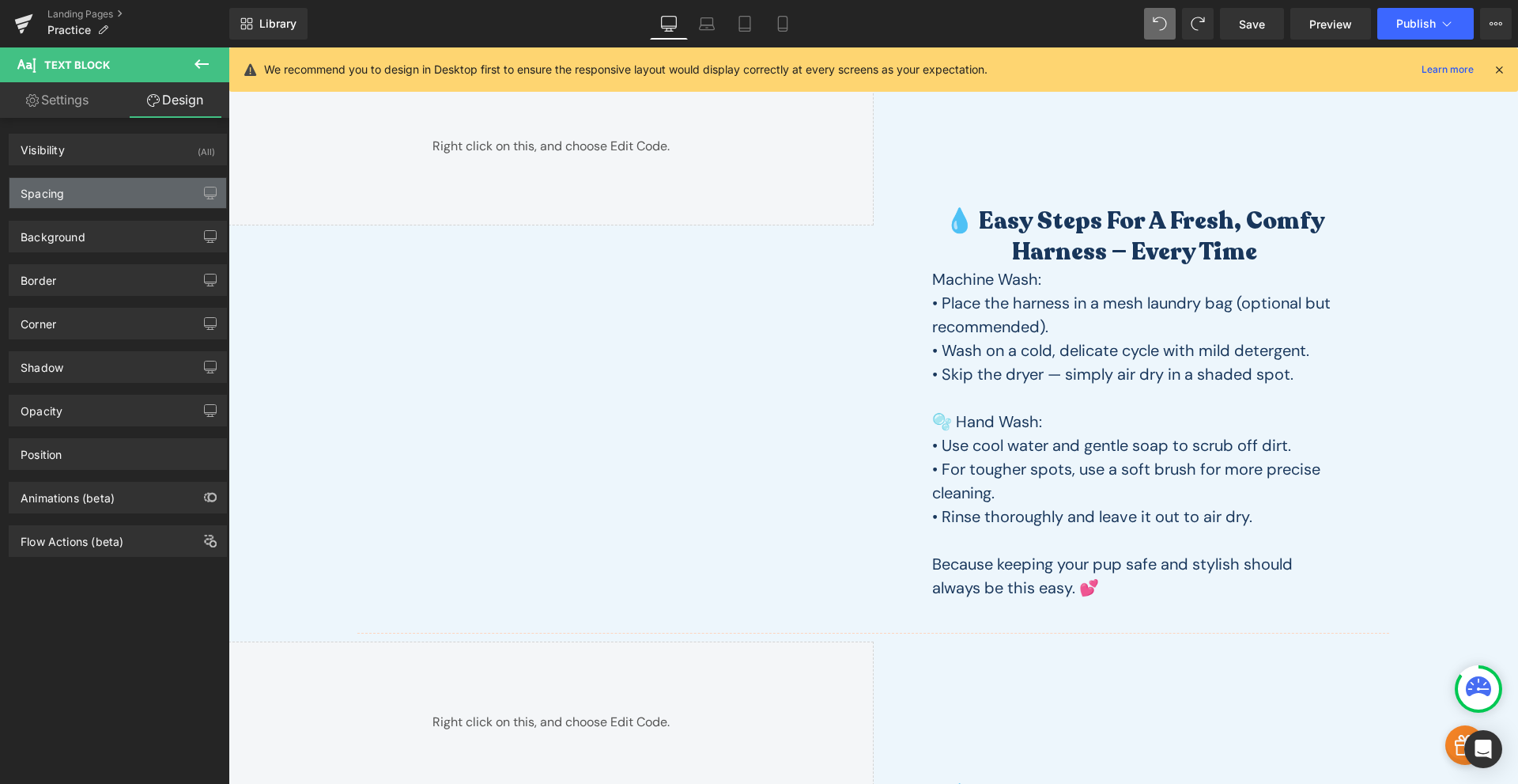
click at [94, 181] on div "Spacing" at bounding box center [118, 194] width 217 height 30
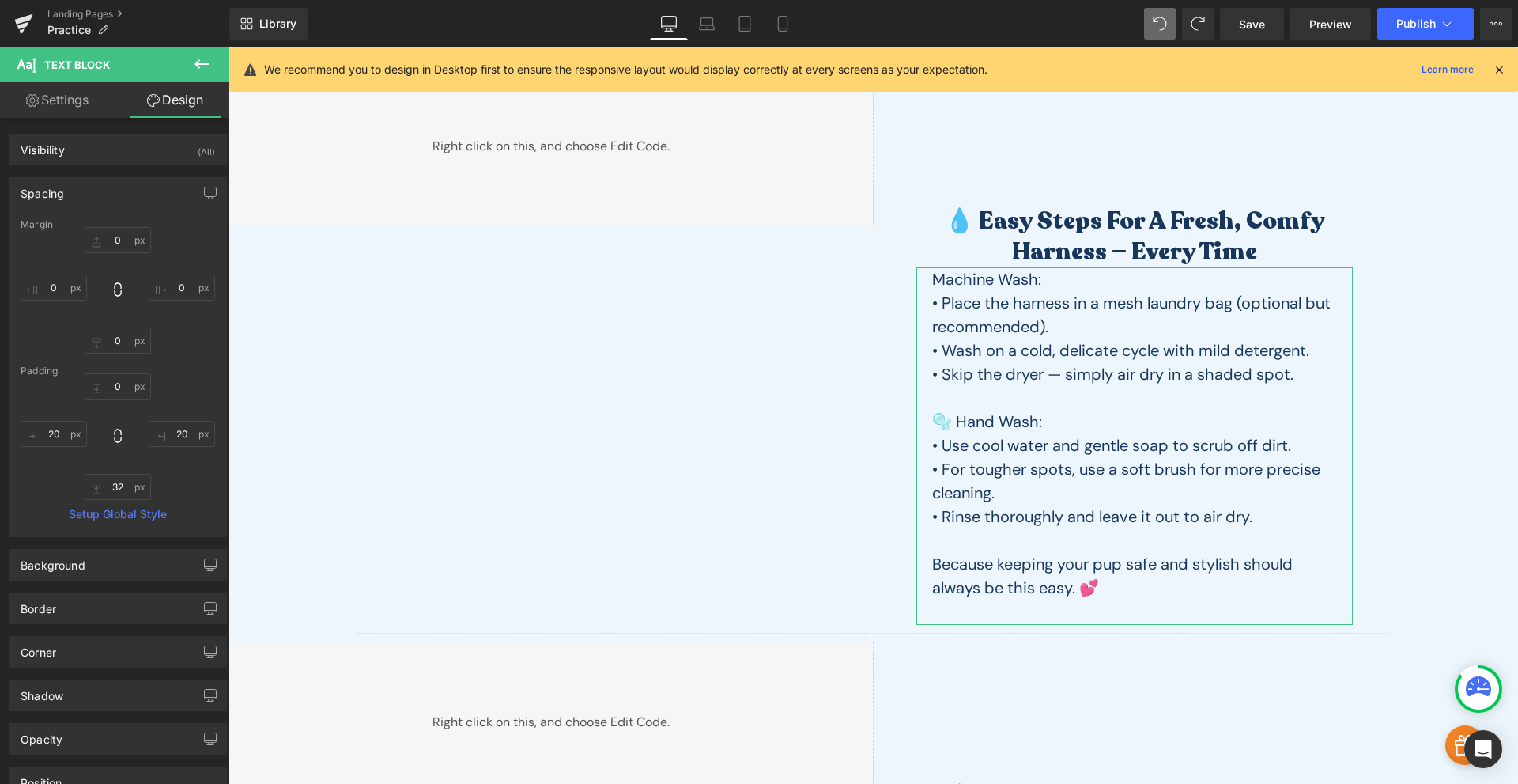
click at [108, 375] on div "Padding" at bounding box center [117, 371] width 194 height 11
click at [111, 385] on input "text" at bounding box center [117, 386] width 66 height 26
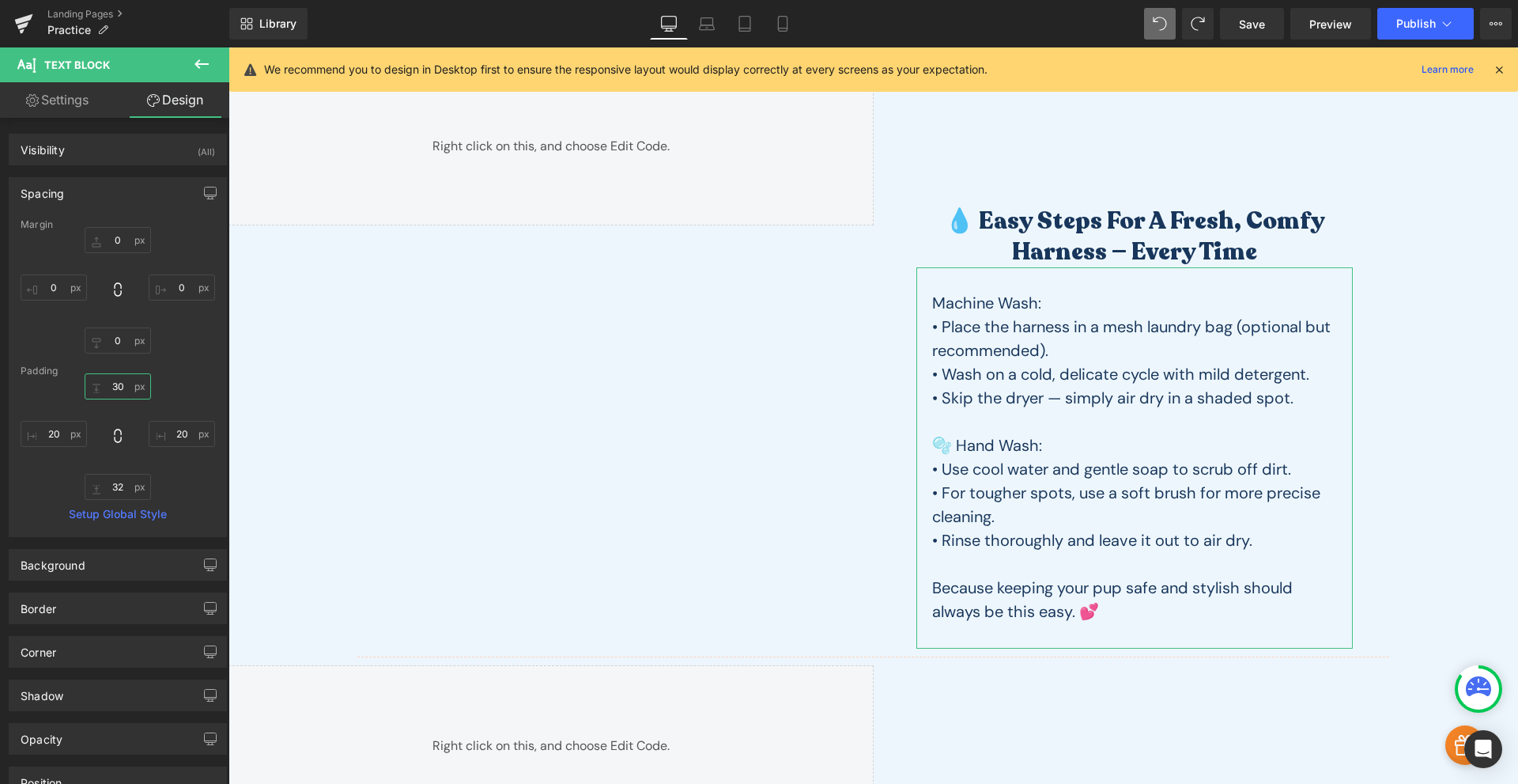
click at [108, 394] on input "30" at bounding box center [117, 386] width 66 height 26
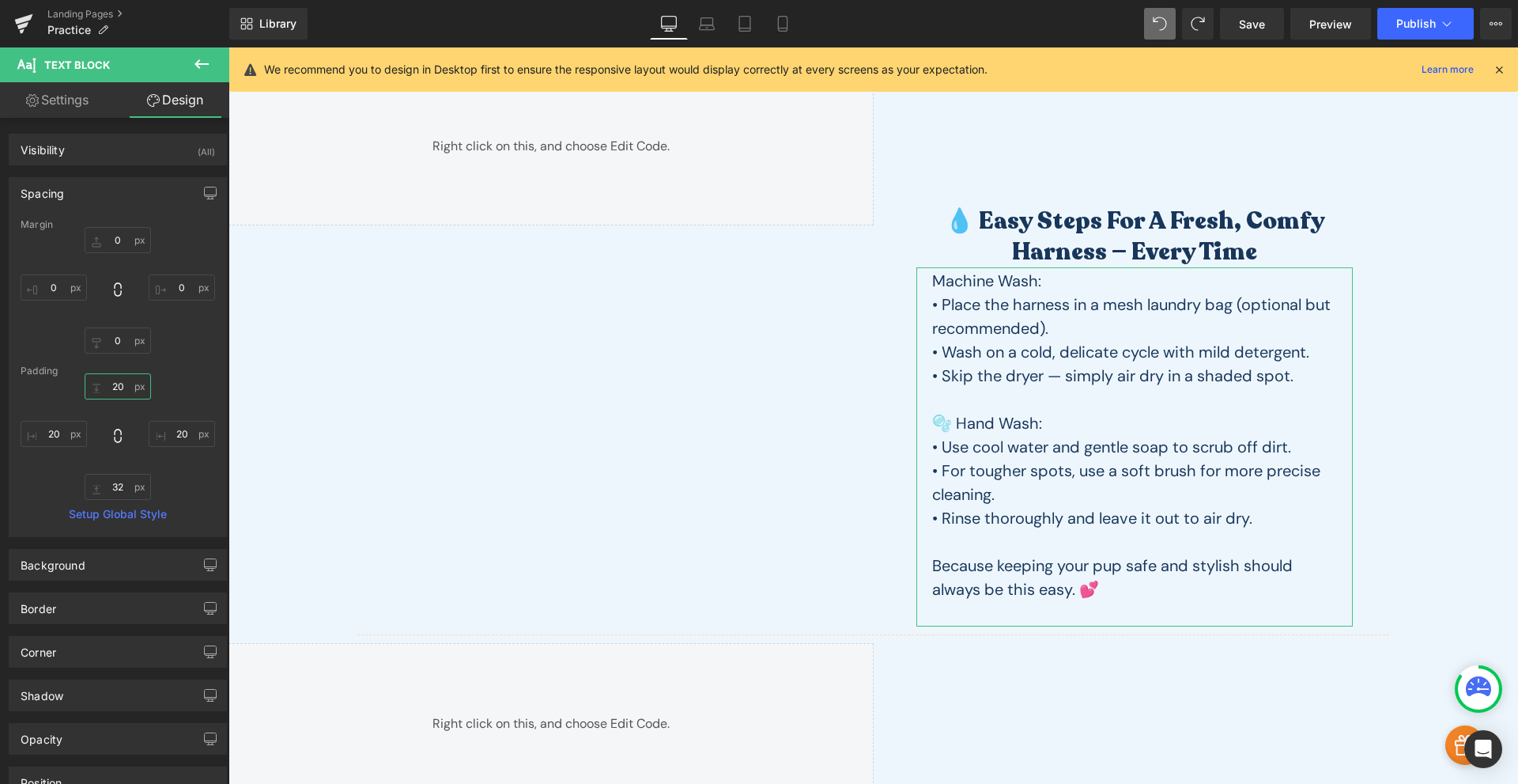
type input "20"
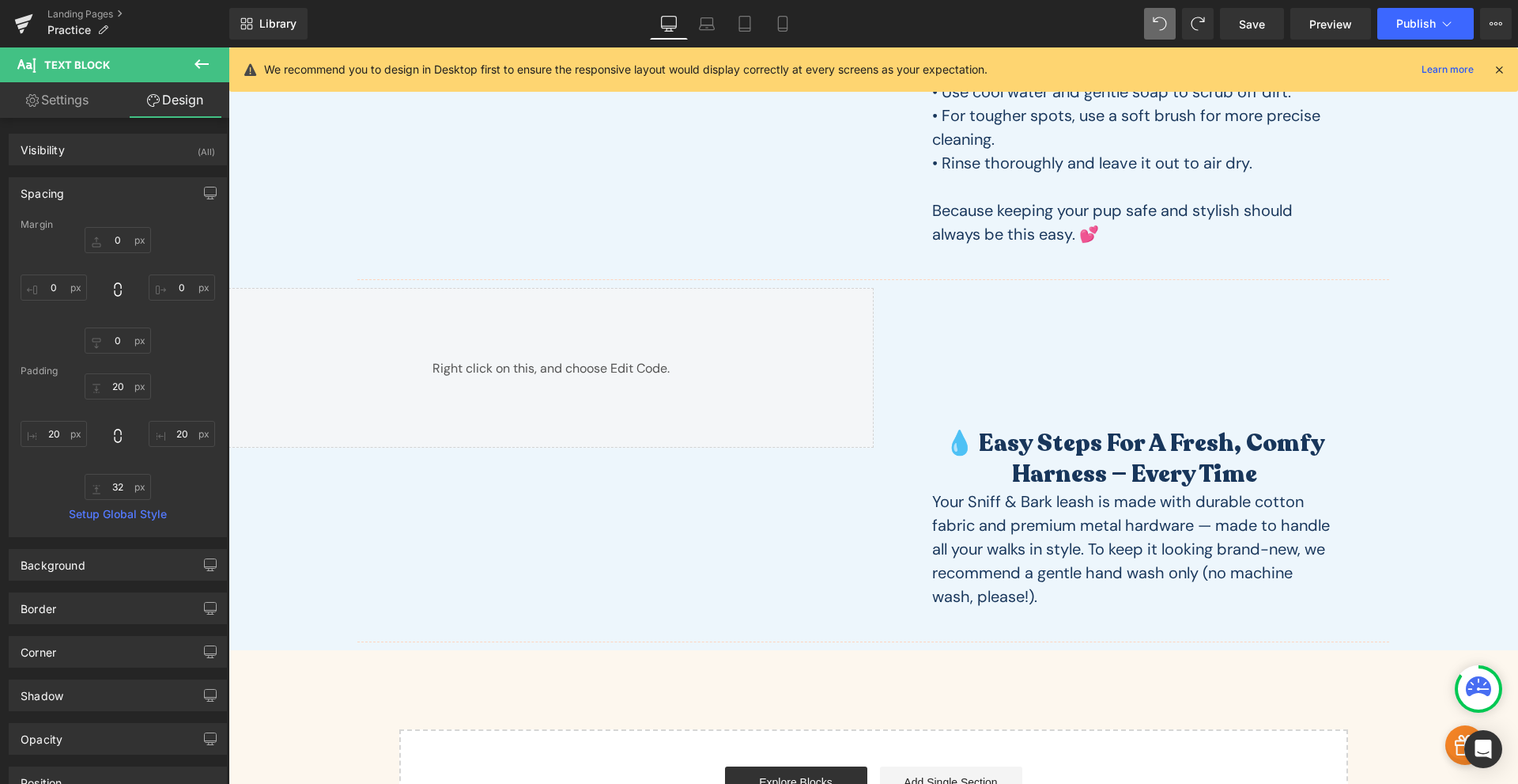
scroll to position [737, 0]
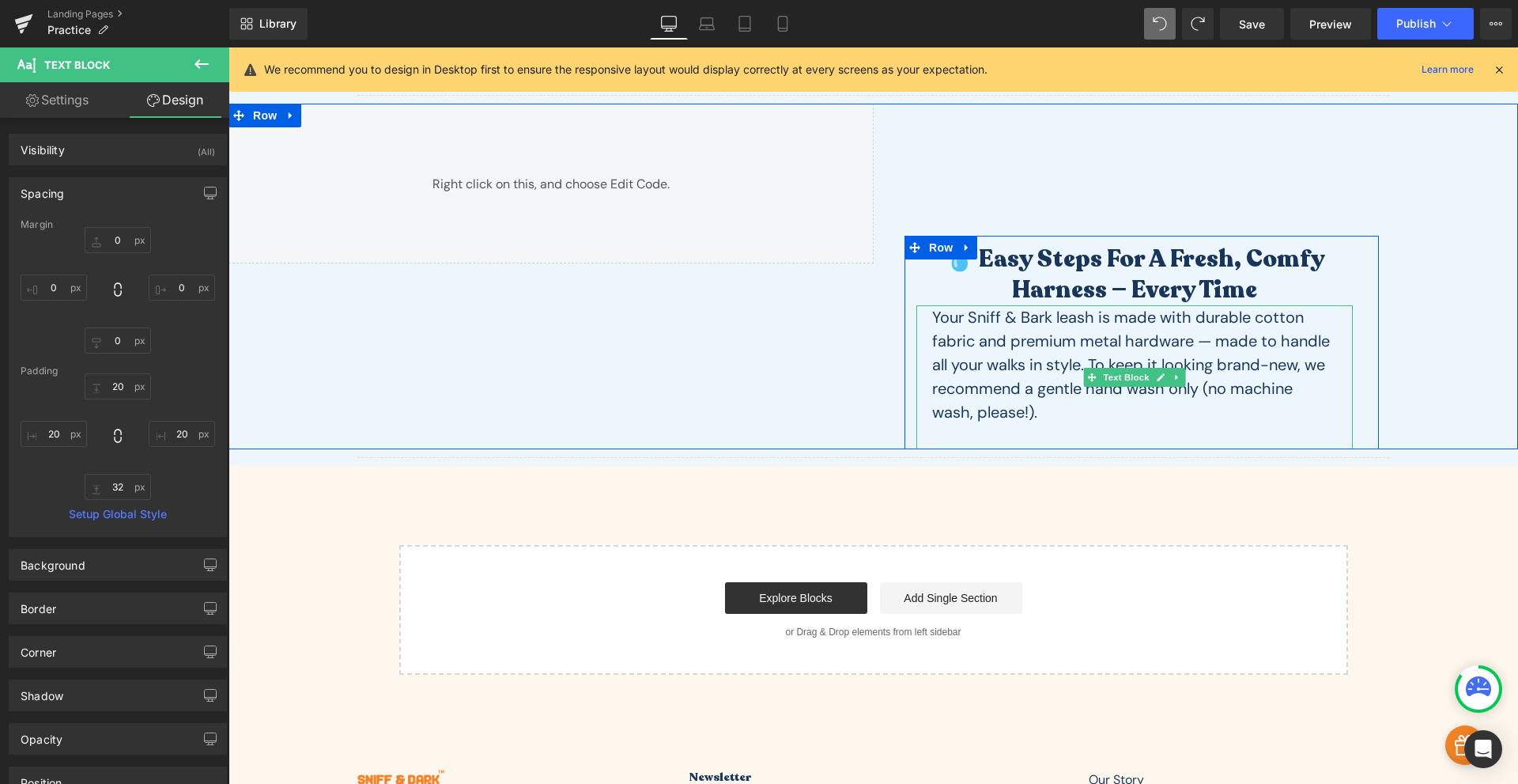
click at [1093, 346] on p "Your Sniff & Bark leash is made with durable cotton fabric and premium metal ha…" at bounding box center [1135, 365] width 405 height 118
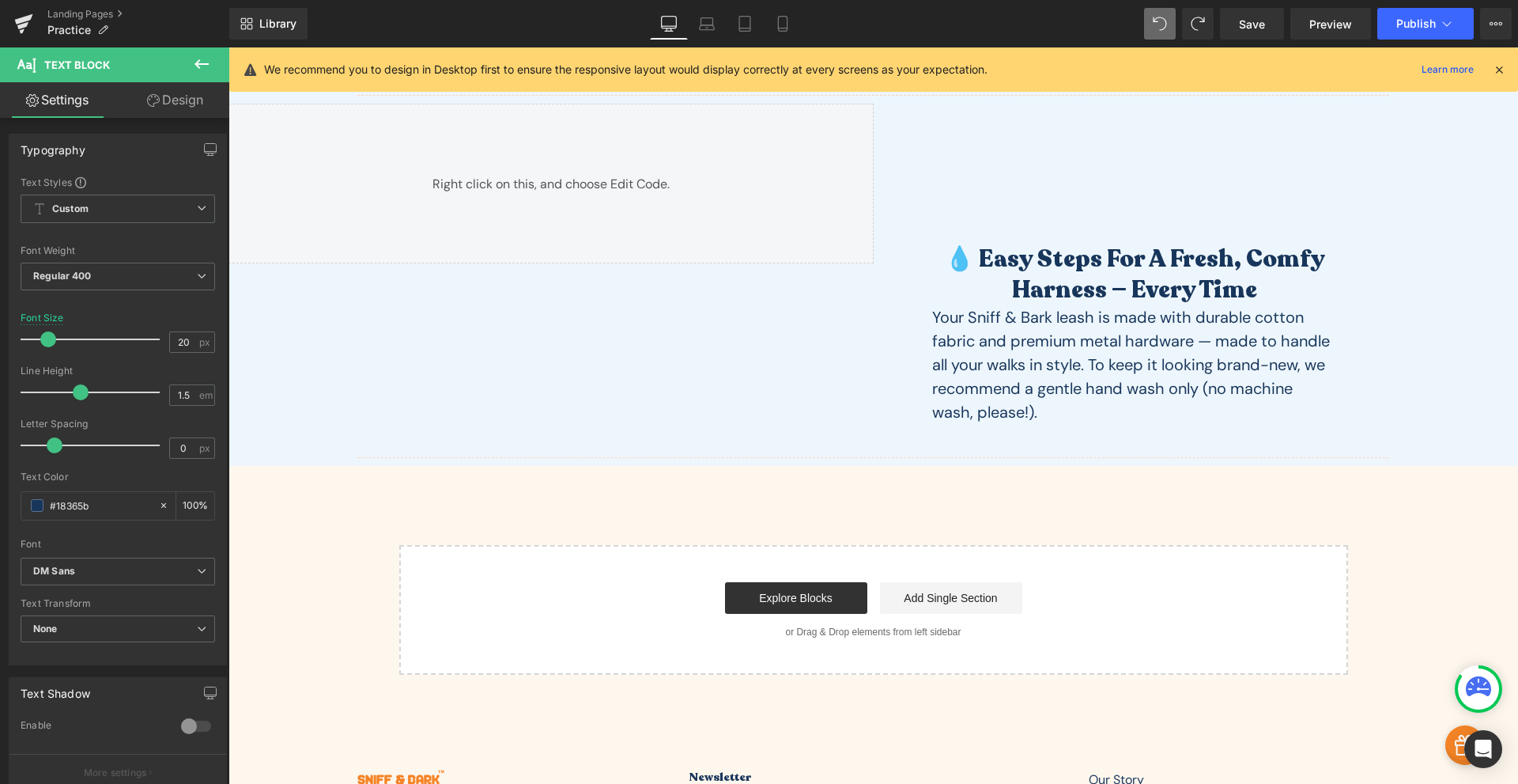
click at [165, 109] on link "Design" at bounding box center [175, 100] width 115 height 36
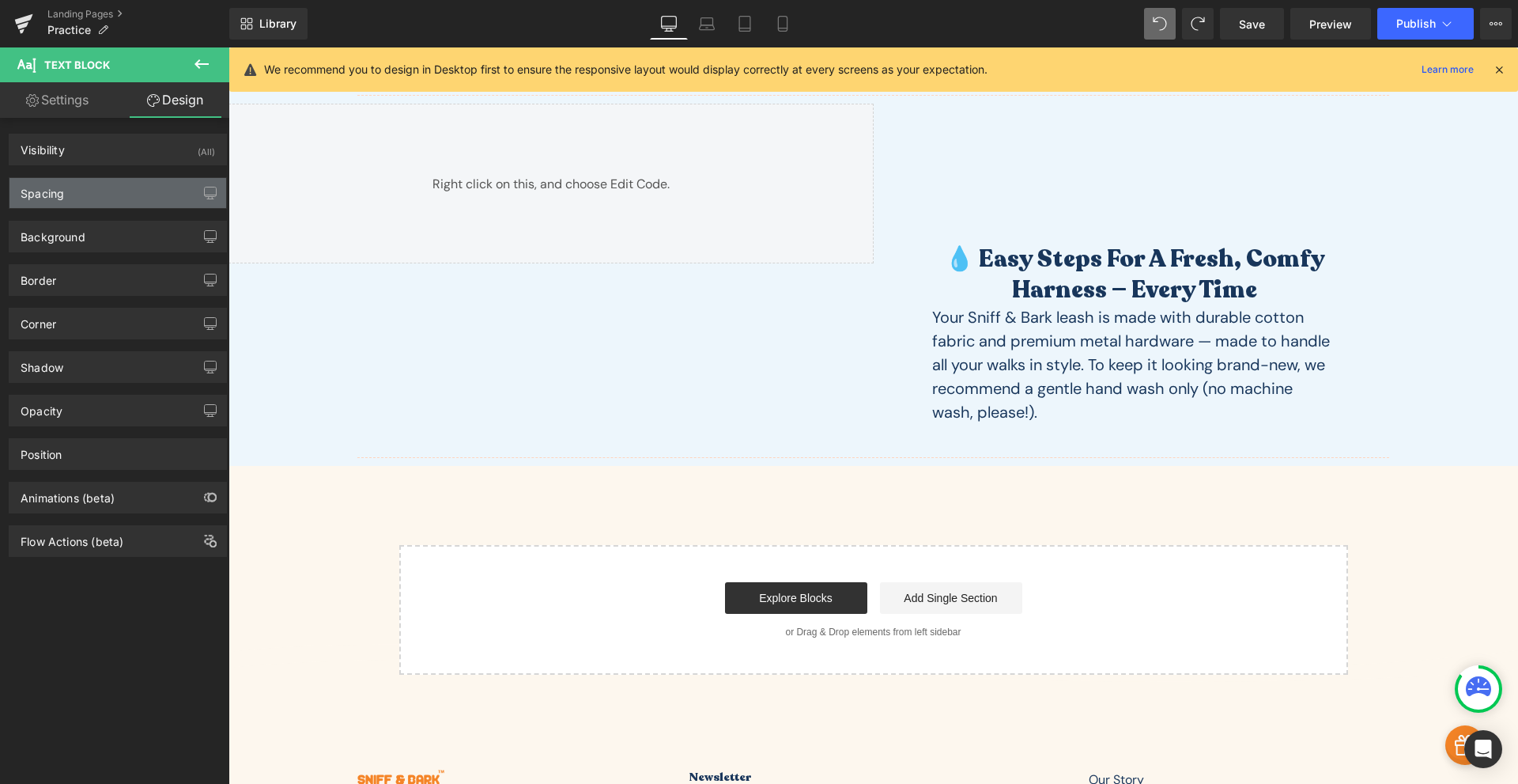
click at [104, 196] on div "Spacing" at bounding box center [118, 194] width 217 height 30
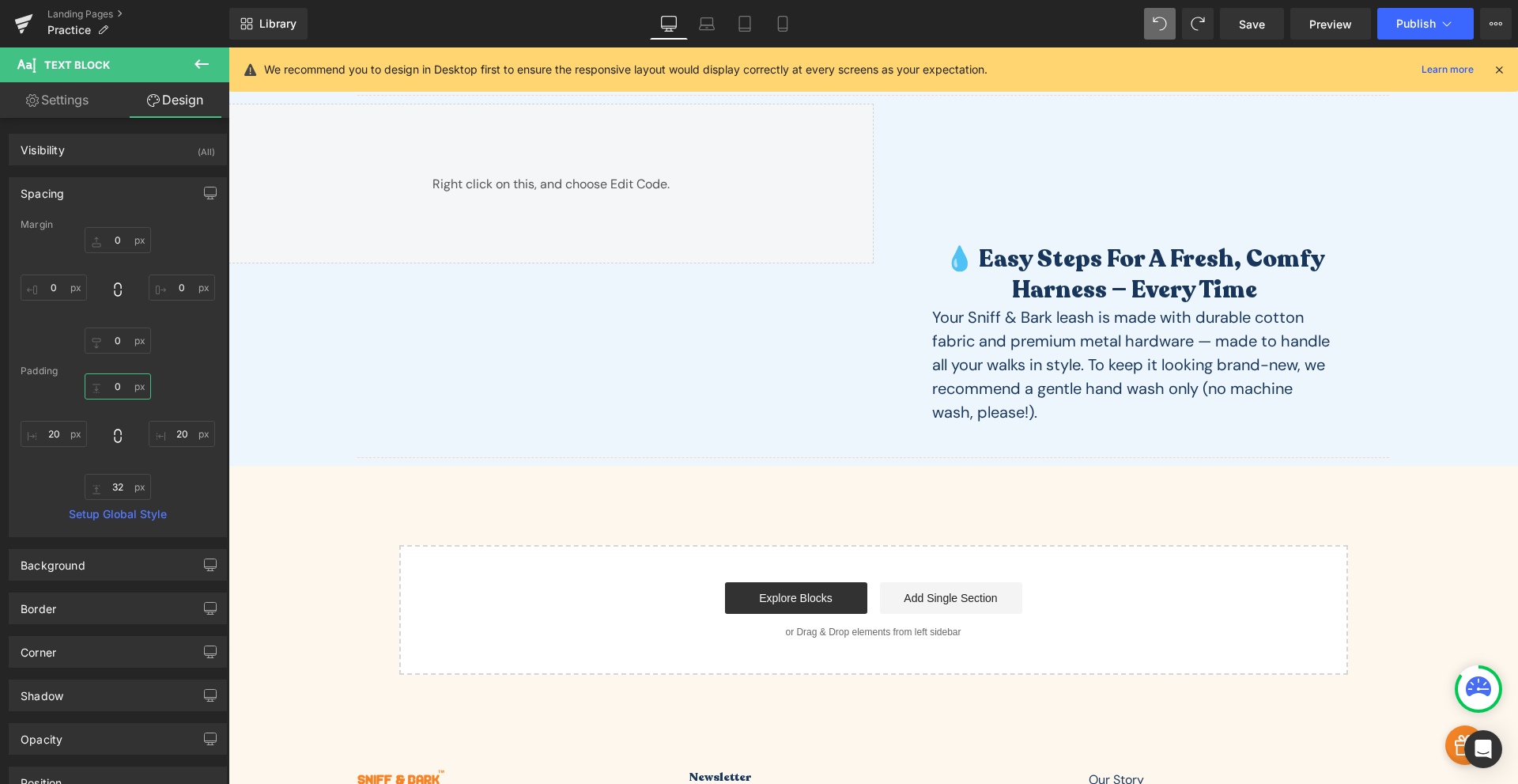
click at [116, 392] on input "0" at bounding box center [117, 386] width 66 height 26
type input "20"
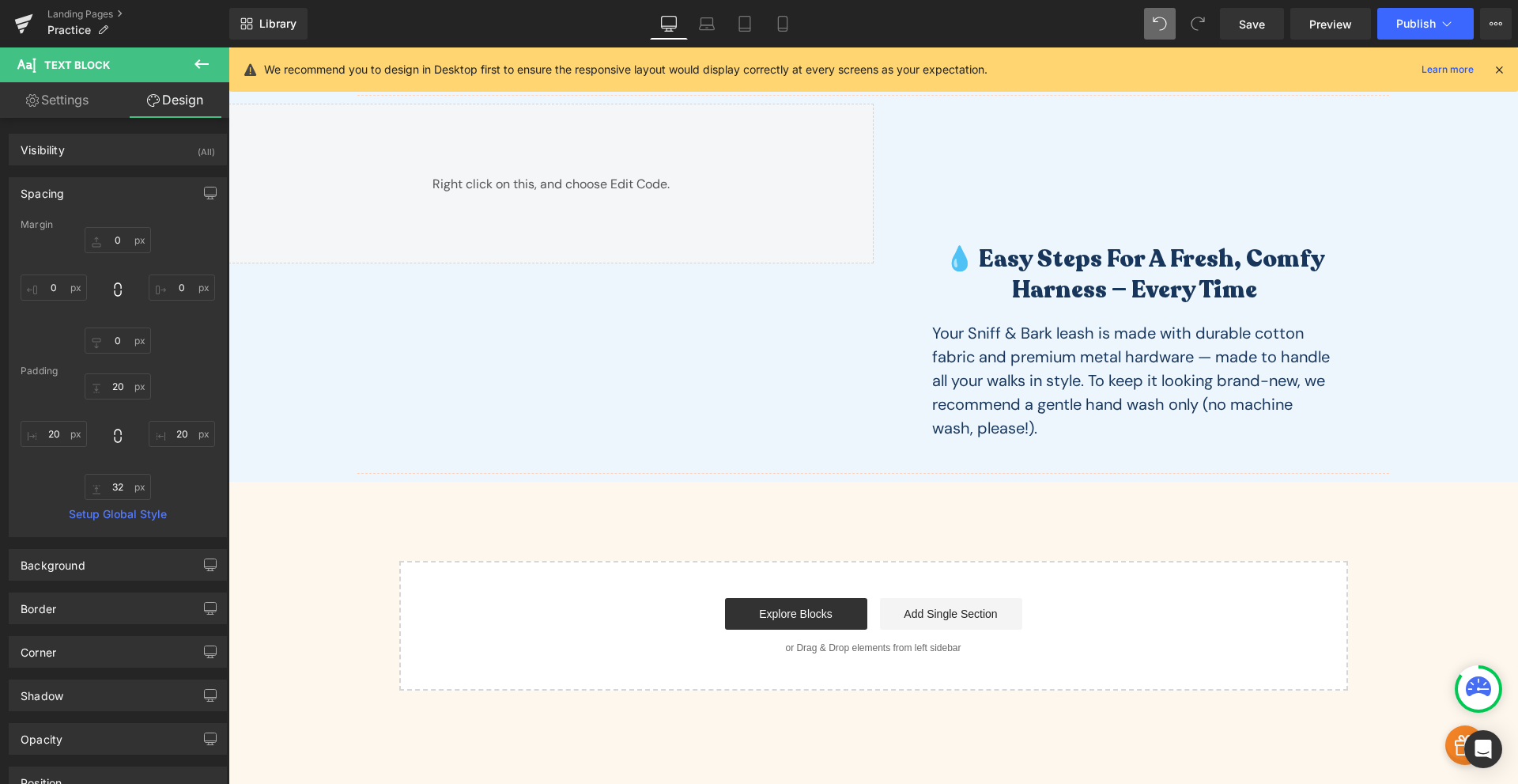
click at [1100, 348] on p "Your Sniff & Bark leash is made with durable cotton fabric and premium metal ha…" at bounding box center [1135, 380] width 405 height 118
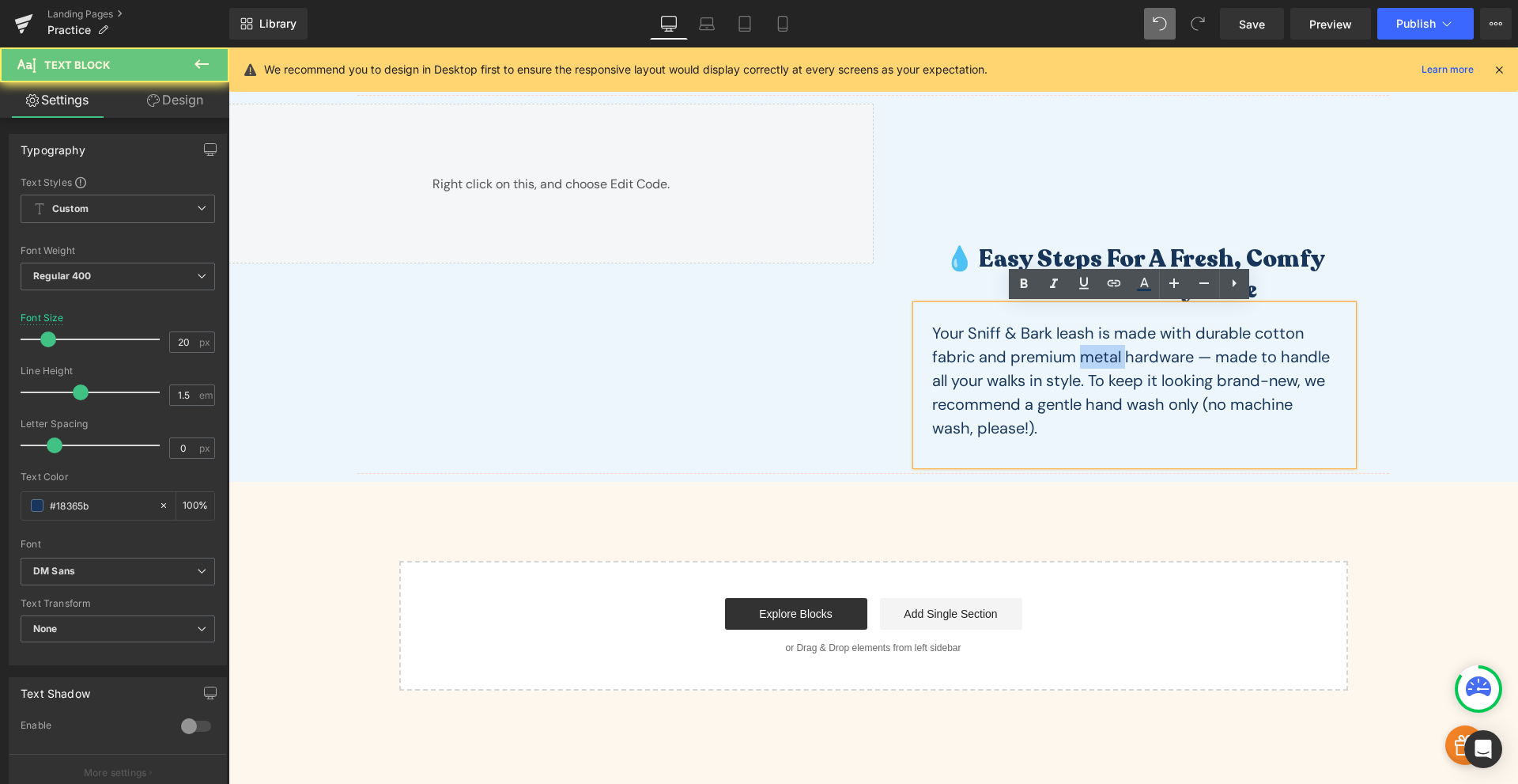
click at [1100, 348] on p "Your Sniff & Bark leash is made with durable cotton fabric and premium metal ha…" at bounding box center [1135, 380] width 405 height 118
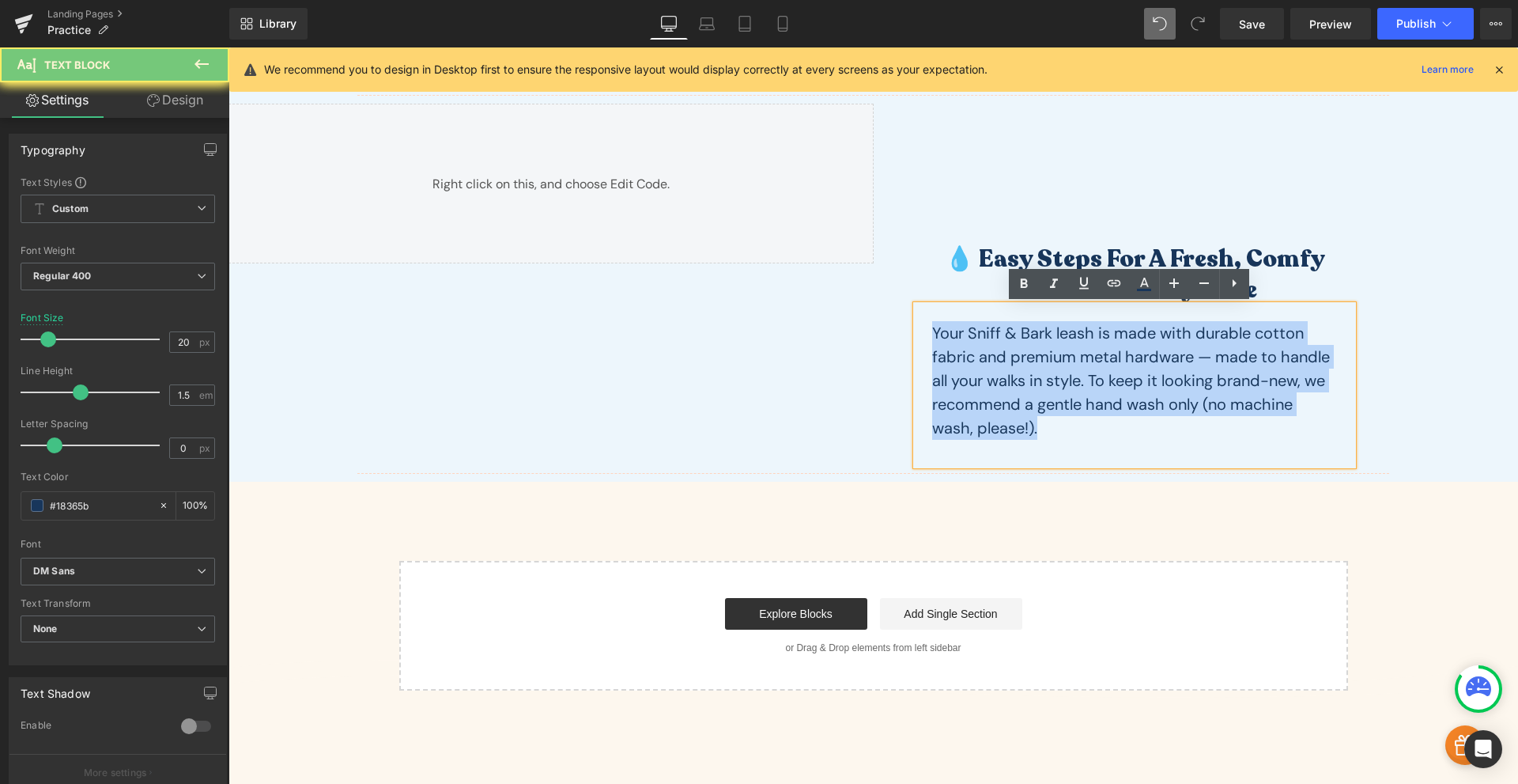
click at [1100, 348] on p "Your Sniff & Bark leash is made with durable cotton fabric and premium metal ha…" at bounding box center [1135, 380] width 405 height 118
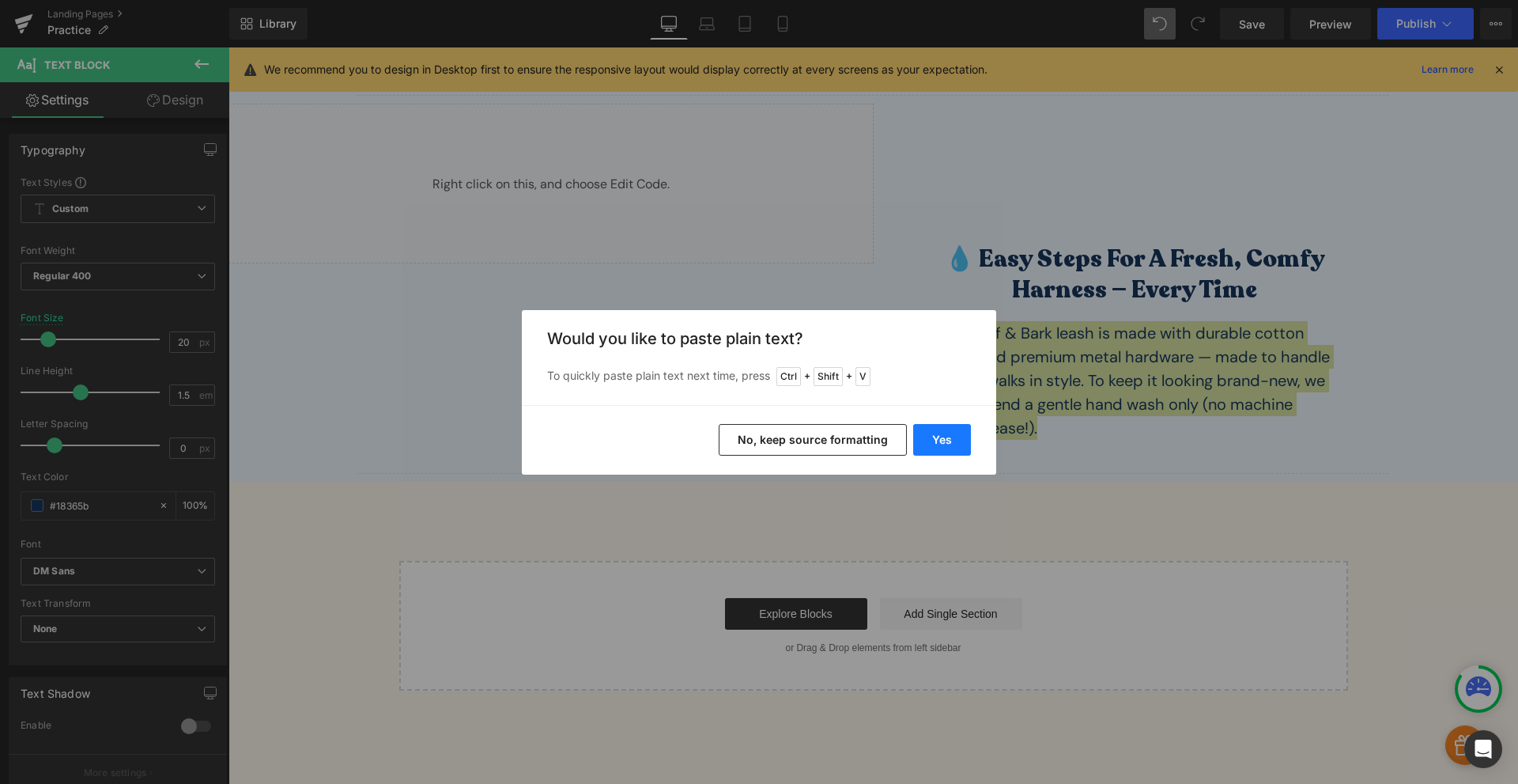
click at [946, 448] on button "Yes" at bounding box center [942, 439] width 57 height 31
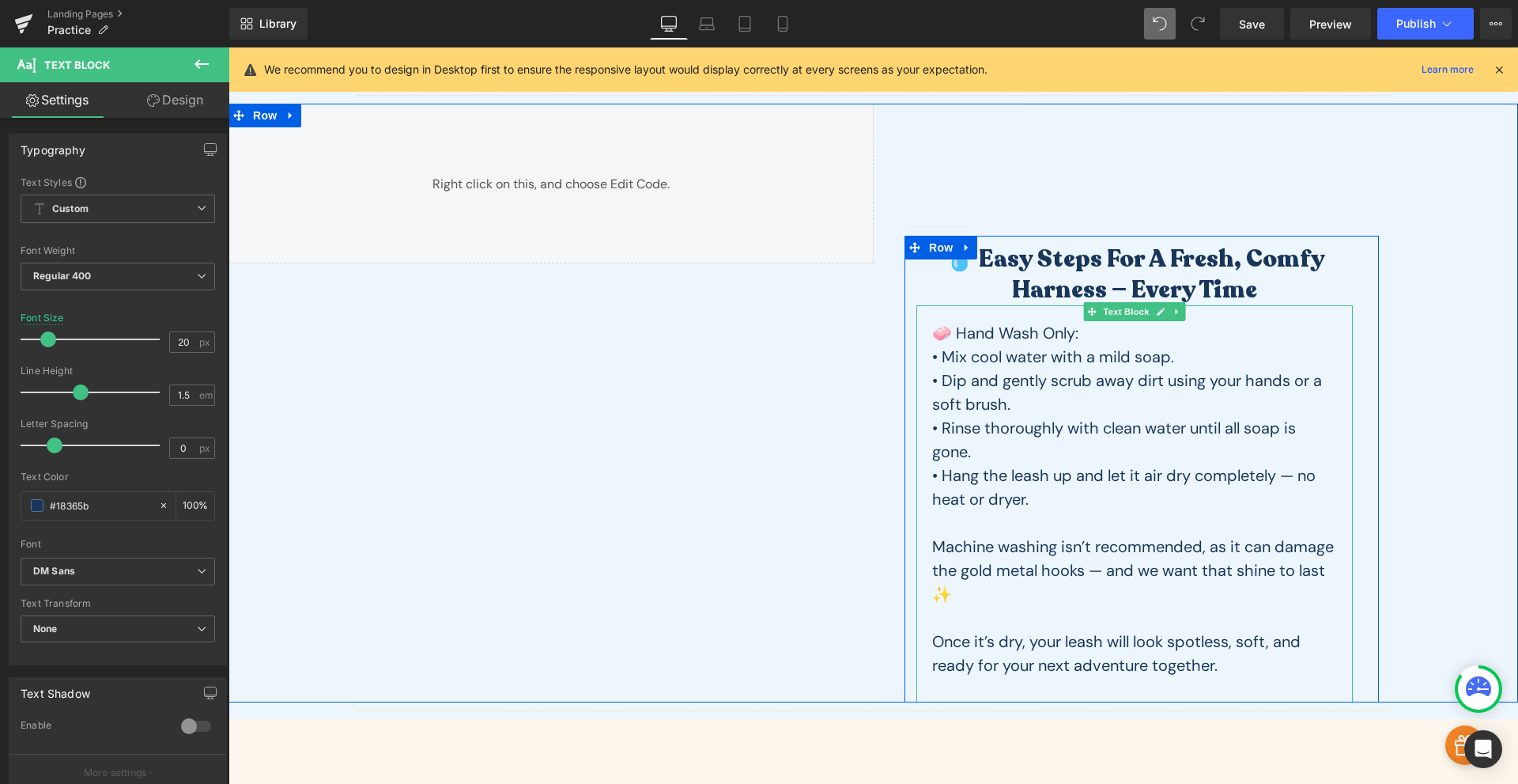
click at [1013, 593] on p "Machine washing isn’t recommended, as it can damage the gold metal hooks — and …" at bounding box center [1135, 570] width 405 height 71
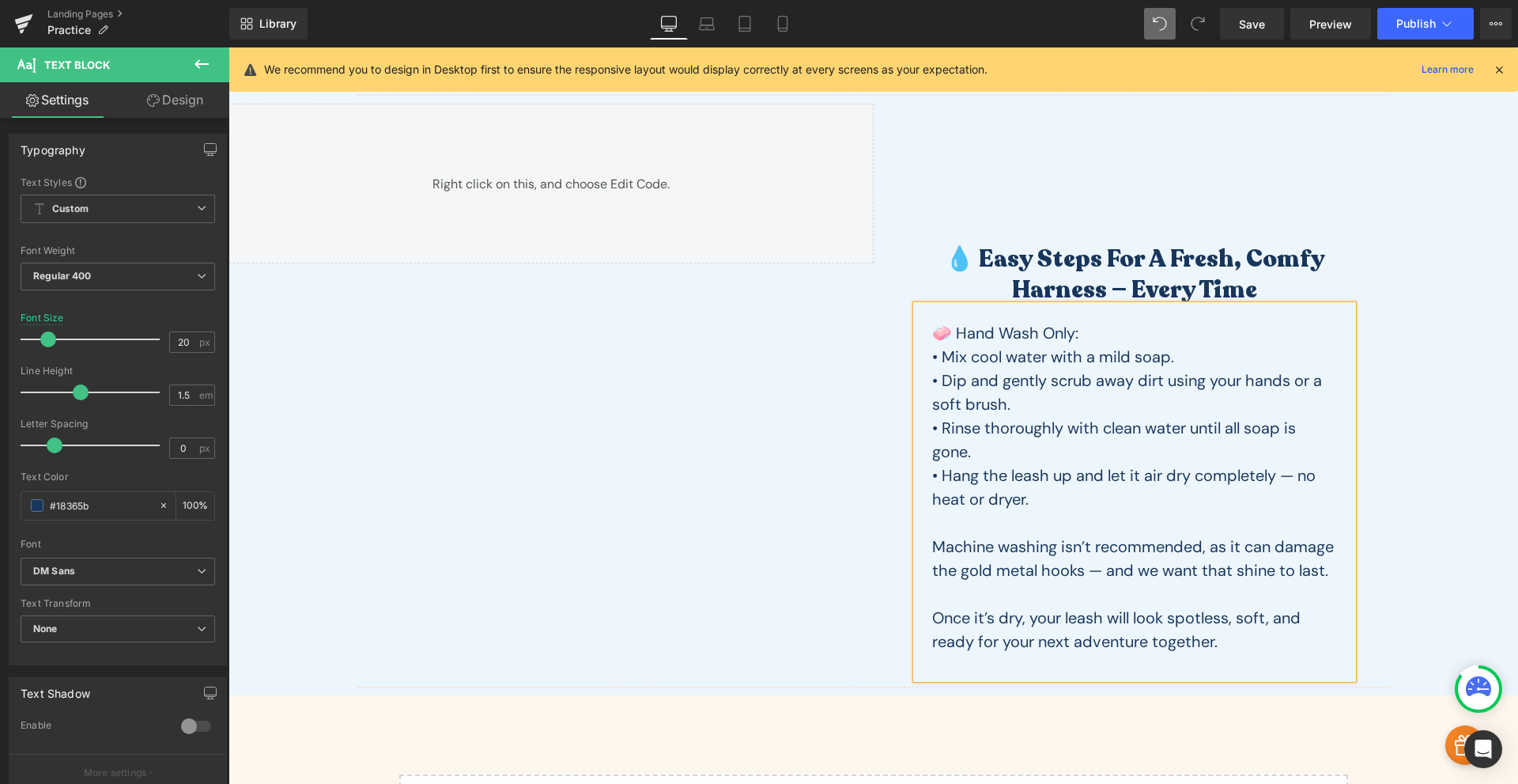
scroll to position [554, 0]
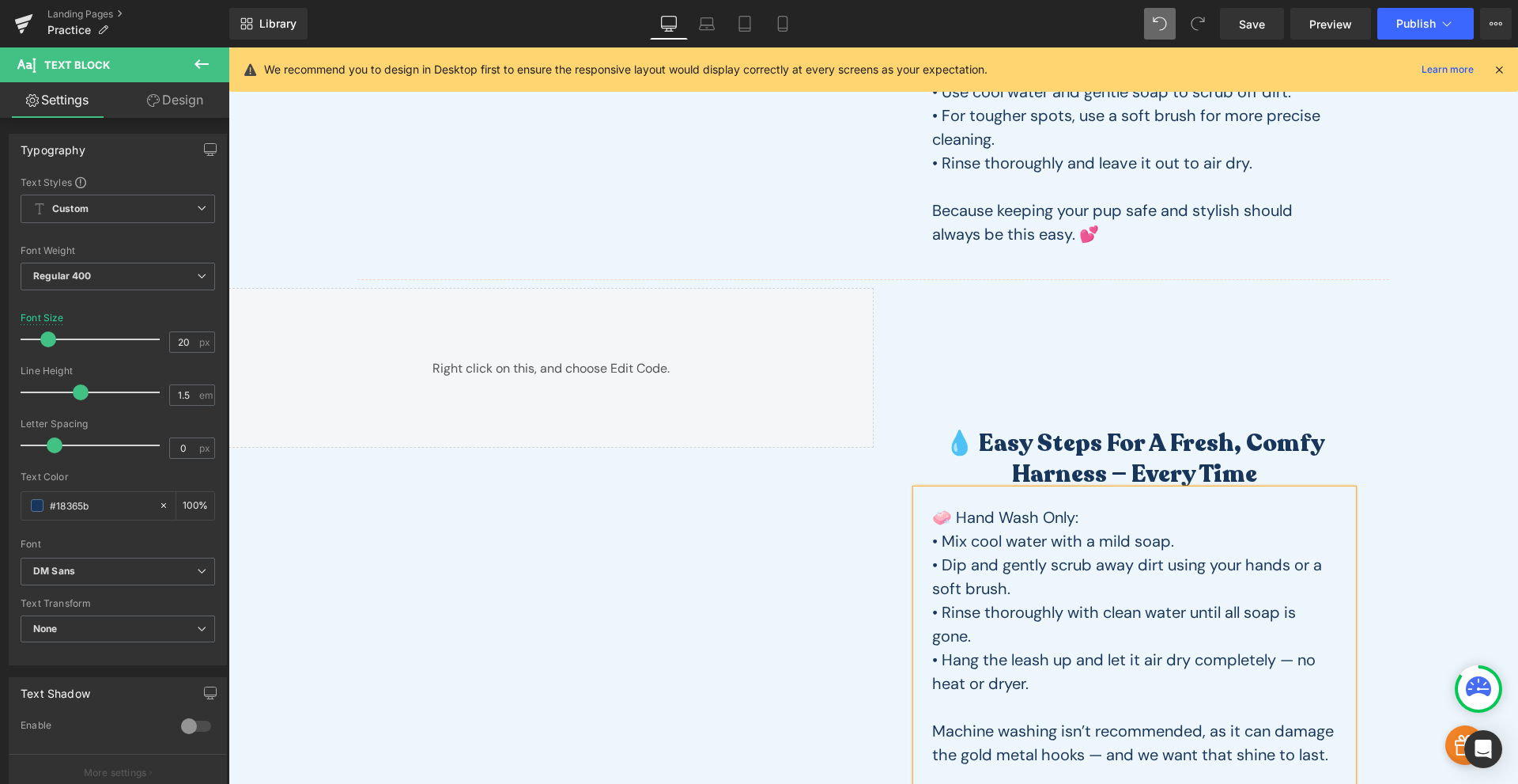
click at [807, 502] on div "Liquid 100px 100px" at bounding box center [551, 575] width 645 height 575
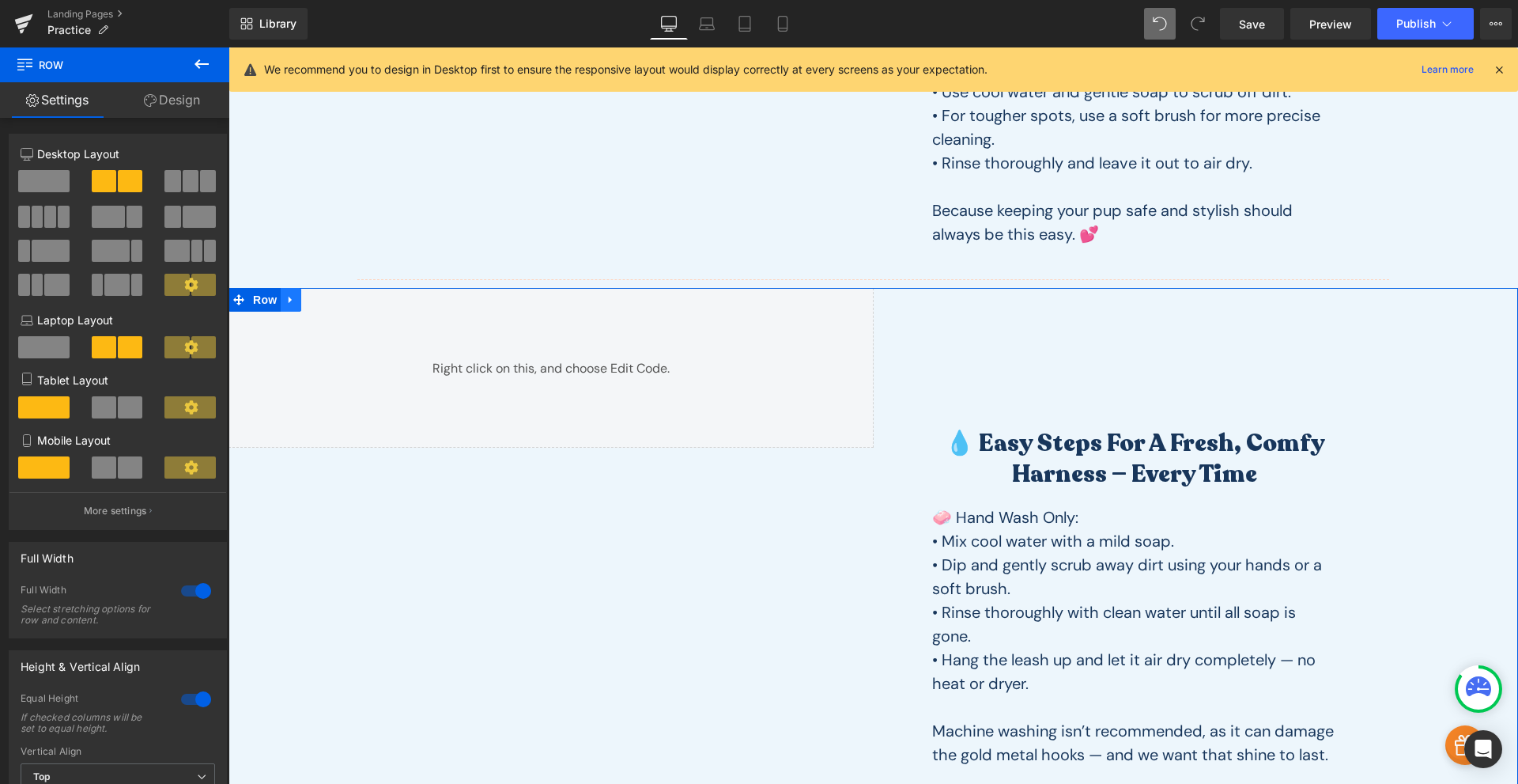
click at [289, 304] on icon at bounding box center [291, 298] width 11 height 12
click at [310, 306] on icon at bounding box center [312, 299] width 11 height 11
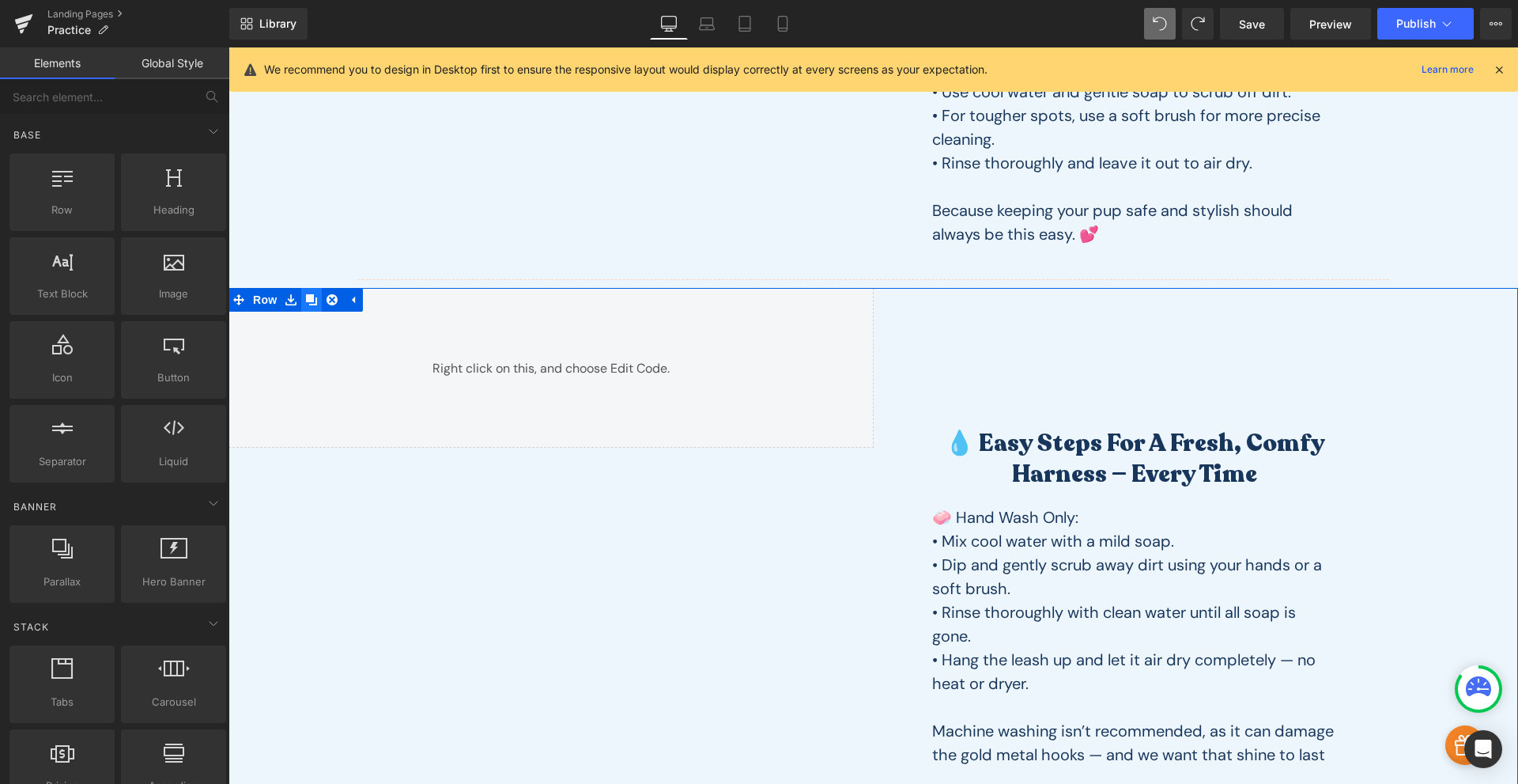
click at [312, 301] on icon at bounding box center [312, 299] width 11 height 11
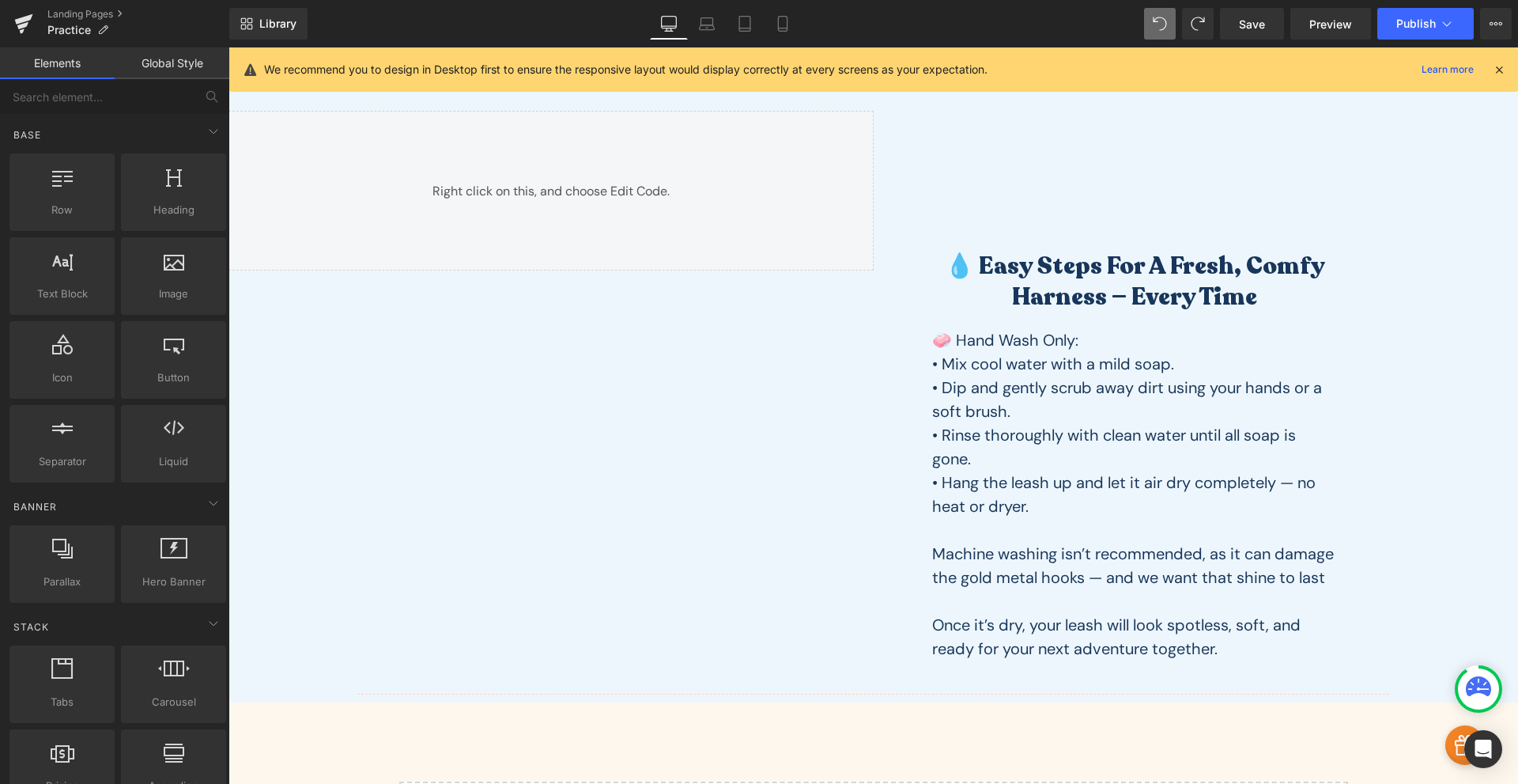
scroll to position [1121, 0]
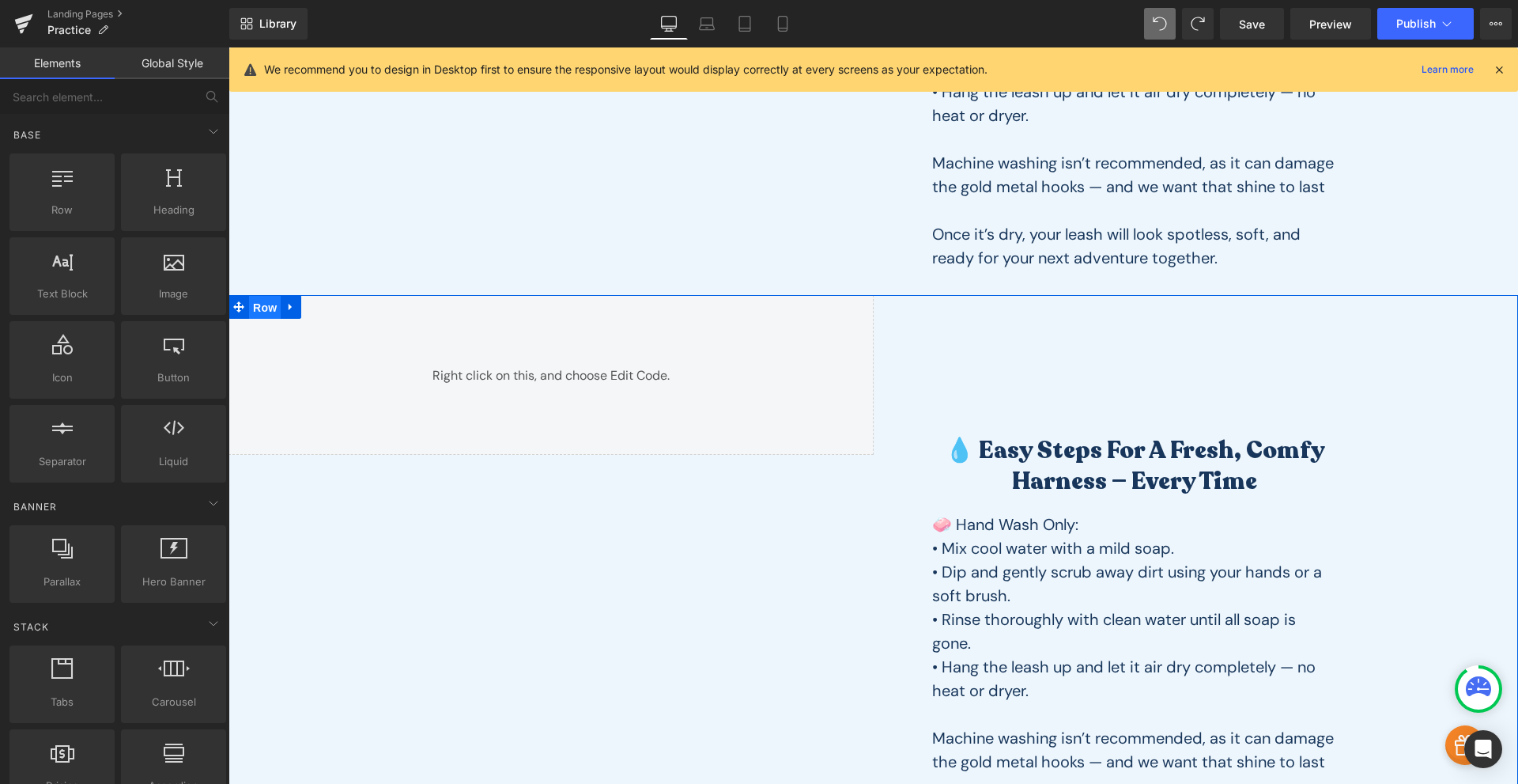
click at [271, 310] on span "Row" at bounding box center [264, 307] width 31 height 23
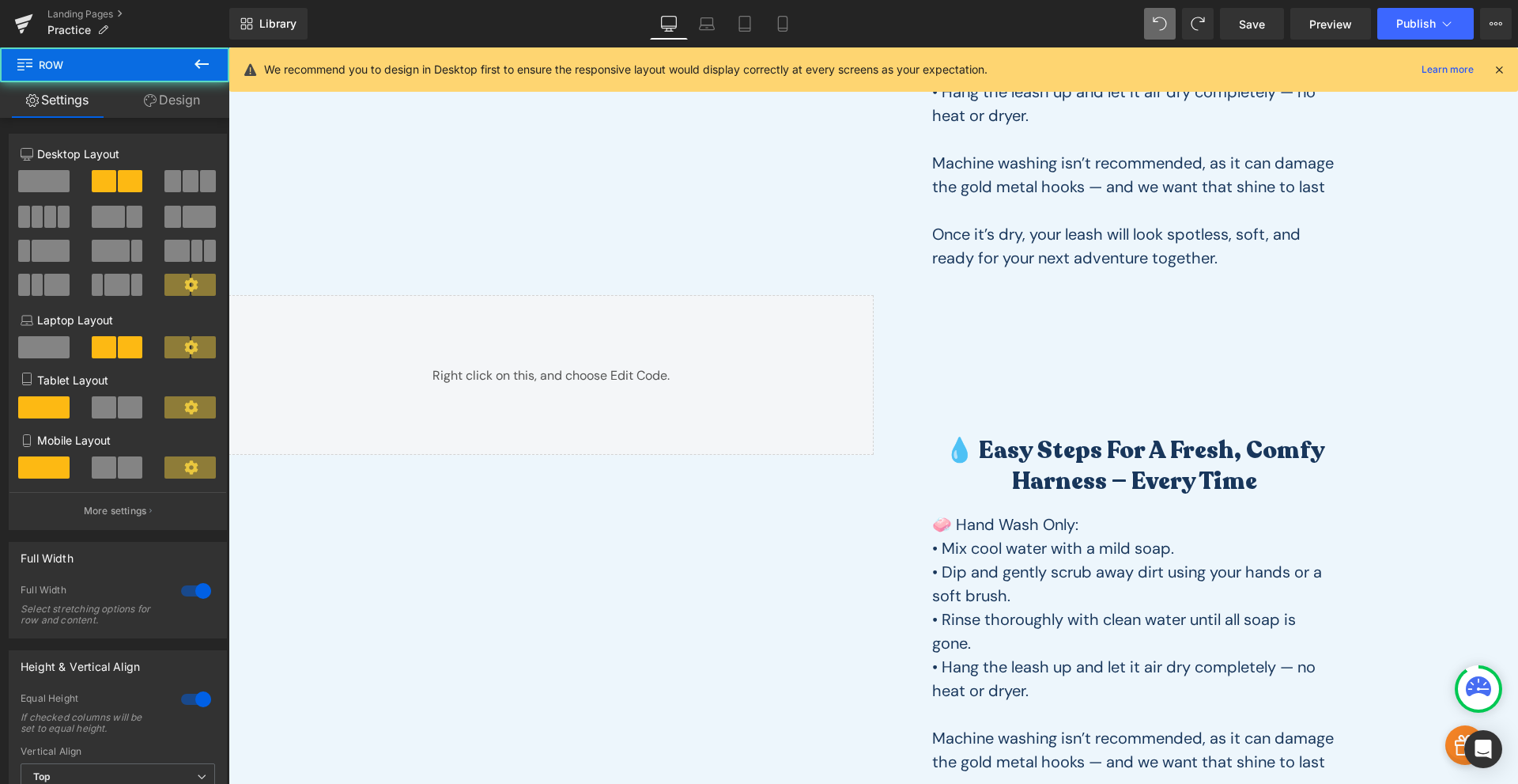
click at [159, 79] on span "Row" at bounding box center [95, 65] width 159 height 35
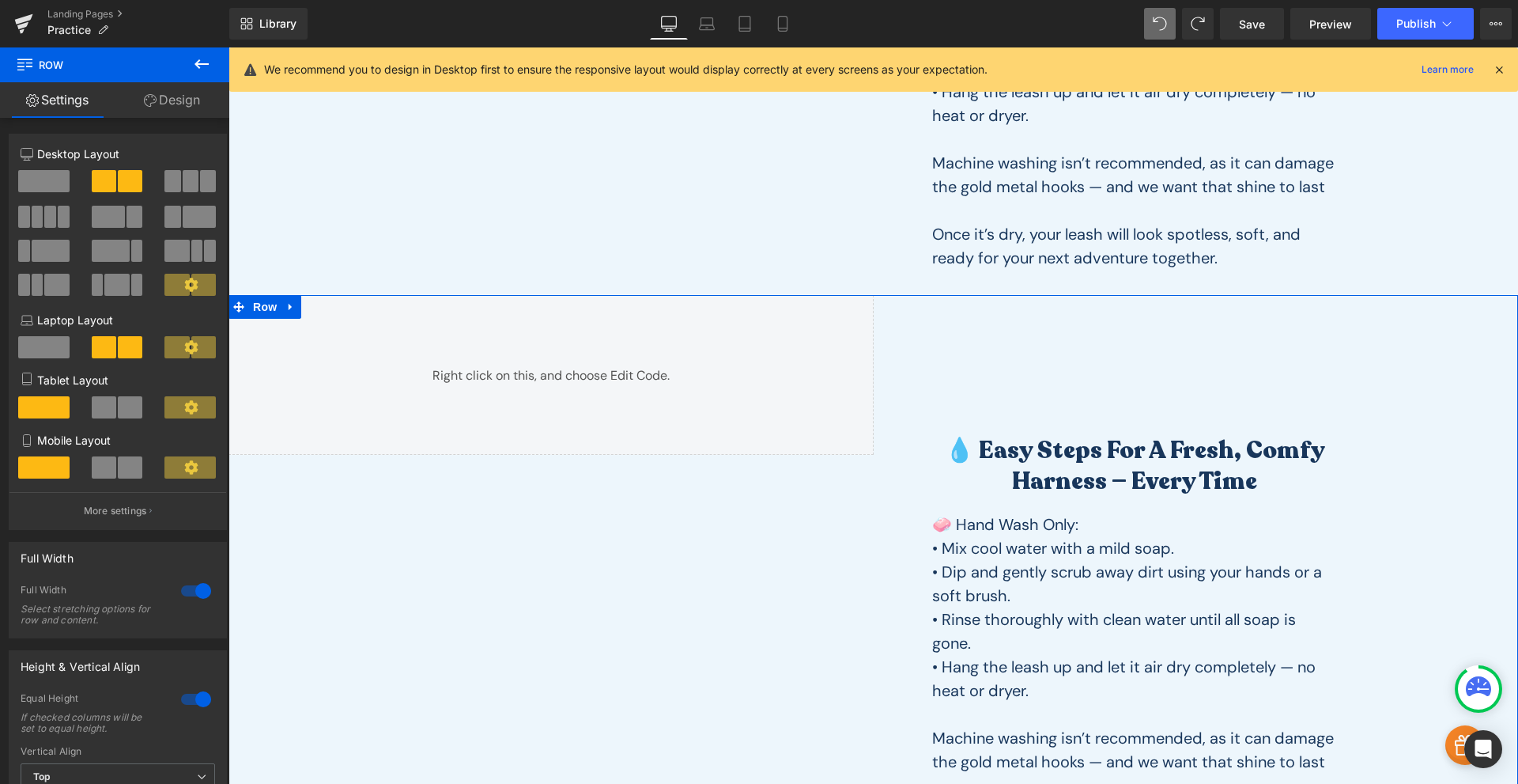
click at [177, 99] on link "Design" at bounding box center [172, 100] width 115 height 36
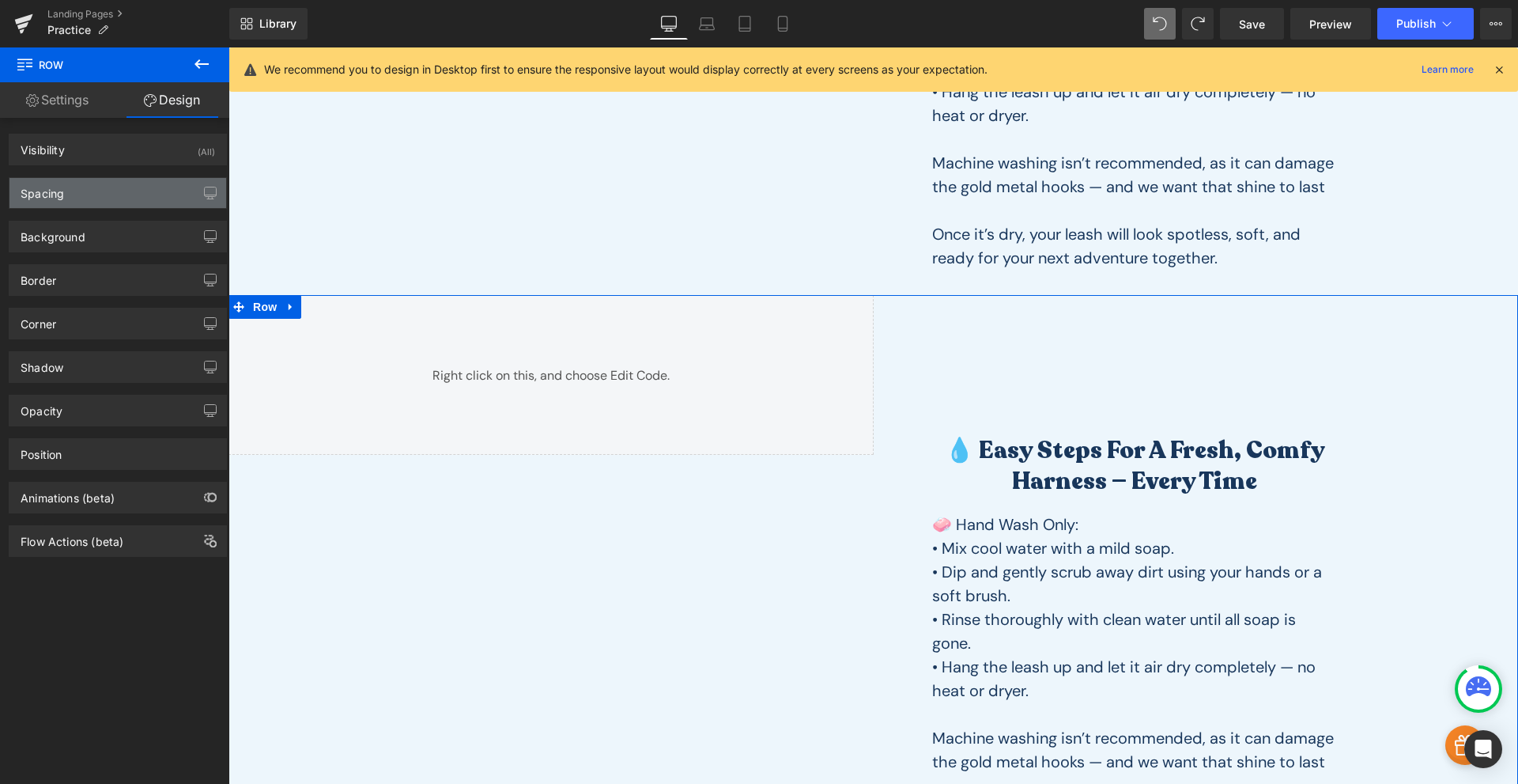
click at [134, 194] on div "Spacing" at bounding box center [118, 194] width 217 height 30
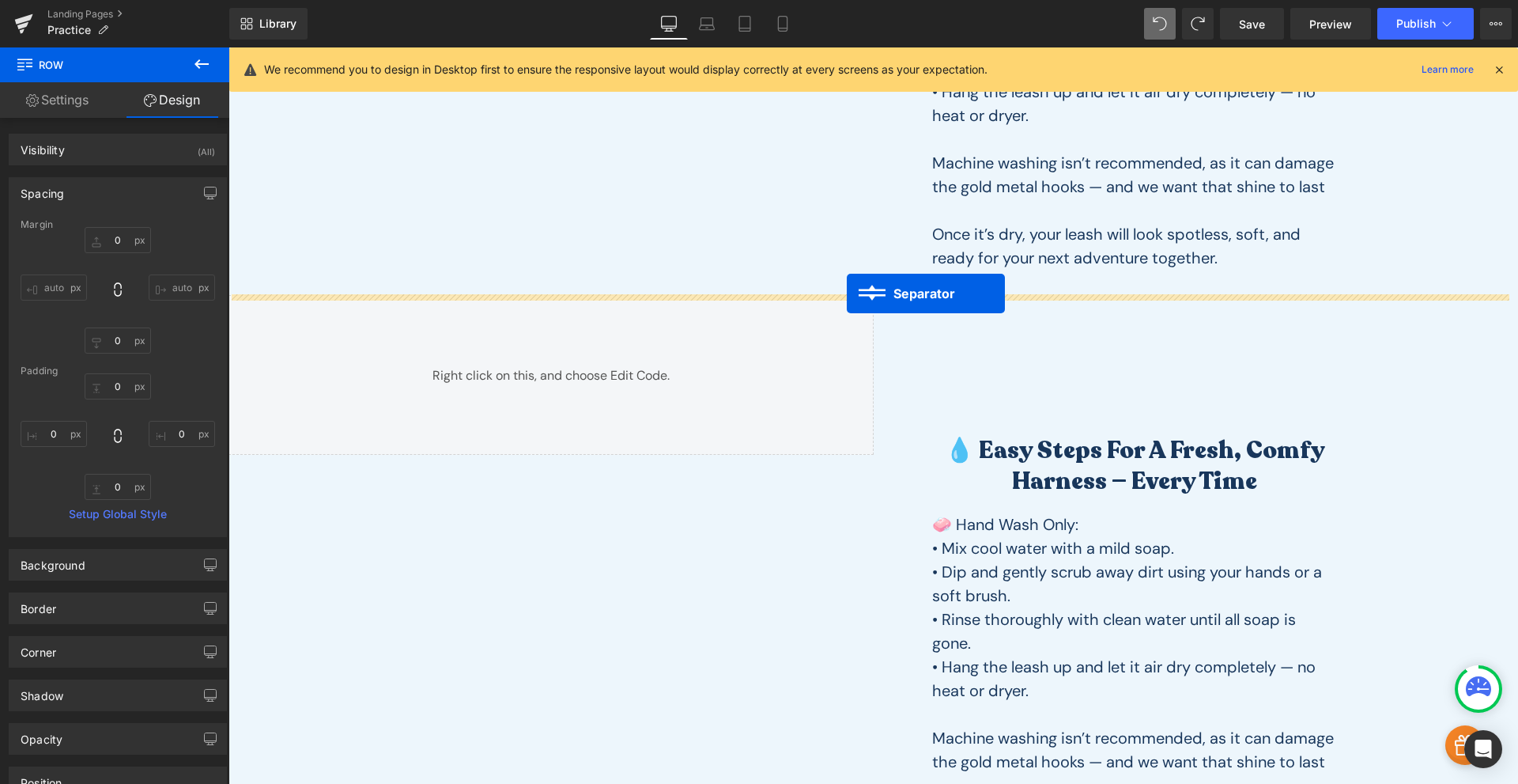
drag, startPoint x: 838, startPoint y: 323, endPoint x: 847, endPoint y: 293, distance: 31.3
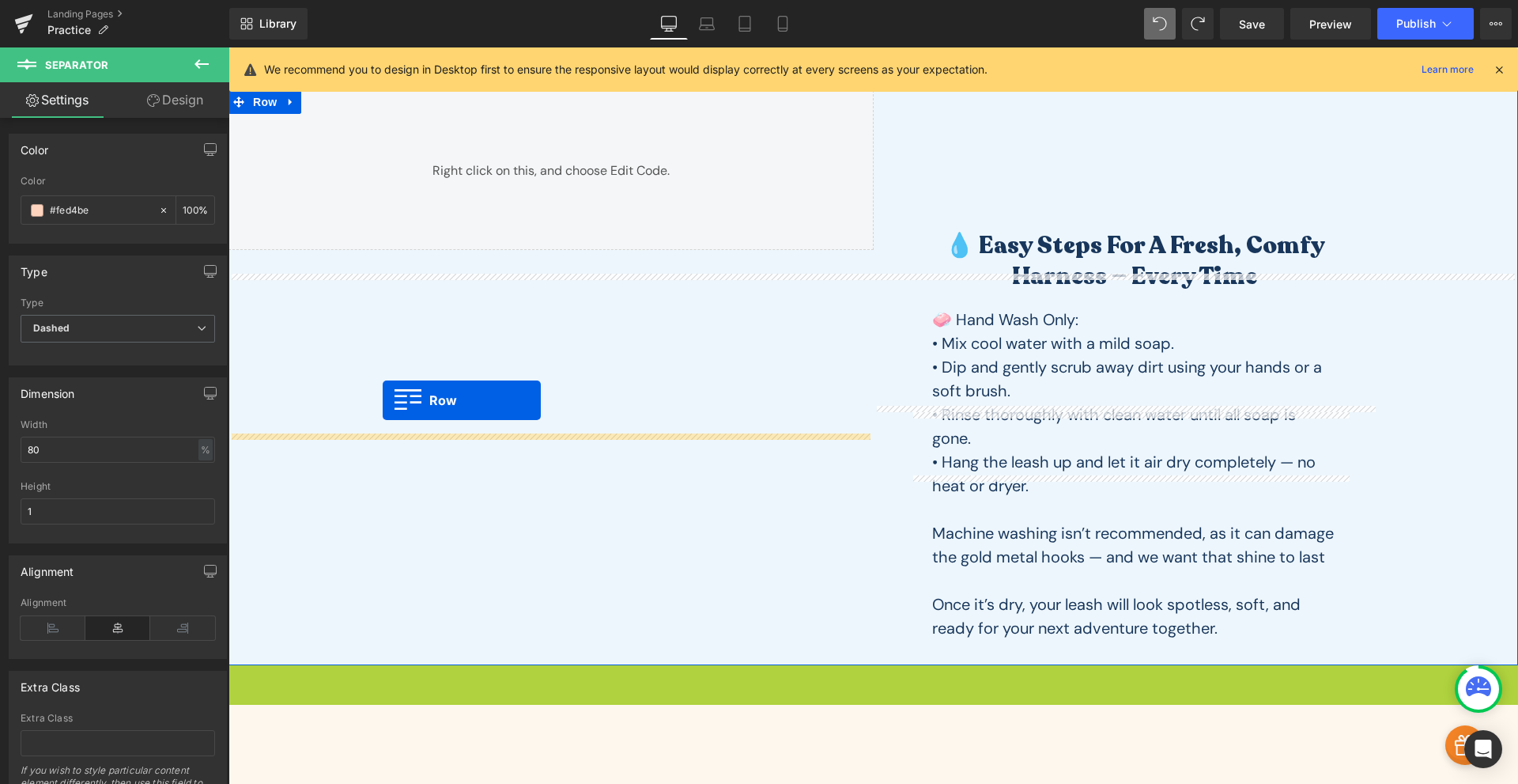
scroll to position [957, 0]
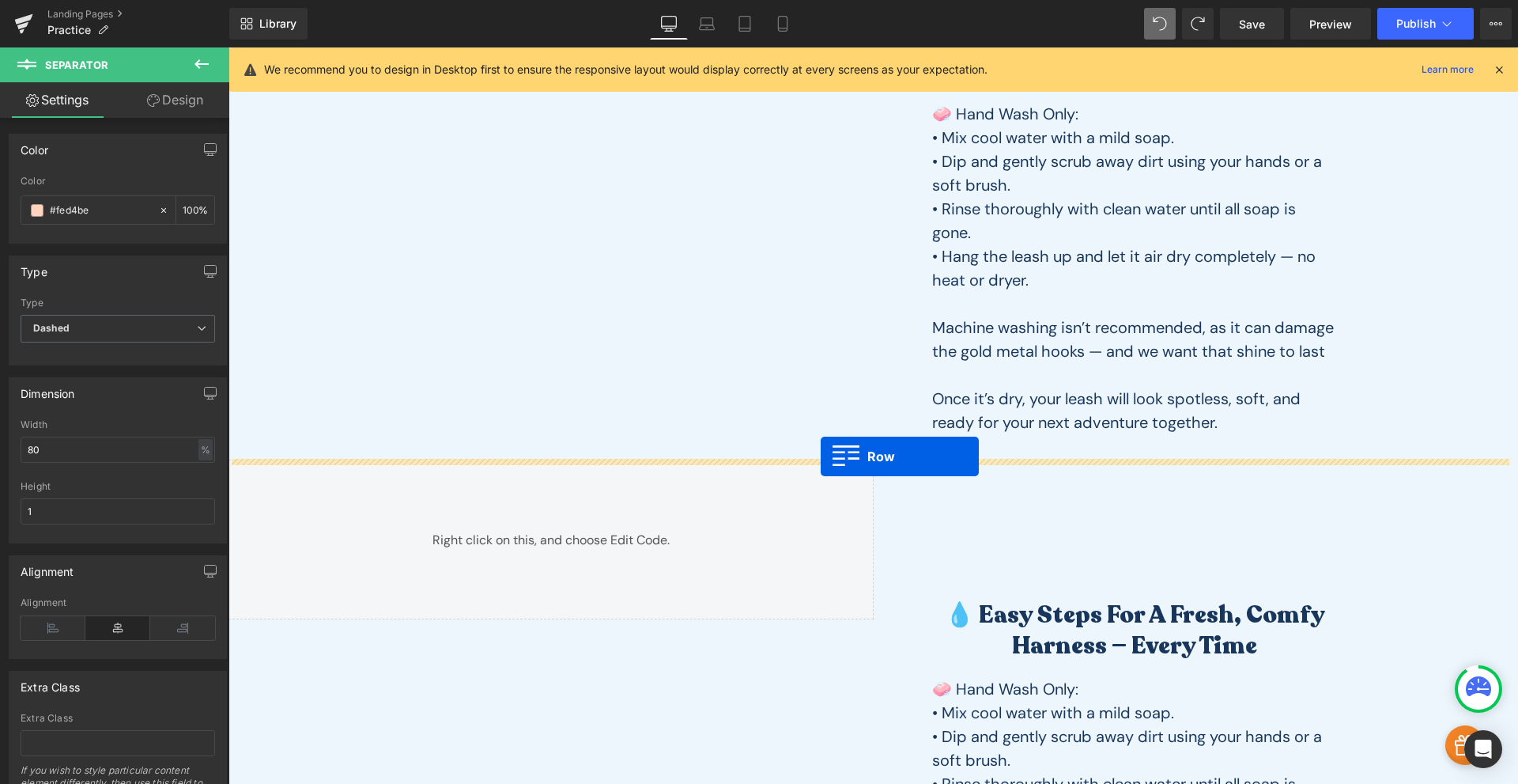
drag, startPoint x: 236, startPoint y: 676, endPoint x: 813, endPoint y: 456, distance: 617.5
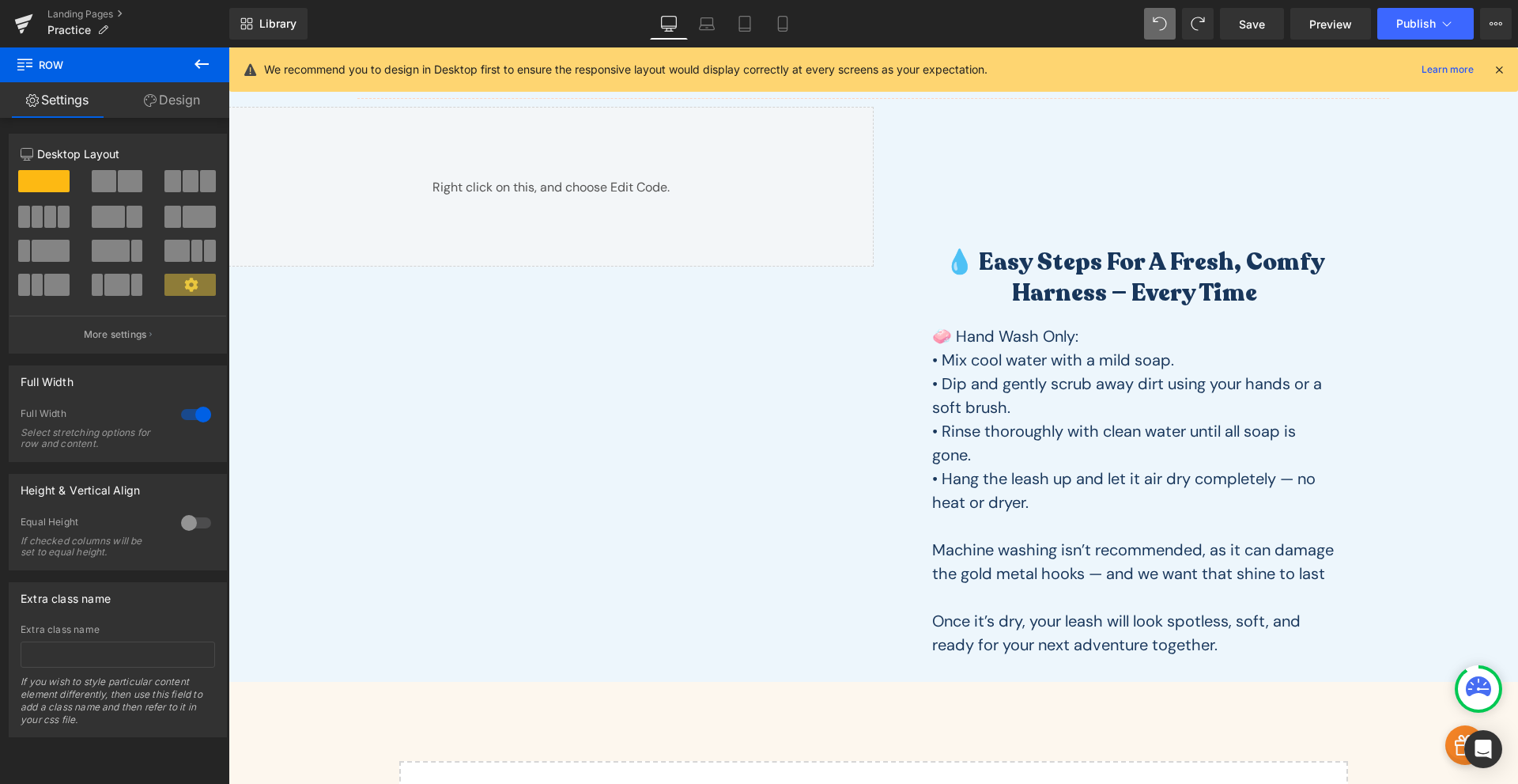
scroll to position [1142, 0]
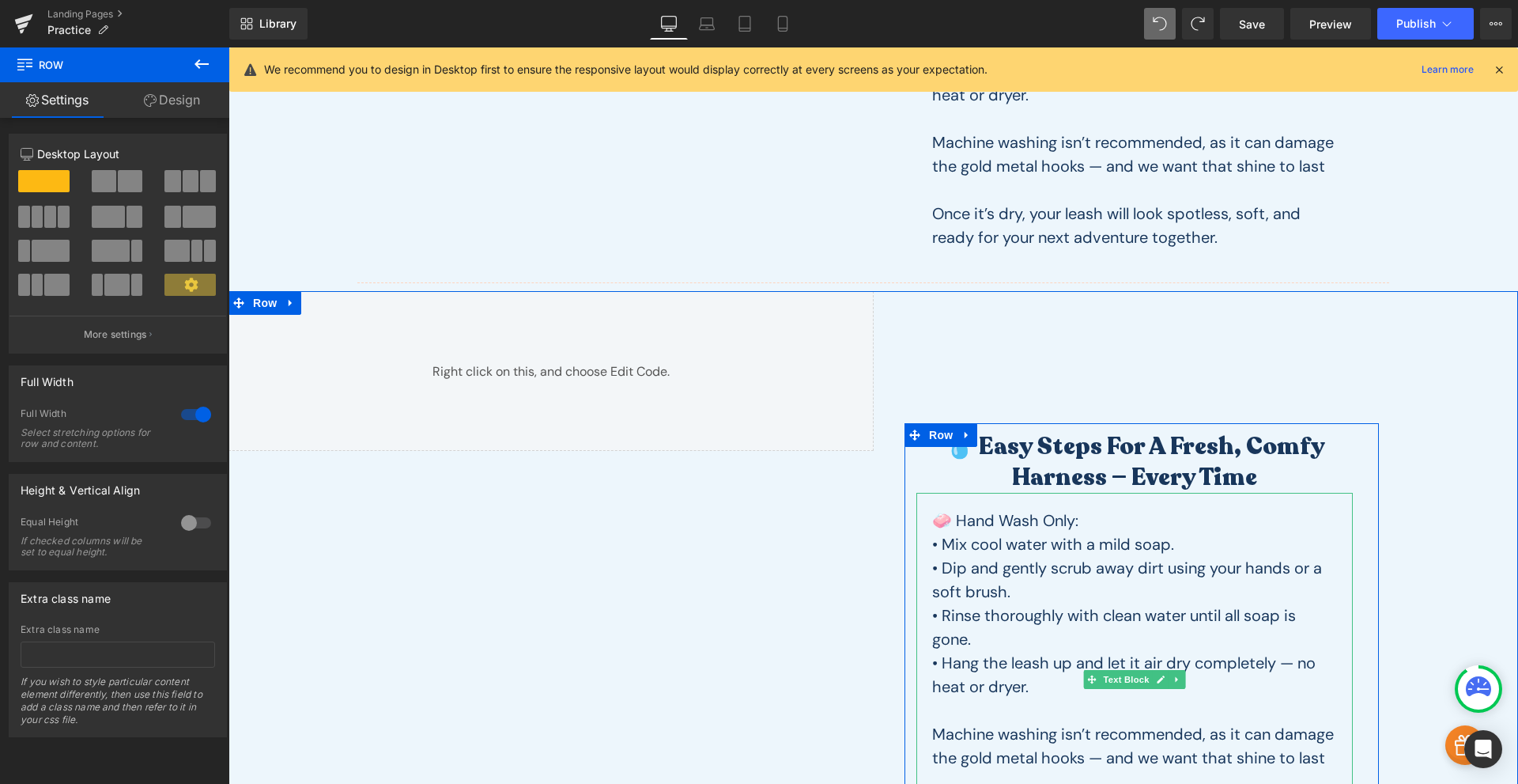
click at [1040, 547] on p "• Mix cool water with a mild soap." at bounding box center [1135, 544] width 405 height 23
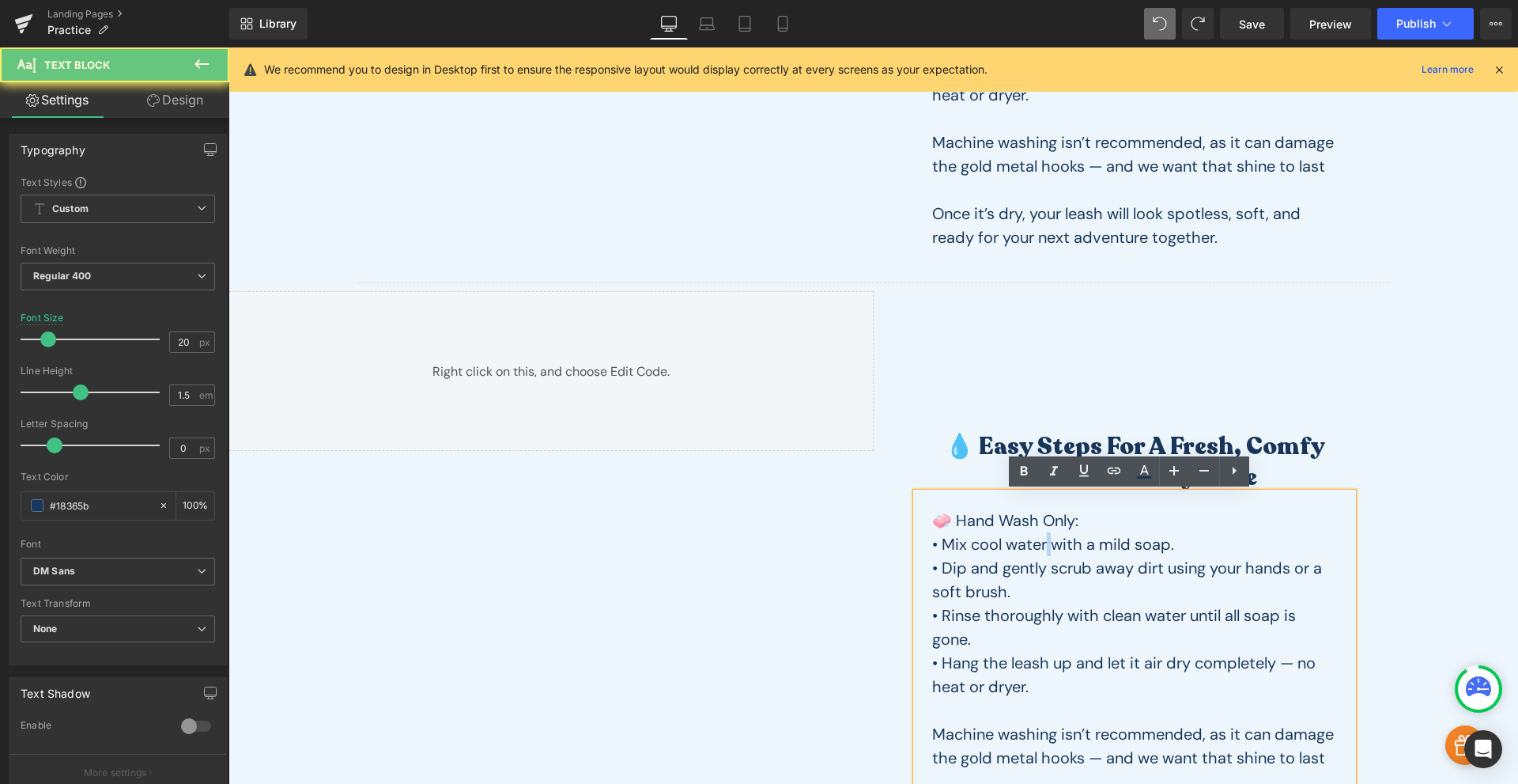
click at [1040, 547] on p "• Mix cool water with a mild soap." at bounding box center [1135, 544] width 405 height 23
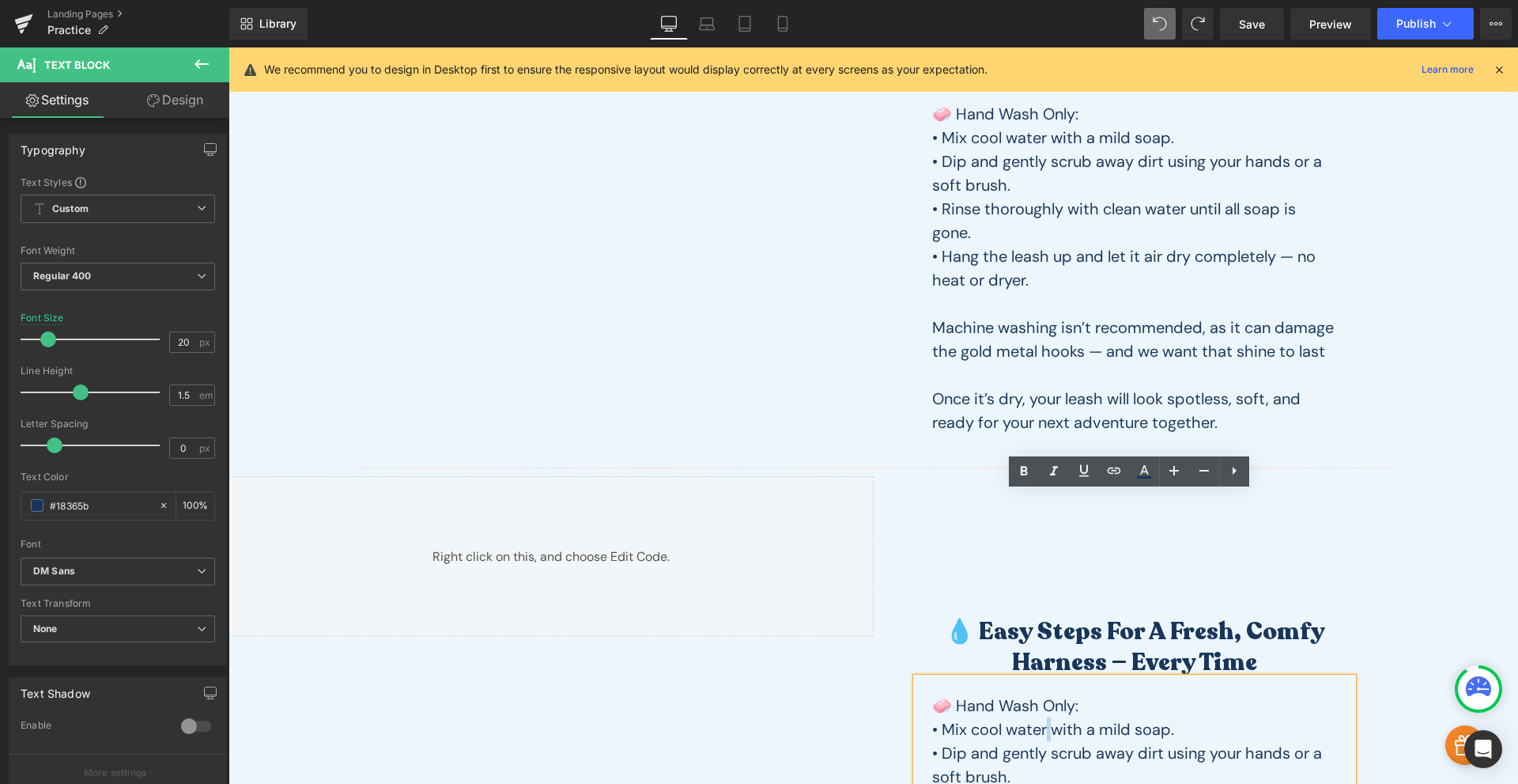
scroll to position [1326, 0]
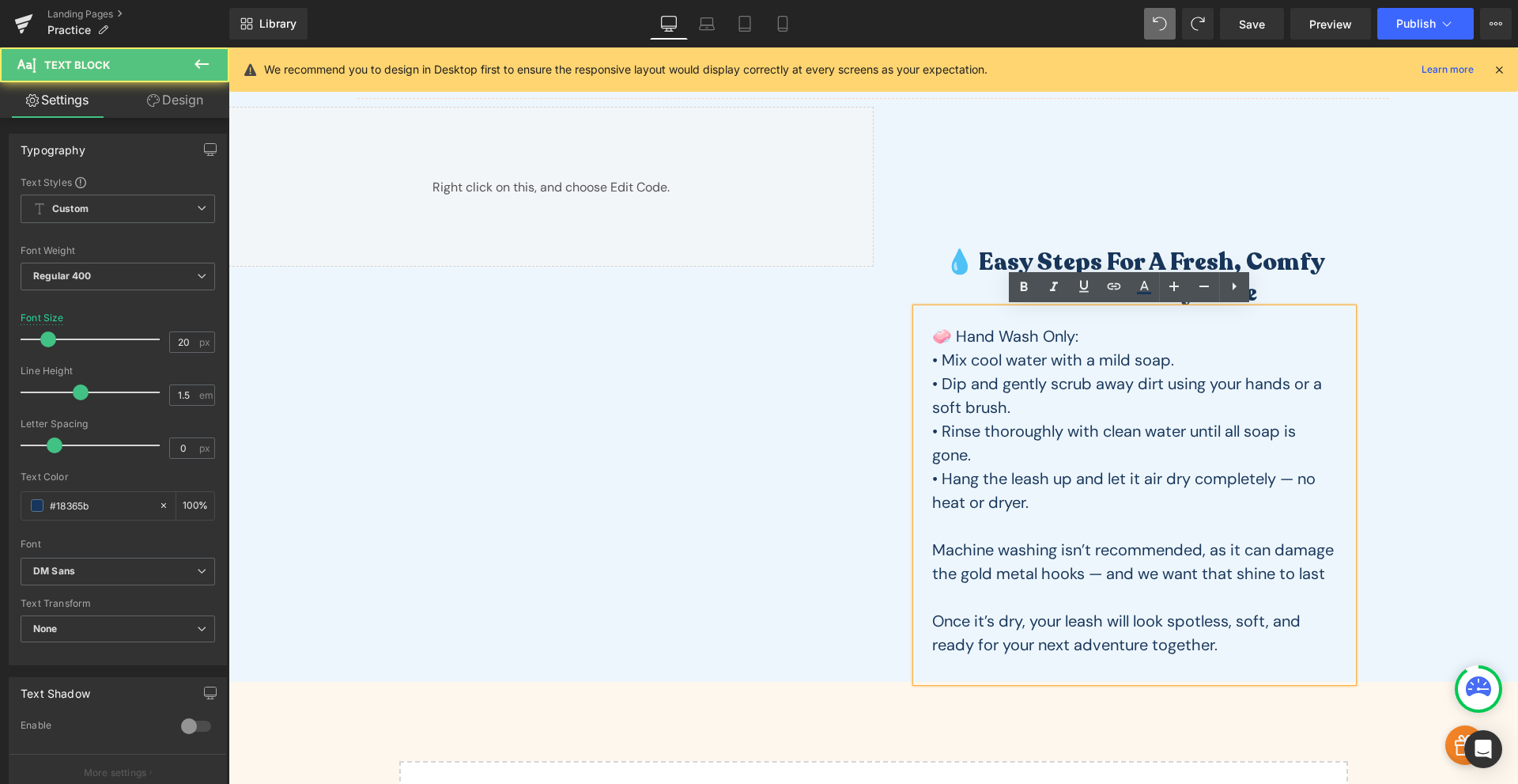
click at [1037, 436] on p "• Rinse thoroughly with clean water until all soap is gone." at bounding box center [1135, 443] width 405 height 47
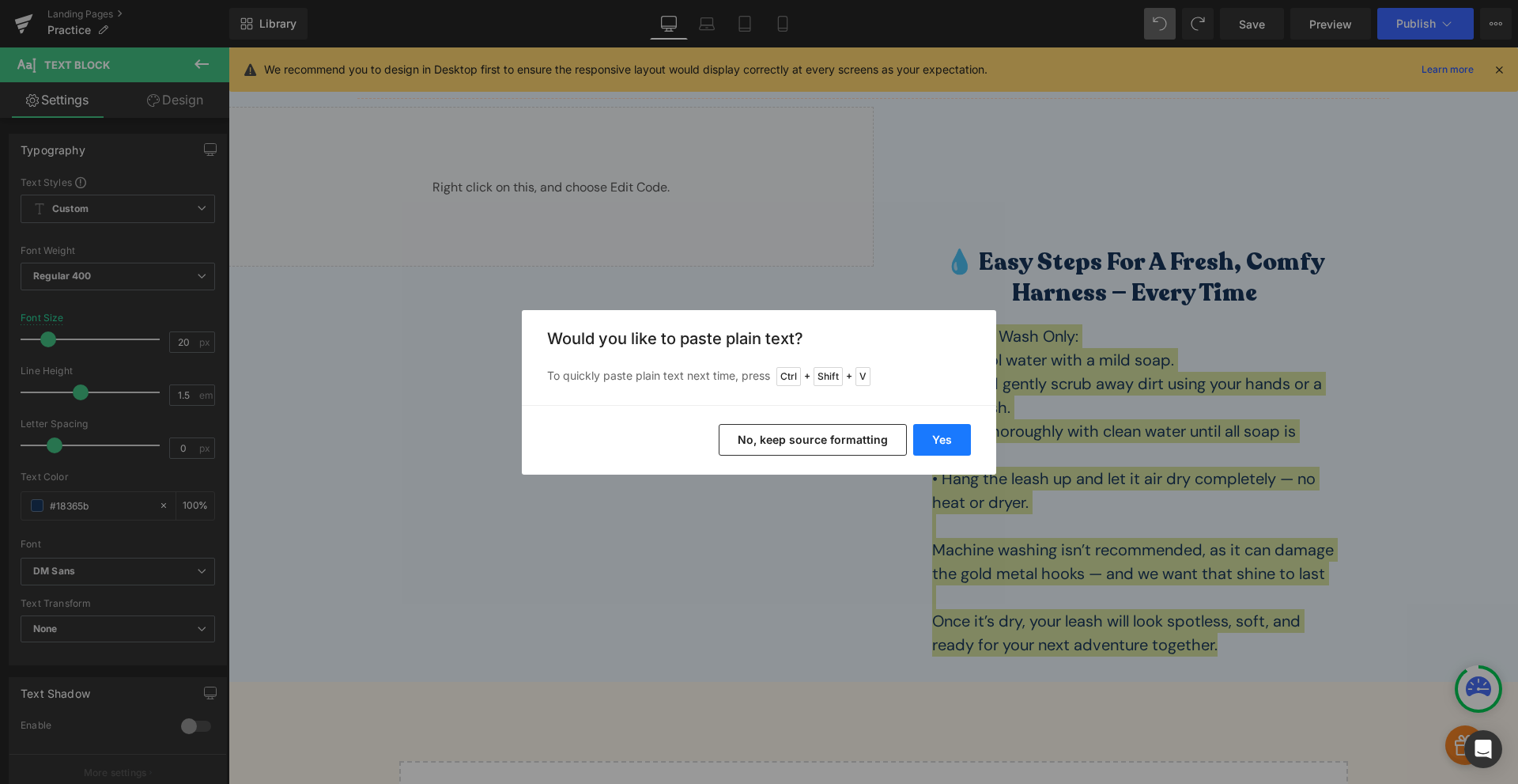
click at [958, 445] on button "Yes" at bounding box center [942, 439] width 57 height 31
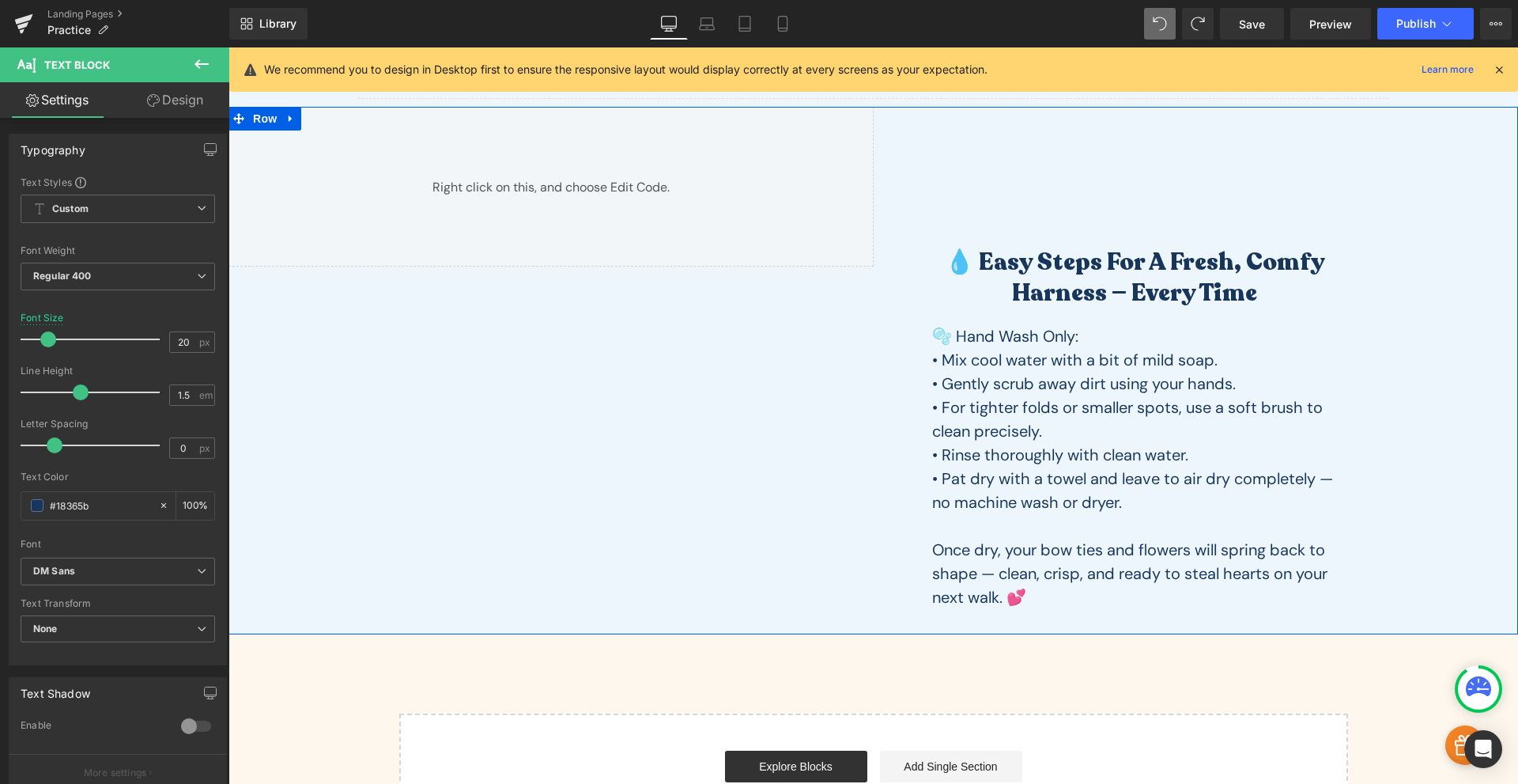
scroll to position [1142, 0]
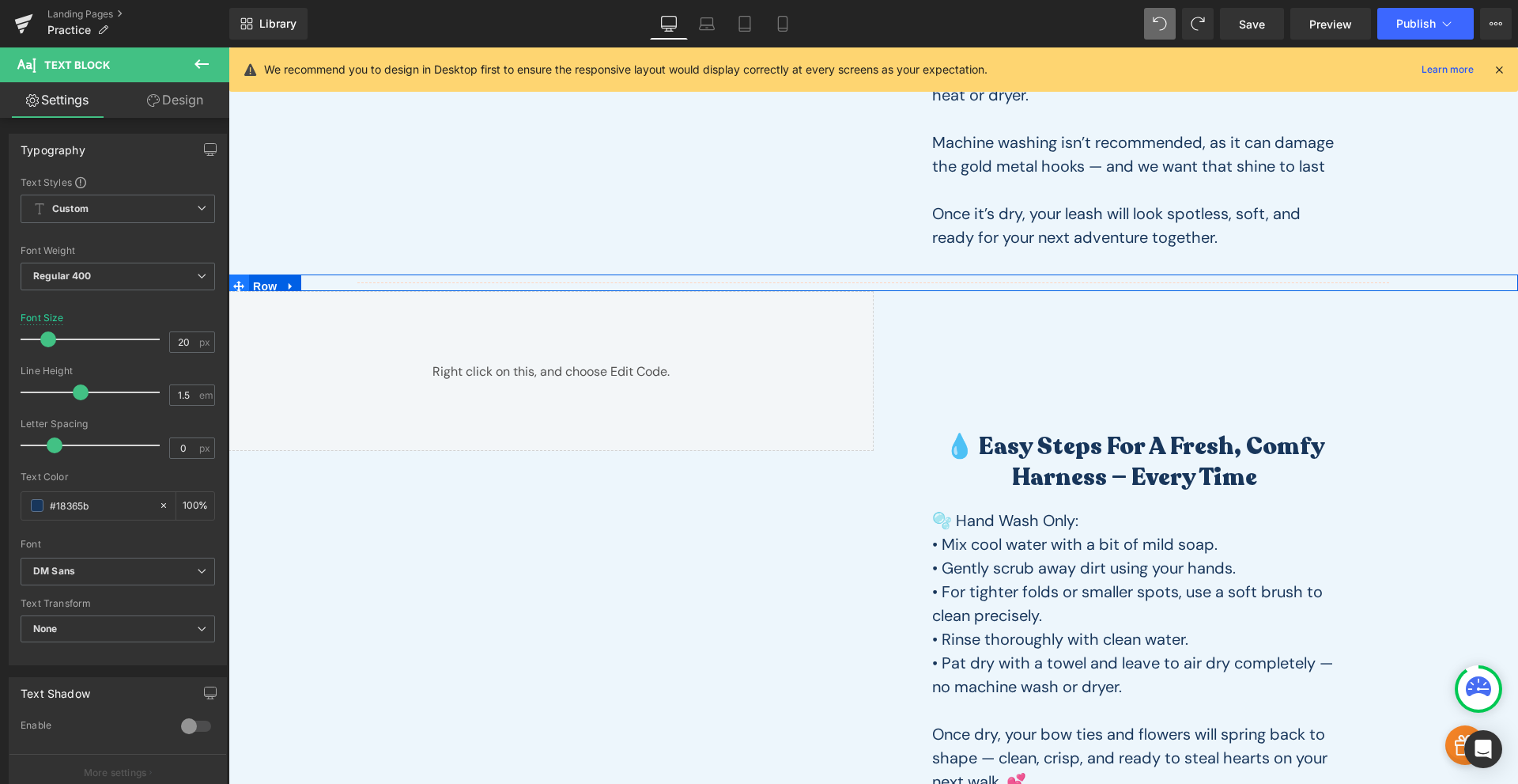
click at [233, 282] on icon at bounding box center [238, 286] width 11 height 11
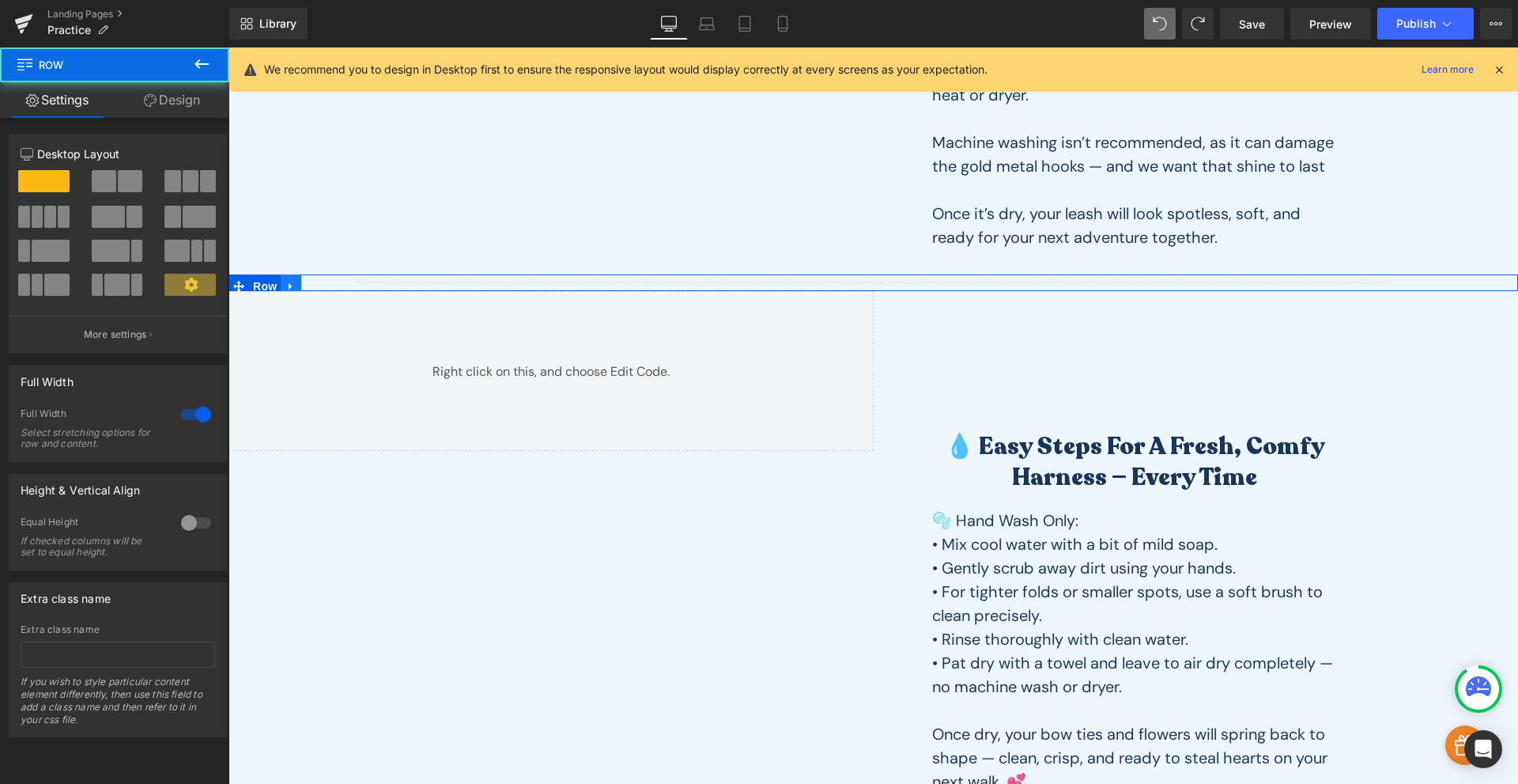
click at [286, 286] on icon at bounding box center [291, 285] width 11 height 12
click at [306, 284] on icon at bounding box center [312, 286] width 11 height 11
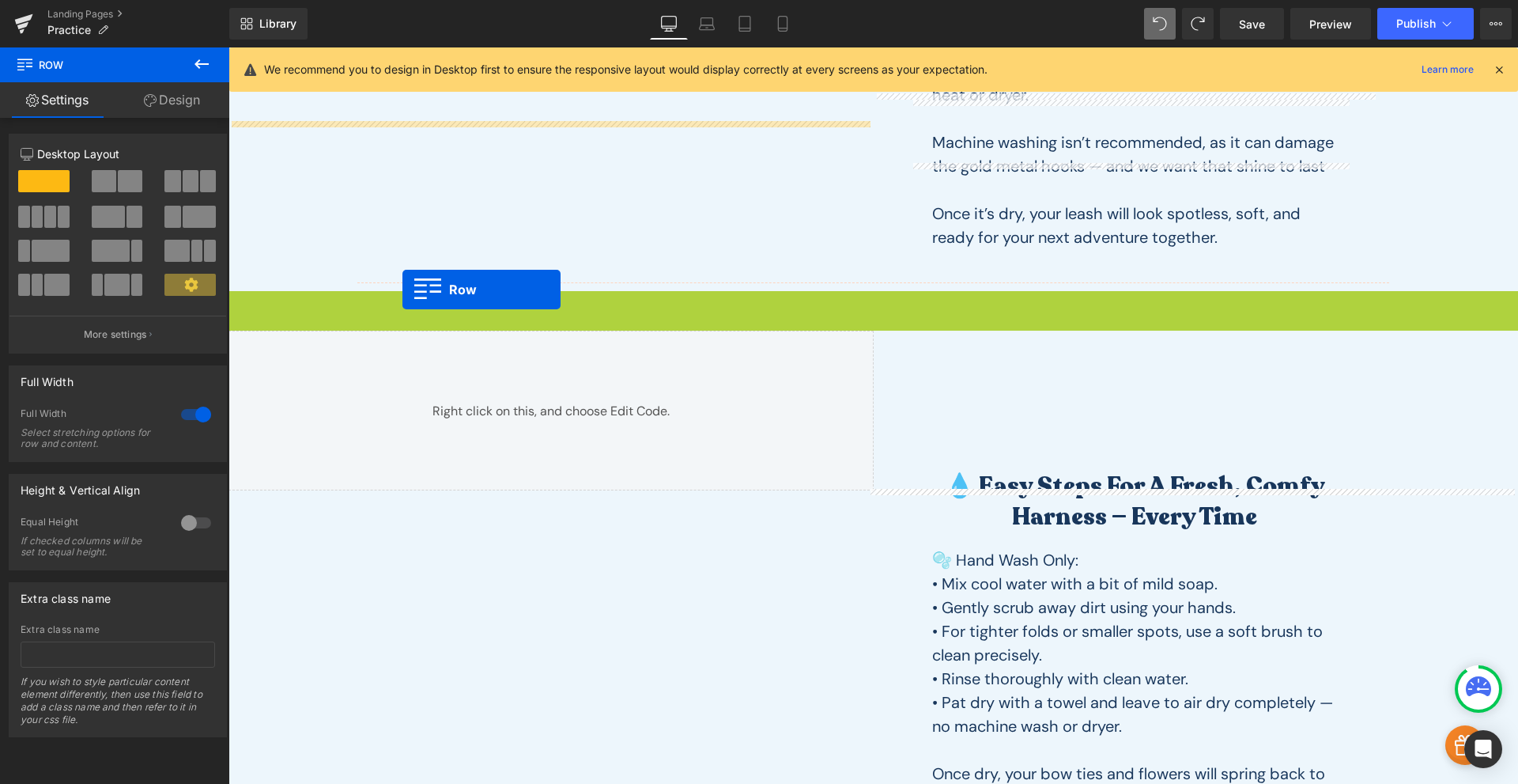
scroll to position [1511, 0]
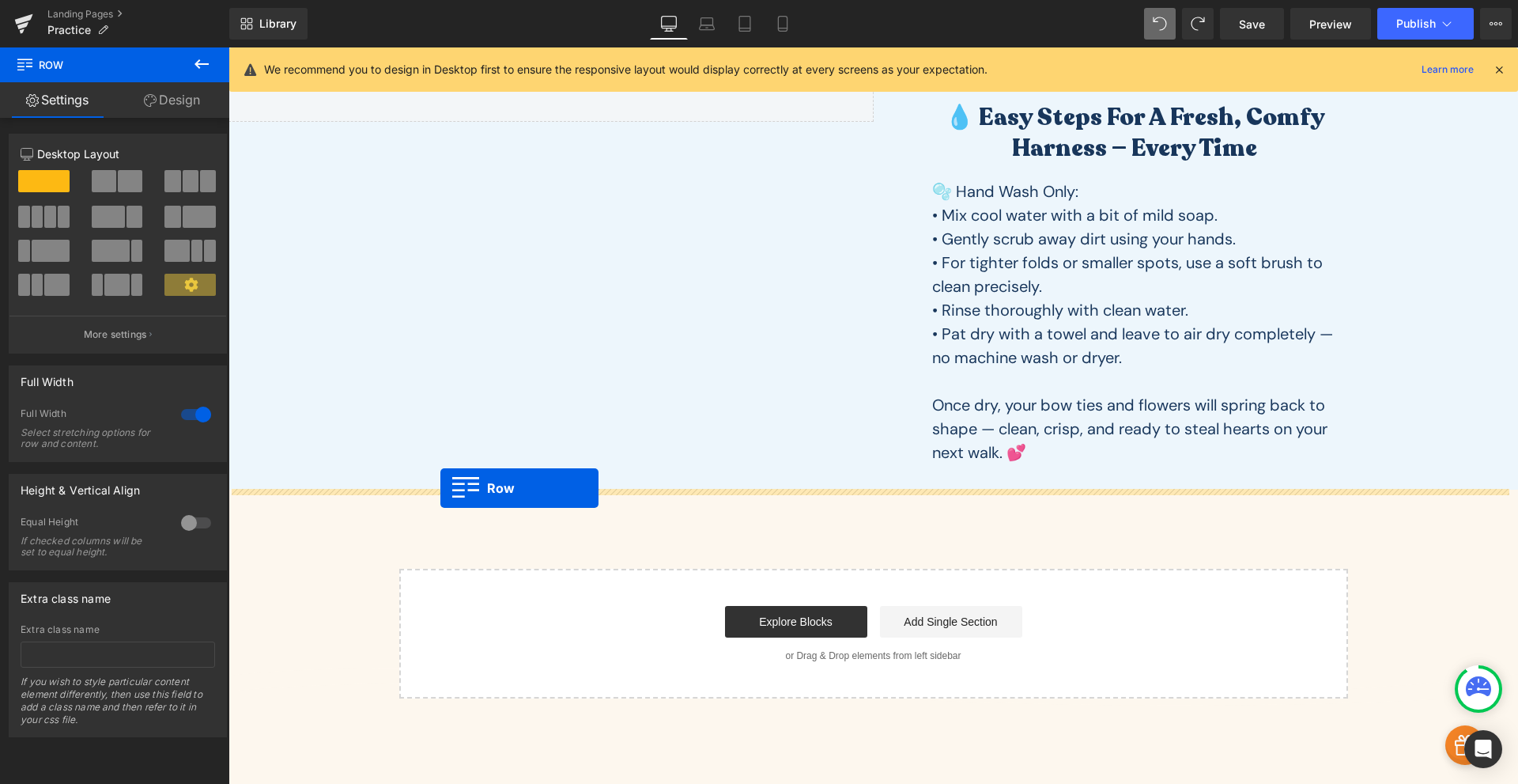
drag, startPoint x: 238, startPoint y: 297, endPoint x: 441, endPoint y: 488, distance: 278.7
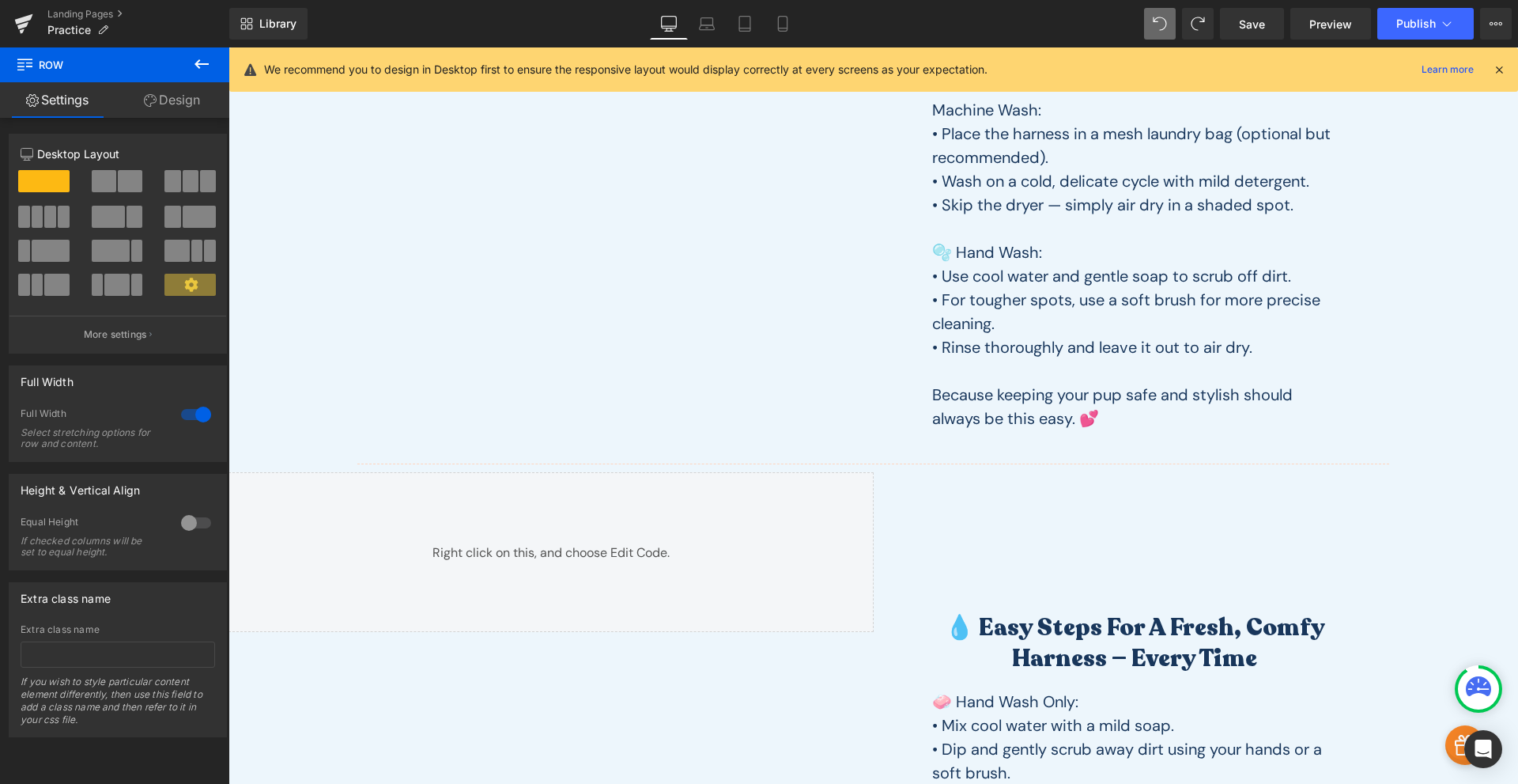
scroll to position [0, 0]
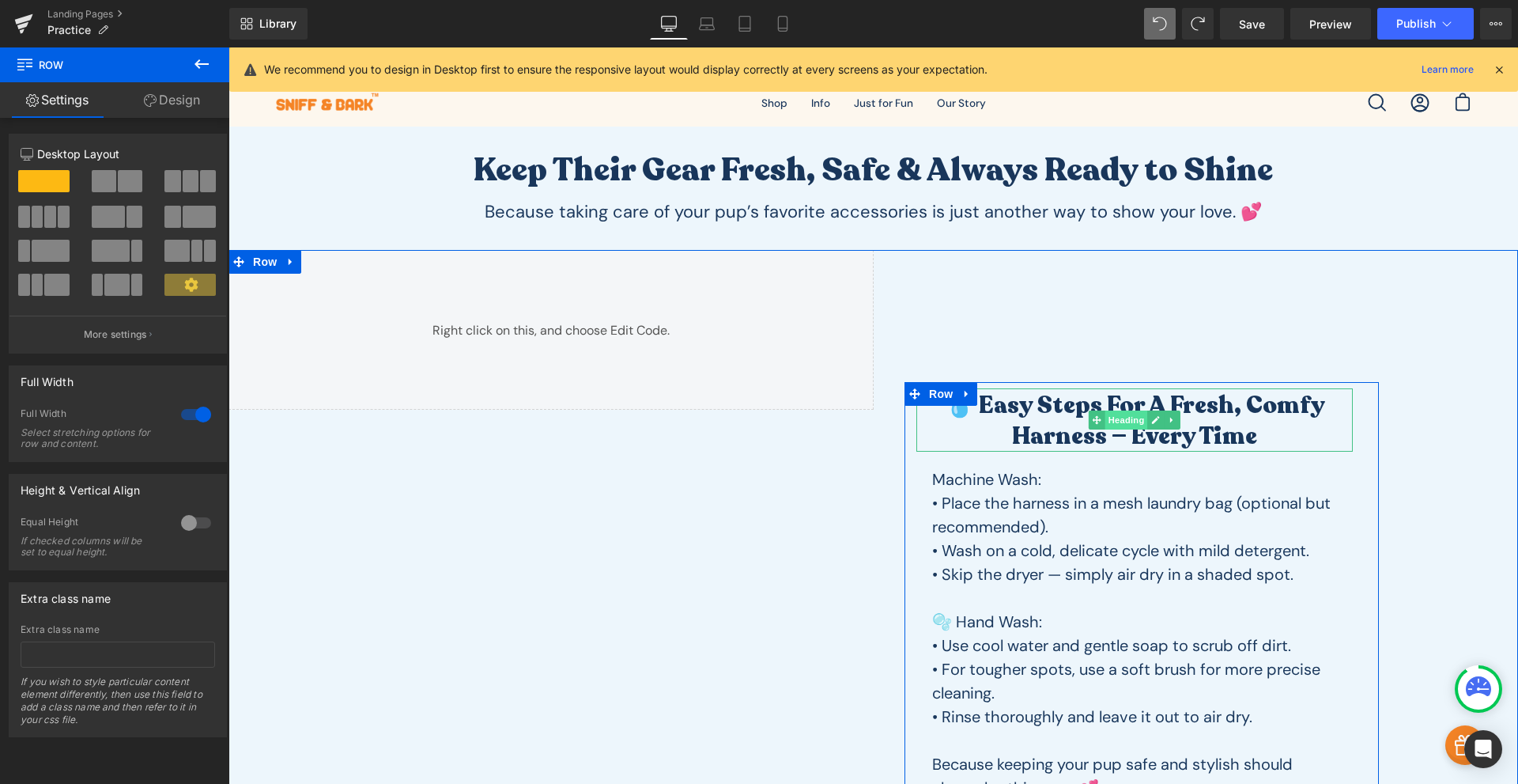
click at [1106, 426] on span "Heading" at bounding box center [1127, 419] width 43 height 19
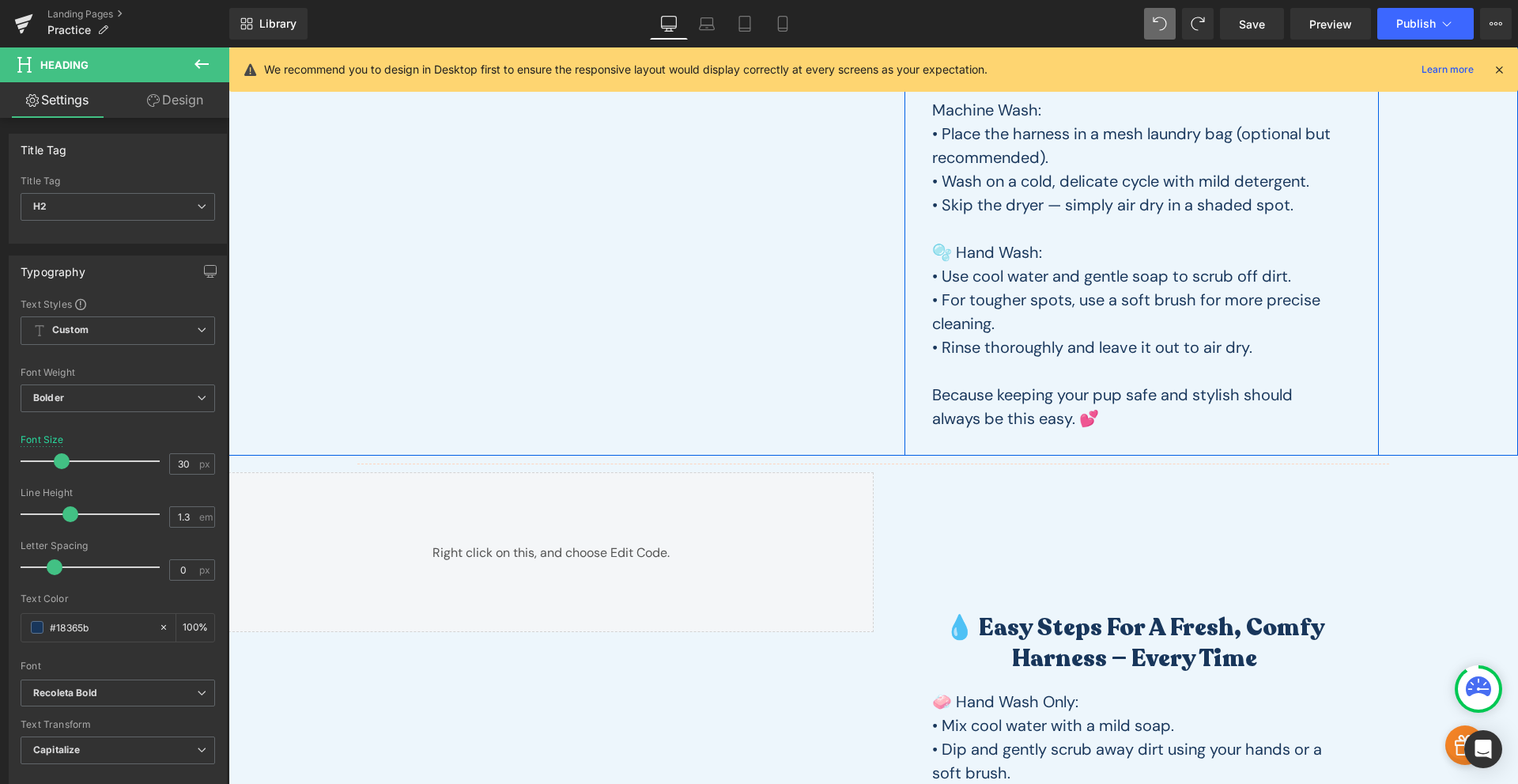
scroll to position [554, 0]
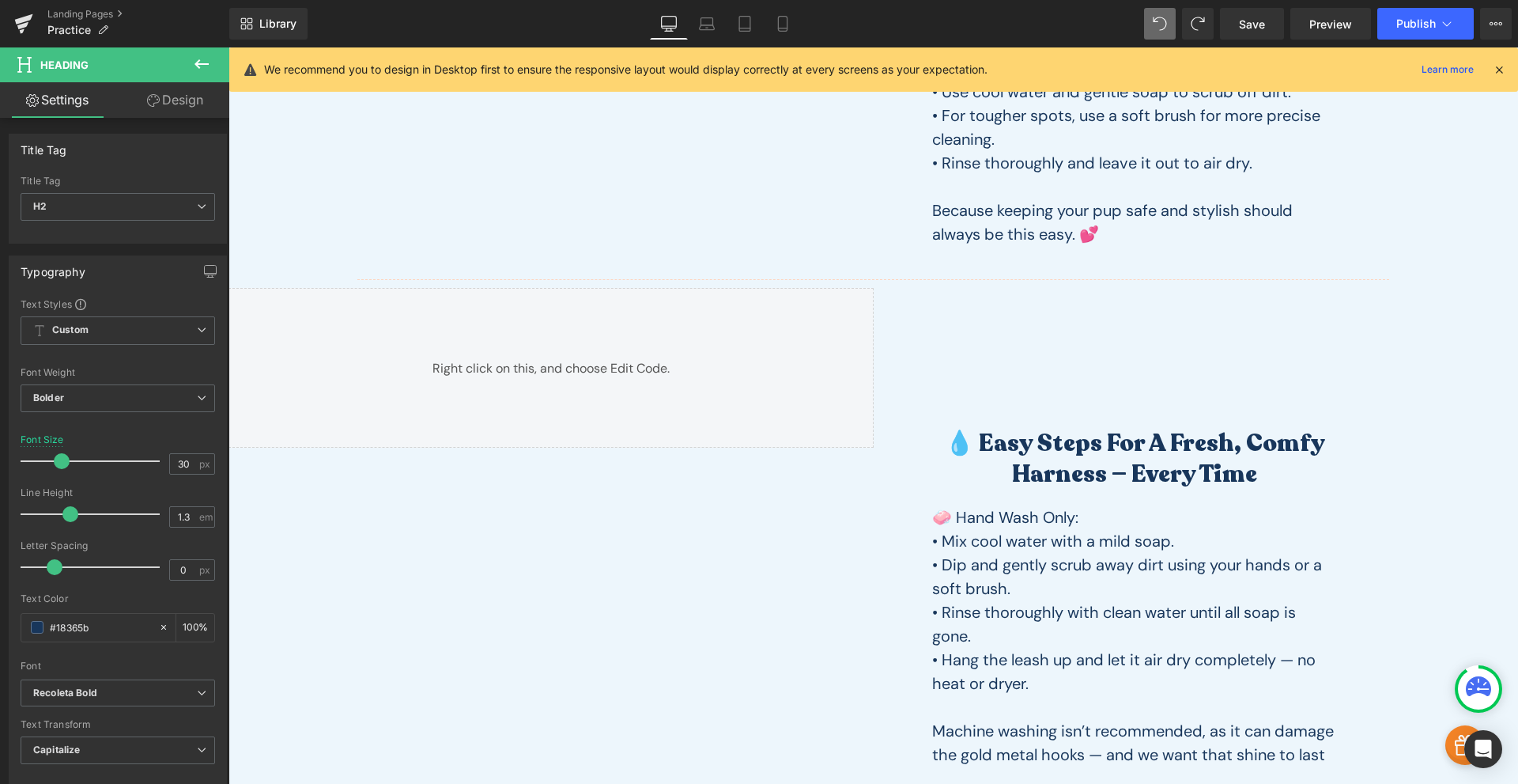
click at [1024, 452] on h2 "💧 Easy Steps for a Fresh, Comfy Harness — Every Time" at bounding box center [1134, 458] width 436 height 62
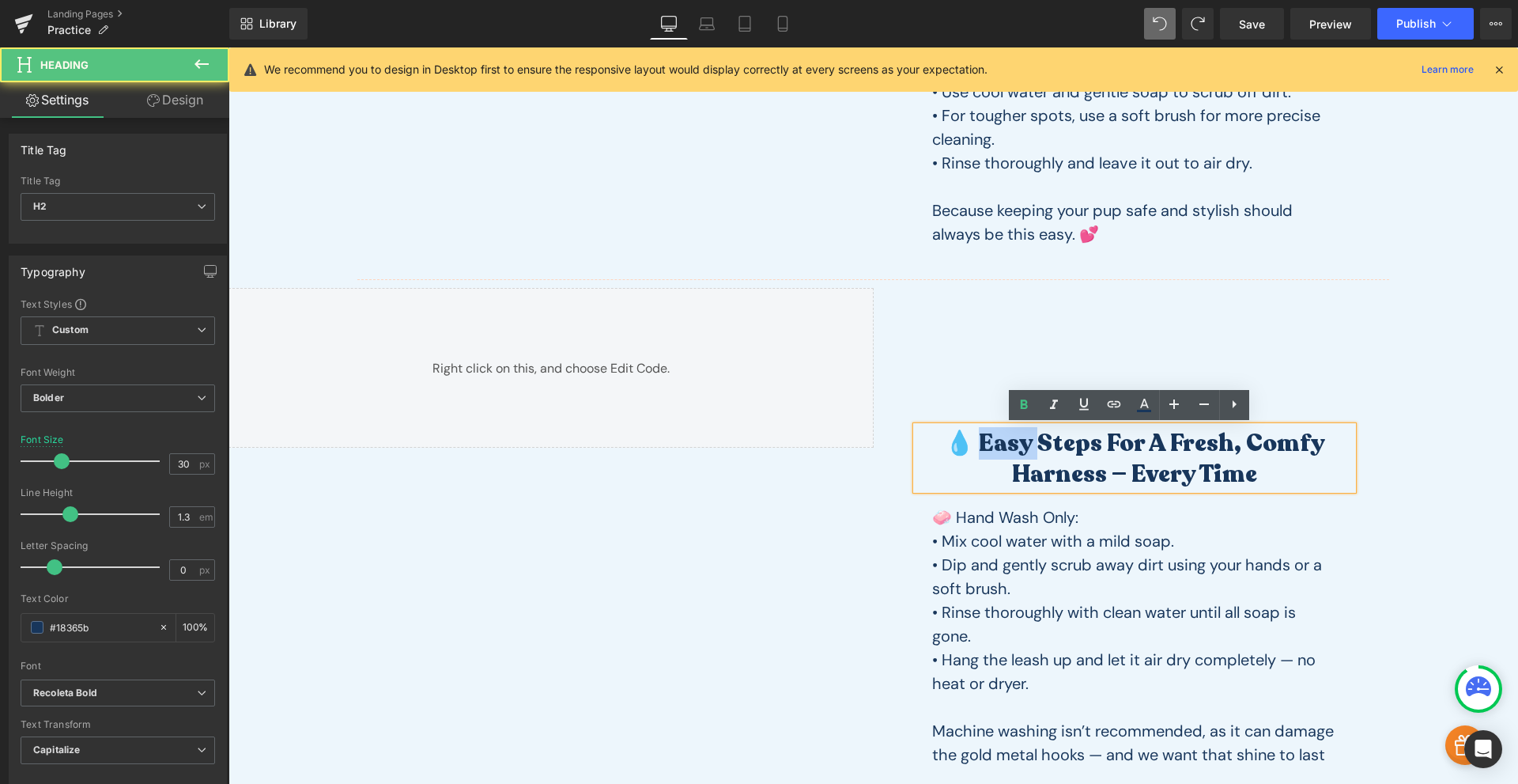
click at [1024, 452] on h2 "💧 Easy Steps for a Fresh, Comfy Harness — Every Time" at bounding box center [1134, 458] width 436 height 62
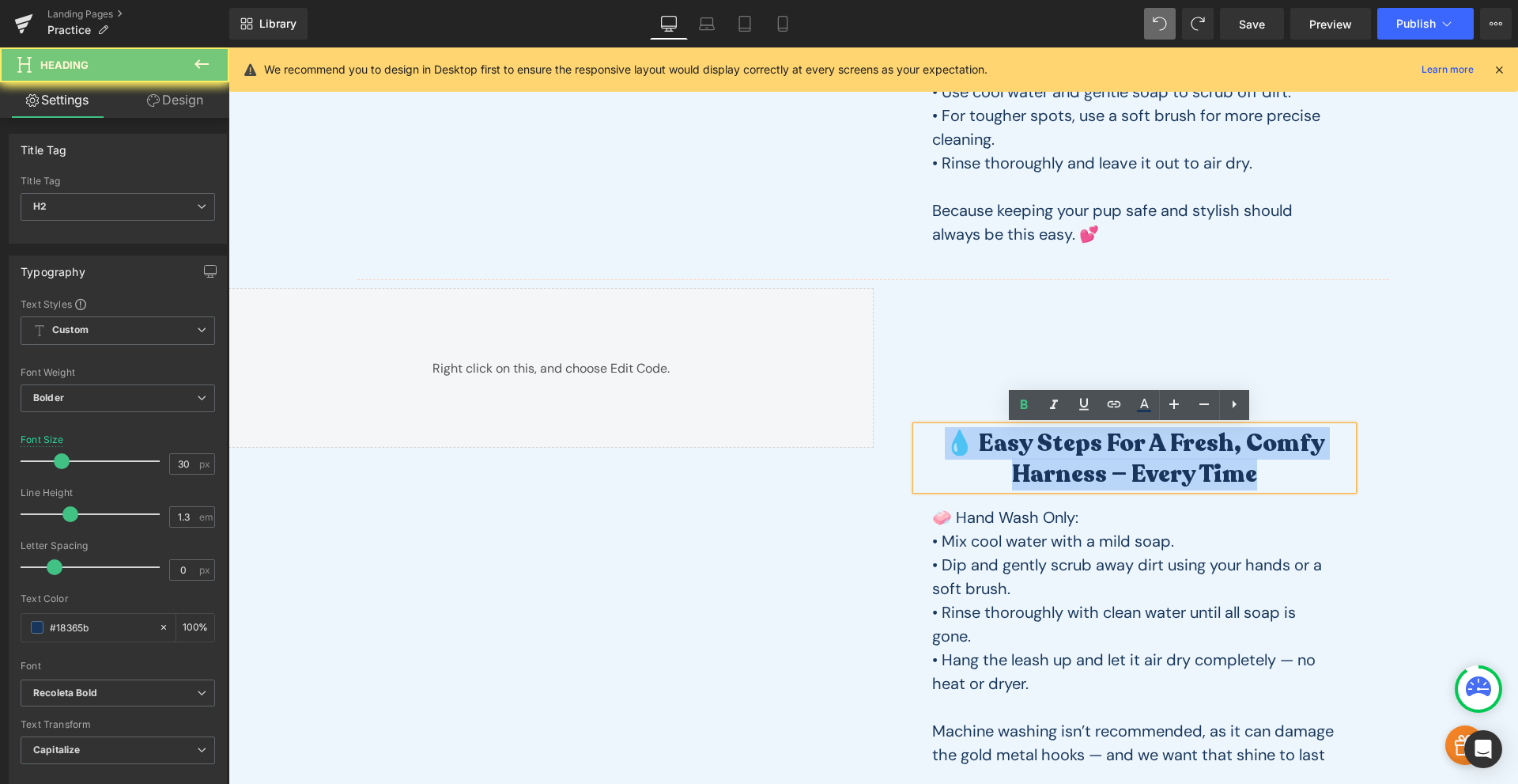
click at [1024, 452] on h2 "💧 Easy Steps for a Fresh, Comfy Harness — Every Time" at bounding box center [1134, 458] width 436 height 62
paste div
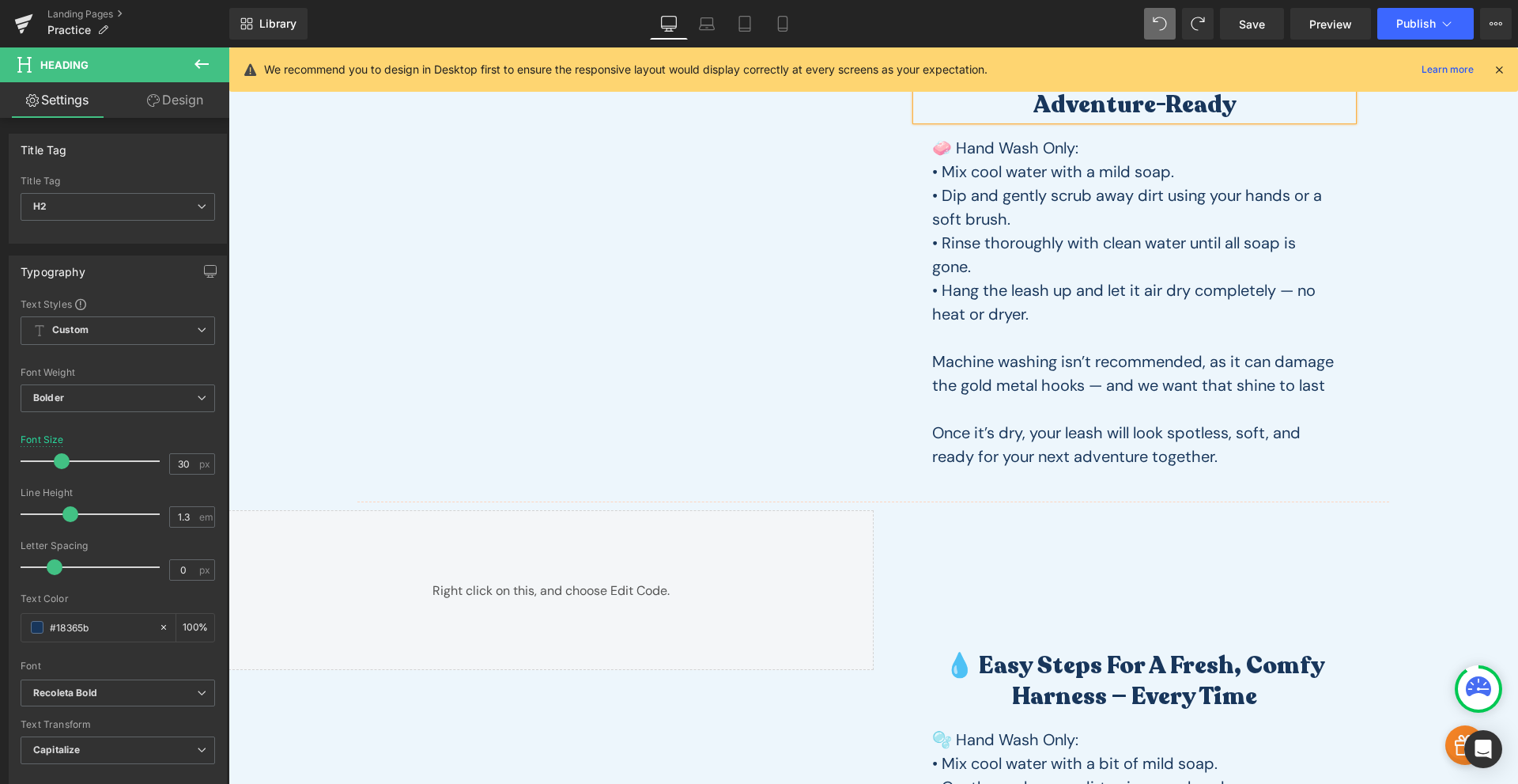
scroll to position [1107, 0]
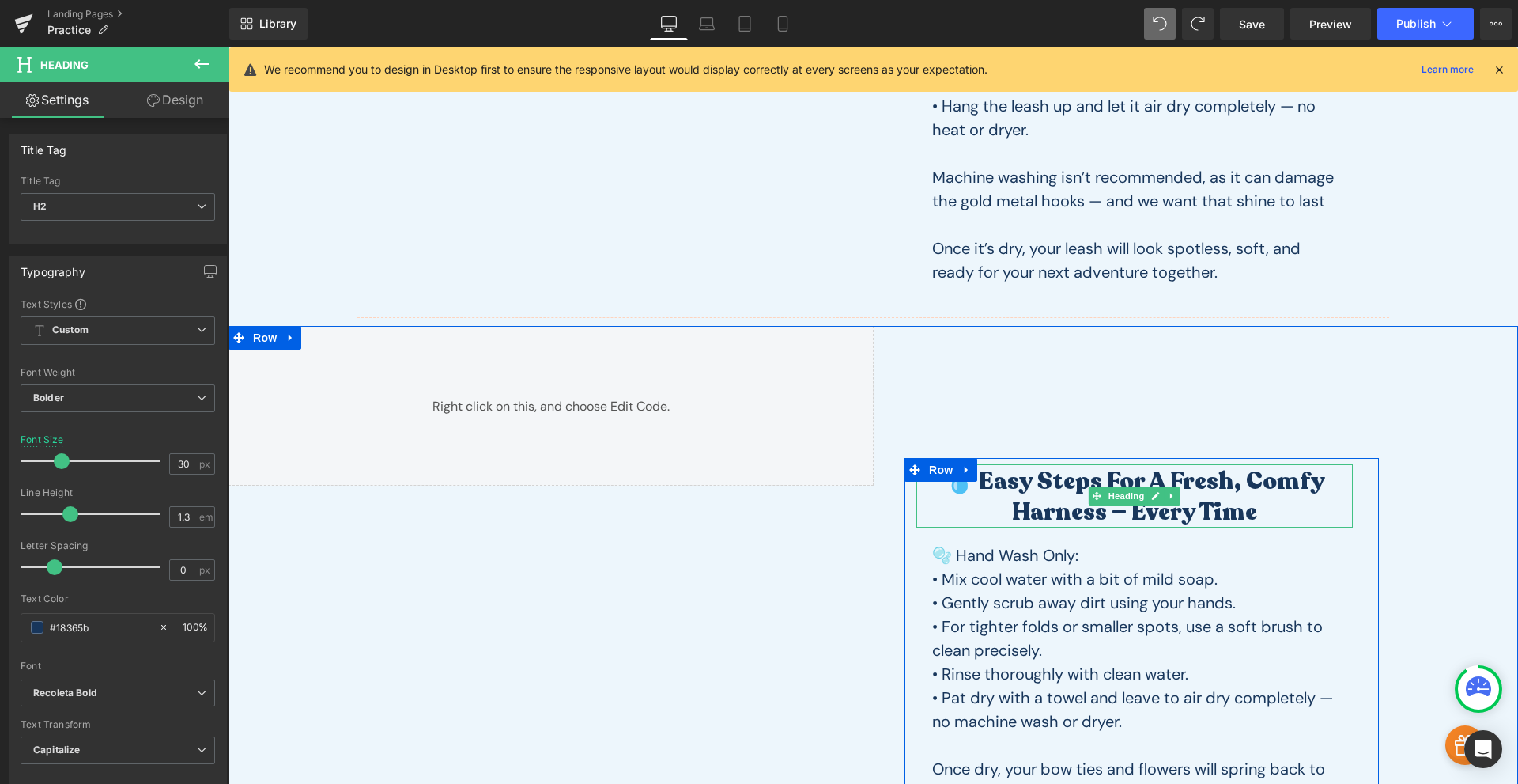
click at [1055, 489] on h2 "💧 Easy Steps for a Fresh, Comfy Harness — Every Time" at bounding box center [1134, 496] width 436 height 62
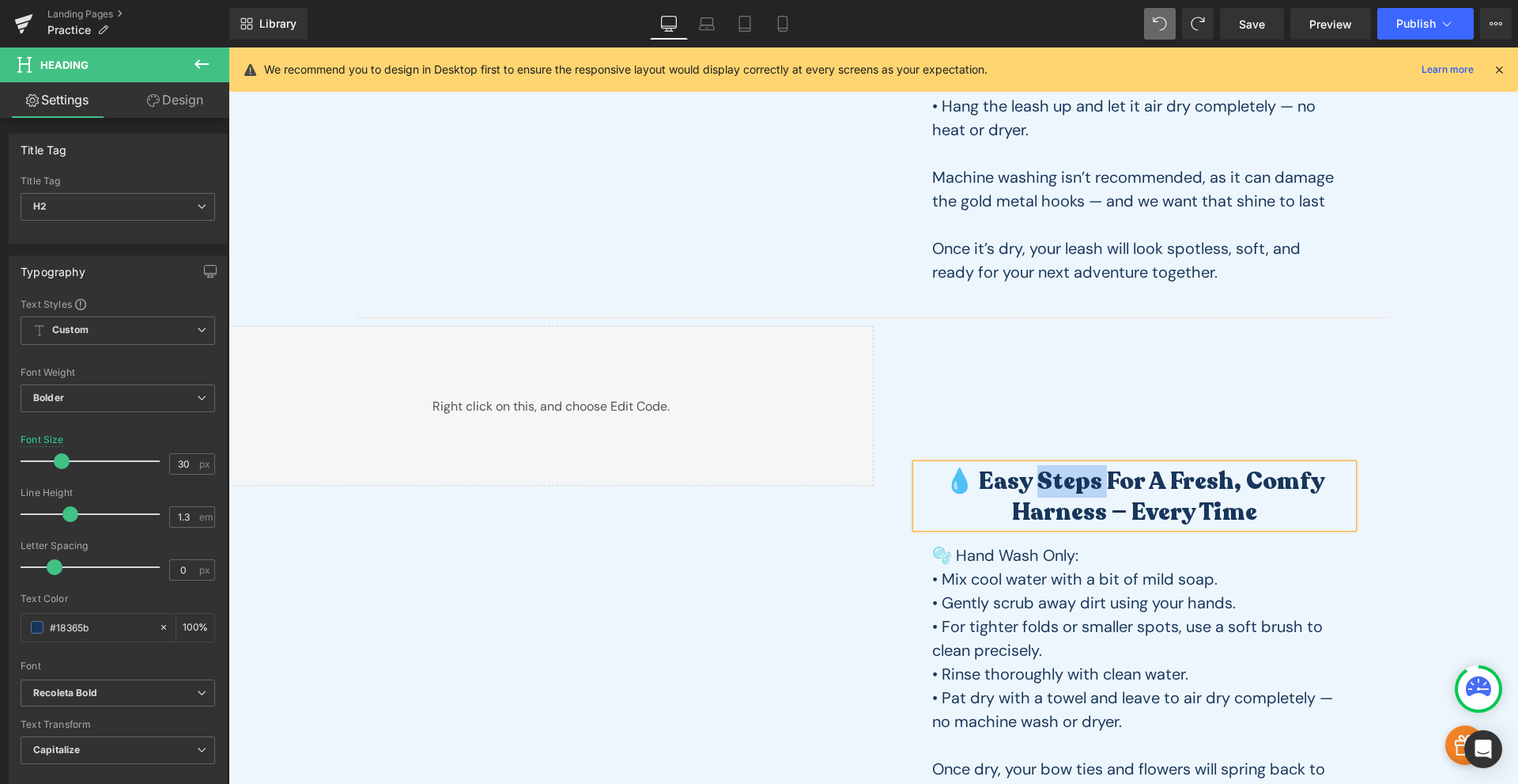
click at [1055, 489] on h2 "💧 Easy Steps for a Fresh, Comfy Harness — Every Time" at bounding box center [1134, 496] width 436 height 62
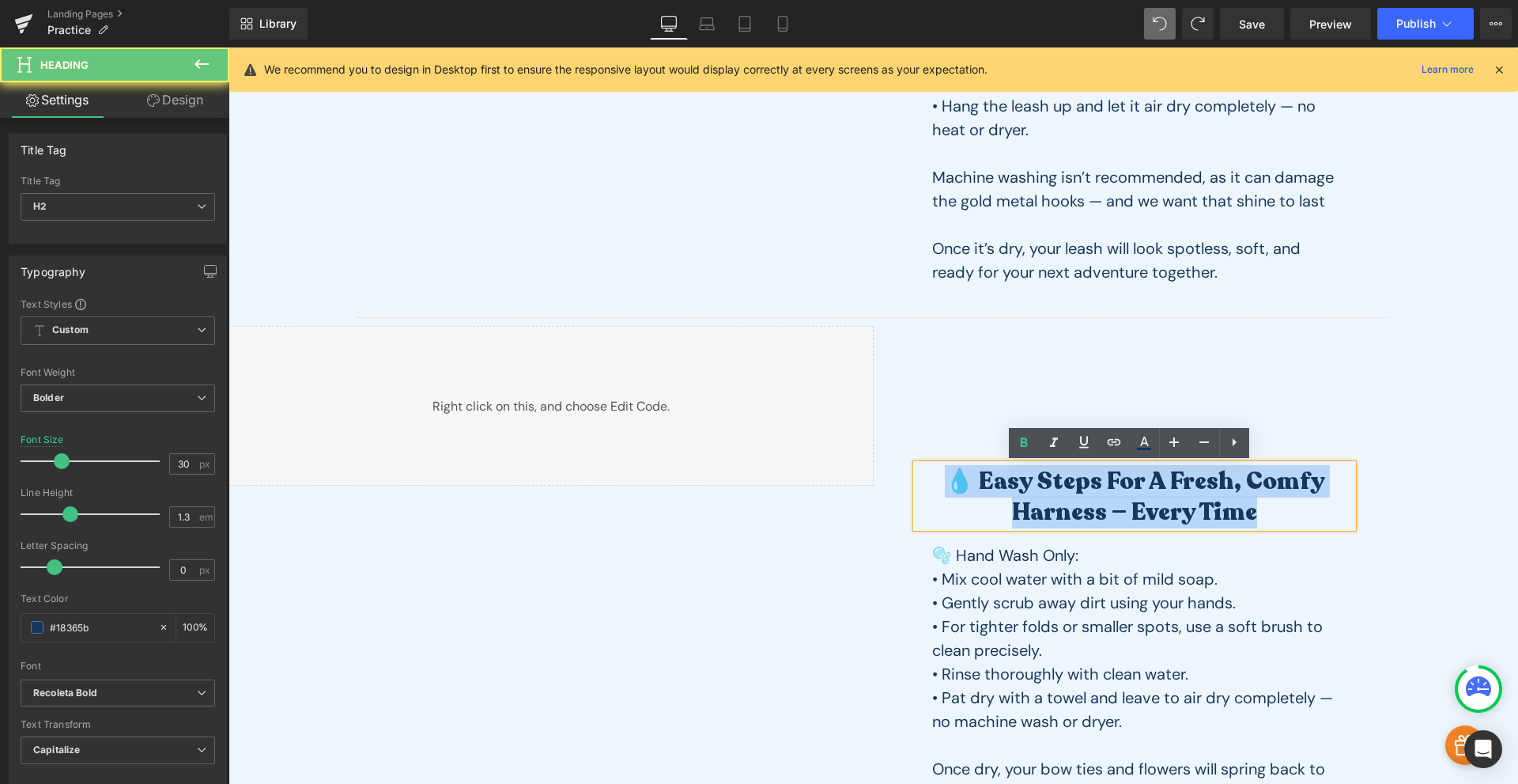
click at [1055, 489] on h2 "💧 Easy Steps for a Fresh, Comfy Harness — Every Time" at bounding box center [1134, 496] width 436 height 62
paste div
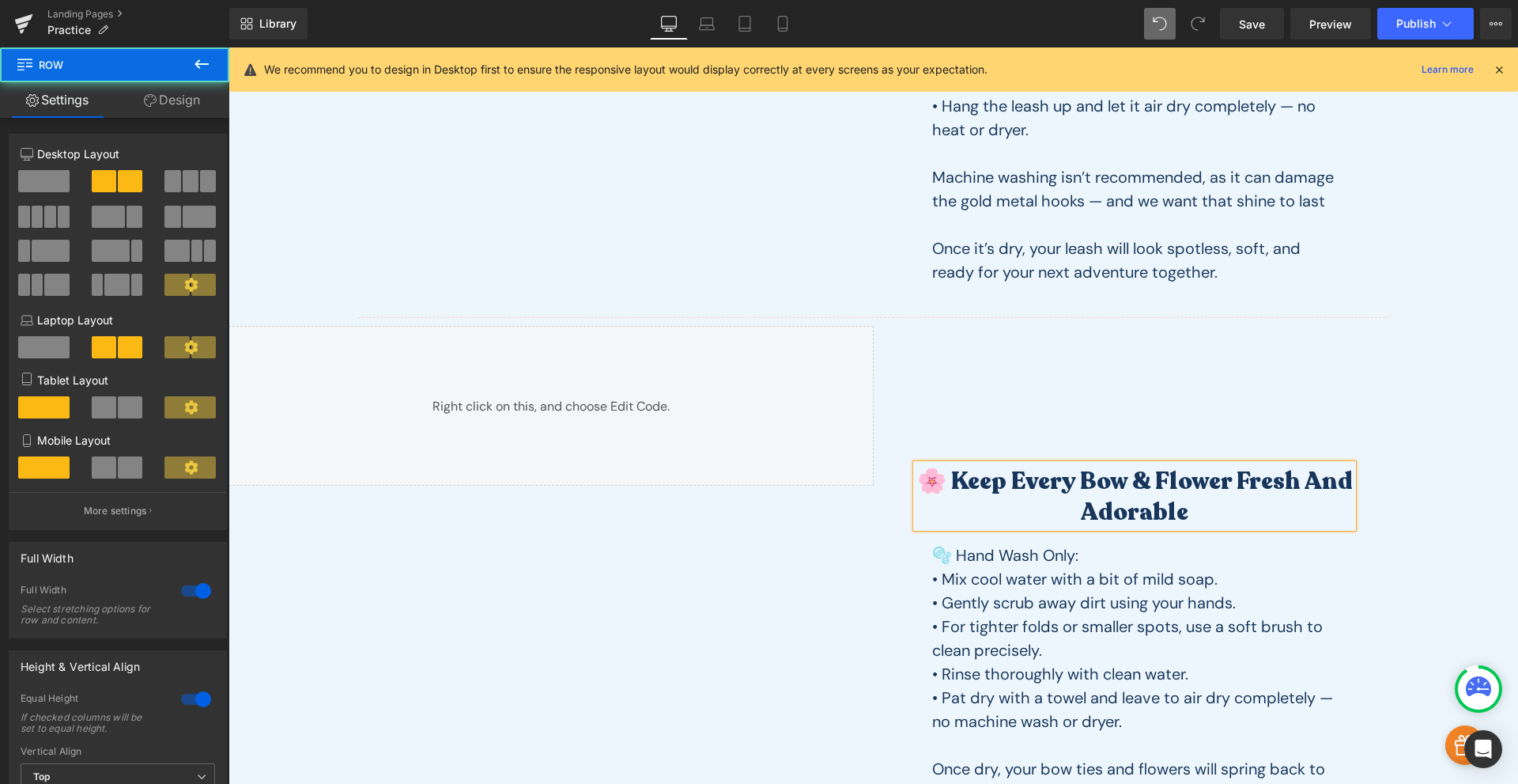
click at [375, 576] on div "Liquid 100px" at bounding box center [551, 590] width 645 height 528
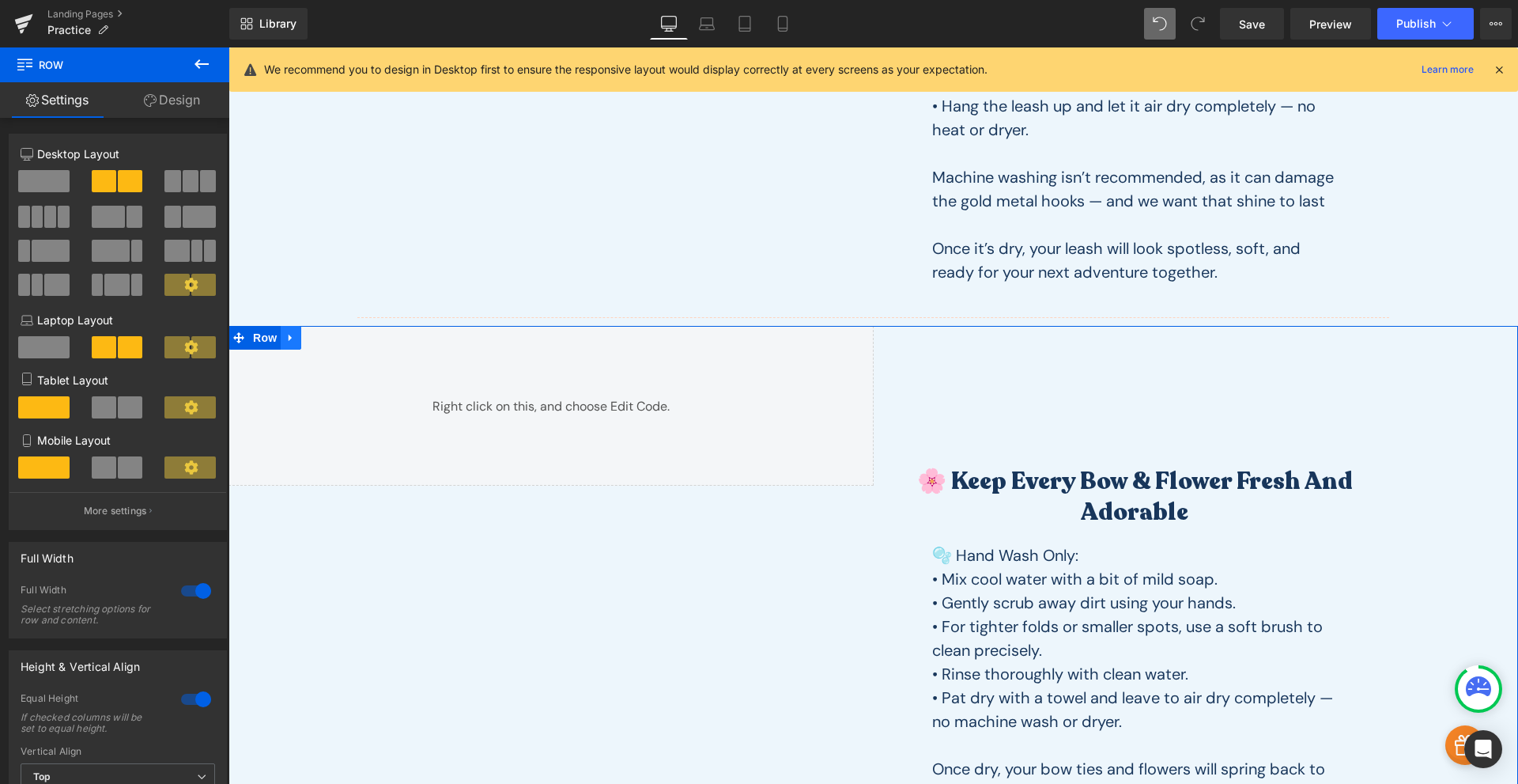
click at [287, 342] on icon at bounding box center [291, 337] width 11 height 12
click at [306, 340] on icon at bounding box center [312, 338] width 11 height 11
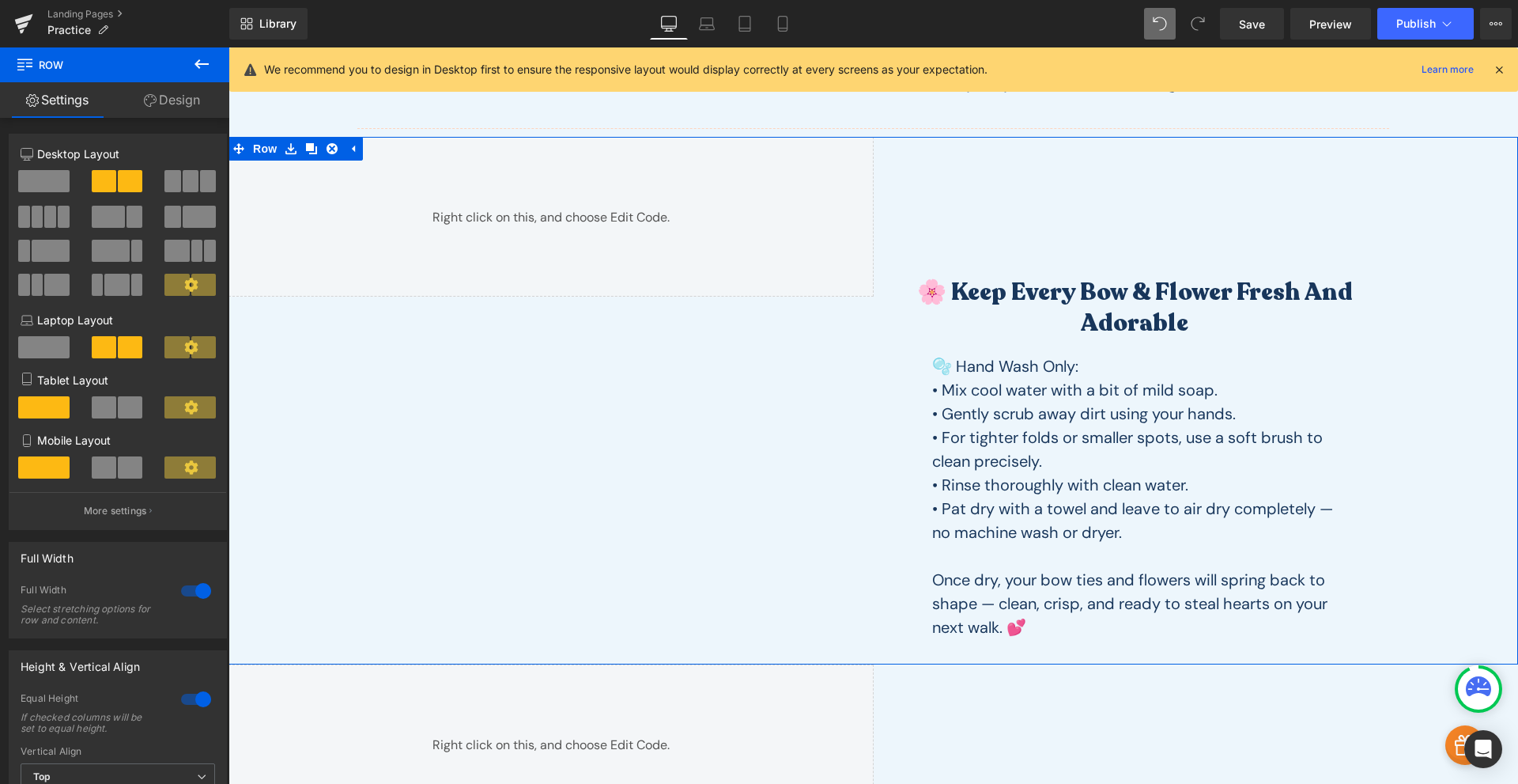
scroll to position [1112, 0]
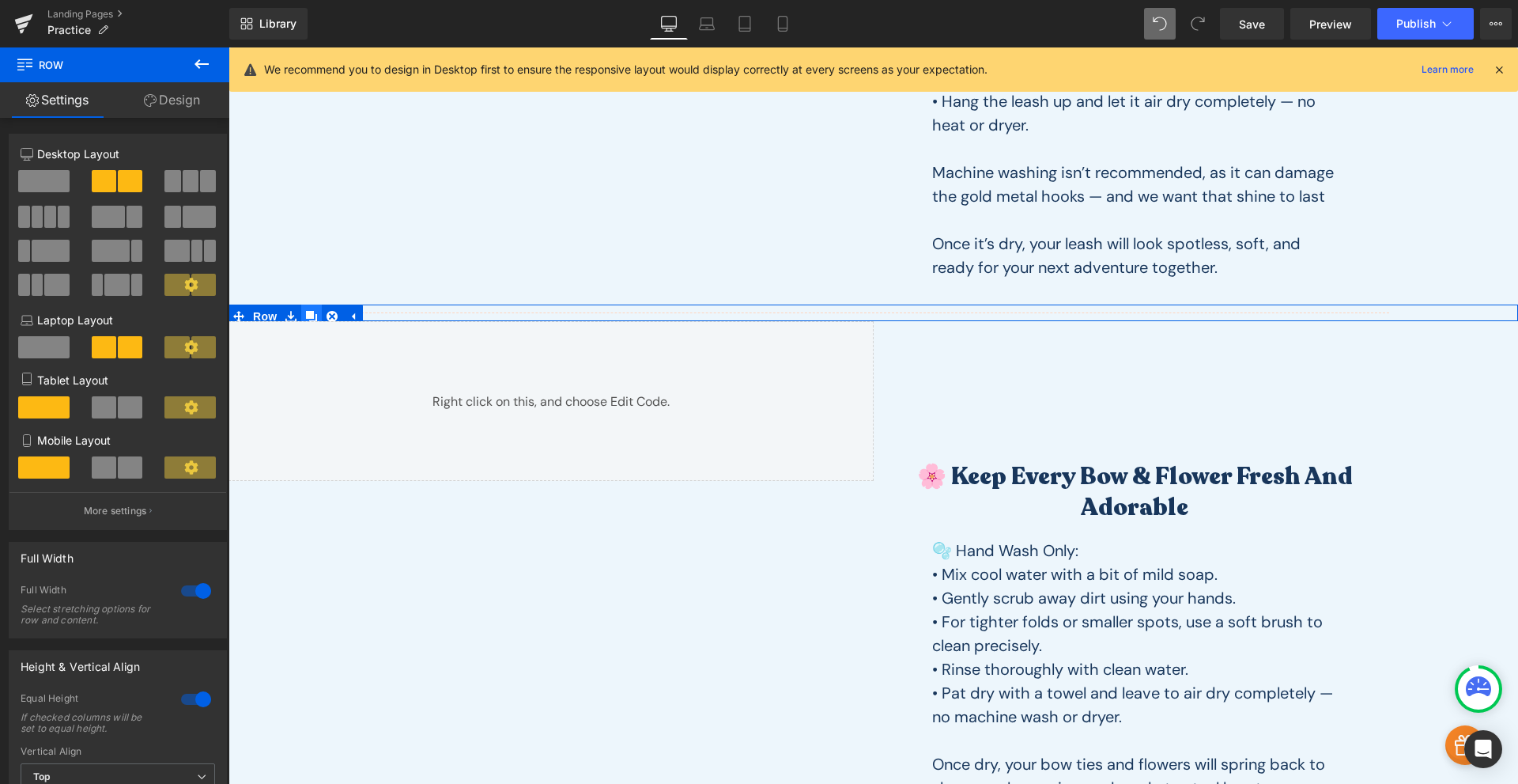
click at [306, 314] on icon at bounding box center [312, 316] width 11 height 11
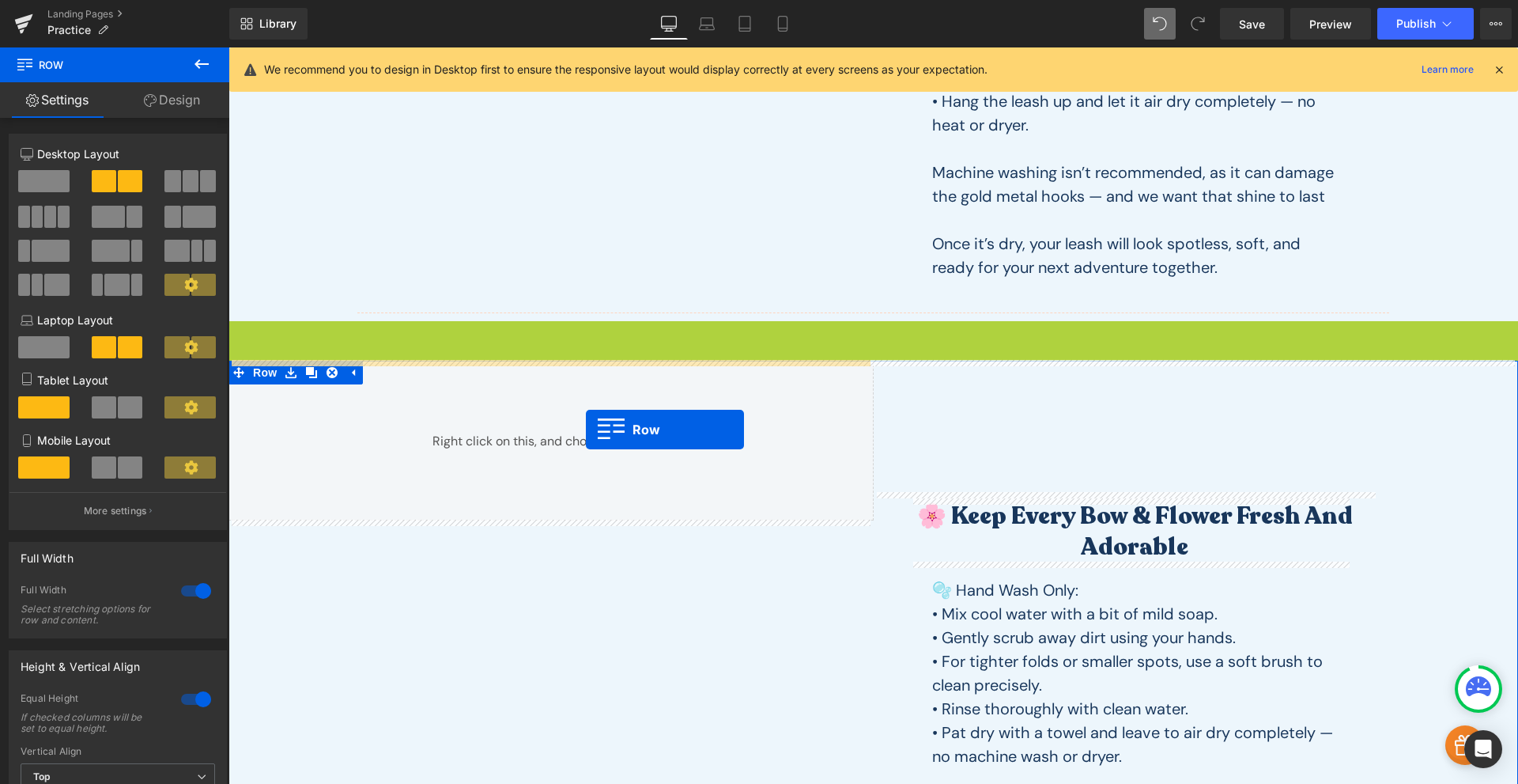
scroll to position [1480, 0]
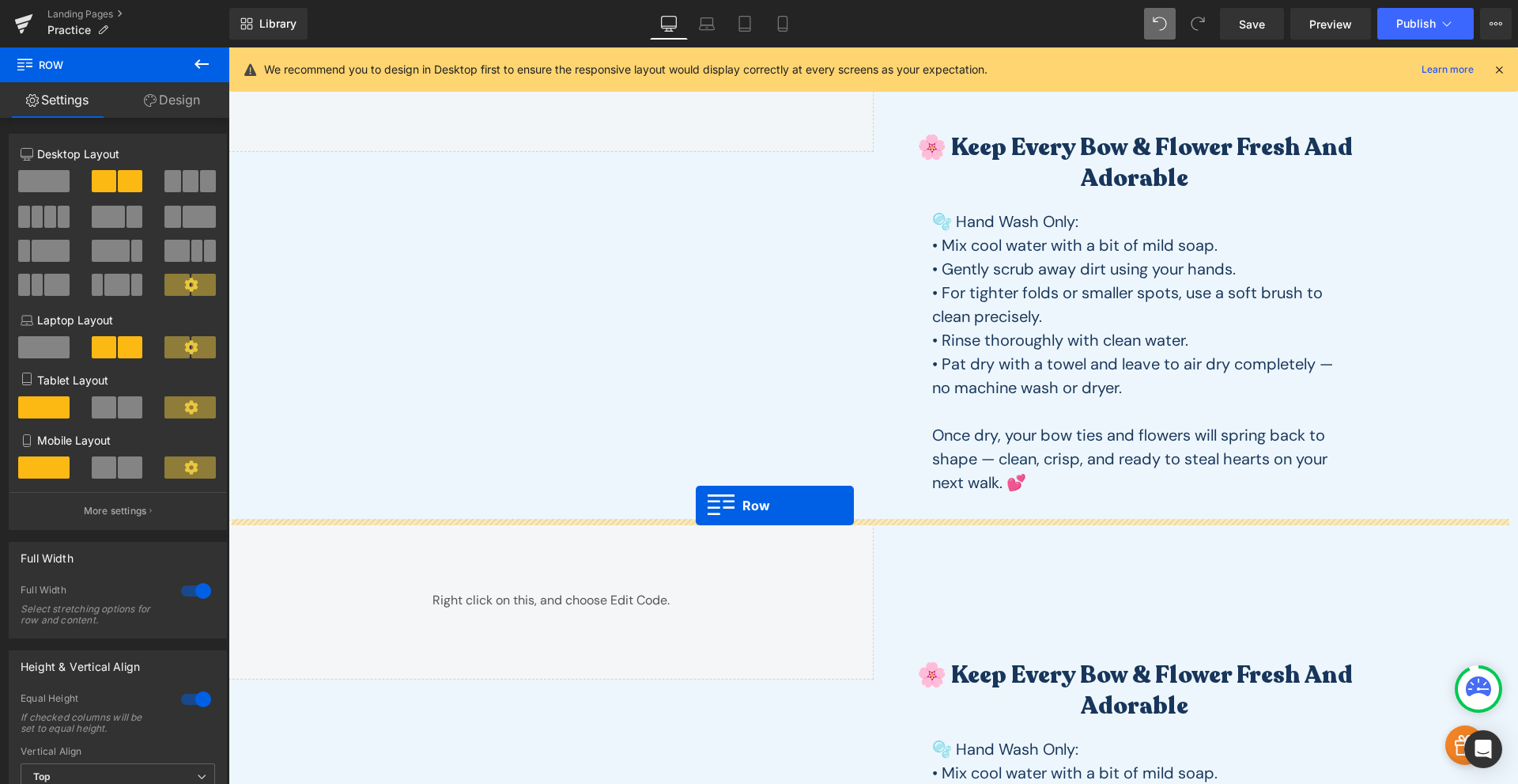
drag, startPoint x: 235, startPoint y: 330, endPoint x: 696, endPoint y: 505, distance: 493.1
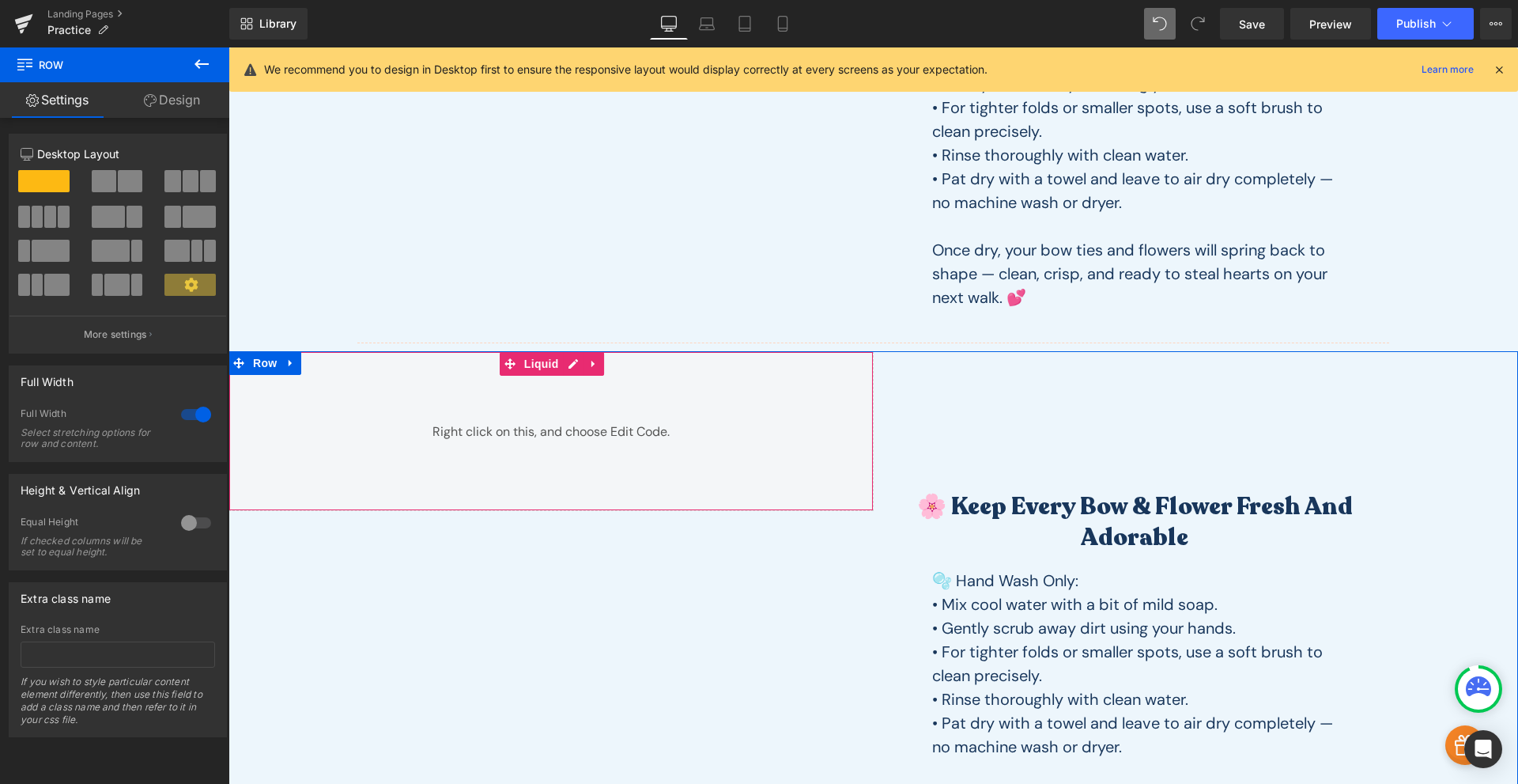
scroll to position [1810, 0]
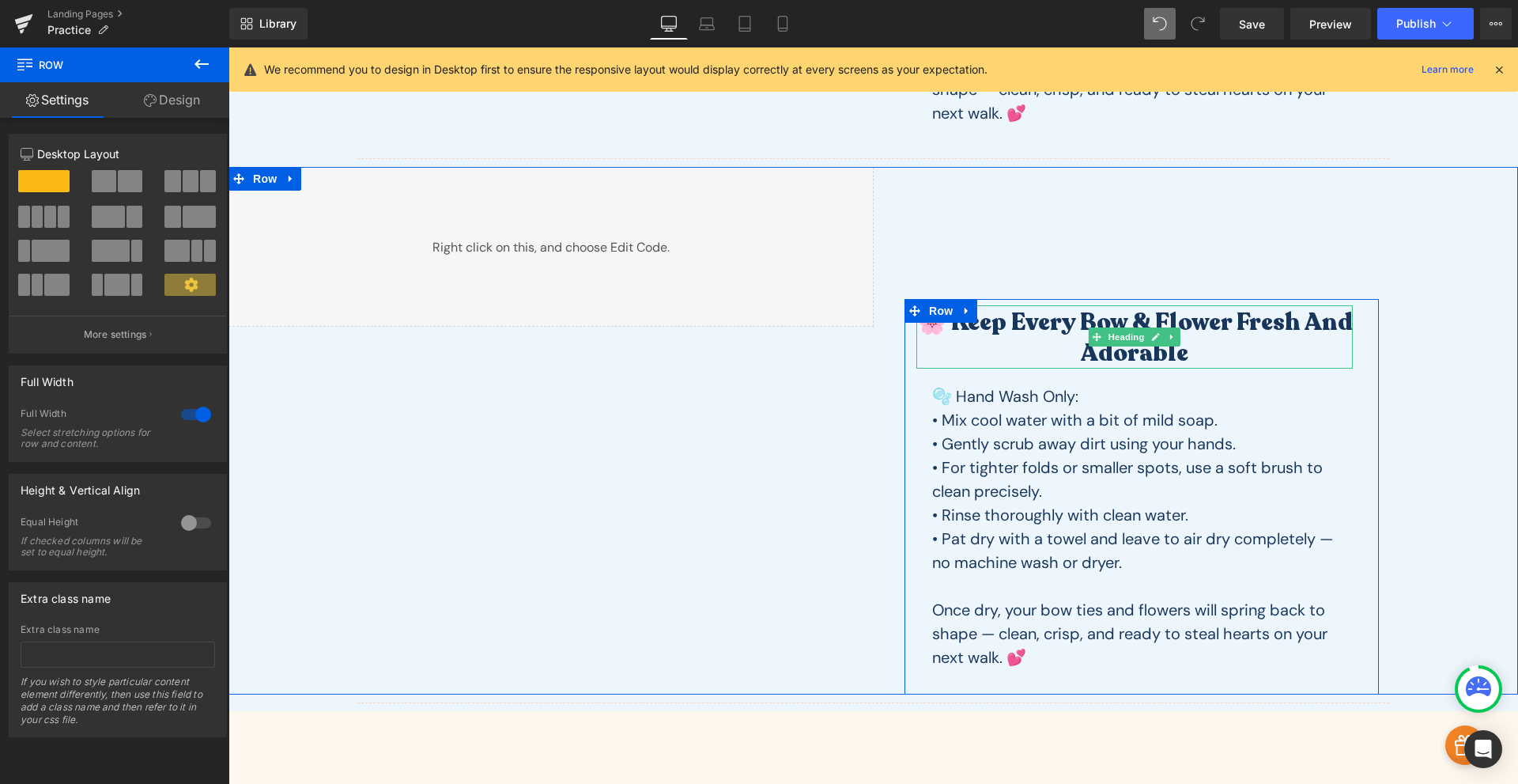
click at [1108, 315] on h2 "🌸 Keep Every Bow & Flower Fresh and Adorable" at bounding box center [1134, 337] width 436 height 62
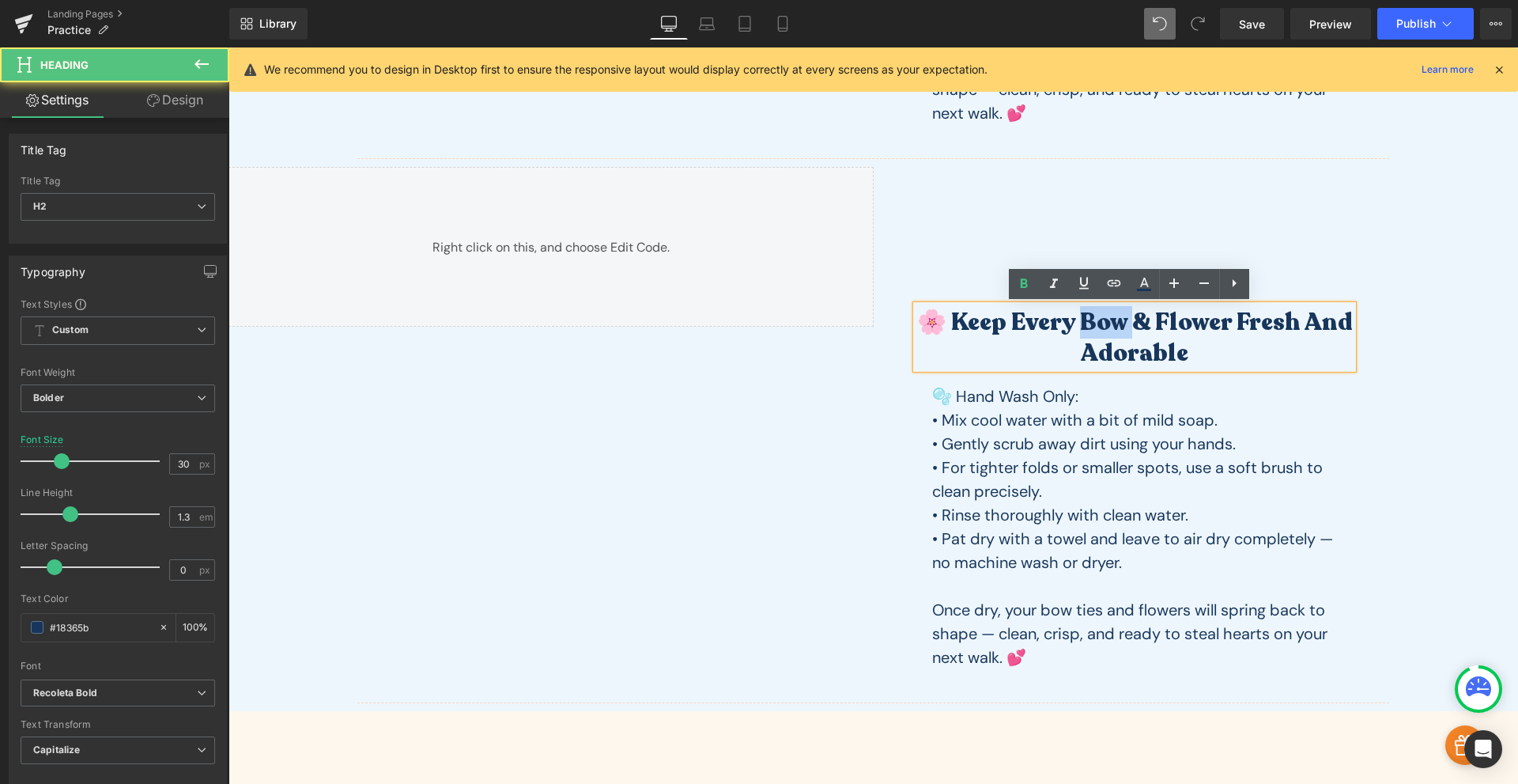
click at [1108, 315] on h2 "🌸 Keep Every Bow & Flower Fresh and Adorable" at bounding box center [1134, 337] width 436 height 62
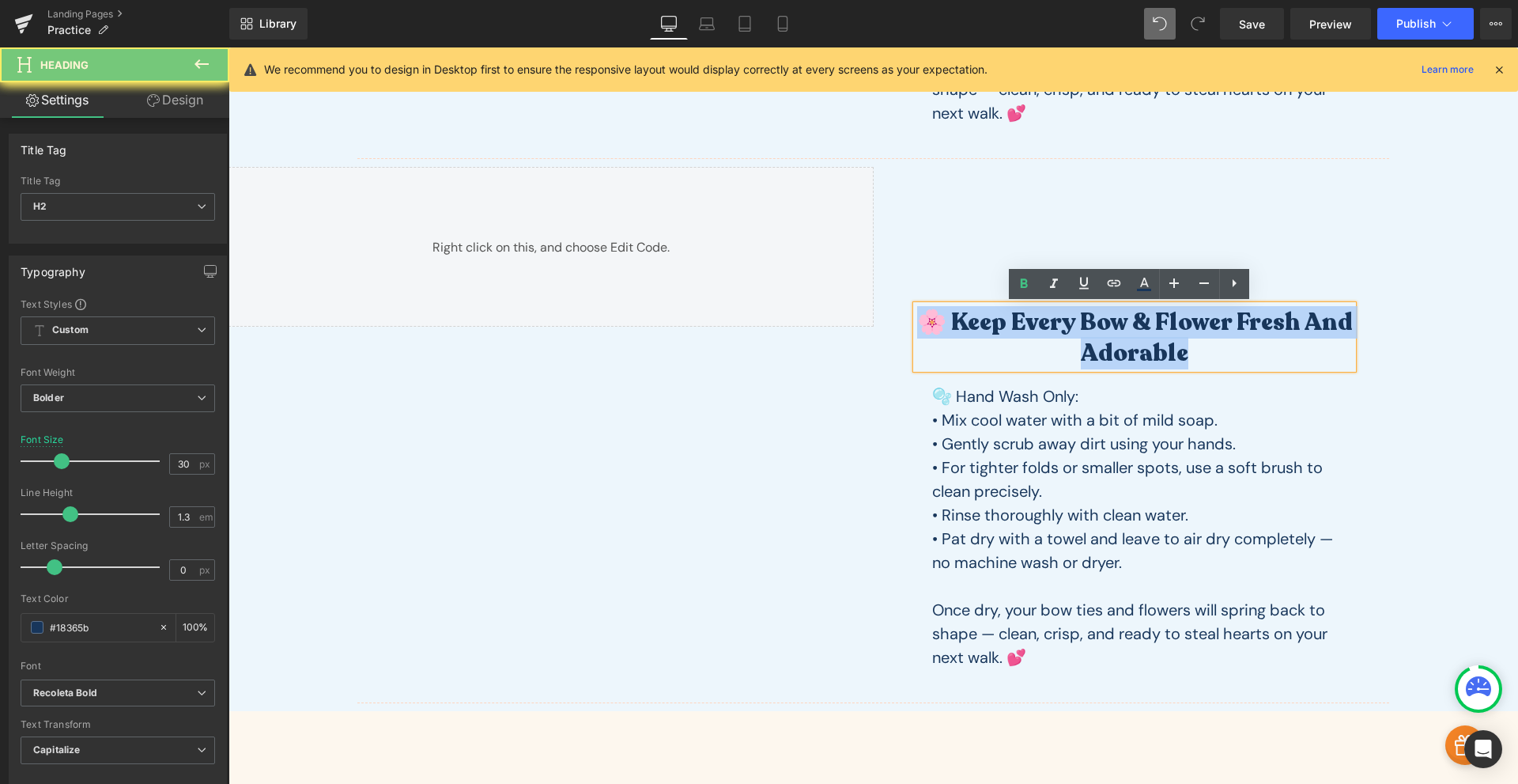
click at [1108, 315] on h2 "🌸 Keep Every Bow & Flower Fresh and Adorable" at bounding box center [1134, 337] width 436 height 62
paste div
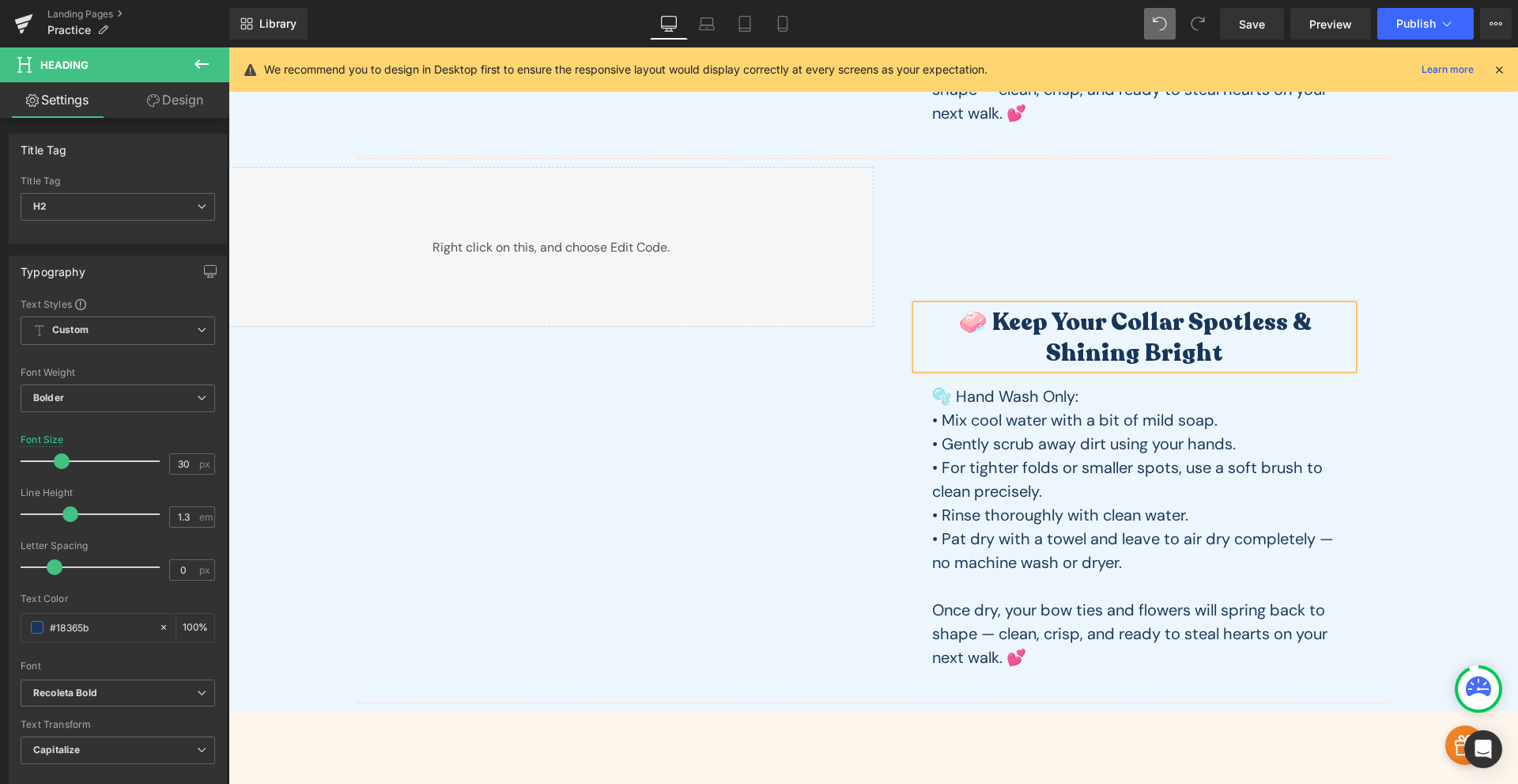
click at [1076, 505] on p "• Rinse thoroughly with clean water." at bounding box center [1135, 514] width 405 height 23
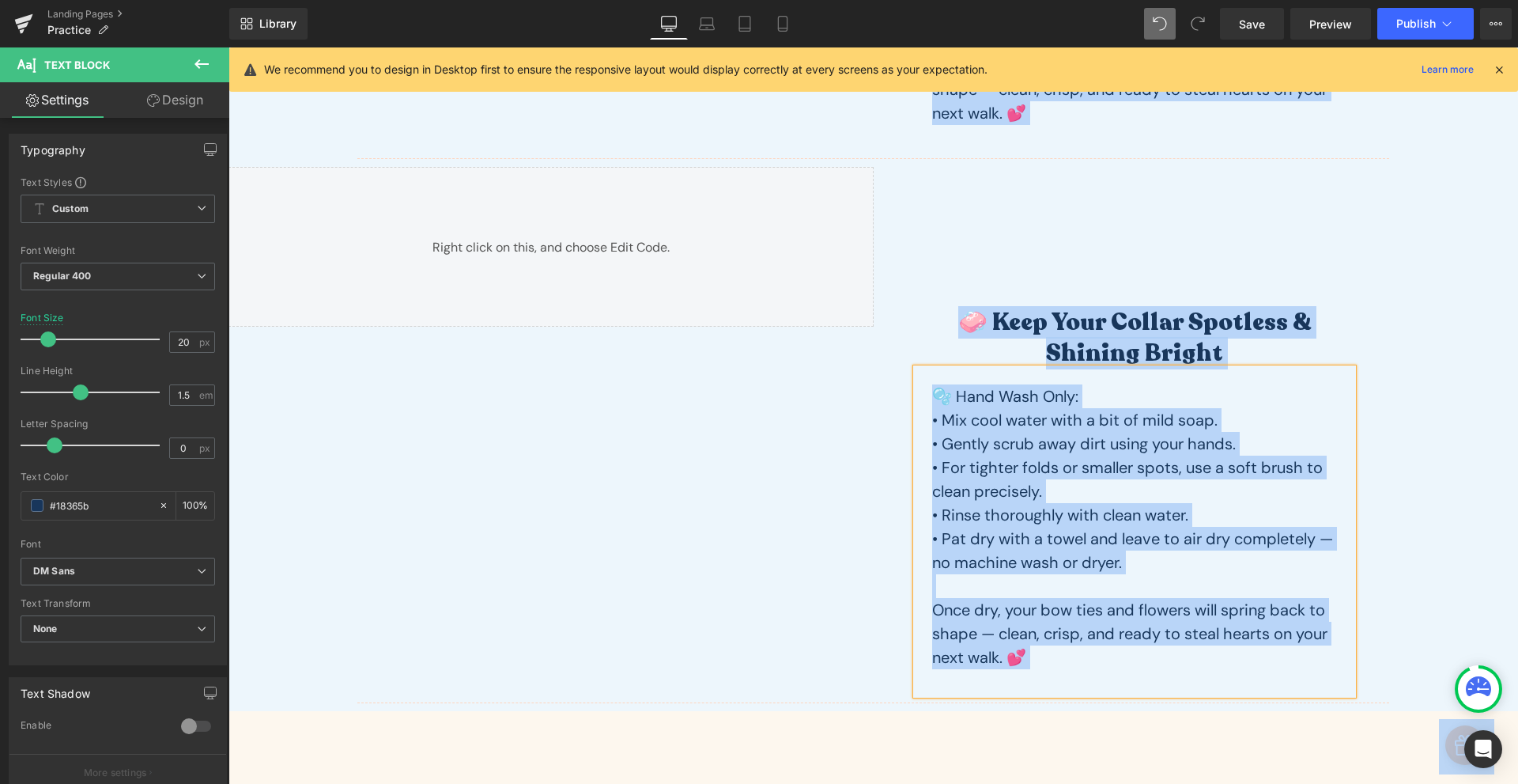
click at [1084, 506] on p "• Rinse thoroughly with clean water." at bounding box center [1135, 514] width 405 height 23
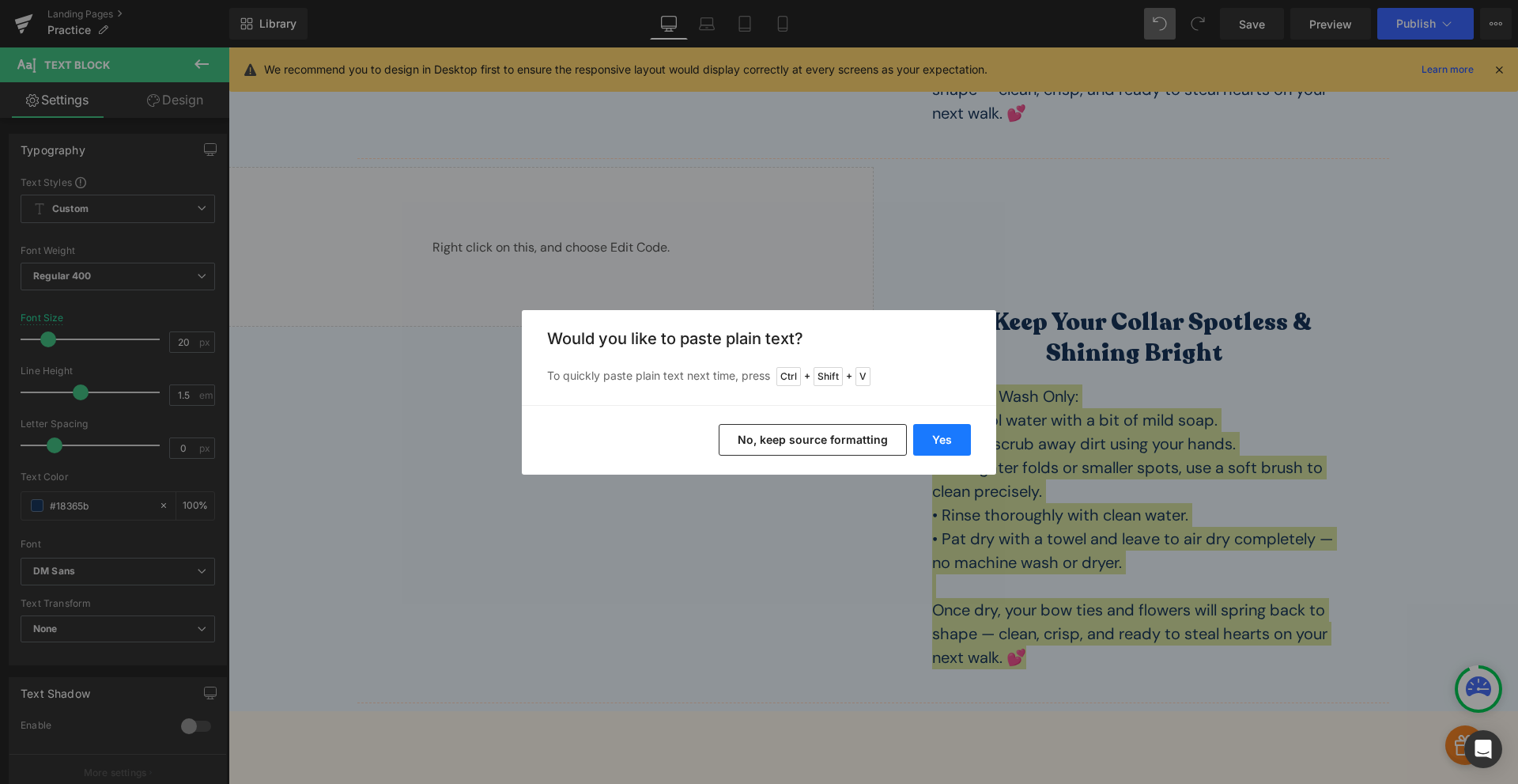
click at [953, 430] on button "Yes" at bounding box center [942, 439] width 57 height 31
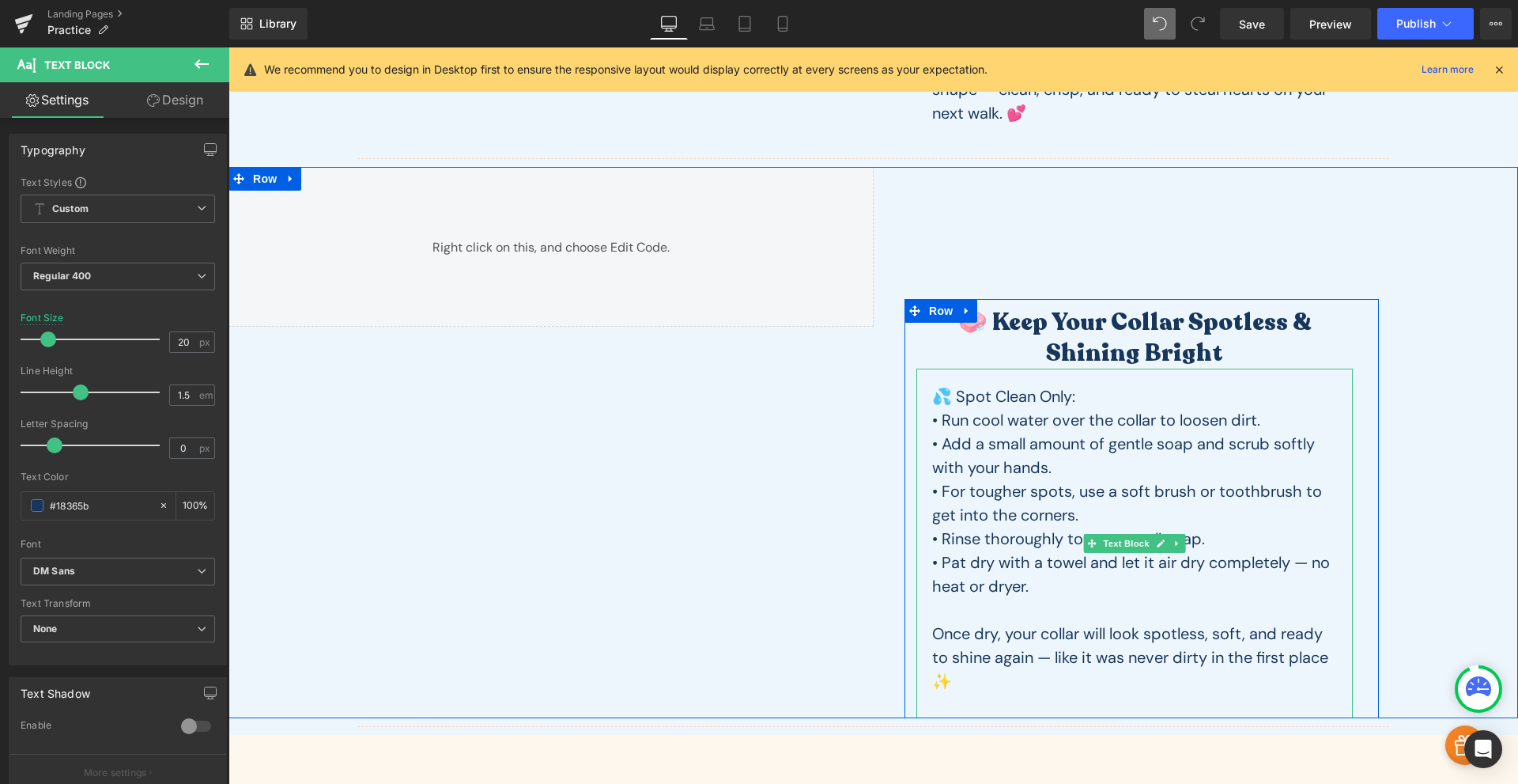
click at [979, 657] on p "Once dry, your collar will look spotless, soft, and ready to shine again — like…" at bounding box center [1135, 657] width 405 height 71
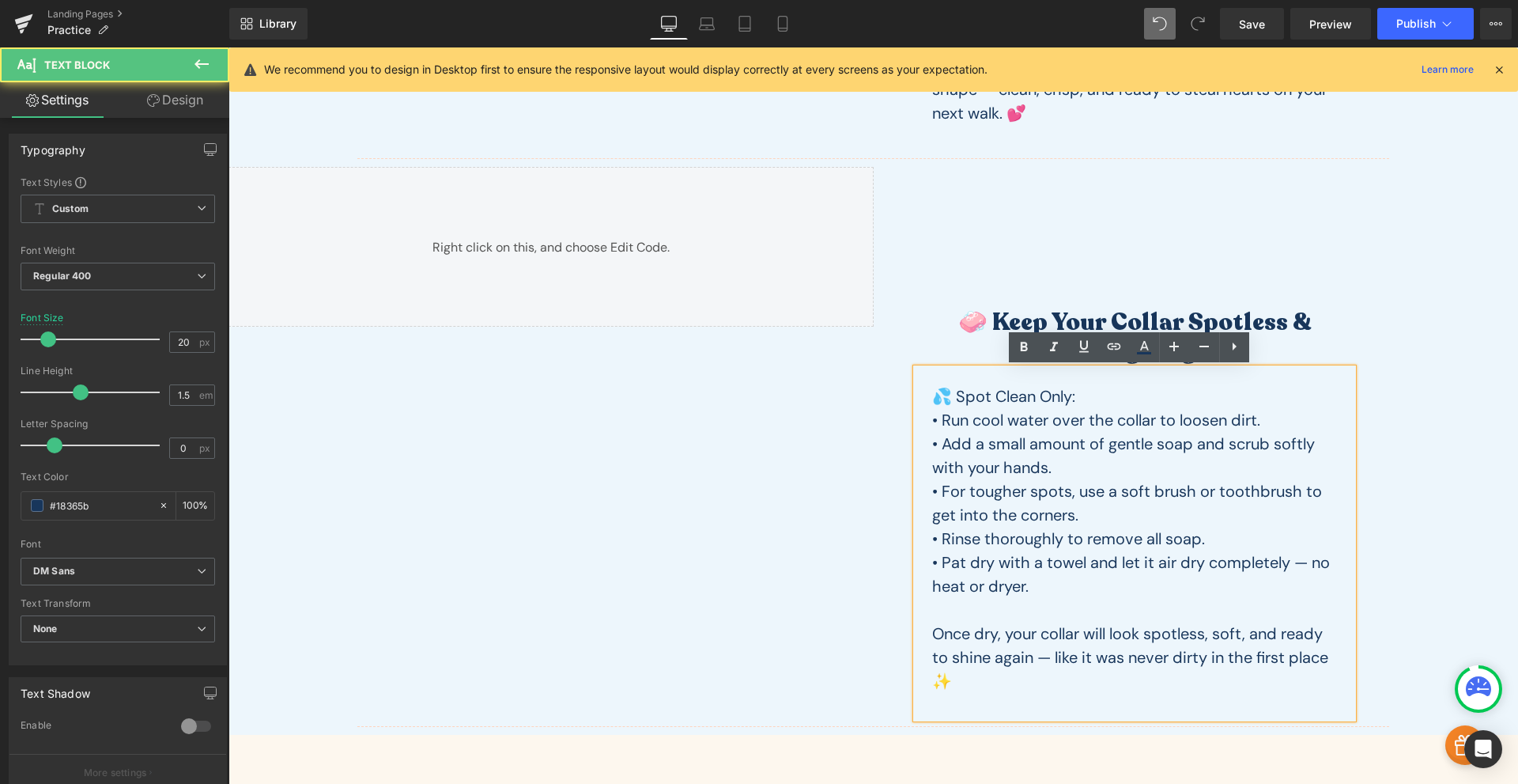
click at [945, 676] on p "Once dry, your collar will look spotless, soft, and ready to shine again — like…" at bounding box center [1135, 657] width 405 height 71
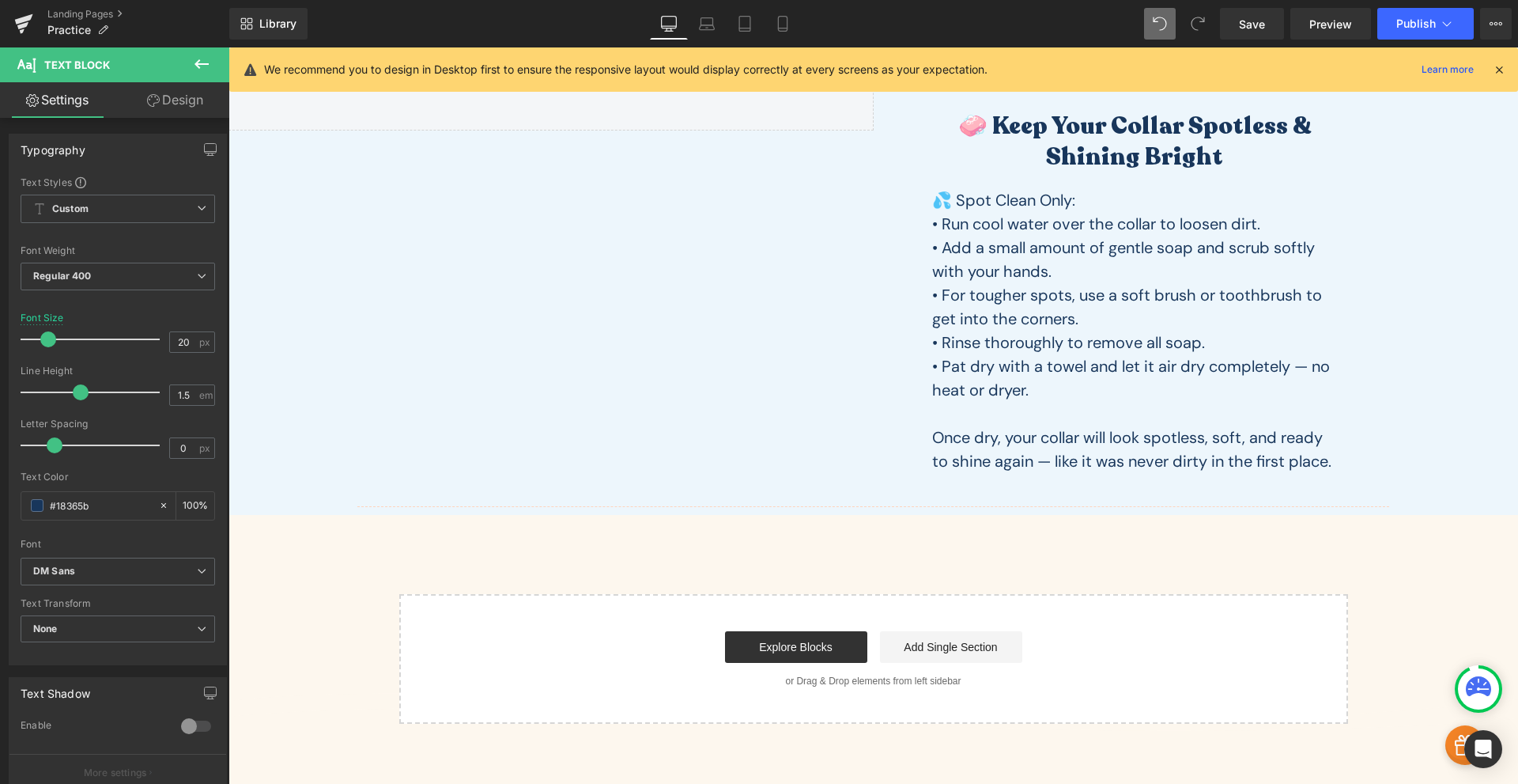
scroll to position [1822, 0]
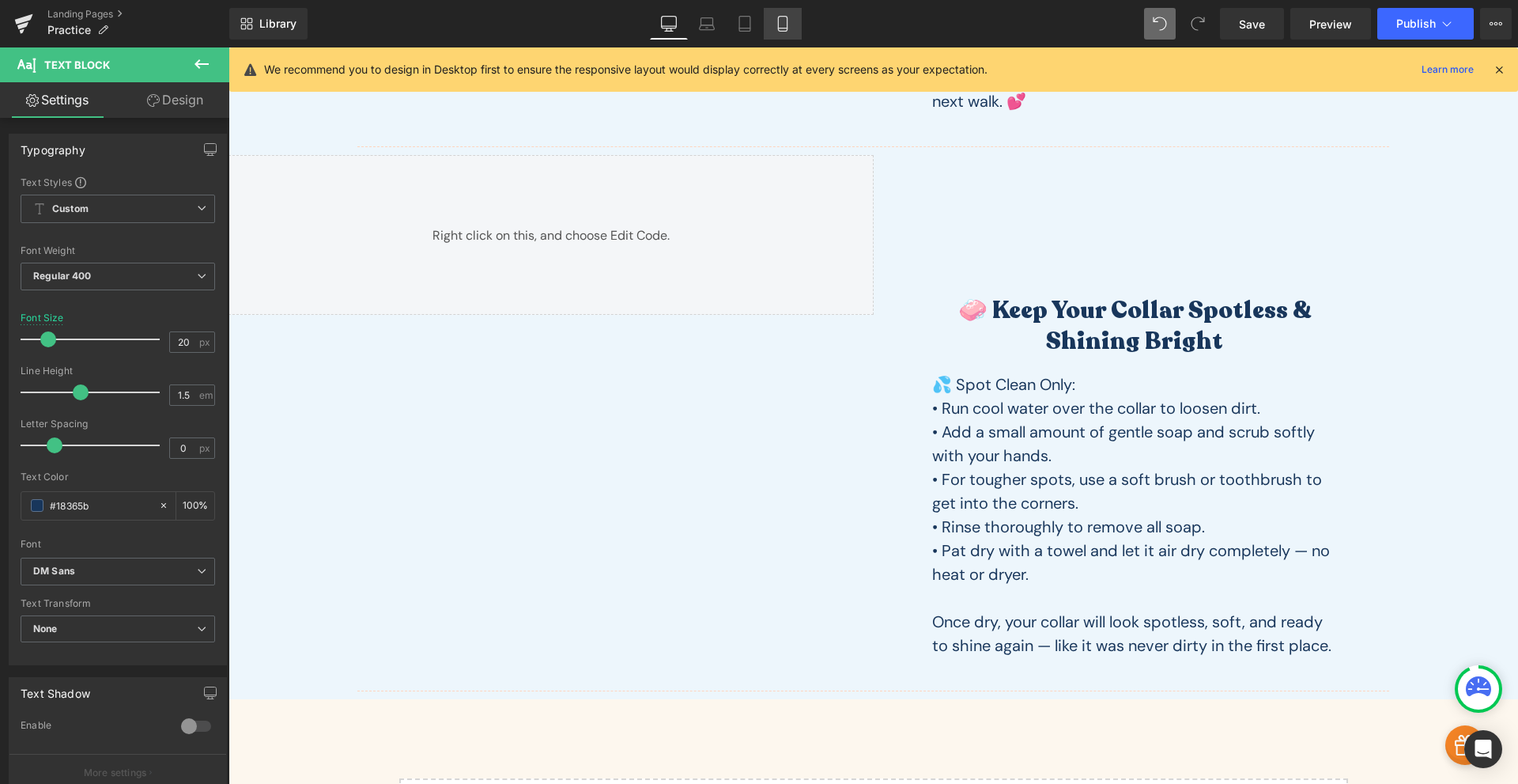
click at [779, 30] on icon at bounding box center [782, 24] width 9 height 15
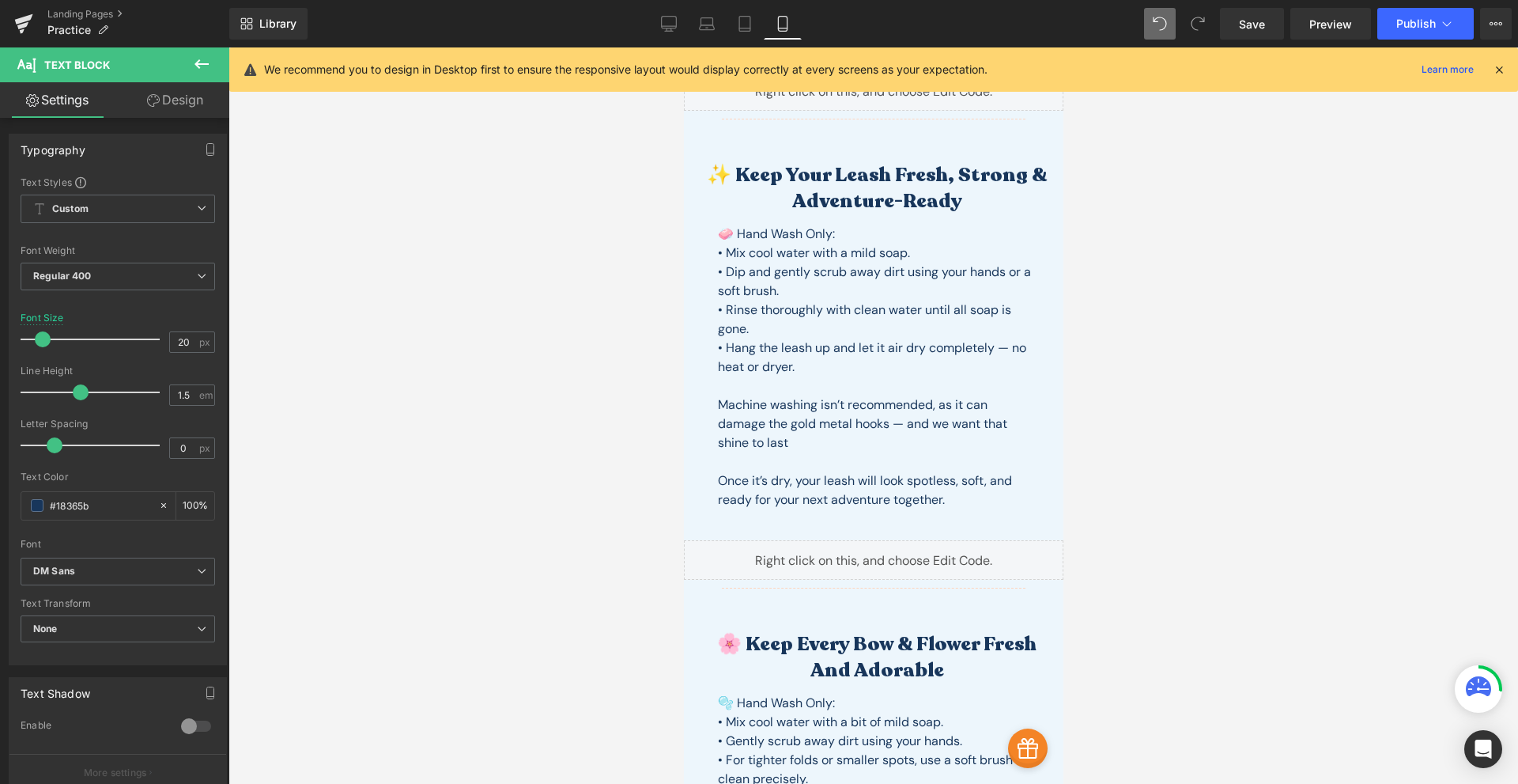
scroll to position [0, 0]
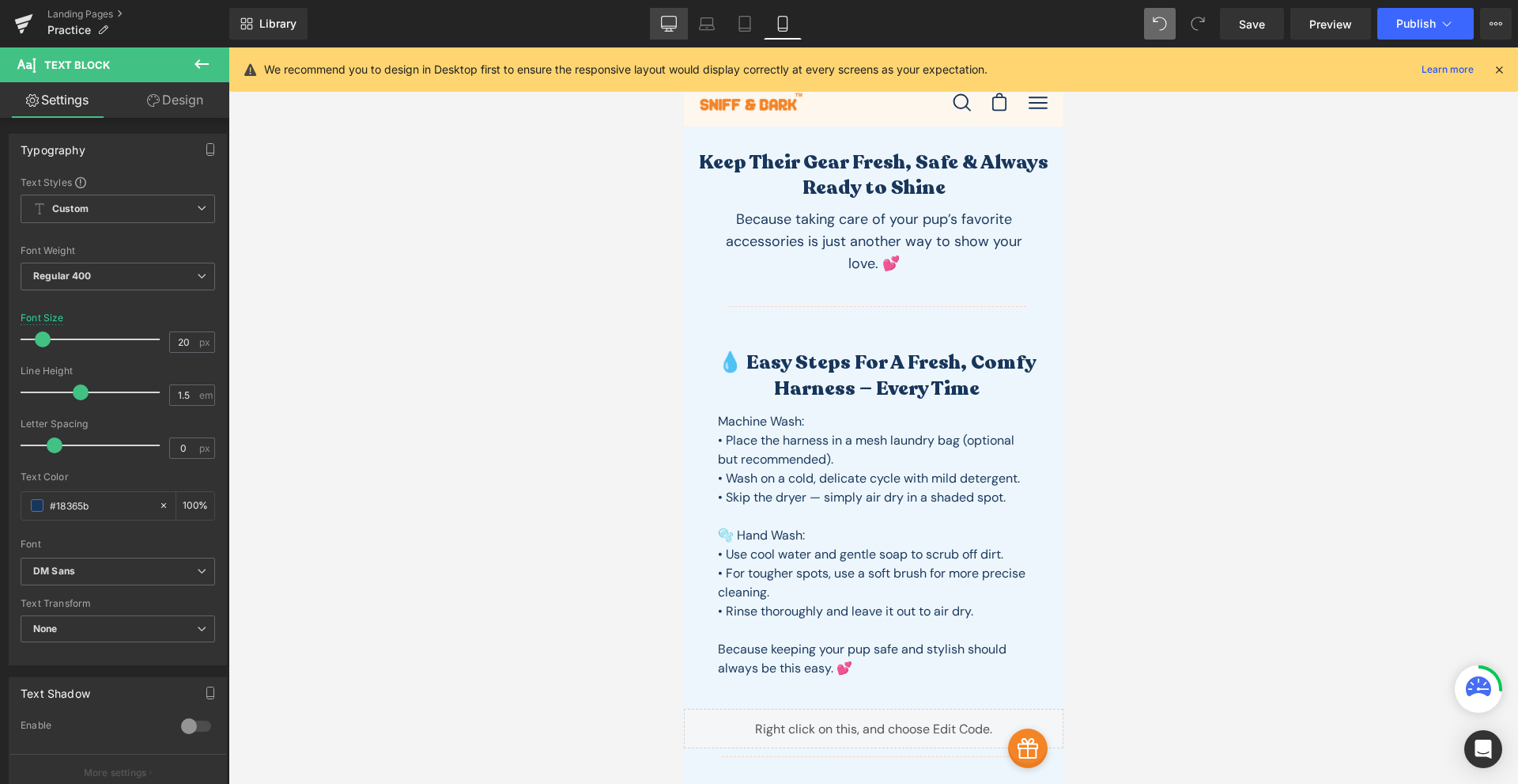
click at [660, 30] on link "Desktop" at bounding box center [668, 23] width 38 height 31
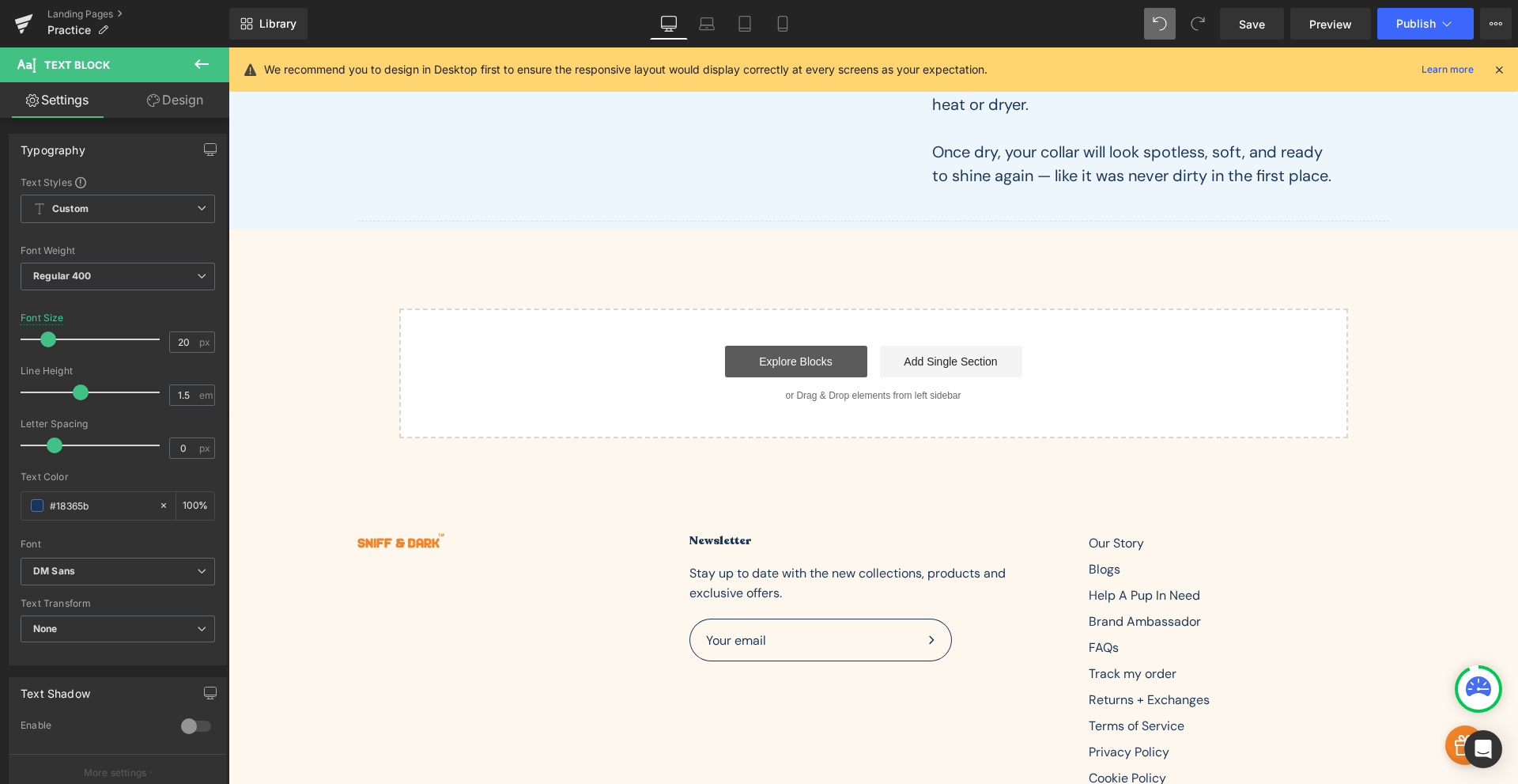
scroll to position [2107, 0]
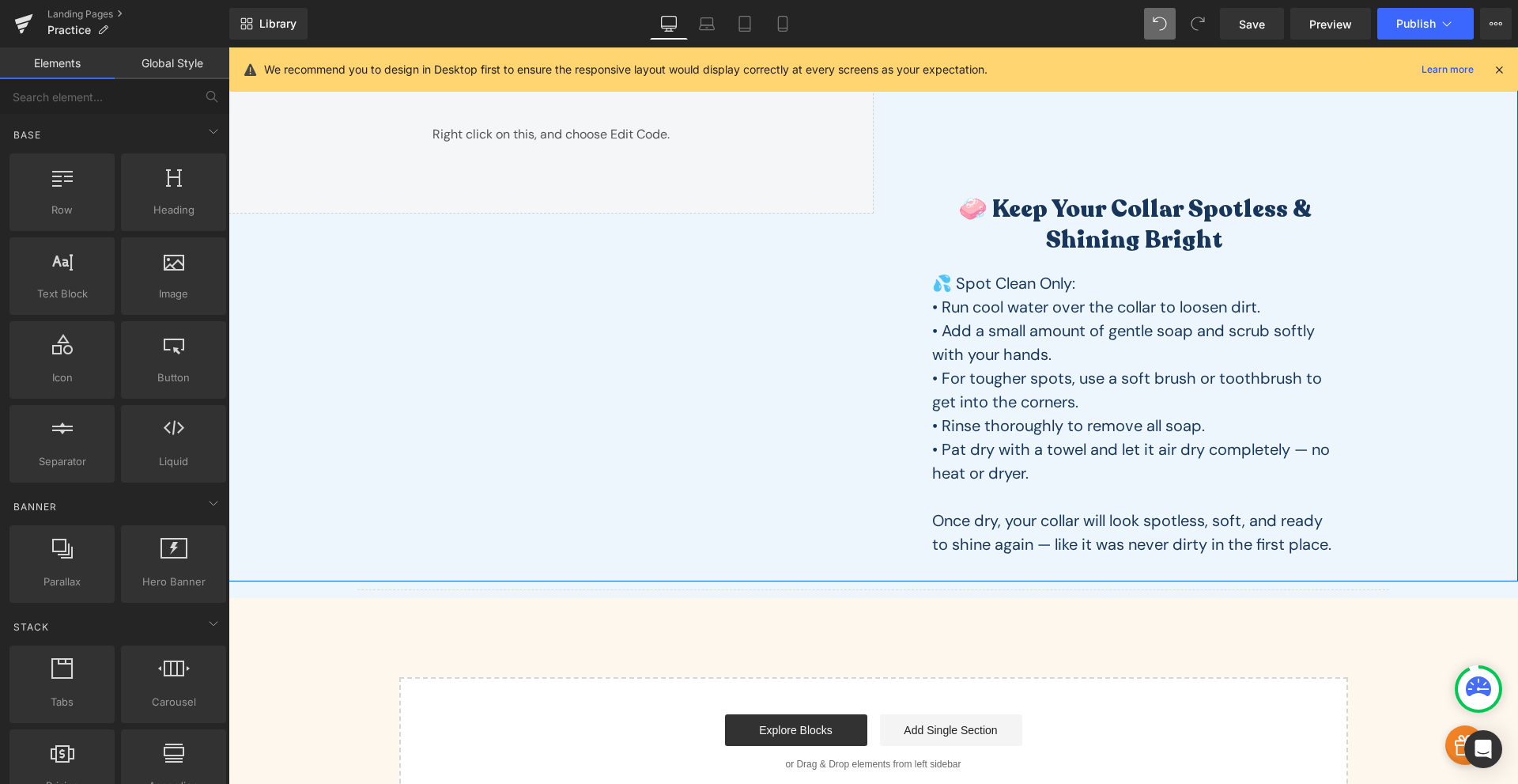
scroll to position [1738, 0]
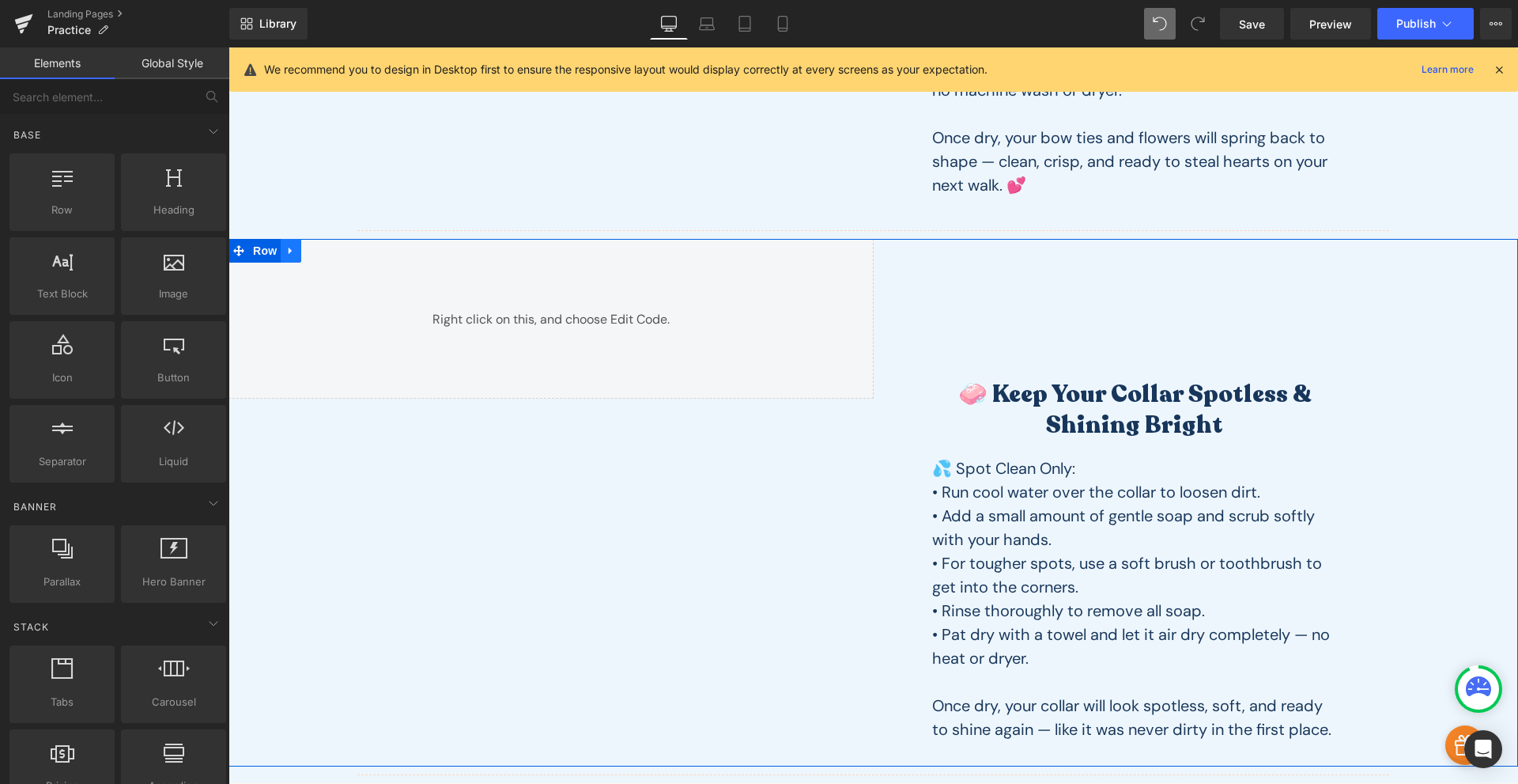
click at [289, 252] on icon at bounding box center [290, 250] width 4 height 7
click at [313, 246] on link at bounding box center [311, 251] width 21 height 23
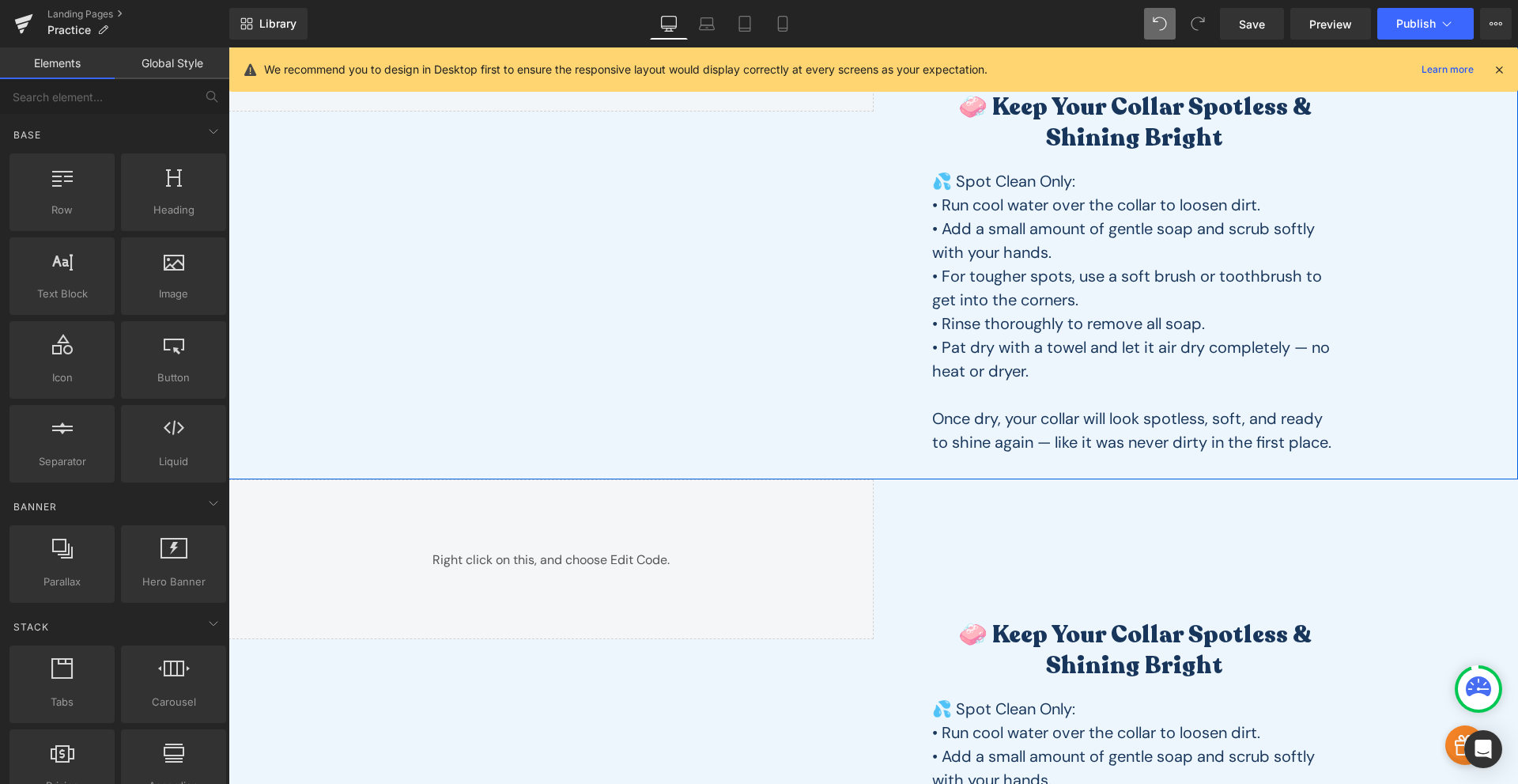
scroll to position [1656, 0]
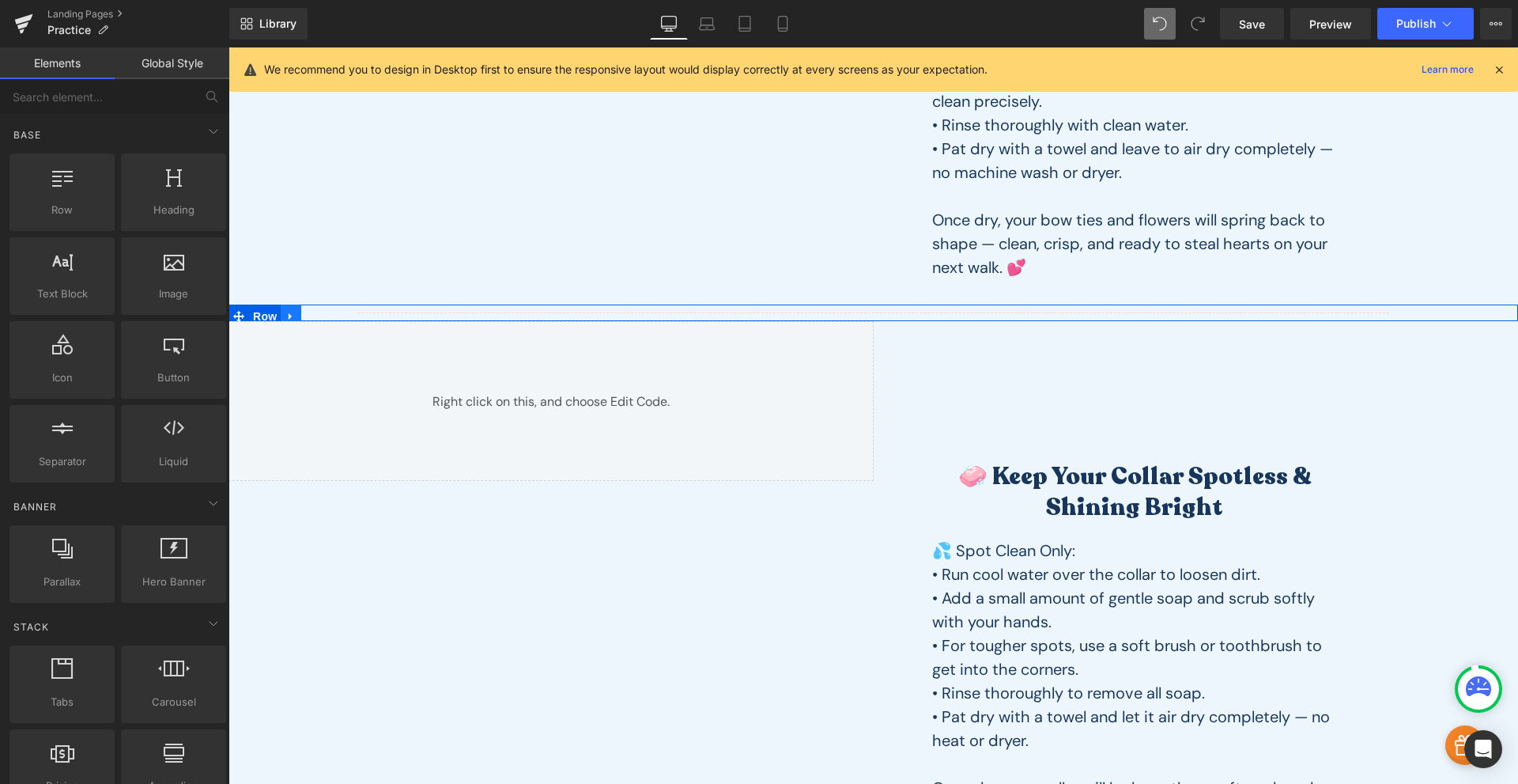
click at [283, 309] on link at bounding box center [290, 316] width 21 height 23
click at [306, 315] on icon at bounding box center [312, 316] width 11 height 11
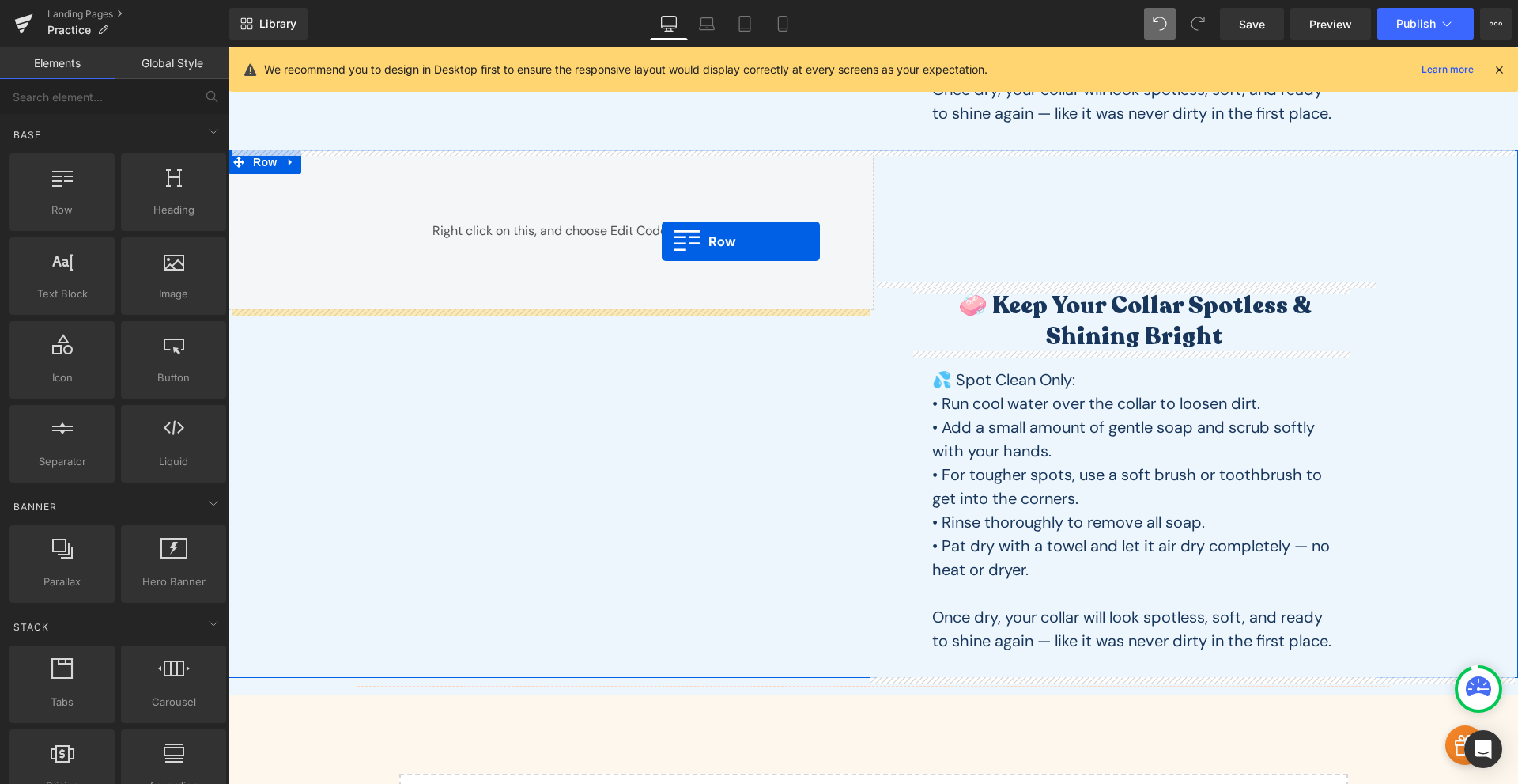
scroll to position [2210, 0]
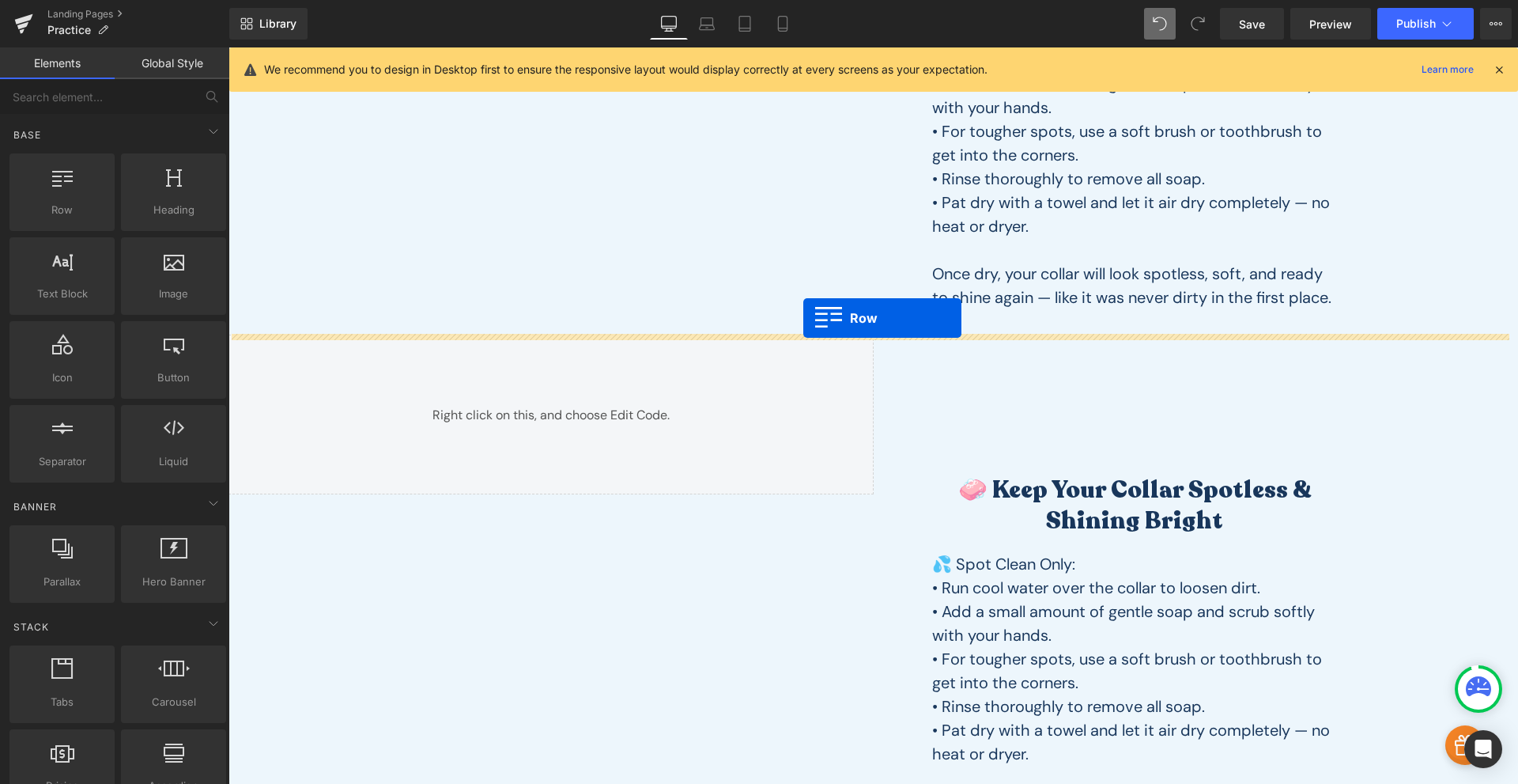
drag, startPoint x: 235, startPoint y: 329, endPoint x: 804, endPoint y: 318, distance: 569.1
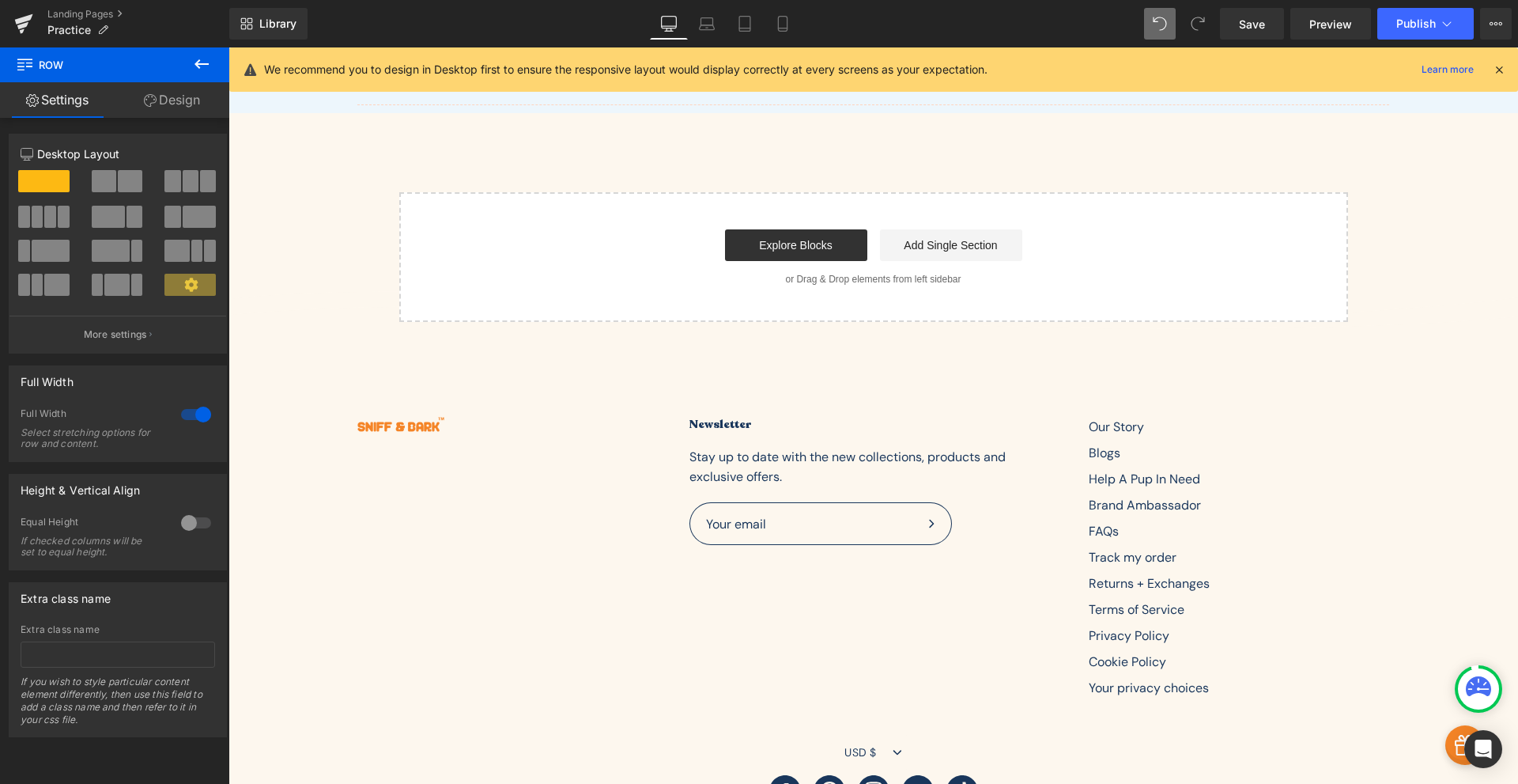
scroll to position [2768, 0]
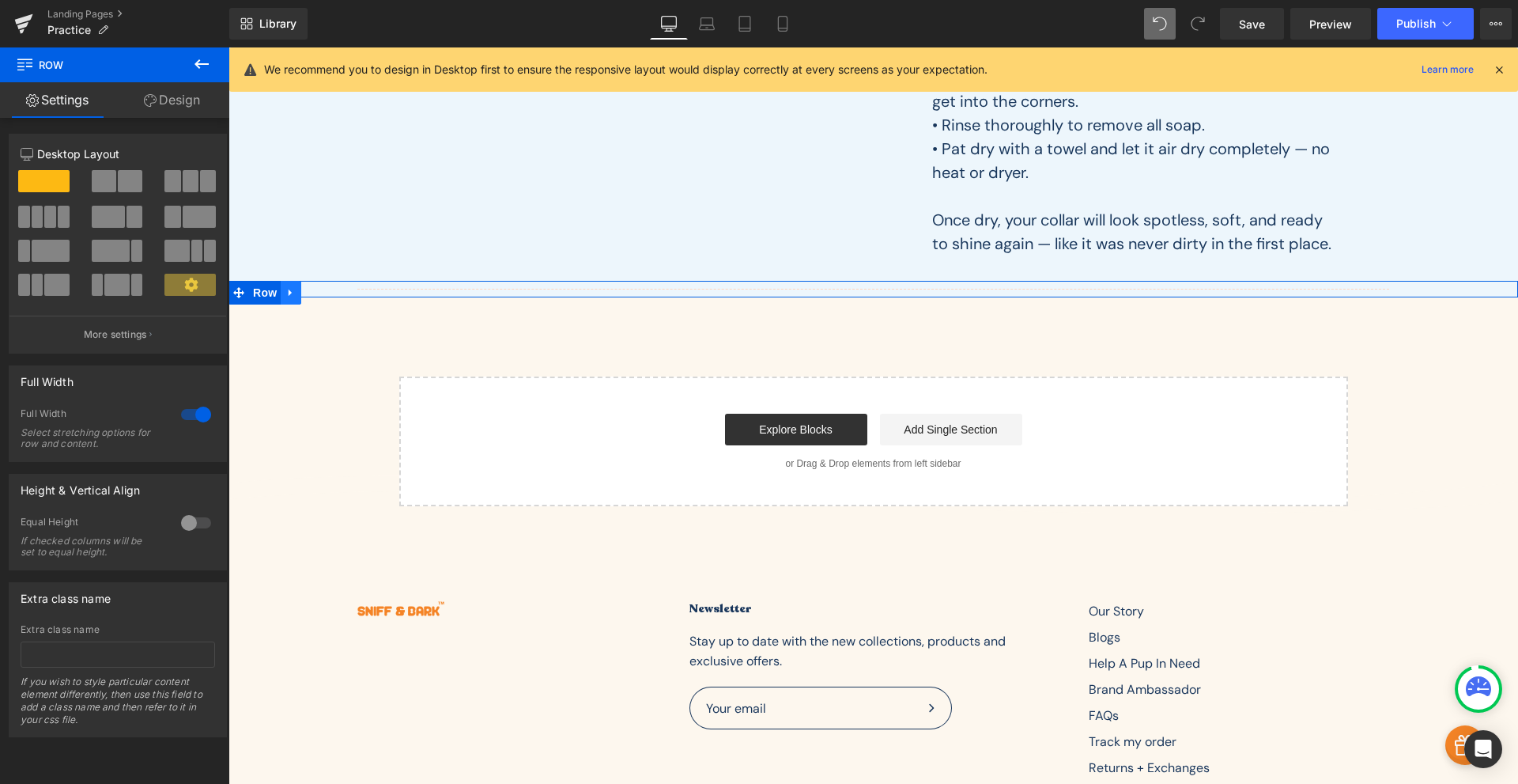
click at [286, 296] on icon at bounding box center [291, 291] width 11 height 12
click at [326, 297] on icon at bounding box center [332, 292] width 11 height 11
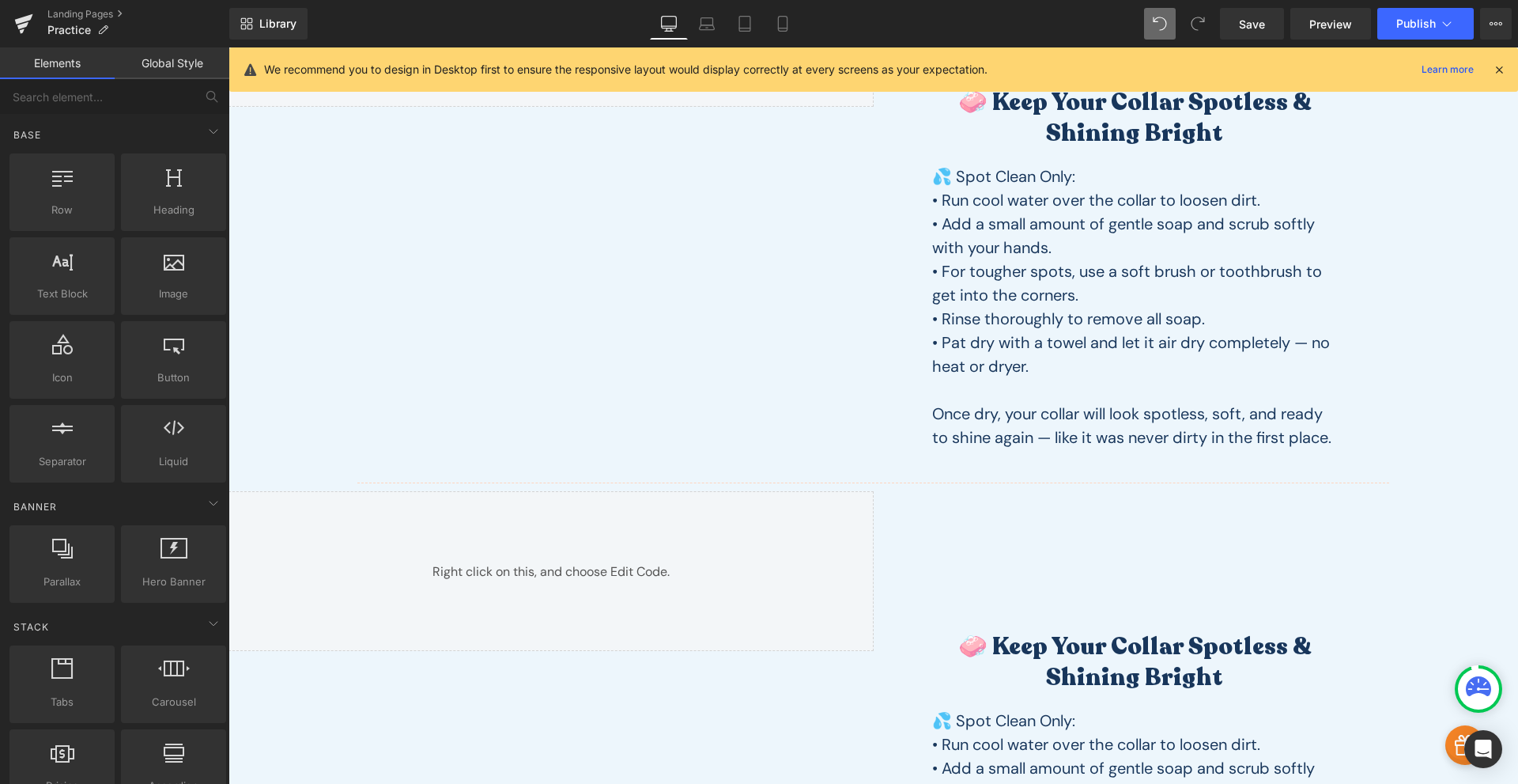
scroll to position [2399, 0]
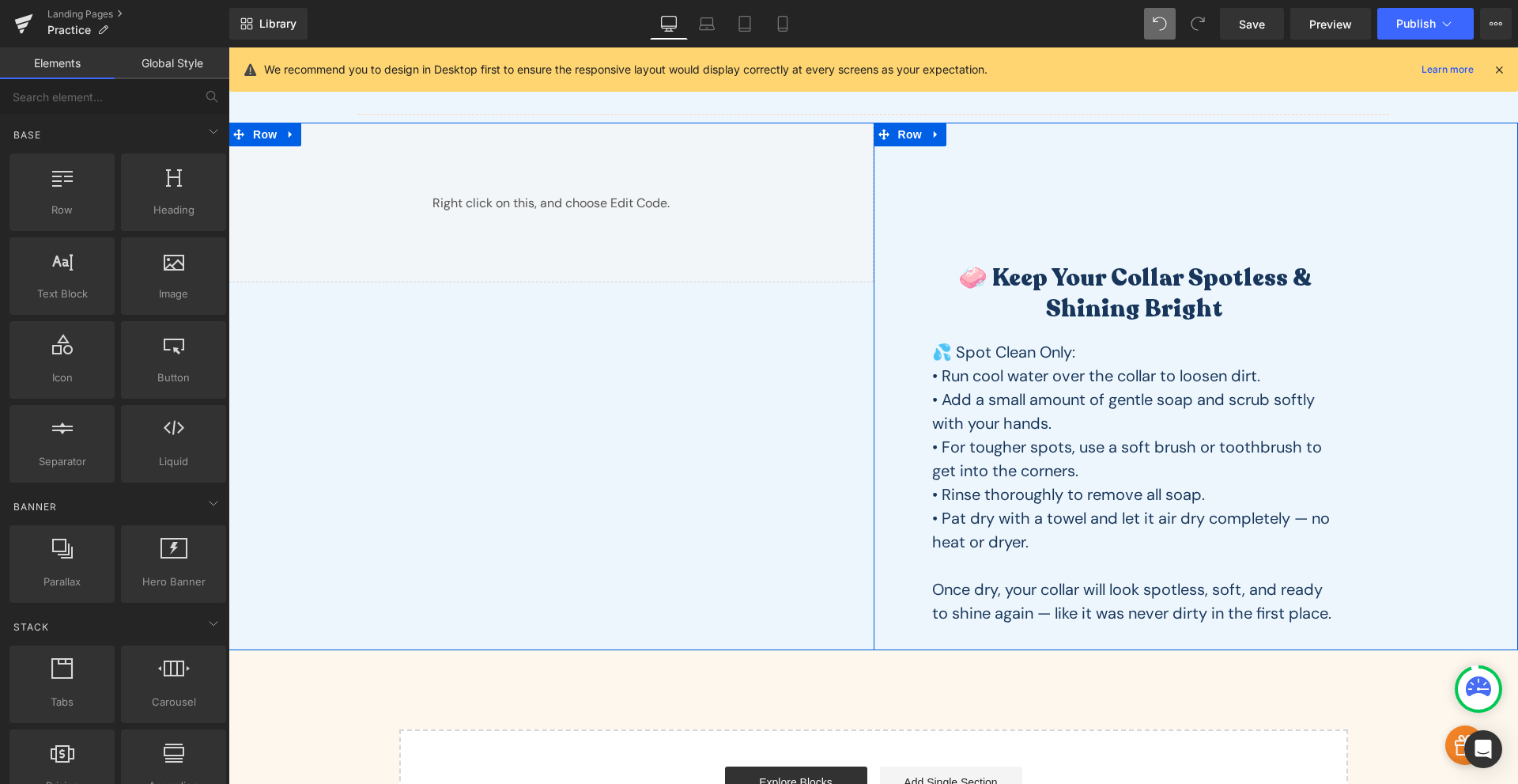
click at [1152, 466] on p "• For tougher spots, use a soft brush or toothbrush to get into the corners." at bounding box center [1135, 458] width 405 height 47
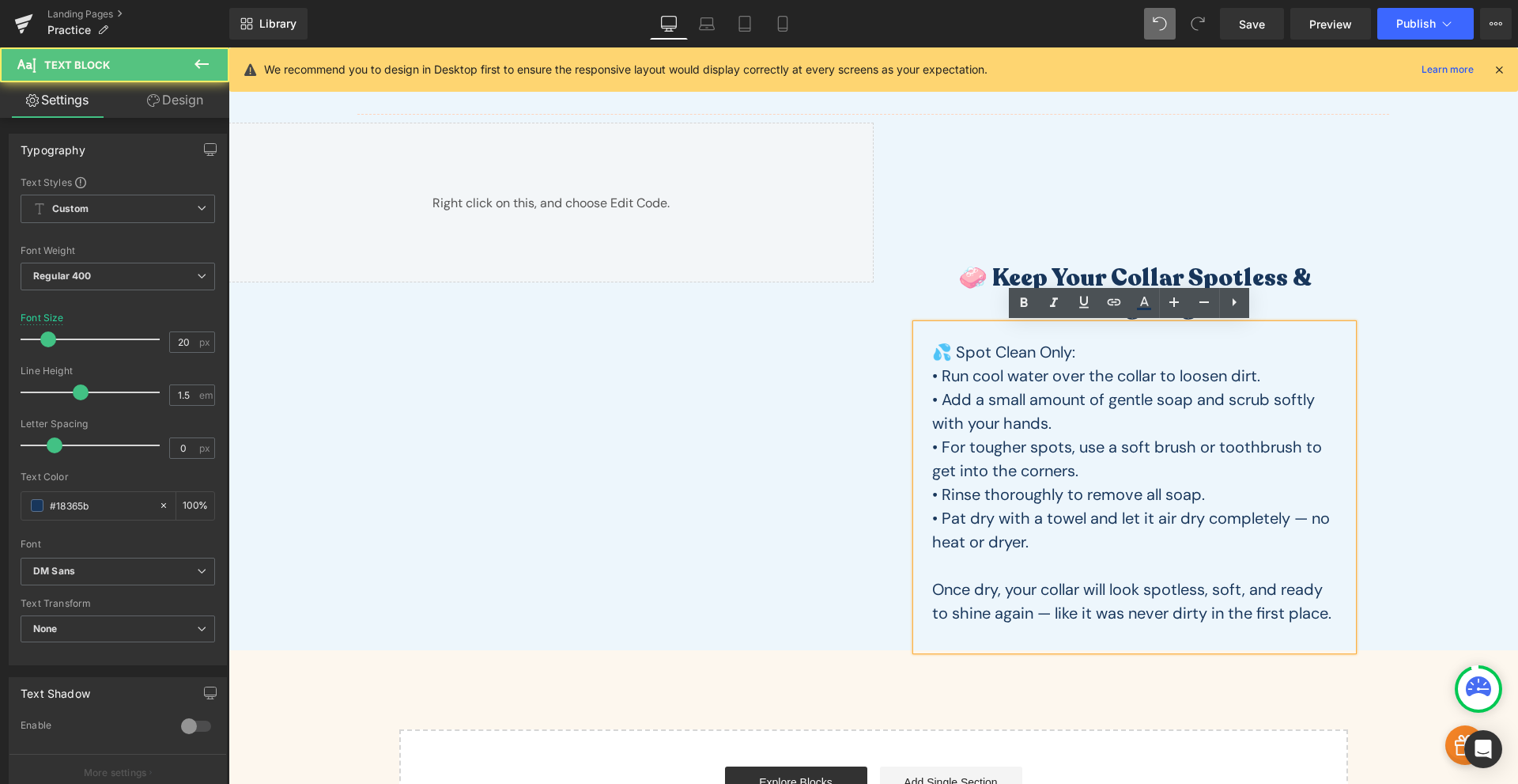
click at [1152, 461] on p "• For tougher spots, use a soft brush or toothbrush to get into the corners." at bounding box center [1135, 458] width 405 height 47
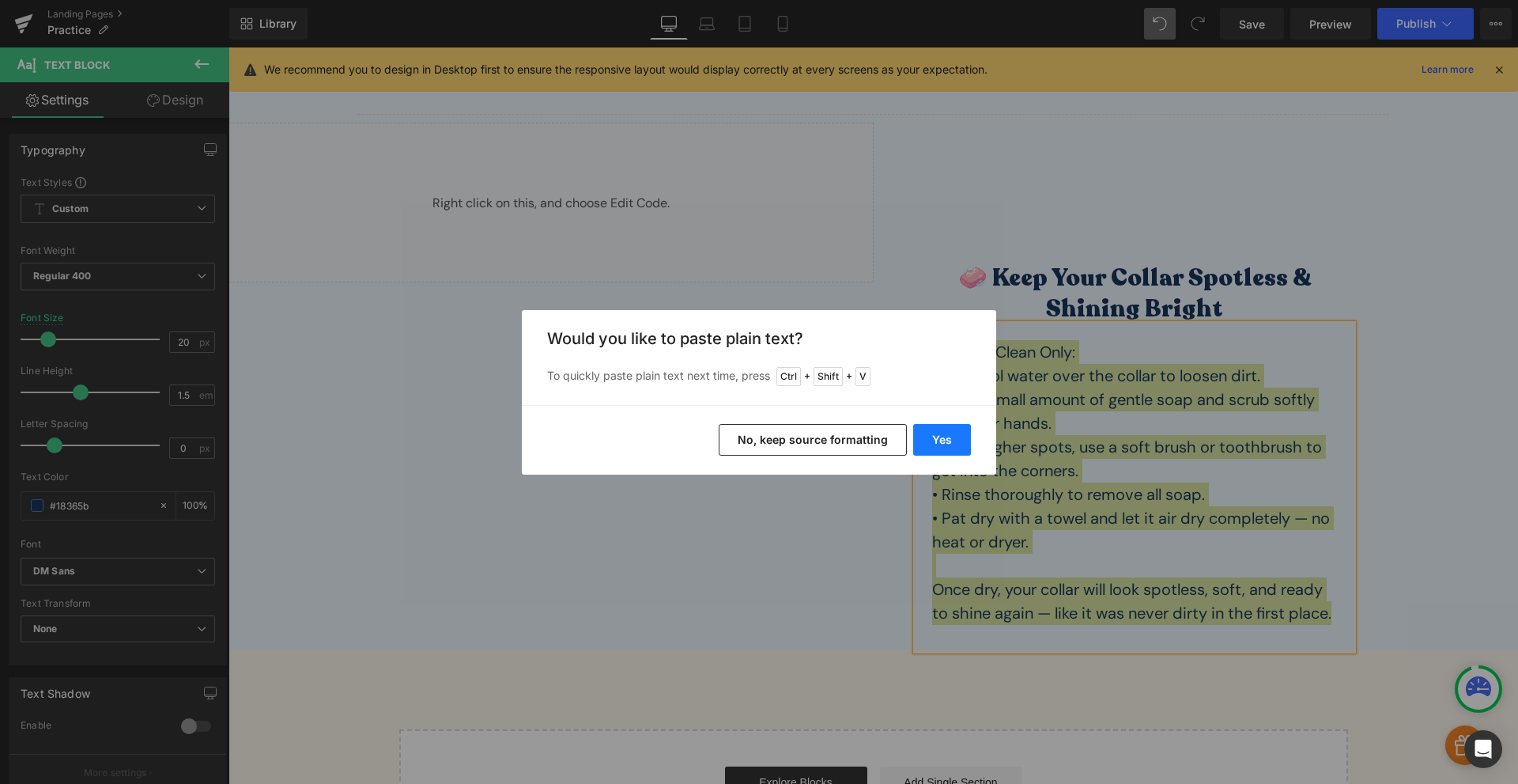
click at [962, 436] on button "Yes" at bounding box center [942, 439] width 57 height 31
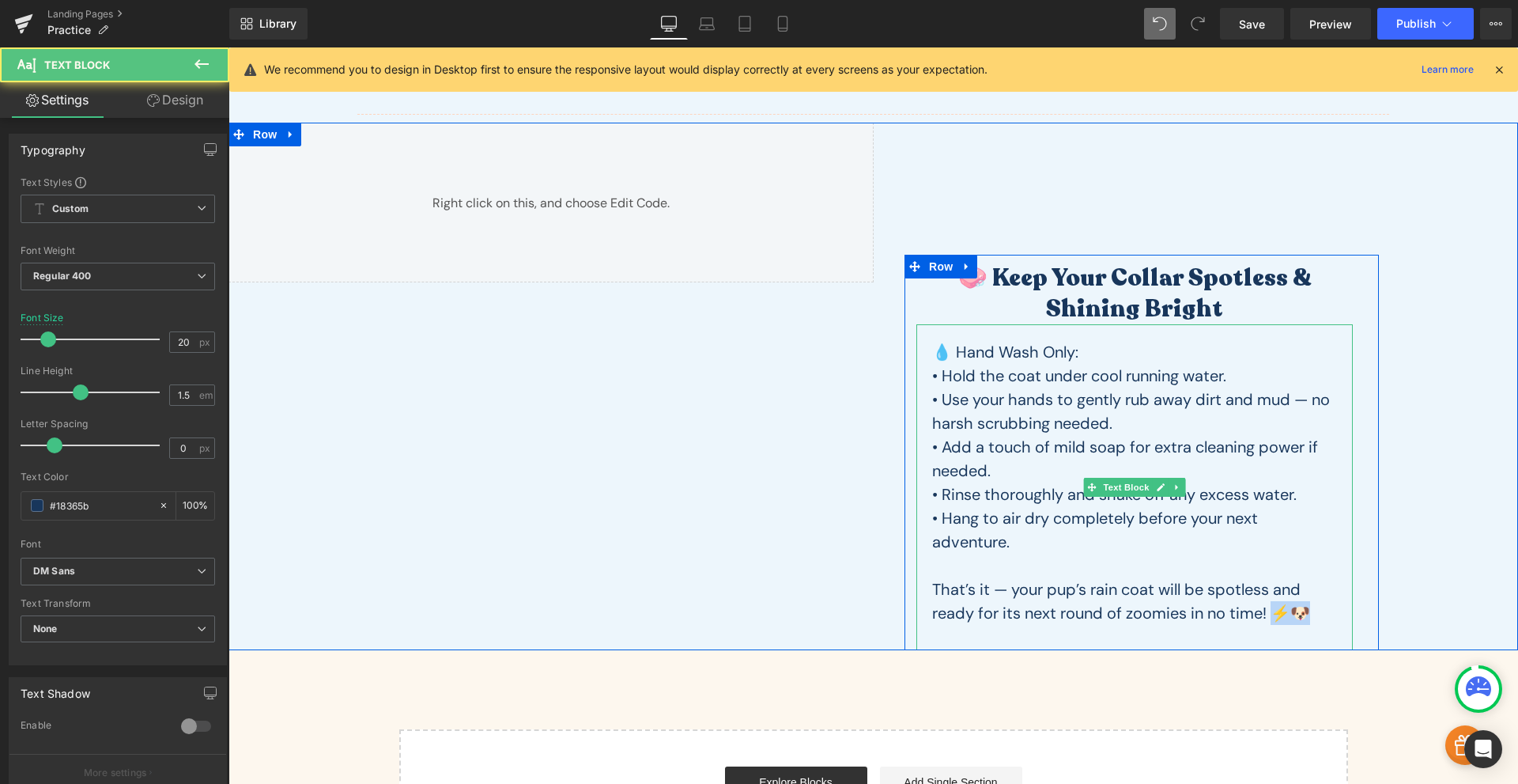
drag, startPoint x: 1306, startPoint y: 608, endPoint x: 1276, endPoint y: 615, distance: 30.8
click at [1276, 615] on p "That’s it — your pup’s rain coat will be spotless and ready for its next round …" at bounding box center [1135, 600] width 405 height 47
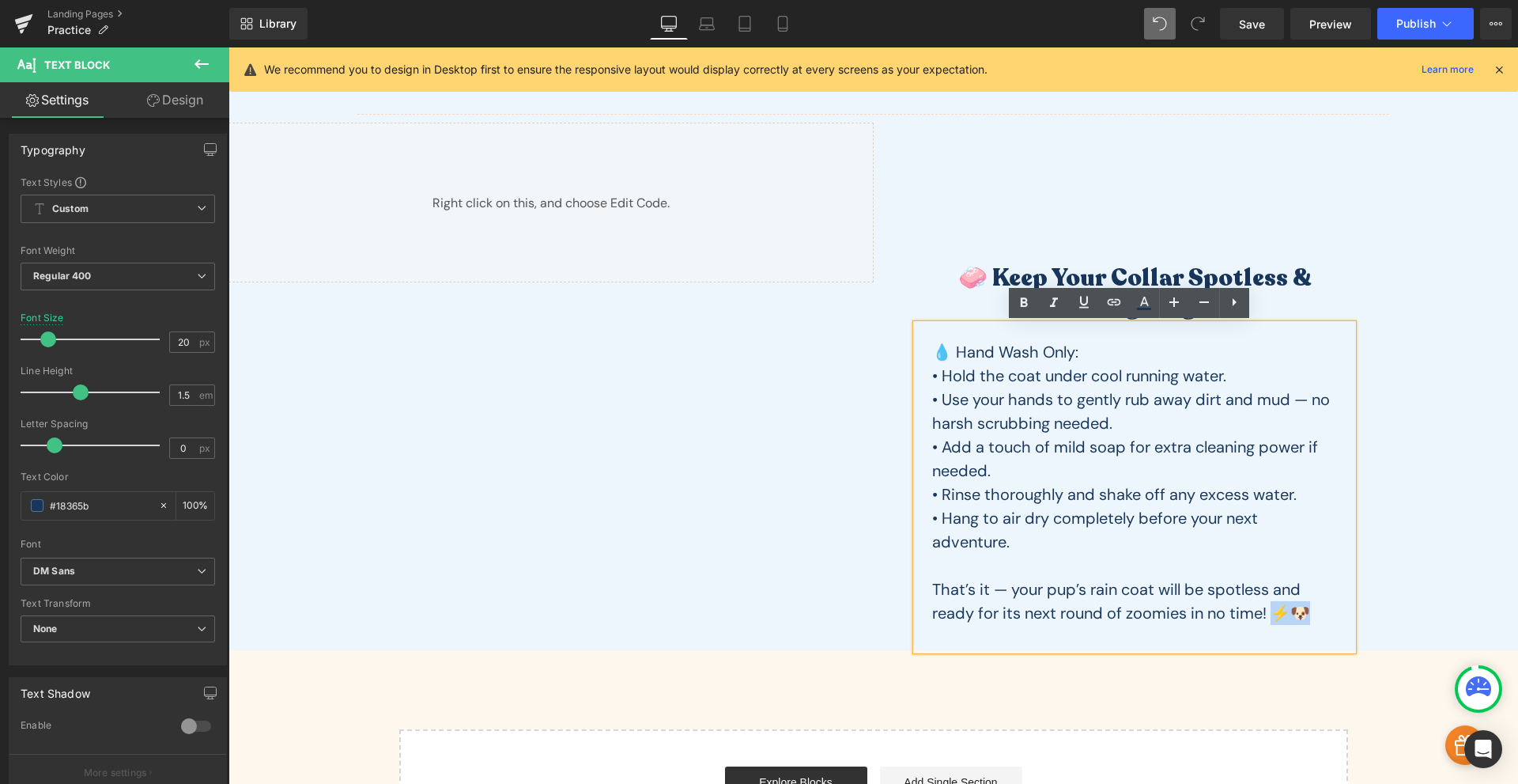
click at [1281, 614] on p "That’s it — your pup’s rain coat will be spotless and ready for its next round …" at bounding box center [1135, 600] width 405 height 47
click at [1170, 291] on icon at bounding box center [1171, 292] width 3 height 5
click at [1166, 291] on link at bounding box center [1164, 292] width 17 height 19
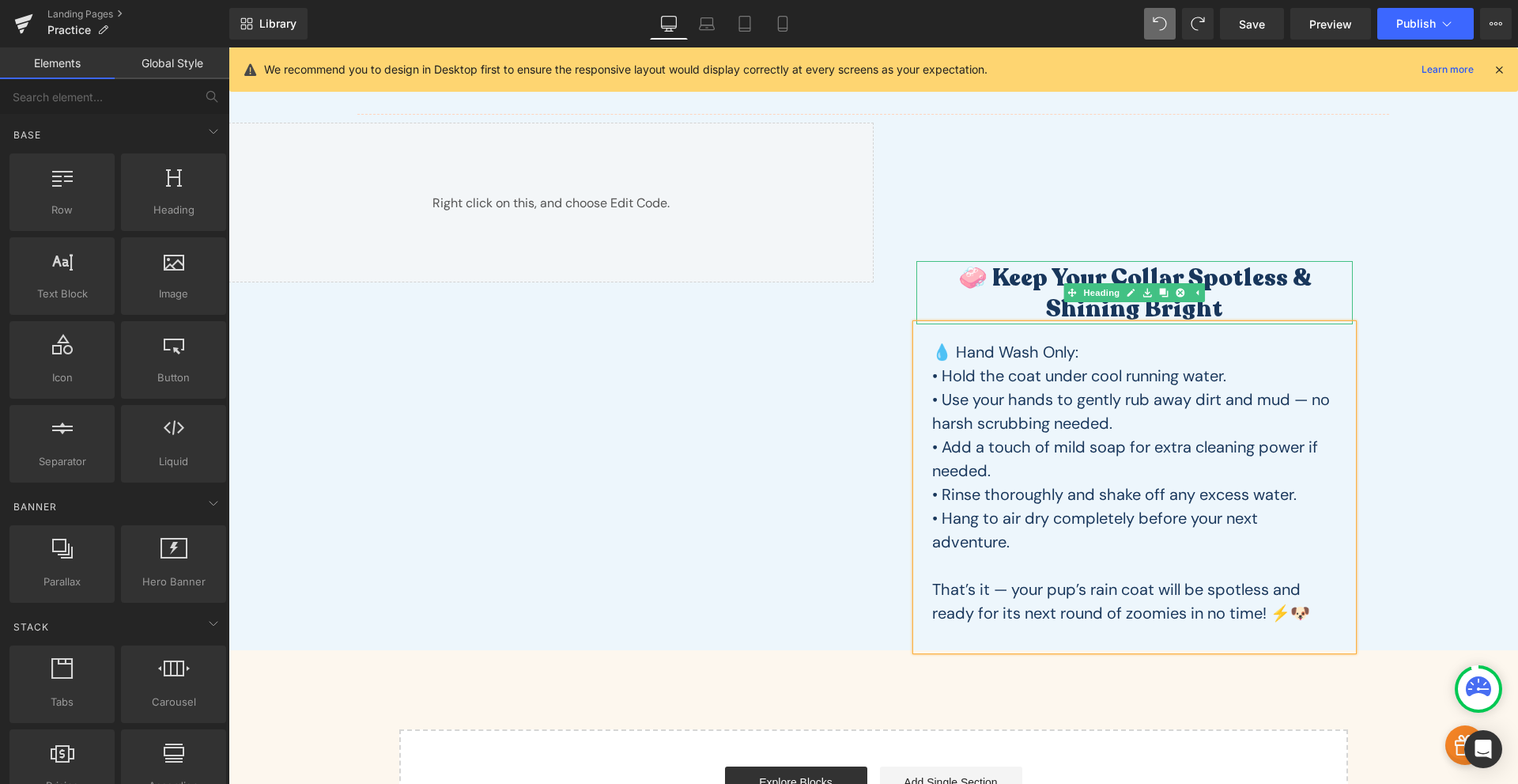
click at [1238, 295] on h2 "🧼 Keep Your Collar Spotless & Shining Bright" at bounding box center [1134, 293] width 436 height 62
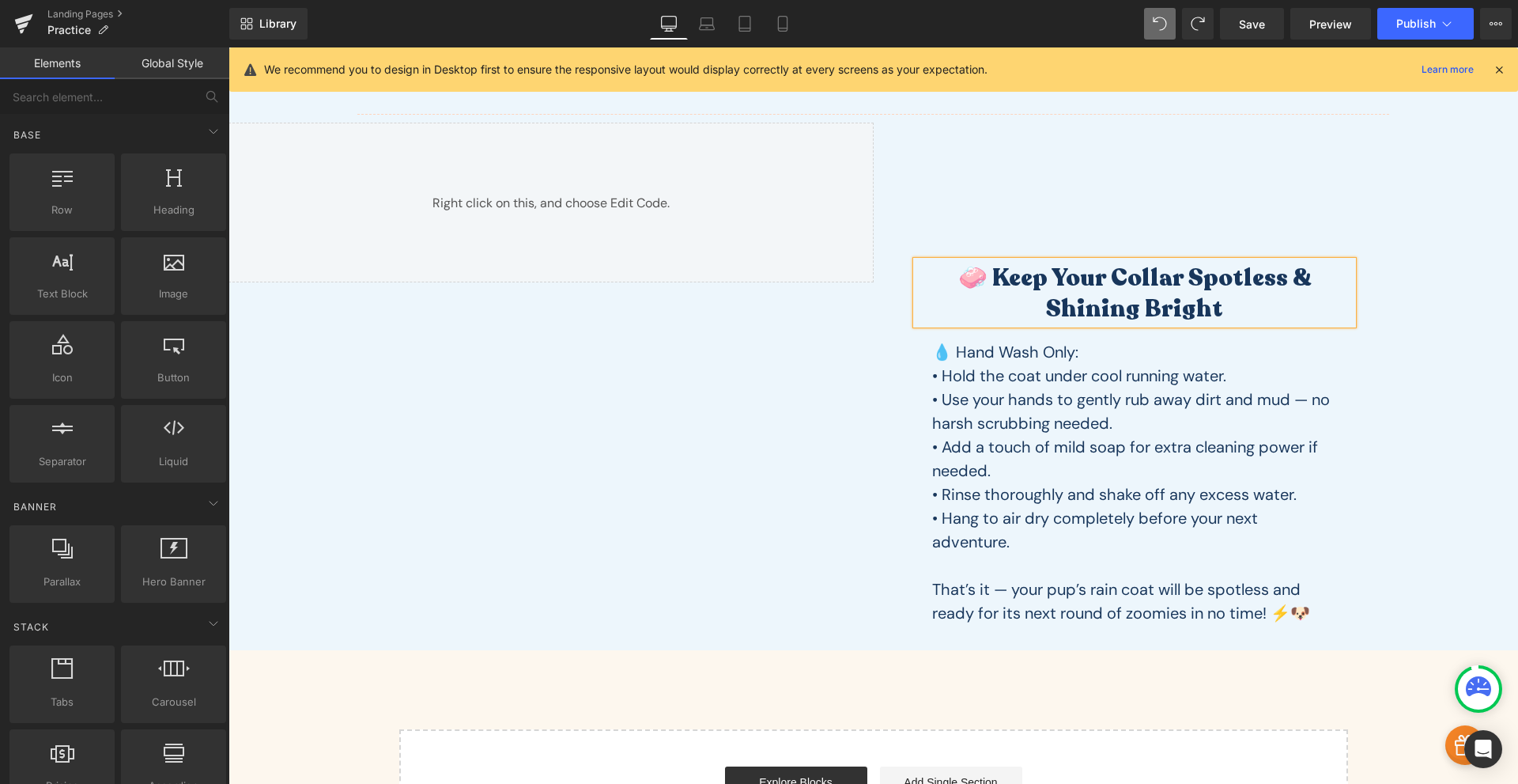
click at [1238, 295] on h2 "🧼 Keep Your Collar Spotless & Shining Bright" at bounding box center [1134, 293] width 436 height 62
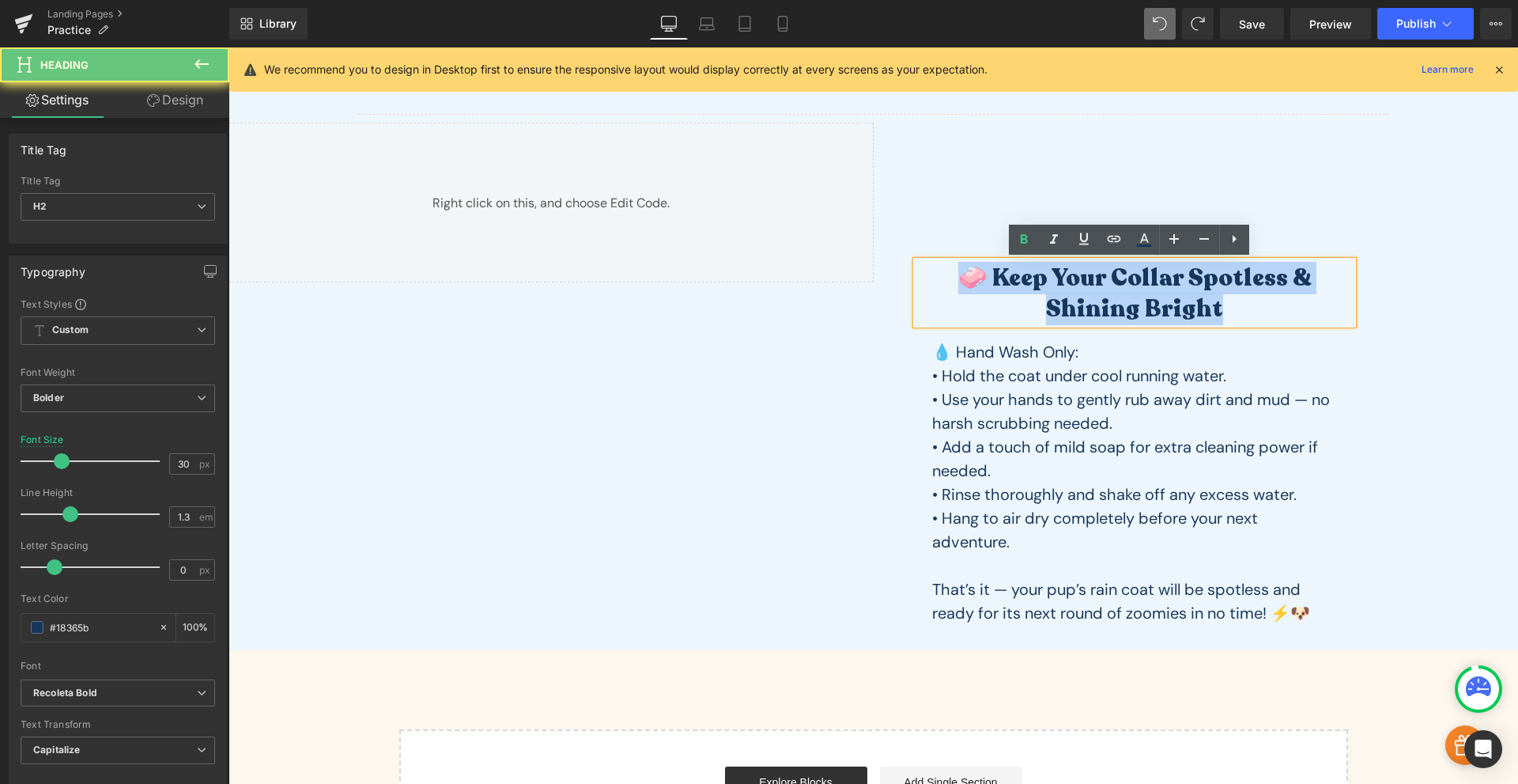
click at [1238, 296] on h2 "🧼 Keep Your Collar Spotless & Shining Bright" at bounding box center [1134, 293] width 436 height 62
paste div
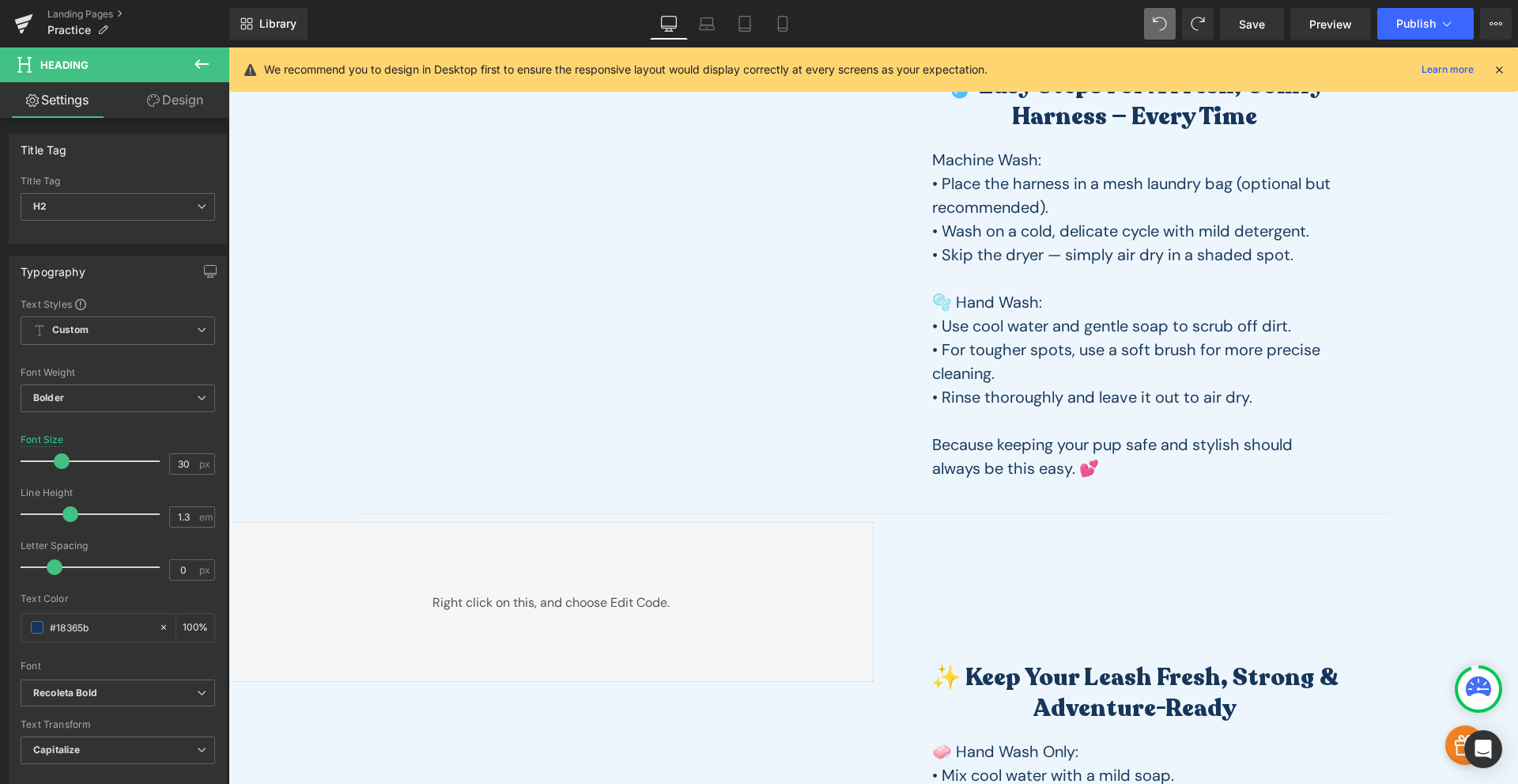
scroll to position [0, 0]
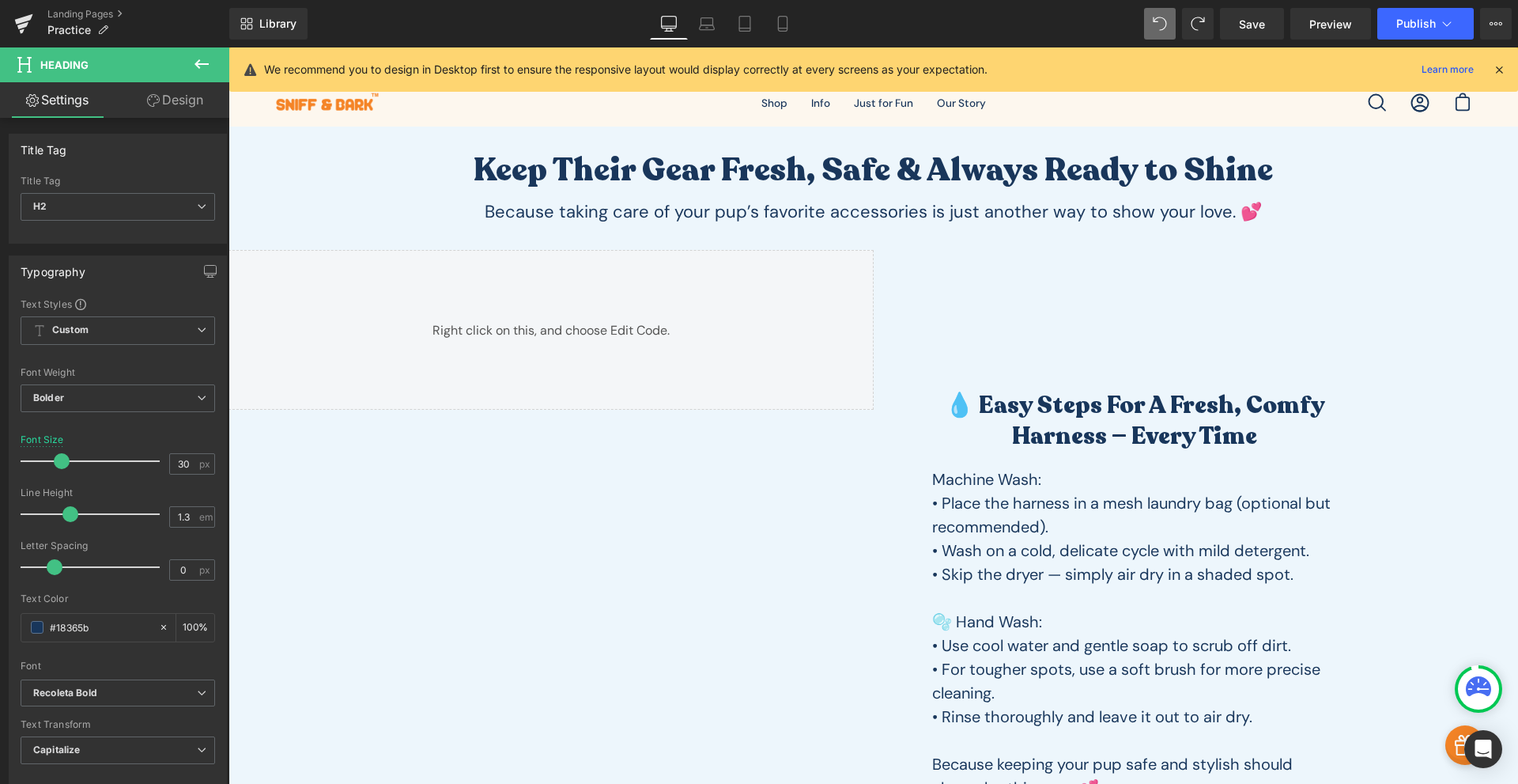
click at [643, 340] on div "Liquid" at bounding box center [551, 330] width 645 height 159
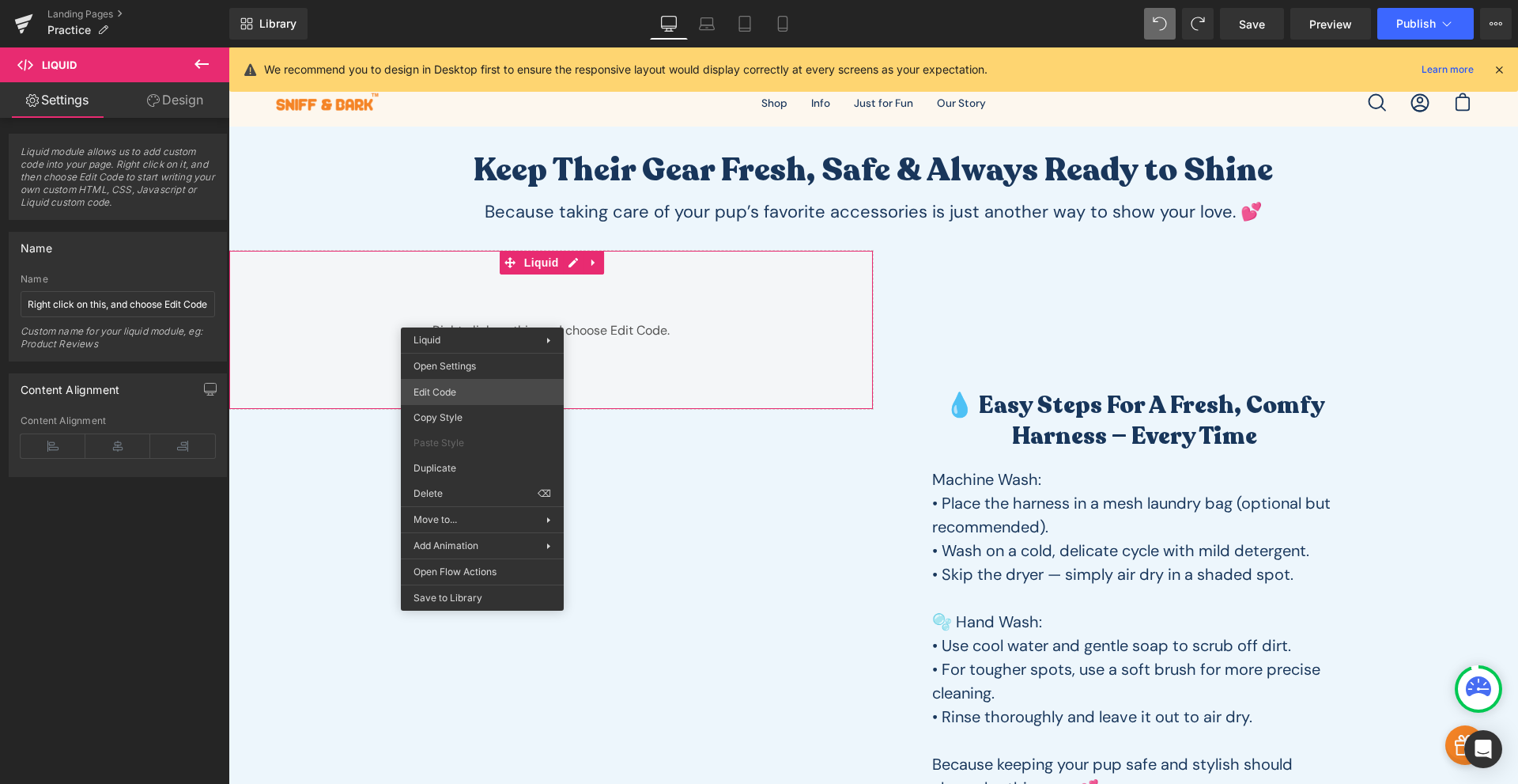
click at [460, 0] on div "Row You are previewing how the will restyle your page. You can not edit Element…" at bounding box center [759, 0] width 1518 height 0
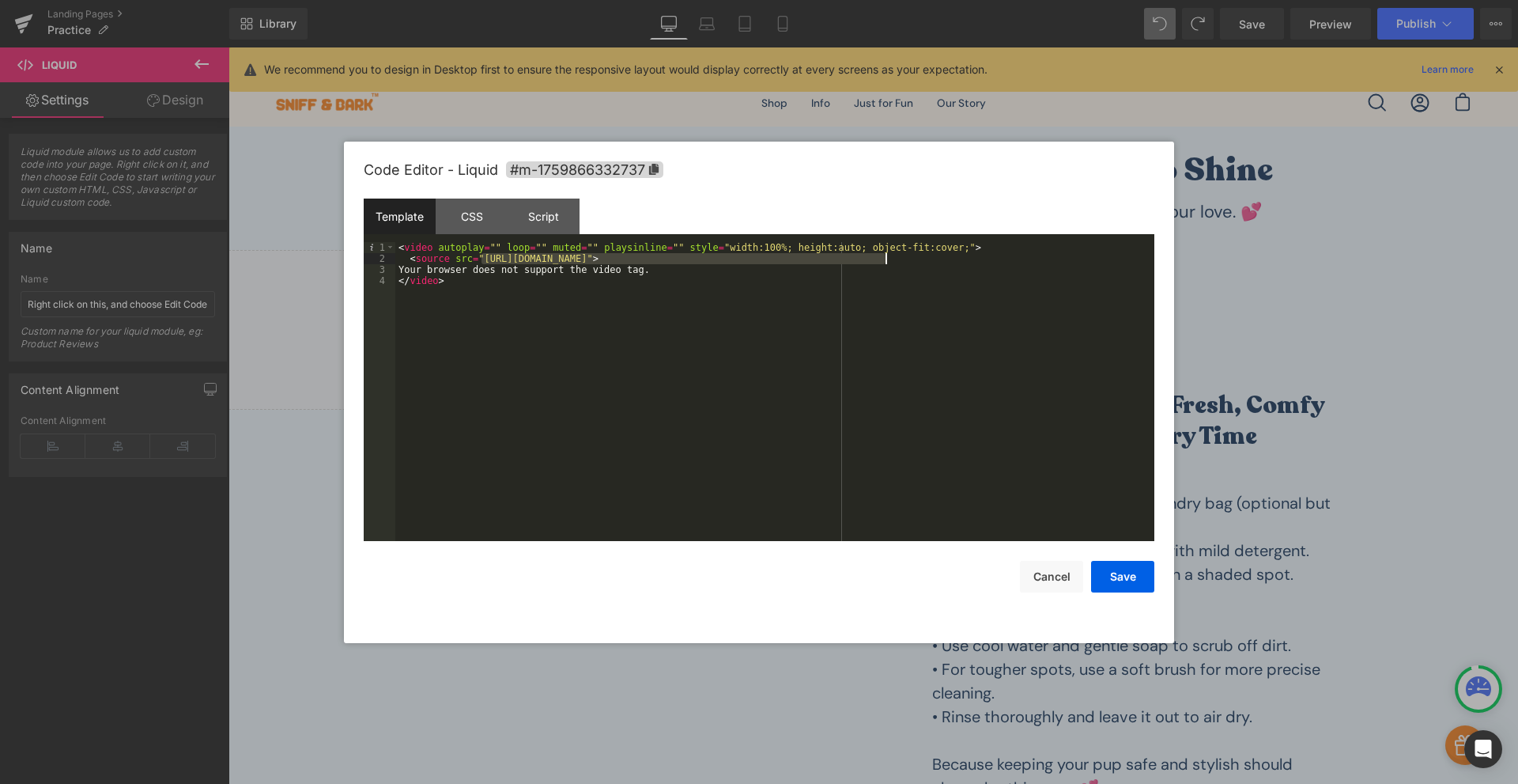
drag, startPoint x: 484, startPoint y: 259, endPoint x: 885, endPoint y: 263, distance: 401.0
click at [885, 263] on div "< video autoplay = "" loop = "" muted = "" playsinline = "" style = "width:100%…" at bounding box center [774, 402] width 759 height 321
click at [523, 259] on div "< video autoplay = "" loop = "" muted = "" playsinline = "" style = "width:100%…" at bounding box center [774, 402] width 759 height 321
click at [1121, 582] on button "Save" at bounding box center [1123, 576] width 64 height 31
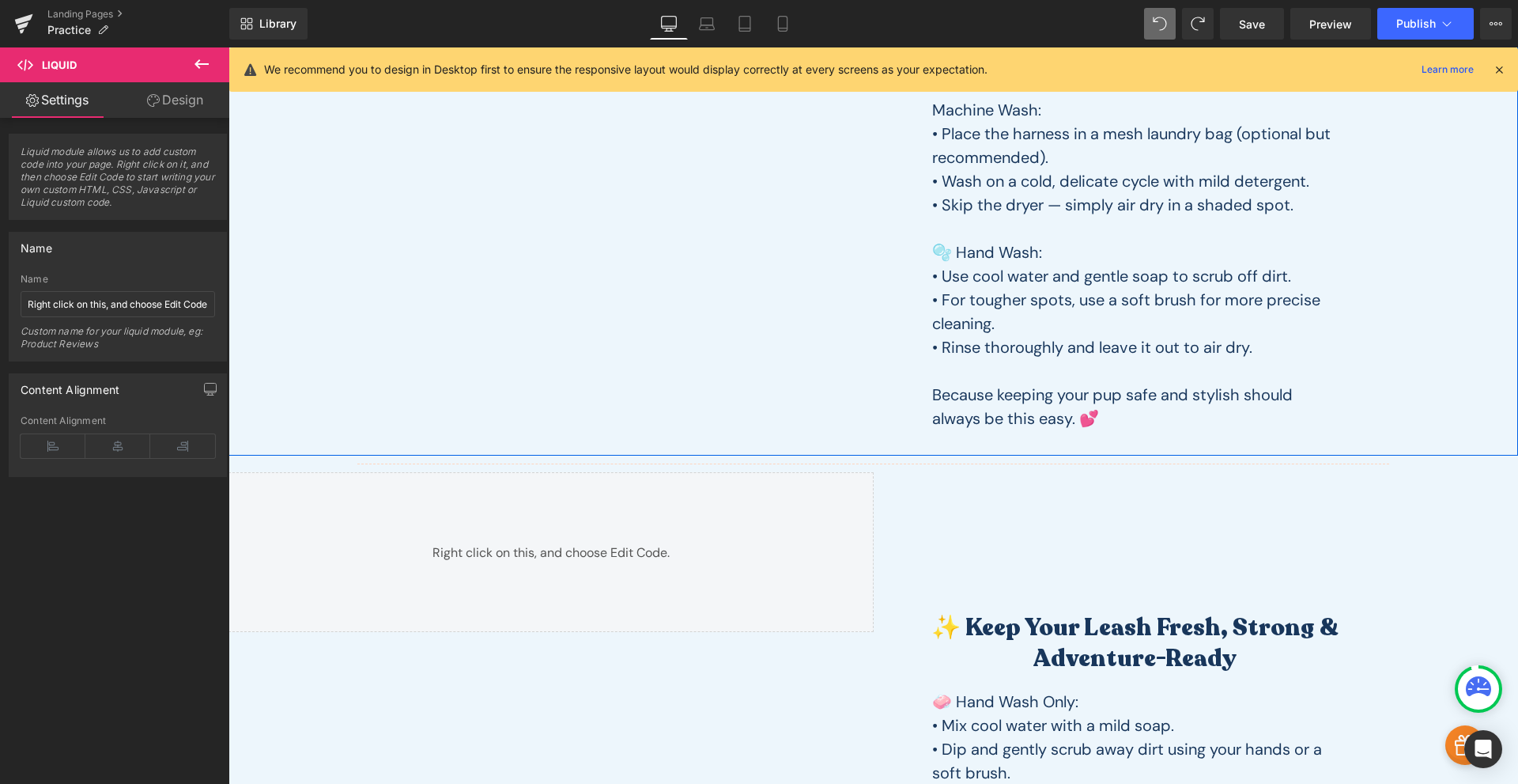
scroll to position [554, 0]
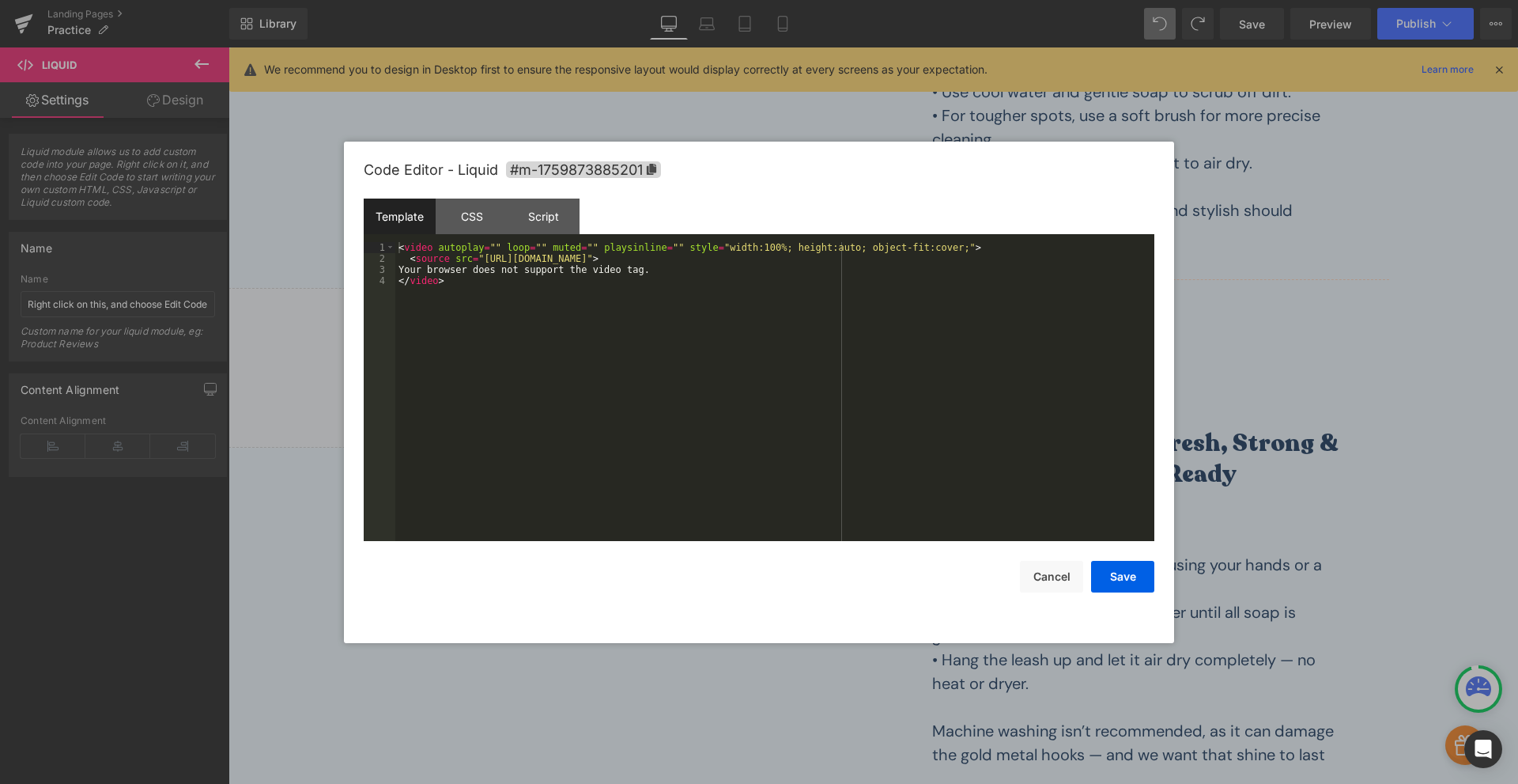
click at [609, 0] on div "Row You are previewing how the will restyle your page. You can not edit Element…" at bounding box center [759, 0] width 1518 height 0
drag, startPoint x: 887, startPoint y: 255, endPoint x: 483, endPoint y: 257, distance: 404.0
click at [483, 257] on div "< video autoplay = "" loop = "" muted = "" playsinline = "" style = "width:100%…" at bounding box center [774, 402] width 759 height 321
click at [1117, 582] on button "Save" at bounding box center [1123, 576] width 64 height 31
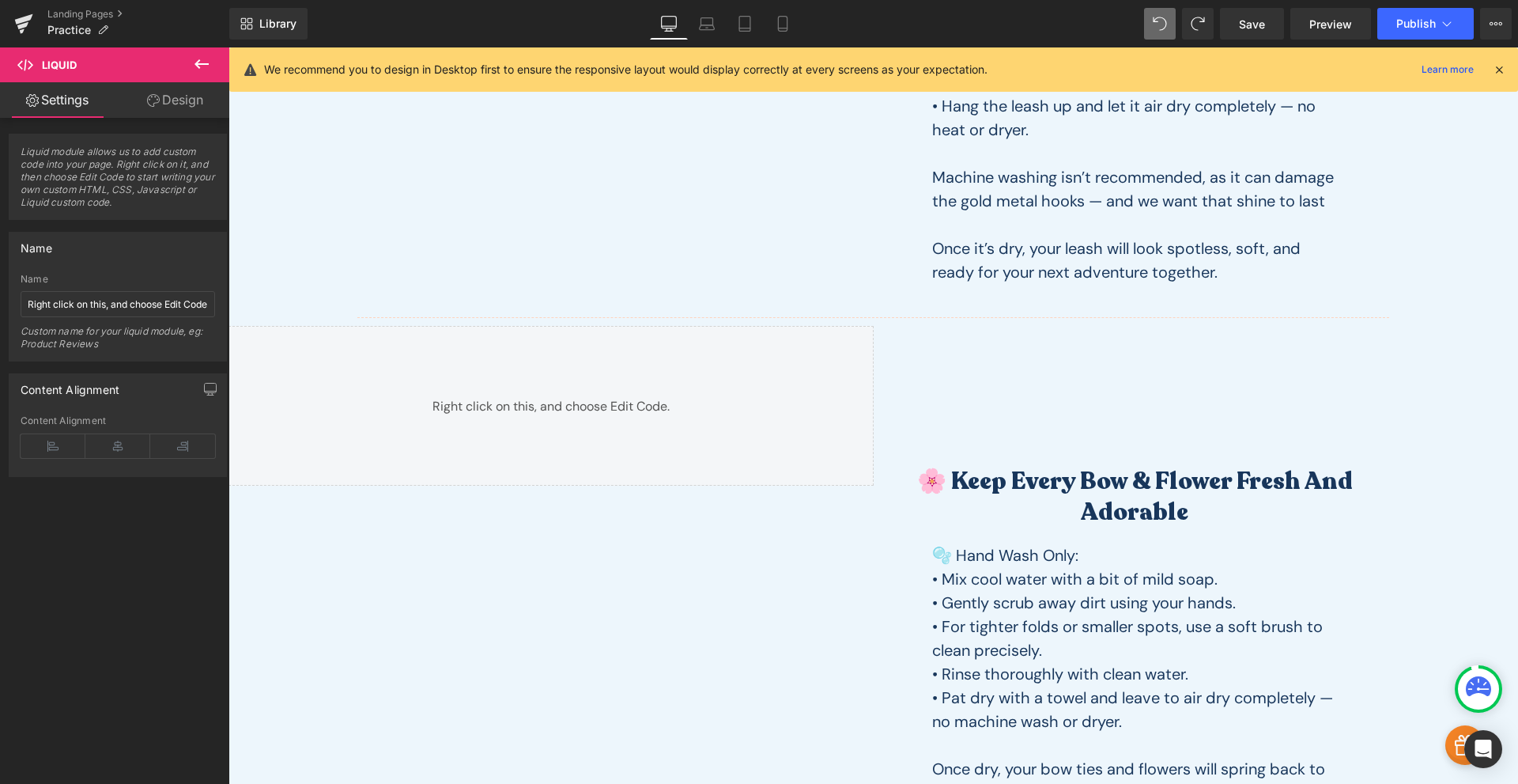
scroll to position [1291, 0]
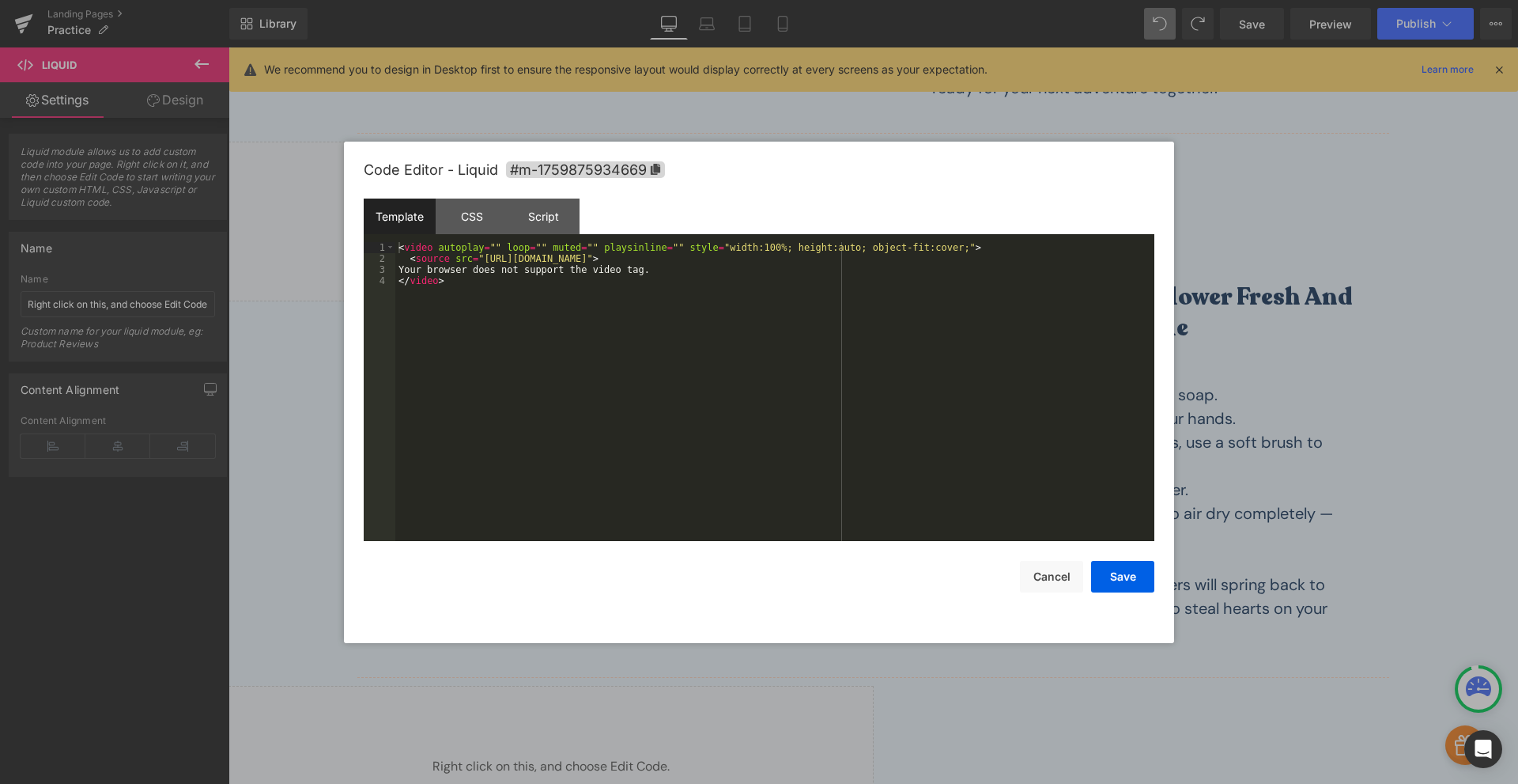
click at [480, 0] on div "Row You are previewing how the will restyle your page. You can not edit Element…" at bounding box center [759, 0] width 1518 height 0
drag, startPoint x: 884, startPoint y: 258, endPoint x: 481, endPoint y: 258, distance: 403.0
click at [481, 258] on div "< video autoplay = "" loop = "" muted = "" playsinline = "" style = "width:100%…" at bounding box center [774, 402] width 759 height 321
click at [1126, 579] on button "Save" at bounding box center [1123, 576] width 64 height 31
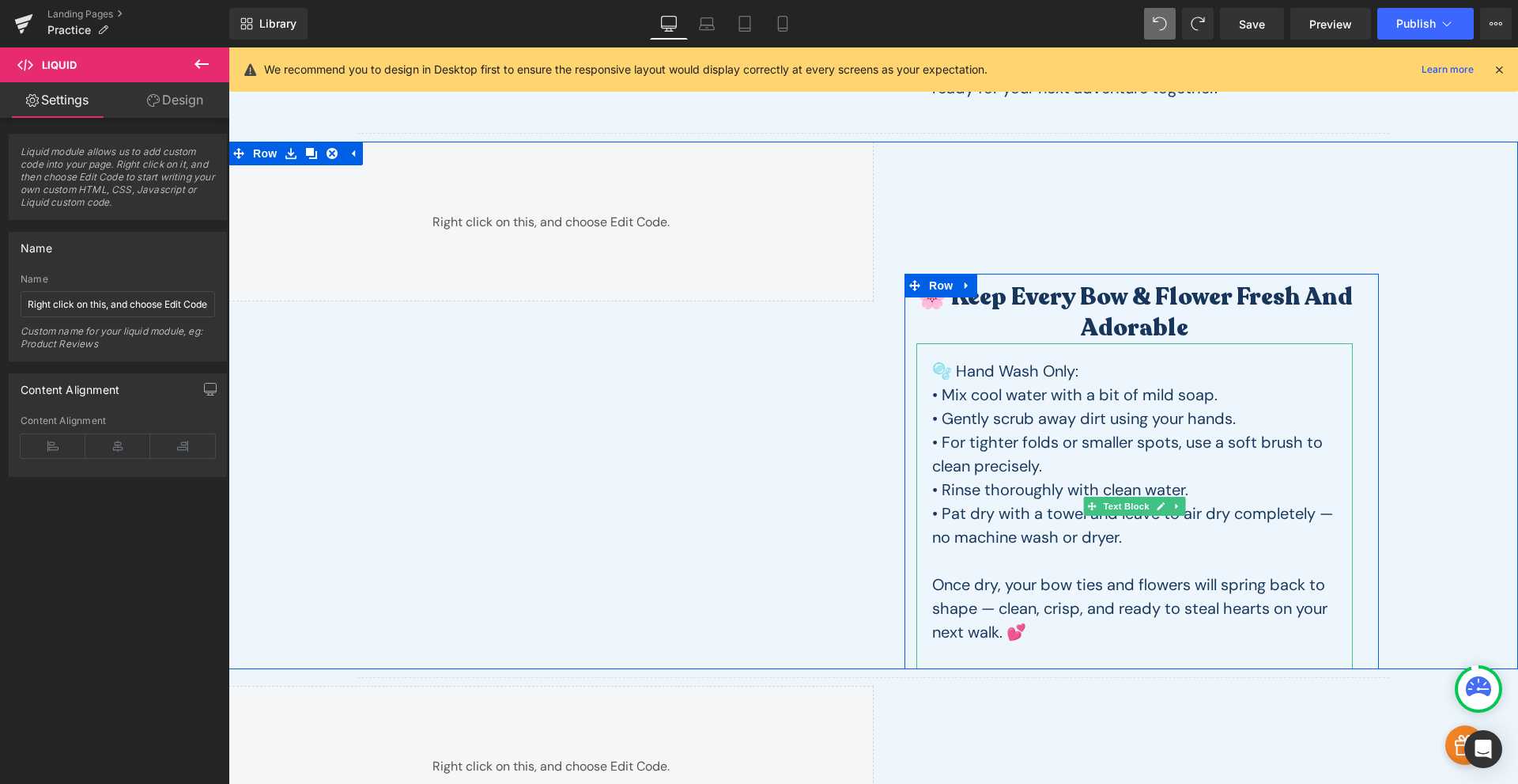
scroll to position [1660, 0]
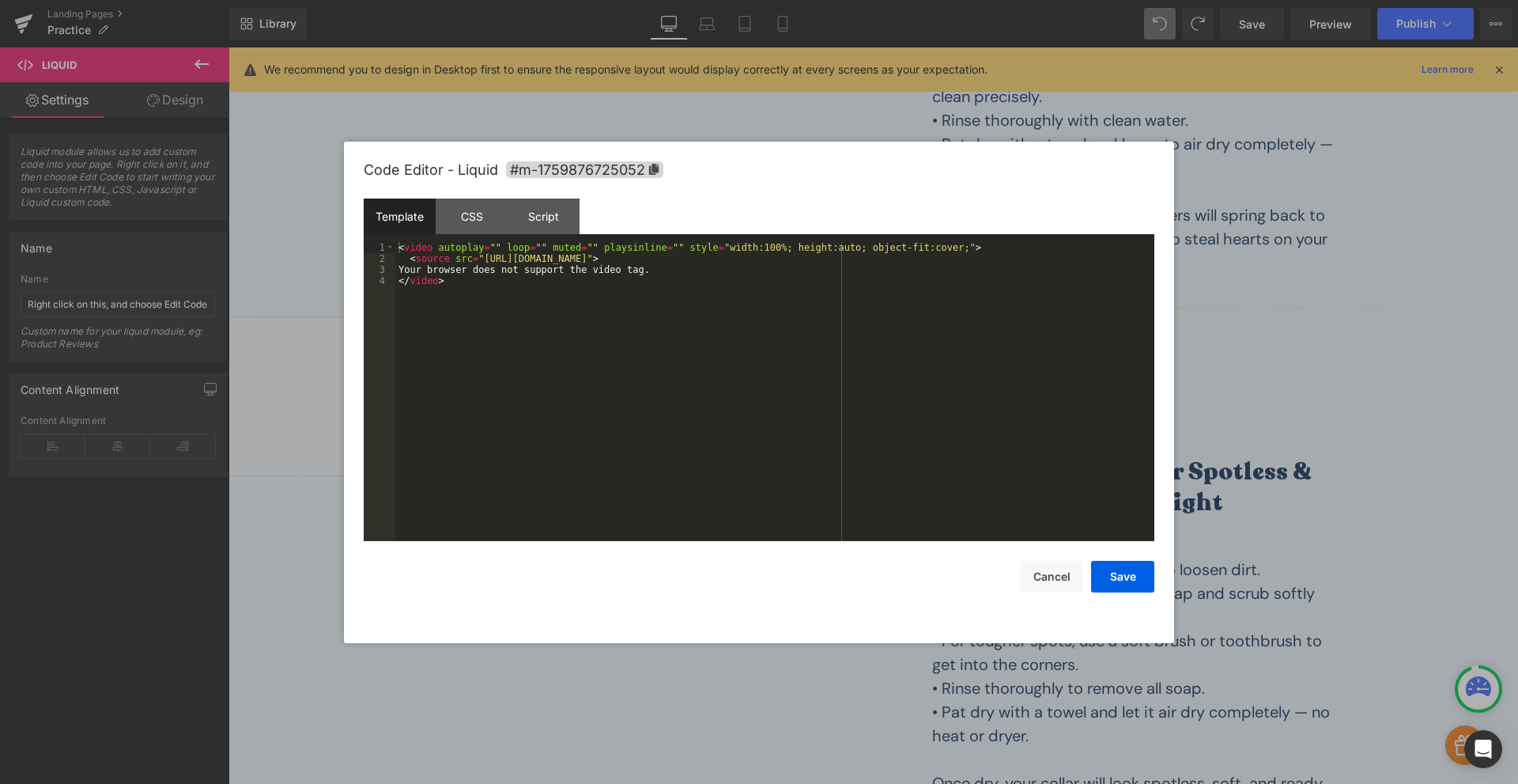
click at [643, 0] on div "Row You are previewing how the will restyle your page. You can not edit Element…" at bounding box center [759, 0] width 1518 height 0
drag, startPoint x: 885, startPoint y: 262, endPoint x: 481, endPoint y: 259, distance: 404.0
click at [481, 259] on div "< video autoplay = "" loop = "" muted = "" playsinline = "" style = "width:100%…" at bounding box center [774, 402] width 759 height 321
click at [1142, 585] on button "Save" at bounding box center [1123, 576] width 64 height 31
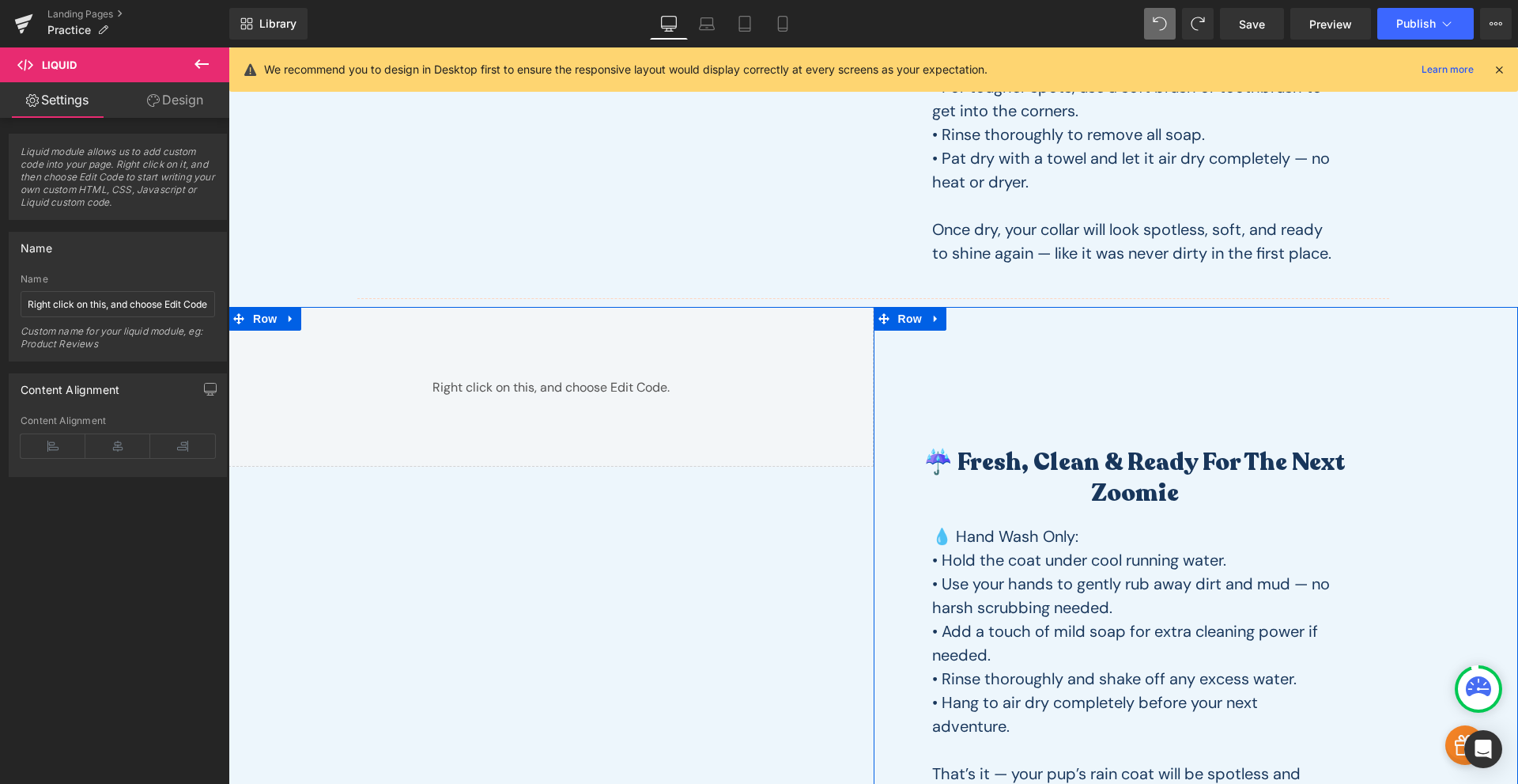
scroll to position [2399, 0]
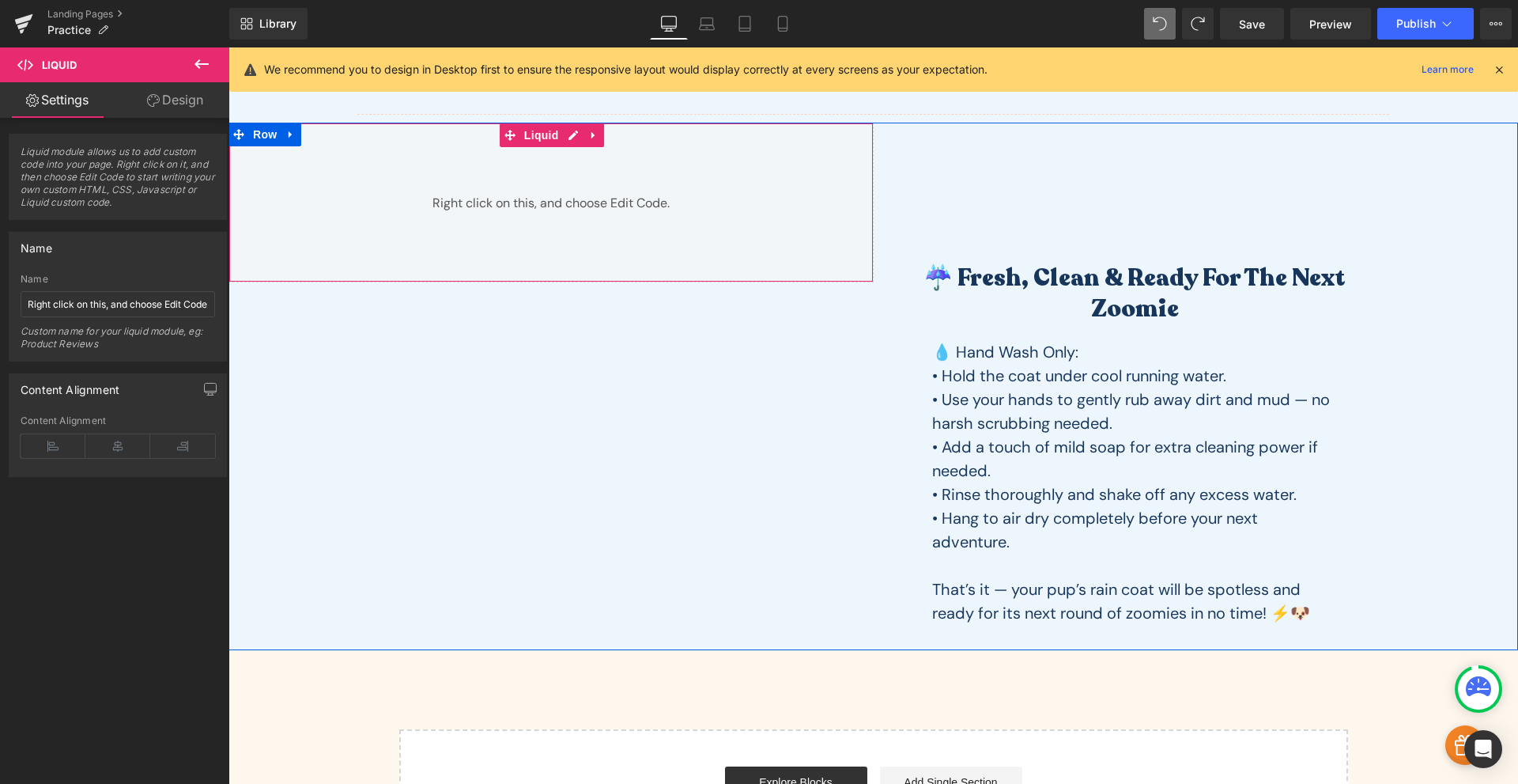
click at [687, 243] on div "Liquid" at bounding box center [551, 202] width 645 height 159
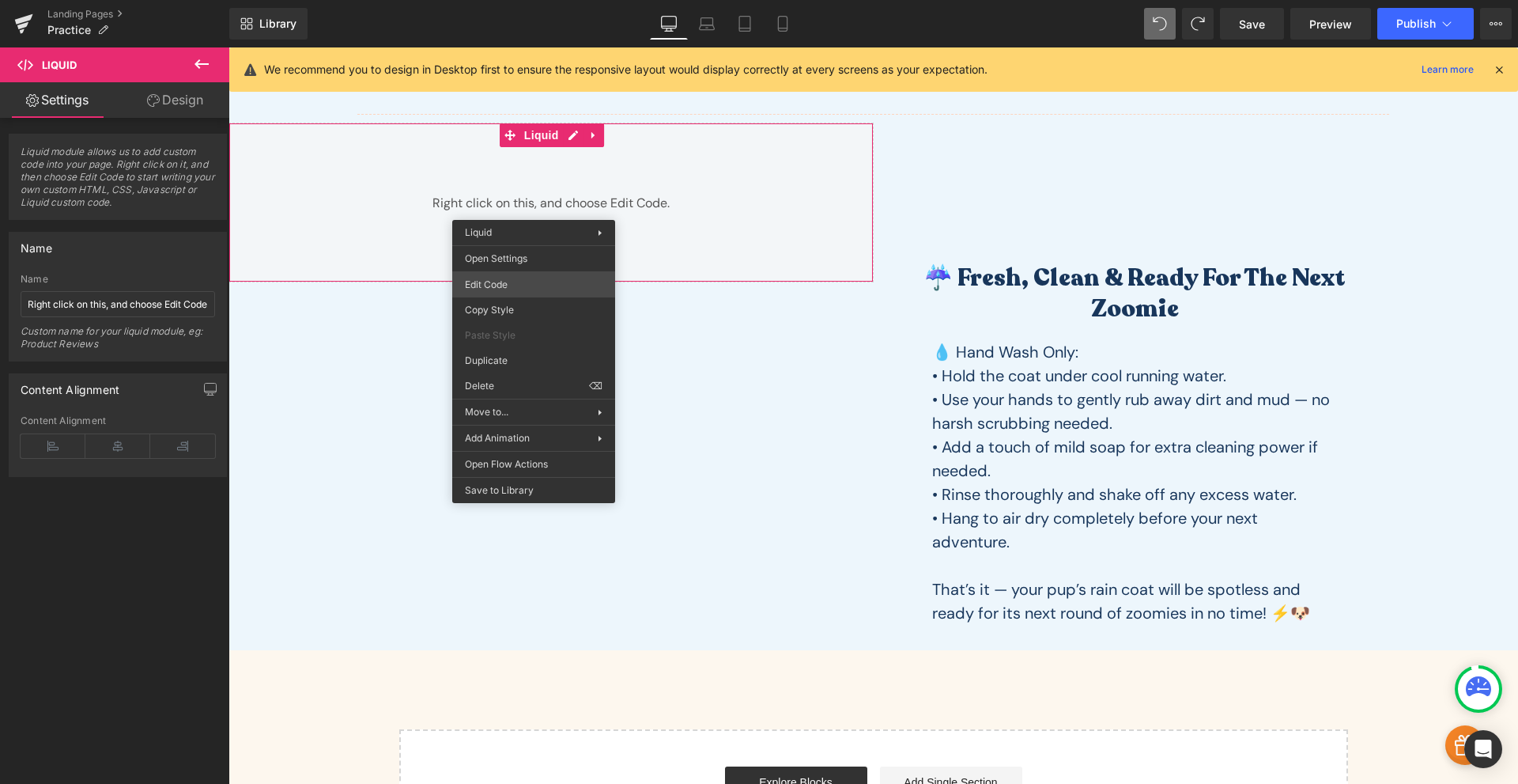
click at [545, 0] on div "Row You are previewing how the will restyle your page. You can not edit Element…" at bounding box center [759, 0] width 1518 height 0
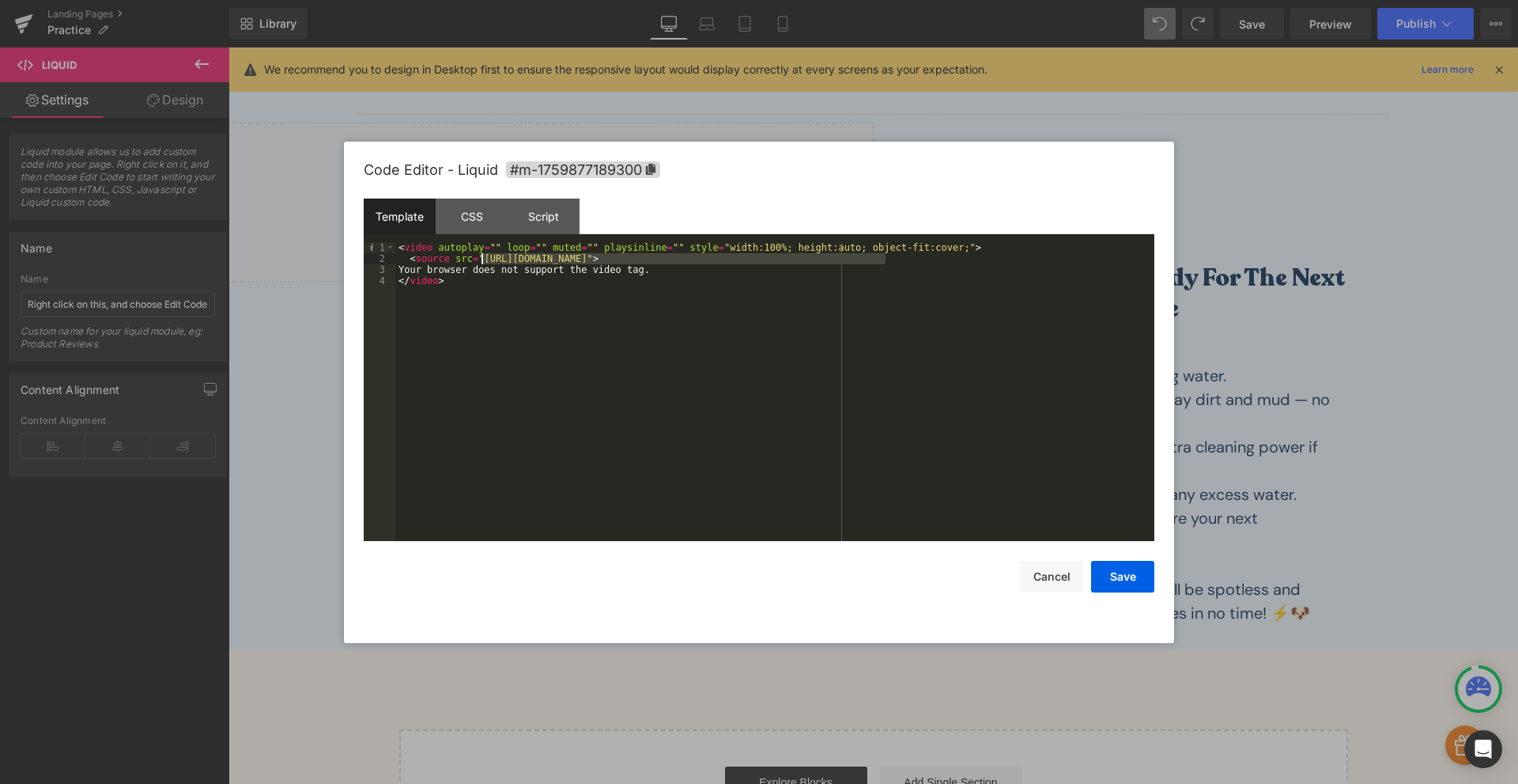
drag, startPoint x: 888, startPoint y: 257, endPoint x: 509, endPoint y: 271, distance: 379.3
click at [487, 259] on div "< video autoplay = "" loop = "" muted = "" playsinline = "" style = "width:100%…" at bounding box center [774, 402] width 759 height 321
click at [481, 262] on div "< video autoplay = "" loop = "" muted = "" playsinline = "" style = "width:100%…" at bounding box center [774, 402] width 759 height 321
click at [490, 259] on div "< video autoplay = "" loop = "" muted = "" playsinline = "" style = "width:100%…" at bounding box center [774, 402] width 759 height 321
click at [1115, 576] on button "Save" at bounding box center [1123, 576] width 64 height 31
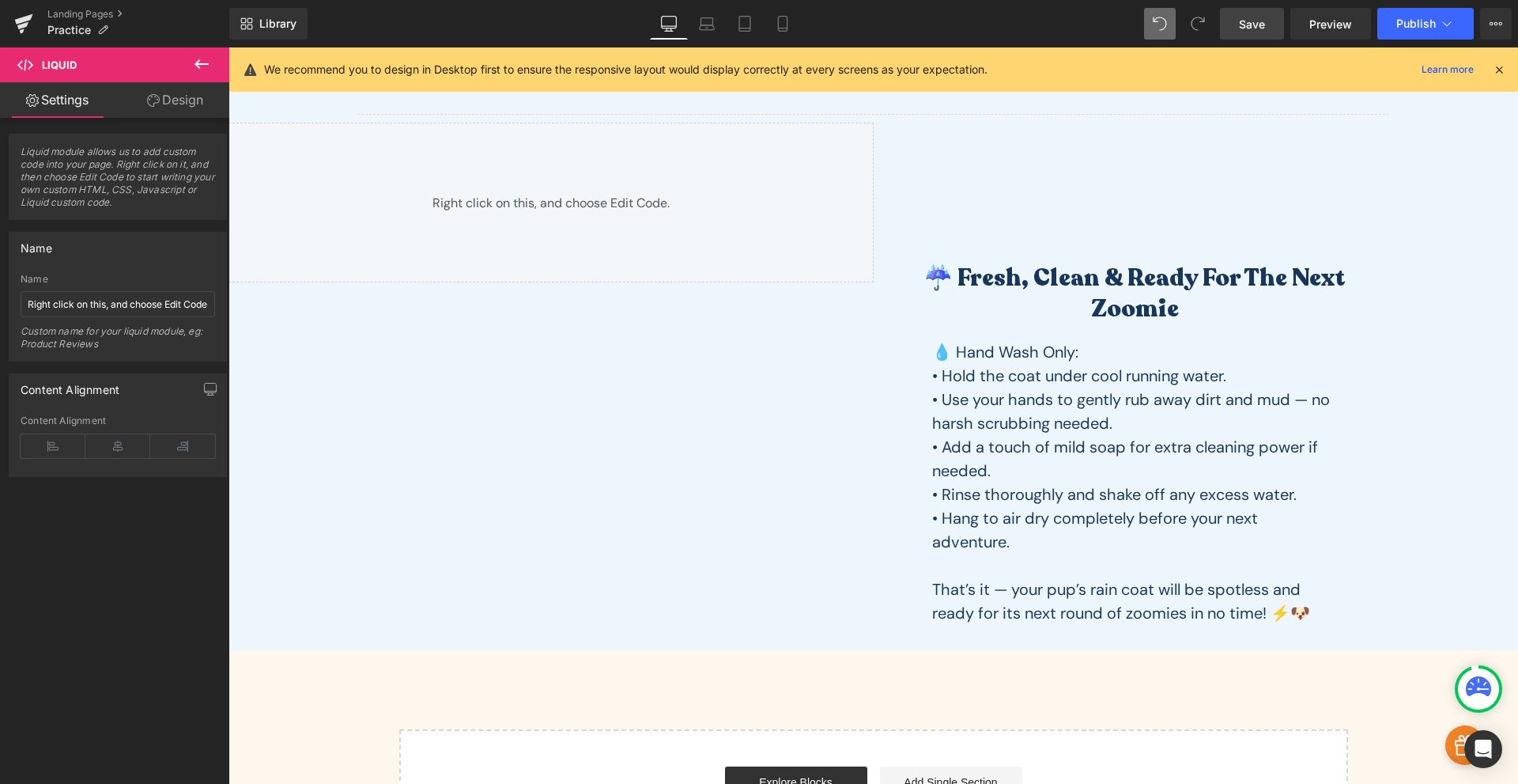
click at [1260, 22] on span "Save" at bounding box center [1252, 24] width 26 height 17
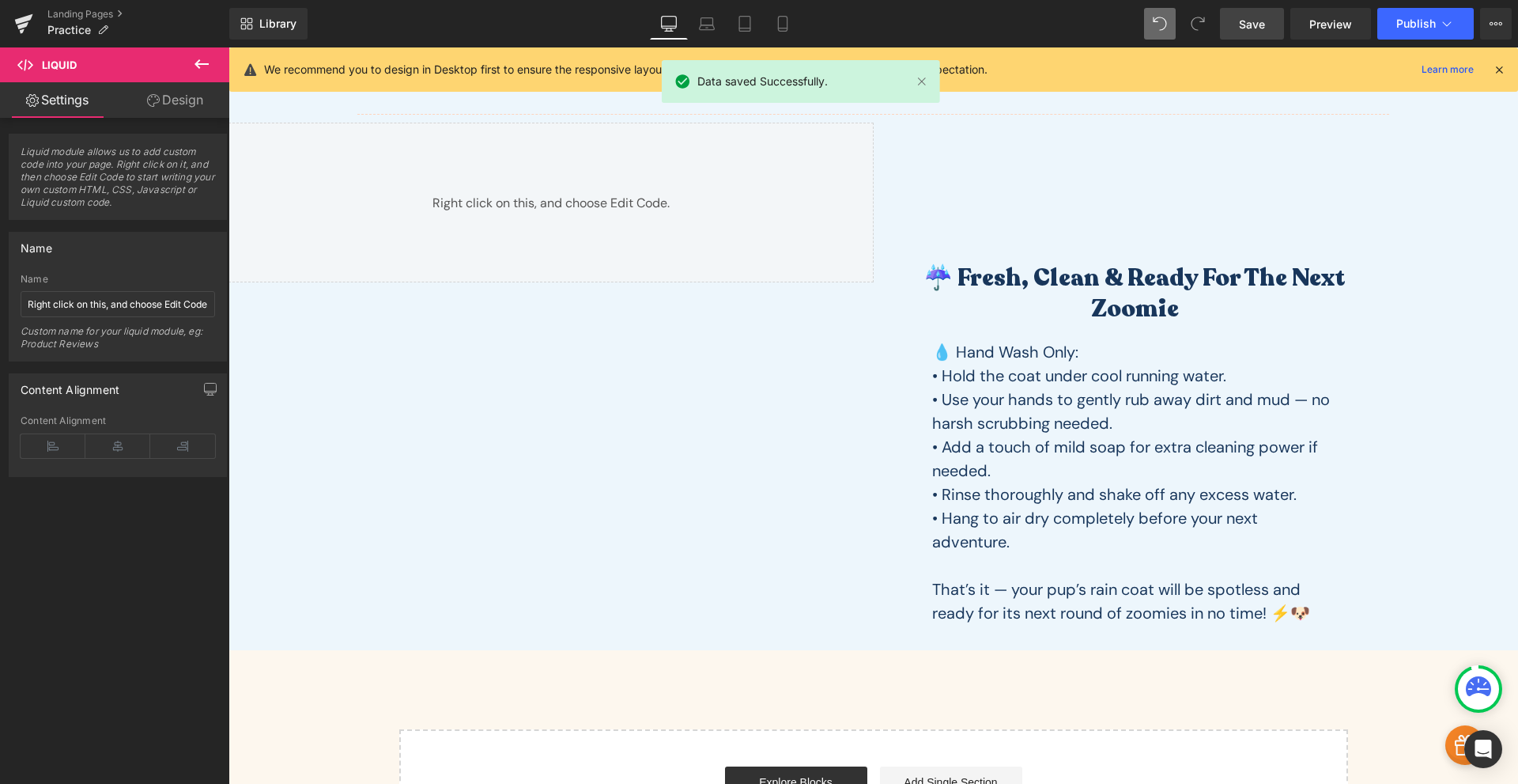
click at [1338, 34] on link "Preview" at bounding box center [1331, 23] width 81 height 31
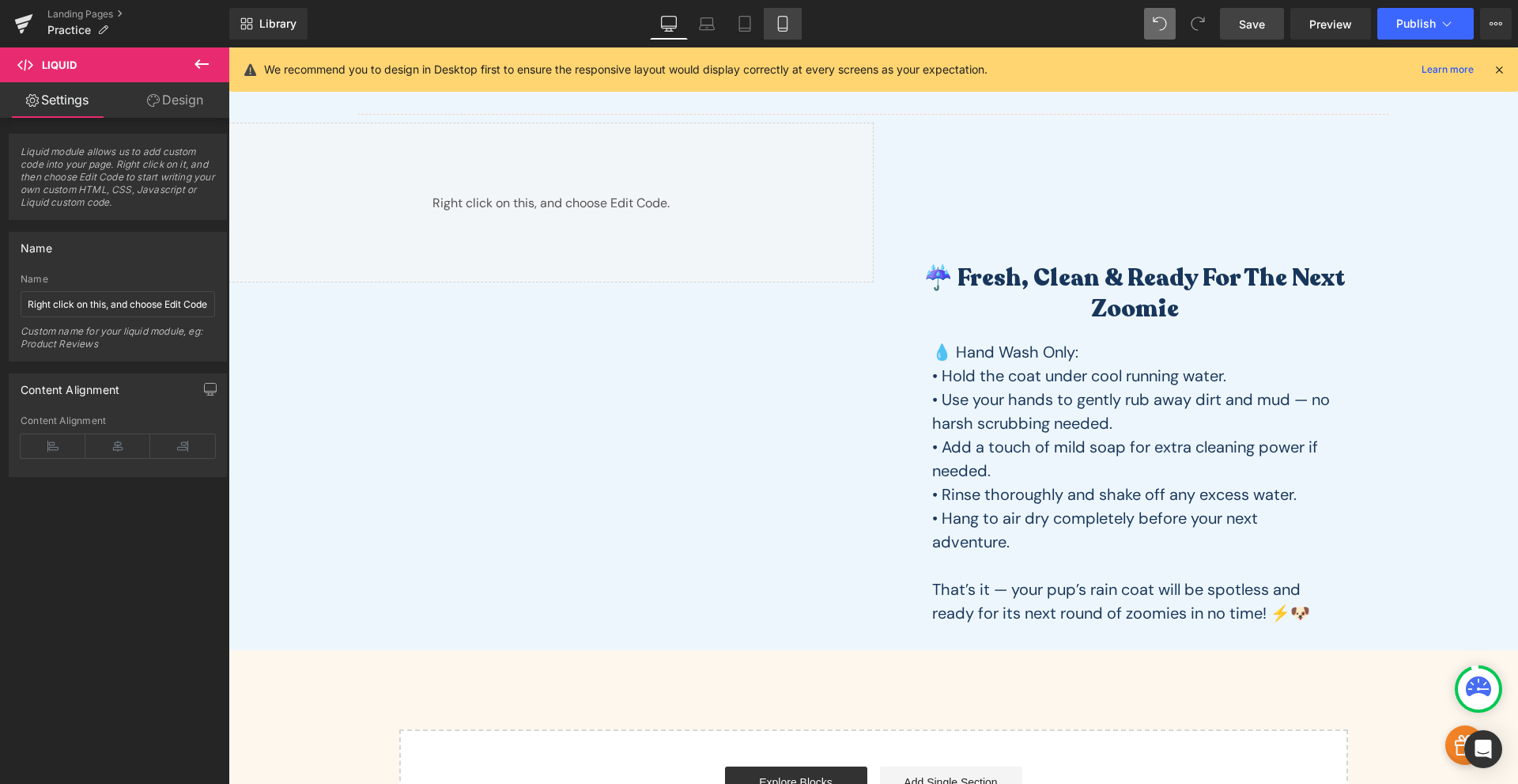
click at [793, 23] on link "Mobile" at bounding box center [783, 23] width 38 height 31
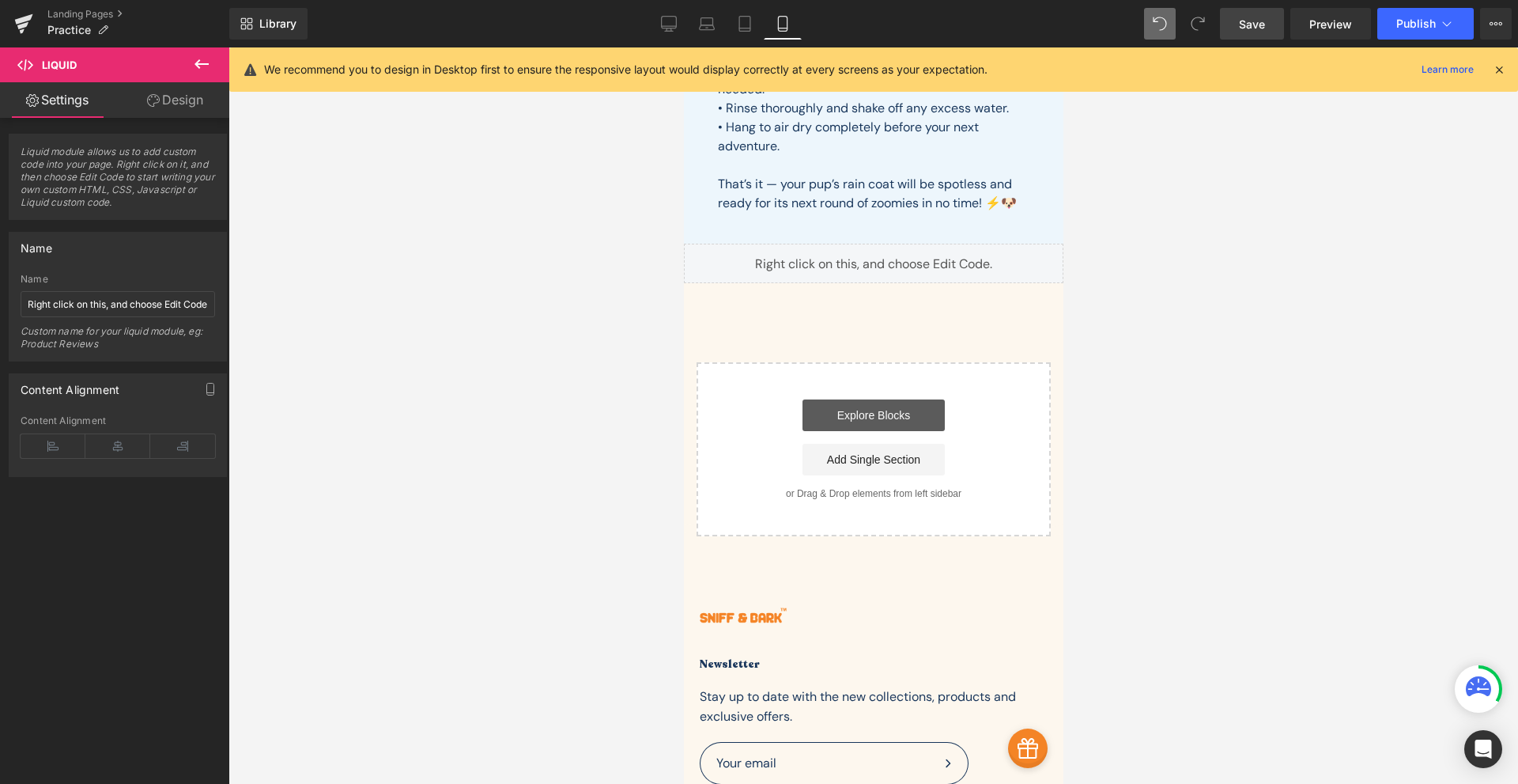
scroll to position [2004, 0]
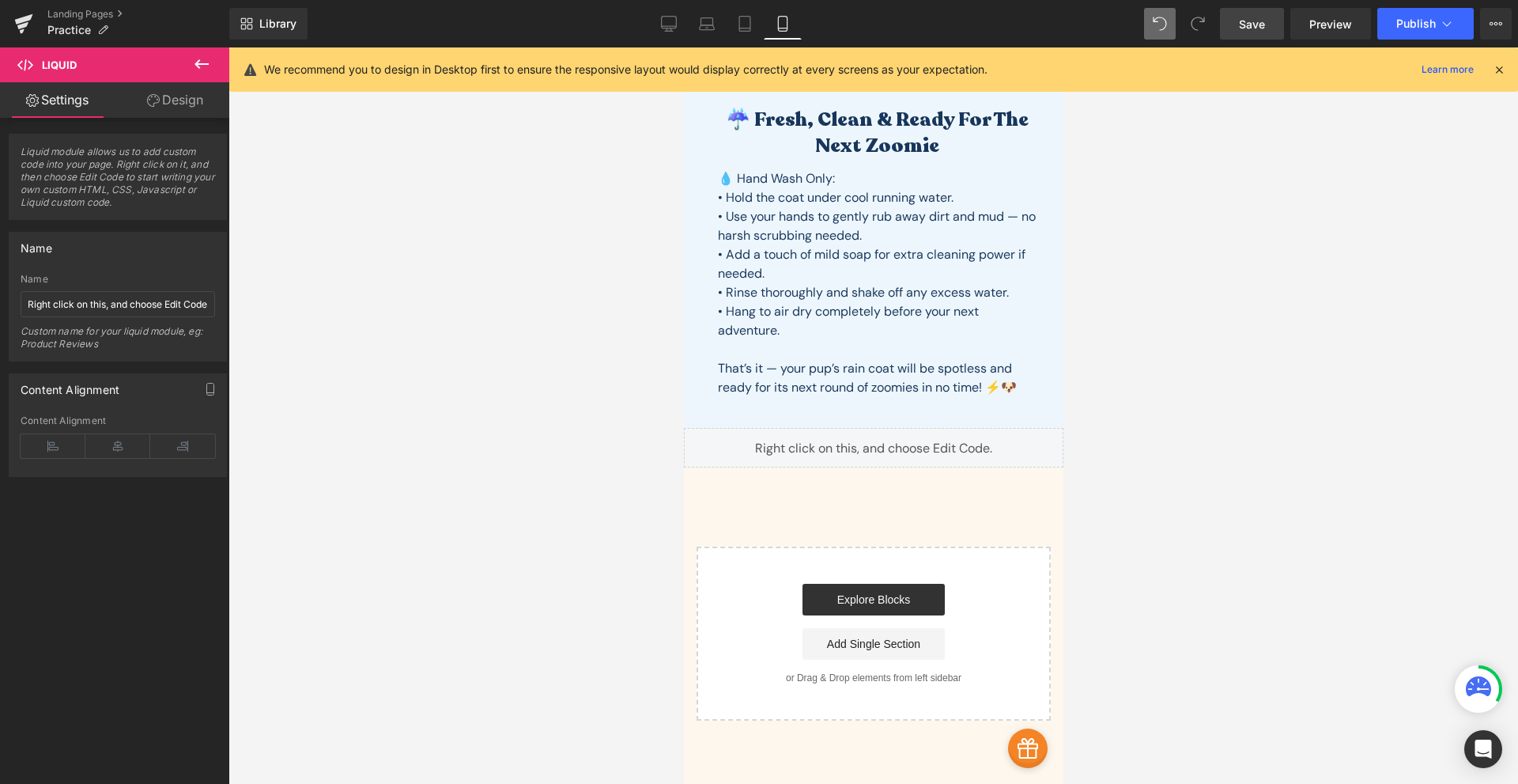
click at [899, 415] on div "💧 Hand Wash Only: • Hold the coat under cool running water. • Use your hands to…" at bounding box center [876, 289] width 349 height 261
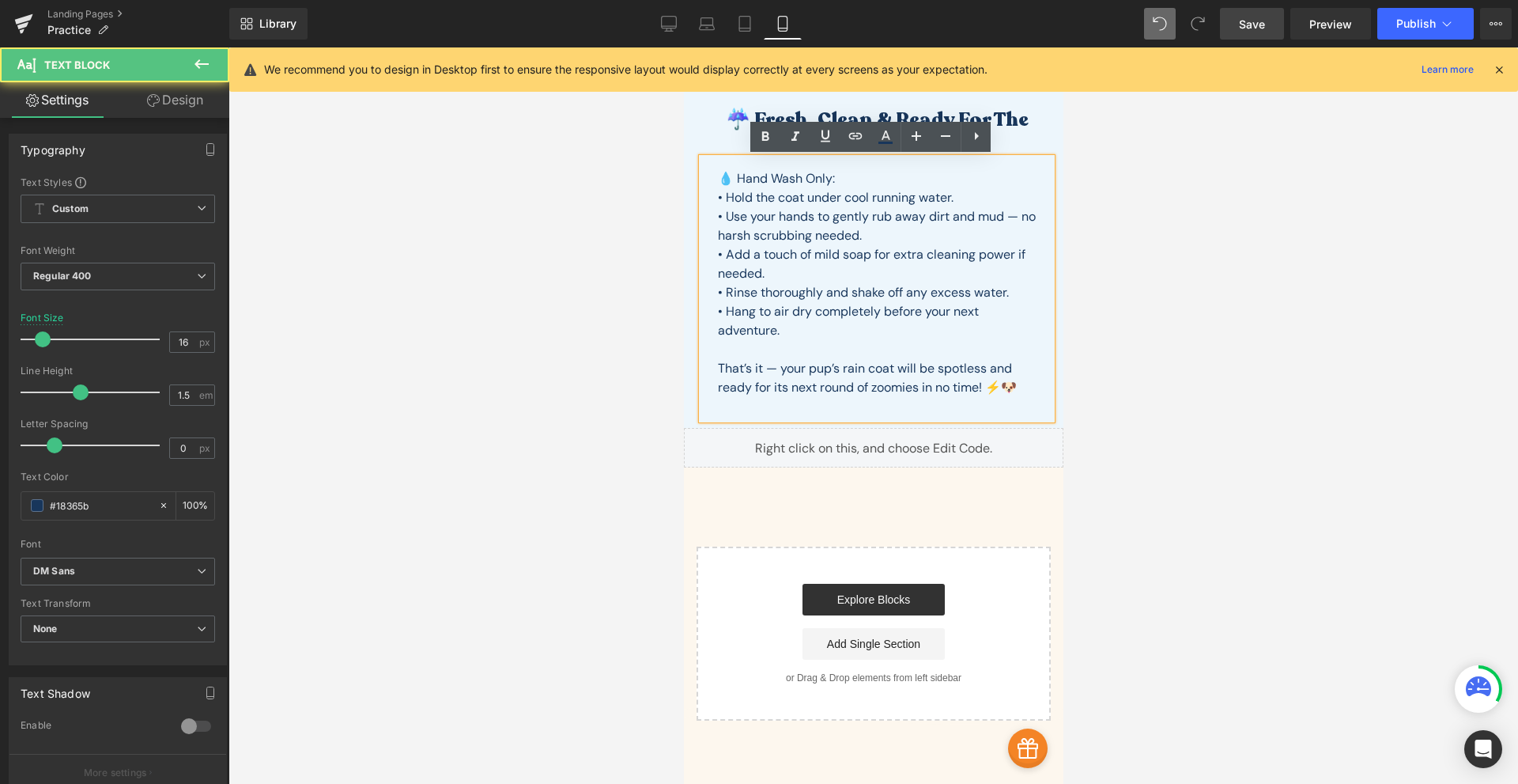
scroll to position [1820, 0]
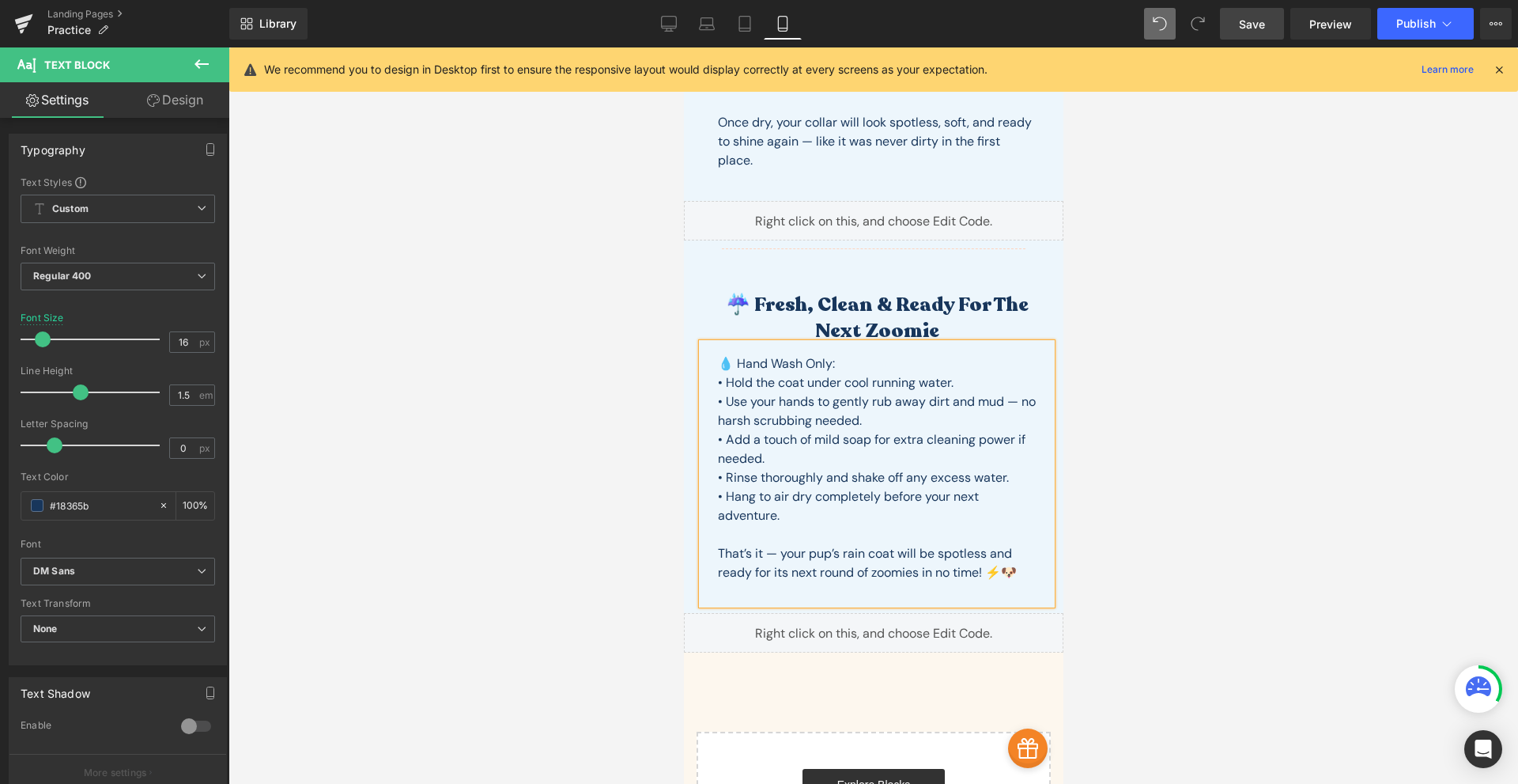
click at [188, 97] on link "Design" at bounding box center [175, 100] width 115 height 36
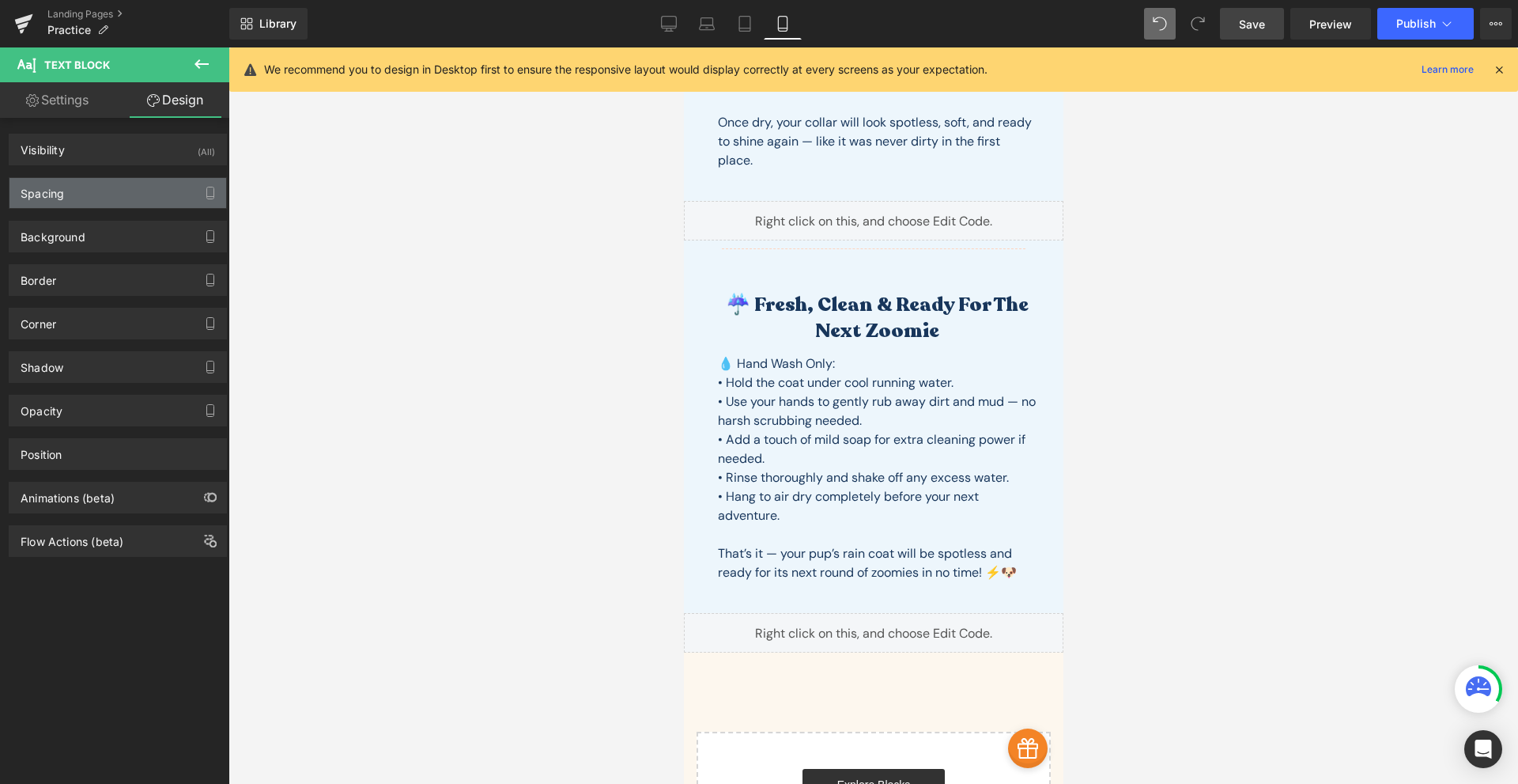
click at [108, 202] on div "Spacing" at bounding box center [118, 194] width 217 height 30
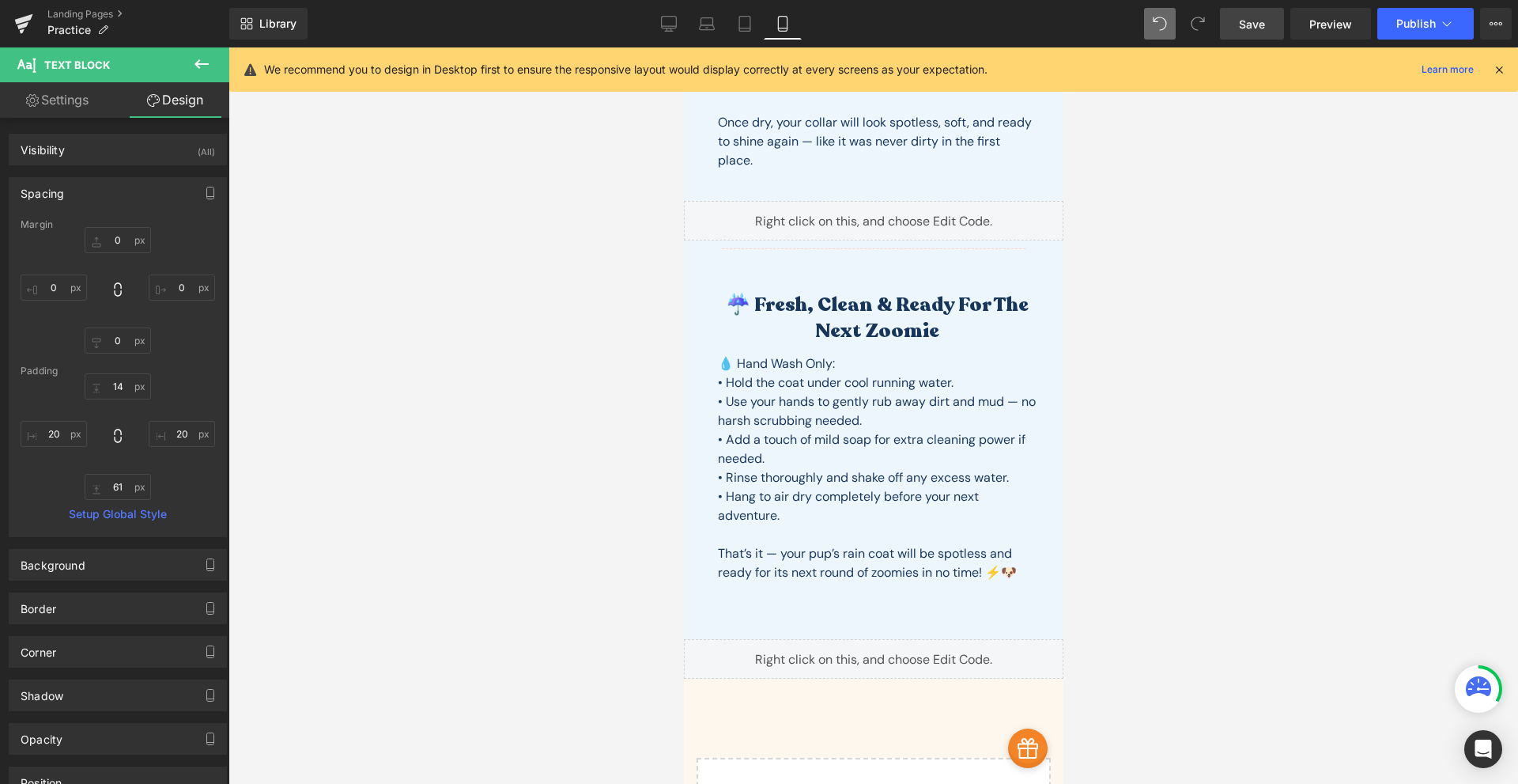
click at [124, 455] on div "14 20 28 20" at bounding box center [117, 436] width 194 height 126
click at [1271, 23] on link "Save" at bounding box center [1252, 23] width 64 height 31
